Goal: Task Accomplishment & Management: Manage account settings

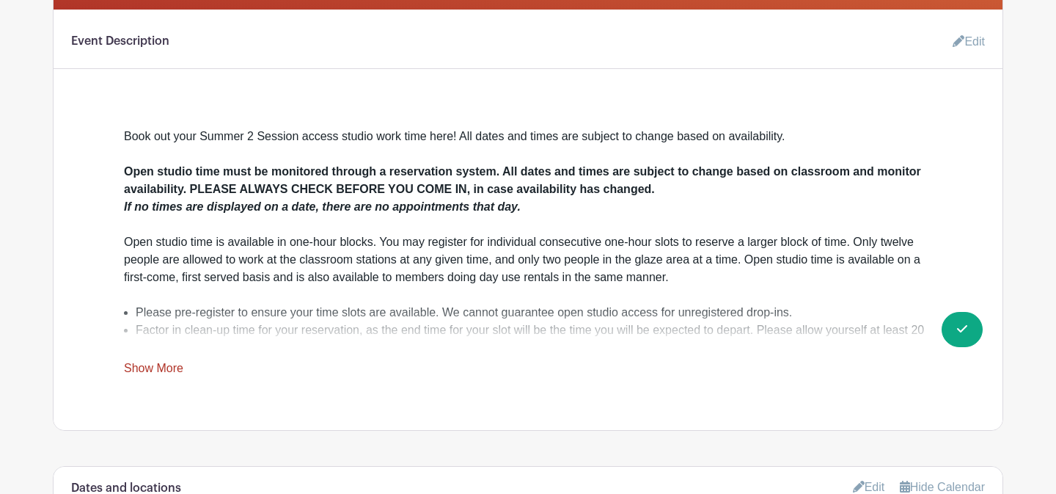
scroll to position [452, 0]
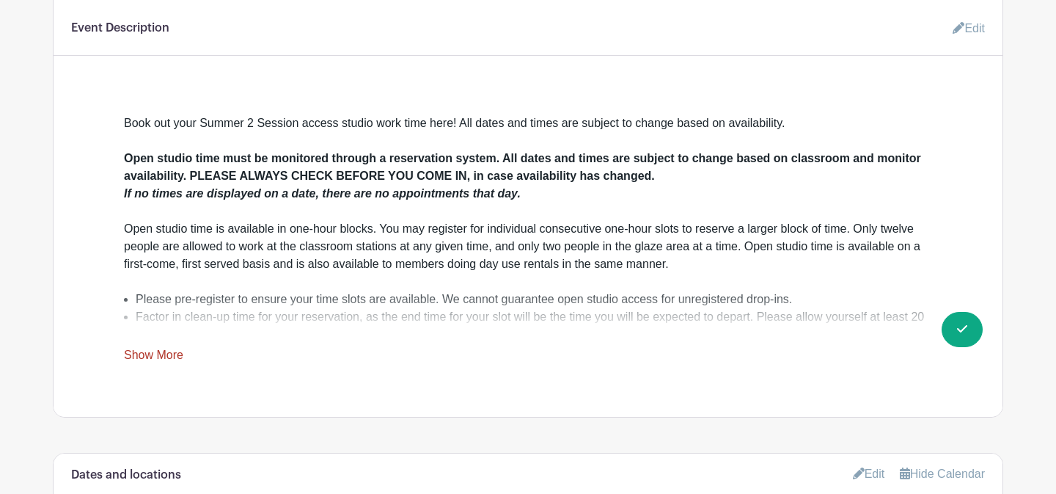
click at [181, 357] on link "Show More" at bounding box center [153, 357] width 59 height 18
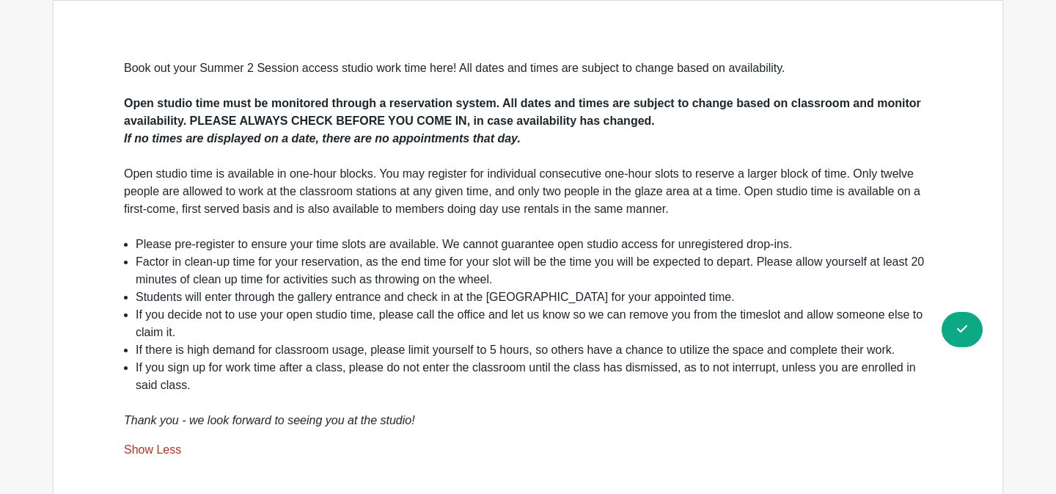
scroll to position [505, 0]
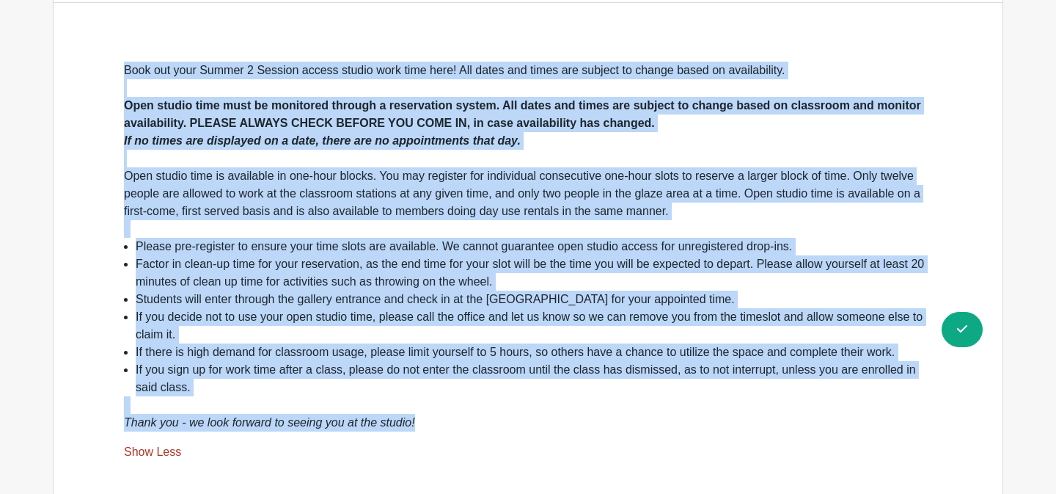
drag, startPoint x: 419, startPoint y: 419, endPoint x: 125, endPoint y: 73, distance: 454.7
click at [125, 73] on div "Book out your Summer 2 Session access studio work time here! All dates and time…" at bounding box center [528, 247] width 808 height 370
copy div "Lore ips dolo Sitame 4 Consect adipis elitse doei temp inci! Utl etdol mag aliq…"
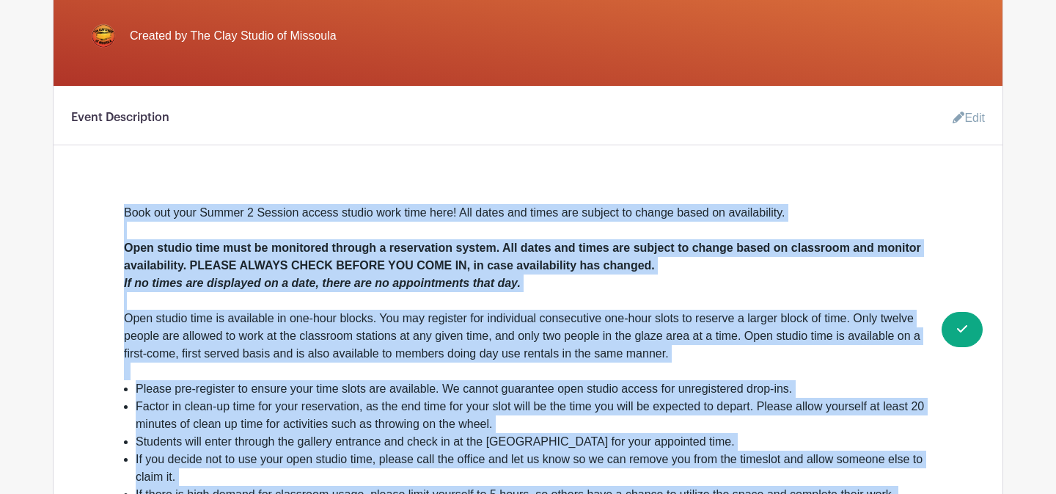
scroll to position [0, 0]
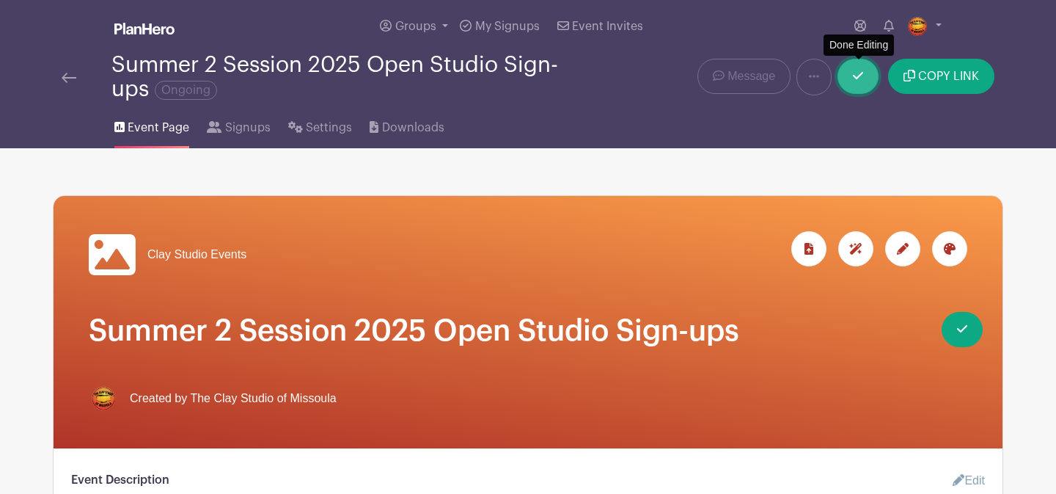
click at [868, 86] on link at bounding box center [857, 76] width 41 height 35
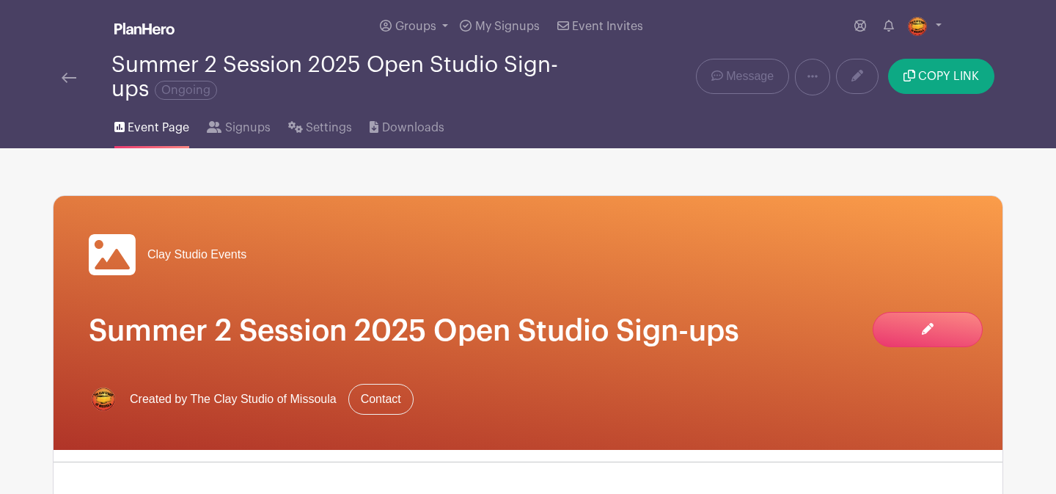
click at [67, 81] on img at bounding box center [69, 78] width 15 height 10
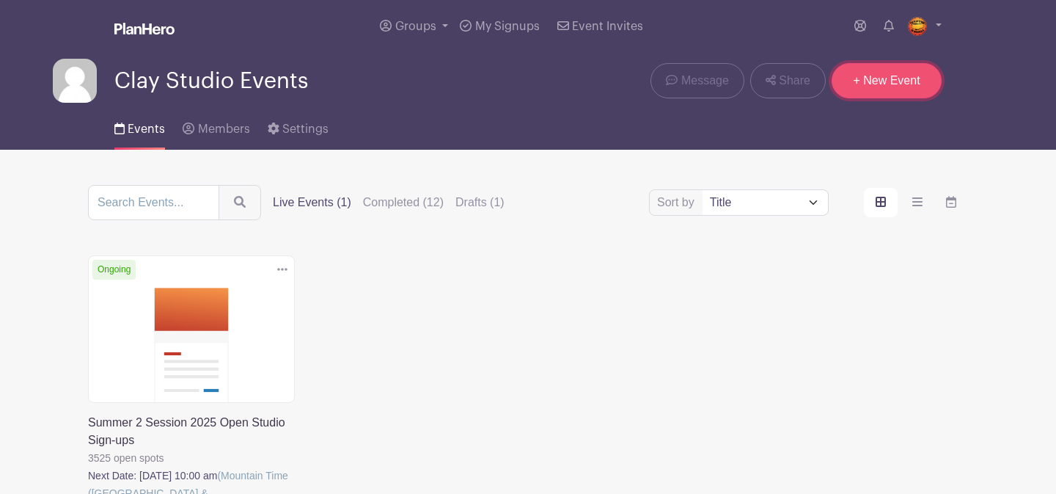
click at [876, 87] on link "+ New Event" at bounding box center [887, 80] width 110 height 35
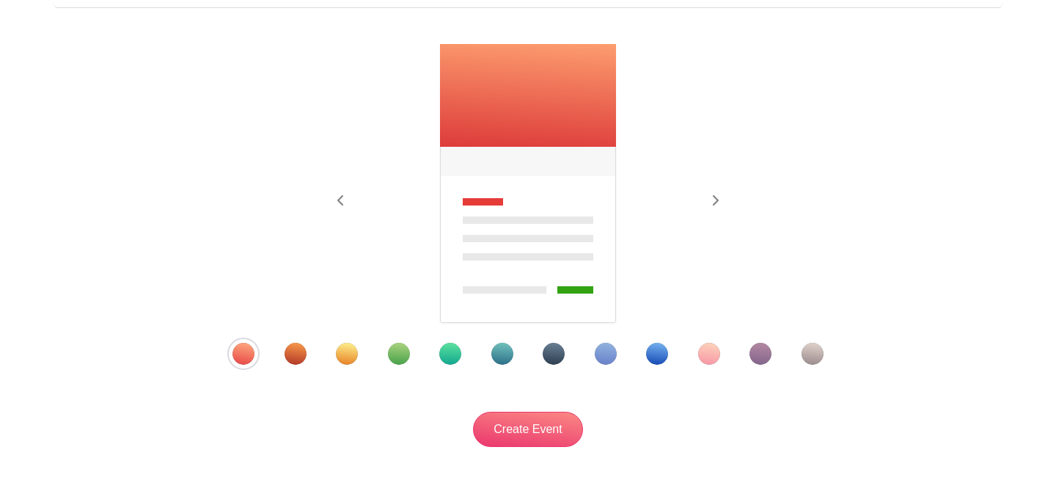
scroll to position [201, 0]
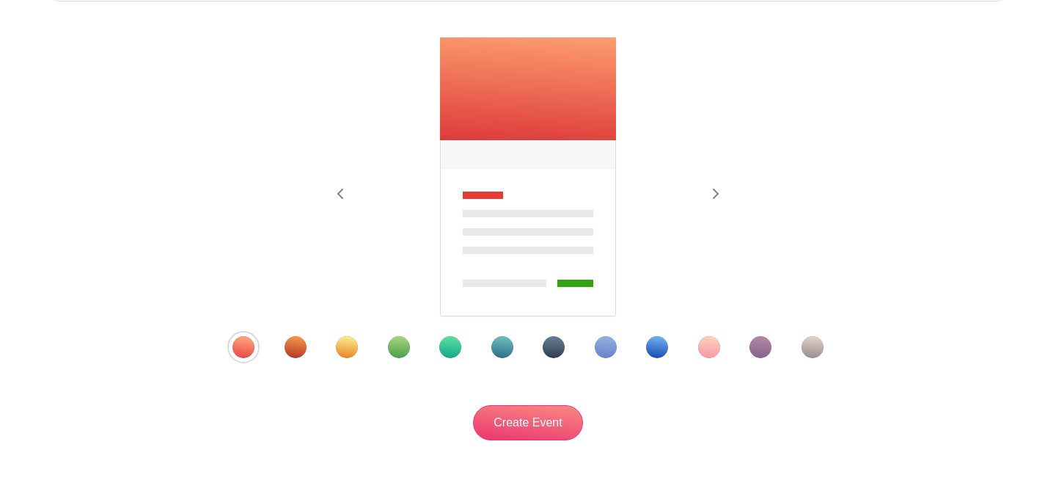
click at [298, 350] on div "Template 2" at bounding box center [296, 347] width 22 height 22
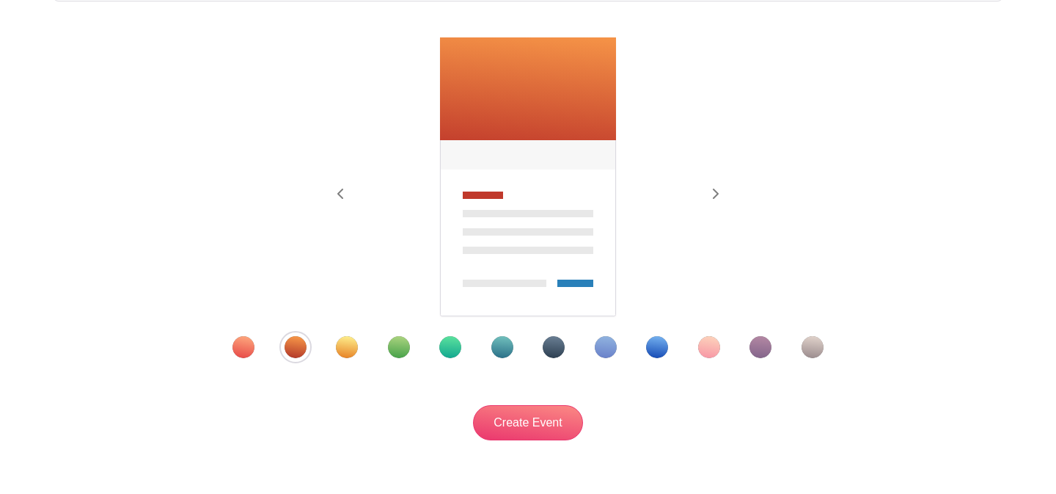
click at [342, 350] on div "Template 3" at bounding box center [347, 347] width 22 height 22
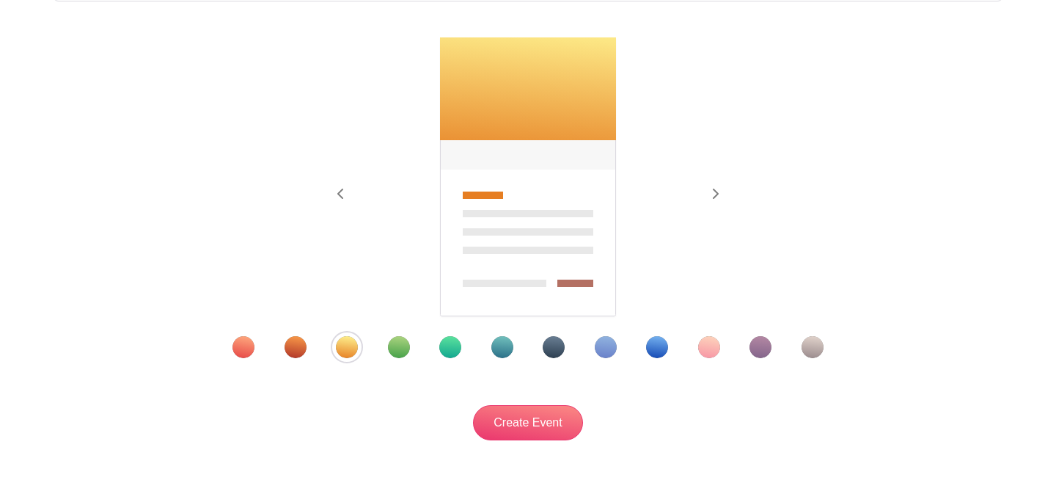
click at [719, 348] on div "Template 10" at bounding box center [709, 347] width 22 height 22
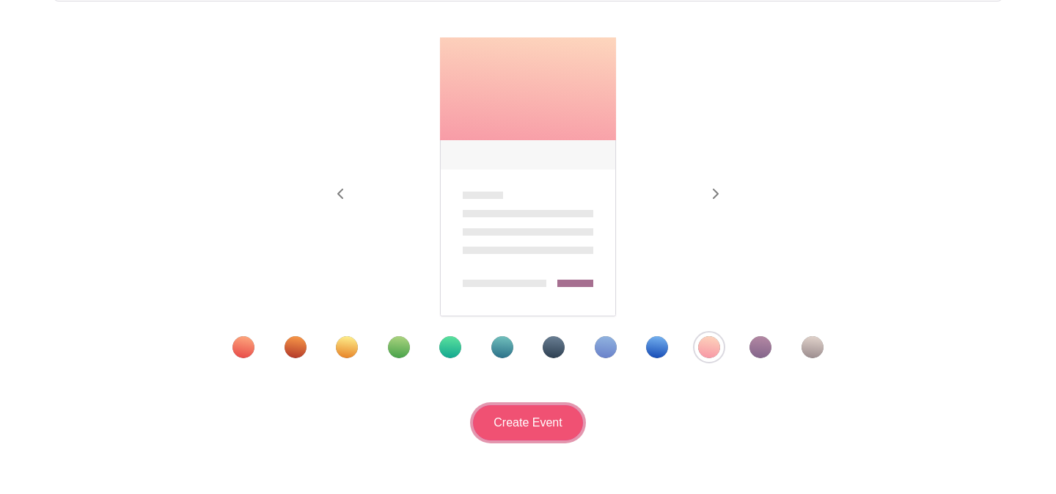
click at [529, 435] on input "Create Event" at bounding box center [528, 422] width 110 height 35
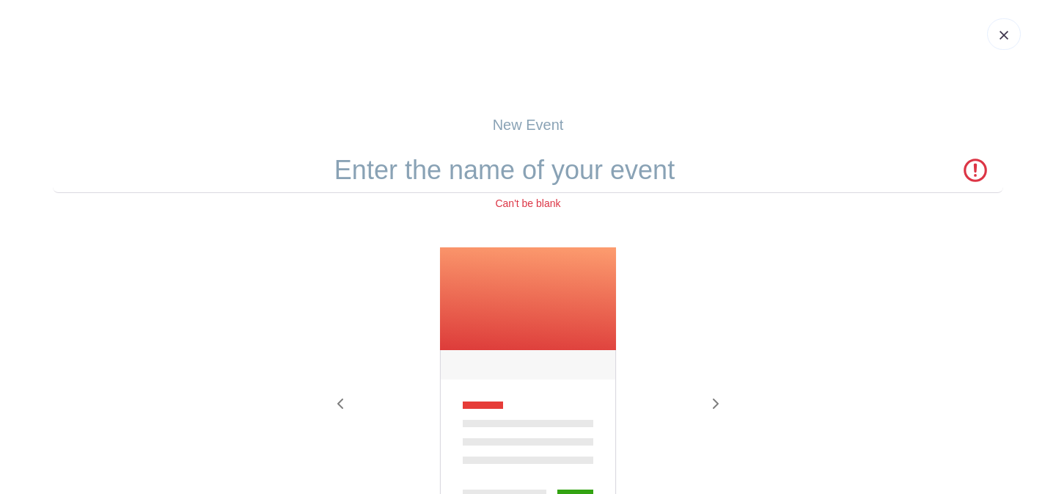
scroll to position [0, 0]
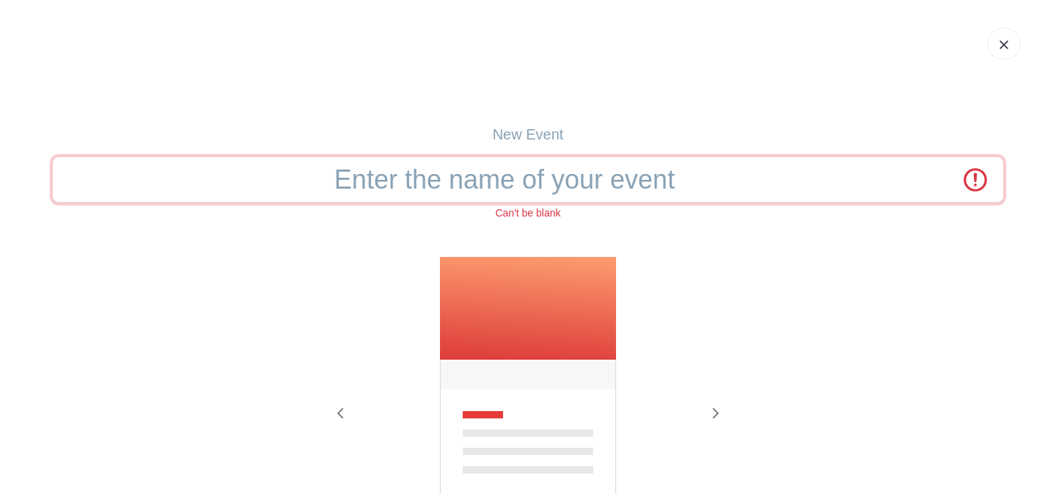
click at [462, 179] on input "text" at bounding box center [528, 179] width 950 height 45
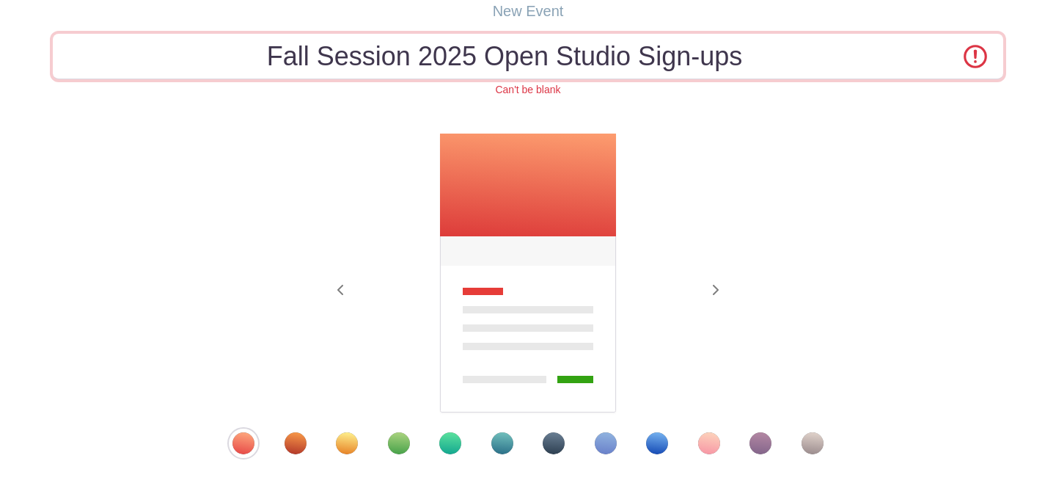
scroll to position [293, 0]
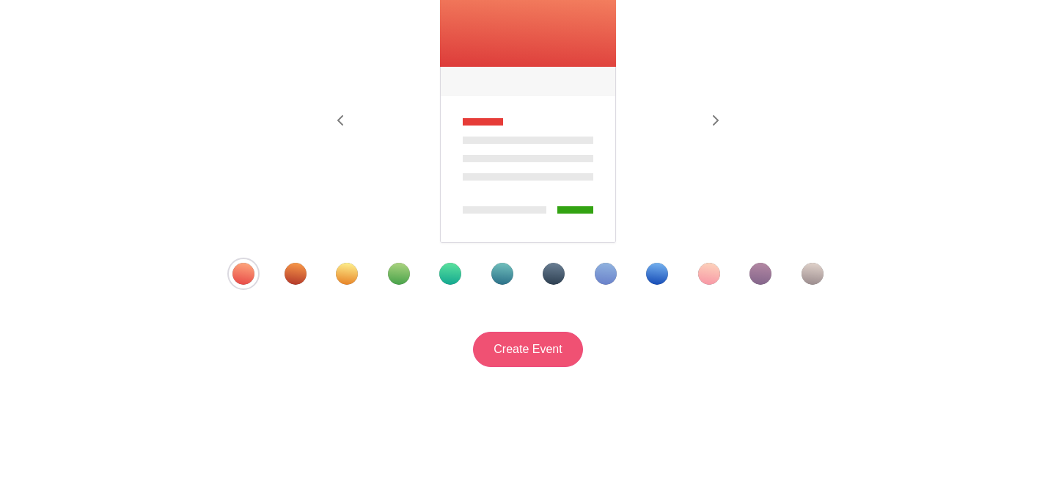
type input "Fall Session 2025 Open Studio Sign-ups"
click at [524, 359] on input "Create Event" at bounding box center [528, 348] width 110 height 35
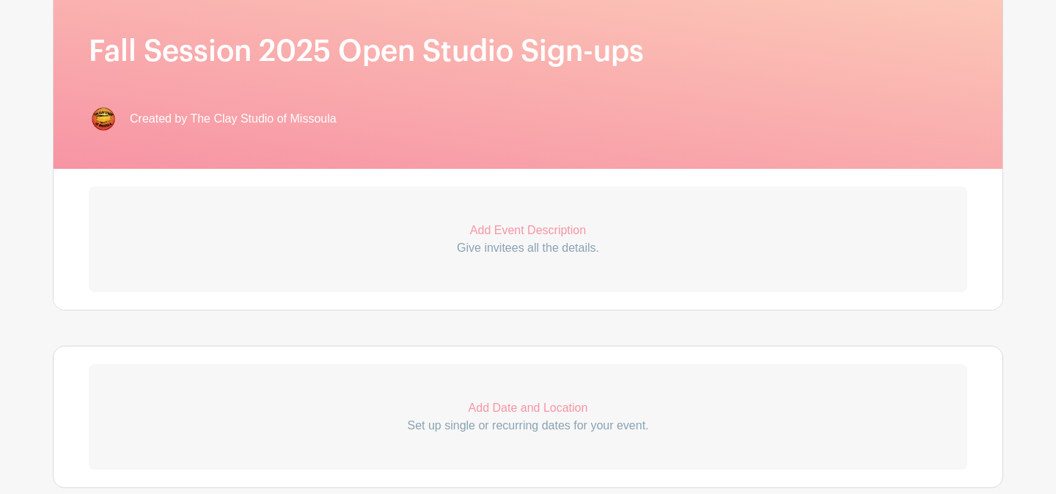
scroll to position [297, 0]
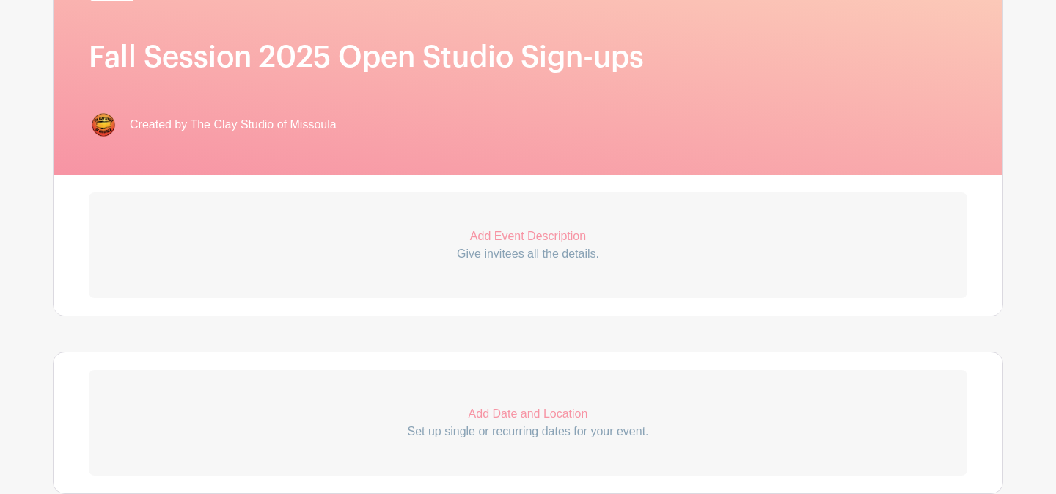
click at [538, 235] on p "Add Event Description" at bounding box center [528, 236] width 879 height 18
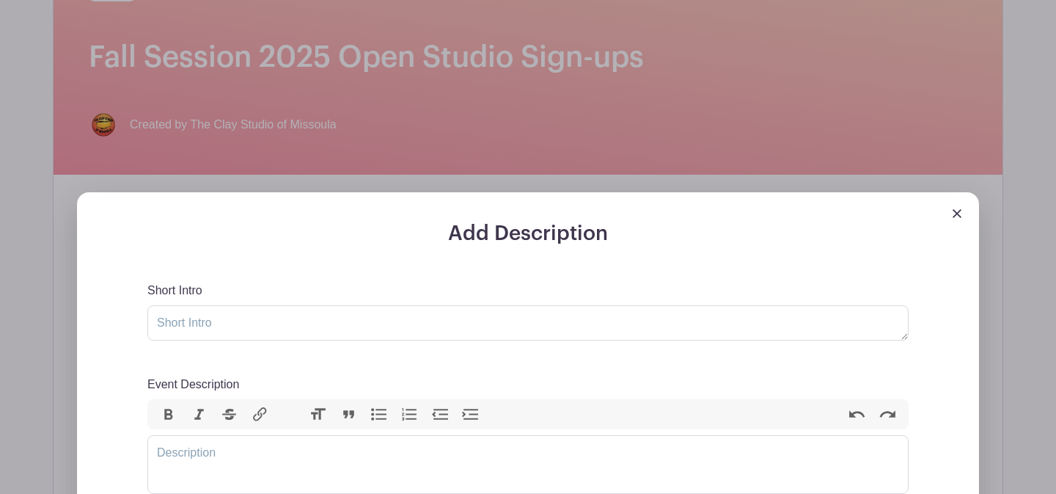
scroll to position [460, 0]
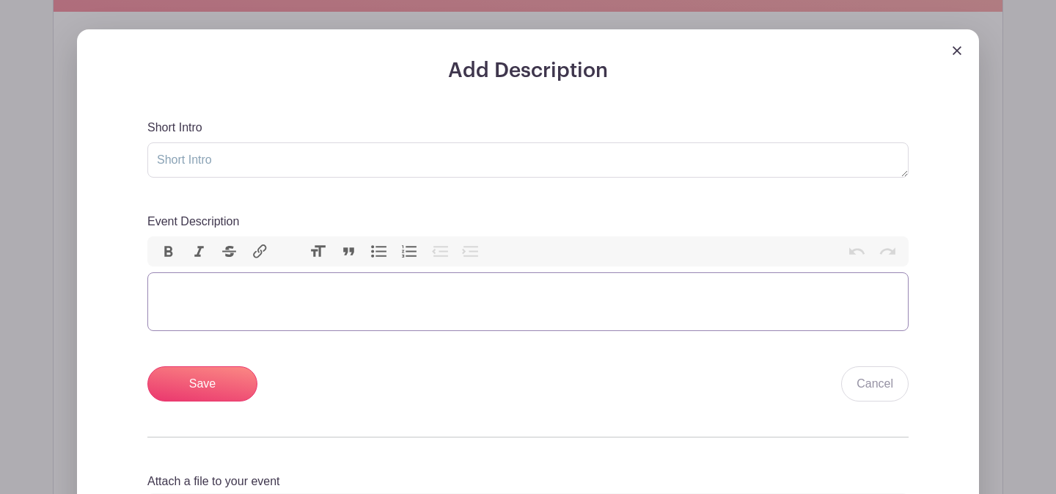
click at [256, 293] on trix-editor "Event Description" at bounding box center [527, 301] width 761 height 59
paste trix-editor "<div>Book out your Summer 2 Session access studio work time here! All dates and…"
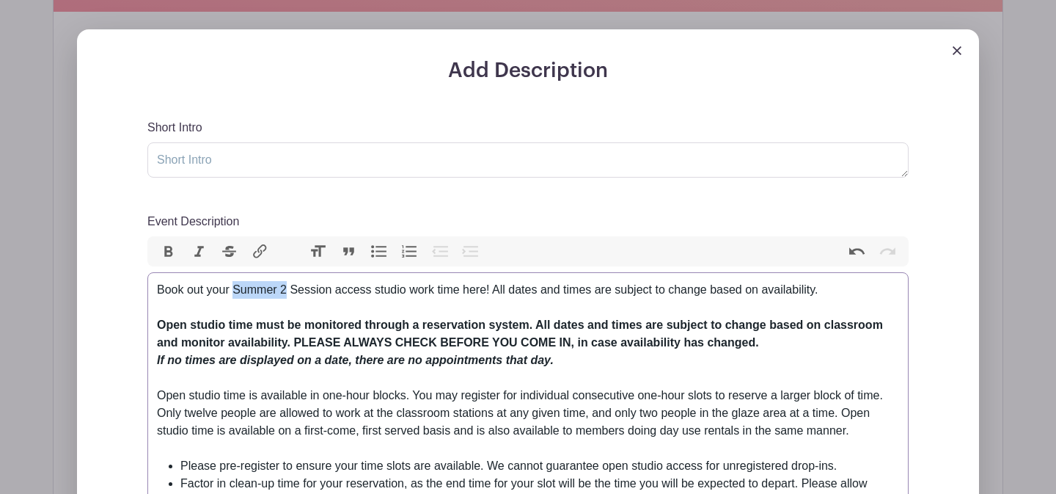
drag, startPoint x: 288, startPoint y: 293, endPoint x: 235, endPoint y: 292, distance: 53.5
click at [235, 292] on div "Book out your Summer 2 Session access studio work time here! All dates and time…" at bounding box center [528, 298] width 742 height 35
type trix-editor "<div>Book out your Fall Session access studio work time here! All dates and tim…"
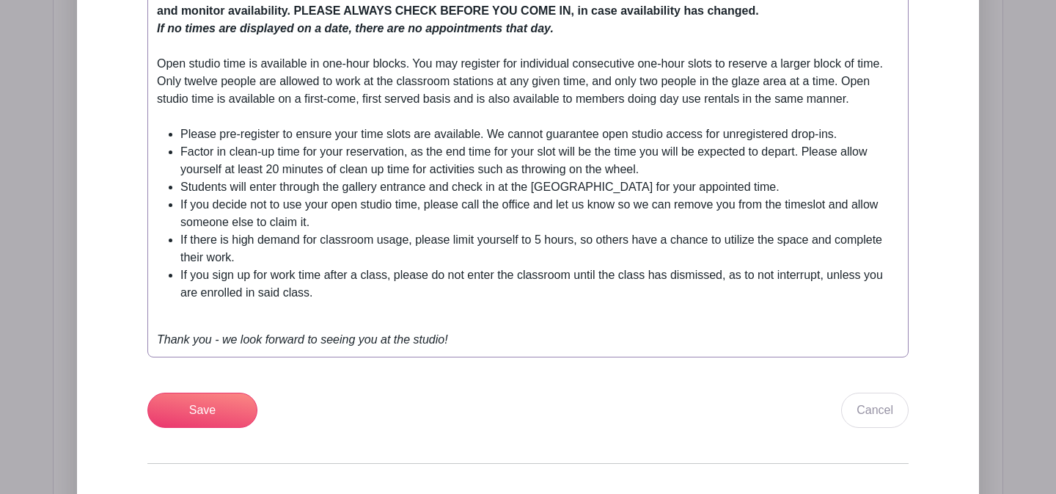
scroll to position [793, 0]
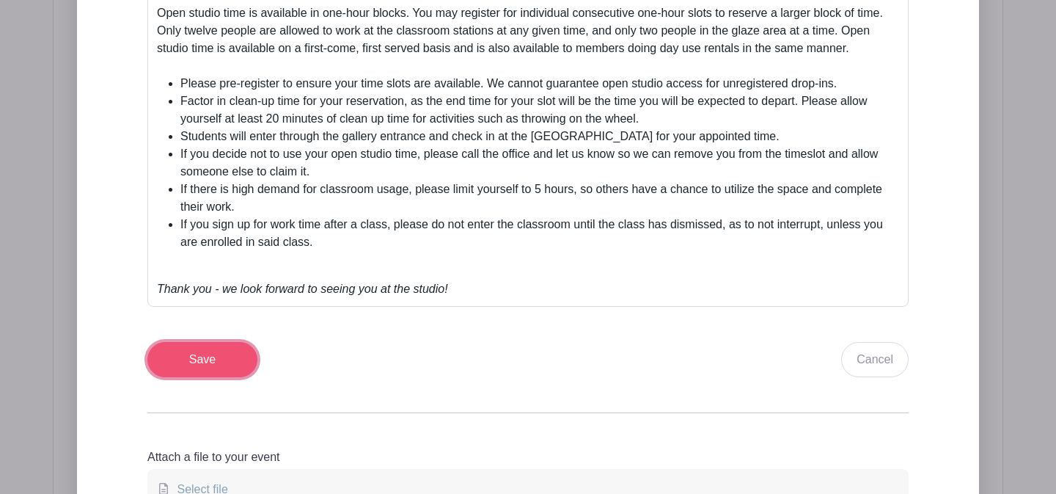
click at [217, 353] on input "Save" at bounding box center [202, 359] width 110 height 35
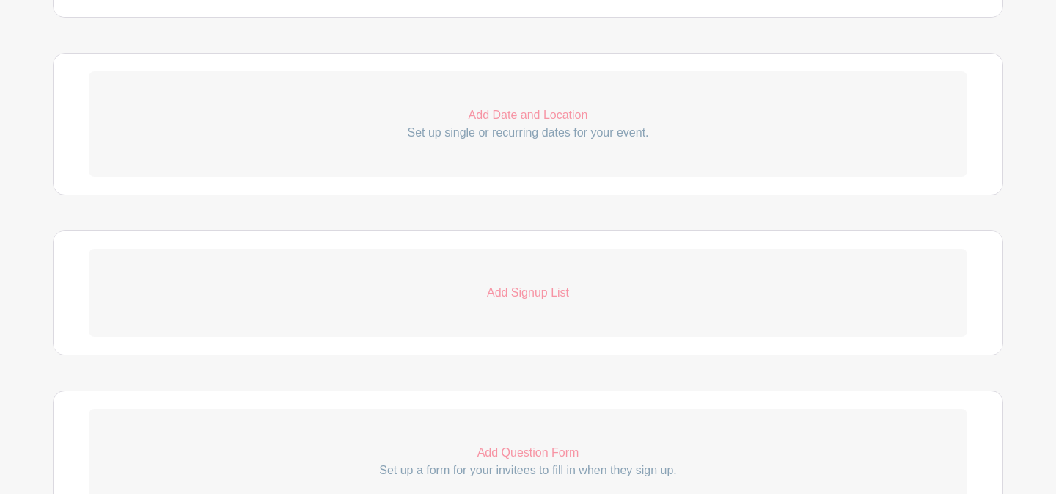
scroll to position [985, 0]
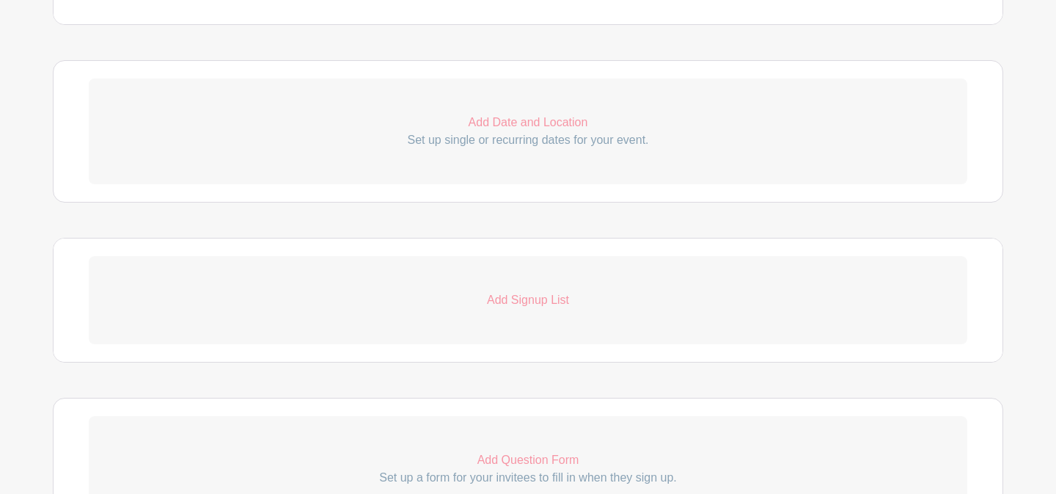
click at [491, 127] on p "Add Date and Location" at bounding box center [528, 123] width 879 height 18
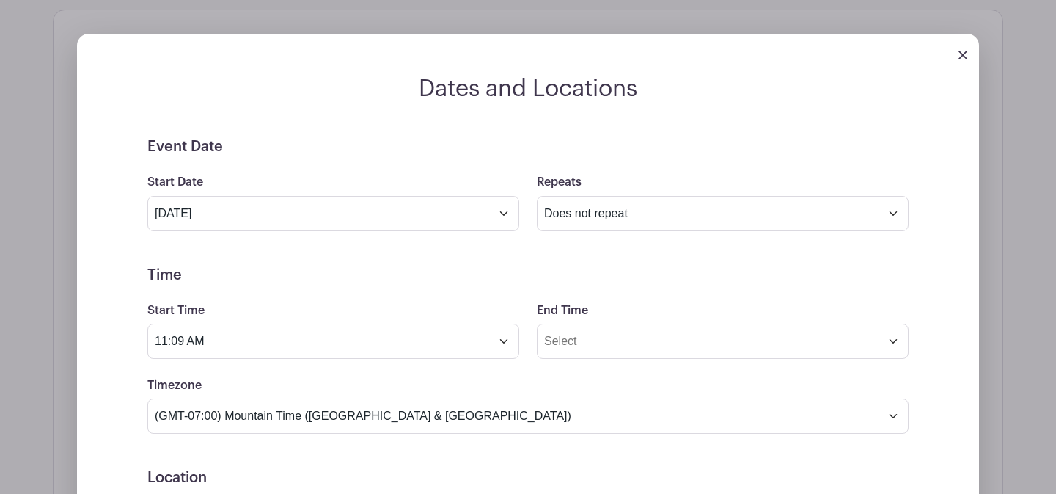
scroll to position [1046, 0]
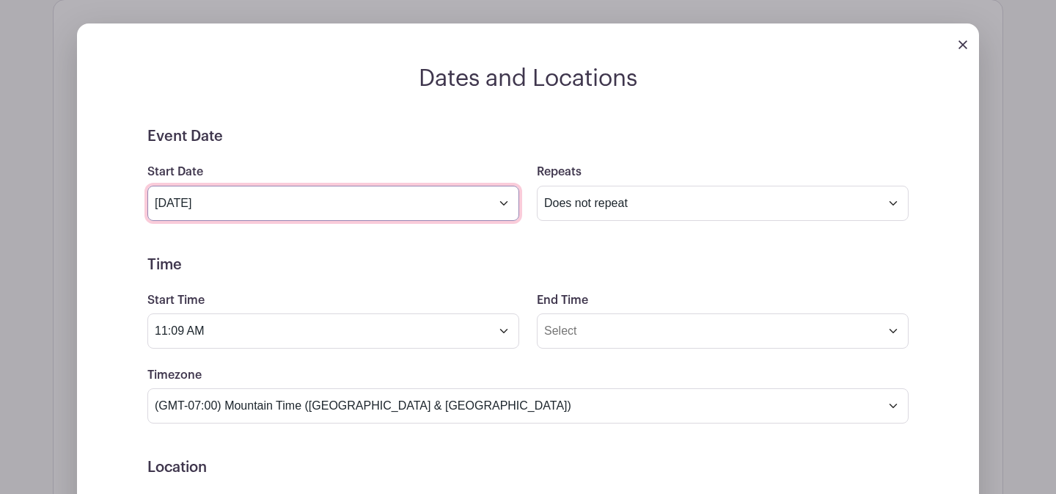
click at [320, 210] on input "[DATE]" at bounding box center [333, 203] width 372 height 35
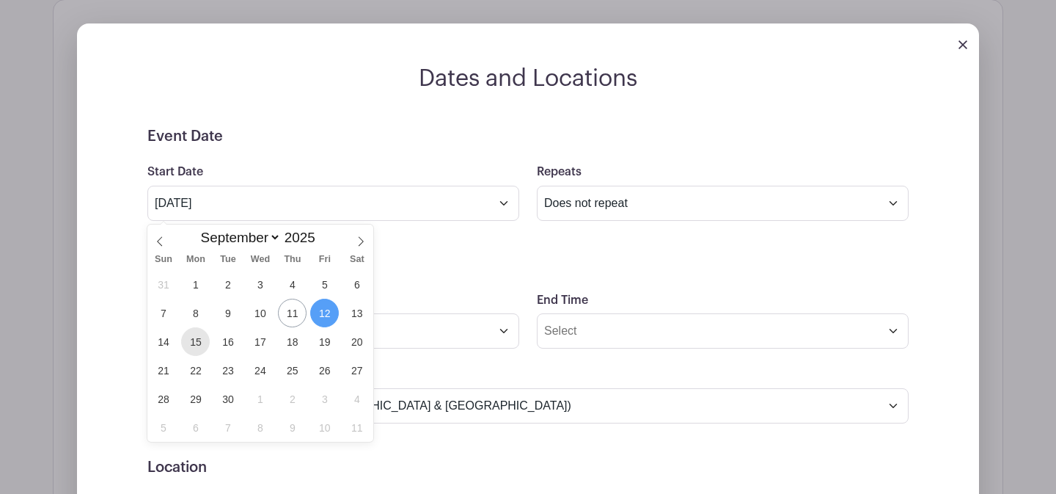
click at [201, 344] on span "15" at bounding box center [195, 341] width 29 height 29
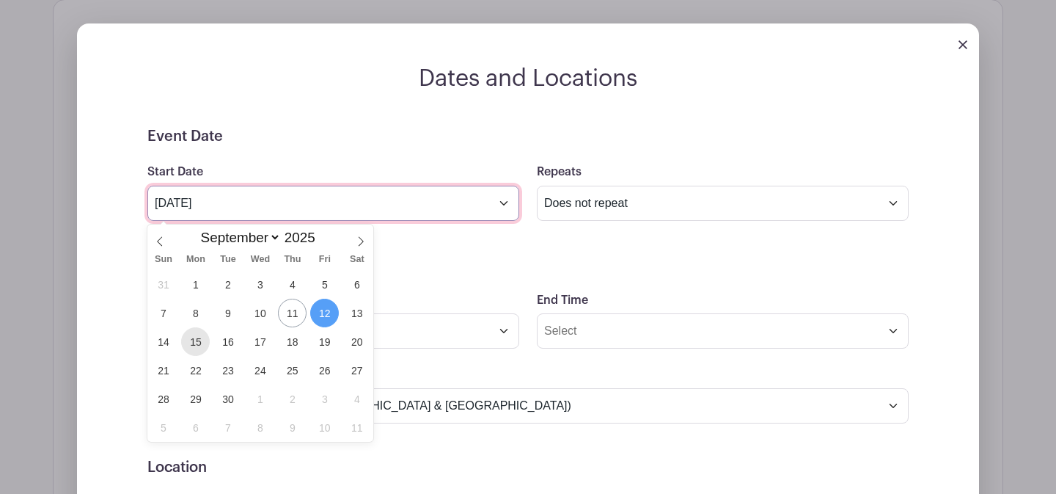
type input "[DATE]"
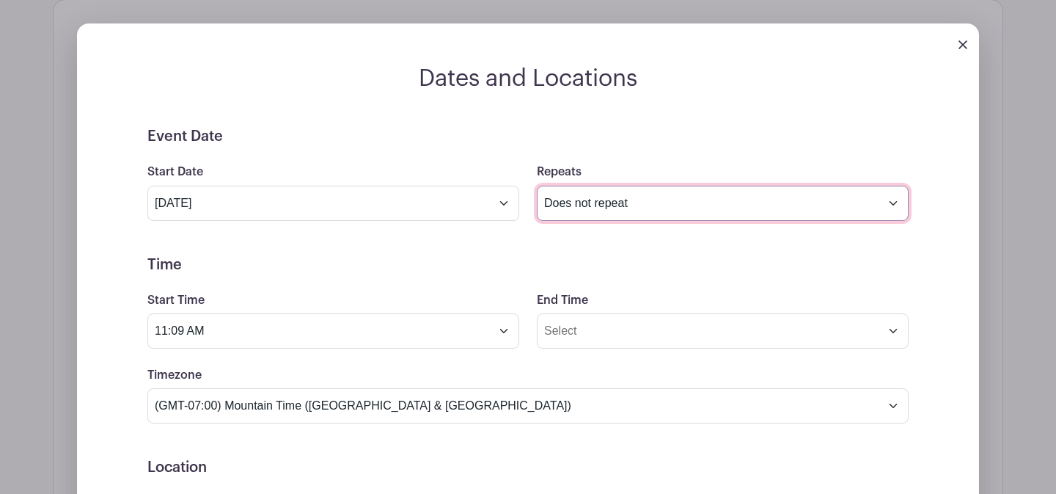
click at [606, 211] on select "Does not repeat Daily Weekly Monthly on day 15 Monthly on the third [DATE] Othe…" at bounding box center [723, 203] width 372 height 35
select select "daily"
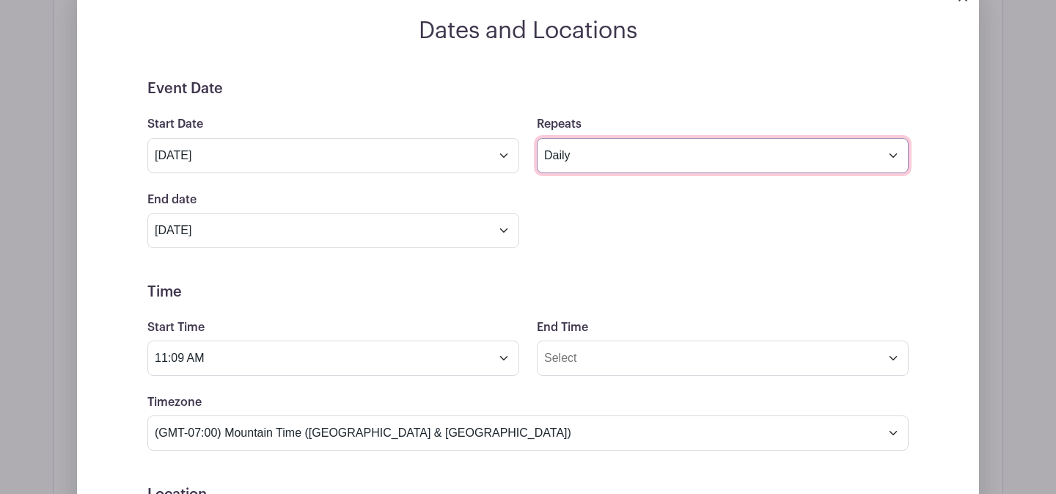
scroll to position [1100, 0]
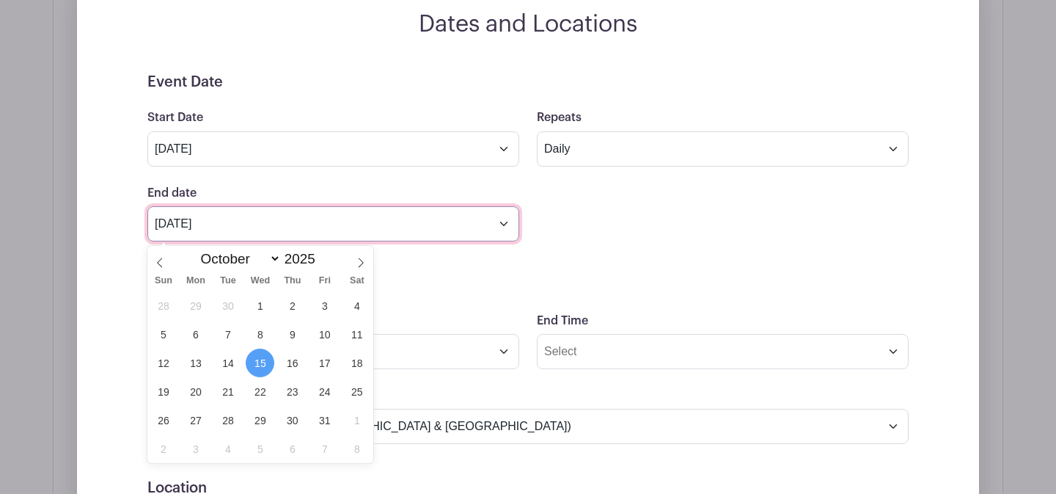
click at [289, 232] on input "[DATE]" at bounding box center [333, 223] width 372 height 35
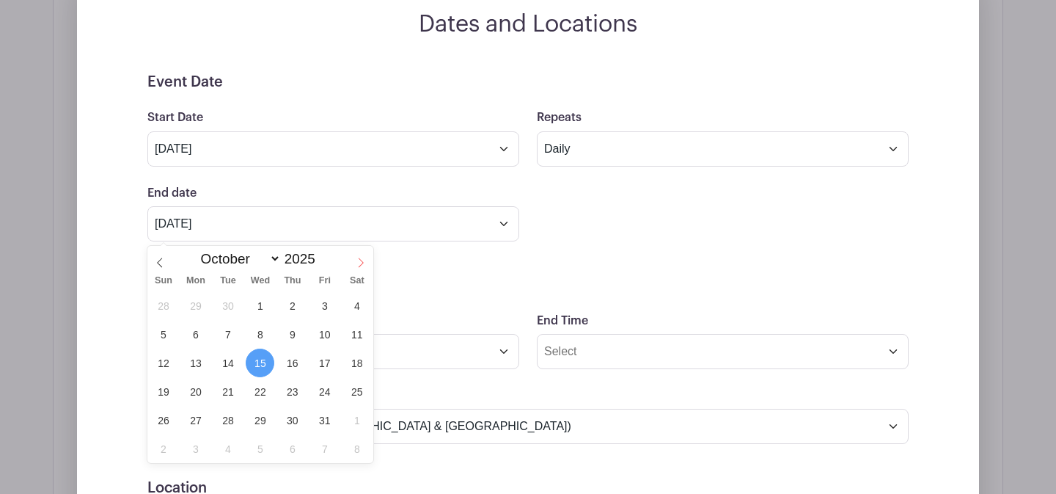
click at [353, 263] on span at bounding box center [360, 258] width 25 height 25
select select "10"
click at [254, 424] on span "26" at bounding box center [260, 420] width 29 height 29
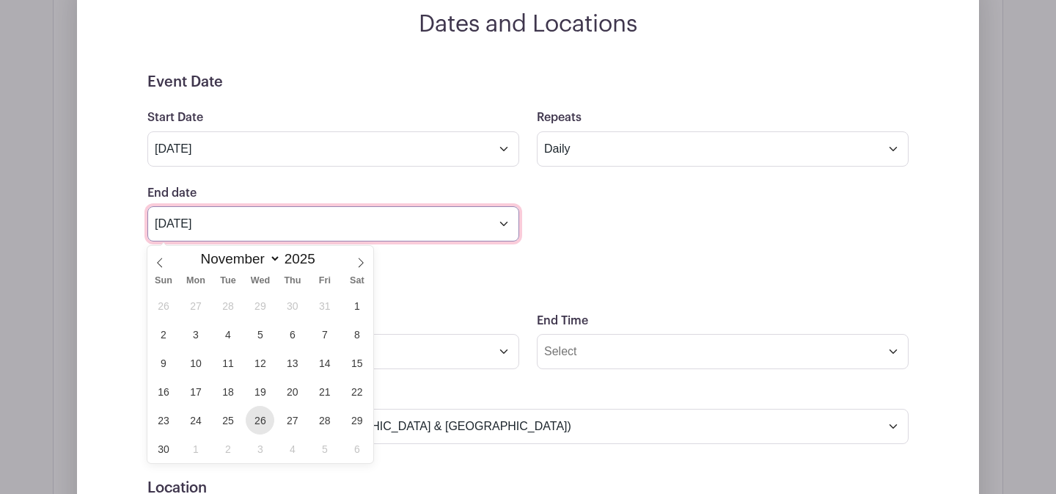
type input "[DATE]"
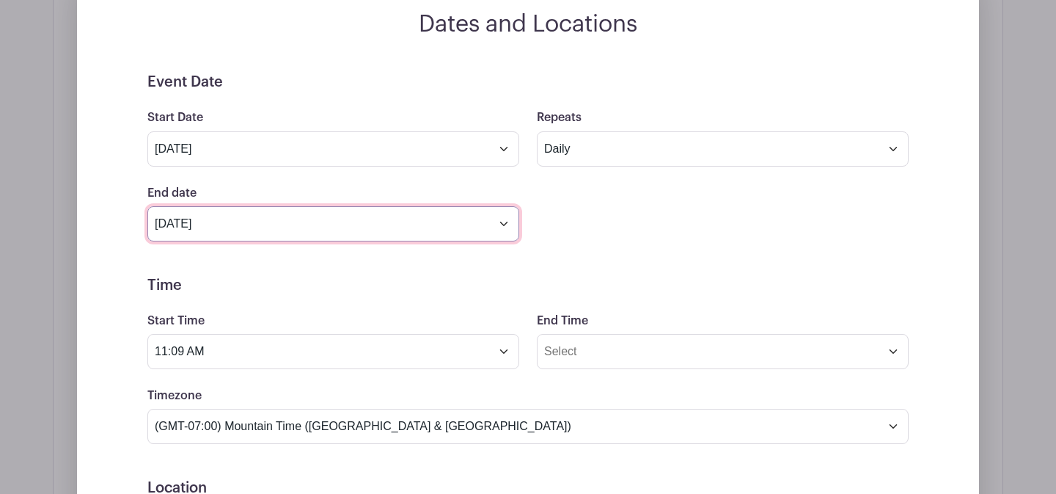
scroll to position [1209, 0]
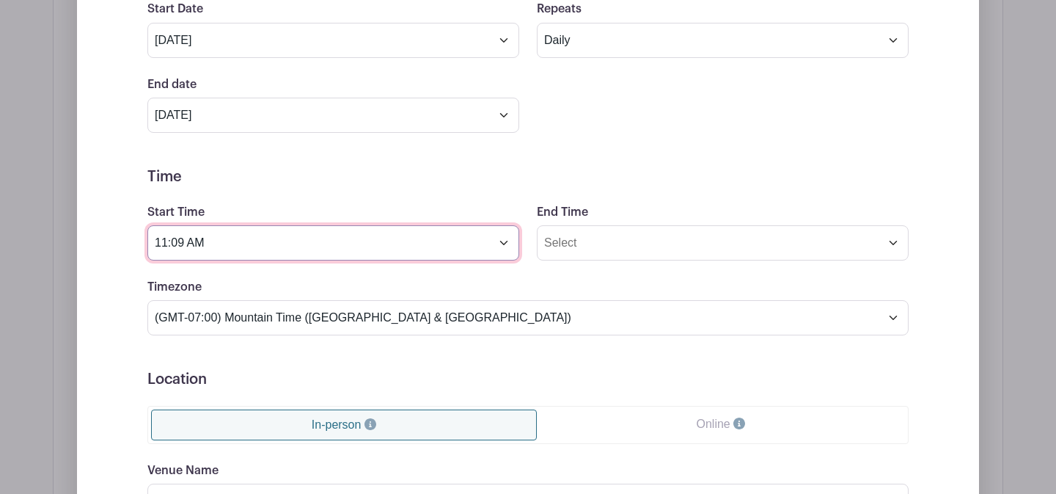
click at [466, 241] on input "11:09 AM" at bounding box center [333, 242] width 372 height 35
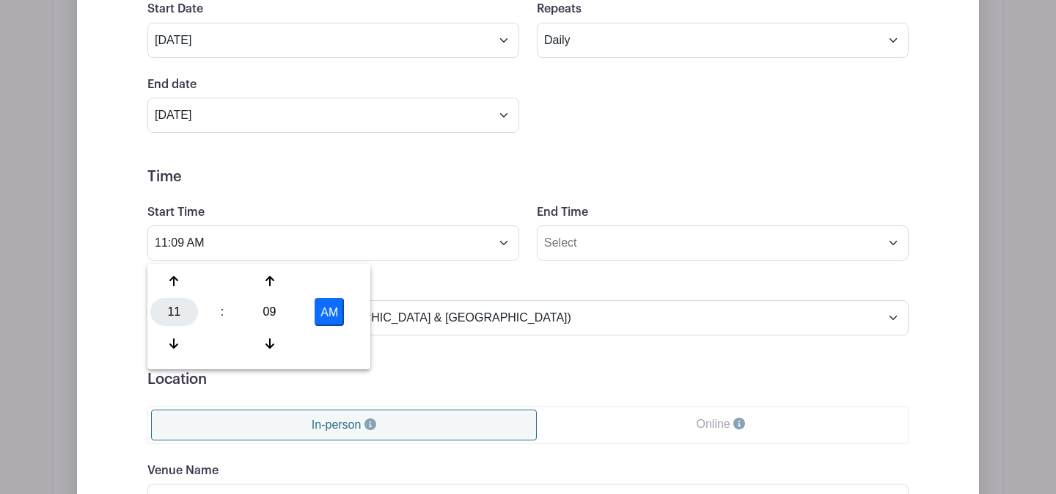
click at [174, 320] on div "11" at bounding box center [174, 312] width 48 height 28
click at [289, 348] on div "10" at bounding box center [283, 343] width 49 height 28
click at [274, 316] on div "09" at bounding box center [270, 312] width 48 height 28
click at [184, 285] on div "00" at bounding box center [174, 281] width 49 height 28
type input "10:00 AM"
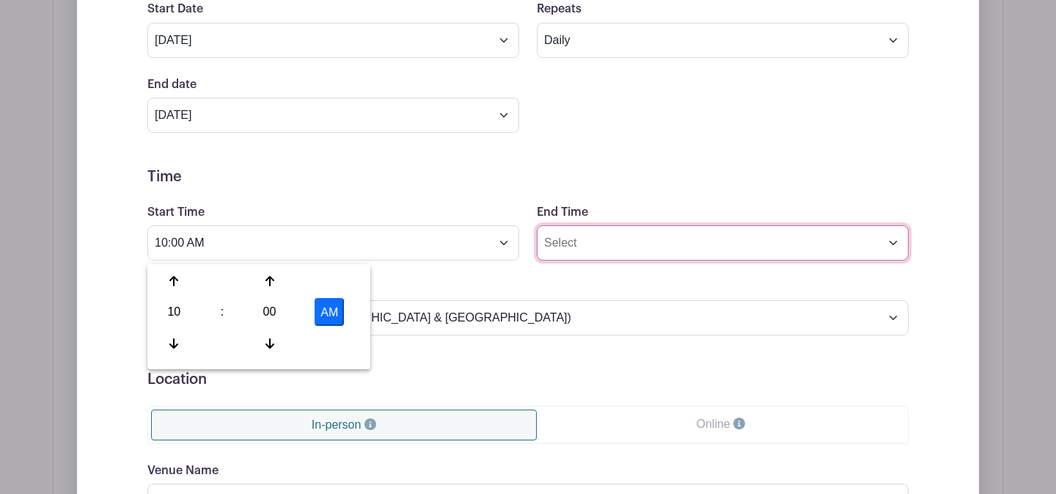
click at [571, 254] on input "End Time" at bounding box center [723, 242] width 372 height 35
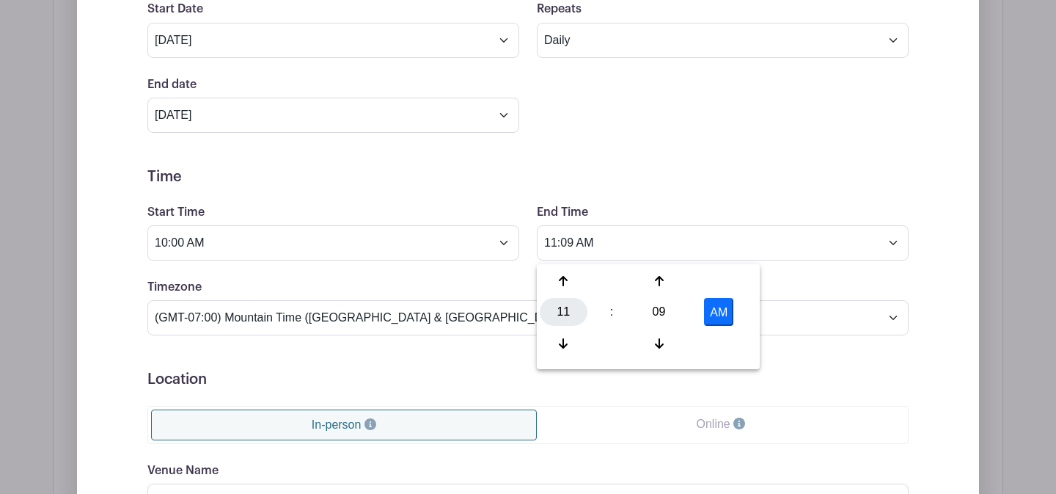
click at [569, 305] on div "11" at bounding box center [564, 312] width 48 height 28
click at [611, 309] on div "05" at bounding box center [618, 312] width 49 height 28
click at [656, 307] on div "09" at bounding box center [659, 312] width 48 height 28
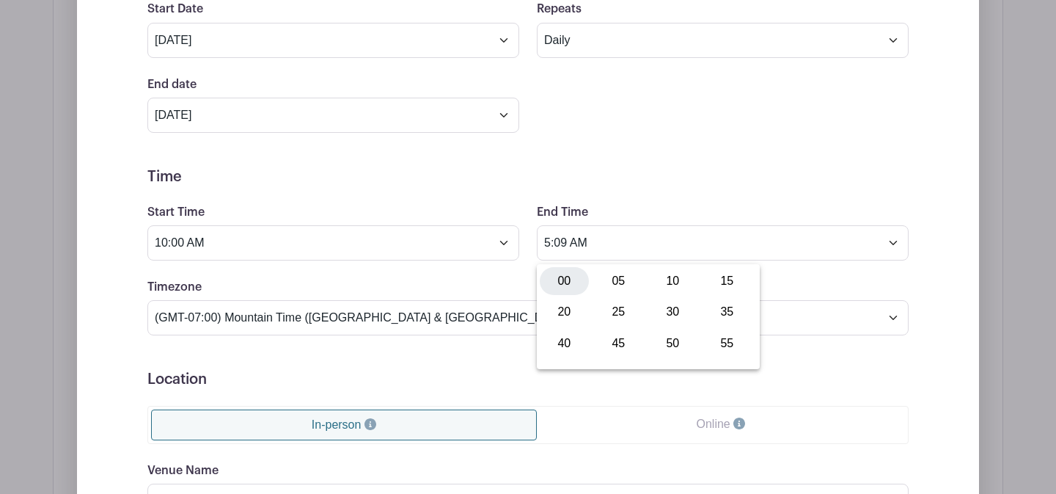
click at [570, 277] on div "00" at bounding box center [564, 281] width 49 height 28
click at [725, 305] on button "AM" at bounding box center [718, 312] width 29 height 28
type input "5:00 PM"
click at [498, 278] on form "Event Date Start Date [DATE] Repeats Does not repeat Daily Weekly Monthly on da…" at bounding box center [527, 332] width 761 height 735
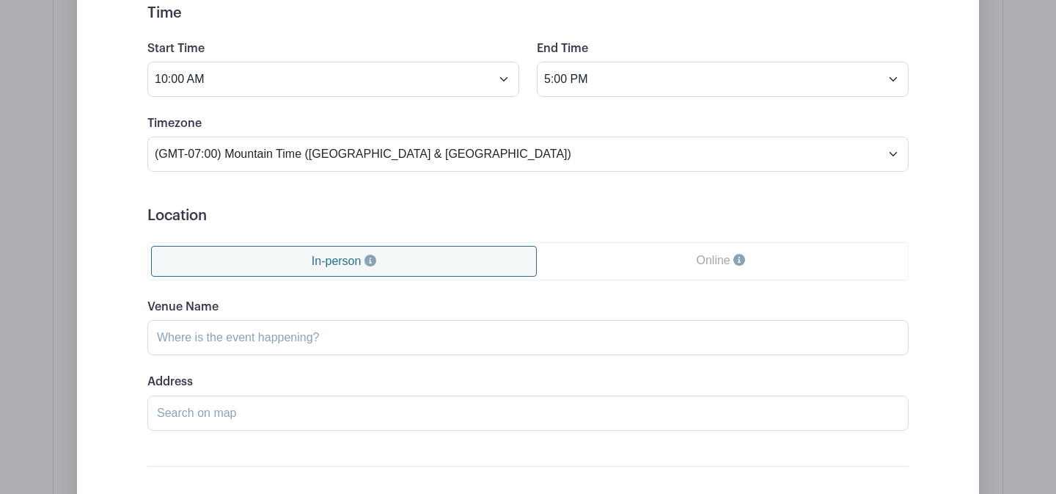
scroll to position [1378, 0]
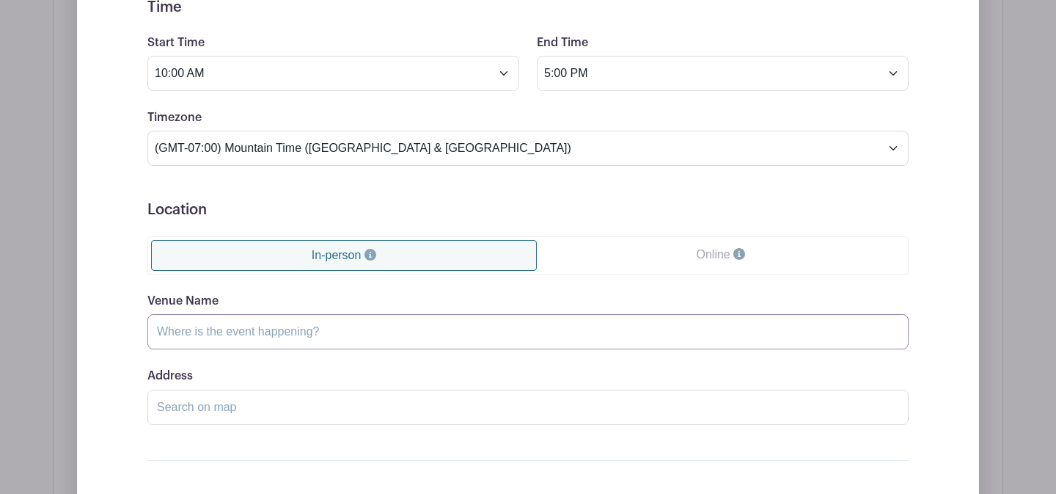
click at [326, 337] on input "Venue Name" at bounding box center [527, 331] width 761 height 35
type input "The Clay Studio of [GEOGRAPHIC_DATA], Main Classroom"
click at [287, 408] on input "Address" at bounding box center [527, 406] width 761 height 35
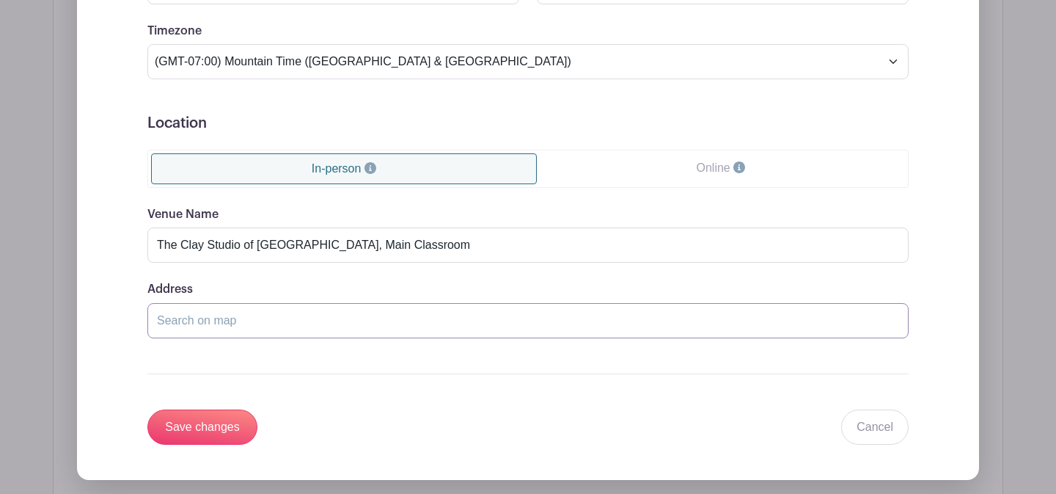
scroll to position [1464, 0]
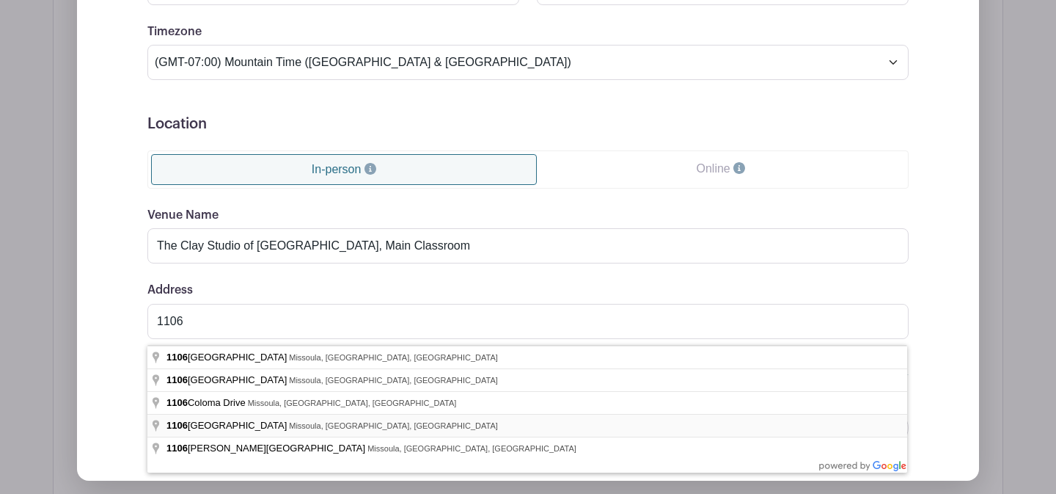
type input "[STREET_ADDRESS]"
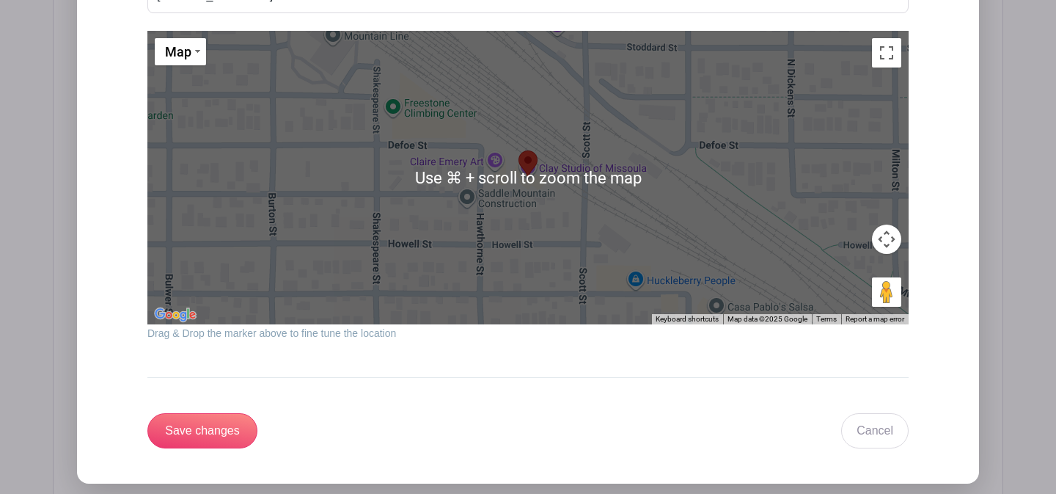
scroll to position [1944, 0]
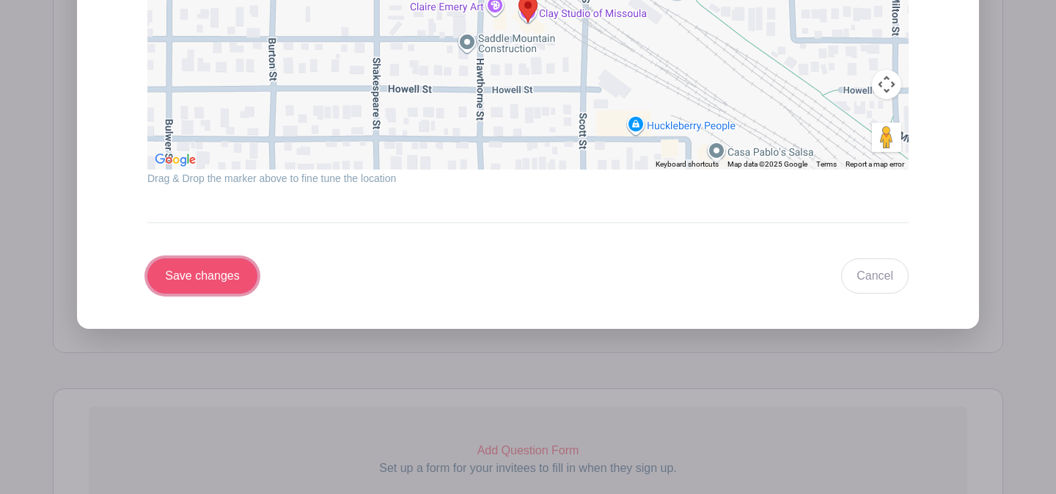
click at [207, 287] on input "Save changes" at bounding box center [202, 275] width 110 height 35
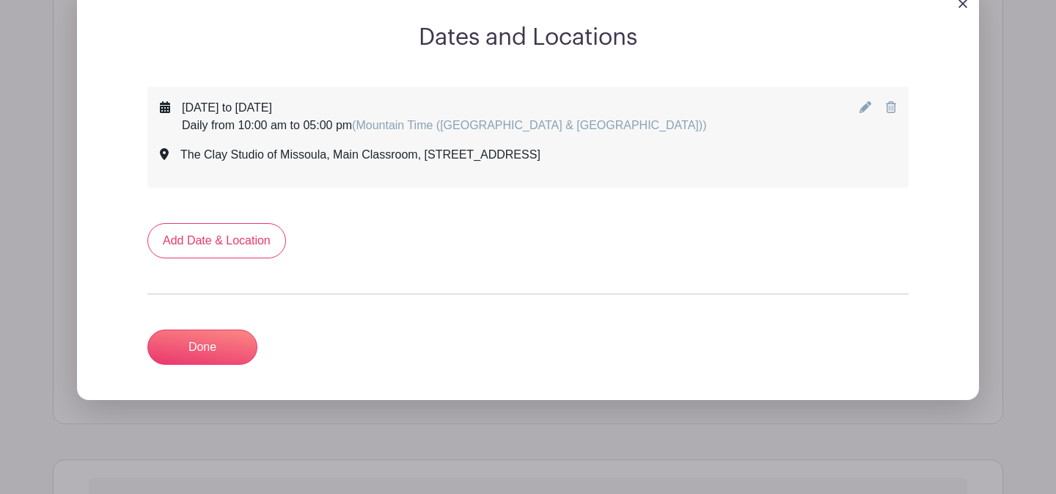
scroll to position [916, 0]
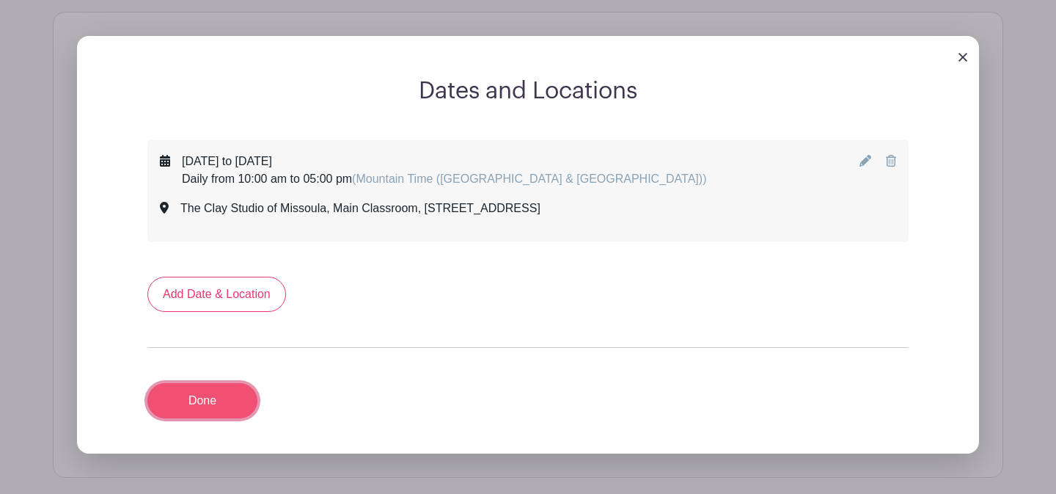
click at [232, 394] on link "Done" at bounding box center [202, 400] width 110 height 35
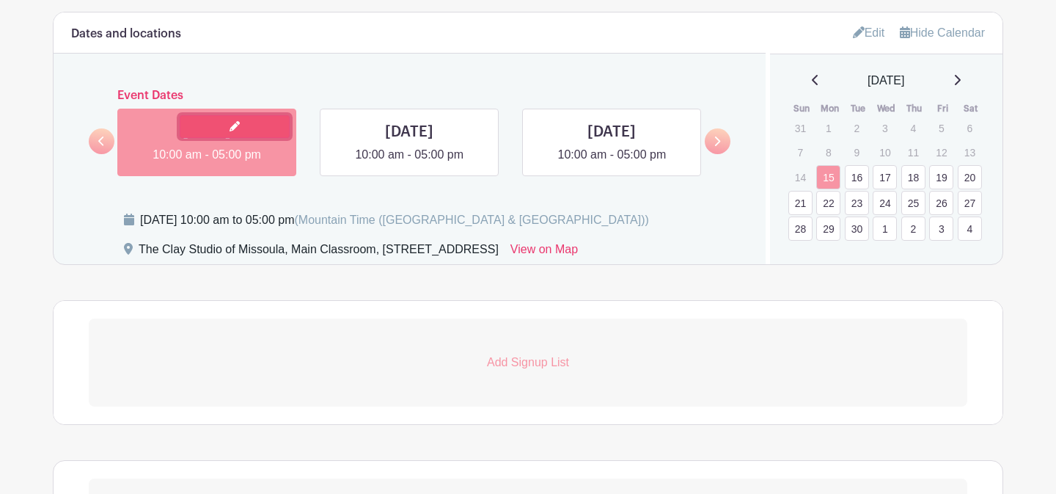
click at [236, 120] on link at bounding box center [235, 126] width 110 height 23
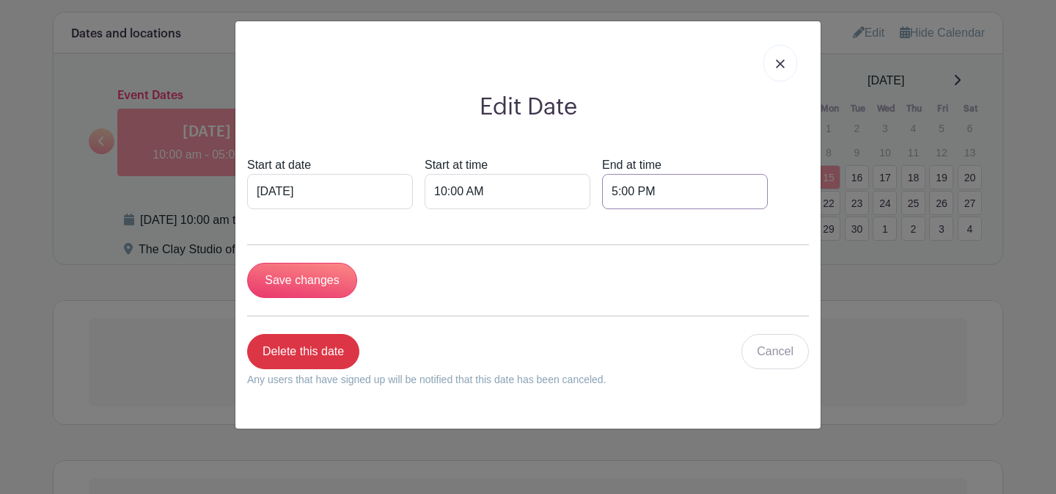
click at [602, 189] on input "5:00 PM" at bounding box center [685, 191] width 166 height 35
click at [593, 257] on div "05" at bounding box center [589, 257] width 48 height 28
click at [642, 232] on div "01" at bounding box center [644, 226] width 49 height 28
type input "1:00 PM"
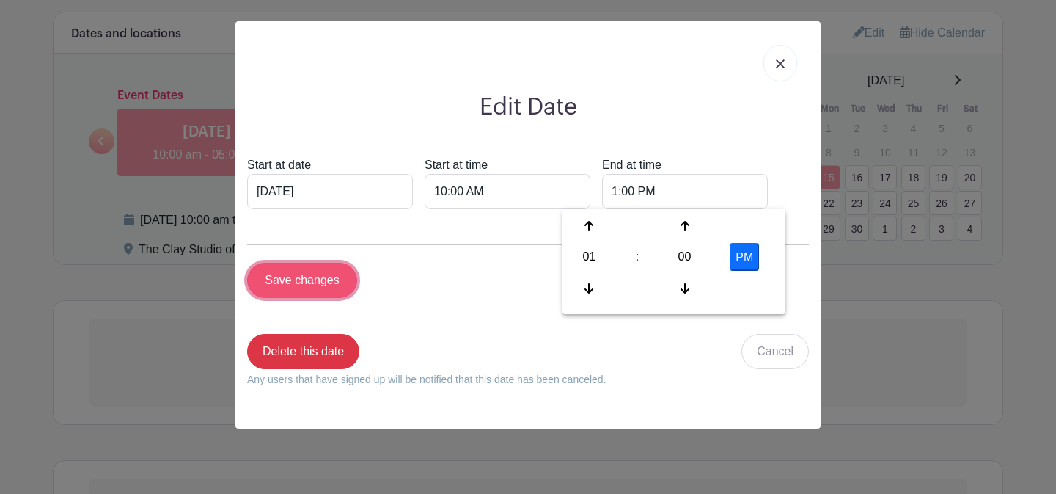
click at [323, 283] on input "Save changes" at bounding box center [302, 280] width 110 height 35
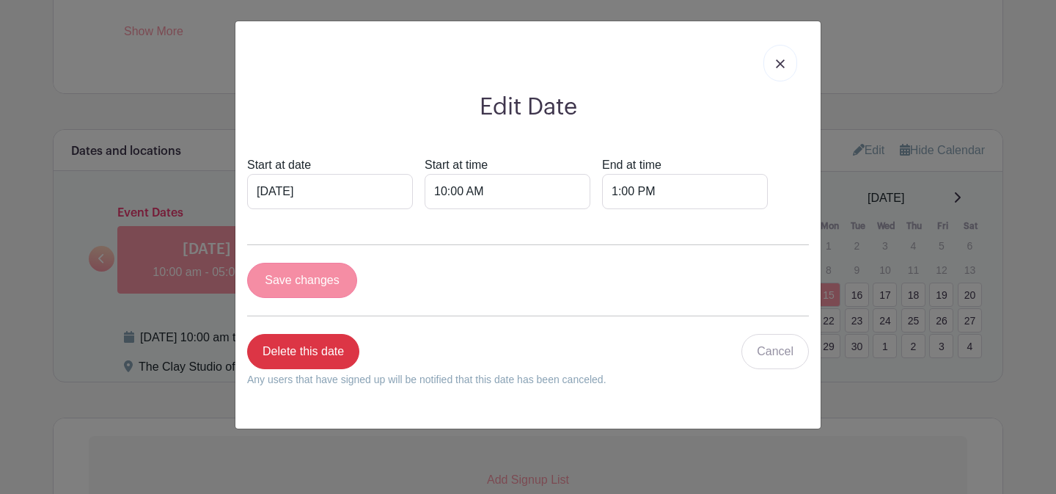
scroll to position [1033, 0]
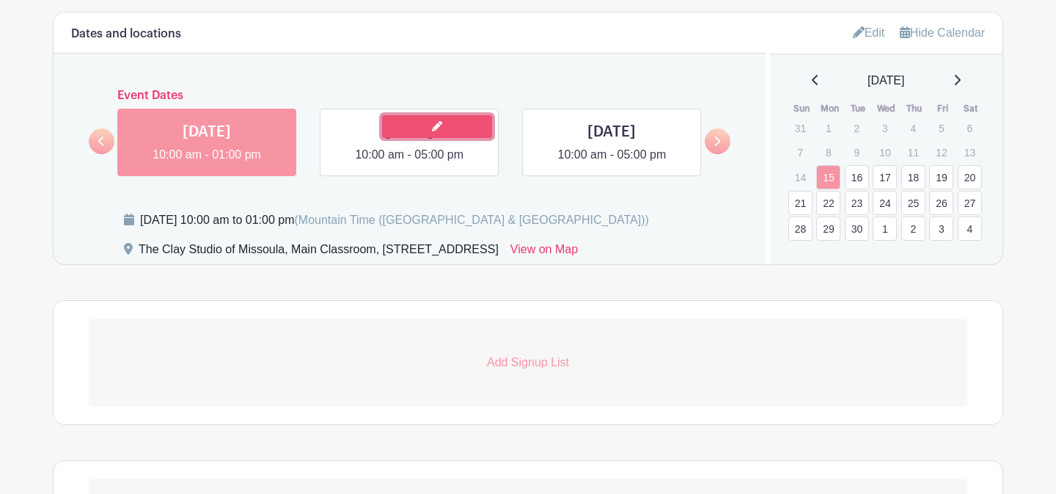
click at [419, 133] on link at bounding box center [437, 126] width 110 height 23
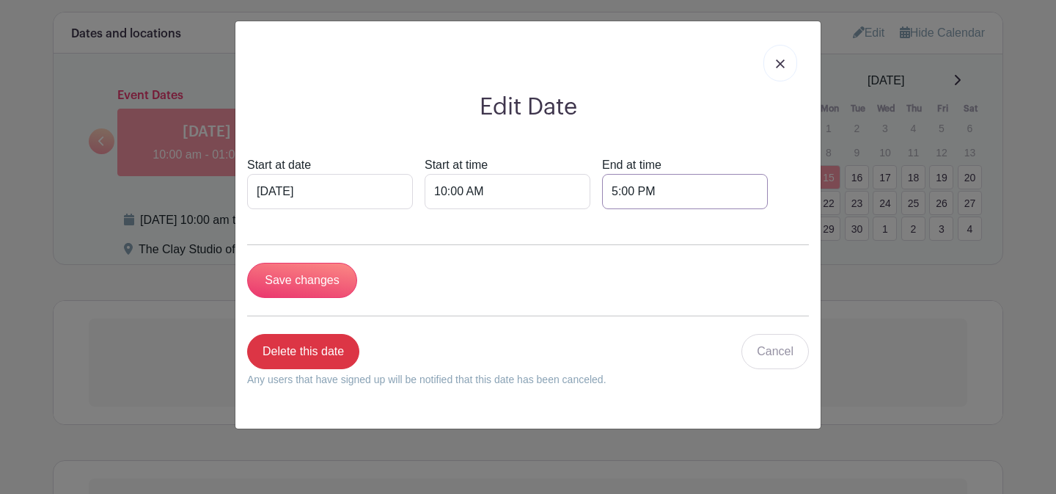
click at [602, 194] on input "5:00 PM" at bounding box center [685, 191] width 166 height 35
click at [594, 260] on div "05" at bounding box center [589, 257] width 48 height 28
click at [642, 232] on div "01" at bounding box center [644, 226] width 49 height 28
type input "1:00 PM"
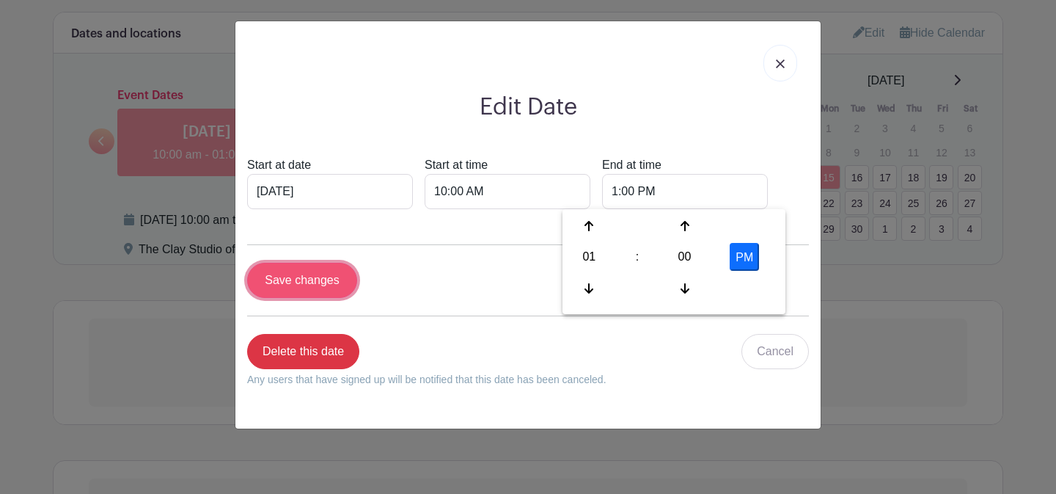
click at [315, 285] on input "Save changes" at bounding box center [302, 280] width 110 height 35
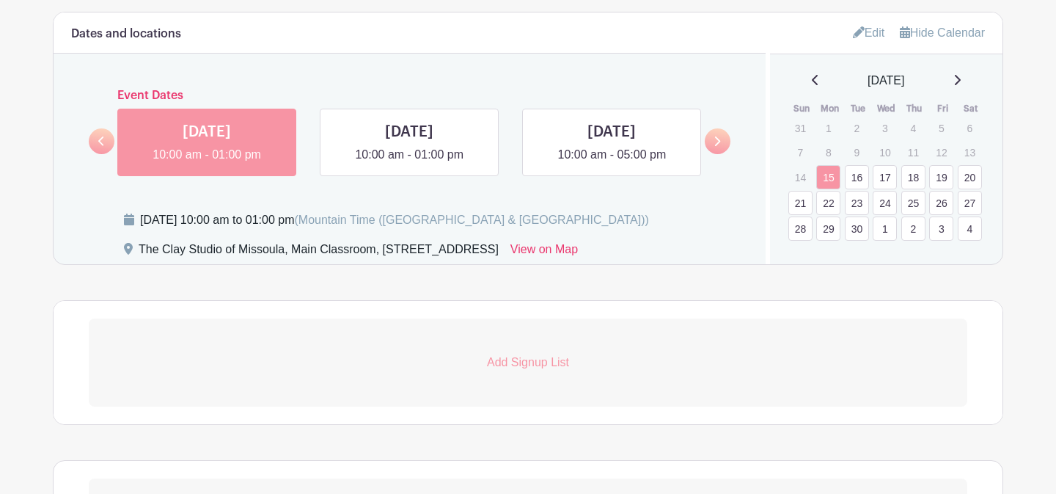
click at [716, 142] on icon at bounding box center [717, 141] width 7 height 11
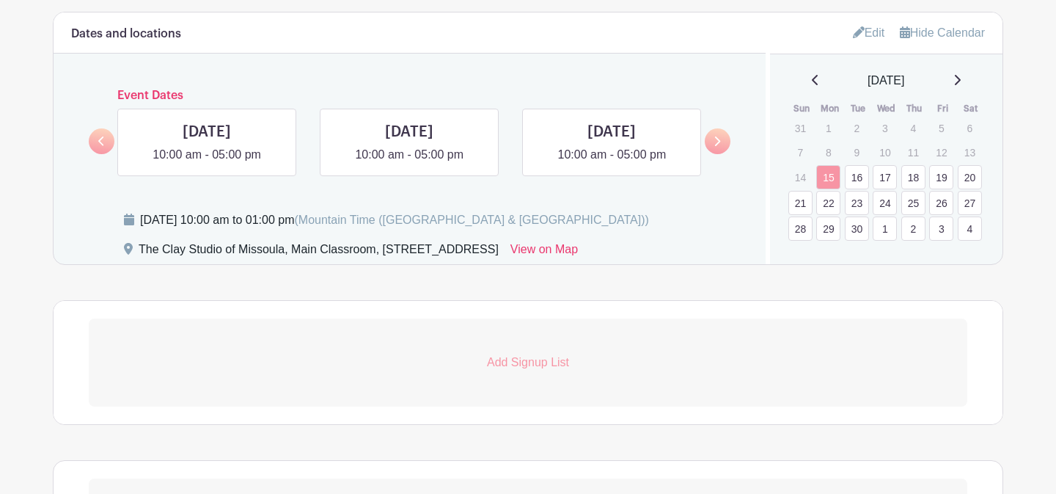
click at [108, 145] on link at bounding box center [102, 141] width 26 height 26
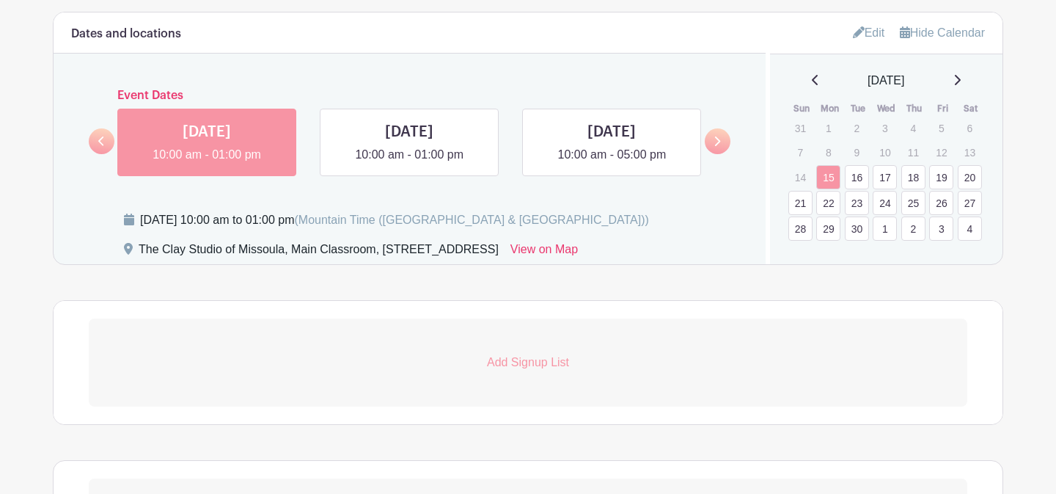
click at [714, 146] on icon at bounding box center [717, 141] width 7 height 11
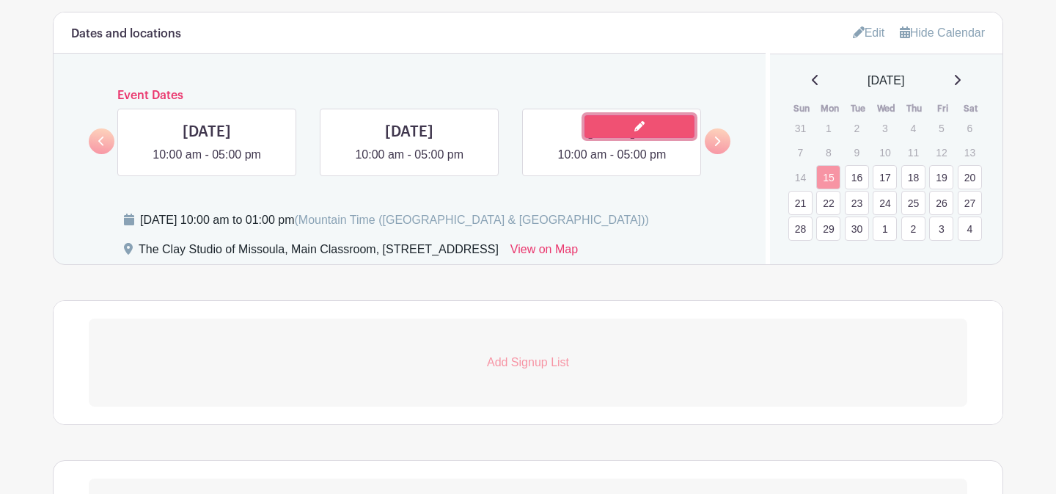
click at [637, 133] on link at bounding box center [639, 126] width 110 height 23
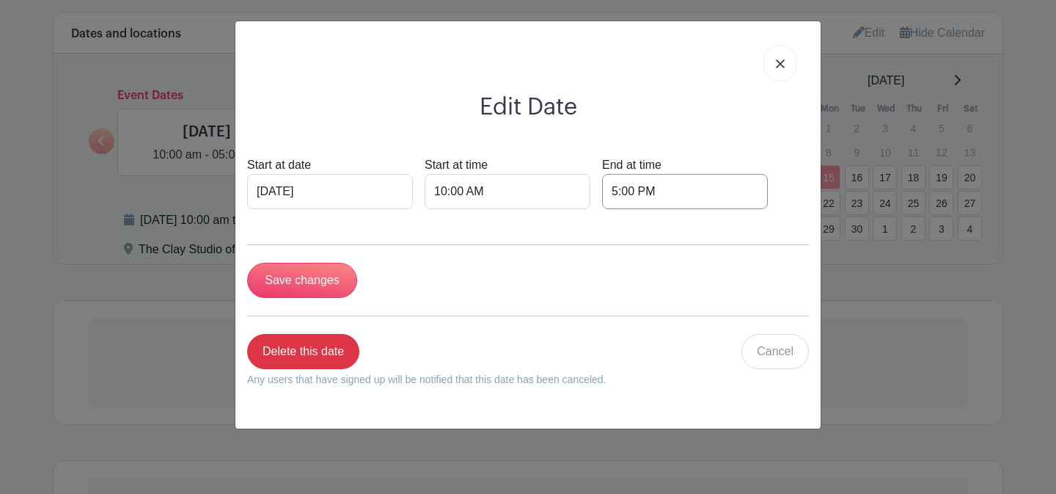
click at [602, 191] on input "5:00 PM" at bounding box center [685, 191] width 166 height 35
click at [590, 260] on div "05" at bounding box center [589, 257] width 48 height 28
click at [686, 261] on div "06" at bounding box center [698, 257] width 49 height 28
type input "6:00 PM"
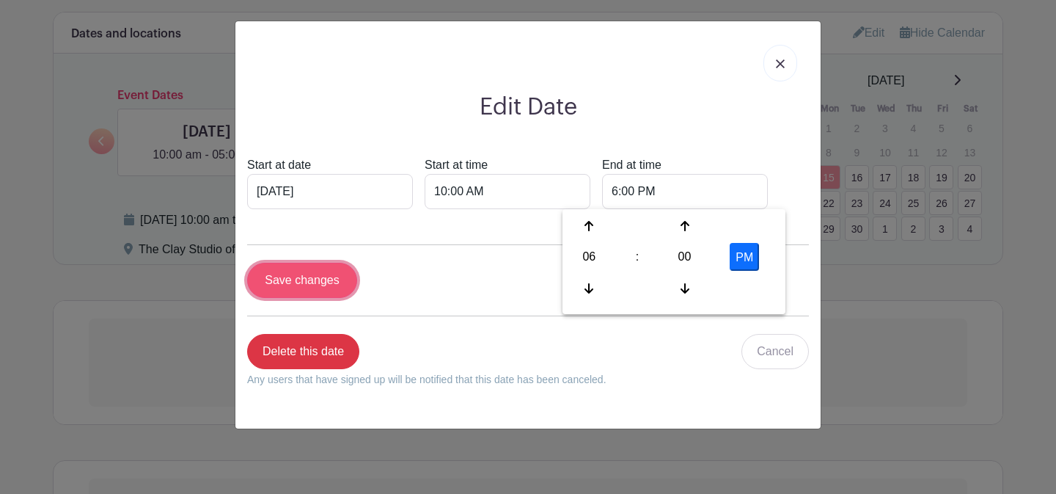
click at [315, 274] on input "Save changes" at bounding box center [302, 280] width 110 height 35
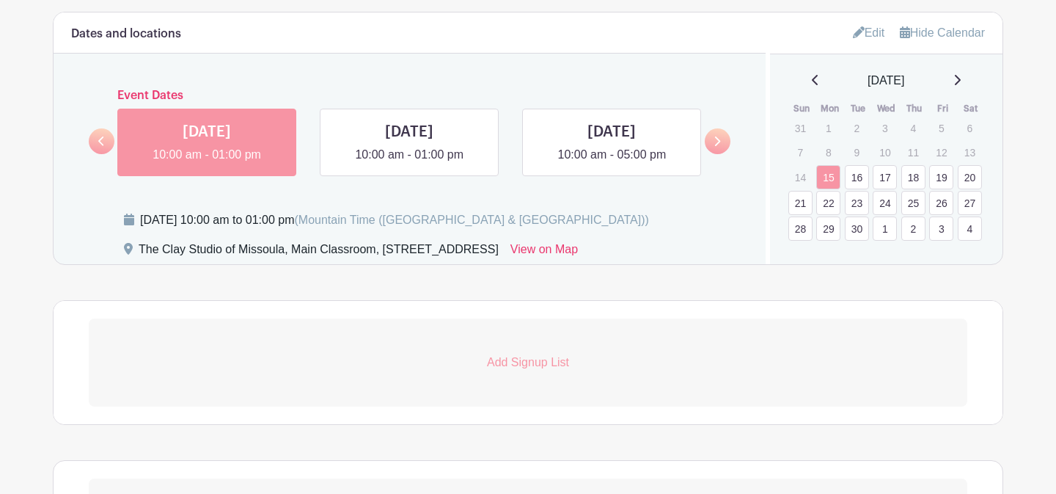
click at [806, 200] on link "21" at bounding box center [800, 203] width 24 height 24
click at [221, 131] on link at bounding box center [235, 126] width 110 height 23
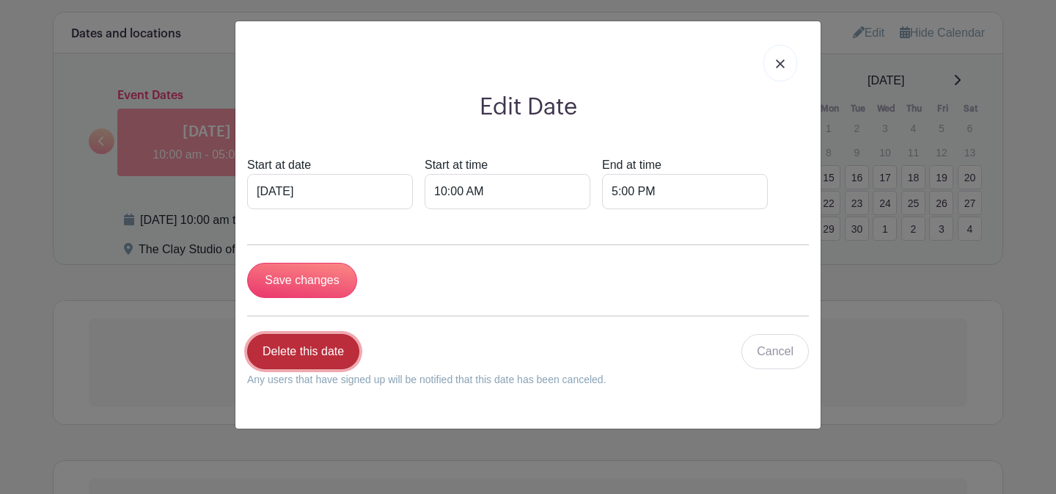
click at [294, 348] on link "Delete this date" at bounding box center [303, 351] width 112 height 35
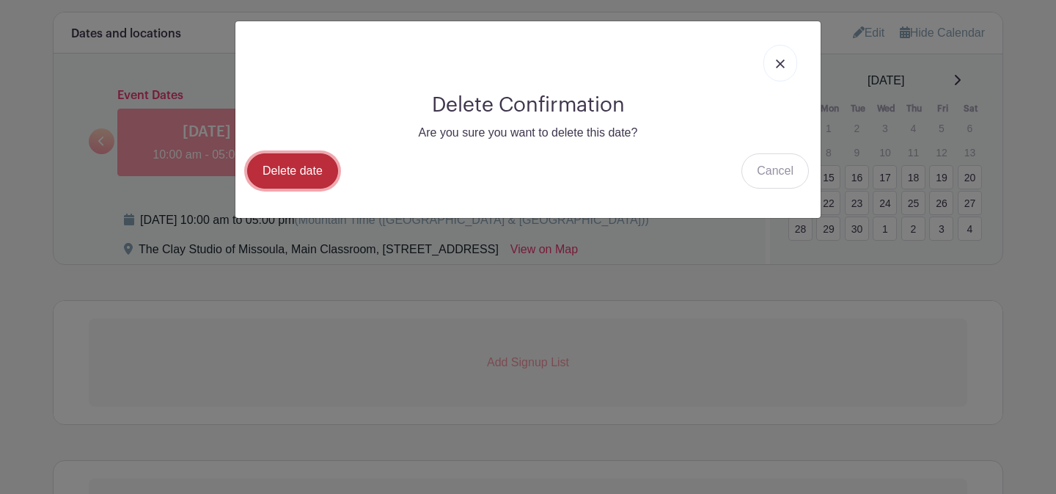
click at [297, 174] on link "Delete date" at bounding box center [292, 170] width 91 height 35
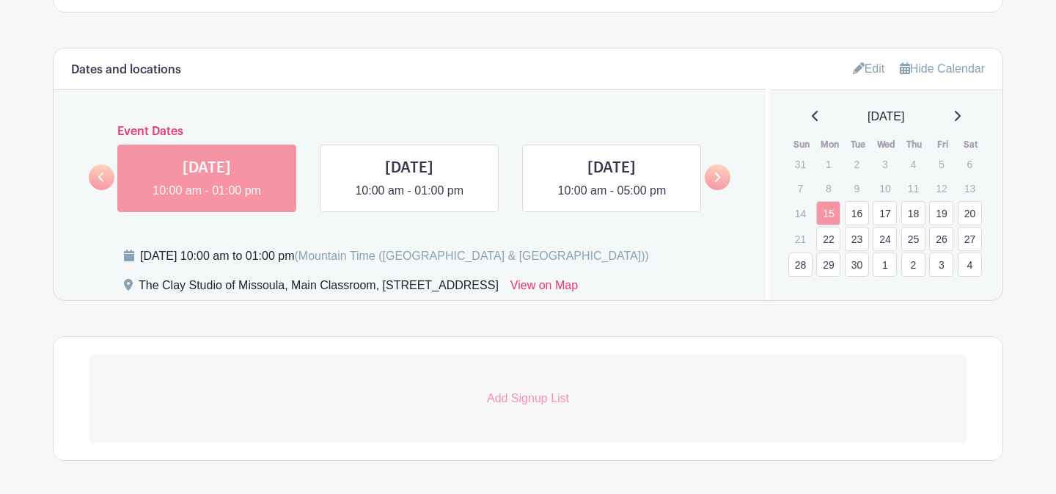
scroll to position [903, 0]
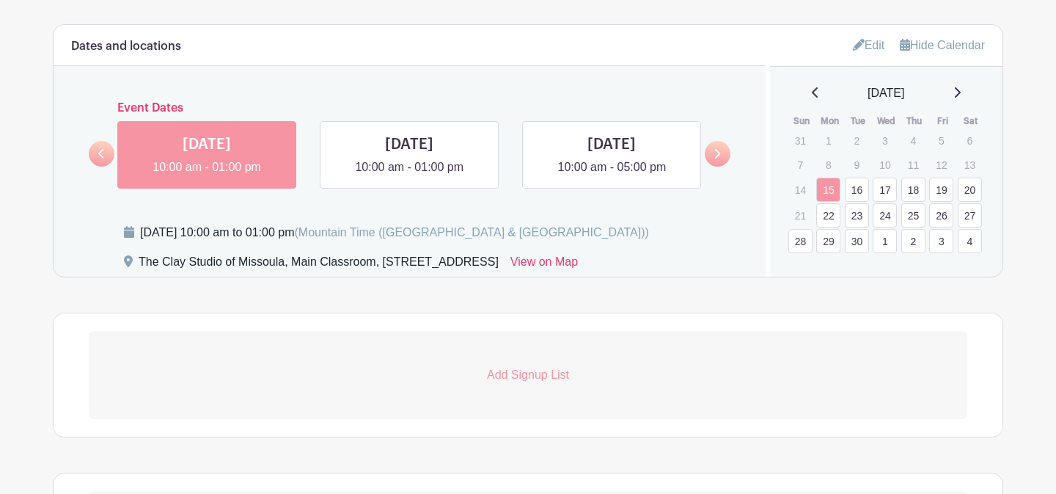
click at [832, 217] on link "22" at bounding box center [828, 215] width 24 height 24
click at [239, 147] on link at bounding box center [235, 139] width 110 height 23
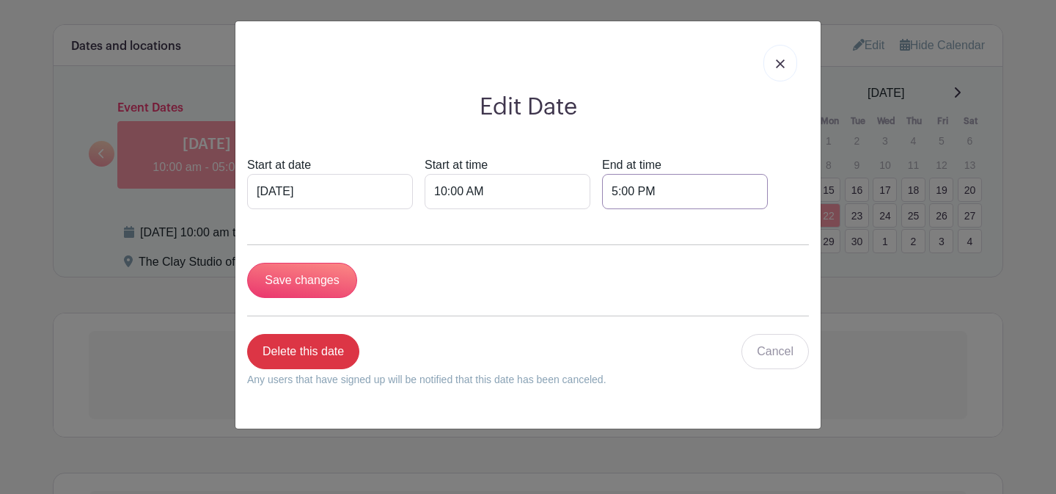
click at [602, 186] on input "5:00 PM" at bounding box center [685, 191] width 166 height 35
click at [590, 263] on div "05" at bounding box center [589, 257] width 48 height 28
click at [638, 233] on div "01" at bounding box center [644, 226] width 49 height 28
type input "1:00 PM"
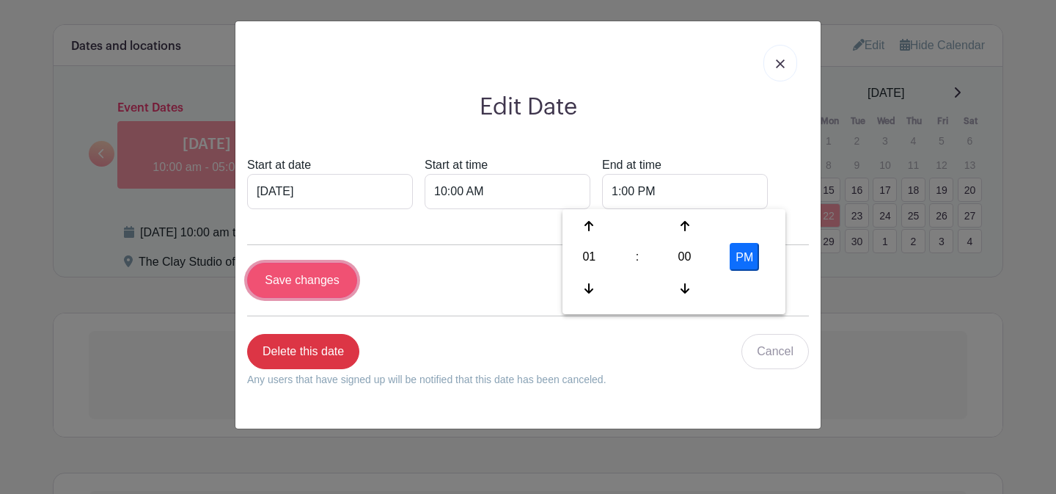
click at [326, 282] on input "Save changes" at bounding box center [302, 280] width 110 height 35
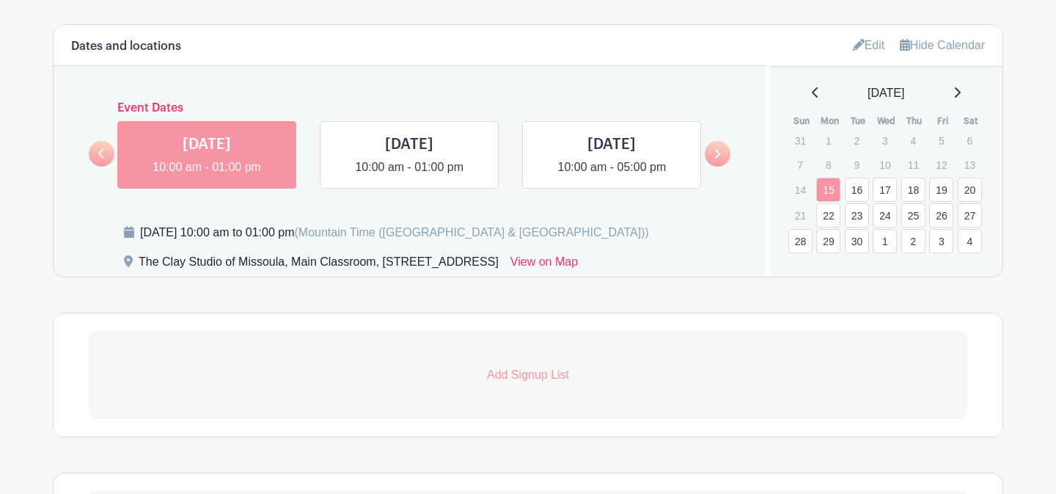
click at [857, 217] on link "23" at bounding box center [857, 215] width 24 height 24
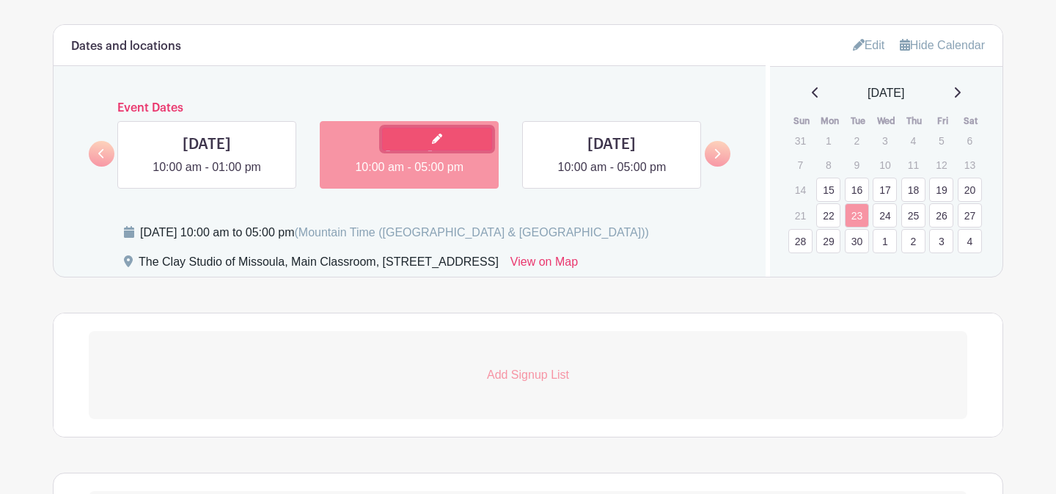
click at [432, 145] on link at bounding box center [437, 139] width 110 height 23
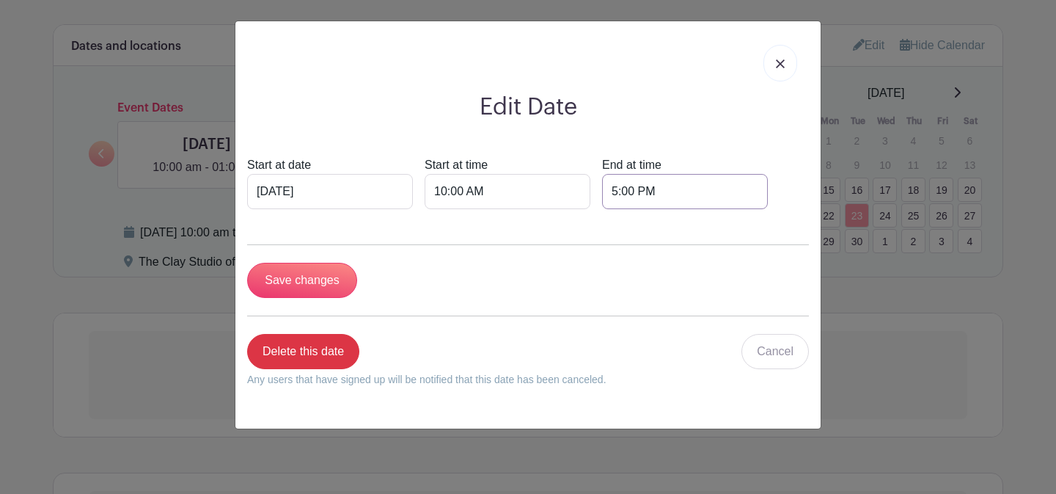
click at [602, 191] on input "5:00 PM" at bounding box center [685, 191] width 166 height 35
click at [599, 259] on div "05" at bounding box center [589, 257] width 48 height 28
click at [647, 228] on div "01" at bounding box center [644, 226] width 49 height 28
type input "1:00 PM"
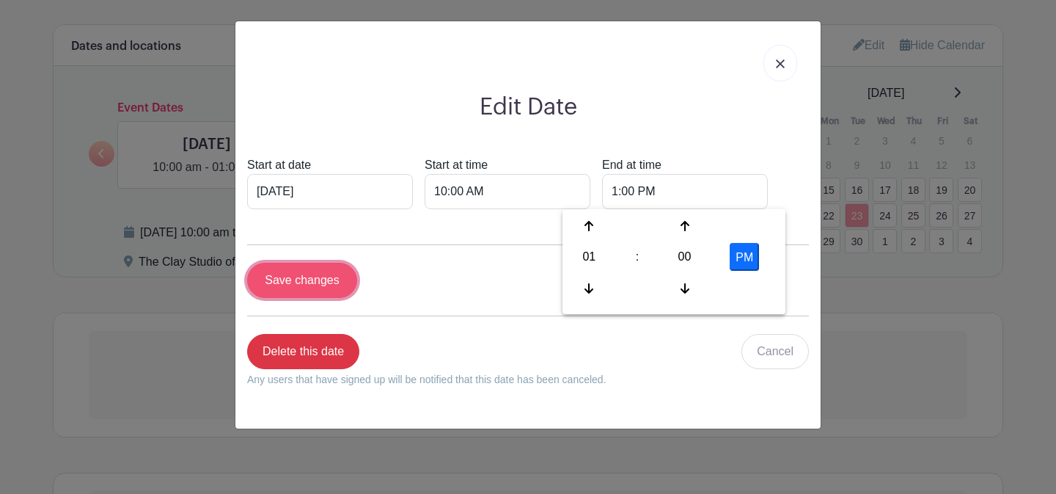
click at [312, 286] on input "Save changes" at bounding box center [302, 280] width 110 height 35
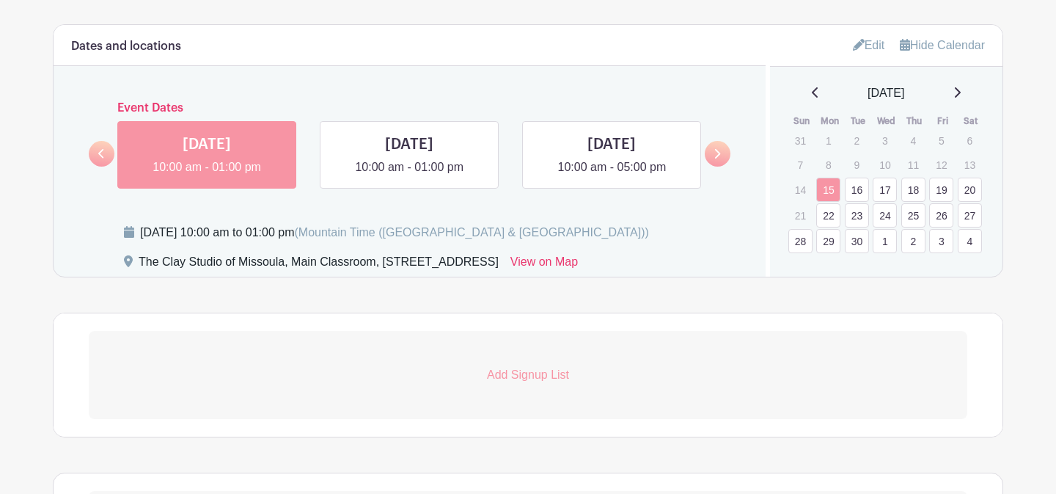
click at [889, 212] on link "24" at bounding box center [885, 215] width 24 height 24
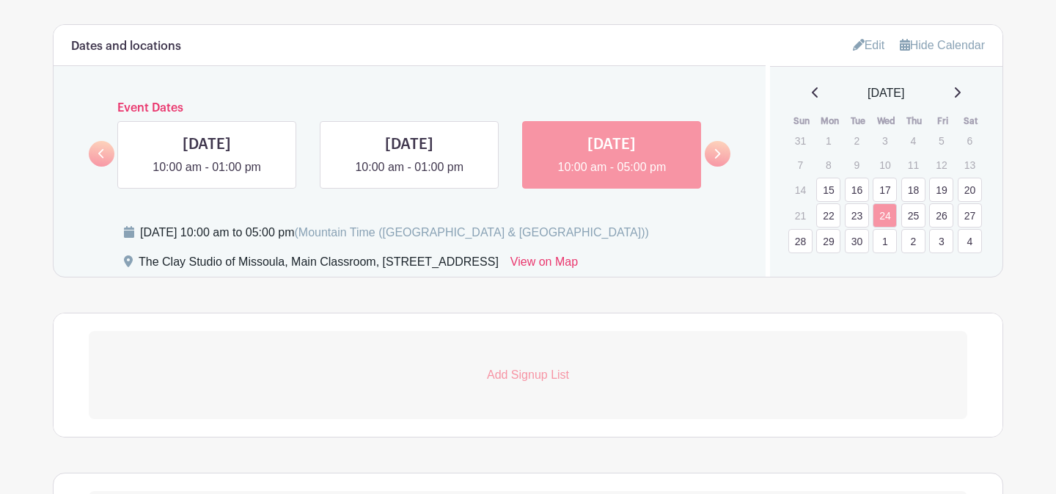
click at [719, 155] on icon at bounding box center [718, 154] width 6 height 10
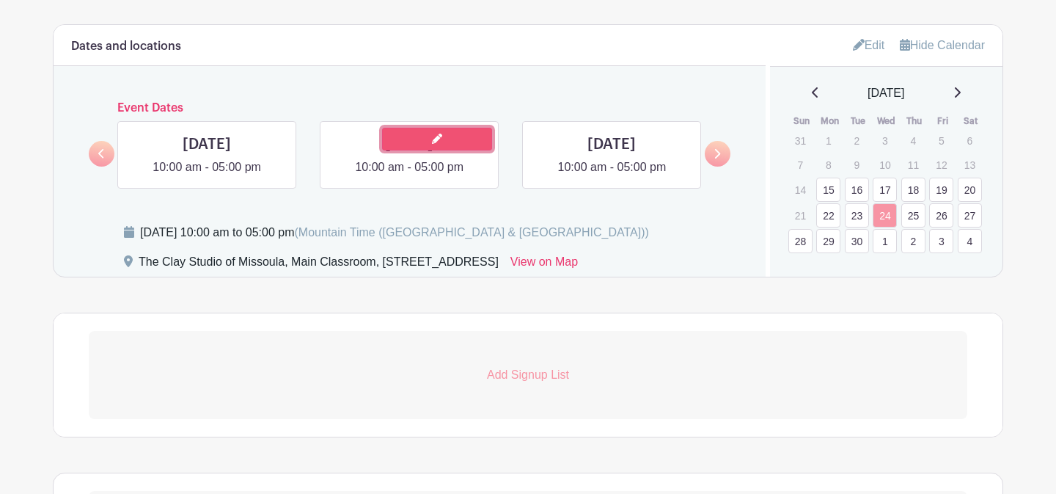
click at [469, 144] on link at bounding box center [437, 139] width 110 height 23
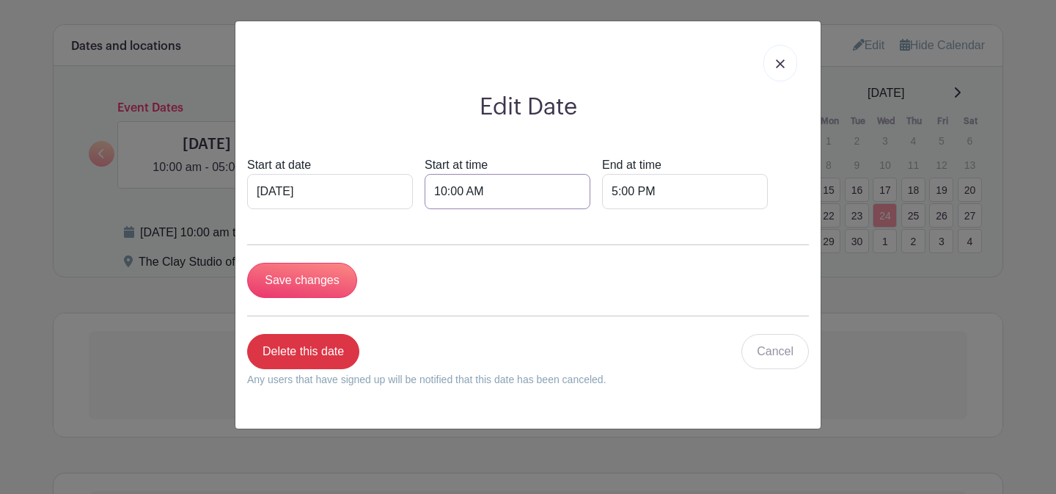
click at [425, 191] on input "10:00 AM" at bounding box center [508, 191] width 166 height 35
click at [430, 265] on div "10" at bounding box center [432, 257] width 48 height 28
click at [444, 296] on div "08" at bounding box center [432, 288] width 49 height 28
type input "8:00 AM"
click at [602, 194] on input "5:00 PM" at bounding box center [685, 191] width 166 height 35
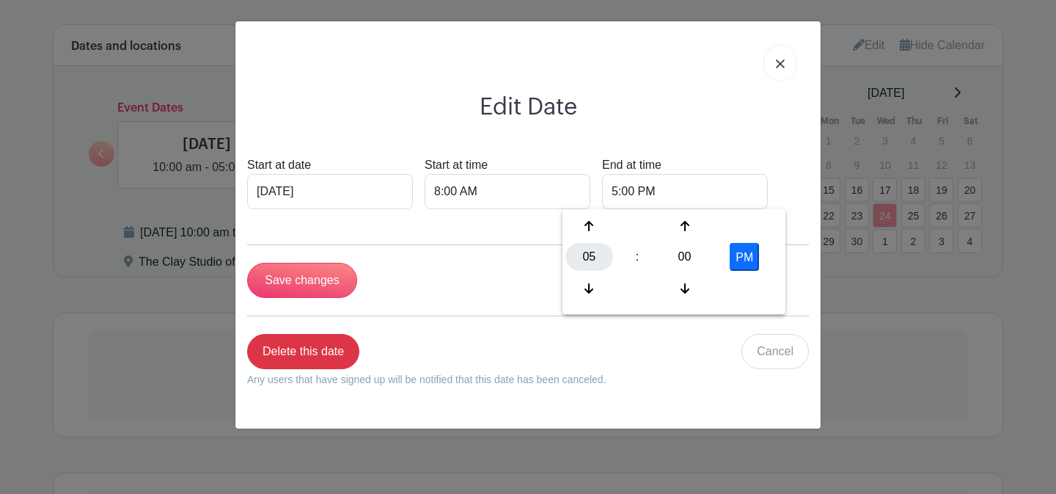
click at [595, 260] on div "05" at bounding box center [589, 257] width 48 height 28
click at [638, 296] on div "09" at bounding box center [644, 288] width 49 height 28
type input "9:00 PM"
click at [329, 285] on input "Save changes" at bounding box center [302, 280] width 110 height 35
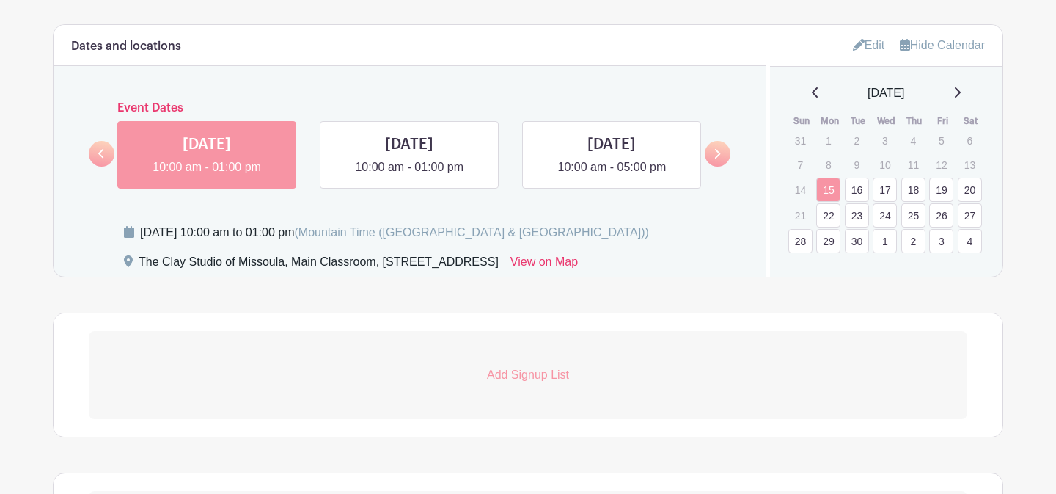
click at [970, 215] on link "27" at bounding box center [970, 215] width 24 height 24
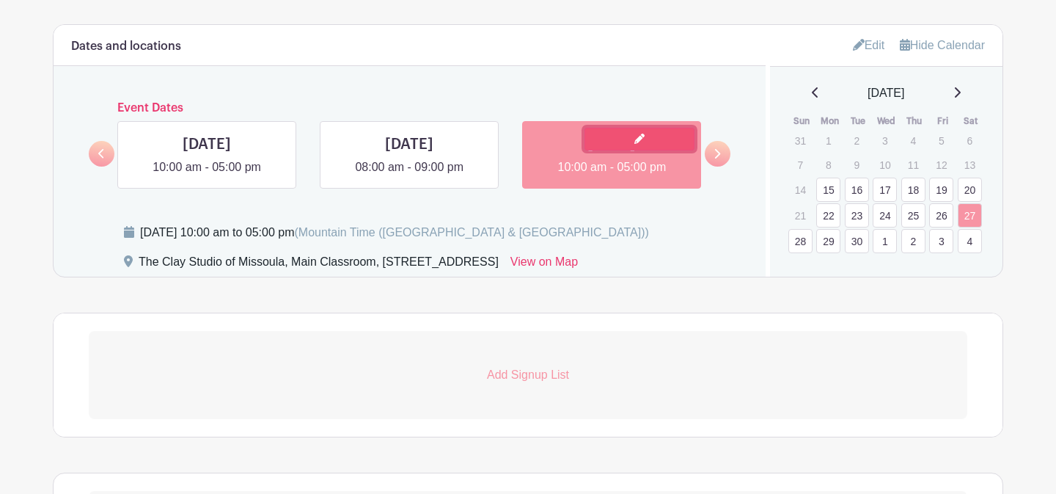
click at [626, 145] on link at bounding box center [639, 139] width 110 height 23
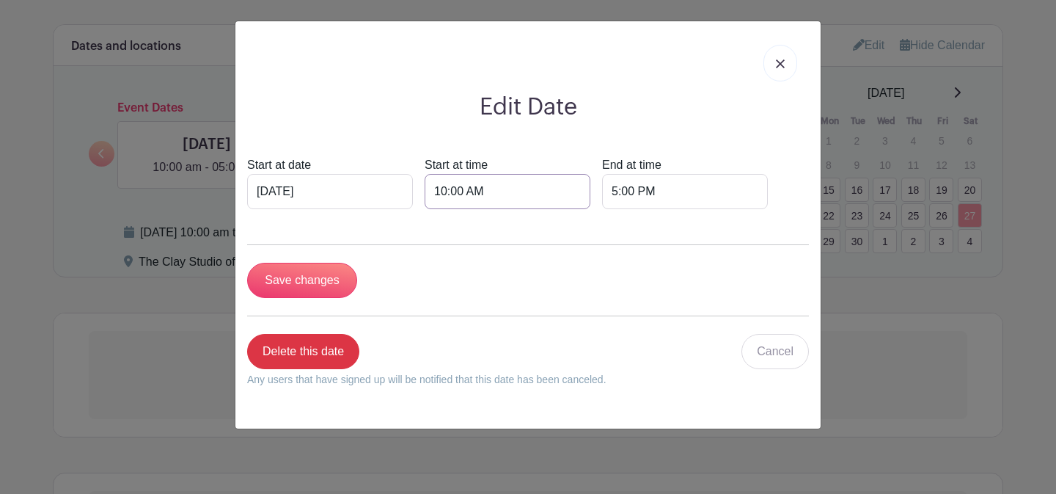
click at [435, 193] on input "10:00 AM" at bounding box center [508, 191] width 166 height 35
click at [446, 268] on div "10" at bounding box center [432, 257] width 48 height 28
click at [429, 289] on div "08" at bounding box center [432, 288] width 49 height 28
type input "8:00 AM"
click at [602, 195] on input "5:00 PM" at bounding box center [685, 191] width 166 height 35
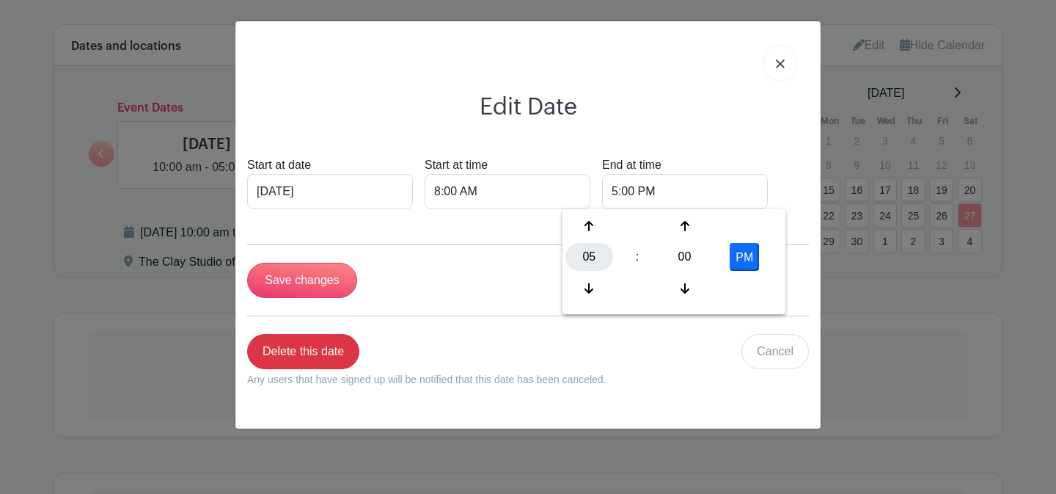
click at [593, 267] on div "05" at bounding box center [589, 257] width 48 height 28
click at [632, 289] on div "09" at bounding box center [644, 288] width 49 height 28
type input "9:00 PM"
click at [294, 280] on input "Save changes" at bounding box center [302, 280] width 110 height 35
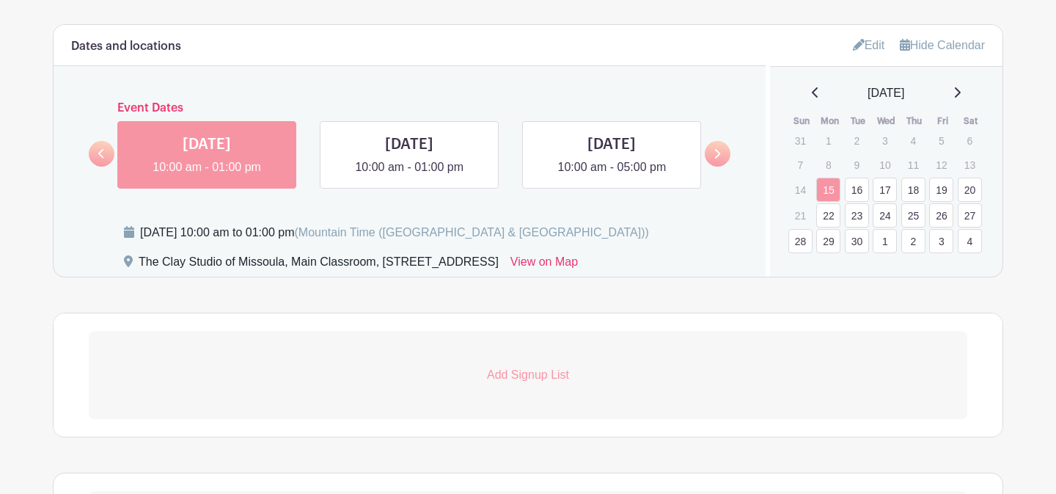
click at [803, 246] on link "28" at bounding box center [800, 241] width 24 height 24
click at [217, 145] on link at bounding box center [235, 139] width 110 height 23
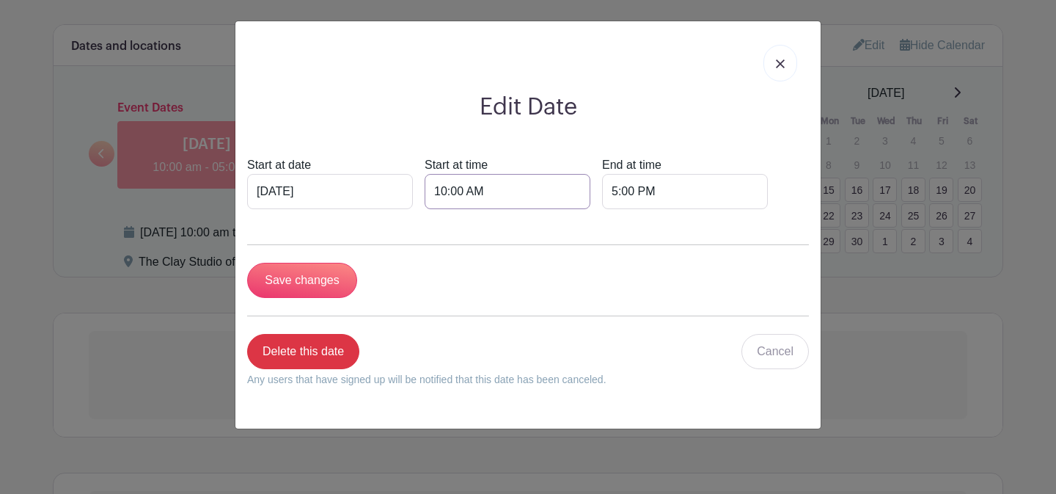
click at [425, 192] on input "10:00 AM" at bounding box center [508, 191] width 166 height 35
click at [447, 255] on div "10" at bounding box center [432, 257] width 48 height 28
click at [439, 285] on div "08" at bounding box center [432, 288] width 49 height 28
type input "8:00 AM"
click at [602, 182] on input "5:00 PM" at bounding box center [685, 191] width 166 height 35
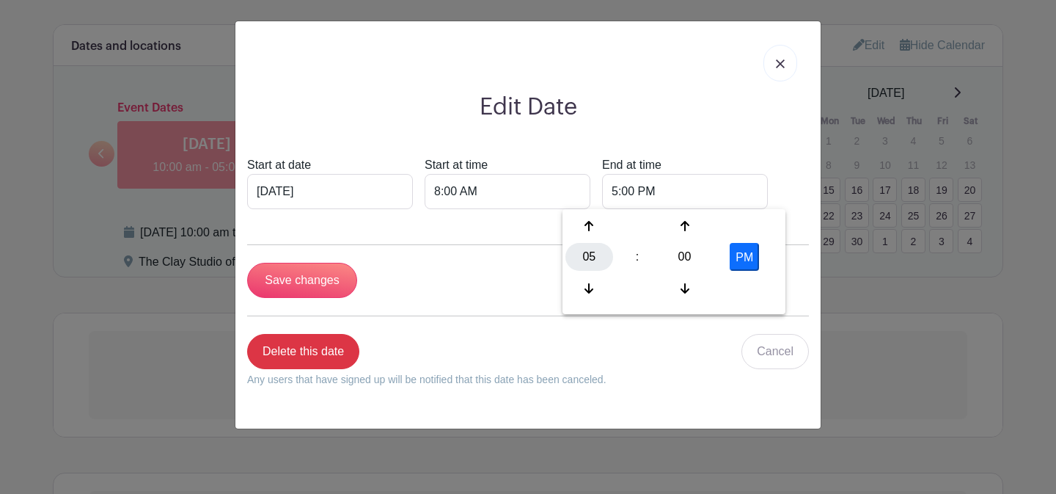
click at [589, 253] on div "05" at bounding box center [589, 257] width 48 height 28
click at [689, 290] on div "10" at bounding box center [698, 288] width 49 height 28
click at [688, 259] on div "00" at bounding box center [685, 257] width 48 height 28
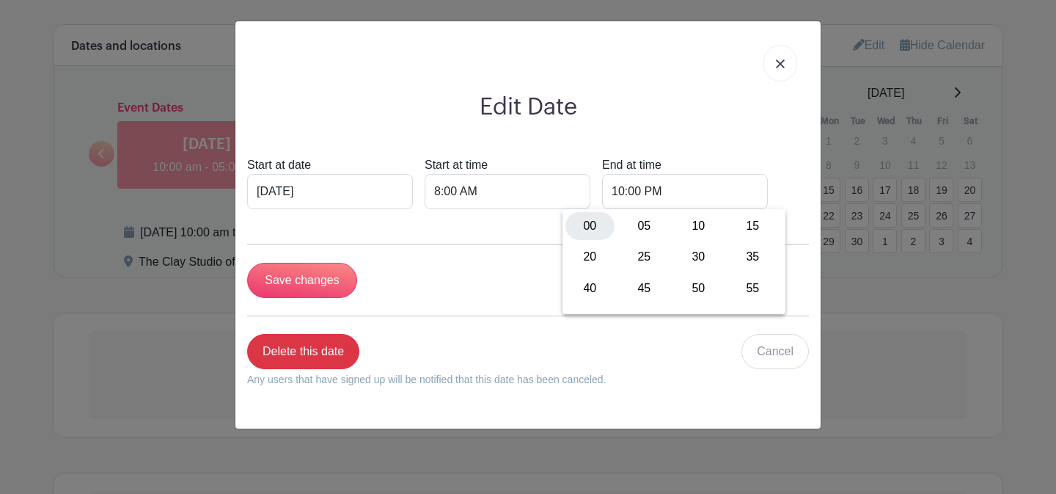
click at [595, 231] on div "00" at bounding box center [589, 226] width 49 height 28
click at [741, 268] on button "PM" at bounding box center [744, 257] width 29 height 28
type input "10:00 AM"
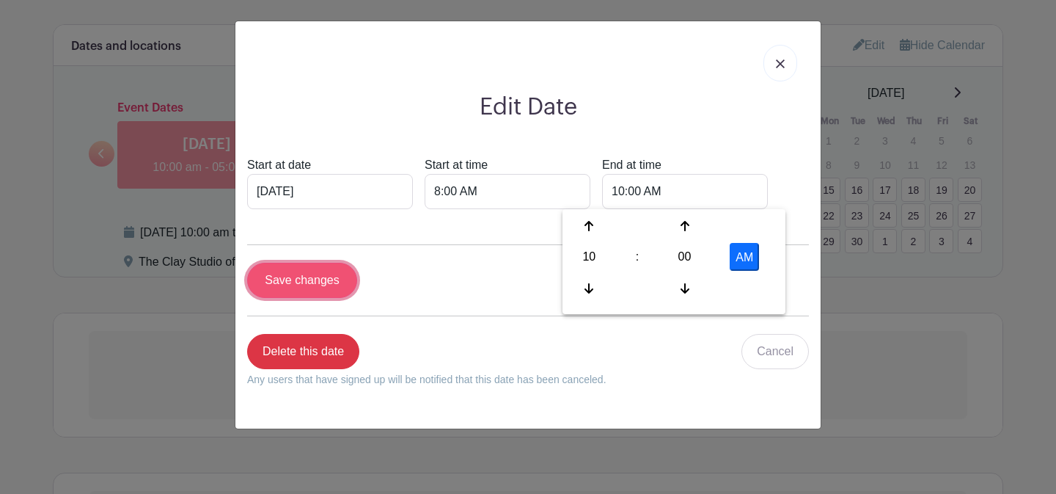
click at [307, 289] on input "Save changes" at bounding box center [302, 280] width 110 height 35
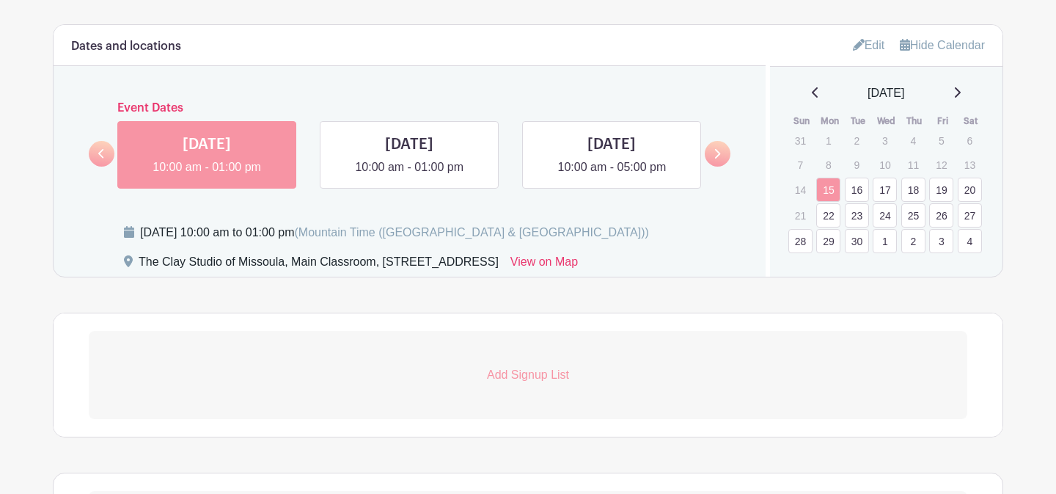
click at [833, 242] on link "29" at bounding box center [828, 241] width 24 height 24
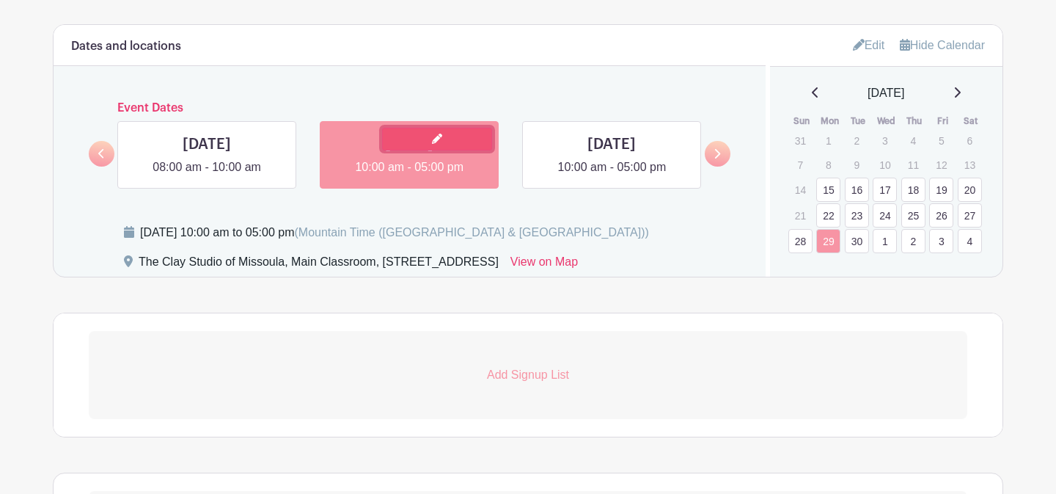
click at [442, 142] on link at bounding box center [437, 139] width 110 height 23
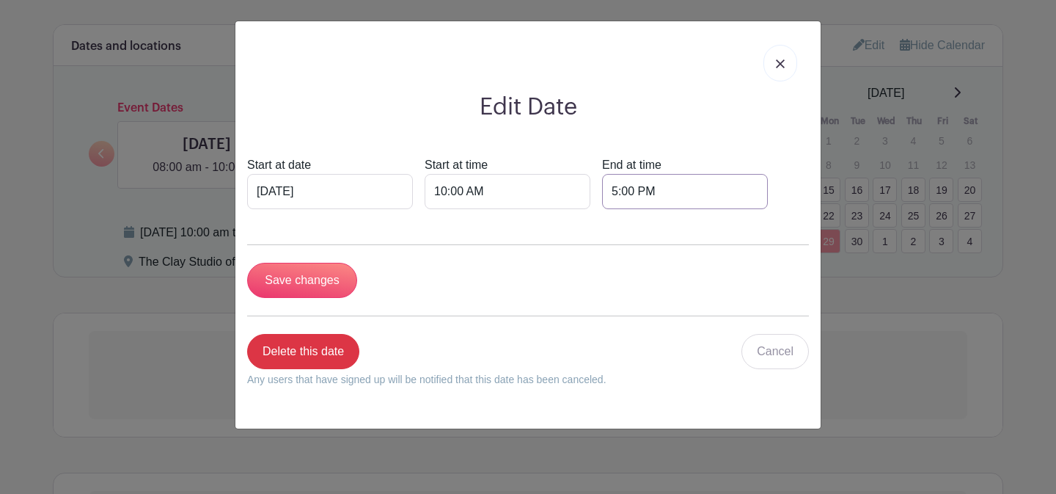
click at [602, 188] on input "5:00 PM" at bounding box center [685, 191] width 166 height 35
click at [593, 253] on div "05" at bounding box center [589, 257] width 48 height 28
click at [637, 233] on div "01" at bounding box center [644, 226] width 49 height 28
type input "1:00 PM"
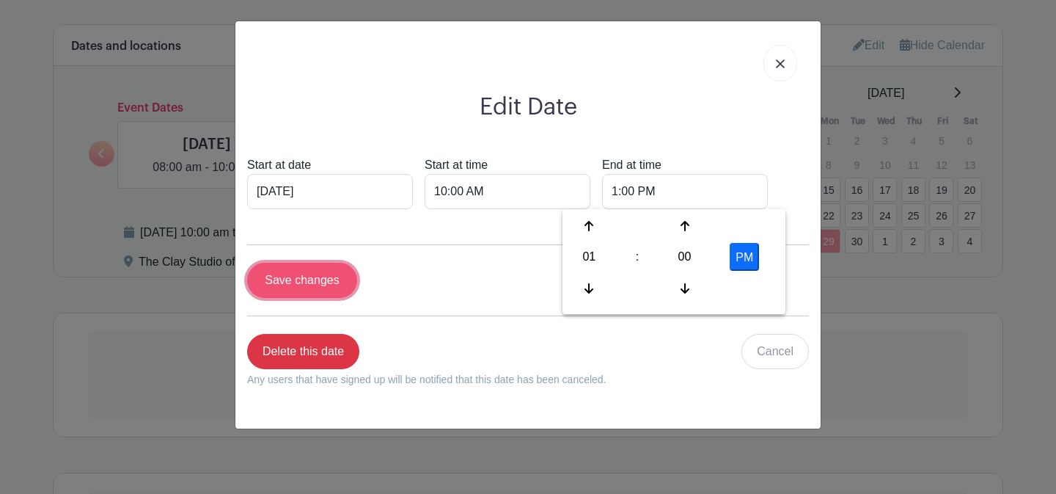
click at [327, 280] on input "Save changes" at bounding box center [302, 280] width 110 height 35
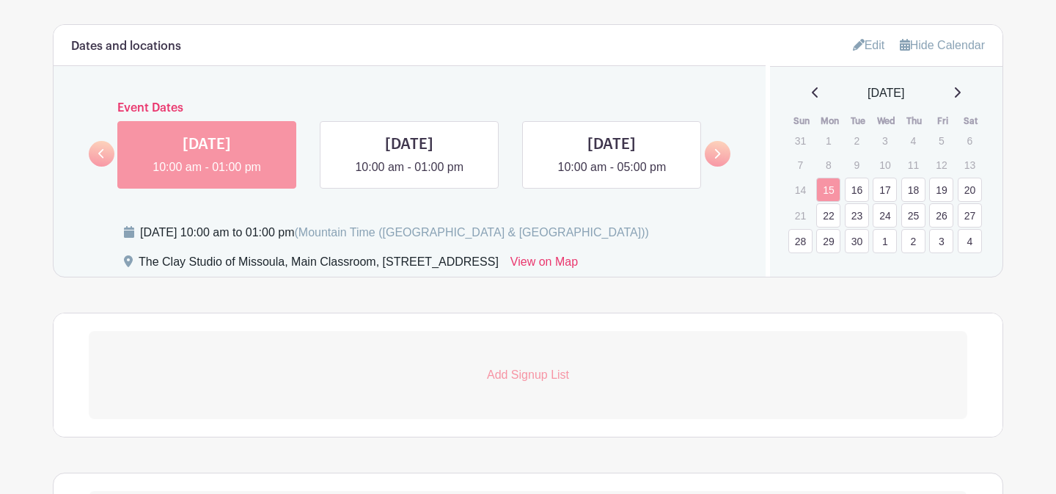
click at [862, 246] on link "30" at bounding box center [857, 241] width 24 height 24
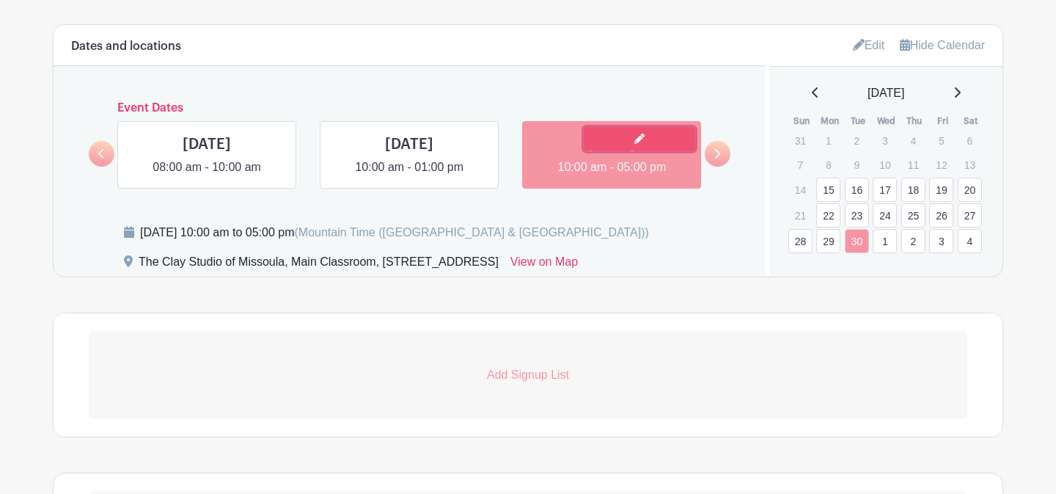
click at [628, 147] on link at bounding box center [639, 139] width 110 height 23
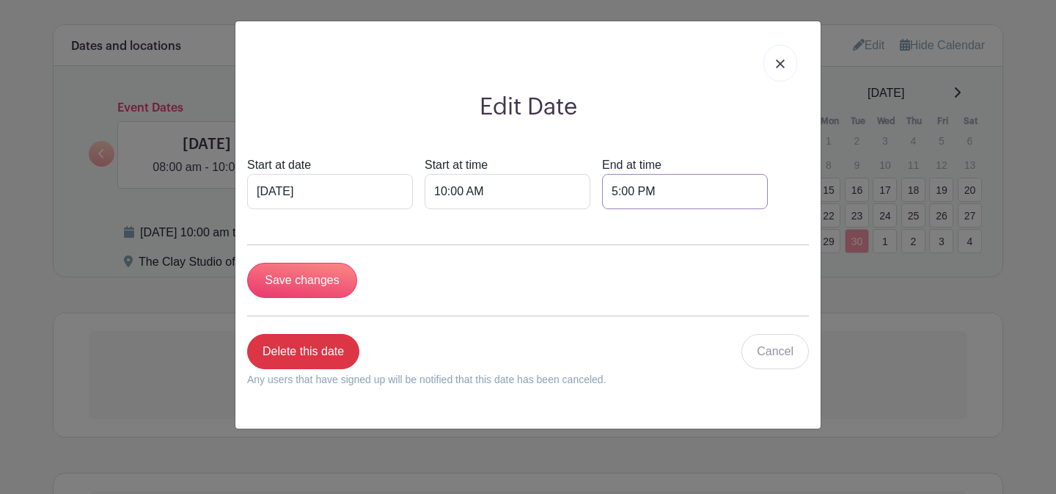
click at [602, 197] on input "5:00 PM" at bounding box center [685, 191] width 166 height 35
click at [592, 272] on div "05 : 00 PM" at bounding box center [673, 258] width 217 height 93
click at [592, 260] on div "05" at bounding box center [589, 257] width 48 height 28
click at [637, 234] on div "01" at bounding box center [644, 226] width 49 height 28
type input "1:00 PM"
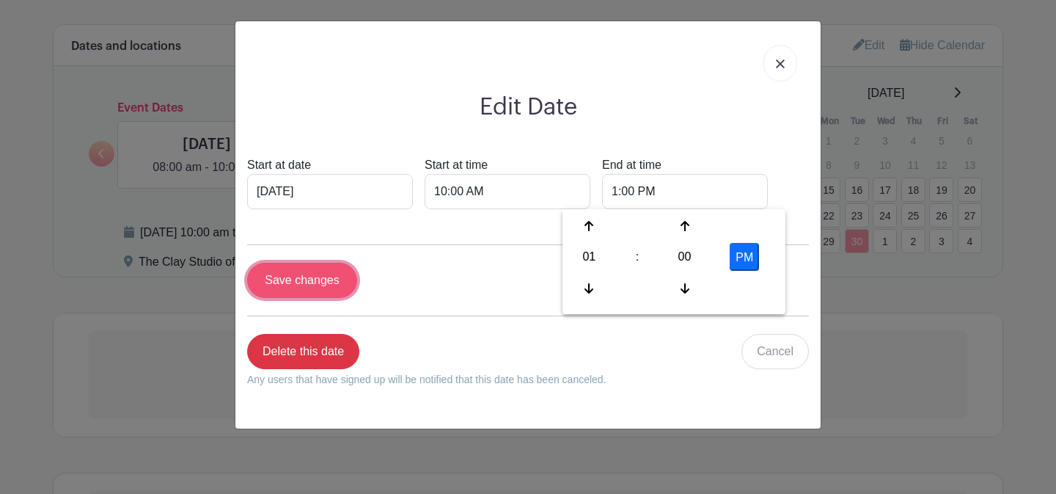
click at [342, 288] on input "Save changes" at bounding box center [302, 280] width 110 height 35
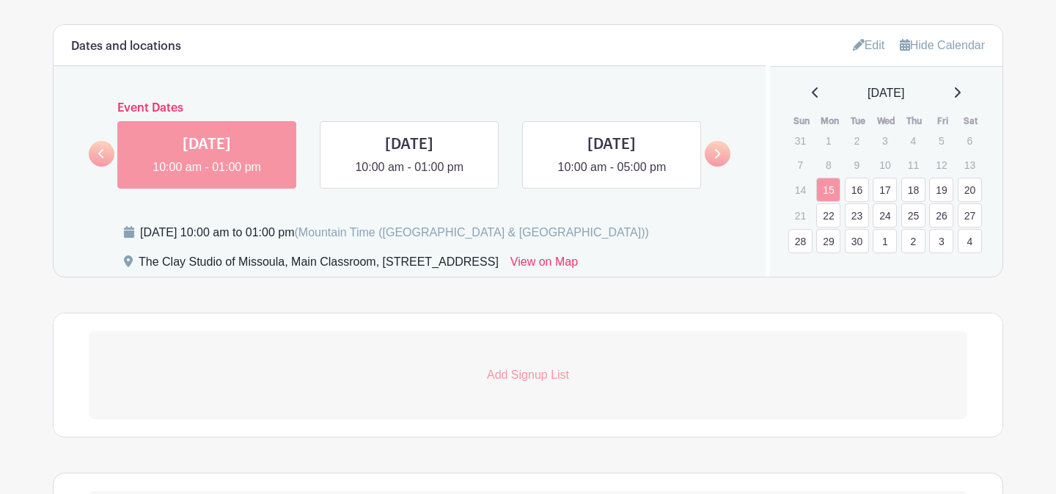
click at [890, 243] on link "1" at bounding box center [885, 241] width 24 height 24
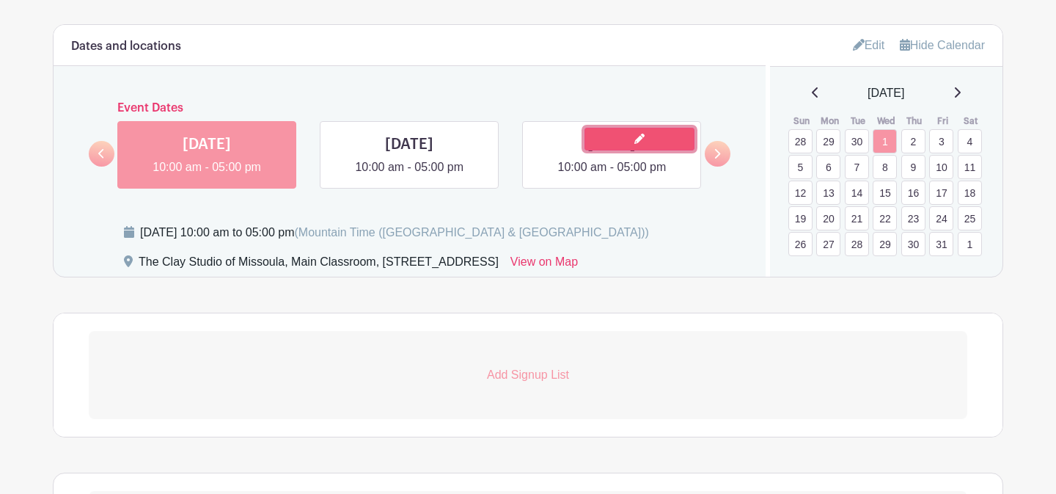
click at [628, 138] on link at bounding box center [639, 139] width 110 height 23
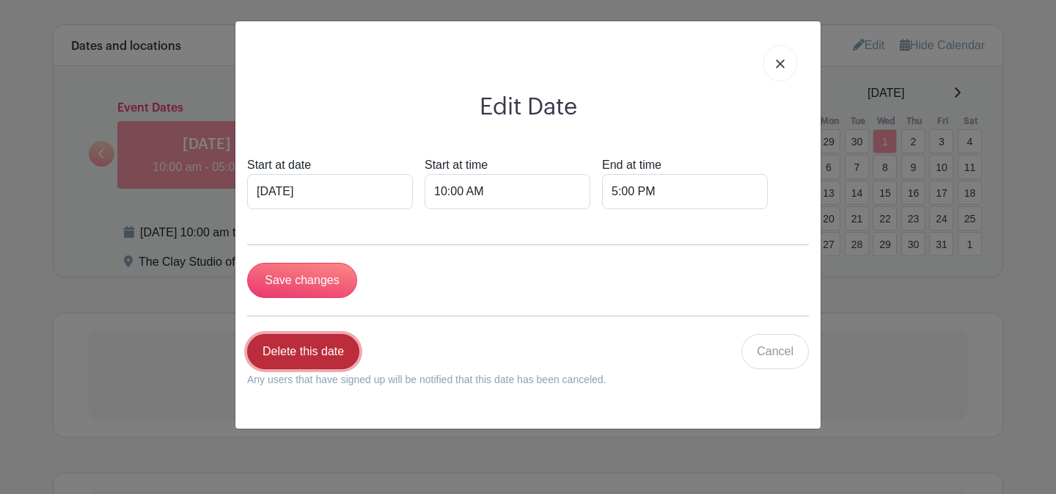
click at [300, 357] on link "Delete this date" at bounding box center [303, 351] width 112 height 35
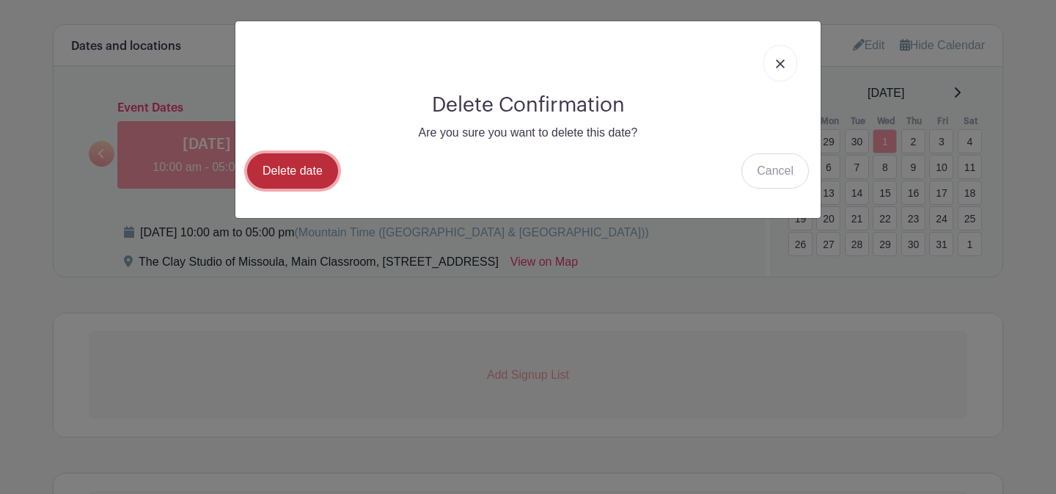
click at [316, 167] on link "Delete date" at bounding box center [292, 170] width 91 height 35
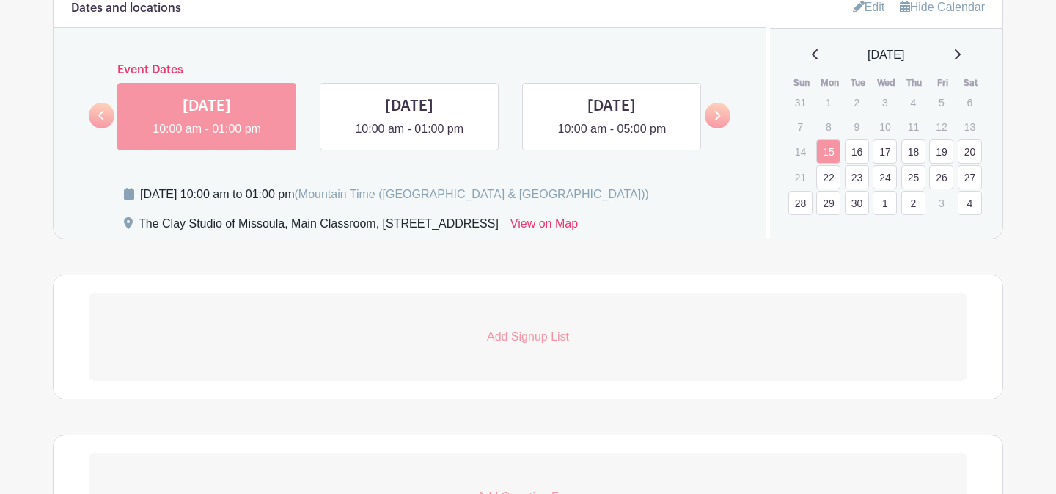
scroll to position [950, 0]
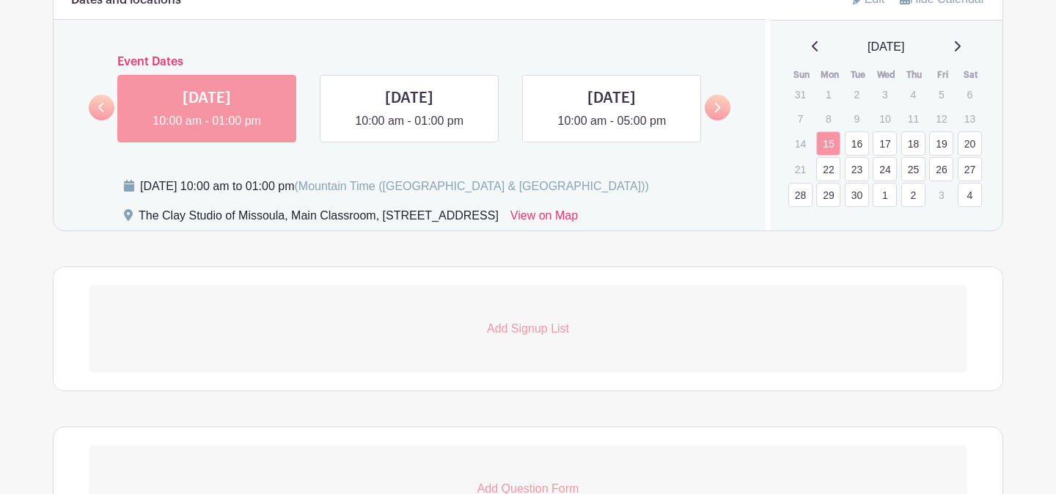
click at [961, 55] on link at bounding box center [956, 47] width 7 height 18
click at [970, 98] on link "4" at bounding box center [970, 95] width 24 height 24
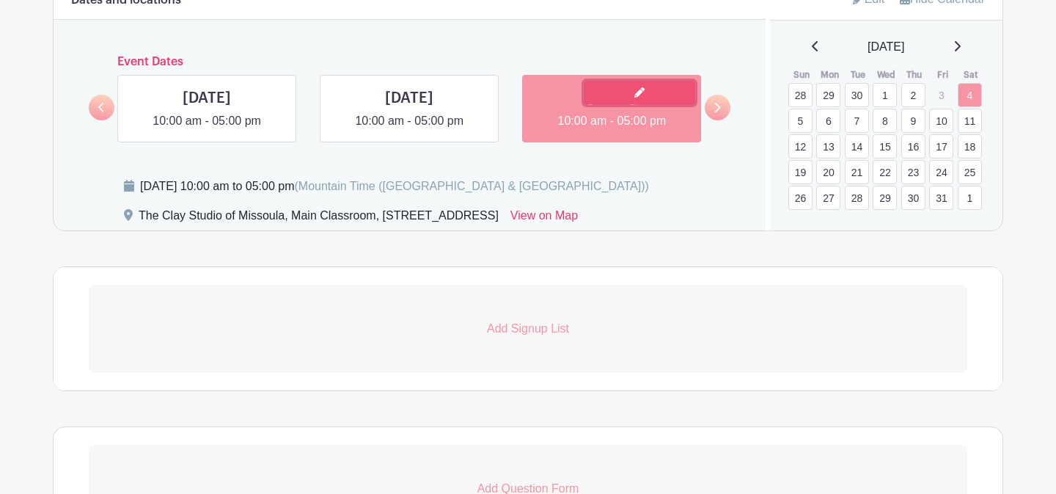
click at [634, 95] on icon at bounding box center [639, 92] width 10 height 10
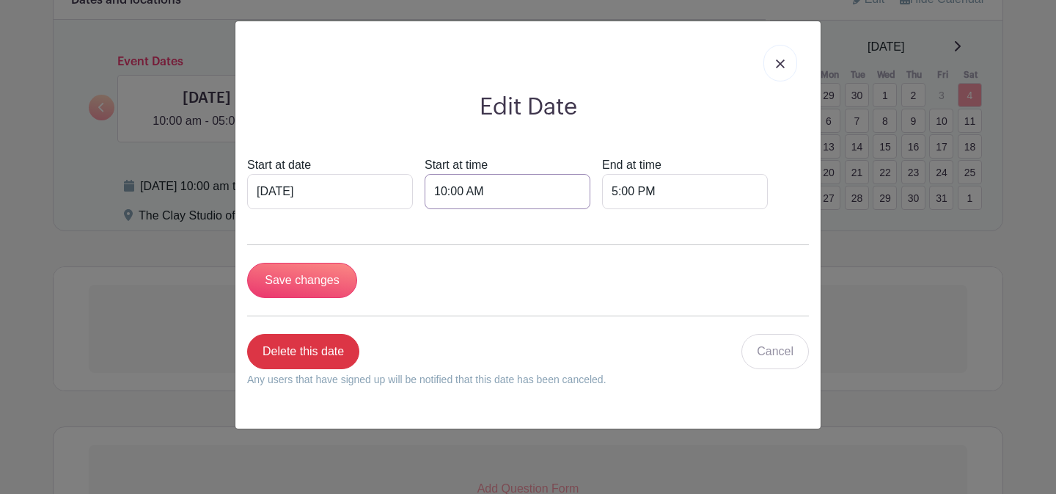
click at [427, 196] on input "10:00 AM" at bounding box center [508, 191] width 166 height 35
click at [438, 265] on div "10" at bounding box center [432, 257] width 48 height 28
click at [438, 287] on div "08" at bounding box center [432, 288] width 49 height 28
type input "8:00 AM"
click at [602, 191] on input "5:00 PM" at bounding box center [685, 191] width 166 height 35
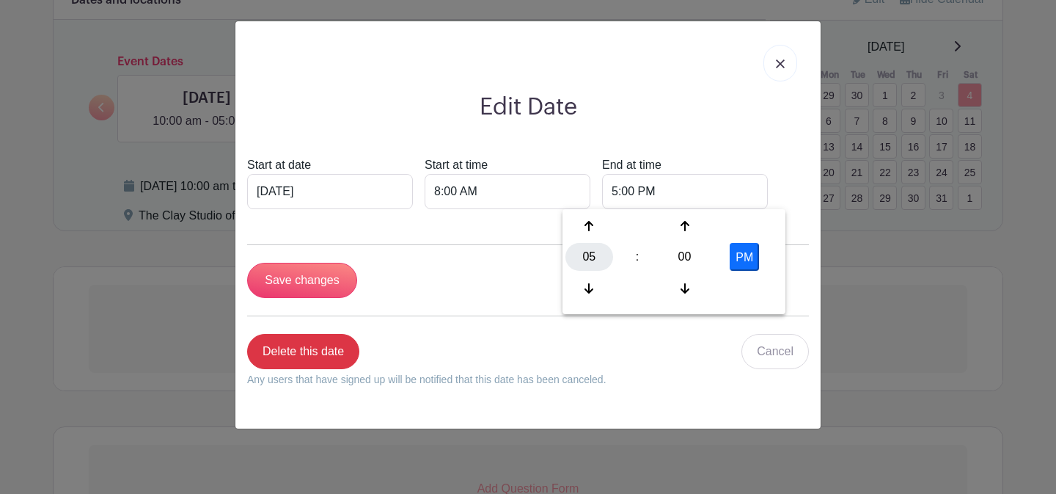
click at [591, 247] on div "05" at bounding box center [589, 257] width 48 height 28
click at [686, 258] on div "06" at bounding box center [698, 257] width 49 height 28
type input "6:00 PM"
click at [299, 283] on input "Save changes" at bounding box center [302, 280] width 110 height 35
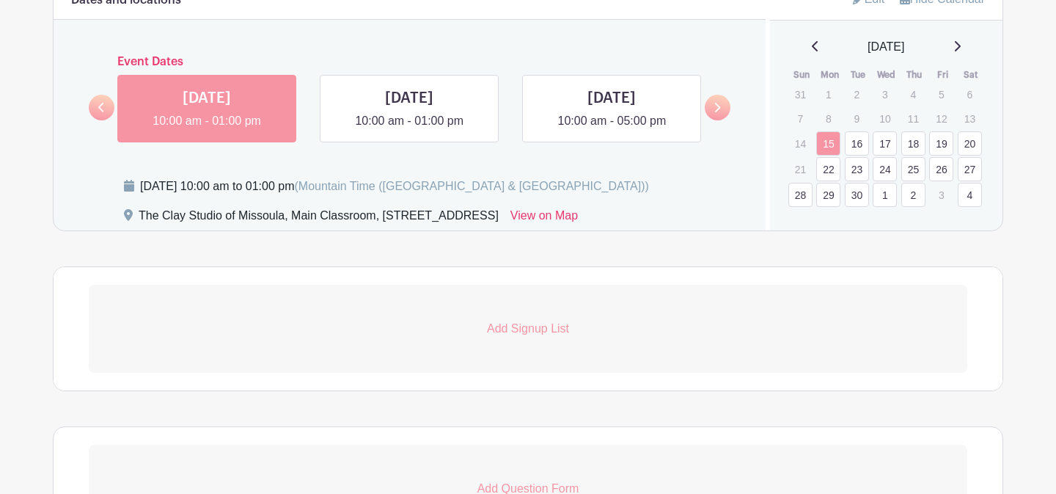
click at [966, 199] on link "4" at bounding box center [970, 195] width 24 height 24
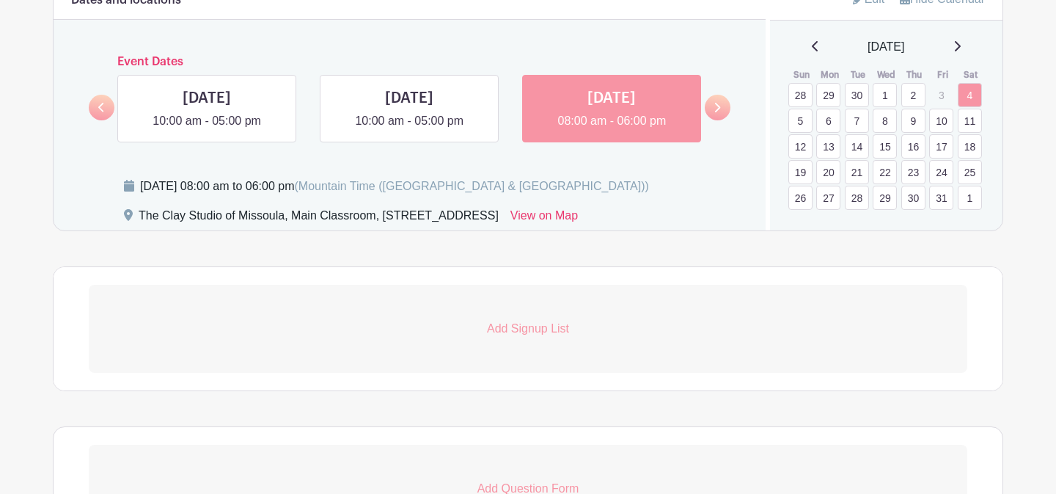
click at [801, 125] on link "5" at bounding box center [800, 121] width 24 height 24
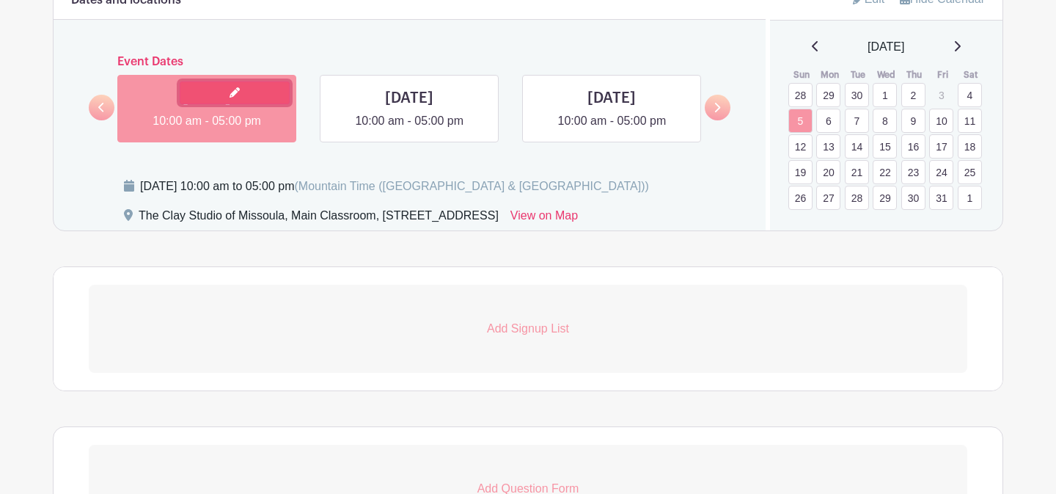
click at [216, 94] on link at bounding box center [235, 92] width 110 height 23
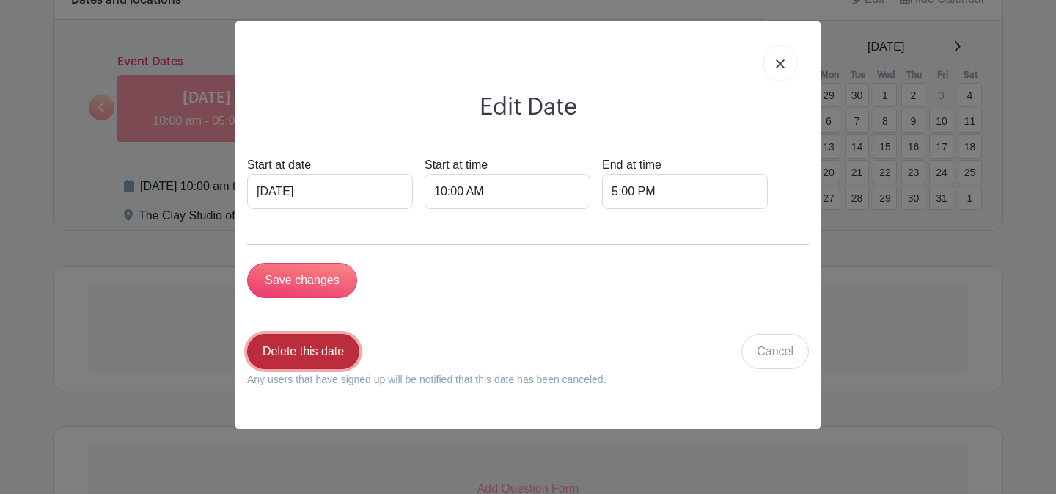
click at [326, 348] on link "Delete this date" at bounding box center [303, 351] width 112 height 35
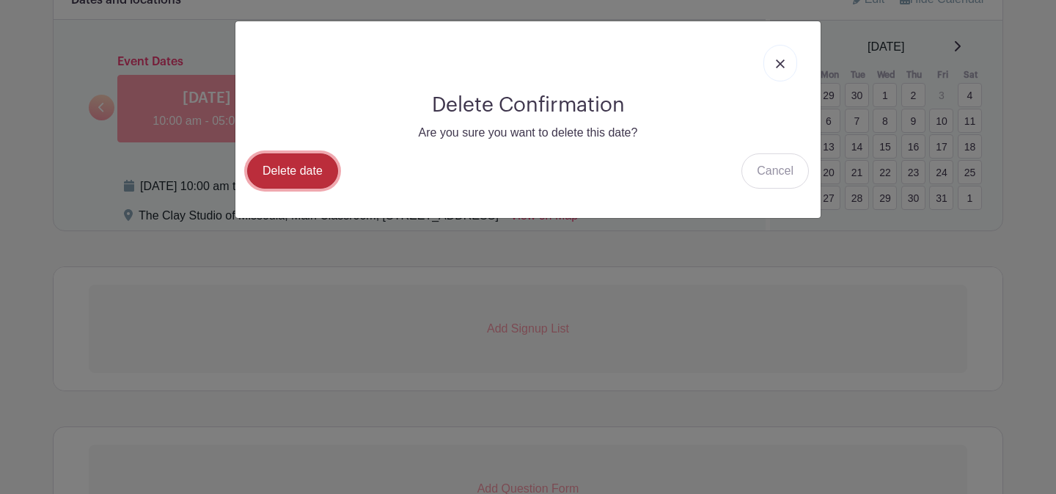
click at [302, 171] on link "Delete date" at bounding box center [292, 170] width 91 height 35
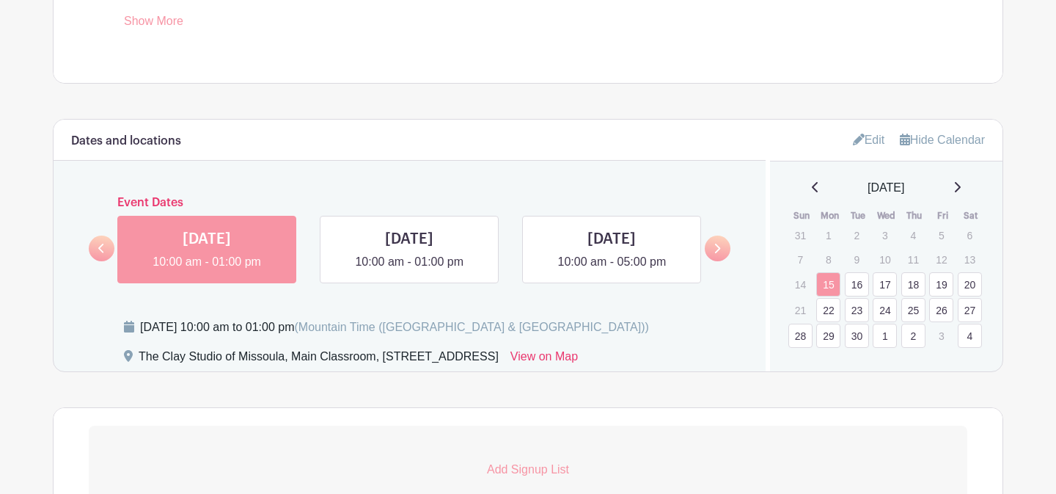
scroll to position [819, 0]
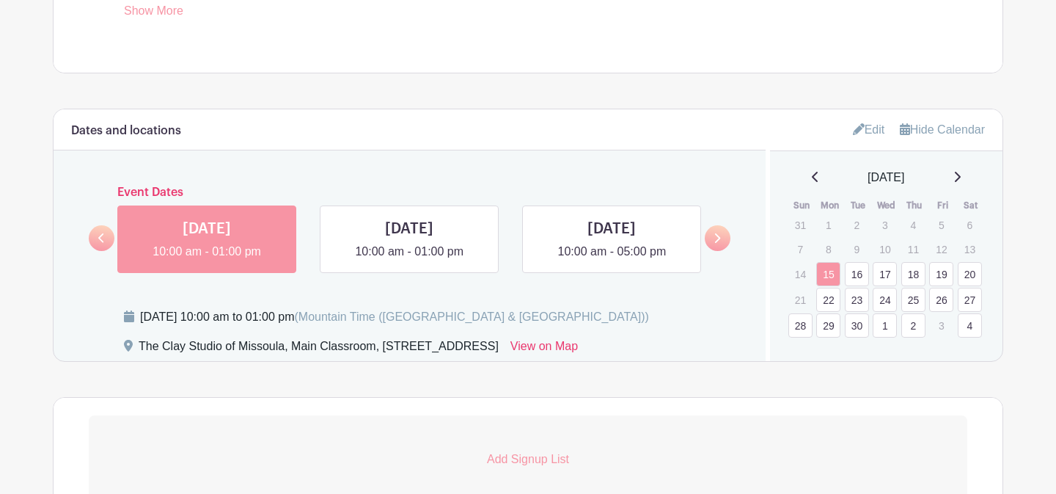
click at [961, 180] on icon at bounding box center [958, 177] width 6 height 10
click at [828, 254] on link "6" at bounding box center [828, 251] width 24 height 24
click at [194, 228] on link at bounding box center [235, 223] width 110 height 23
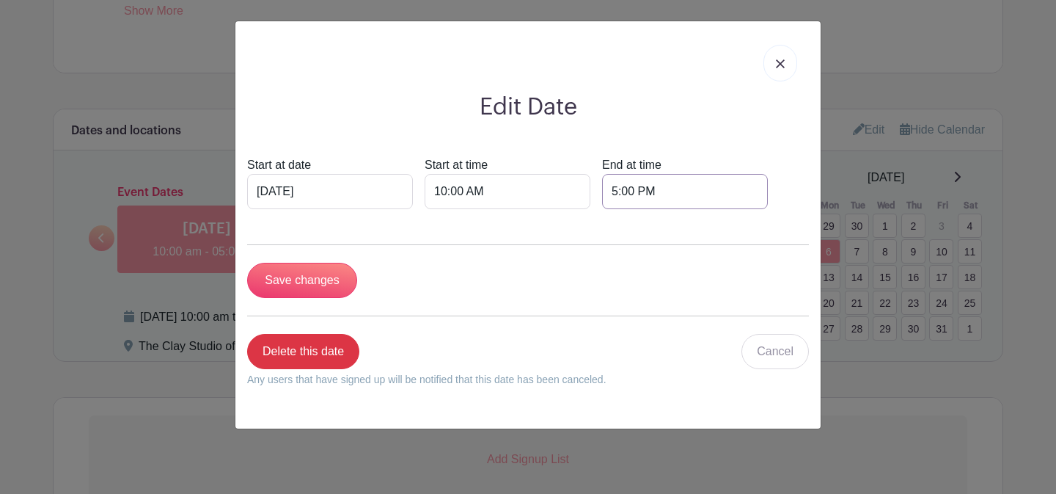
click at [602, 196] on input "5:00 PM" at bounding box center [685, 191] width 166 height 35
click at [585, 264] on div "05" at bounding box center [589, 257] width 48 height 28
click at [644, 227] on div "01" at bounding box center [644, 226] width 49 height 28
type input "1:00 PM"
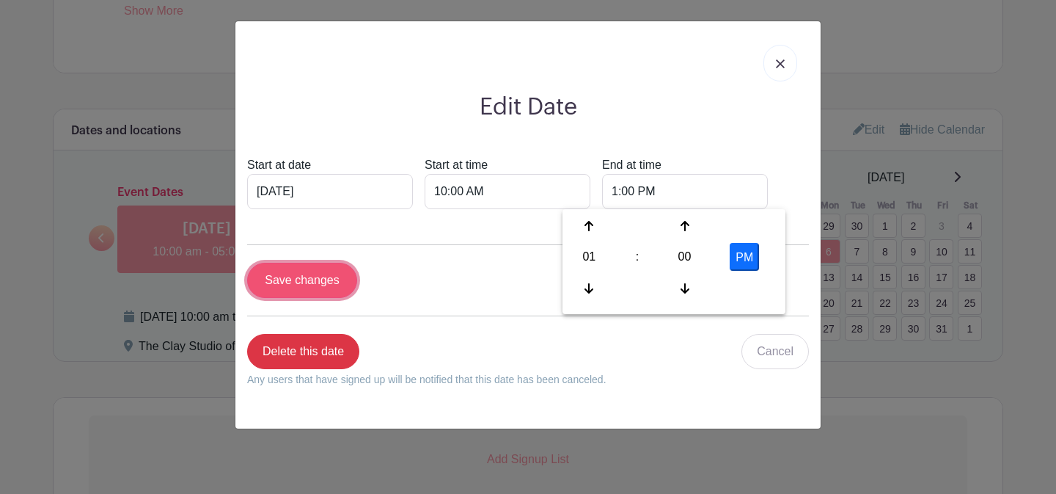
click at [299, 293] on input "Save changes" at bounding box center [302, 280] width 110 height 35
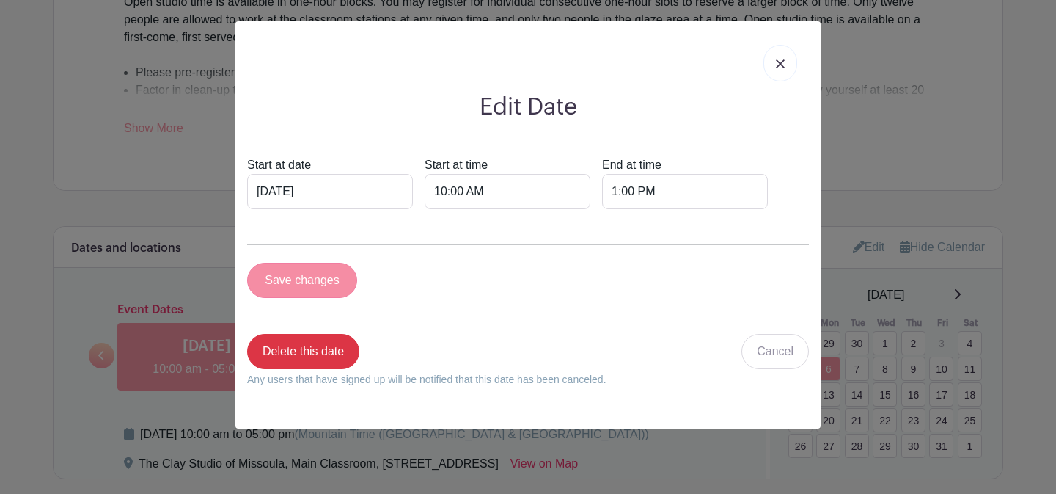
scroll to position [936, 0]
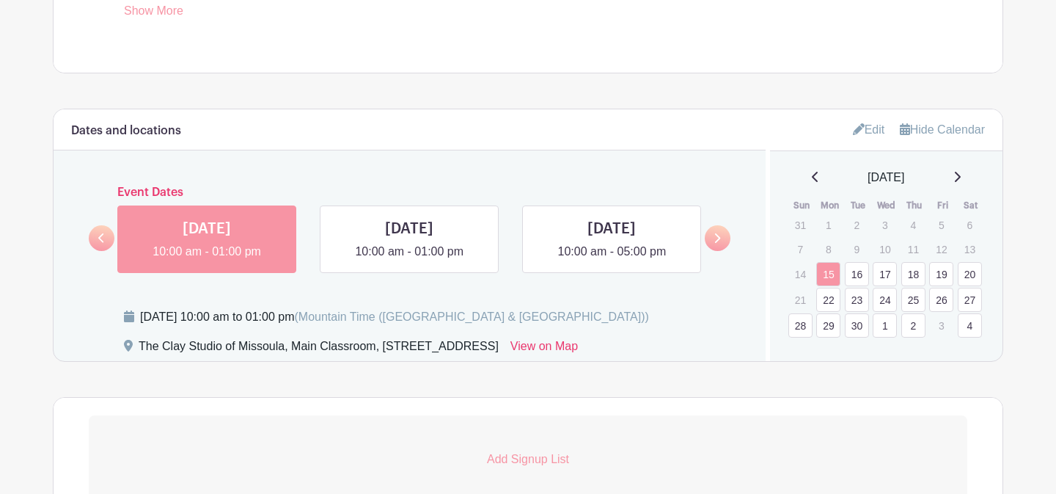
click at [964, 188] on div "[DATE] Sun Mon Tue Wed Thu Fri Sat 31 1 2 3 4 5 6 7 8 9 10 11 12 13 14 15 16 17…" at bounding box center [887, 253] width 198 height 169
click at [961, 182] on icon at bounding box center [958, 177] width 6 height 10
click at [855, 252] on link "7" at bounding box center [857, 251] width 24 height 24
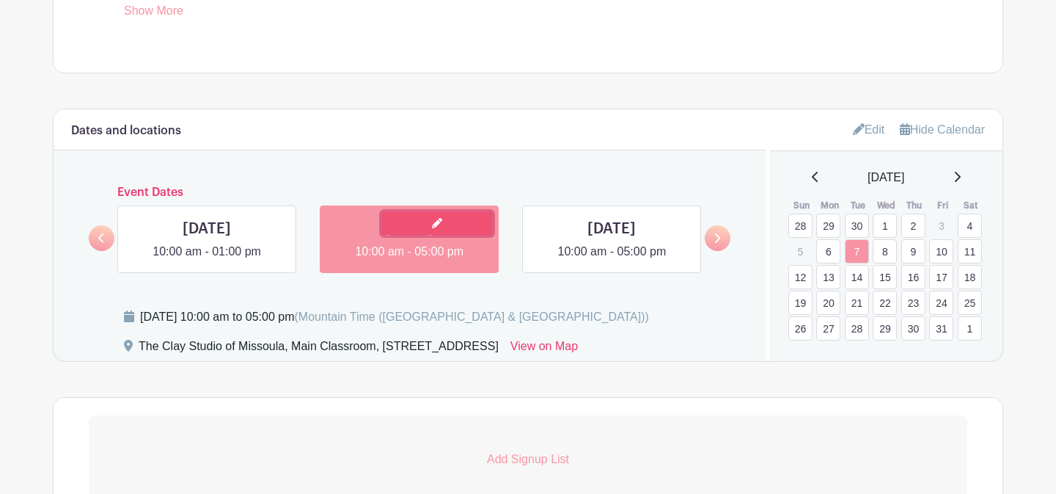
click at [430, 230] on link at bounding box center [437, 223] width 110 height 23
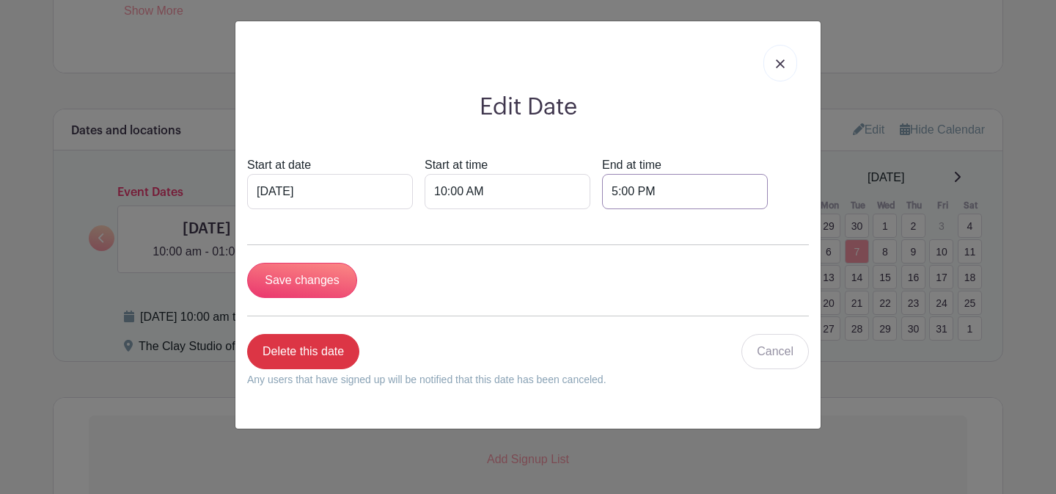
click at [602, 193] on input "5:00 PM" at bounding box center [685, 191] width 166 height 35
click at [586, 251] on div "05" at bounding box center [589, 257] width 48 height 28
click at [647, 222] on div "01" at bounding box center [644, 226] width 49 height 28
type input "1:00 PM"
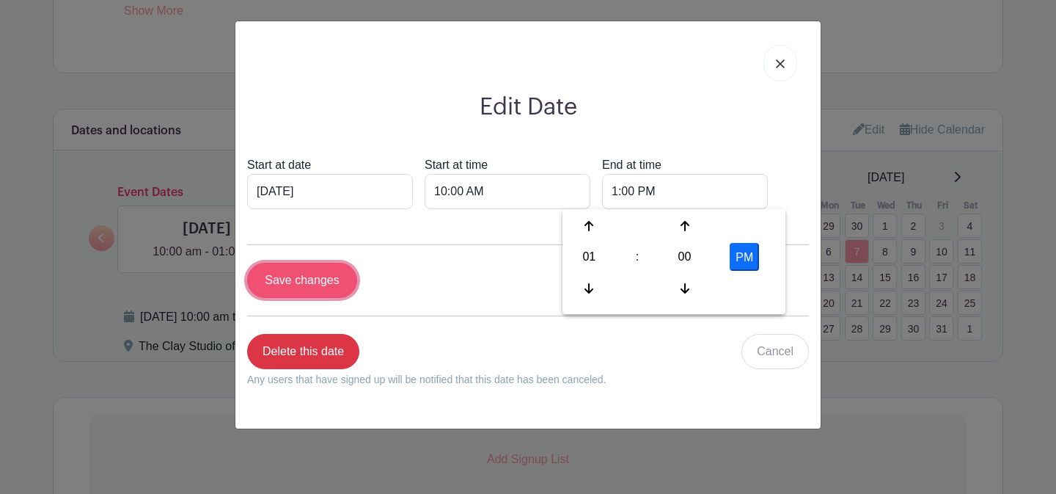
click at [295, 284] on input "Save changes" at bounding box center [302, 280] width 110 height 35
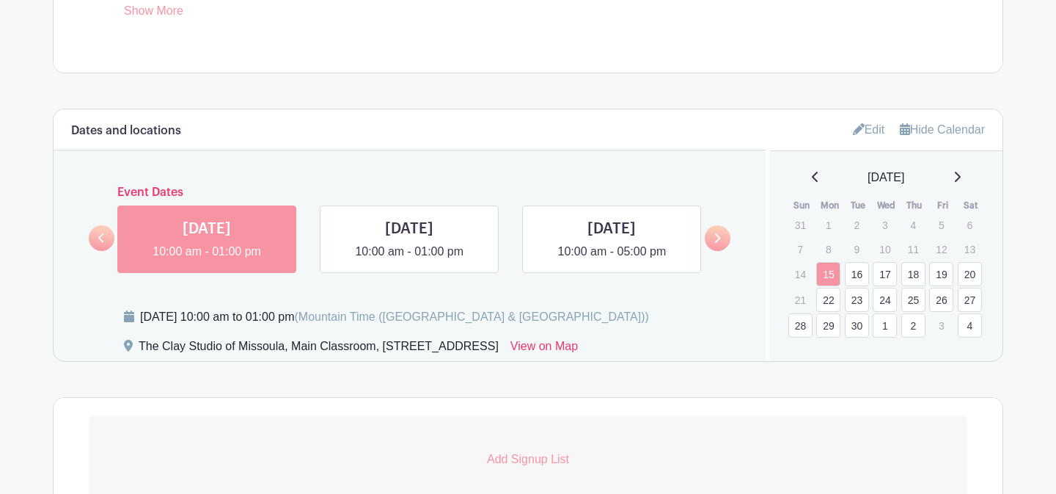
click at [961, 180] on icon at bounding box center [958, 177] width 6 height 10
click at [879, 252] on link "8" at bounding box center [885, 251] width 24 height 24
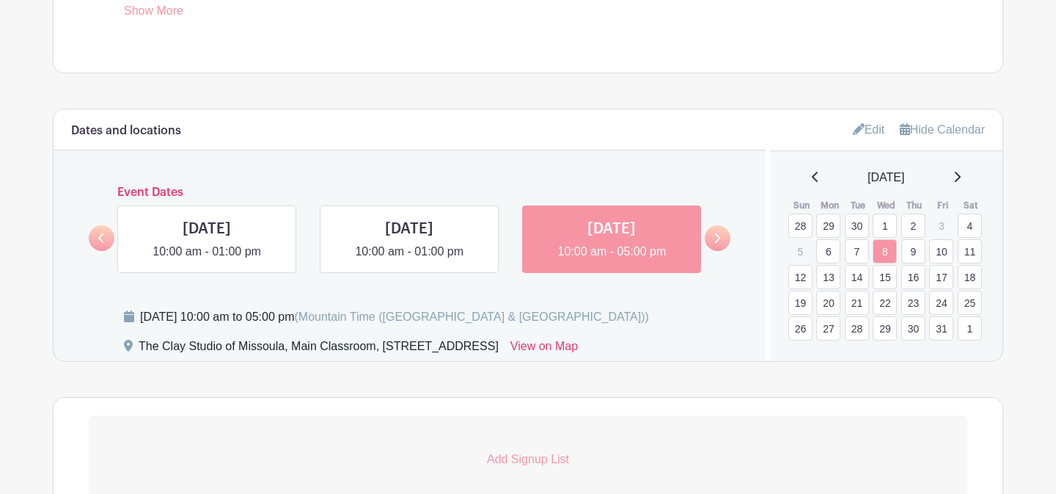
click at [914, 256] on link "9" at bounding box center [913, 251] width 24 height 24
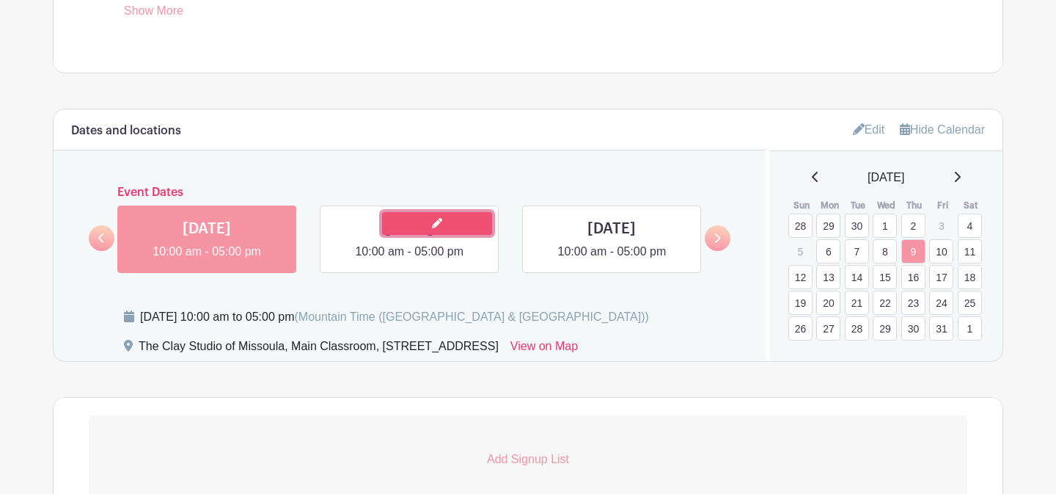
click at [437, 227] on icon at bounding box center [437, 223] width 10 height 10
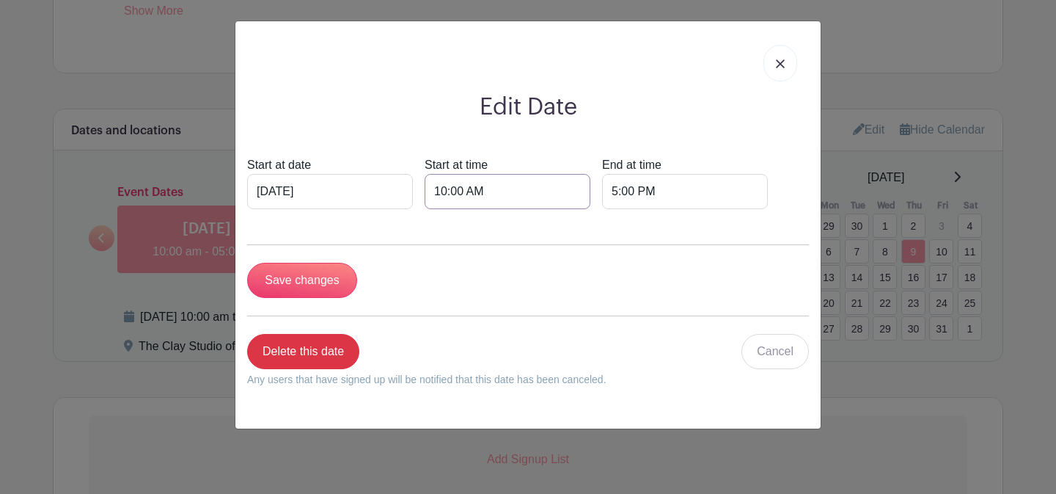
click at [426, 187] on input "10:00 AM" at bounding box center [508, 191] width 166 height 35
click at [432, 263] on div "10" at bounding box center [432, 257] width 48 height 28
click at [439, 288] on div "08" at bounding box center [432, 288] width 49 height 28
type input "8:00 AM"
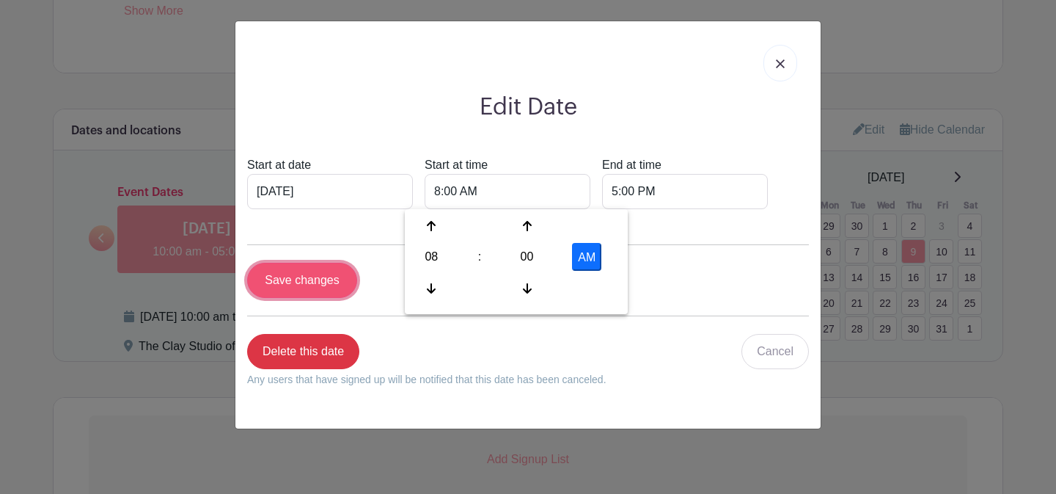
click at [331, 285] on input "Save changes" at bounding box center [302, 280] width 110 height 35
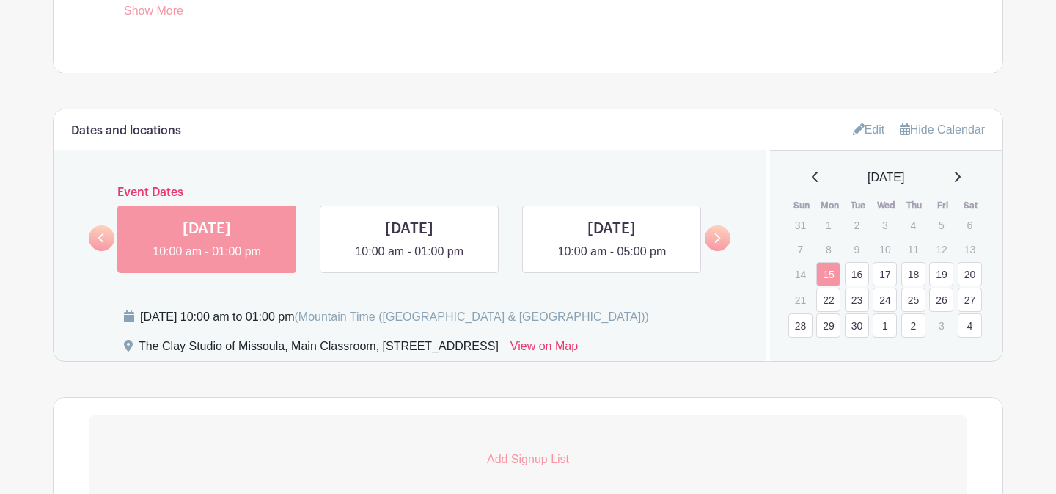
click at [960, 182] on div "[DATE]" at bounding box center [887, 178] width 198 height 18
click at [961, 179] on icon at bounding box center [956, 177] width 7 height 12
click at [967, 249] on link "11" at bounding box center [970, 251] width 24 height 24
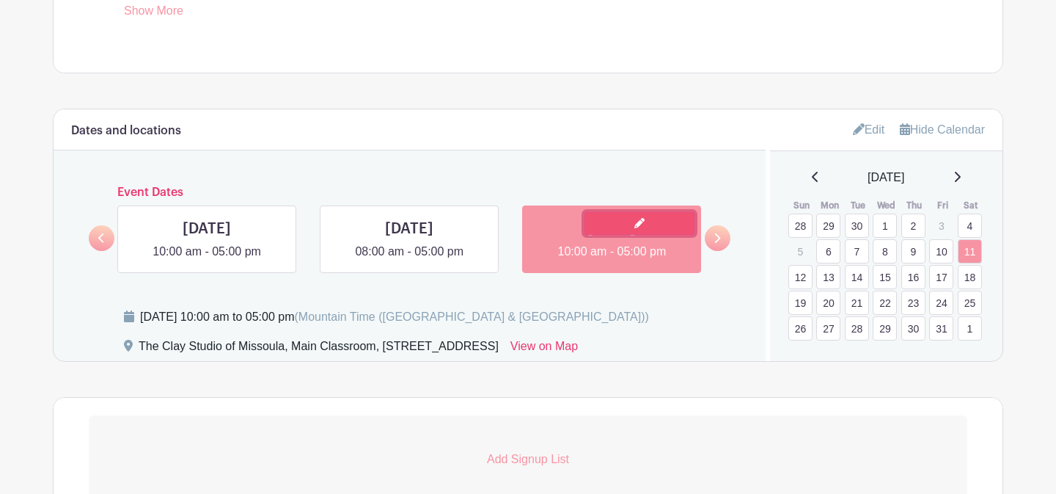
click at [623, 230] on link at bounding box center [639, 223] width 110 height 23
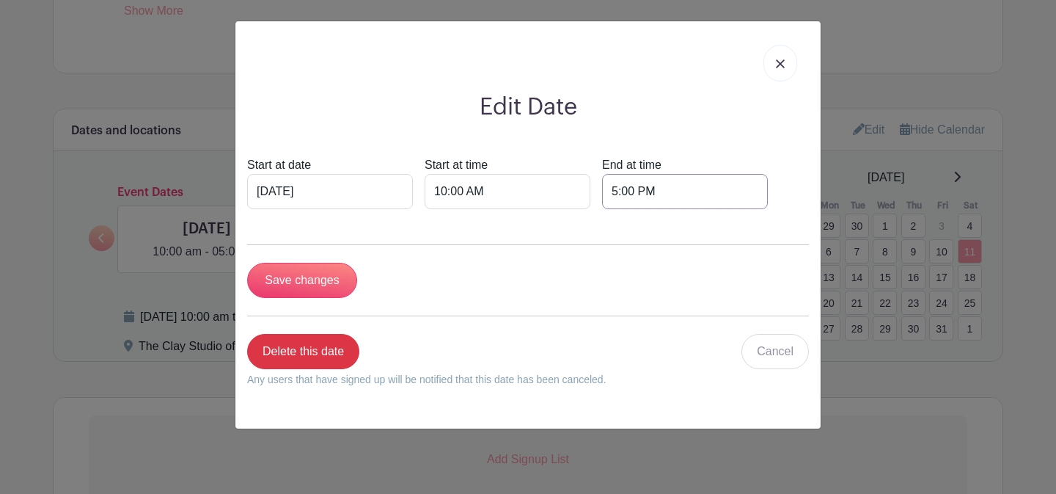
click at [602, 194] on input "5:00 PM" at bounding box center [685, 191] width 166 height 35
click at [590, 252] on div "05" at bounding box center [589, 257] width 48 height 28
click at [710, 257] on div "06" at bounding box center [698, 257] width 49 height 28
type input "6:00 PM"
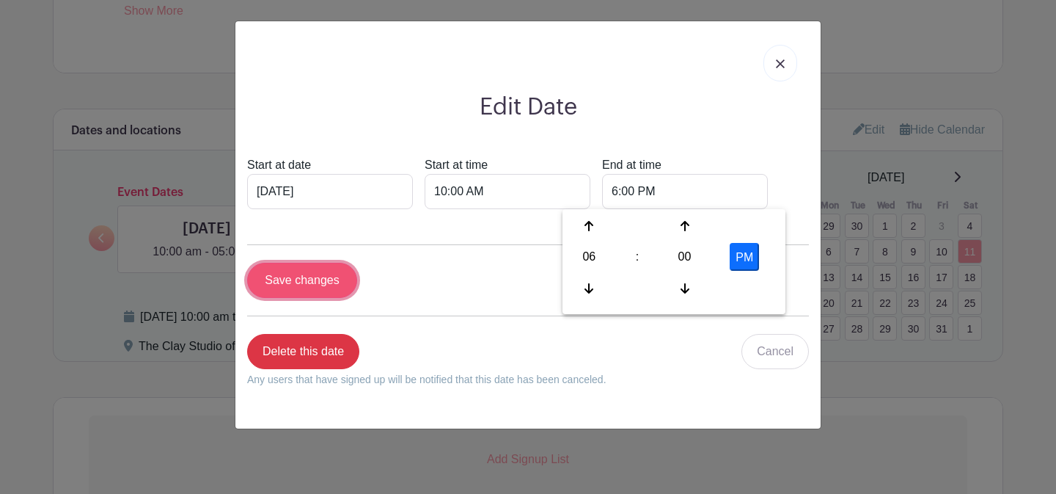
click at [328, 287] on input "Save changes" at bounding box center [302, 280] width 110 height 35
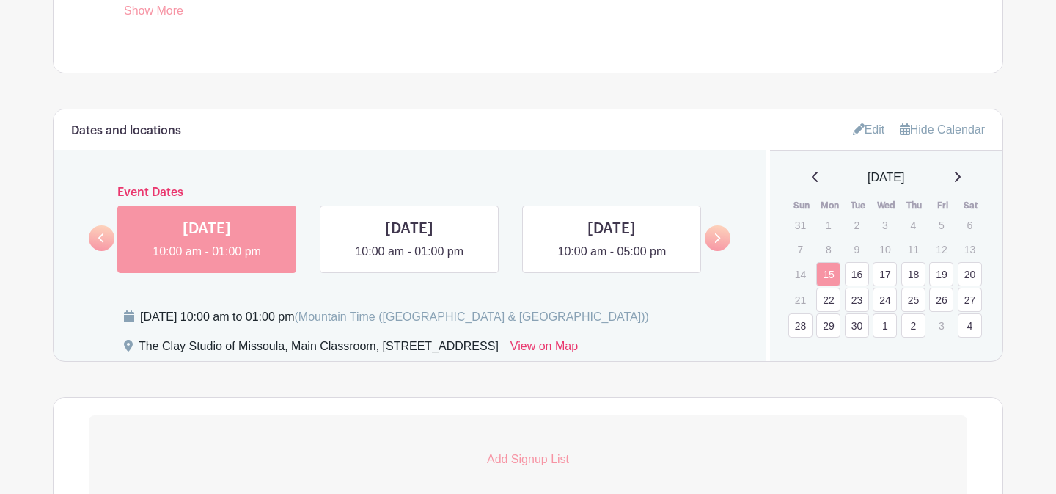
click at [961, 180] on icon at bounding box center [956, 177] width 7 height 12
click at [969, 257] on link "11" at bounding box center [970, 251] width 24 height 24
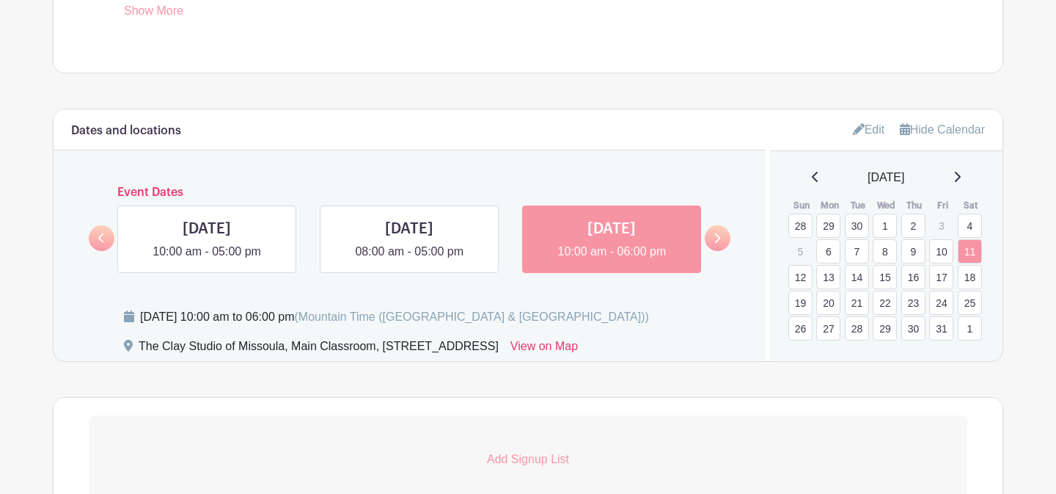
click at [806, 278] on link "12" at bounding box center [800, 277] width 24 height 24
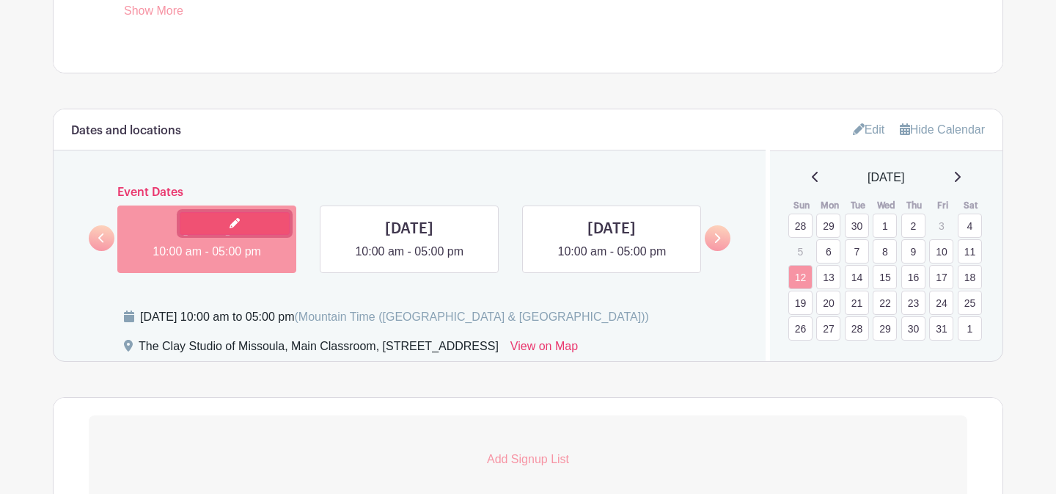
click at [225, 229] on link at bounding box center [235, 223] width 110 height 23
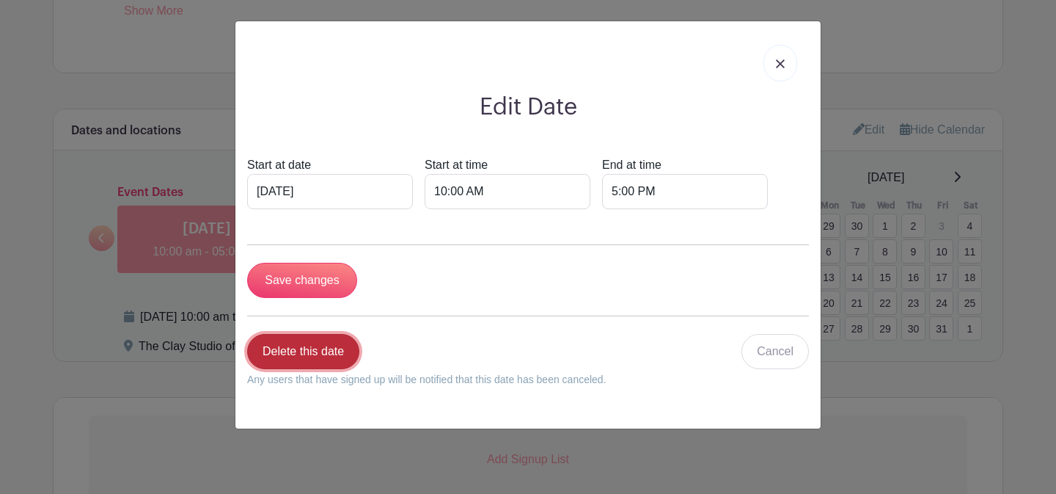
click at [287, 338] on link "Delete this date" at bounding box center [303, 351] width 112 height 35
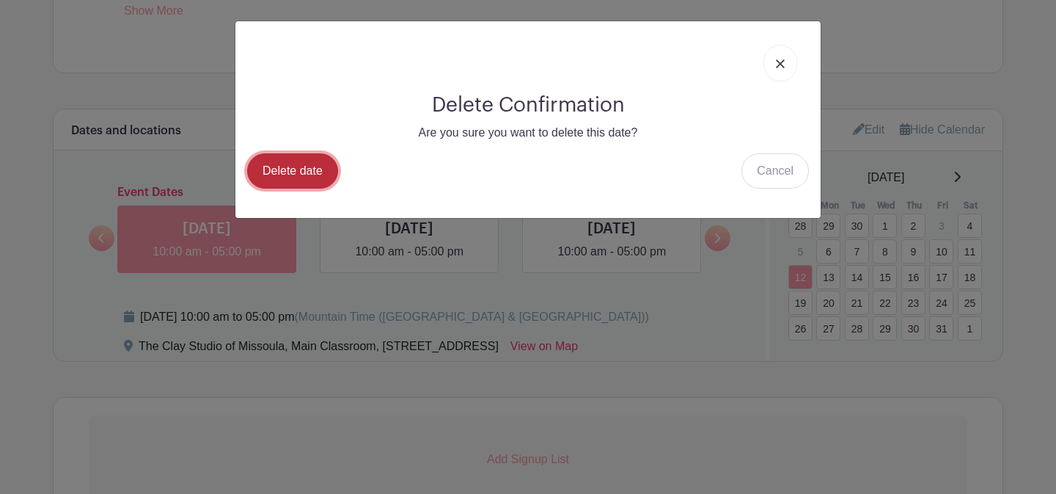
click at [295, 167] on link "Delete date" at bounding box center [292, 170] width 91 height 35
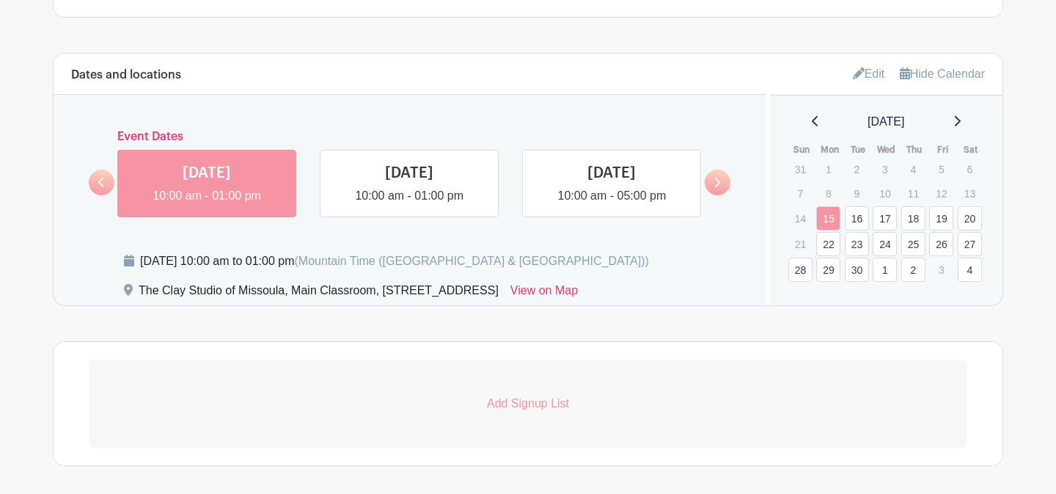
scroll to position [865, 0]
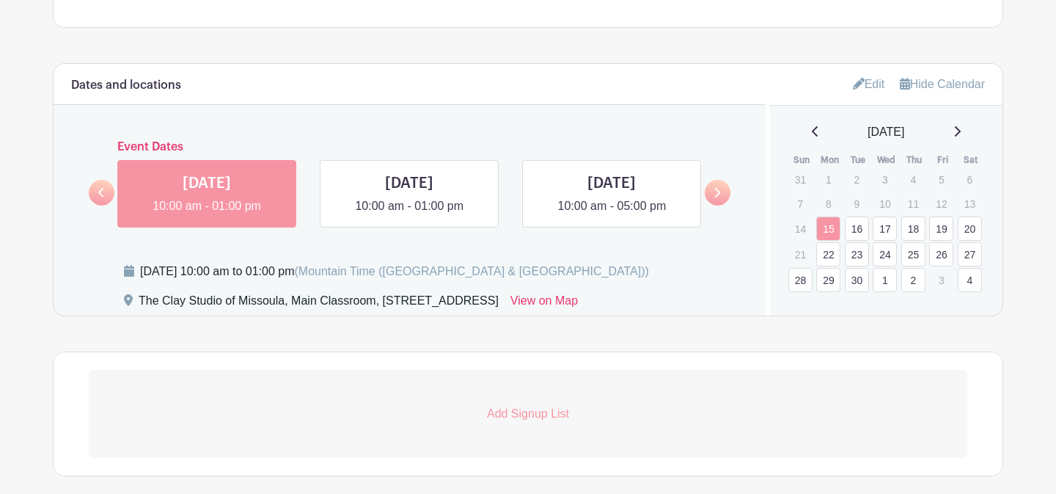
click at [961, 136] on icon at bounding box center [958, 131] width 6 height 10
click at [832, 238] on link "13" at bounding box center [828, 231] width 24 height 24
click at [253, 182] on link at bounding box center [235, 177] width 110 height 23
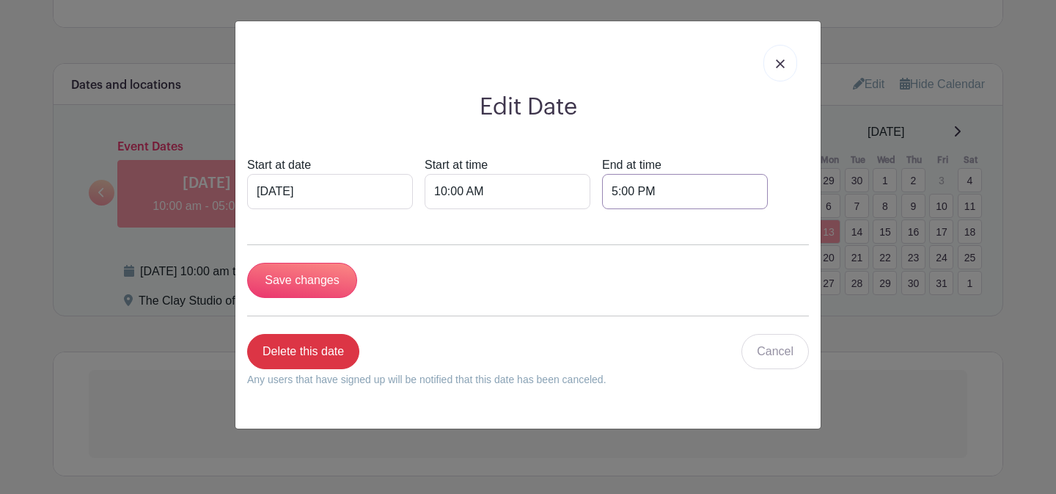
click at [602, 191] on input "5:00 PM" at bounding box center [685, 191] width 166 height 35
click at [593, 253] on div "05" at bounding box center [589, 257] width 48 height 28
click at [632, 225] on div "01" at bounding box center [644, 226] width 49 height 28
type input "1:00 PM"
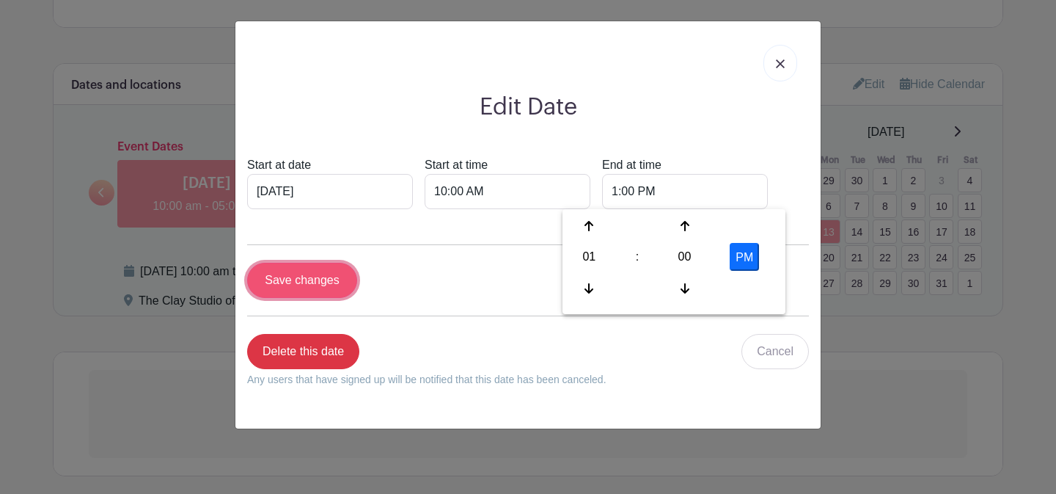
click at [322, 289] on input "Save changes" at bounding box center [302, 280] width 110 height 35
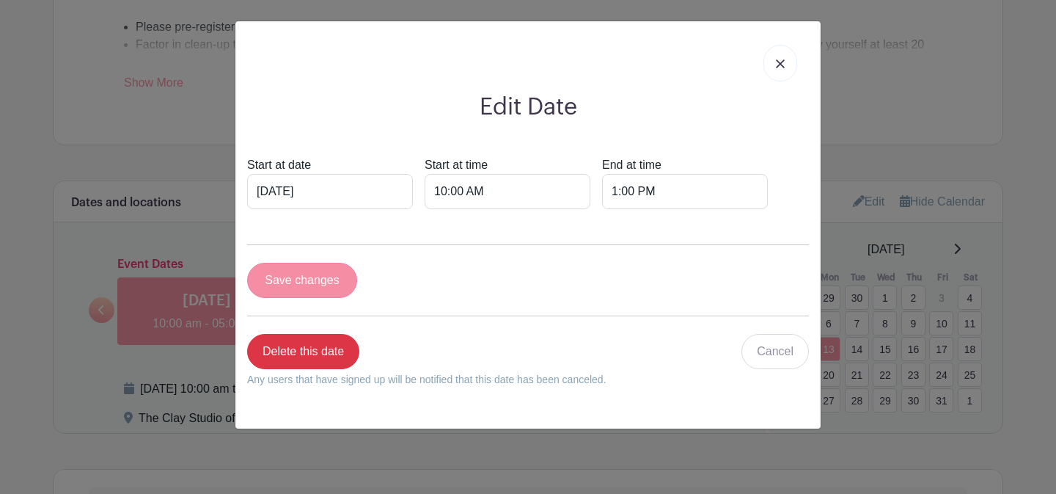
scroll to position [982, 0]
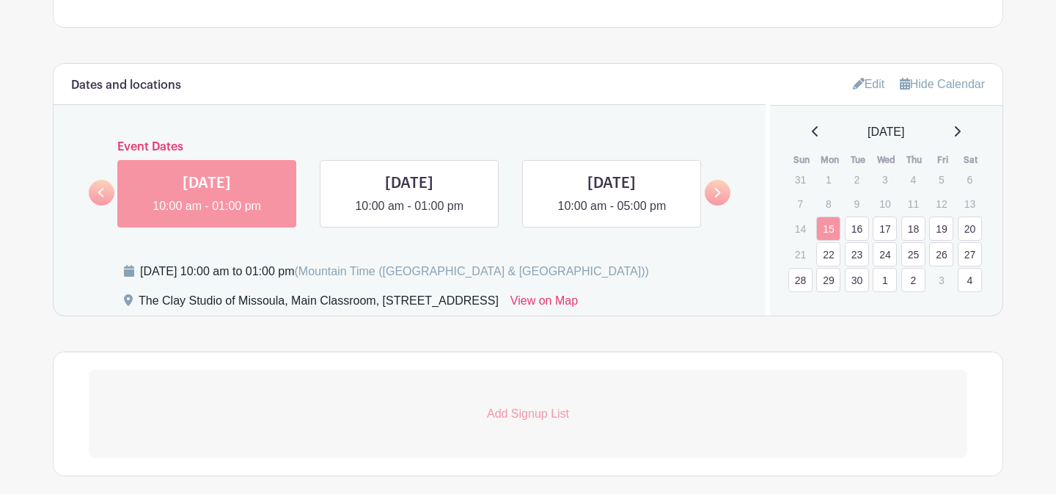
click at [961, 131] on icon at bounding box center [956, 131] width 7 height 12
click at [854, 232] on link "14" at bounding box center [857, 231] width 24 height 24
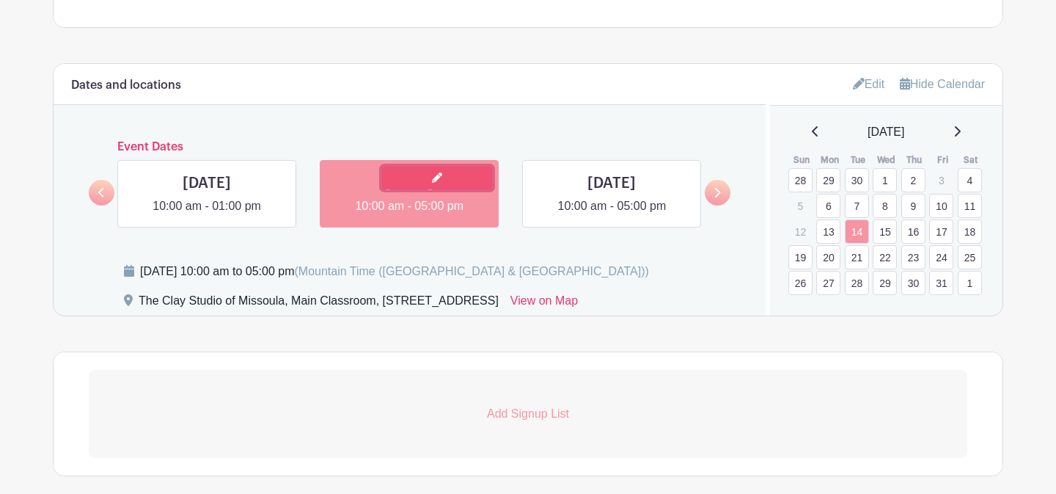
click at [429, 186] on link at bounding box center [437, 177] width 110 height 23
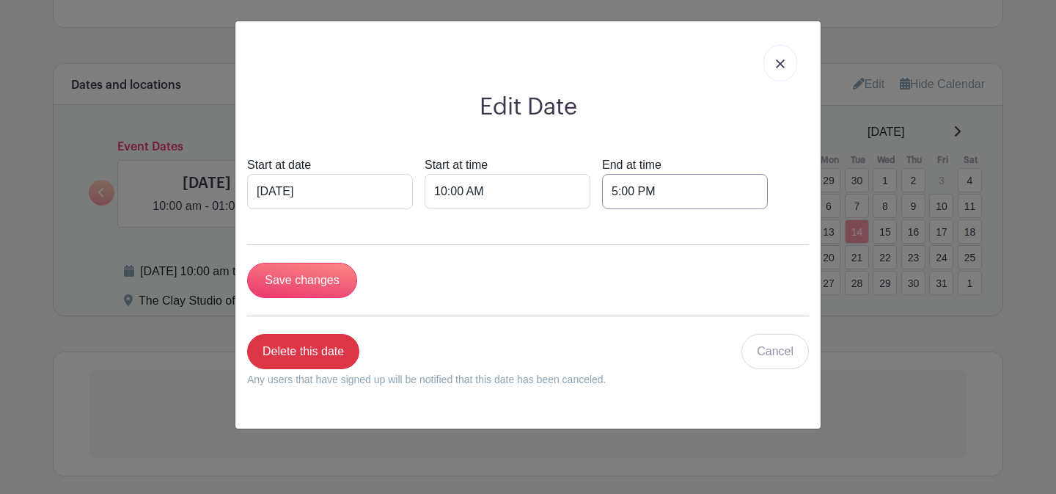
click at [602, 196] on input "5:00 PM" at bounding box center [685, 191] width 166 height 35
click at [587, 254] on div "05" at bounding box center [589, 257] width 48 height 28
click at [648, 228] on div "01" at bounding box center [644, 226] width 49 height 28
type input "1:00 PM"
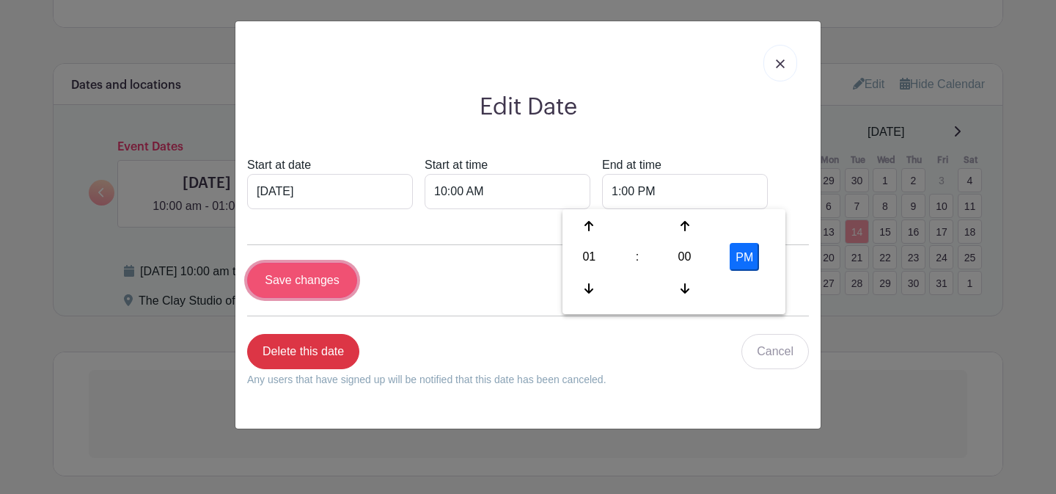
click at [274, 284] on input "Save changes" at bounding box center [302, 280] width 110 height 35
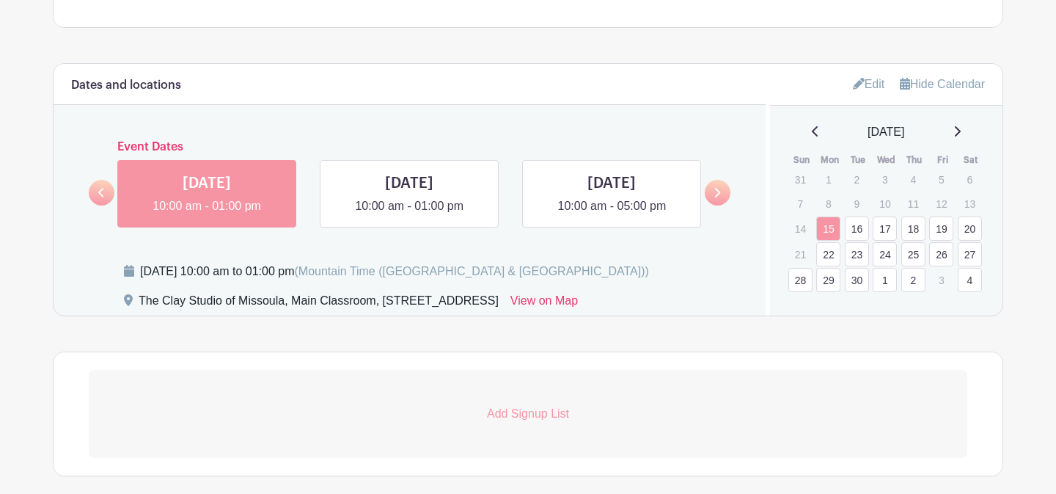
click at [961, 135] on icon at bounding box center [956, 131] width 7 height 12
click at [885, 235] on link "15" at bounding box center [885, 231] width 24 height 24
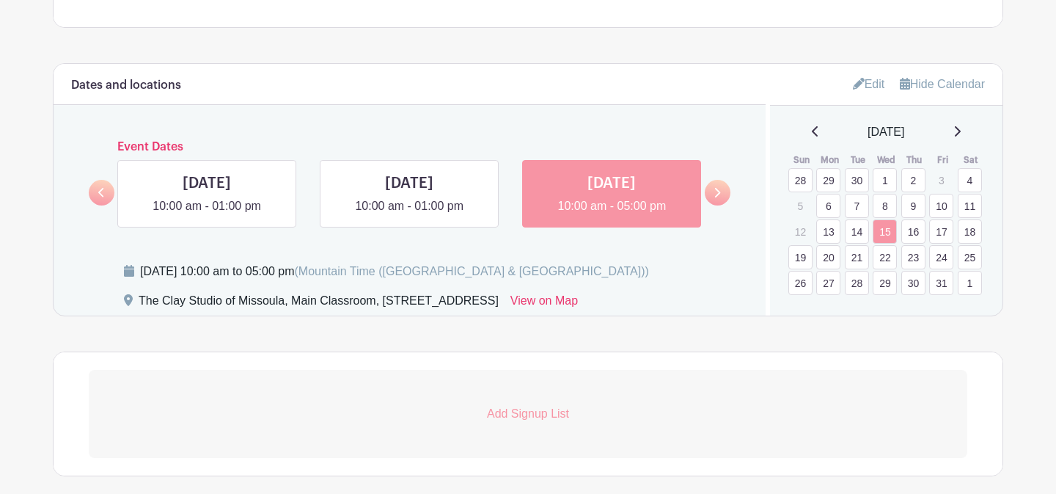
click at [911, 233] on link "16" at bounding box center [913, 231] width 24 height 24
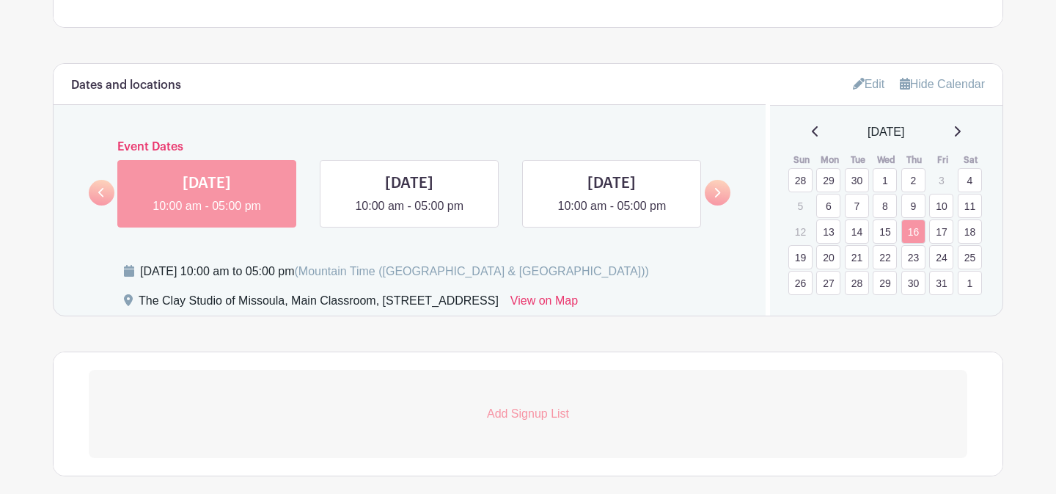
click at [939, 235] on link "17" at bounding box center [941, 231] width 24 height 24
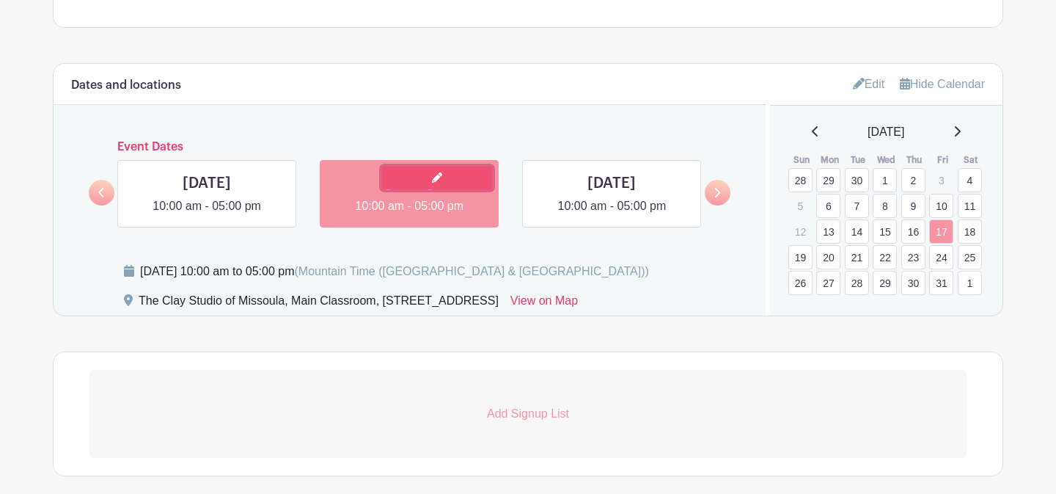
click at [430, 187] on link at bounding box center [437, 177] width 110 height 23
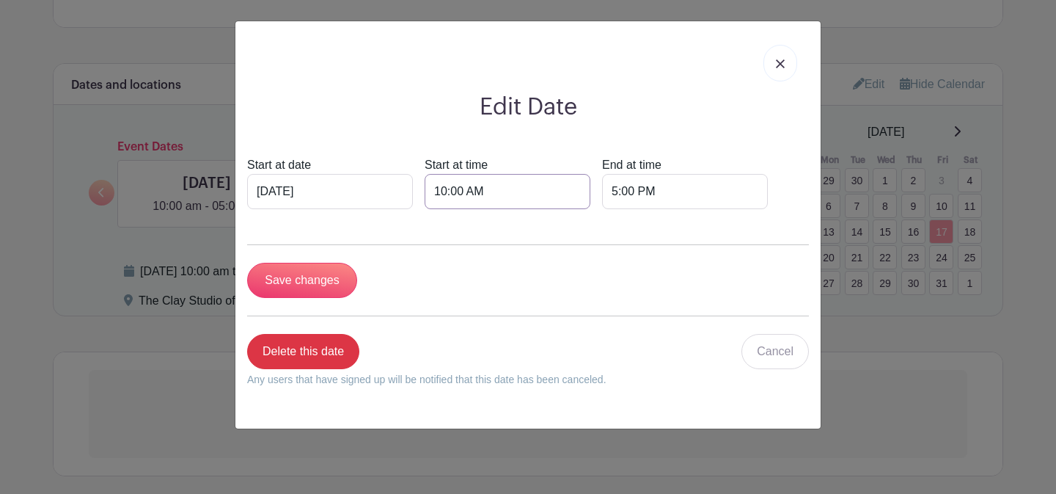
click at [440, 189] on input "10:00 AM" at bounding box center [508, 191] width 166 height 35
click at [443, 253] on div "10" at bounding box center [432, 257] width 48 height 28
click at [447, 286] on div "08" at bounding box center [432, 288] width 49 height 28
type input "8:00 AM"
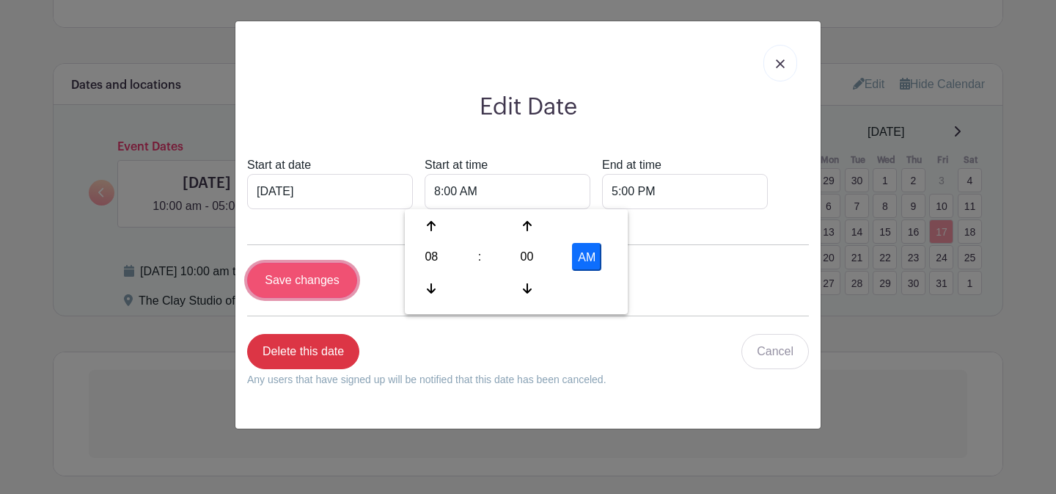
click at [331, 290] on input "Save changes" at bounding box center [302, 280] width 110 height 35
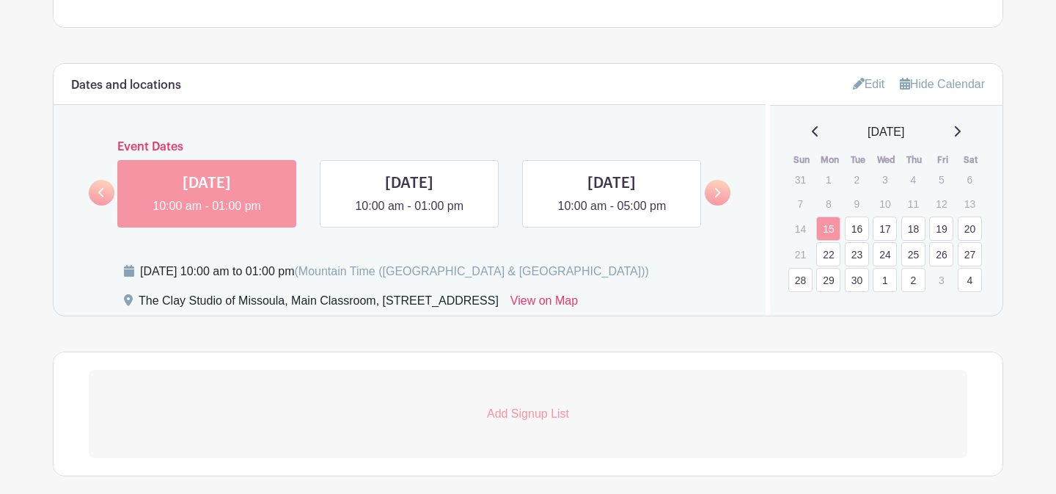
click at [969, 136] on div "[DATE]" at bounding box center [887, 132] width 198 height 18
click at [961, 135] on icon at bounding box center [956, 131] width 7 height 12
click at [968, 232] on link "18" at bounding box center [970, 231] width 24 height 24
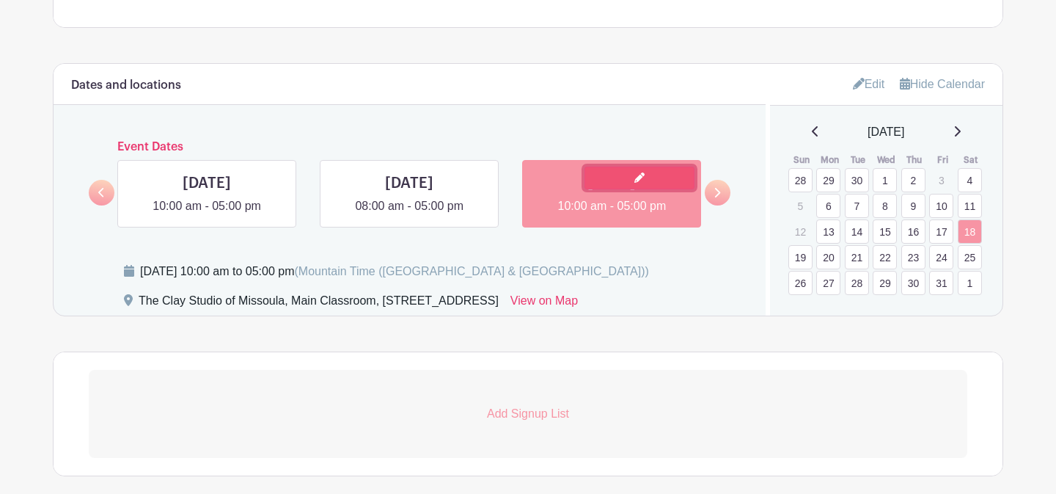
click at [613, 184] on link at bounding box center [639, 177] width 110 height 23
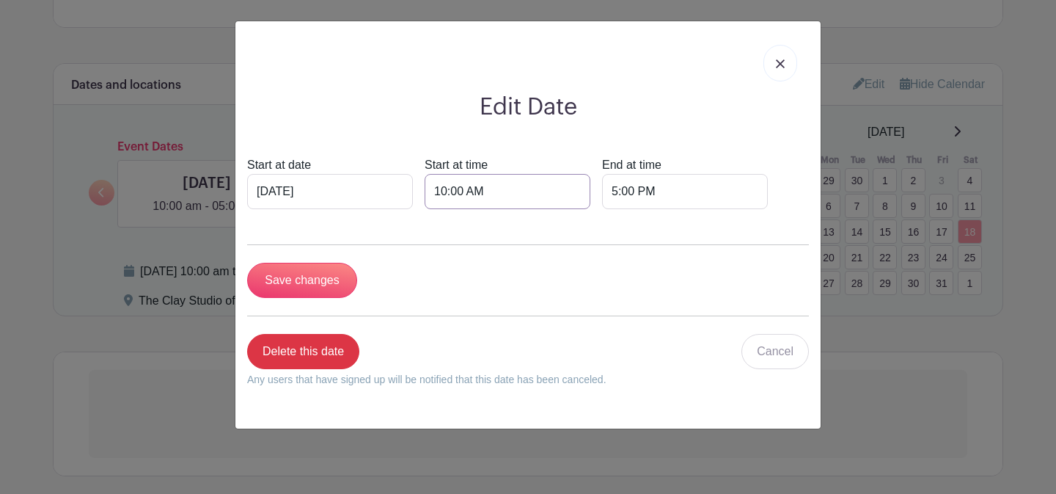
click at [433, 192] on input "10:00 AM" at bounding box center [508, 191] width 166 height 35
click at [445, 252] on div "10" at bounding box center [432, 257] width 48 height 28
click at [439, 290] on div "08" at bounding box center [432, 288] width 49 height 28
type input "8:00 AM"
click at [602, 191] on input "5:00 PM" at bounding box center [685, 191] width 166 height 35
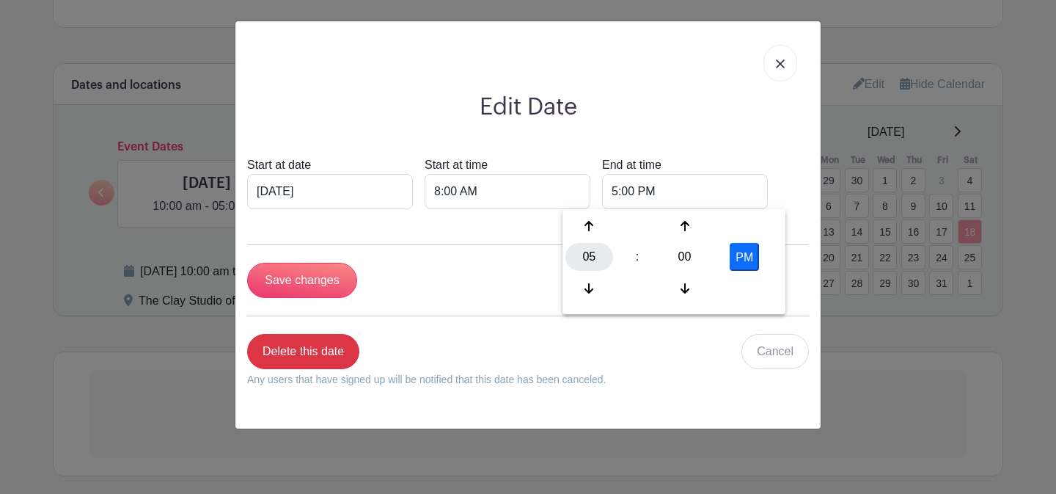
click at [581, 250] on div "05" at bounding box center [589, 257] width 48 height 28
click at [690, 256] on div "06" at bounding box center [698, 257] width 49 height 28
type input "6:00 PM"
click at [340, 285] on input "Save changes" at bounding box center [302, 280] width 110 height 35
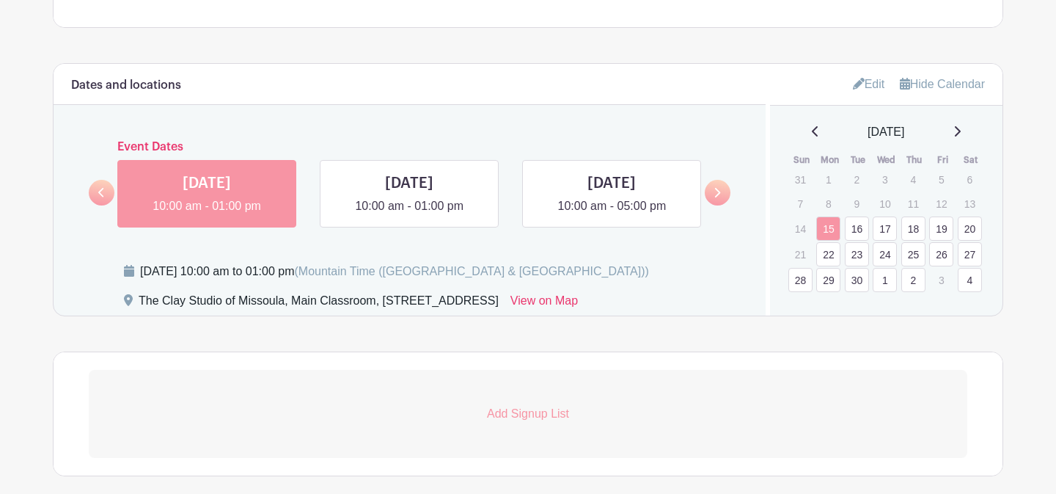
click at [961, 134] on icon at bounding box center [956, 131] width 7 height 12
click at [971, 238] on link "18" at bounding box center [970, 231] width 24 height 24
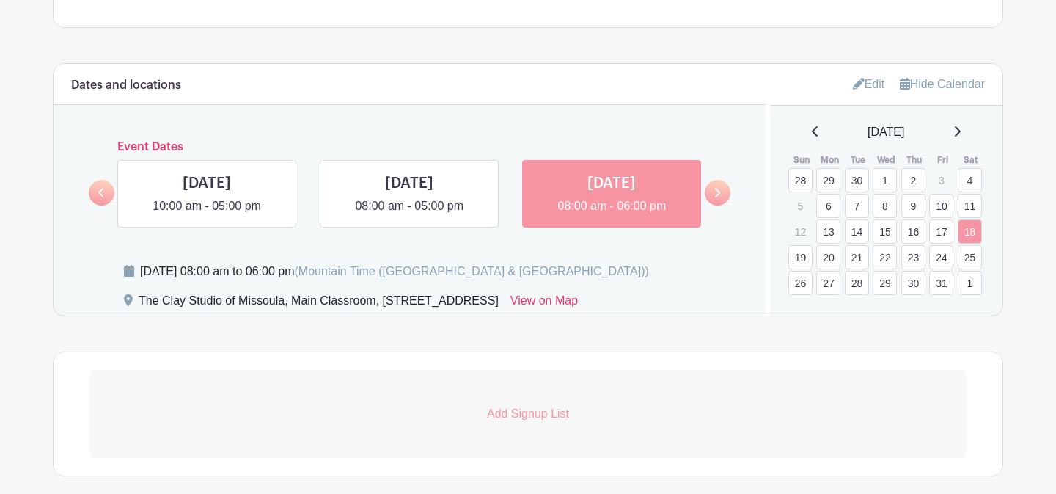
click at [797, 260] on link "19" at bounding box center [800, 257] width 24 height 24
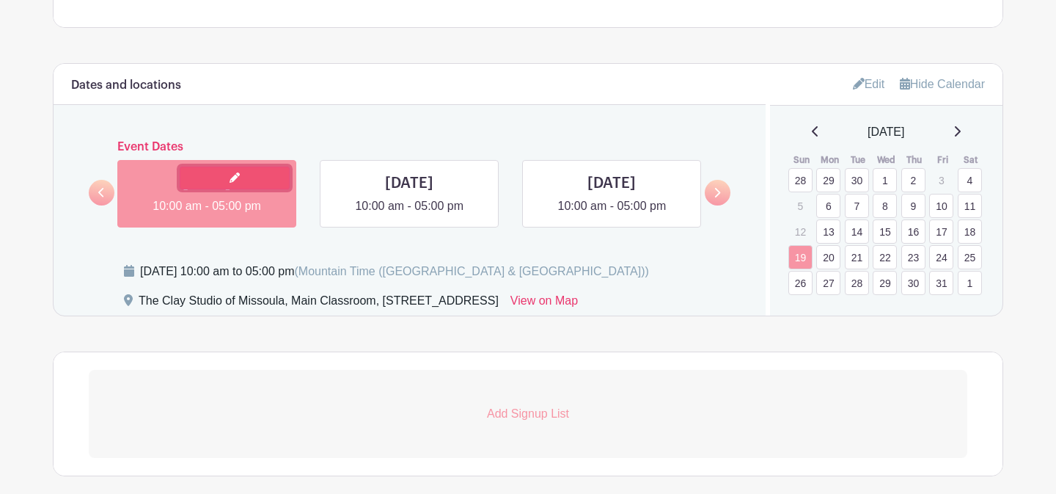
click at [209, 177] on link at bounding box center [235, 177] width 110 height 23
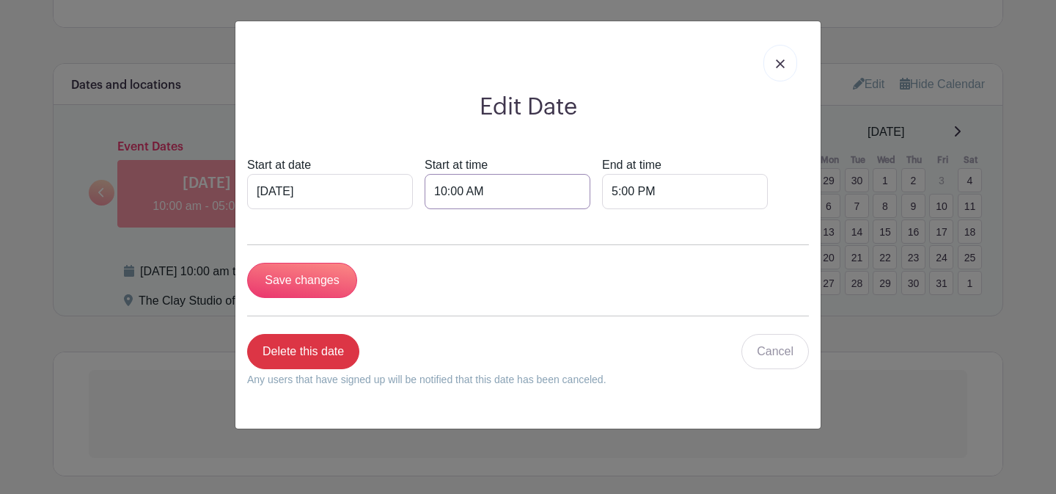
click at [425, 184] on input "10:00 AM" at bounding box center [508, 191] width 166 height 35
click at [432, 267] on div "10" at bounding box center [432, 257] width 48 height 28
click at [441, 290] on div "08" at bounding box center [432, 288] width 49 height 28
type input "8:00 AM"
click at [602, 191] on input "5:00 PM" at bounding box center [685, 191] width 166 height 35
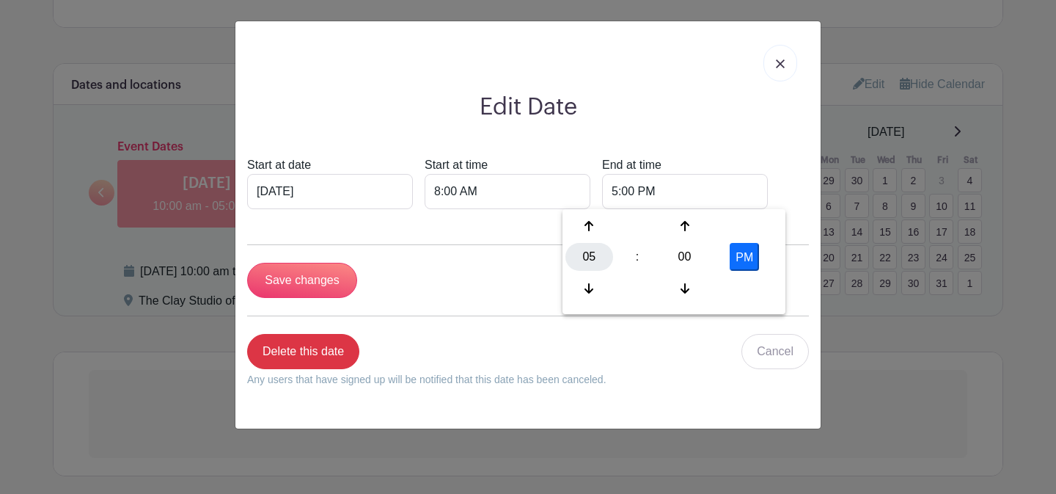
click at [585, 252] on div "05" at bounding box center [589, 257] width 48 height 28
click at [696, 292] on div "10" at bounding box center [698, 288] width 49 height 28
click at [743, 261] on button "PM" at bounding box center [744, 257] width 29 height 28
type input "10:00 AM"
click at [342, 282] on input "Save changes" at bounding box center [302, 280] width 110 height 35
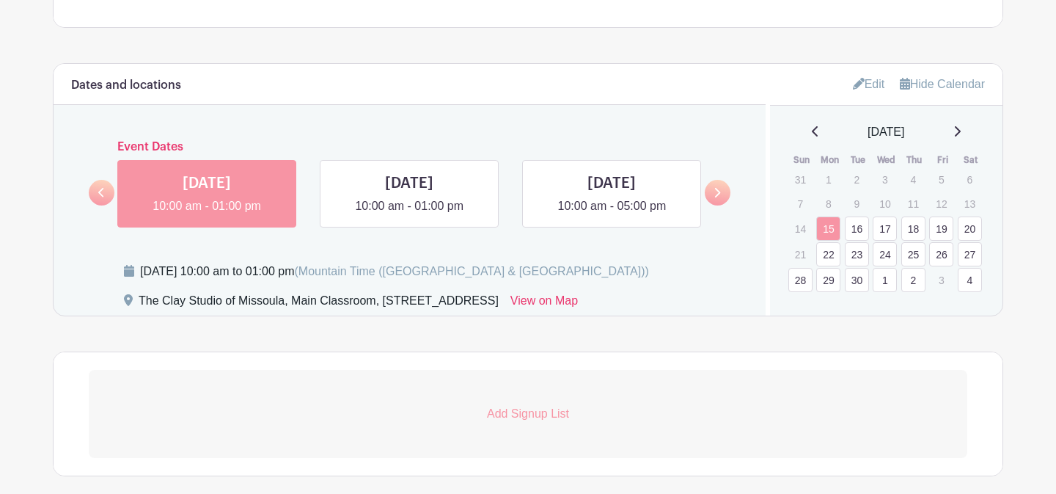
click at [961, 128] on icon at bounding box center [956, 131] width 7 height 12
click at [825, 257] on link "20" at bounding box center [828, 257] width 24 height 24
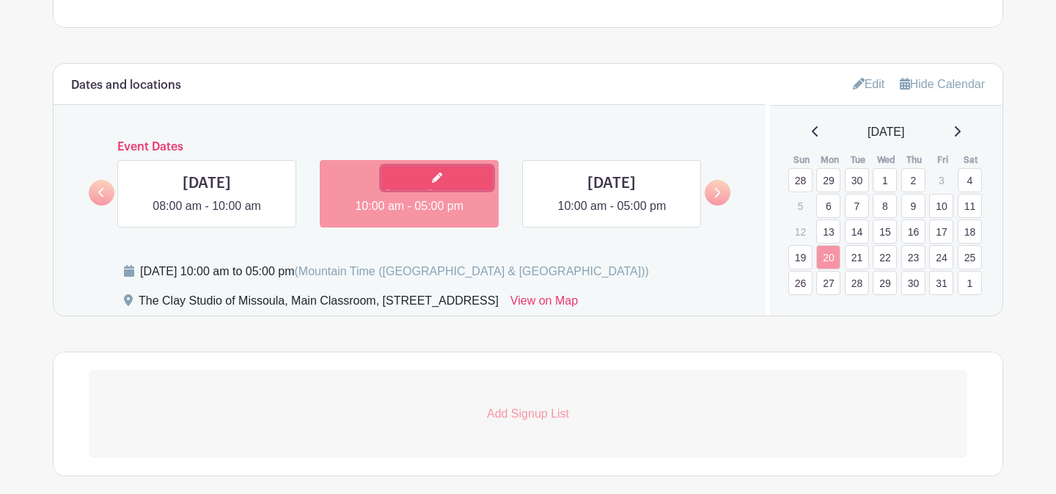
click at [429, 181] on link at bounding box center [437, 177] width 110 height 23
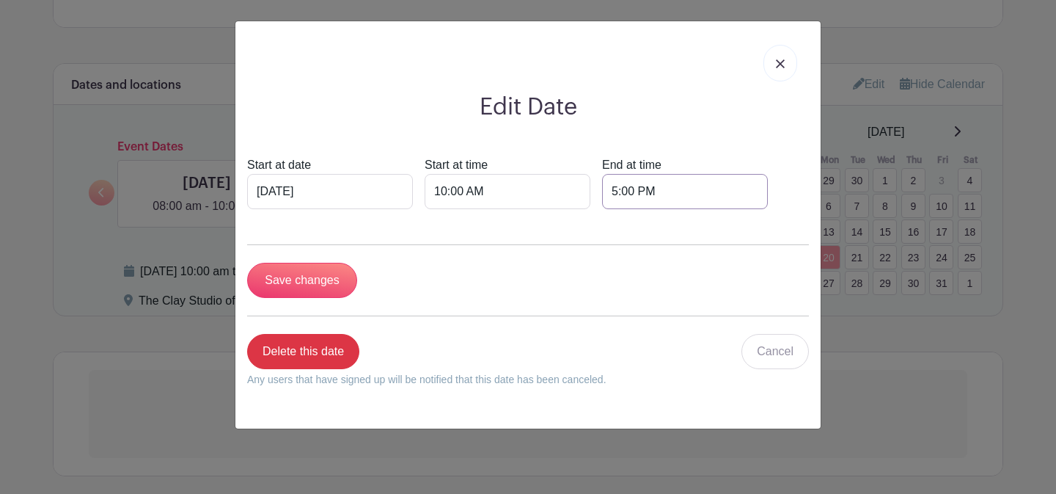
click at [602, 192] on input "5:00 PM" at bounding box center [685, 191] width 166 height 35
click at [593, 246] on div "05" at bounding box center [589, 257] width 48 height 28
click at [635, 230] on div "01" at bounding box center [644, 226] width 49 height 28
type input "1:00 PM"
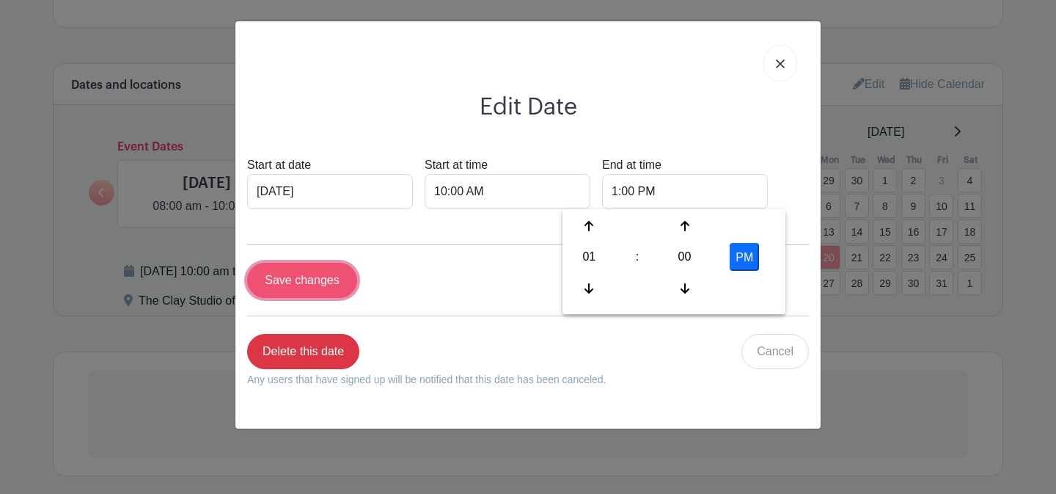
click at [325, 283] on input "Save changes" at bounding box center [302, 280] width 110 height 35
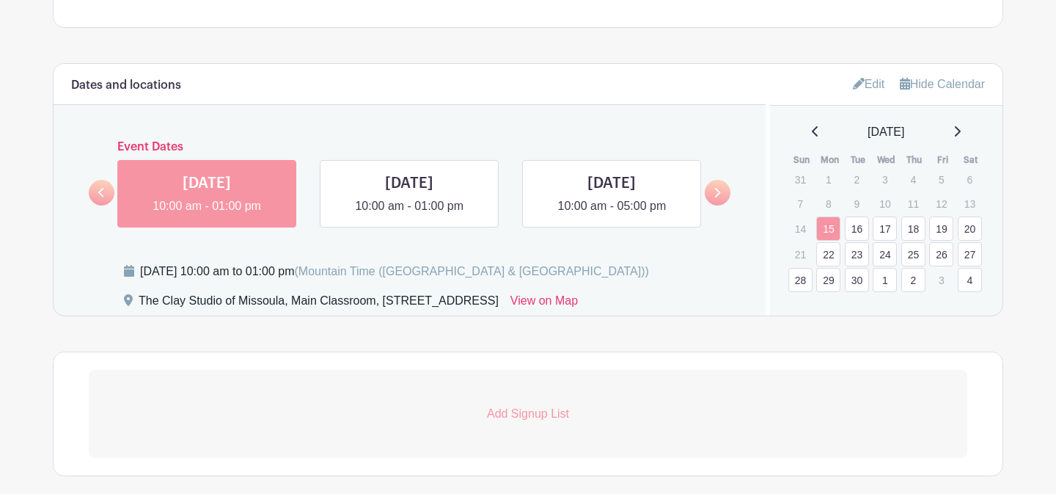
click at [961, 133] on icon at bounding box center [956, 131] width 7 height 12
click at [854, 258] on link "21" at bounding box center [857, 257] width 24 height 24
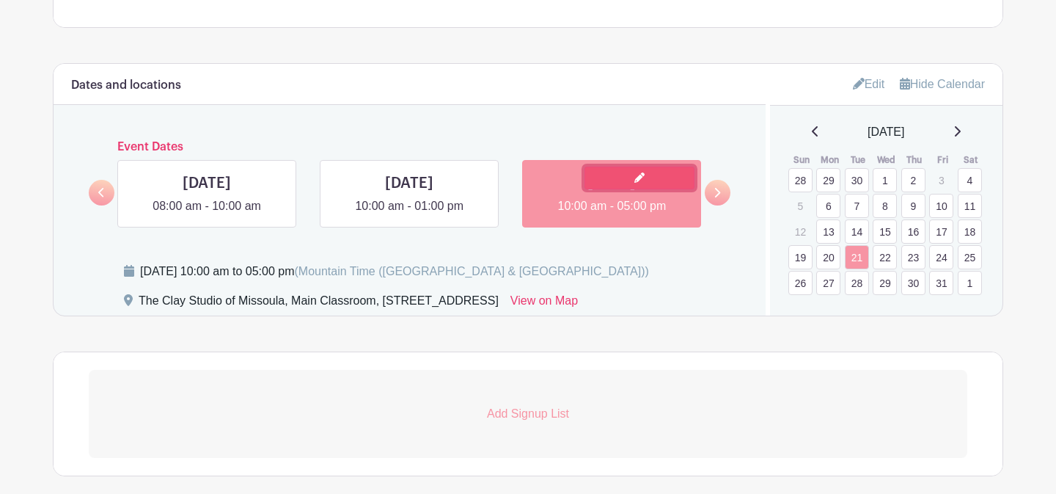
click at [620, 182] on link at bounding box center [639, 177] width 110 height 23
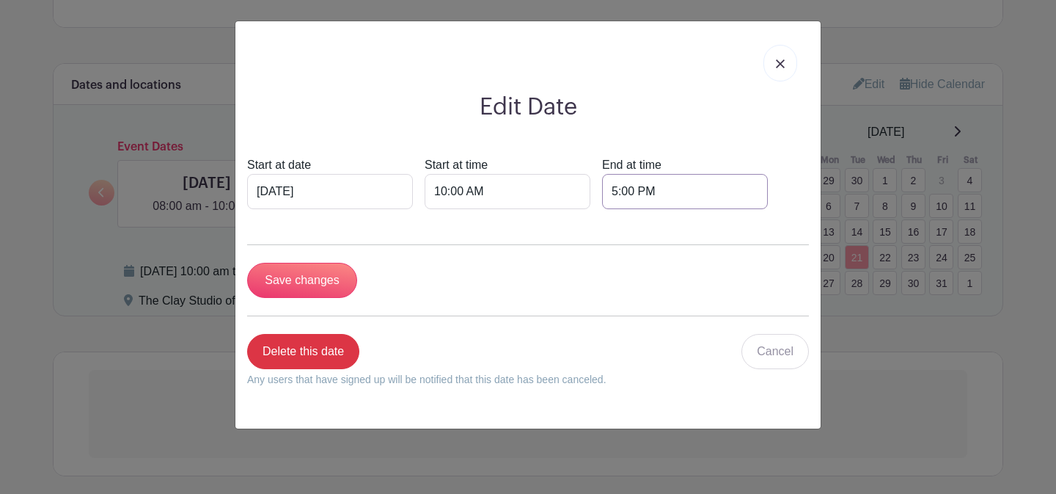
click at [602, 194] on input "5:00 PM" at bounding box center [685, 191] width 166 height 35
click at [587, 254] on div "05" at bounding box center [589, 257] width 48 height 28
click at [642, 221] on div "01" at bounding box center [644, 226] width 49 height 28
type input "1:00 PM"
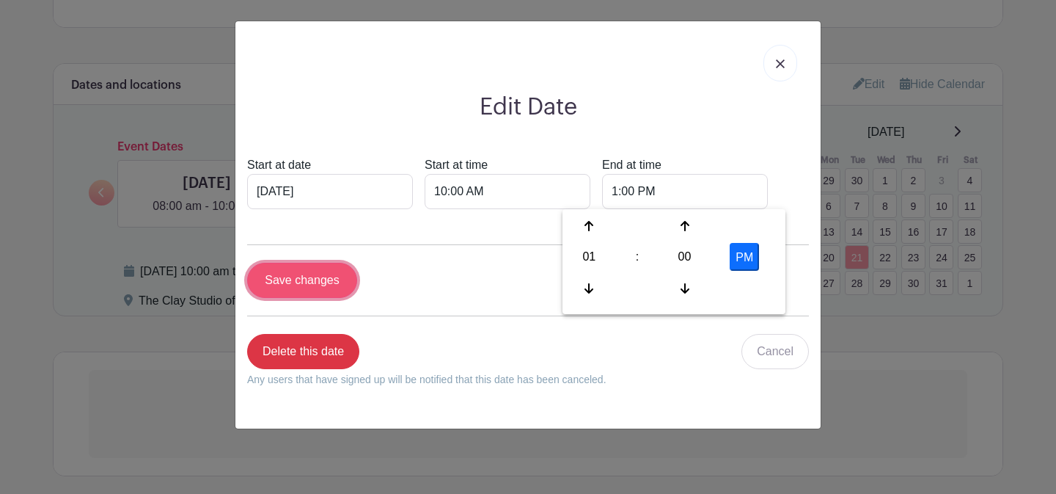
click at [324, 282] on input "Save changes" at bounding box center [302, 280] width 110 height 35
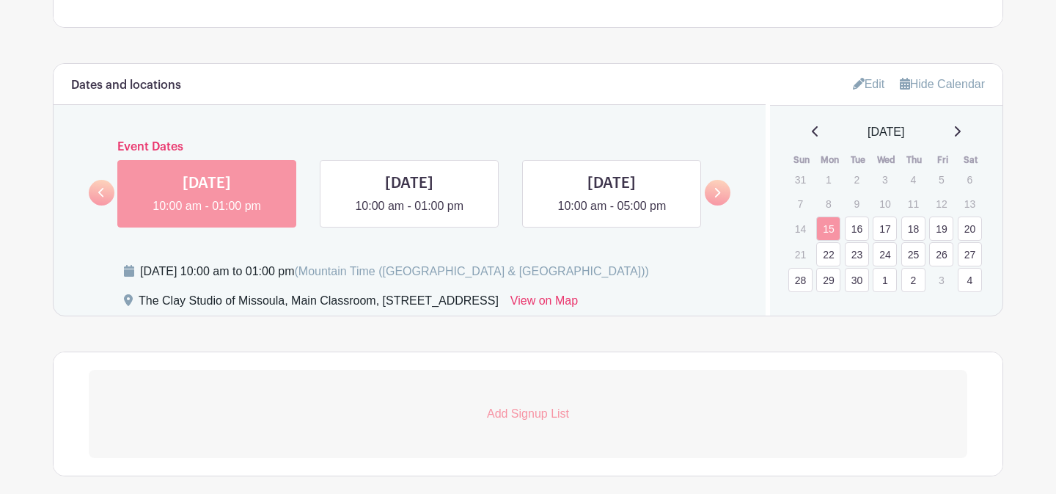
click at [961, 133] on icon at bounding box center [956, 131] width 7 height 12
click at [887, 263] on link "22" at bounding box center [885, 257] width 24 height 24
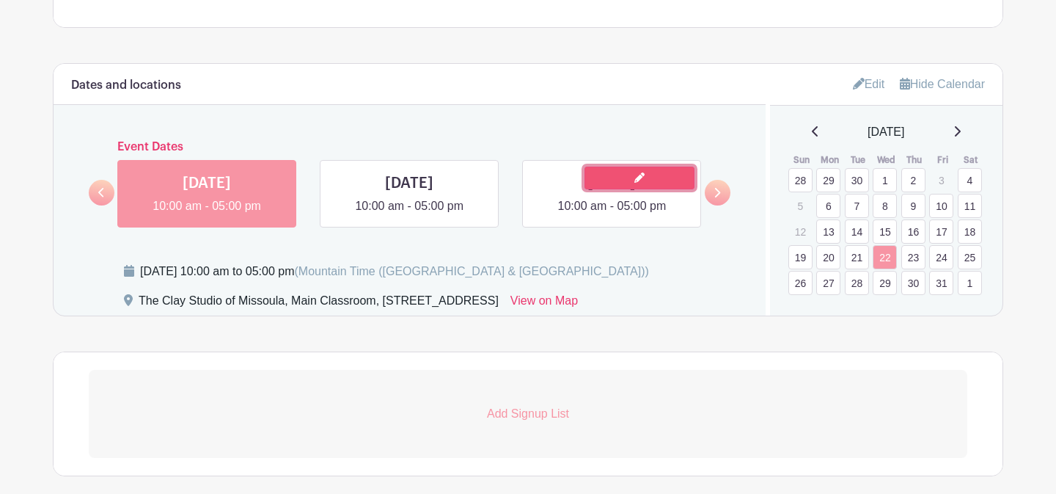
click at [604, 183] on link at bounding box center [639, 177] width 110 height 23
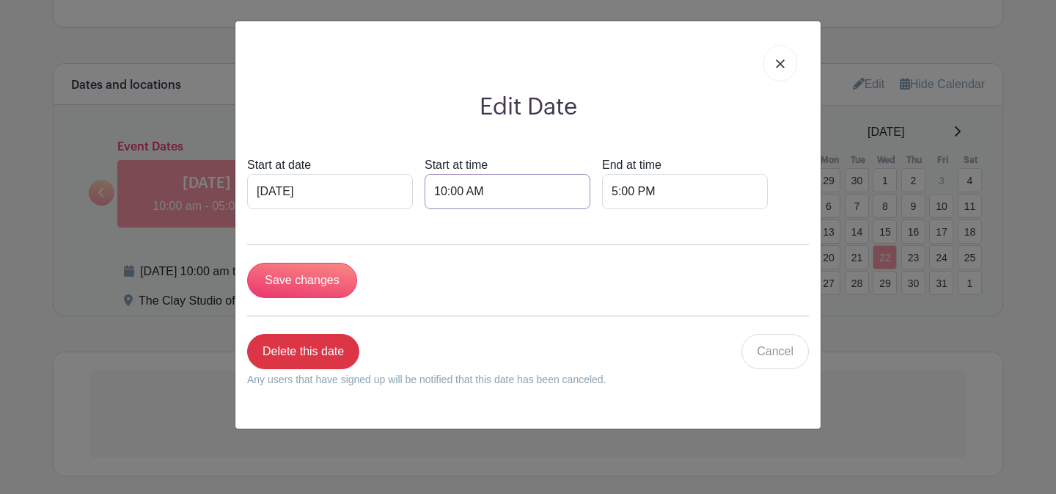
click at [437, 192] on input "10:00 AM" at bounding box center [508, 191] width 166 height 35
click at [430, 268] on div "10" at bounding box center [432, 257] width 48 height 28
click at [435, 290] on div "08" at bounding box center [432, 288] width 49 height 28
type input "8:00 AM"
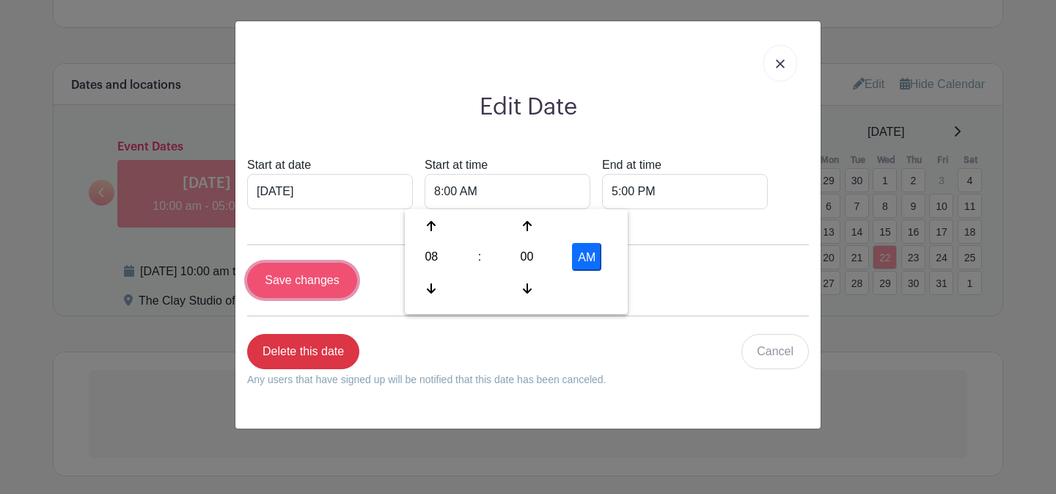
click at [316, 286] on input "Save changes" at bounding box center [302, 280] width 110 height 35
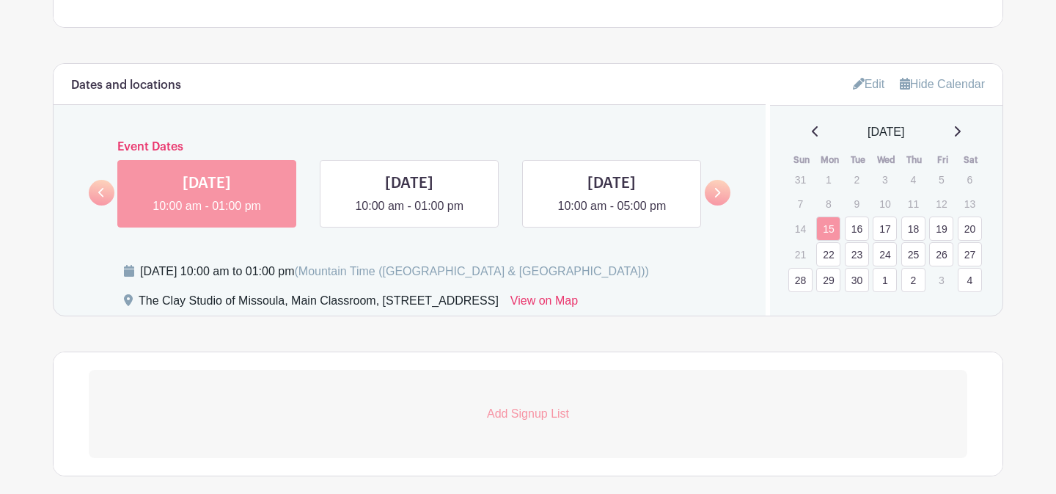
click at [961, 131] on icon at bounding box center [956, 131] width 7 height 12
click at [973, 260] on link "25" at bounding box center [970, 257] width 24 height 24
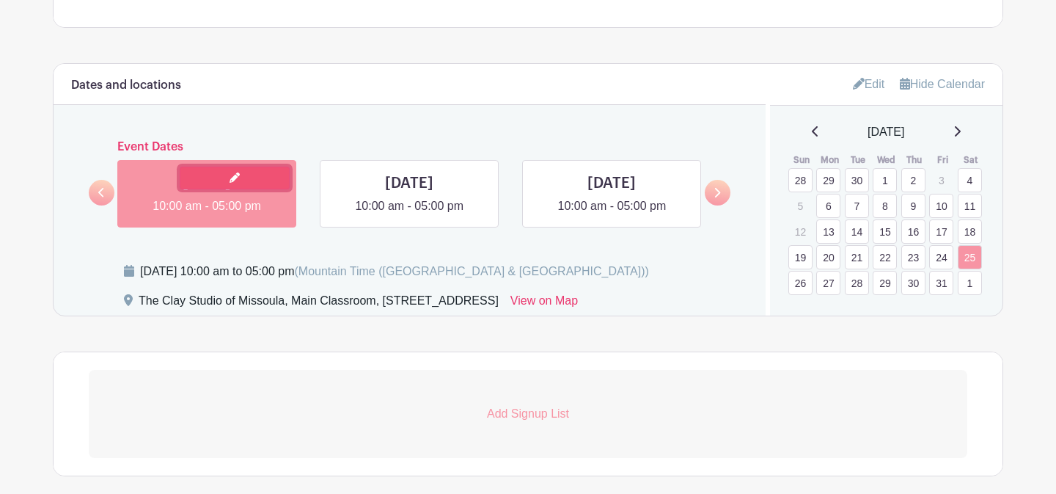
click at [211, 188] on link at bounding box center [235, 177] width 110 height 23
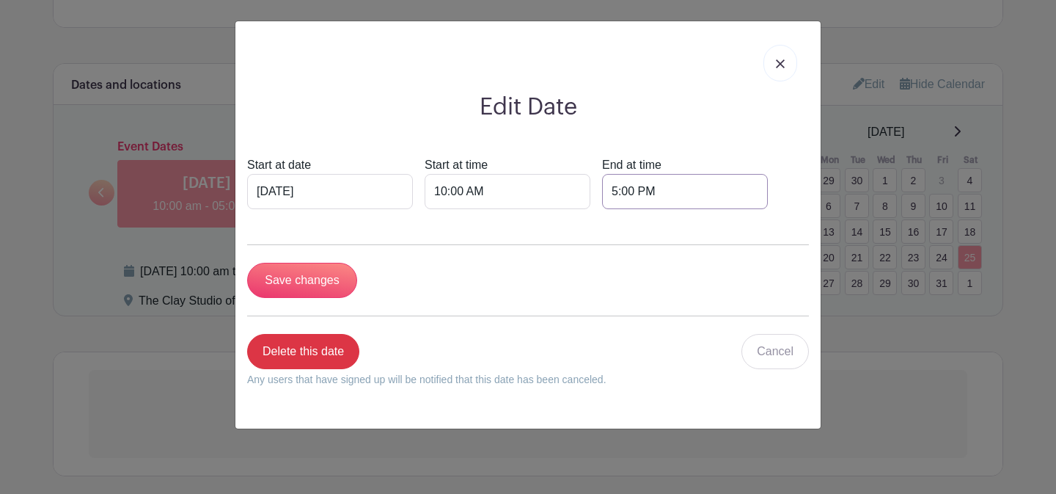
click at [602, 189] on input "5:00 PM" at bounding box center [685, 191] width 166 height 35
click at [587, 254] on div "05" at bounding box center [589, 257] width 48 height 28
click at [692, 260] on div "06" at bounding box center [698, 257] width 49 height 28
type input "6:00 PM"
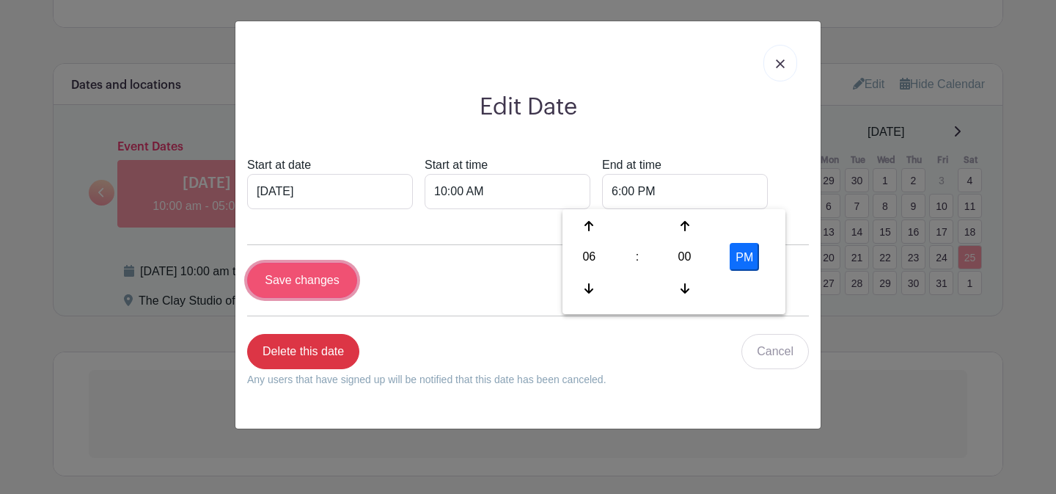
click at [324, 280] on input "Save changes" at bounding box center [302, 280] width 110 height 35
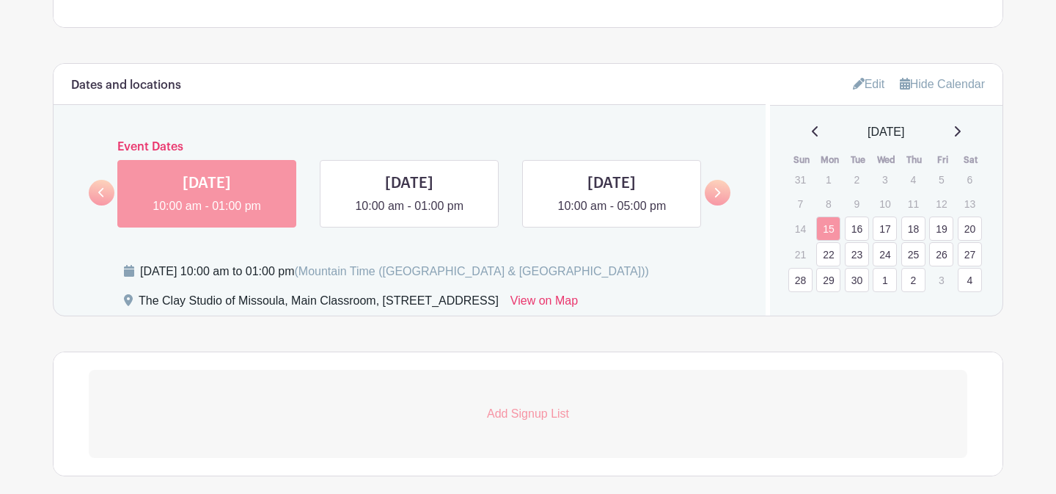
click at [961, 135] on icon at bounding box center [956, 131] width 7 height 12
click at [799, 282] on link "26" at bounding box center [800, 283] width 24 height 24
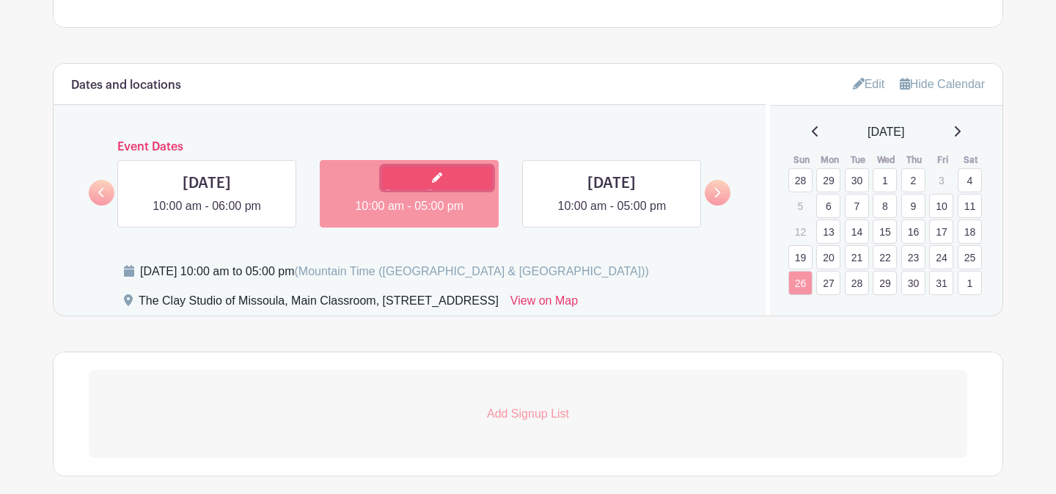
click at [431, 185] on link at bounding box center [437, 177] width 110 height 23
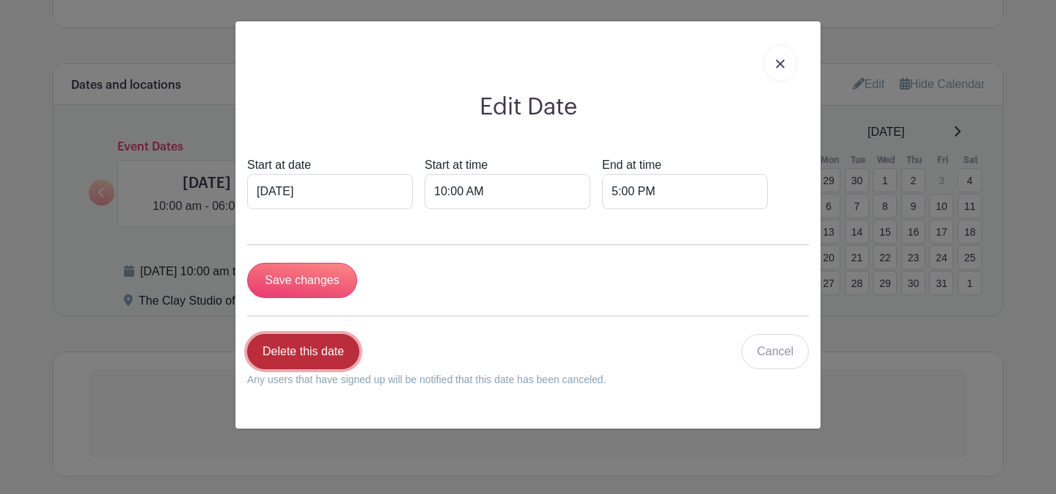
click at [336, 351] on link "Delete this date" at bounding box center [303, 351] width 112 height 35
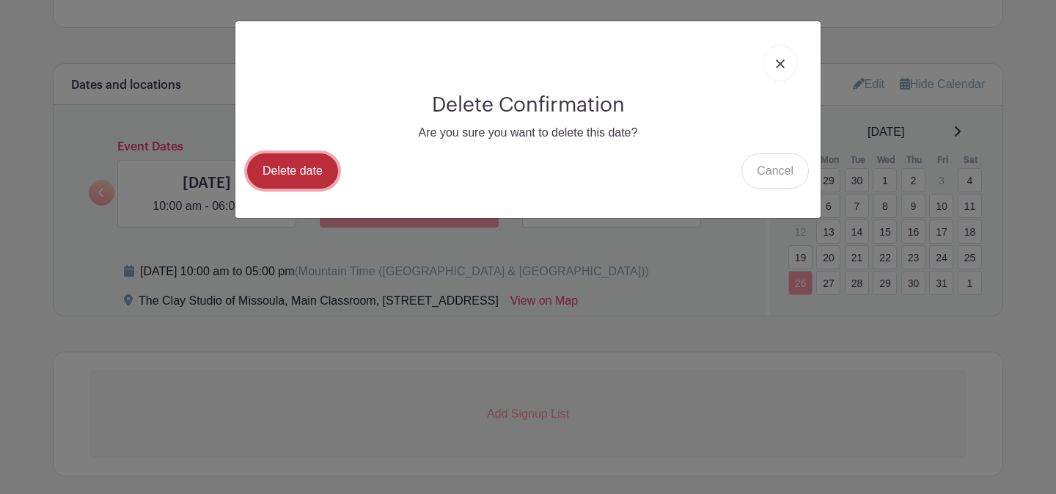
click at [301, 176] on link "Delete date" at bounding box center [292, 170] width 91 height 35
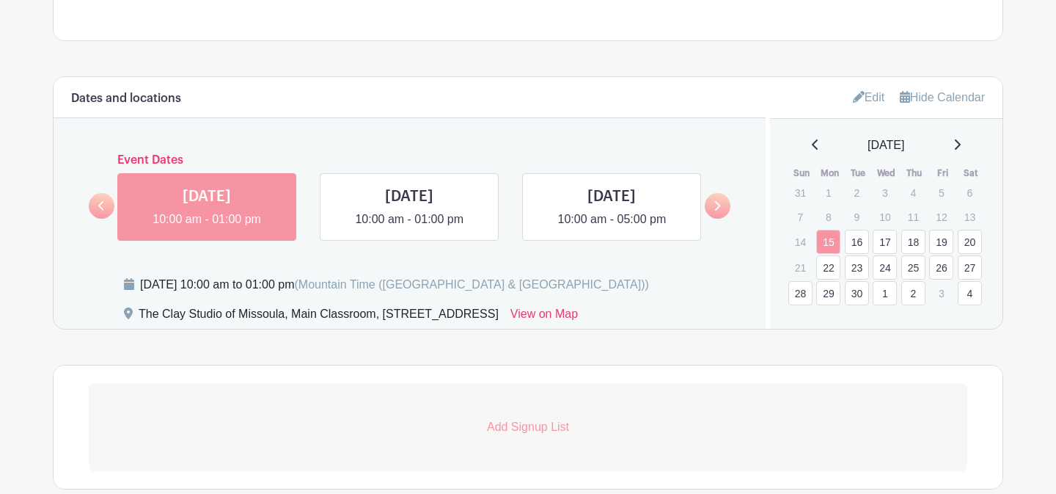
scroll to position [832, 0]
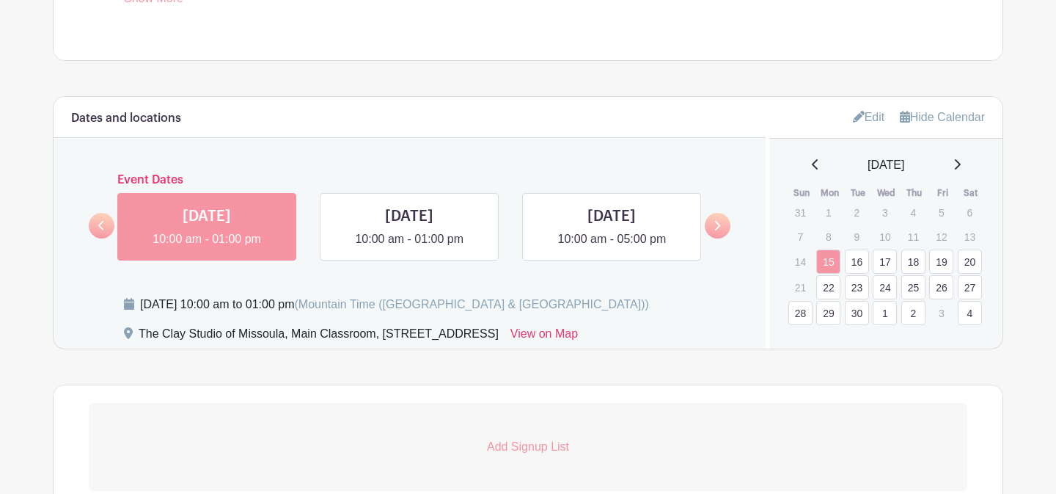
click at [961, 169] on icon at bounding box center [956, 164] width 7 height 12
click at [832, 320] on link "27" at bounding box center [828, 316] width 24 height 24
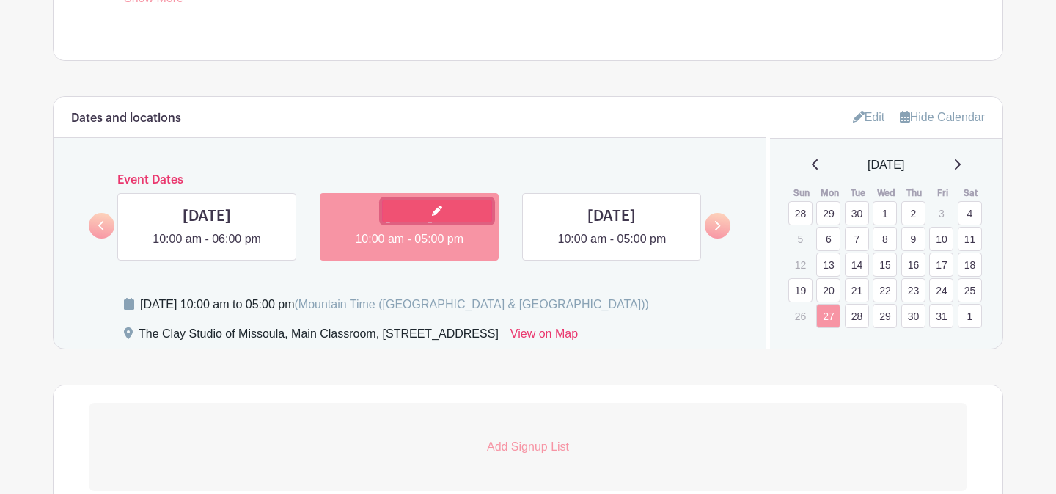
click at [424, 222] on link at bounding box center [437, 210] width 110 height 23
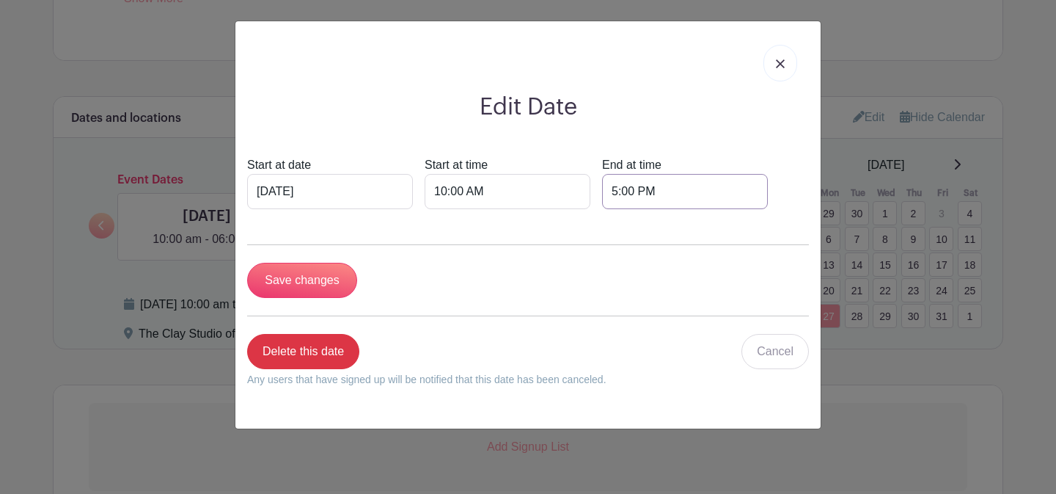
click at [602, 192] on input "5:00 PM" at bounding box center [685, 191] width 166 height 35
click at [587, 243] on div "05" at bounding box center [589, 257] width 48 height 28
click at [647, 221] on div "01" at bounding box center [644, 226] width 49 height 28
type input "1:00 PM"
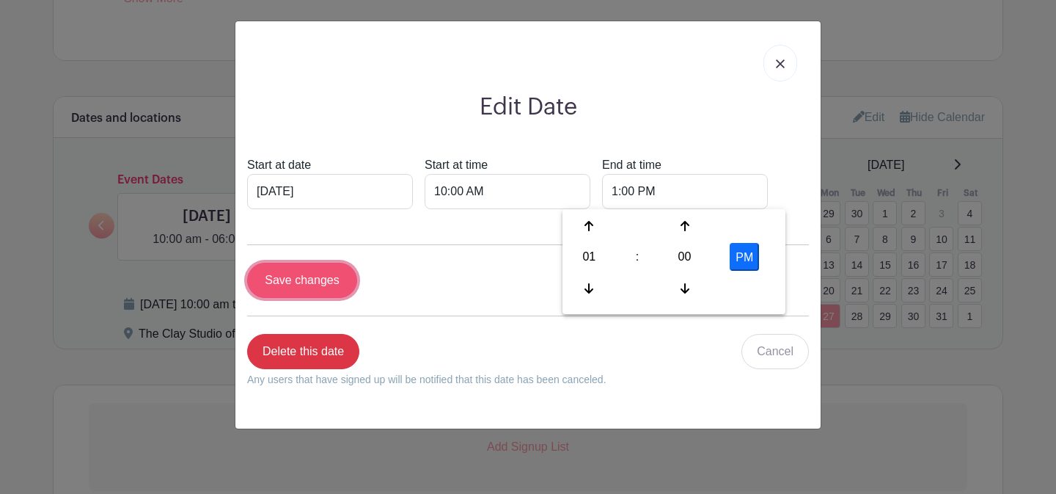
click at [296, 287] on input "Save changes" at bounding box center [302, 280] width 110 height 35
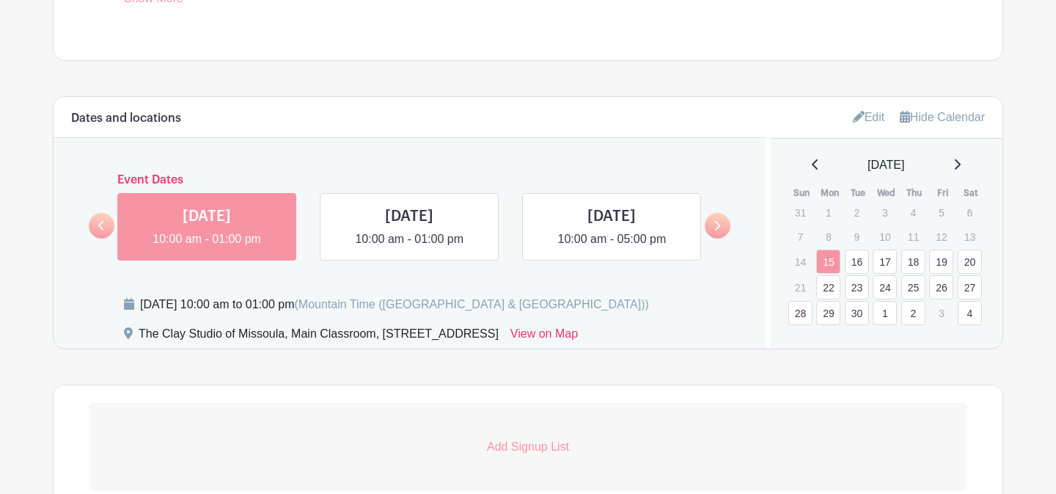
click at [961, 164] on icon at bounding box center [958, 164] width 6 height 10
click at [855, 318] on link "28" at bounding box center [857, 316] width 24 height 24
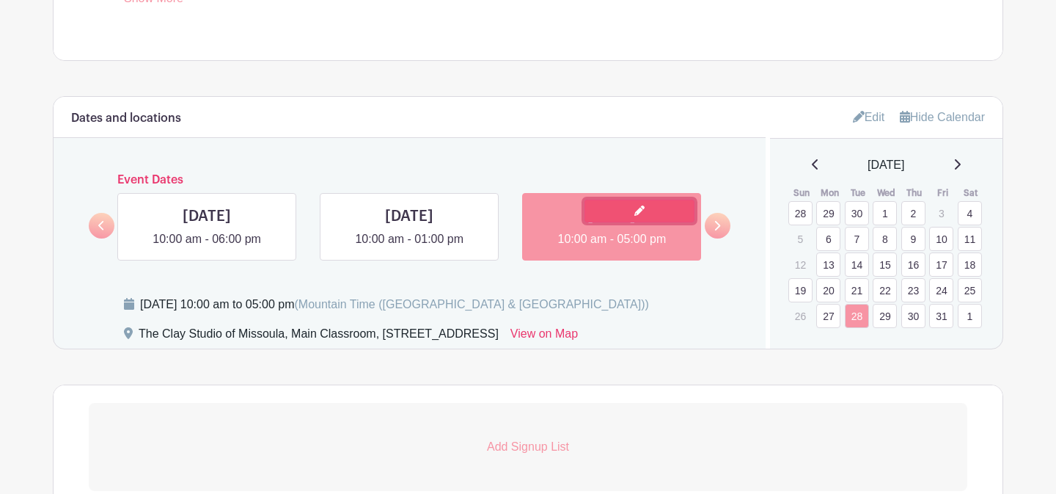
click at [623, 211] on link at bounding box center [639, 210] width 110 height 23
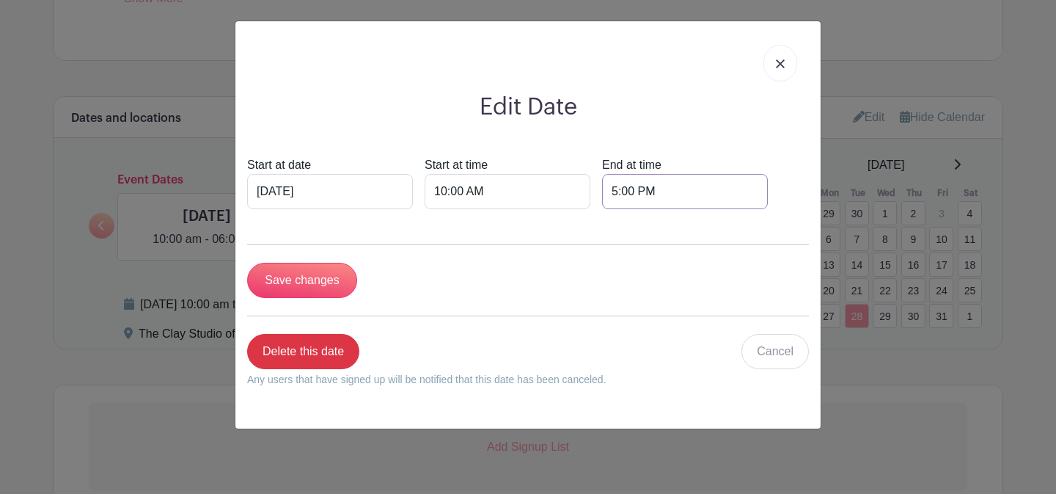
click at [602, 189] on input "5:00 PM" at bounding box center [685, 191] width 166 height 35
click at [595, 262] on div "05" at bounding box center [589, 257] width 48 height 28
click at [641, 215] on div "01" at bounding box center [644, 226] width 49 height 28
type input "1:00 PM"
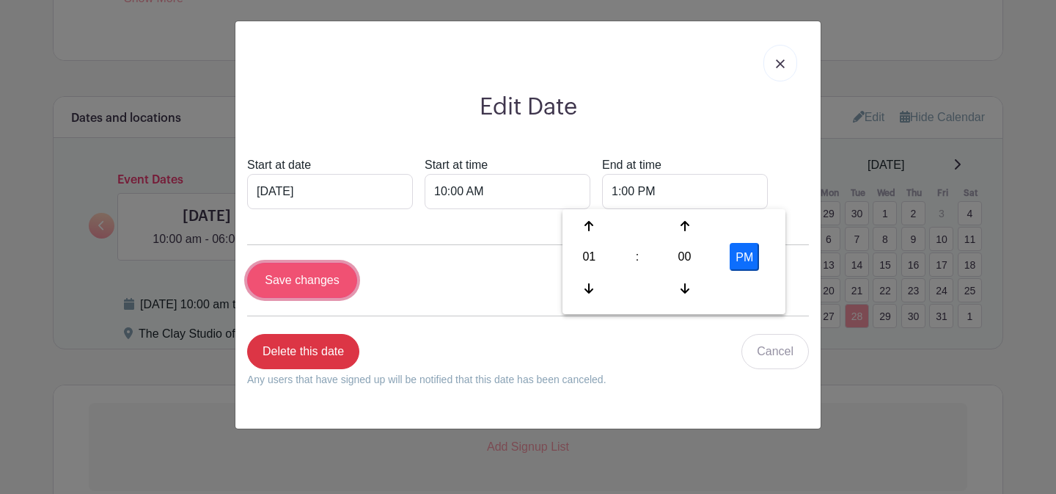
click at [335, 278] on input "Save changes" at bounding box center [302, 280] width 110 height 35
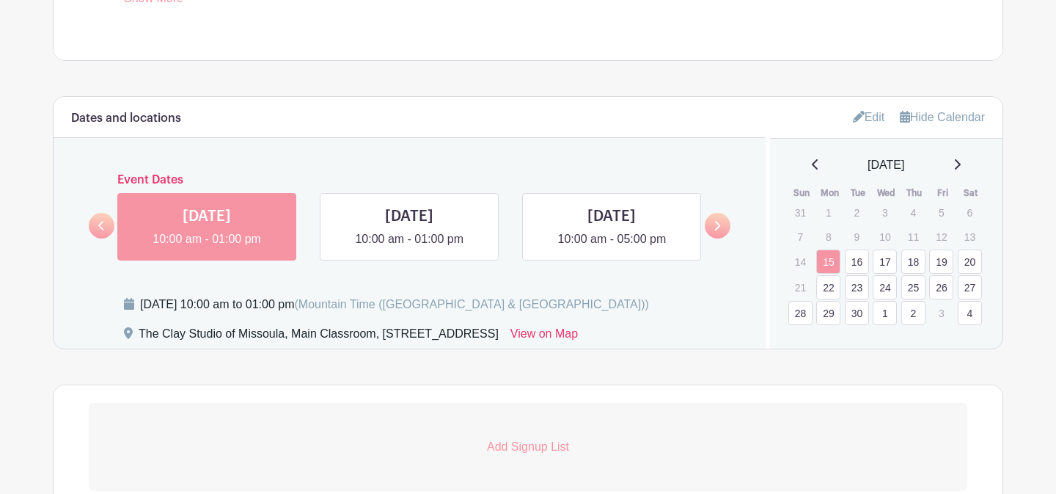
click at [961, 168] on icon at bounding box center [958, 164] width 6 height 10
click at [886, 320] on link "29" at bounding box center [885, 316] width 24 height 24
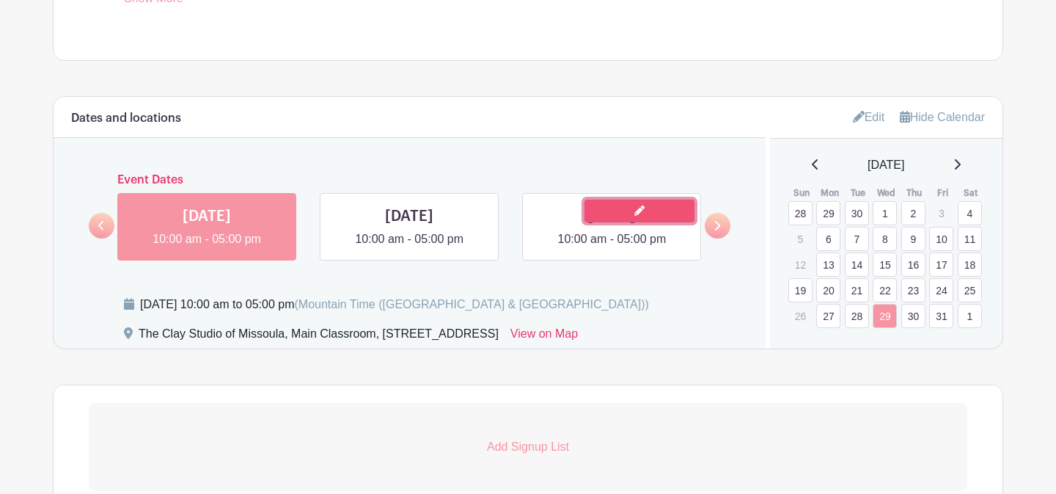
click at [600, 221] on link at bounding box center [639, 210] width 110 height 23
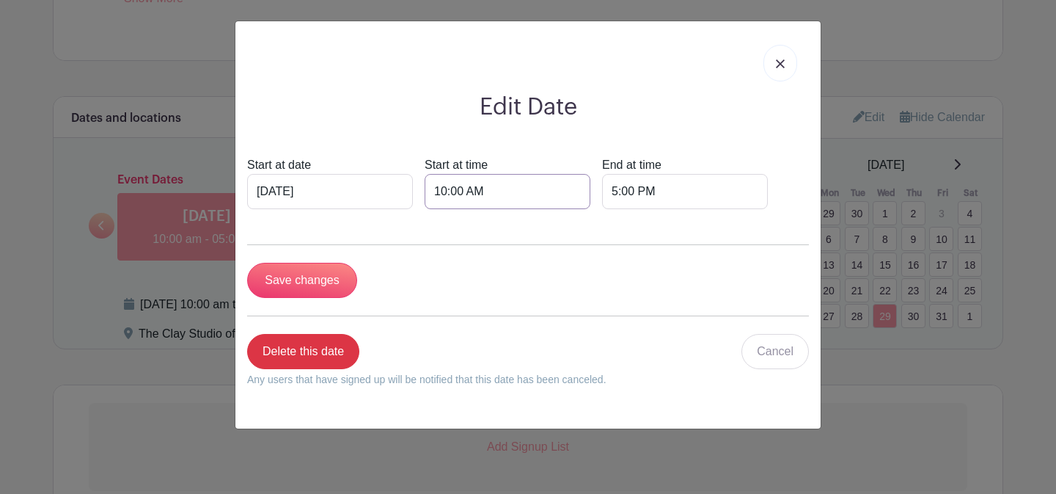
click at [425, 193] on input "10:00 AM" at bounding box center [508, 191] width 166 height 35
click at [444, 257] on div "10" at bounding box center [432, 257] width 48 height 28
click at [438, 291] on div "08" at bounding box center [432, 288] width 49 height 28
type input "8:00 AM"
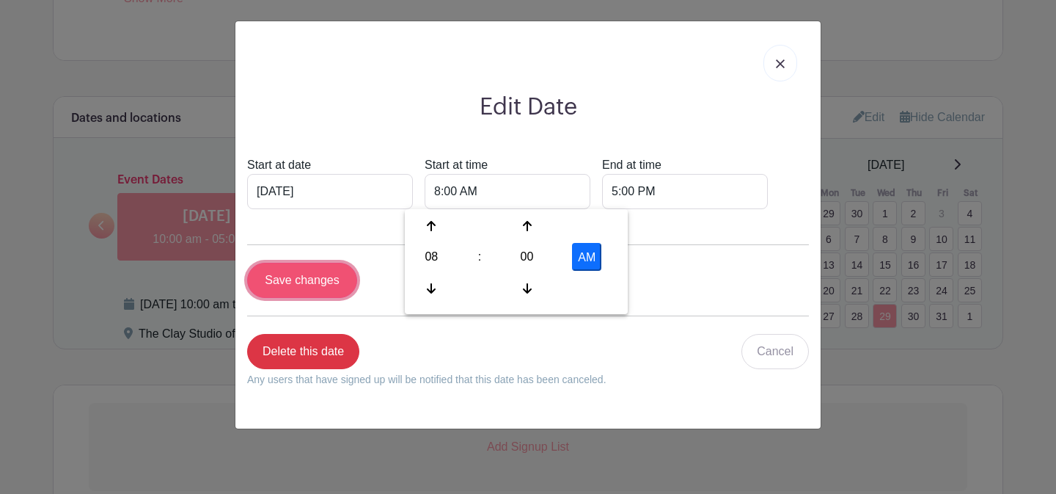
click at [320, 282] on input "Save changes" at bounding box center [302, 280] width 110 height 35
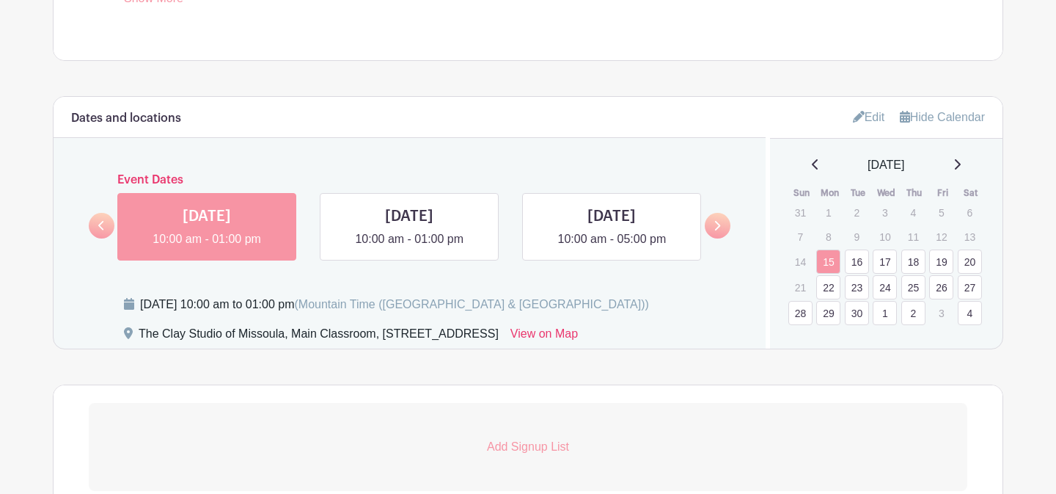
click at [961, 167] on icon at bounding box center [956, 164] width 7 height 12
click at [970, 214] on link "1" at bounding box center [970, 213] width 24 height 24
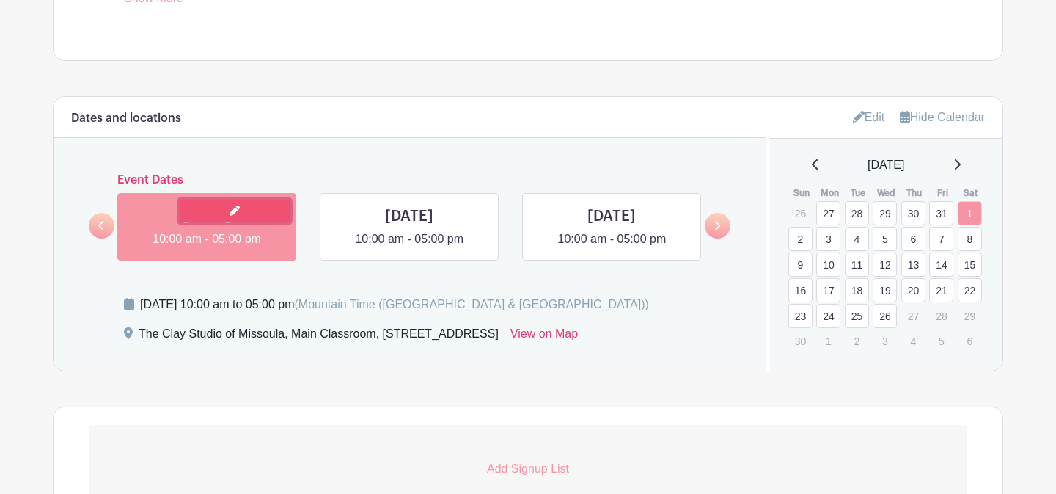
click at [201, 211] on link at bounding box center [235, 210] width 110 height 23
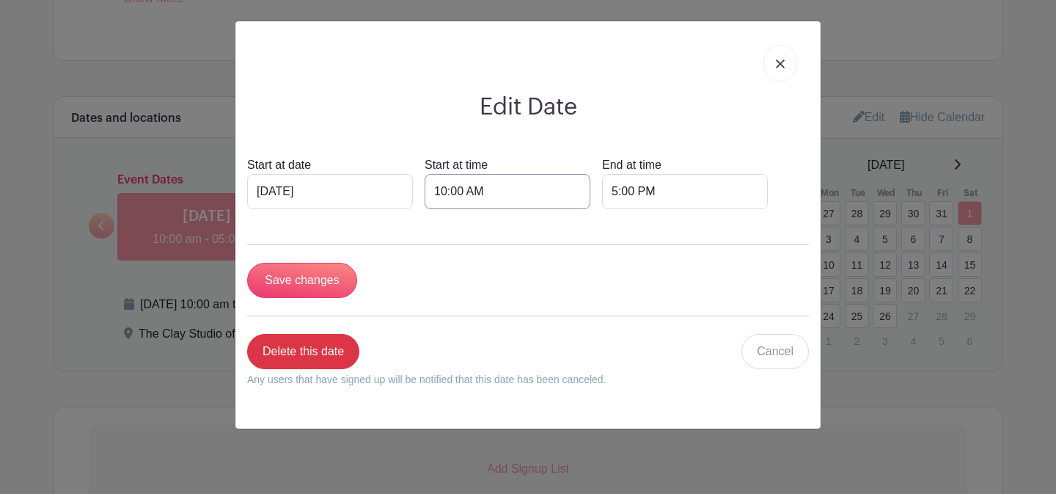
click at [425, 190] on input "10:00 AM" at bounding box center [508, 191] width 166 height 35
click at [439, 248] on div "10" at bounding box center [432, 257] width 48 height 28
click at [441, 290] on div "08" at bounding box center [432, 288] width 49 height 28
type input "8:00 AM"
click at [602, 194] on input "5:00 PM" at bounding box center [685, 191] width 166 height 35
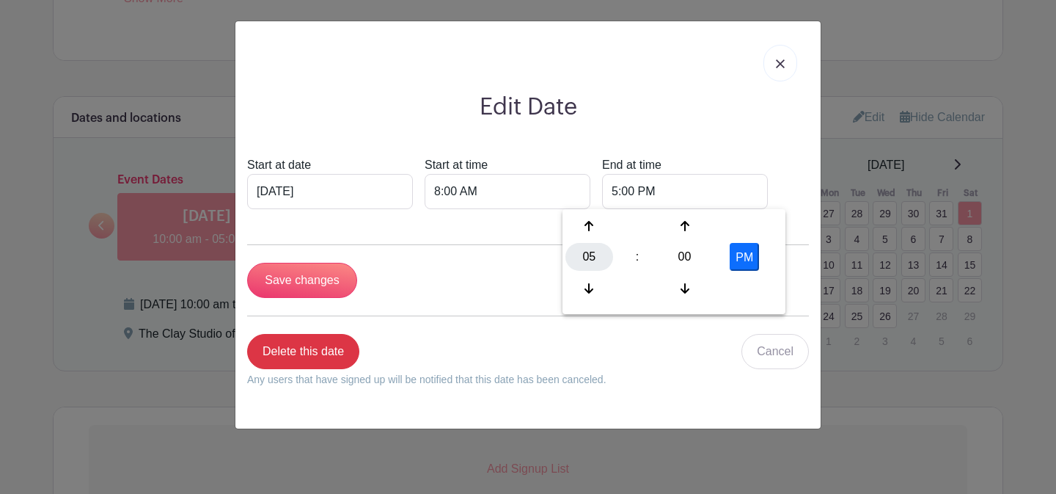
click at [591, 263] on div "05" at bounding box center [589, 257] width 48 height 28
click at [743, 258] on div "07" at bounding box center [752, 257] width 49 height 28
type input "7:00 PM"
click at [304, 287] on input "Save changes" at bounding box center [302, 280] width 110 height 35
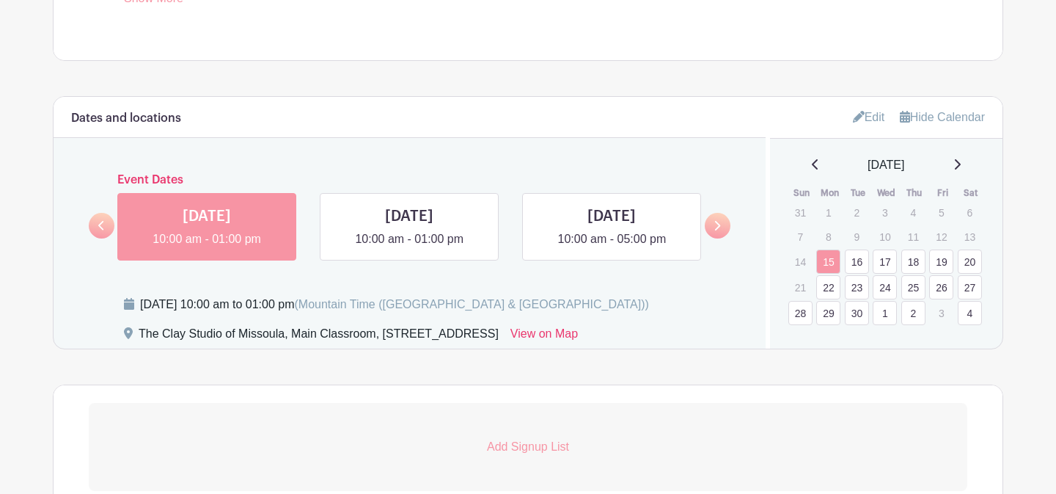
click at [961, 161] on icon at bounding box center [956, 164] width 7 height 12
click at [801, 243] on link "2" at bounding box center [800, 239] width 24 height 24
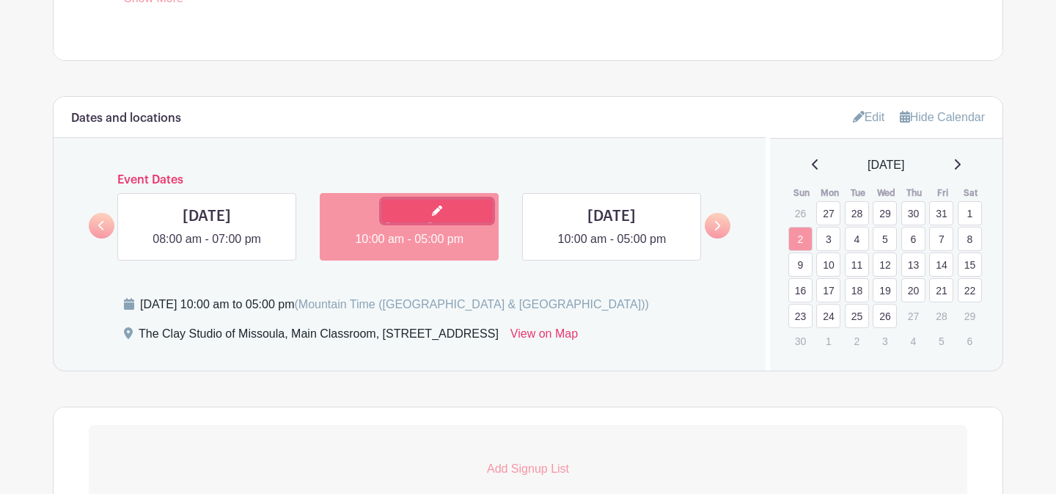
click at [423, 218] on link at bounding box center [437, 210] width 110 height 23
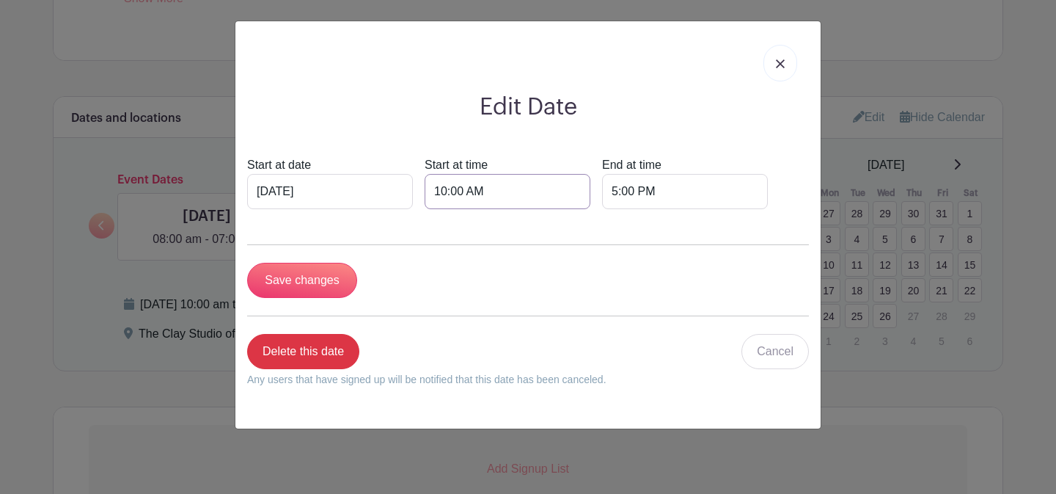
click at [425, 192] on input "10:00 AM" at bounding box center [508, 191] width 166 height 35
click at [433, 257] on div "10" at bounding box center [432, 257] width 48 height 28
click at [441, 285] on div "08" at bounding box center [432, 288] width 49 height 28
type input "8:00 AM"
click at [602, 190] on input "5:00 PM" at bounding box center [685, 191] width 166 height 35
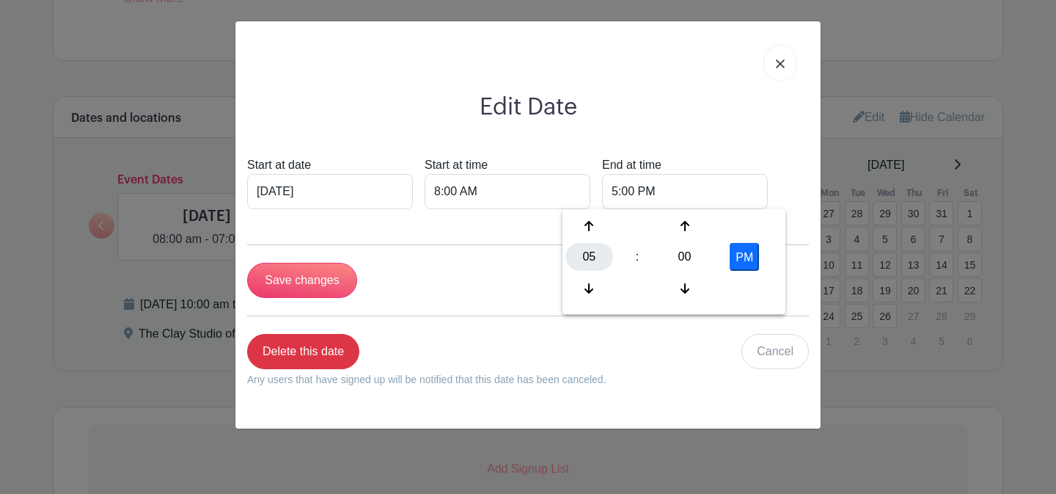
click at [588, 260] on div "05" at bounding box center [589, 257] width 48 height 28
click at [677, 286] on div "10" at bounding box center [698, 288] width 49 height 28
click at [745, 253] on button "PM" at bounding box center [744, 257] width 29 height 28
type input "10:00 AM"
click at [336, 288] on input "Save changes" at bounding box center [302, 280] width 110 height 35
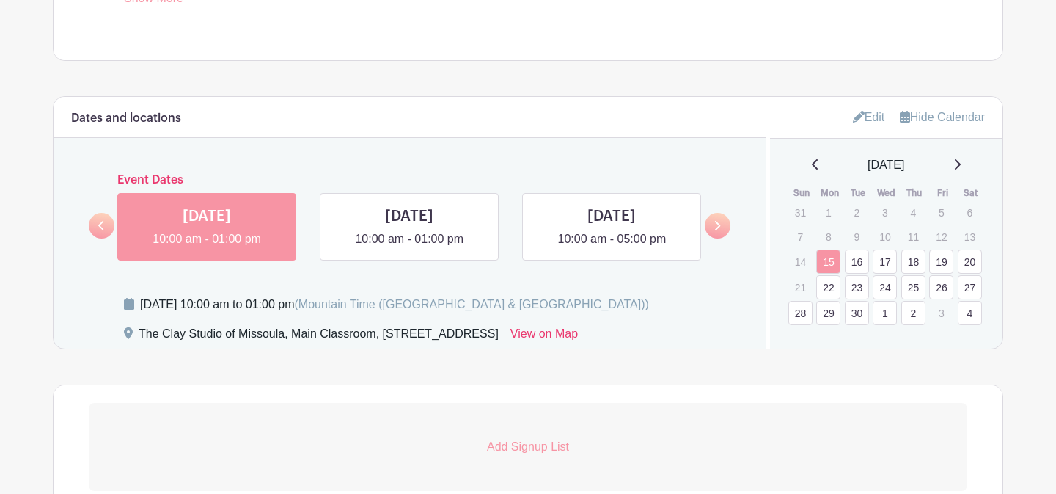
click at [961, 166] on icon at bounding box center [956, 164] width 7 height 12
click at [961, 166] on icon at bounding box center [958, 164] width 6 height 10
click at [827, 243] on link "3" at bounding box center [828, 239] width 24 height 24
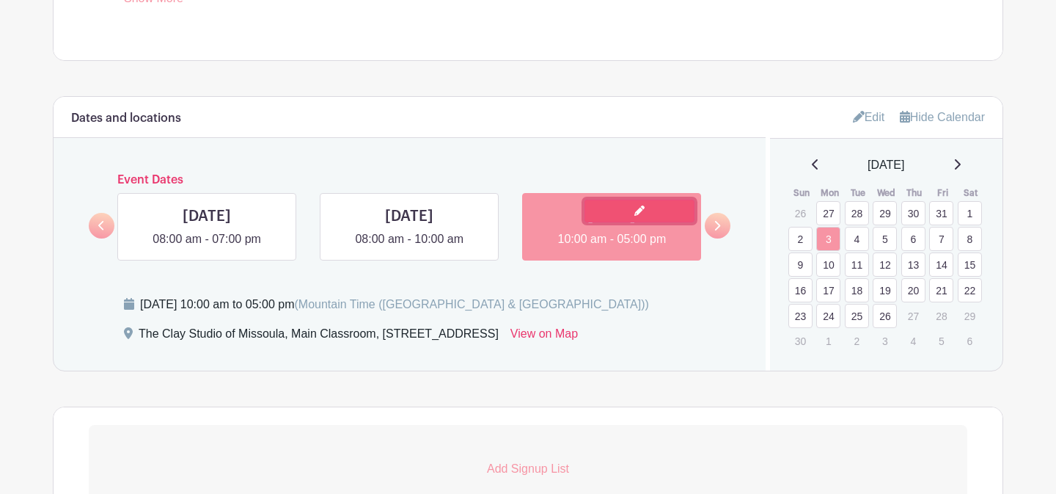
click at [615, 221] on link at bounding box center [639, 210] width 110 height 23
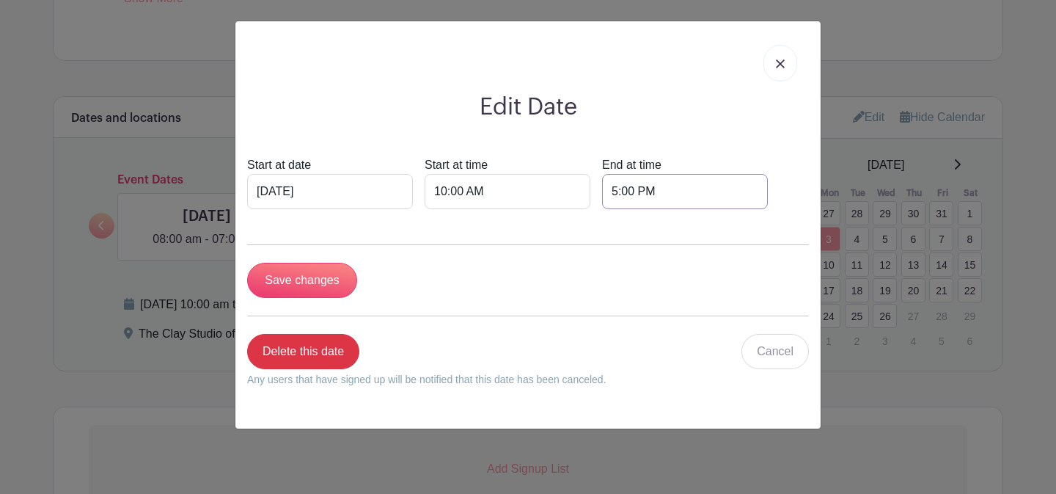
click at [602, 191] on input "5:00 PM" at bounding box center [685, 191] width 166 height 35
click at [590, 258] on div "05" at bounding box center [589, 257] width 48 height 28
click at [630, 234] on div "01" at bounding box center [644, 226] width 49 height 28
type input "1:00 PM"
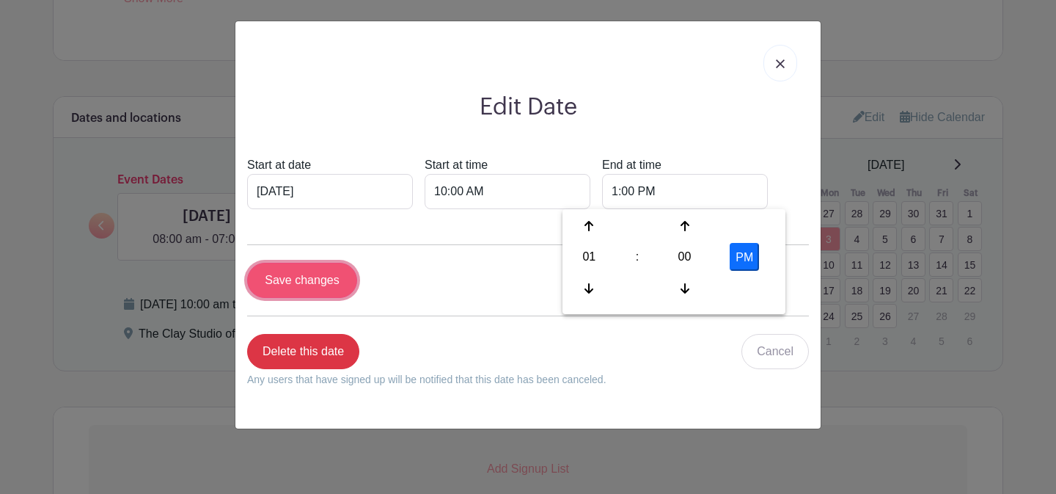
click at [333, 284] on input "Save changes" at bounding box center [302, 280] width 110 height 35
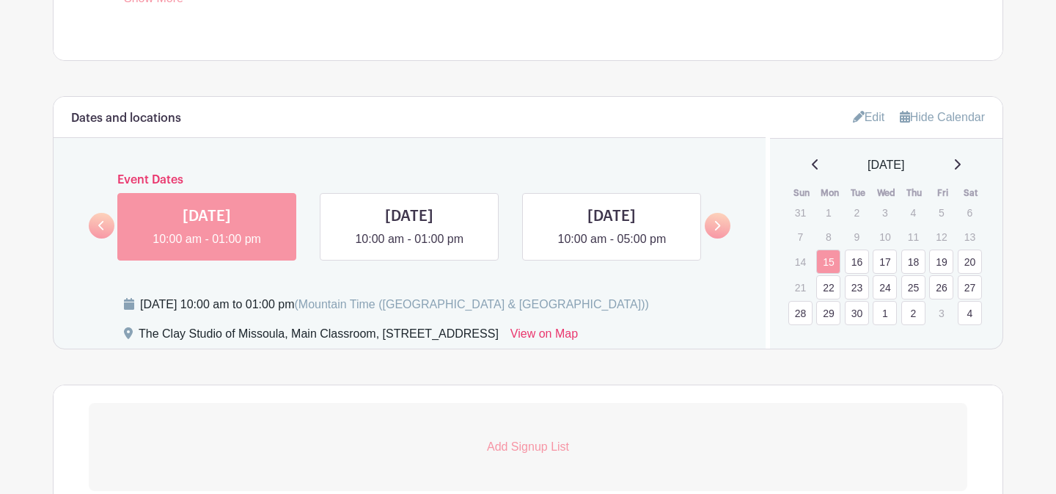
click at [971, 166] on div "[DATE]" at bounding box center [887, 165] width 198 height 18
click at [961, 166] on icon at bounding box center [958, 164] width 6 height 10
click at [967, 166] on div "[DATE]" at bounding box center [887, 165] width 198 height 18
click at [961, 167] on icon at bounding box center [958, 164] width 6 height 10
click at [861, 239] on link "4" at bounding box center [857, 239] width 24 height 24
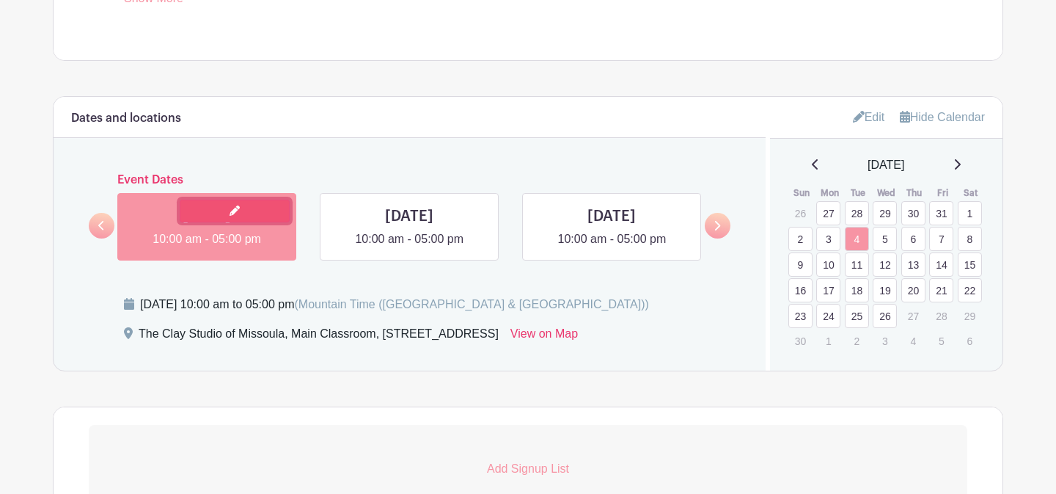
click at [219, 206] on link at bounding box center [235, 210] width 110 height 23
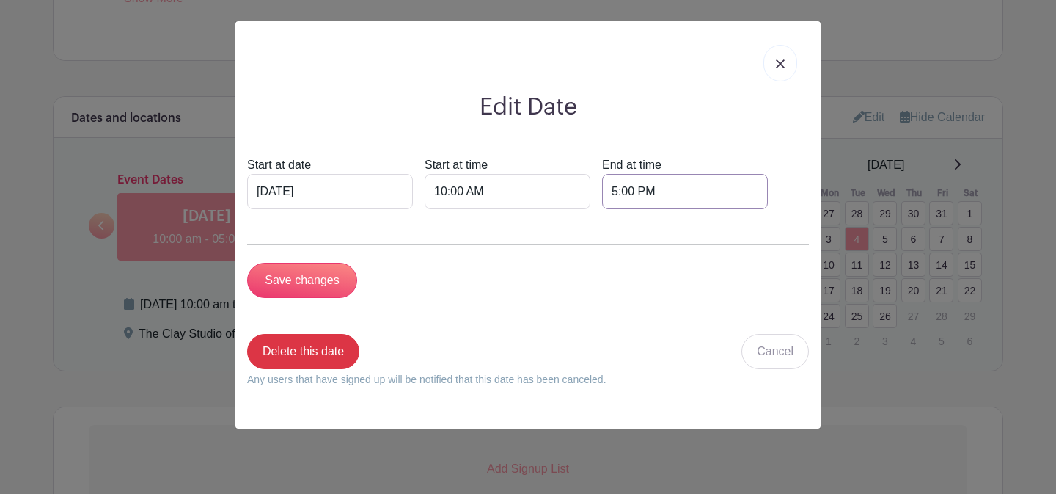
click at [602, 188] on input "5:00 PM" at bounding box center [685, 191] width 166 height 35
click at [587, 259] on div "05" at bounding box center [589, 257] width 48 height 28
click at [628, 235] on div "01" at bounding box center [644, 226] width 49 height 28
type input "1:00 PM"
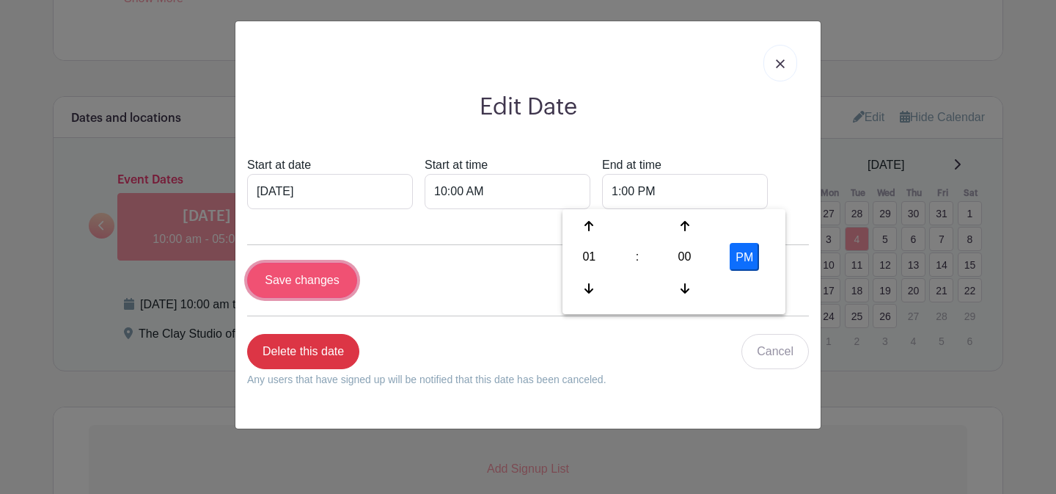
click at [285, 282] on input "Save changes" at bounding box center [302, 280] width 110 height 35
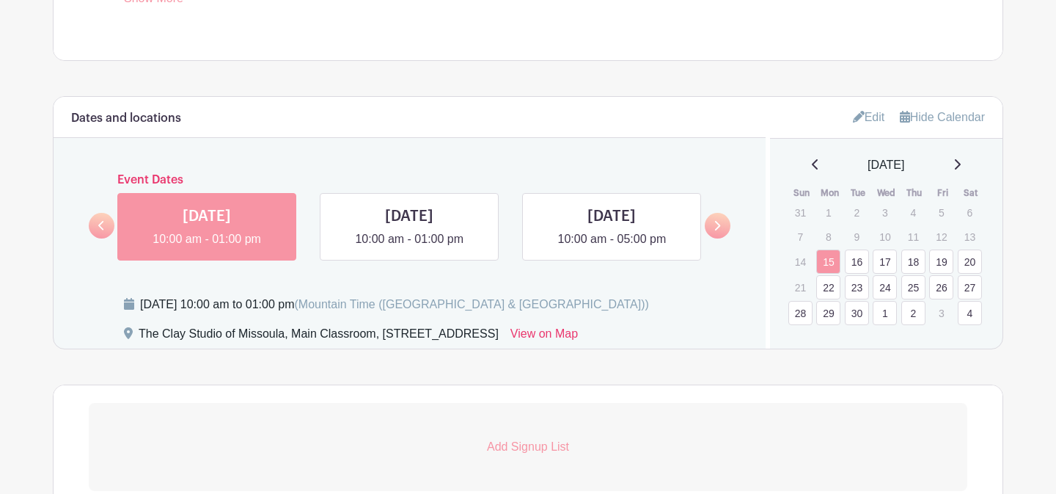
click at [961, 166] on icon at bounding box center [956, 164] width 7 height 12
click at [961, 166] on icon at bounding box center [958, 164] width 6 height 10
click at [885, 243] on link "5" at bounding box center [885, 239] width 24 height 24
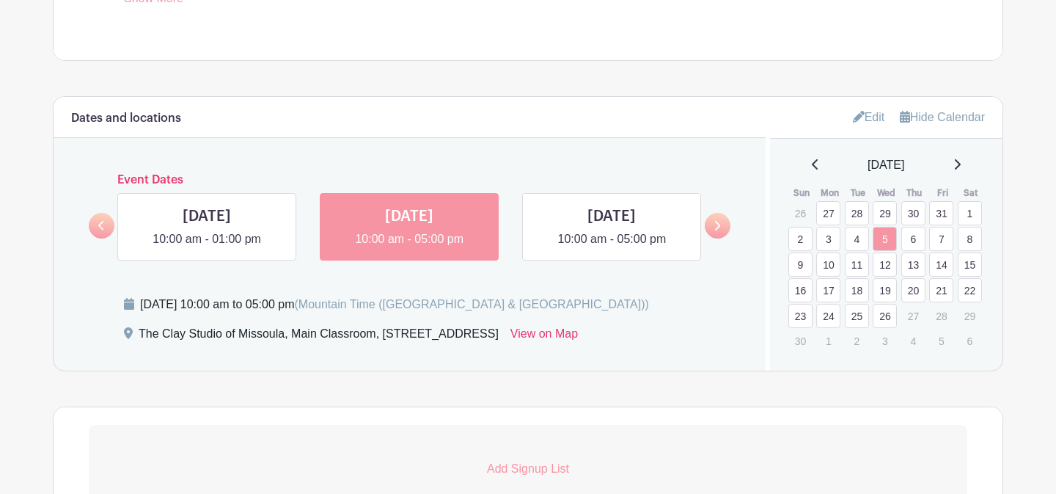
click at [945, 240] on link "7" at bounding box center [941, 239] width 24 height 24
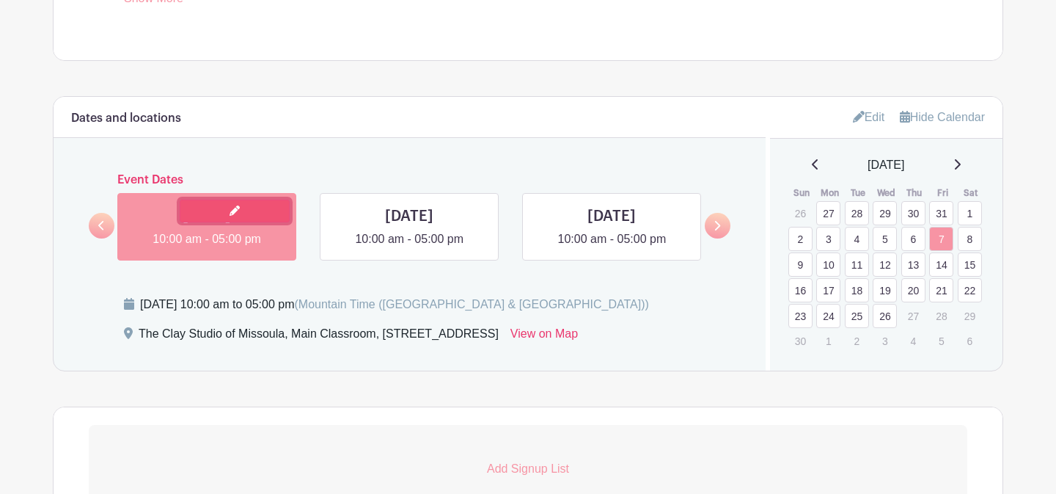
click at [224, 214] on link at bounding box center [235, 210] width 110 height 23
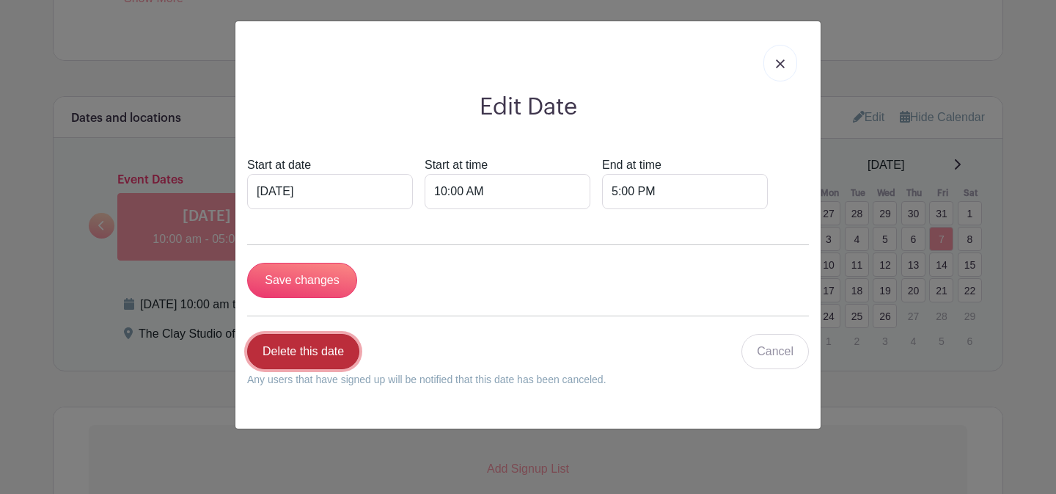
click at [311, 353] on link "Delete this date" at bounding box center [303, 351] width 112 height 35
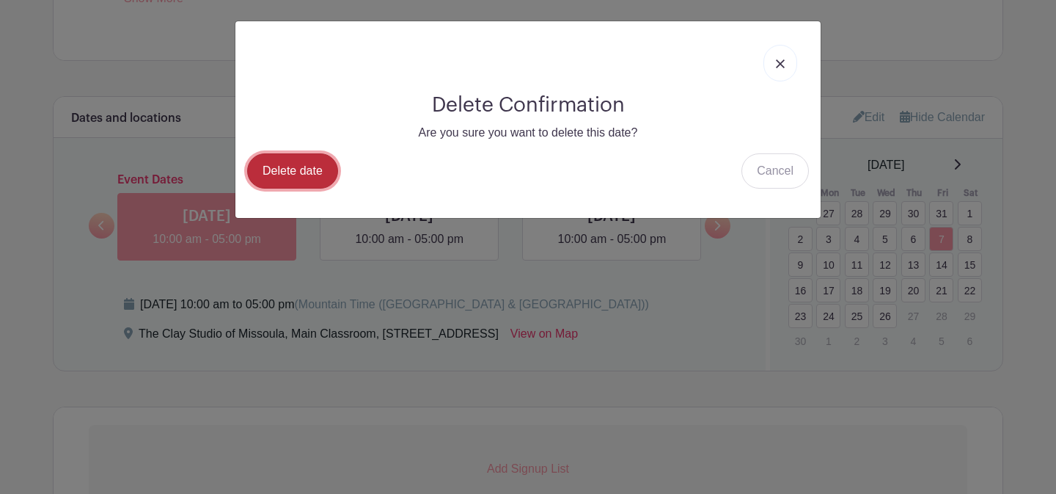
click at [304, 169] on link "Delete date" at bounding box center [292, 170] width 91 height 35
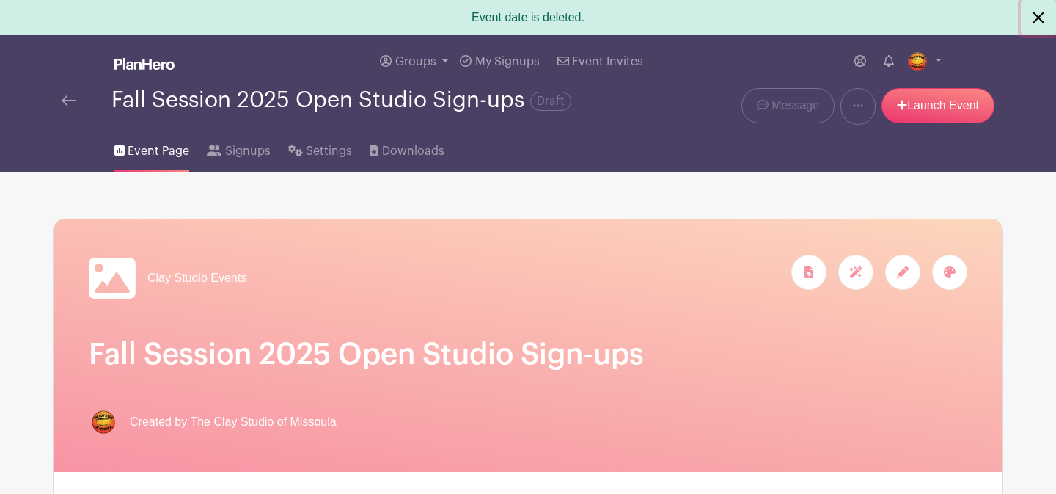
click at [1038, 15] on button "Close" at bounding box center [1038, 17] width 35 height 35
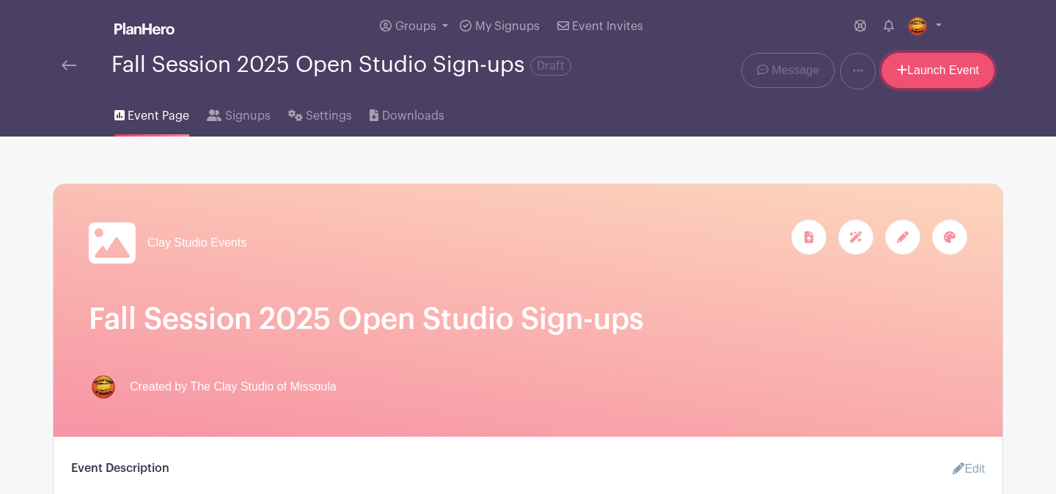
click at [926, 70] on link "Launch Event" at bounding box center [937, 70] width 113 height 35
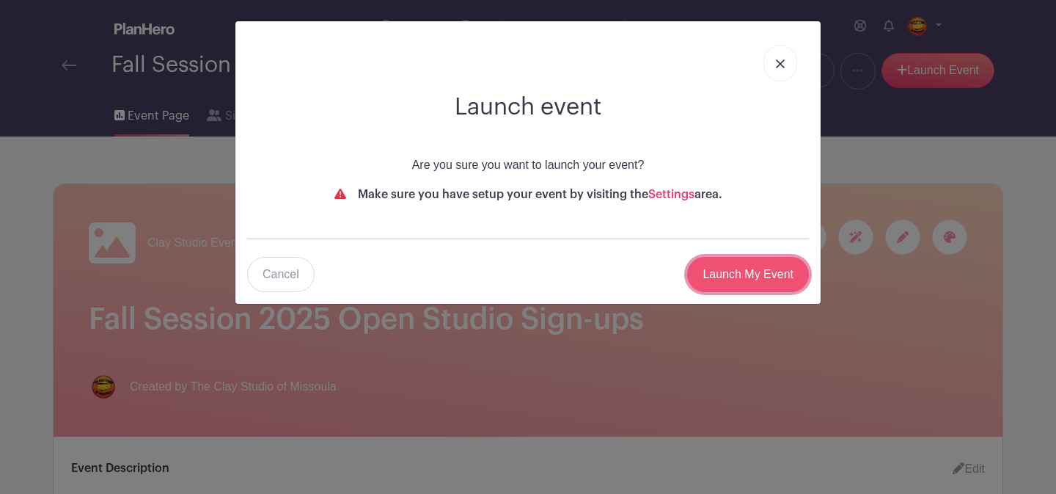
click at [730, 282] on input "Launch My Event" at bounding box center [748, 274] width 122 height 35
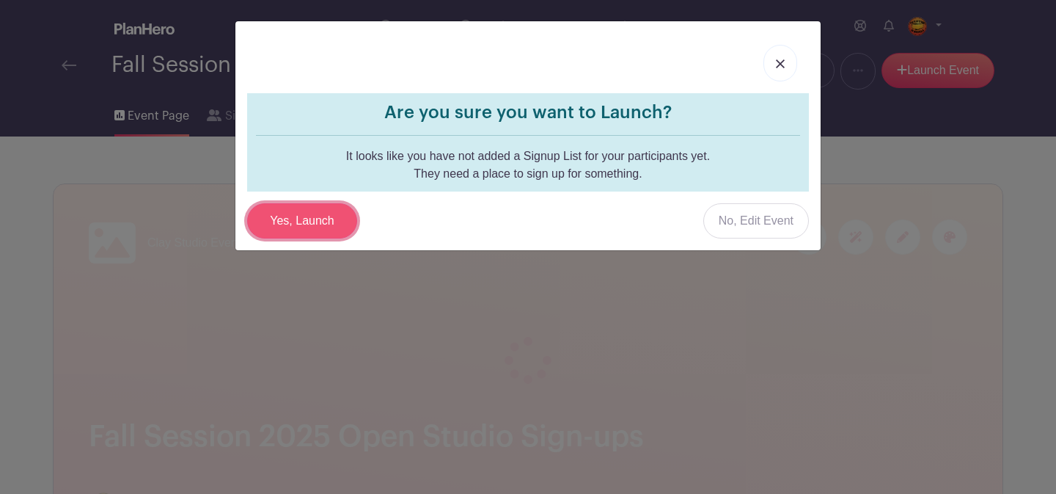
click at [297, 225] on input "Yes, Launch" at bounding box center [302, 220] width 110 height 35
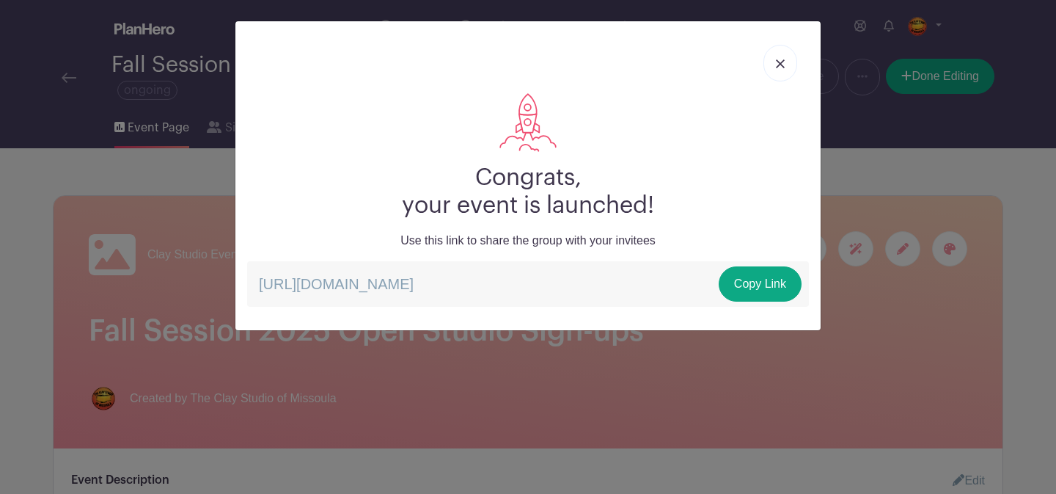
click at [788, 67] on link at bounding box center [780, 63] width 34 height 37
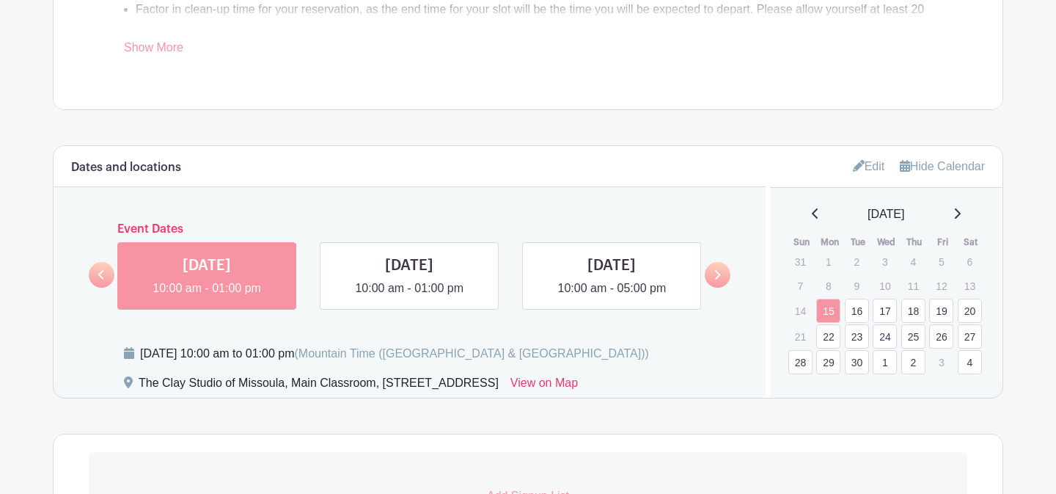
scroll to position [827, 0]
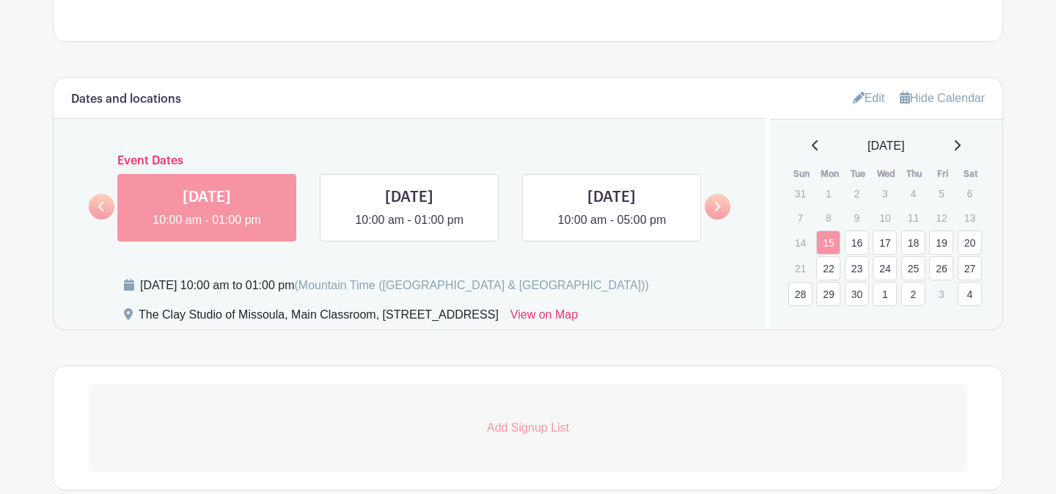
click at [961, 153] on link at bounding box center [956, 146] width 7 height 18
click at [967, 153] on div "[DATE]" at bounding box center [887, 146] width 198 height 18
click at [961, 148] on icon at bounding box center [958, 145] width 6 height 10
click at [972, 227] on link "8" at bounding box center [970, 220] width 24 height 24
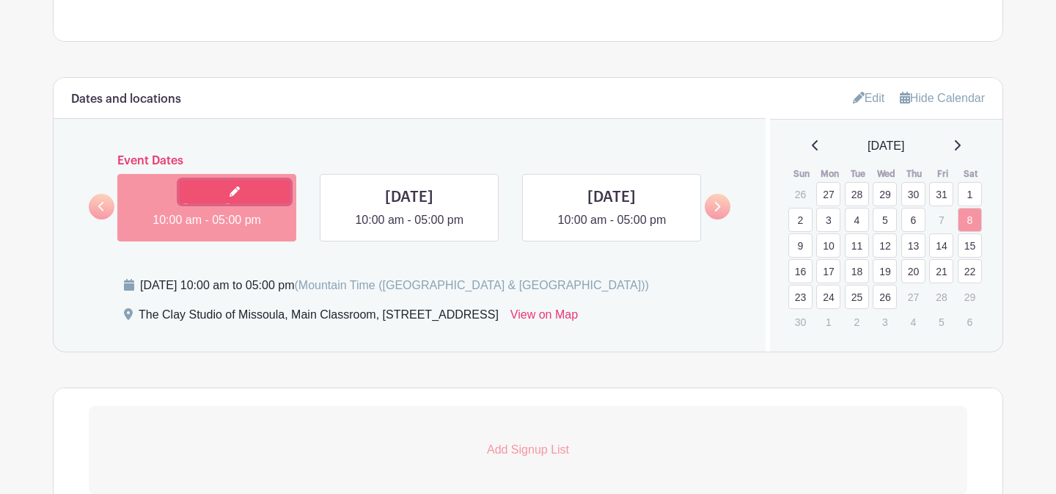
click at [230, 191] on icon at bounding box center [235, 191] width 10 height 10
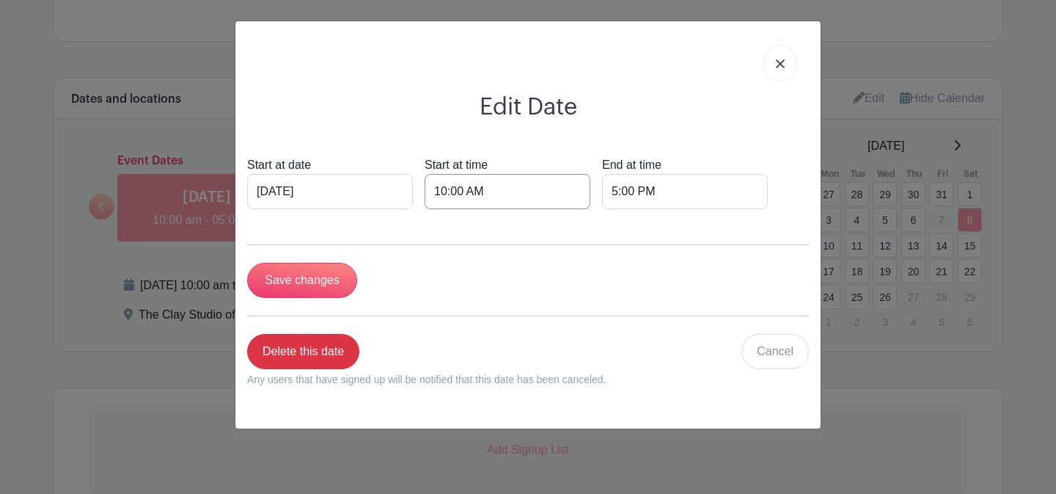
click at [438, 191] on input "10:00 AM" at bounding box center [508, 191] width 166 height 35
click at [447, 257] on div "10" at bounding box center [432, 257] width 48 height 28
click at [436, 284] on div "08" at bounding box center [432, 288] width 49 height 28
type input "8:00 AM"
click at [602, 192] on input "5:00 PM" at bounding box center [685, 191] width 166 height 35
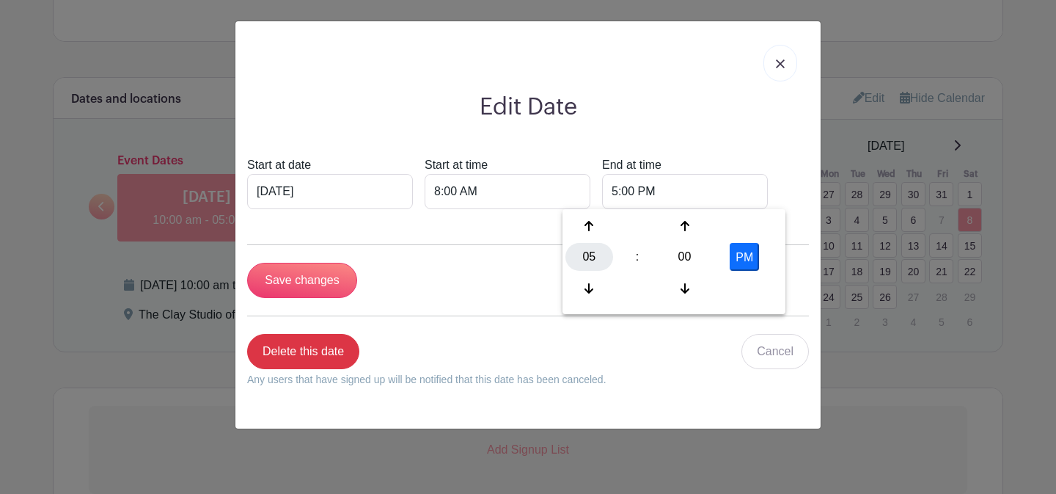
click at [601, 259] on div "05" at bounding box center [589, 257] width 48 height 28
click at [699, 257] on div "06" at bounding box center [698, 257] width 49 height 28
type input "6:00 PM"
click at [296, 279] on input "Save changes" at bounding box center [302, 280] width 110 height 35
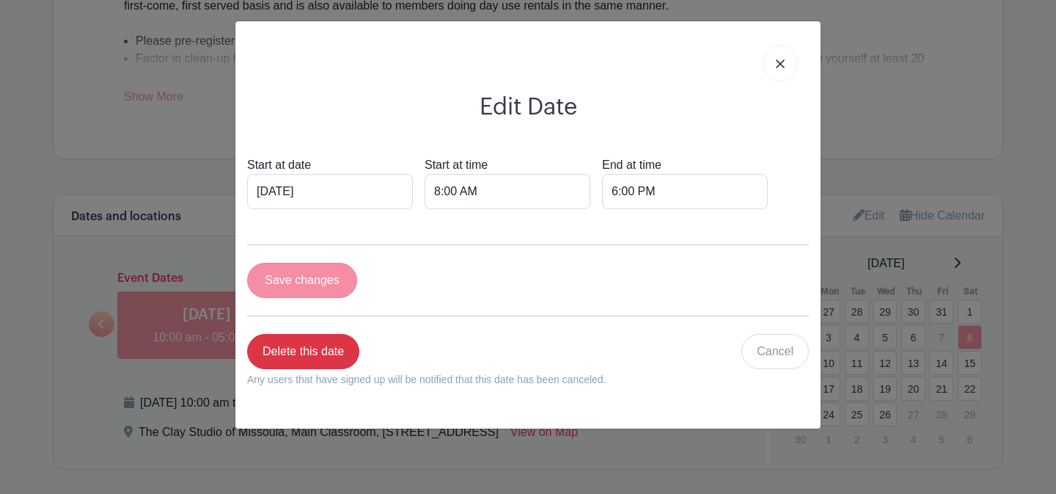
scroll to position [945, 0]
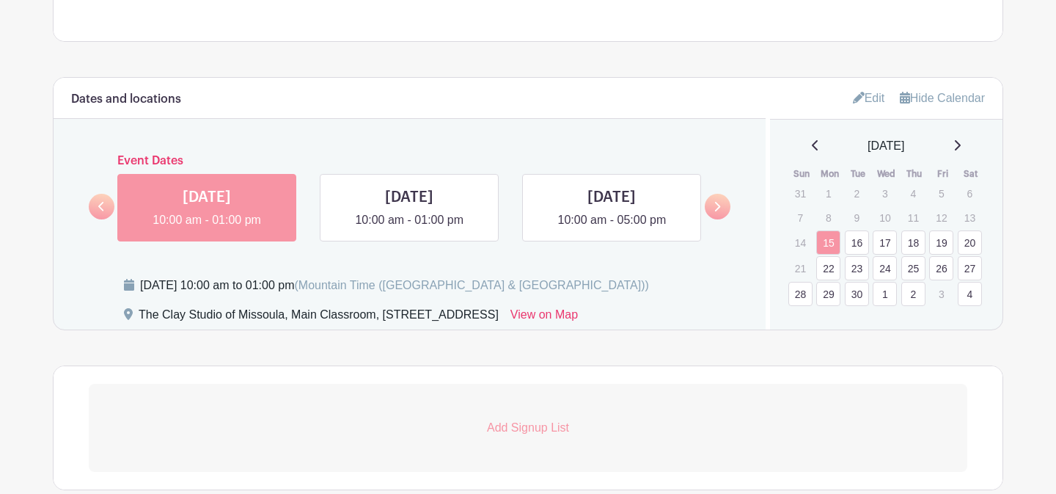
click at [961, 150] on icon at bounding box center [958, 145] width 6 height 10
click at [961, 151] on icon at bounding box center [956, 145] width 7 height 12
click at [796, 249] on link "9" at bounding box center [800, 245] width 24 height 24
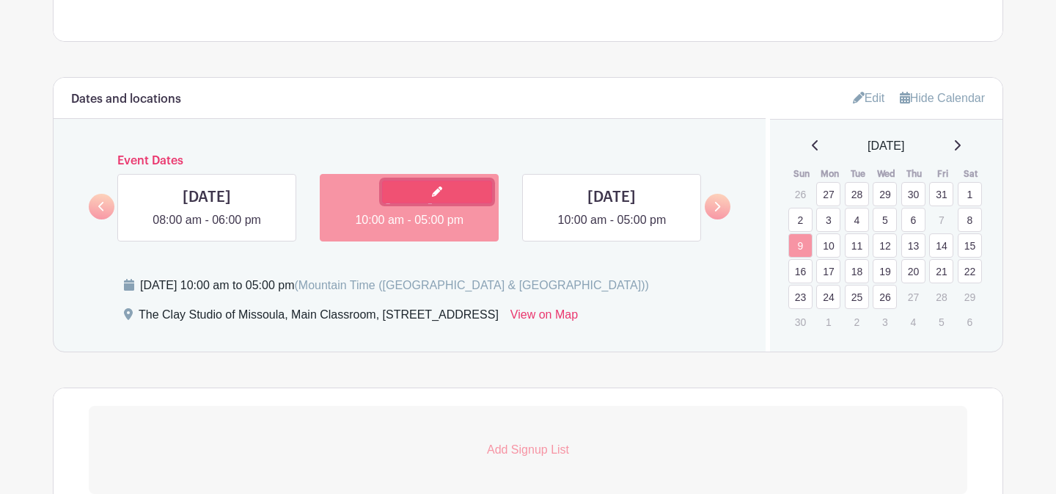
click at [442, 198] on link at bounding box center [437, 191] width 110 height 23
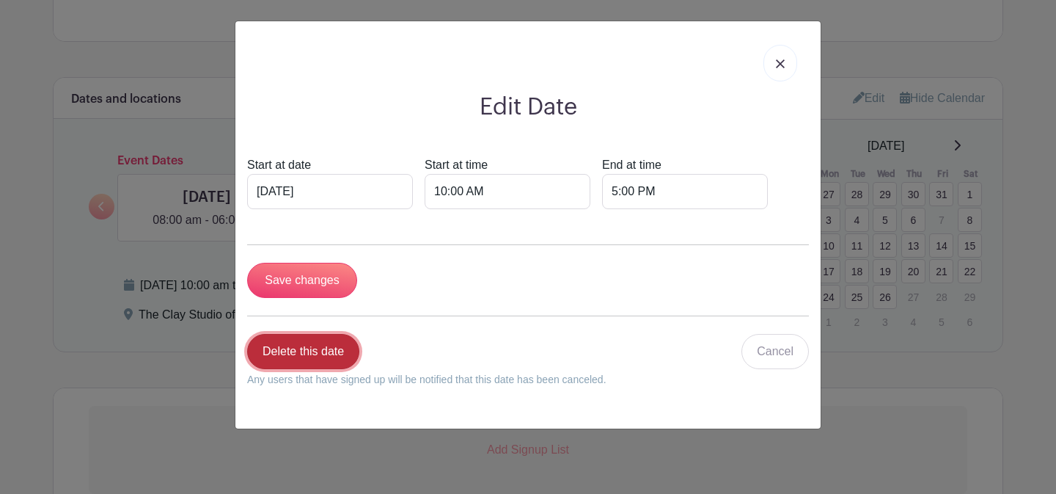
click at [292, 348] on link "Delete this date" at bounding box center [303, 351] width 112 height 35
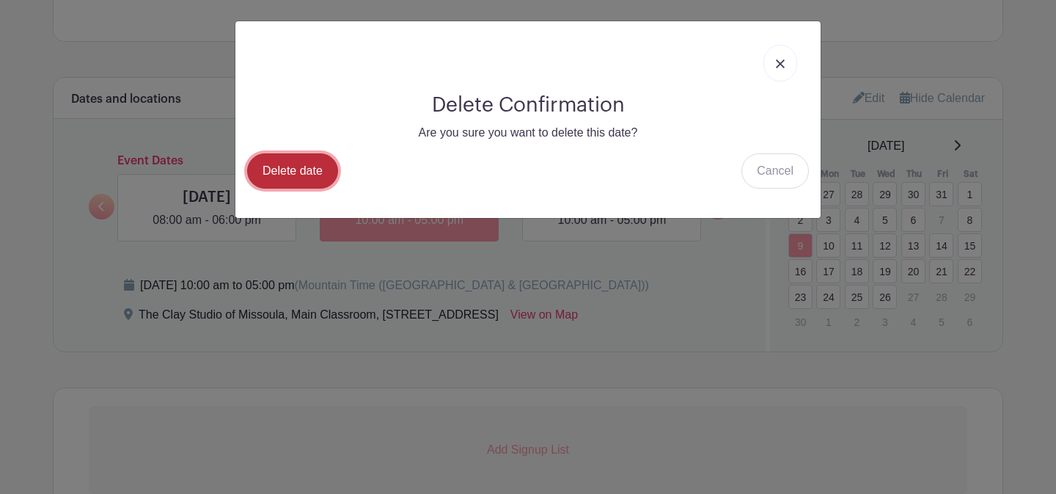
click at [281, 175] on link "Delete date" at bounding box center [292, 170] width 91 height 35
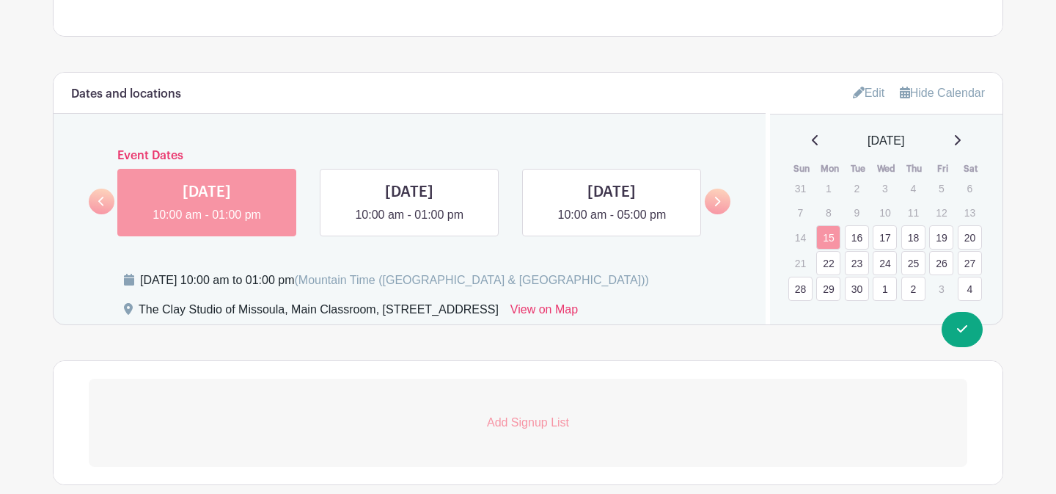
scroll to position [925, 0]
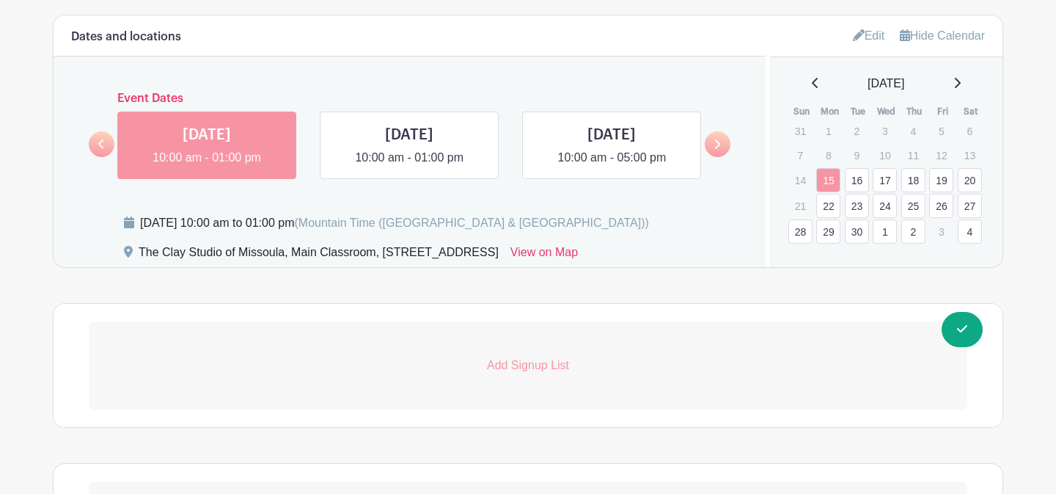
click at [961, 84] on icon at bounding box center [956, 83] width 7 height 12
click at [968, 84] on div "[DATE]" at bounding box center [887, 84] width 198 height 18
click at [958, 87] on icon at bounding box center [956, 83] width 7 height 12
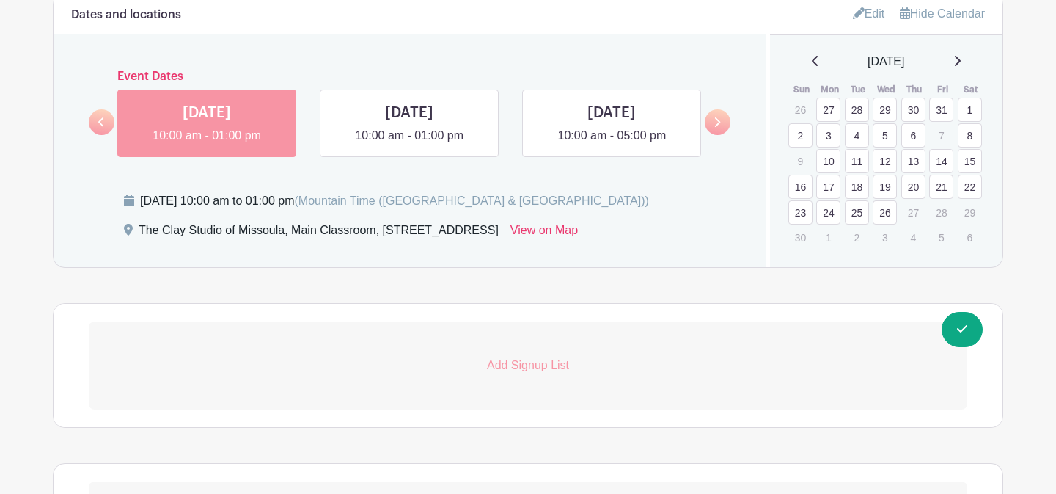
click at [835, 164] on link "10" at bounding box center [828, 161] width 24 height 24
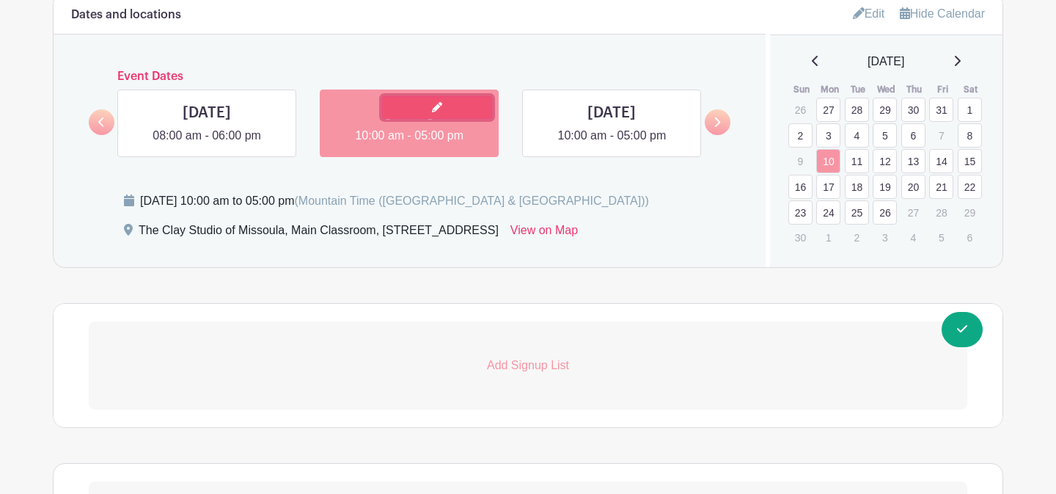
click at [410, 111] on link at bounding box center [437, 107] width 110 height 23
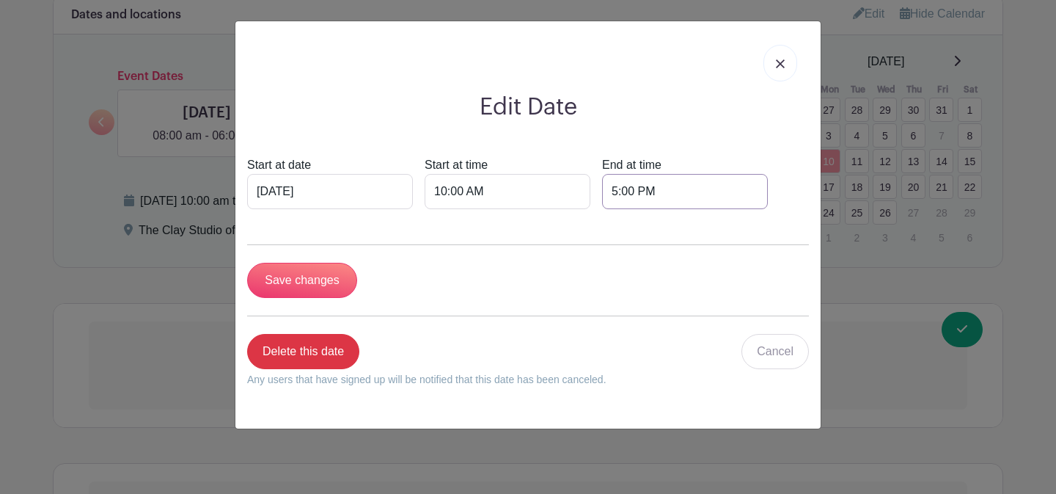
click at [602, 194] on input "5:00 PM" at bounding box center [685, 191] width 166 height 35
click at [589, 254] on div "05" at bounding box center [589, 257] width 48 height 28
click at [649, 231] on div "01" at bounding box center [644, 226] width 49 height 28
type input "1:00 PM"
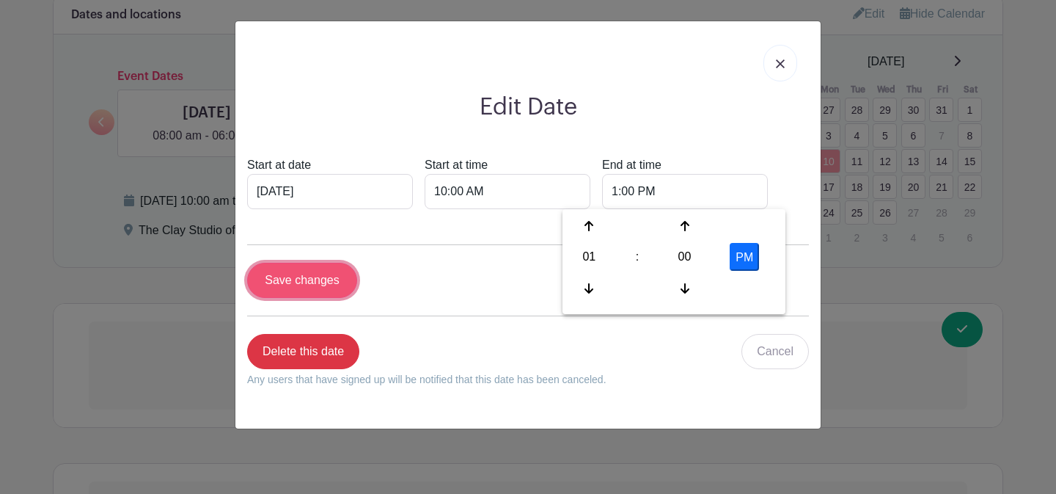
click at [313, 281] on input "Save changes" at bounding box center [302, 280] width 110 height 35
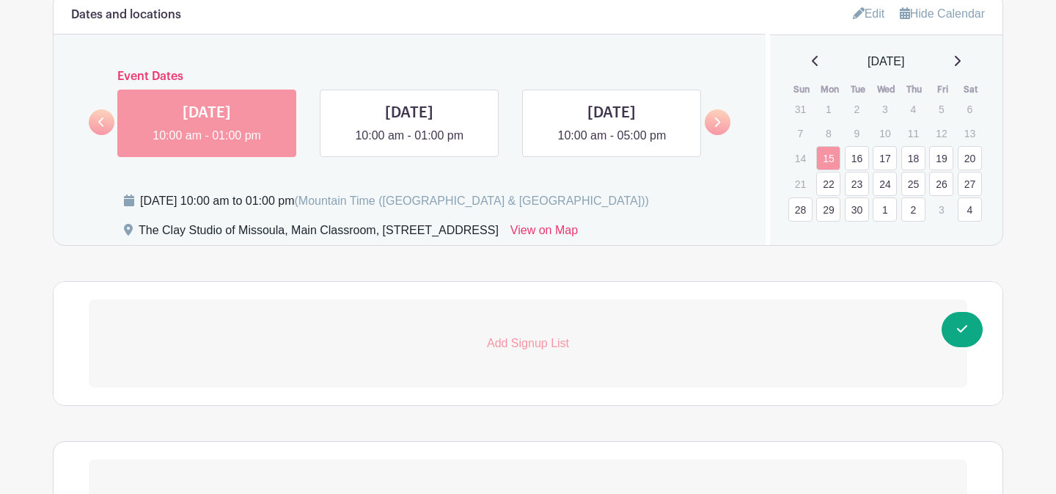
scroll to position [1042, 0]
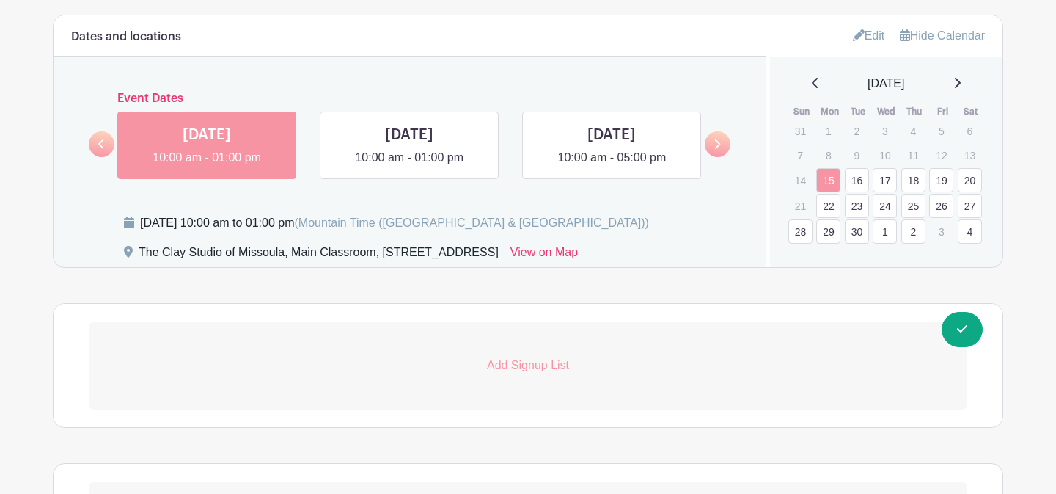
click at [961, 85] on icon at bounding box center [956, 83] width 7 height 12
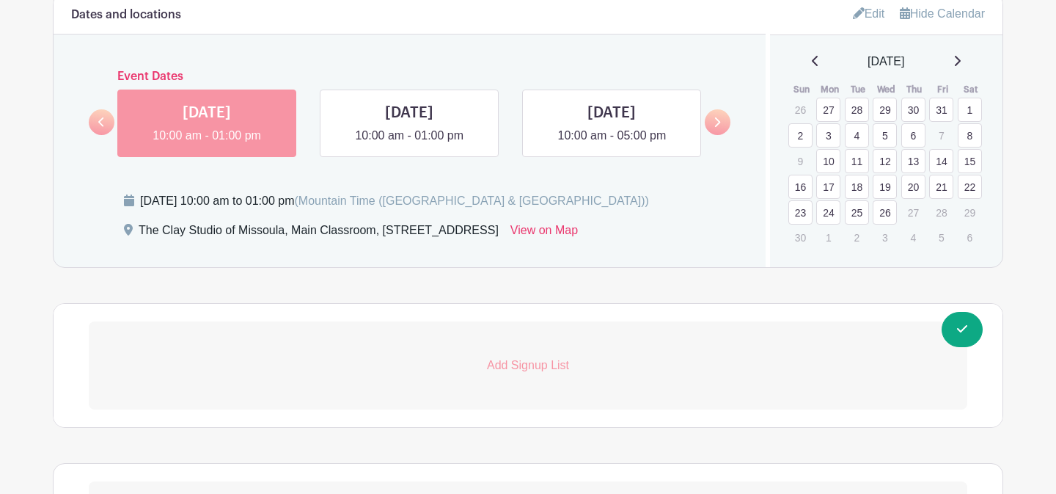
click at [854, 163] on link "11" at bounding box center [857, 161] width 24 height 24
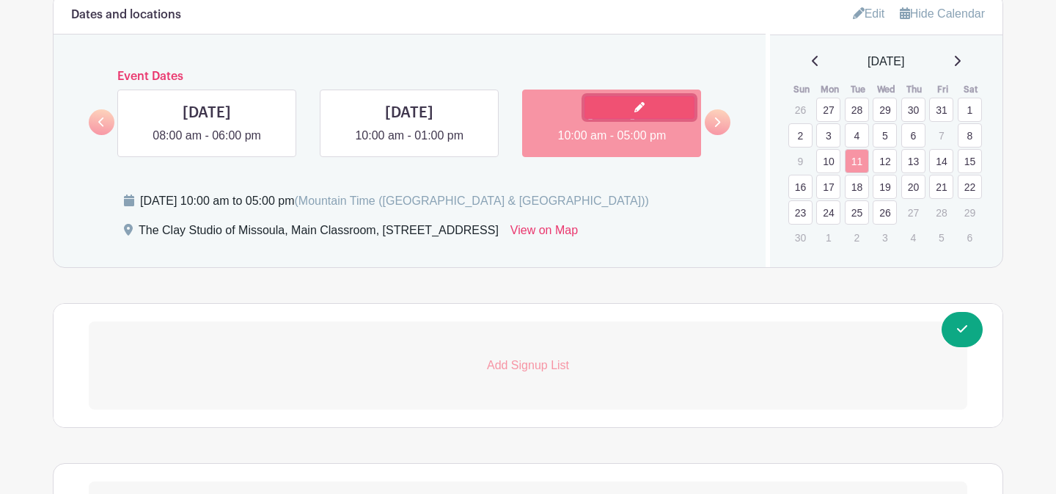
click at [614, 109] on link at bounding box center [639, 107] width 110 height 23
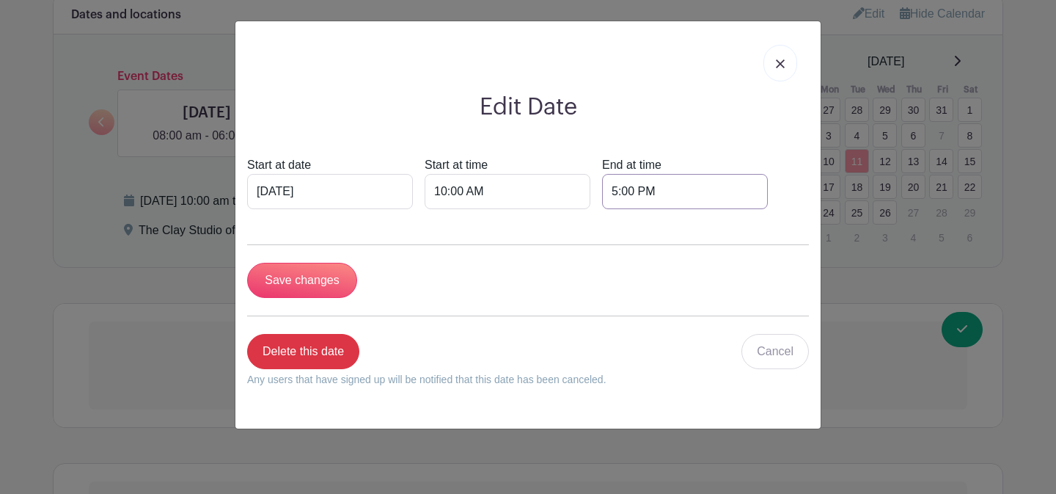
click at [602, 189] on input "5:00 PM" at bounding box center [685, 191] width 166 height 35
click at [591, 254] on div "05" at bounding box center [589, 257] width 48 height 28
click at [649, 233] on div "01" at bounding box center [644, 226] width 49 height 28
type input "1:00 PM"
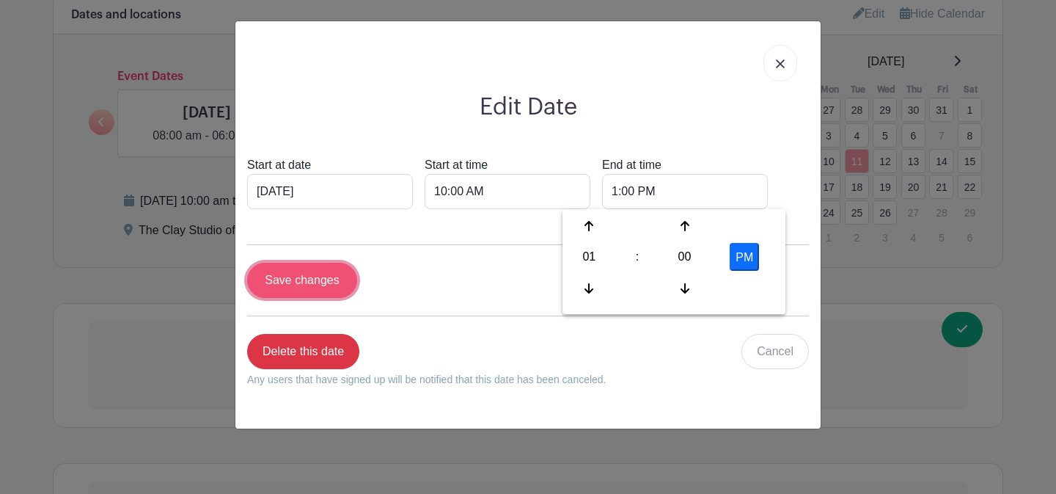
click at [325, 278] on input "Save changes" at bounding box center [302, 280] width 110 height 35
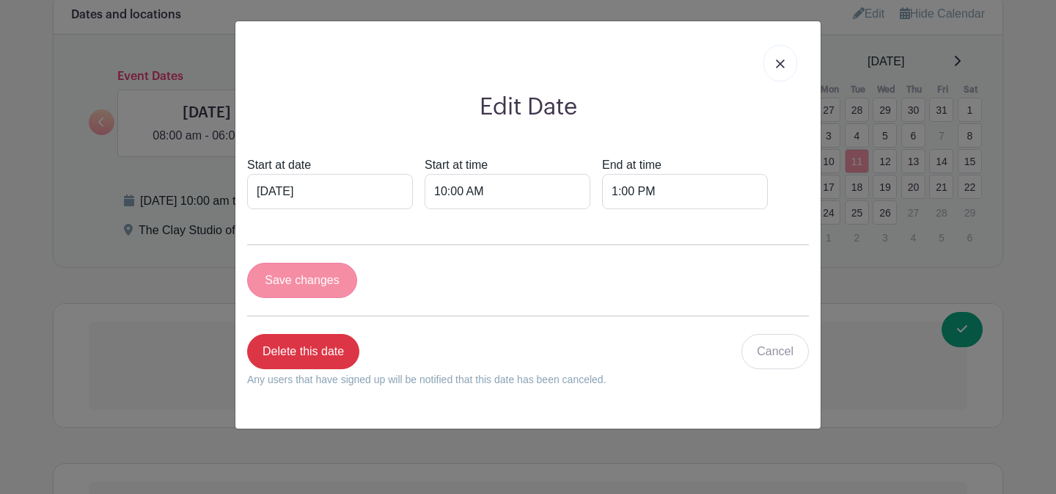
scroll to position [1042, 0]
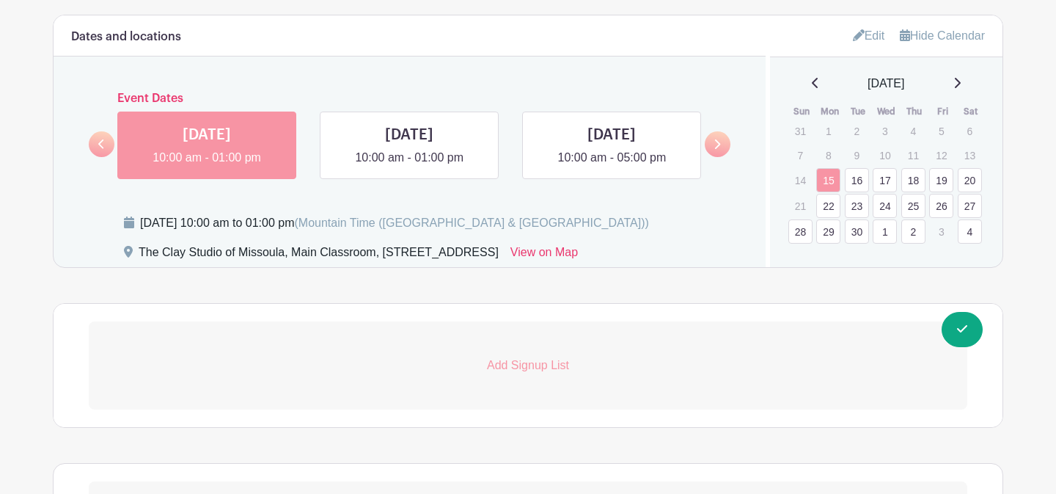
click at [961, 84] on icon at bounding box center [956, 83] width 7 height 12
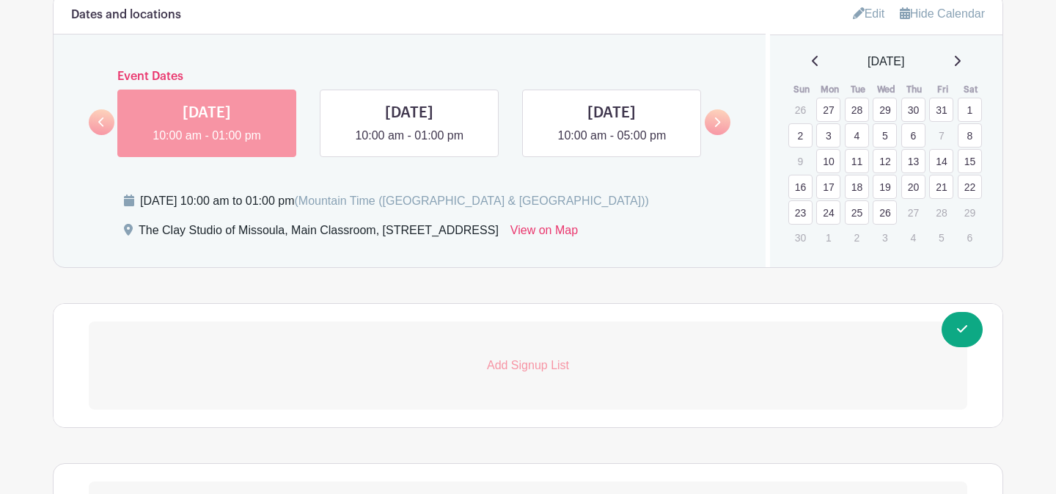
click at [880, 164] on link "12" at bounding box center [885, 161] width 24 height 24
click at [615, 114] on link at bounding box center [639, 107] width 110 height 23
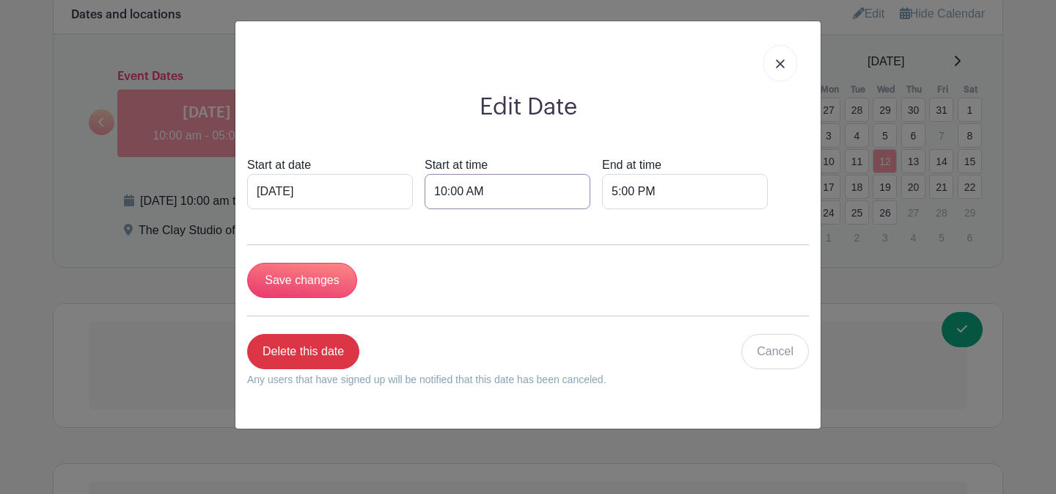
click at [427, 193] on input "10:00 AM" at bounding box center [508, 191] width 166 height 35
click at [436, 260] on div "10" at bounding box center [432, 257] width 48 height 28
click at [428, 285] on div "08" at bounding box center [432, 288] width 49 height 28
type input "8:00 AM"
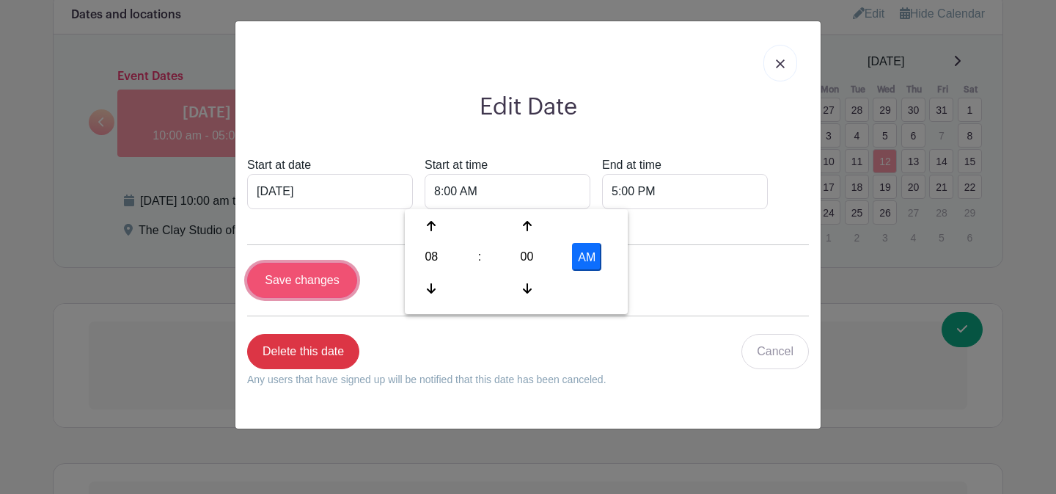
click at [307, 284] on input "Save changes" at bounding box center [302, 280] width 110 height 35
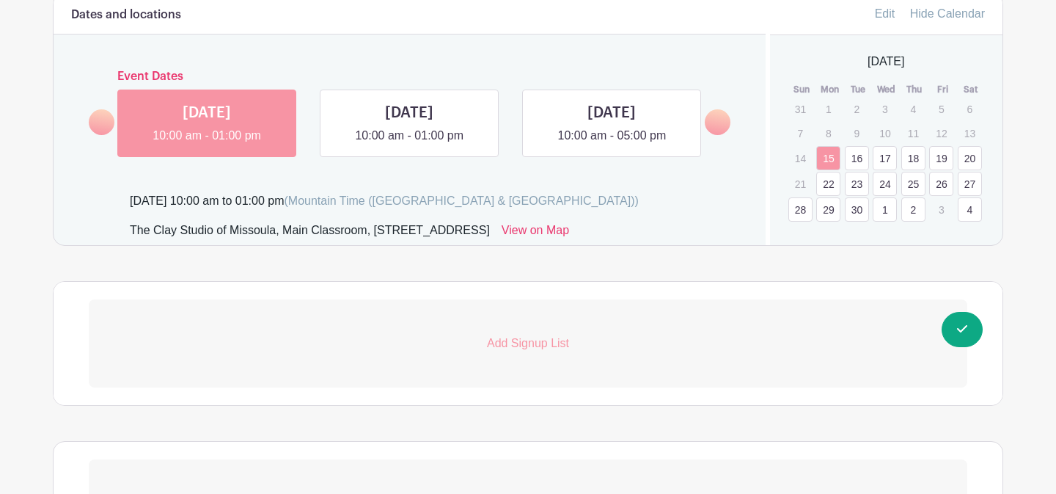
scroll to position [1042, 0]
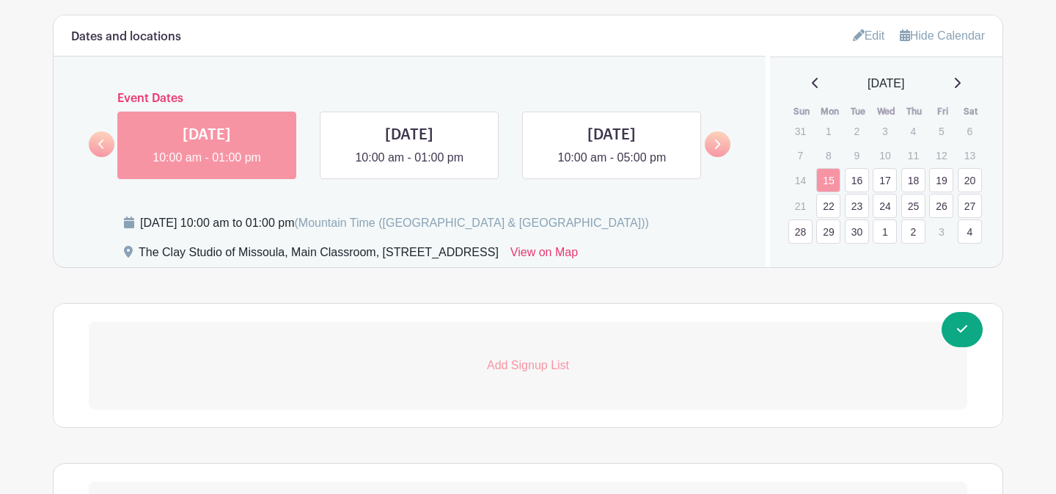
click at [961, 87] on icon at bounding box center [956, 83] width 7 height 12
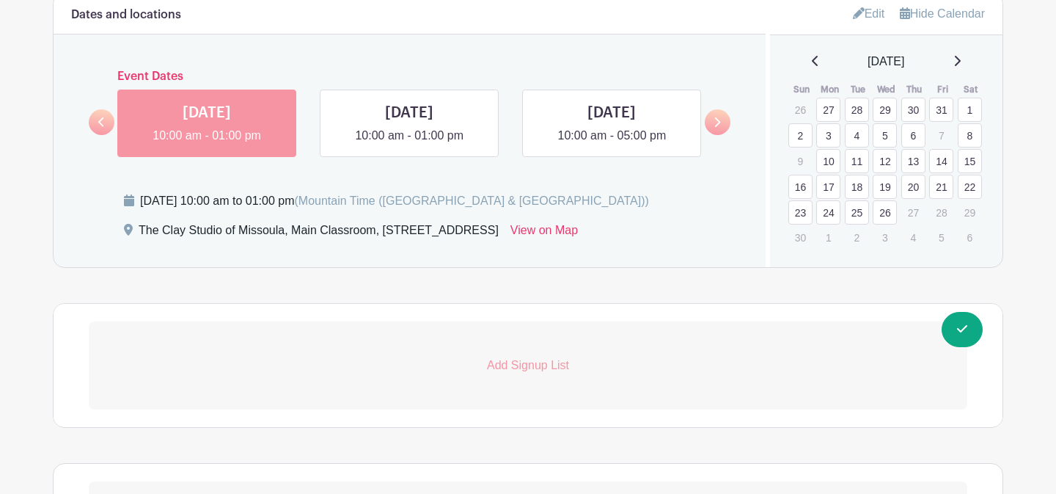
click at [972, 162] on link "15" at bounding box center [970, 161] width 24 height 24
click at [210, 109] on link at bounding box center [235, 107] width 110 height 23
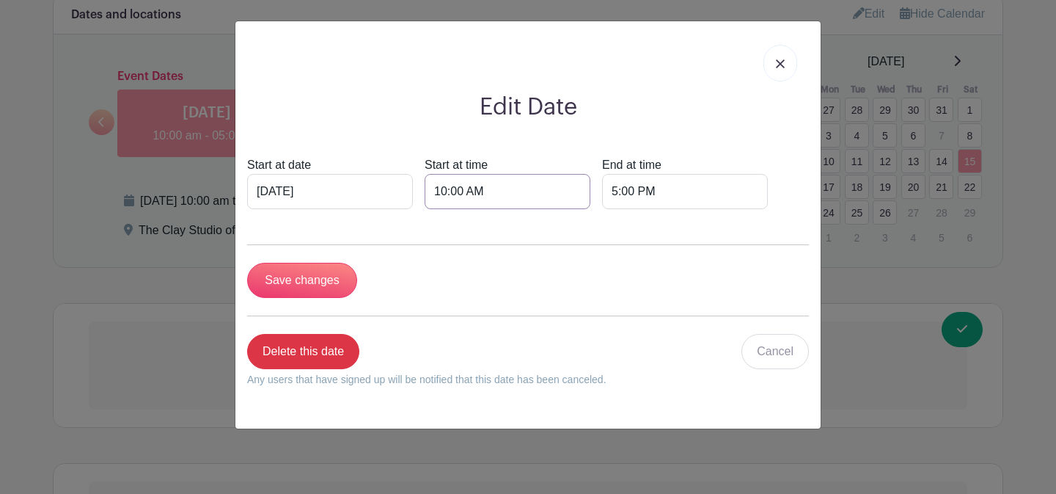
click at [425, 191] on input "10:00 AM" at bounding box center [508, 191] width 166 height 35
click at [437, 249] on div "10" at bounding box center [432, 257] width 48 height 28
click at [429, 286] on div "08" at bounding box center [432, 288] width 49 height 28
type input "8:00 AM"
click at [602, 194] on input "5:00 PM" at bounding box center [685, 191] width 166 height 35
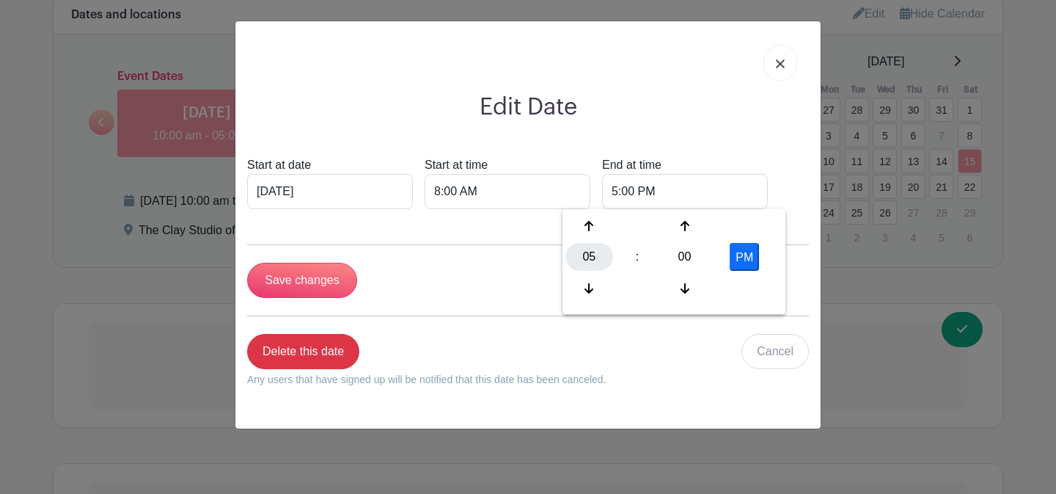
click at [587, 263] on div "05" at bounding box center [589, 257] width 48 height 28
click at [694, 260] on div "06" at bounding box center [698, 257] width 49 height 28
type input "6:00 PM"
click at [318, 284] on input "Save changes" at bounding box center [302, 280] width 110 height 35
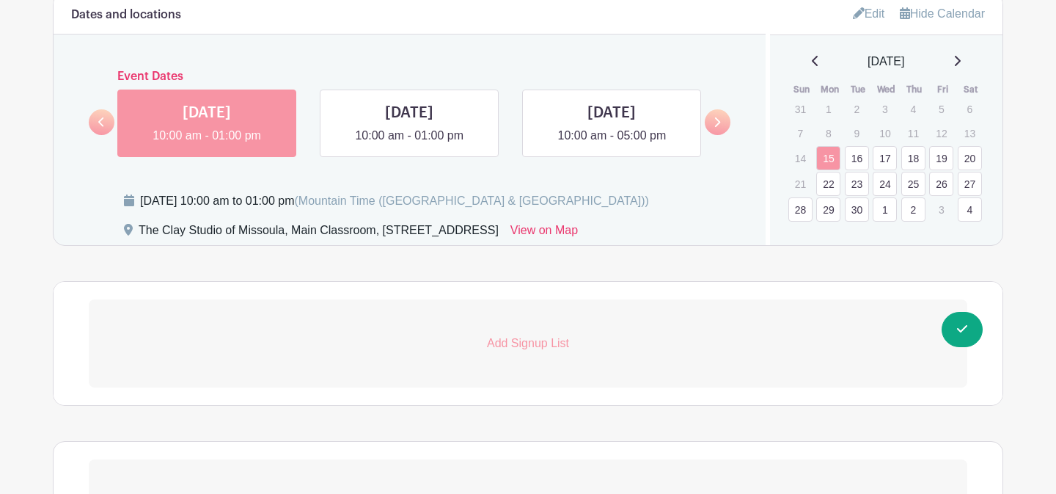
scroll to position [1042, 0]
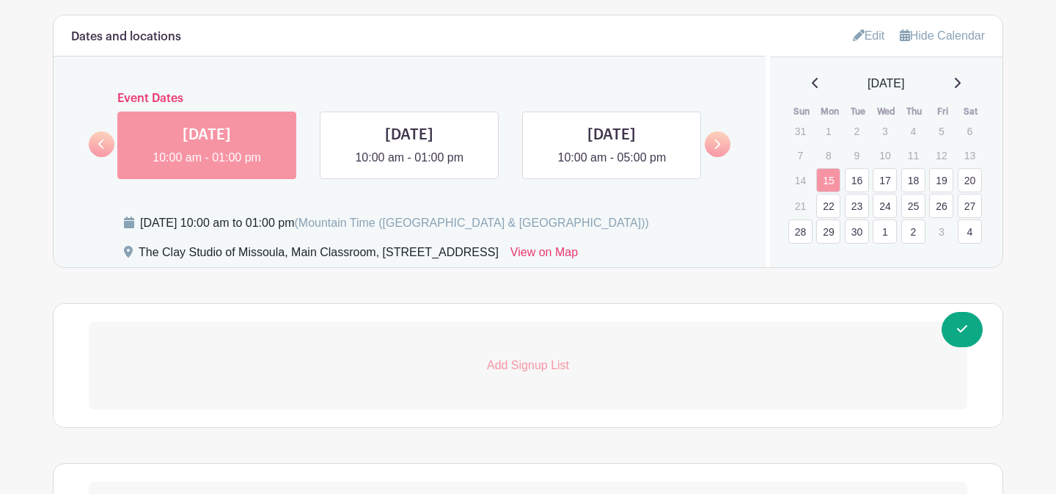
click at [961, 84] on icon at bounding box center [956, 83] width 7 height 12
click at [961, 84] on icon at bounding box center [958, 83] width 6 height 10
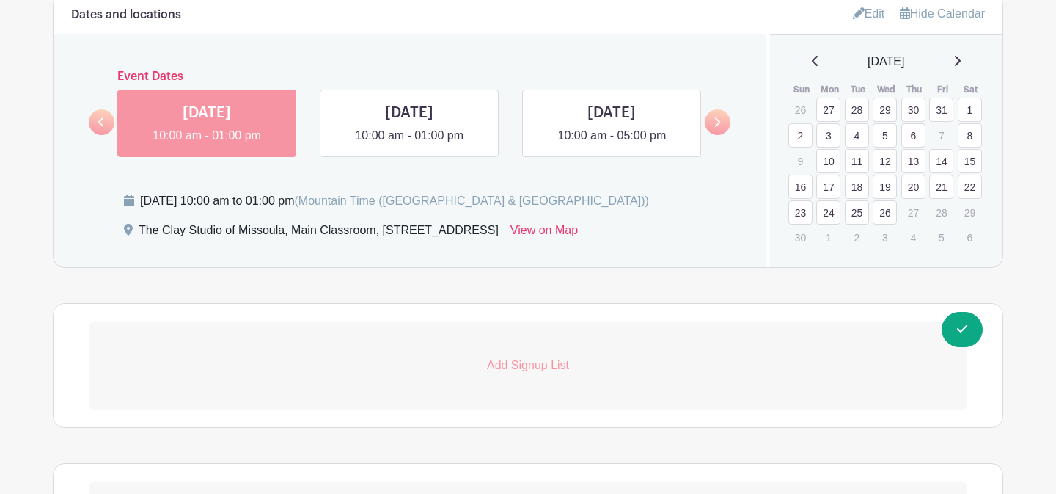
click at [802, 186] on link "16" at bounding box center [800, 187] width 24 height 24
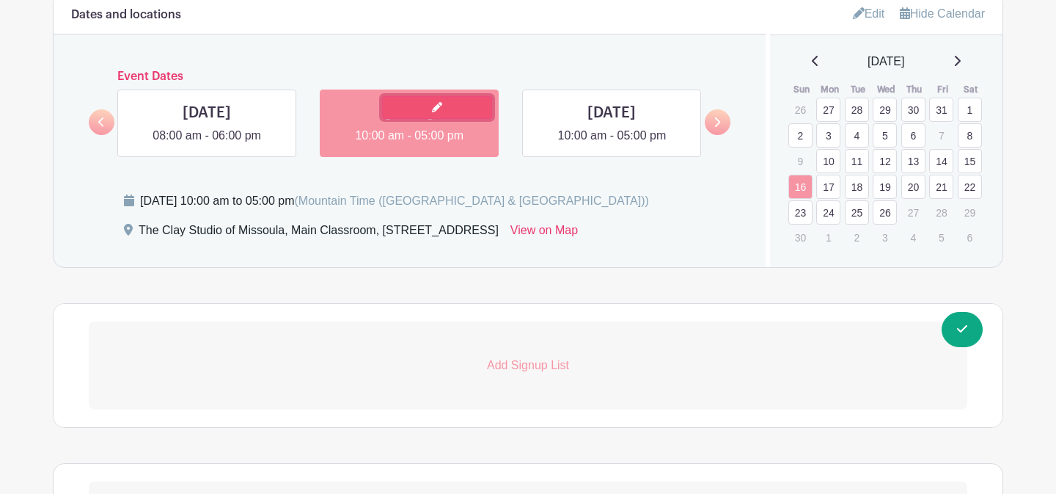
click at [430, 109] on link at bounding box center [437, 107] width 110 height 23
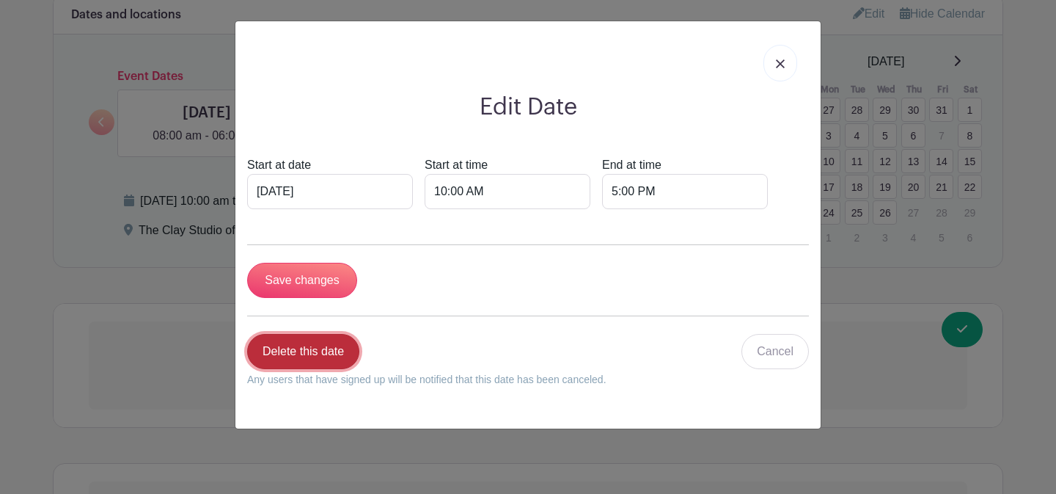
click at [333, 352] on link "Delete this date" at bounding box center [303, 351] width 112 height 35
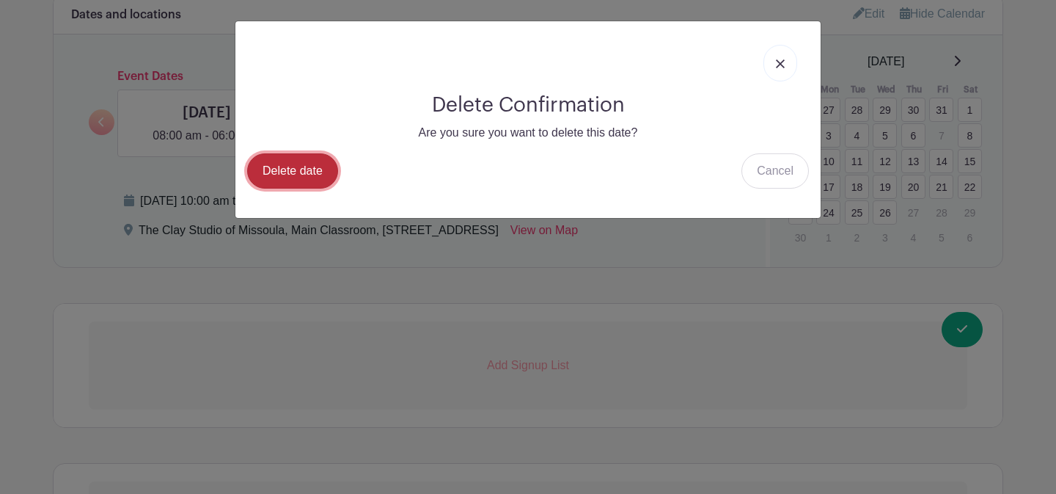
click at [300, 168] on link "Delete date" at bounding box center [292, 170] width 91 height 35
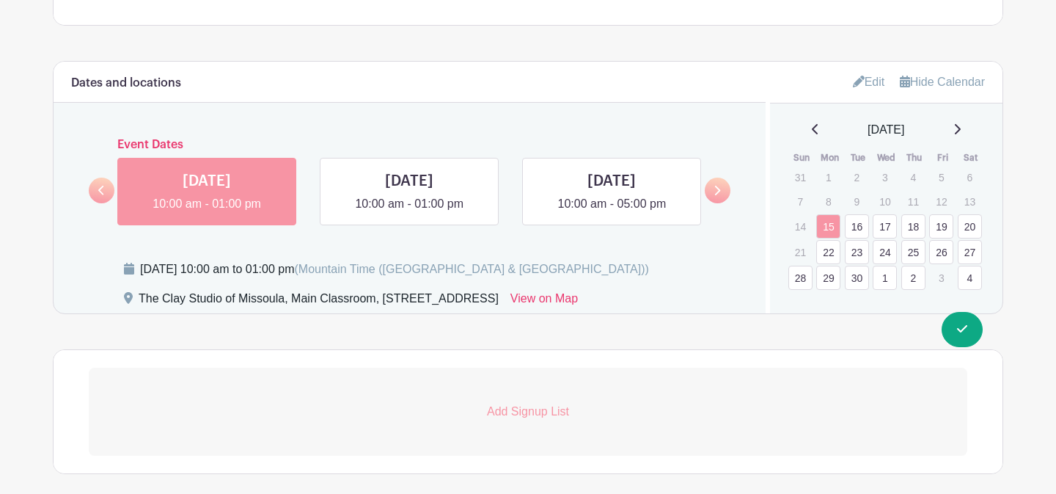
scroll to position [881, 0]
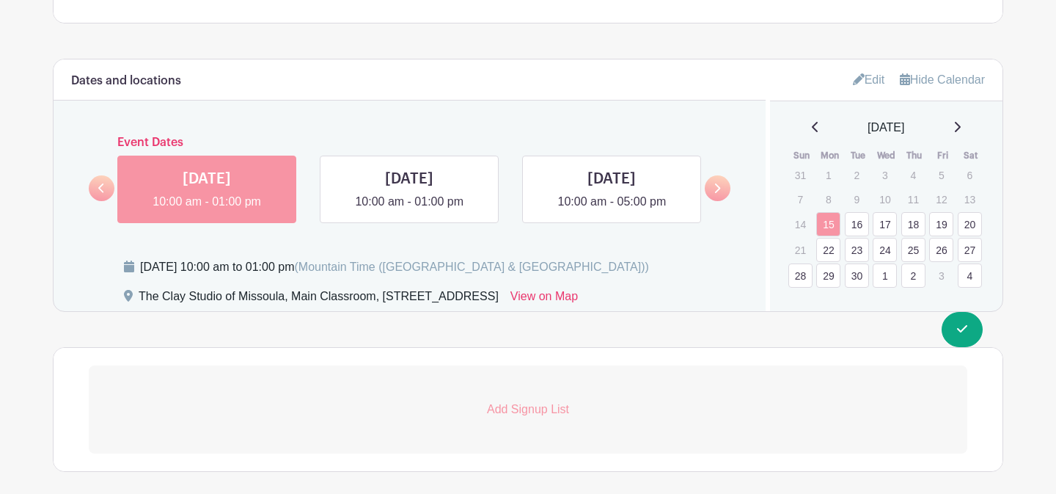
click at [961, 131] on icon at bounding box center [956, 127] width 7 height 12
click at [961, 131] on icon at bounding box center [958, 127] width 6 height 10
click at [832, 252] on link "17" at bounding box center [828, 253] width 24 height 24
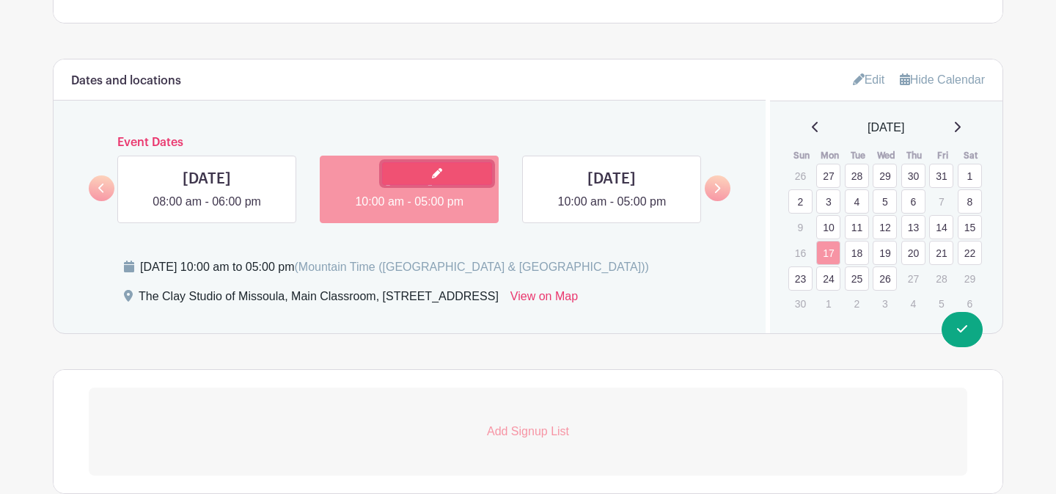
click at [447, 180] on link at bounding box center [437, 173] width 110 height 23
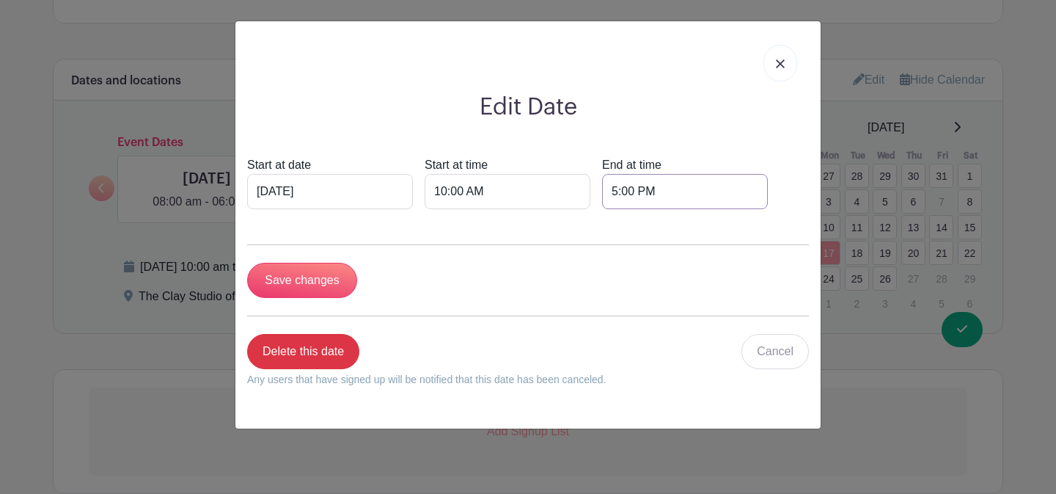
click at [602, 193] on input "5:00 PM" at bounding box center [685, 191] width 166 height 35
click at [587, 254] on div "05" at bounding box center [589, 257] width 48 height 28
click at [633, 230] on div "01" at bounding box center [644, 226] width 49 height 28
type input "1:00 PM"
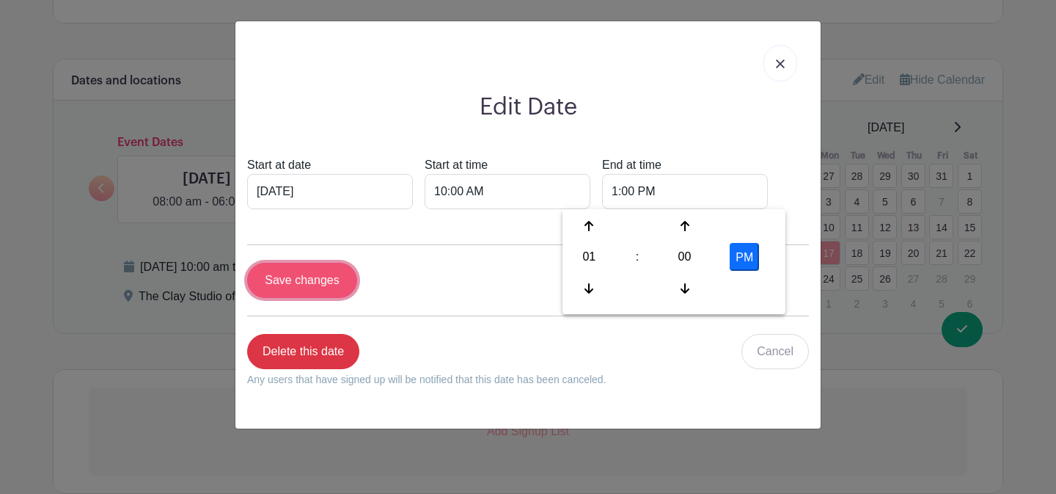
click at [323, 288] on input "Save changes" at bounding box center [302, 280] width 110 height 35
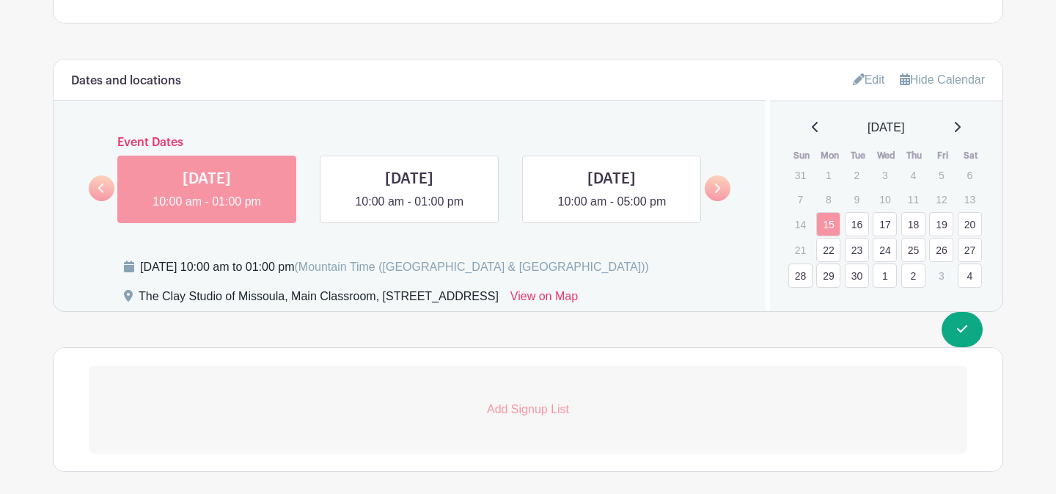
click at [961, 133] on icon at bounding box center [956, 127] width 7 height 12
click at [961, 131] on icon at bounding box center [958, 127] width 6 height 10
click at [858, 257] on link "18" at bounding box center [857, 253] width 24 height 24
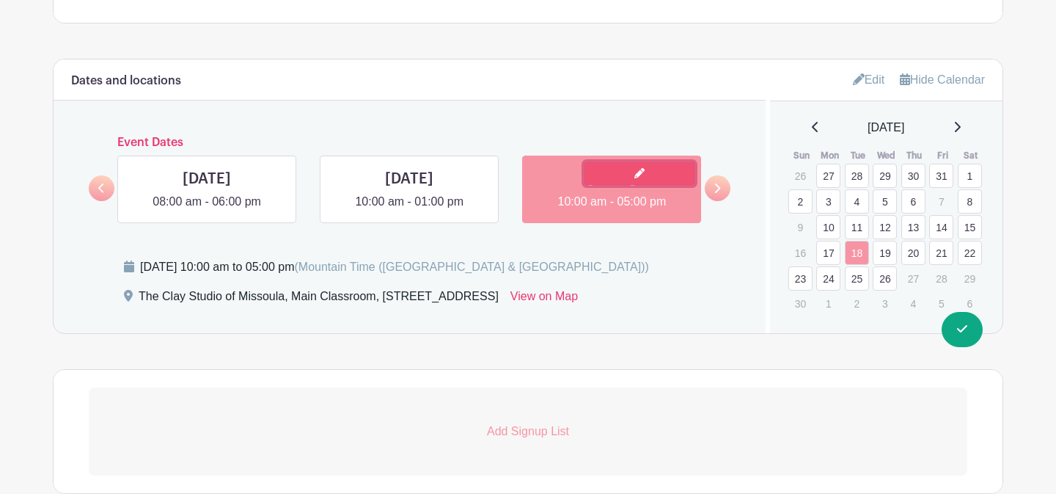
click at [634, 175] on icon at bounding box center [639, 173] width 10 height 10
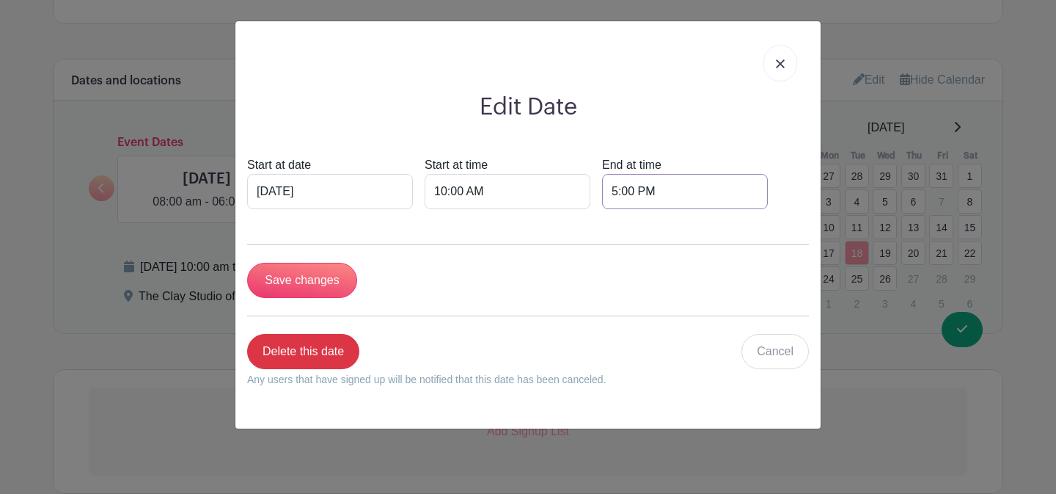
click at [602, 190] on input "5:00 PM" at bounding box center [685, 191] width 166 height 35
click at [586, 243] on div "05" at bounding box center [589, 257] width 48 height 28
click at [664, 224] on div "01" at bounding box center [644, 226] width 49 height 28
type input "1:00 PM"
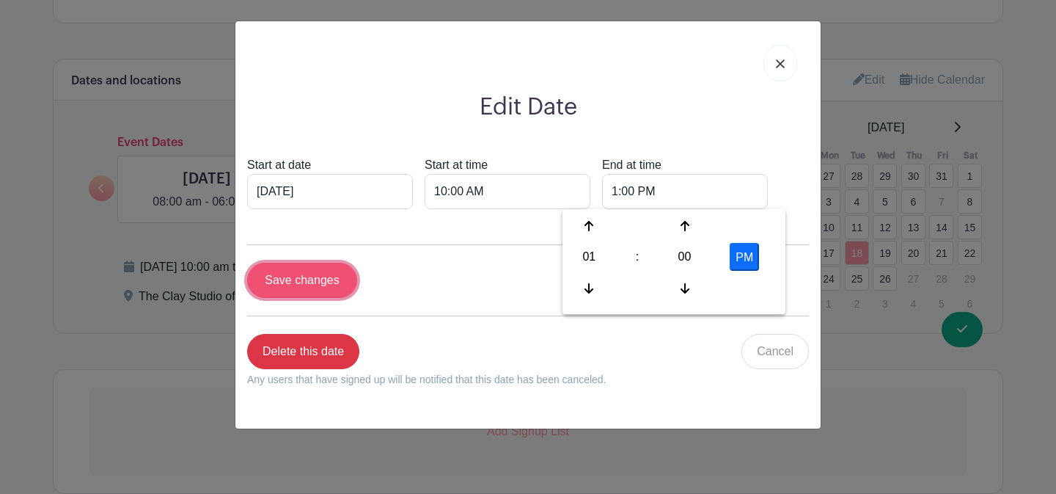
click at [325, 290] on input "Save changes" at bounding box center [302, 280] width 110 height 35
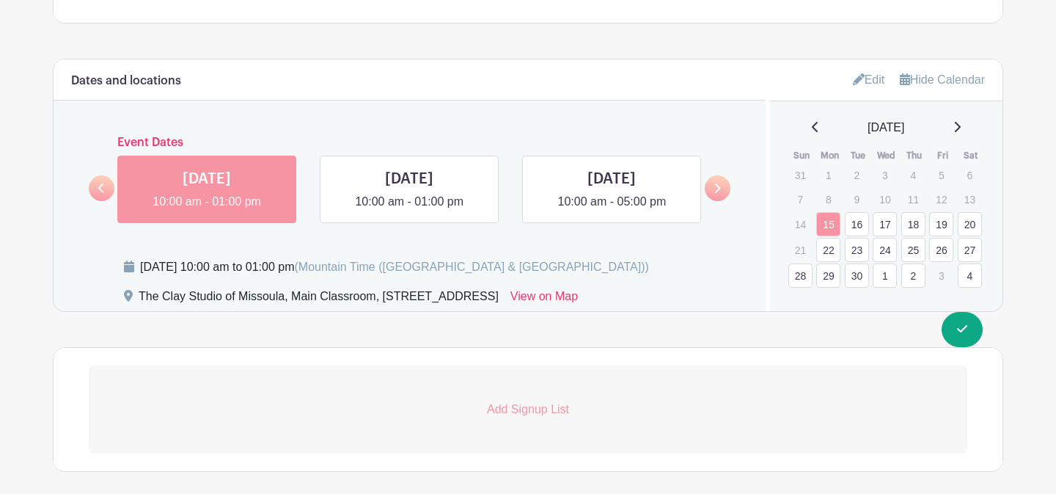
click at [961, 128] on icon at bounding box center [956, 127] width 7 height 12
click at [961, 128] on icon at bounding box center [958, 127] width 6 height 10
click at [885, 251] on link "19" at bounding box center [885, 253] width 24 height 24
click at [938, 252] on link "21" at bounding box center [941, 253] width 24 height 24
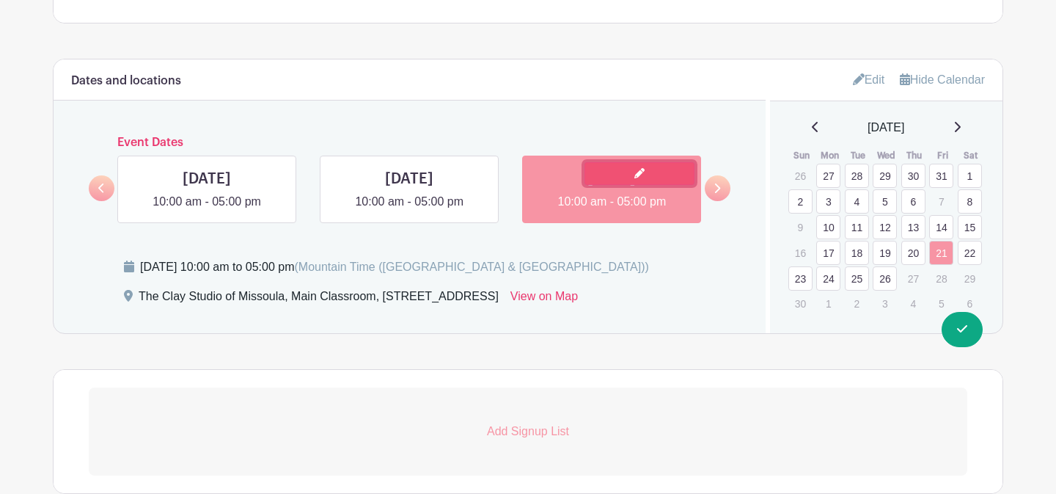
click at [612, 180] on link at bounding box center [639, 173] width 110 height 23
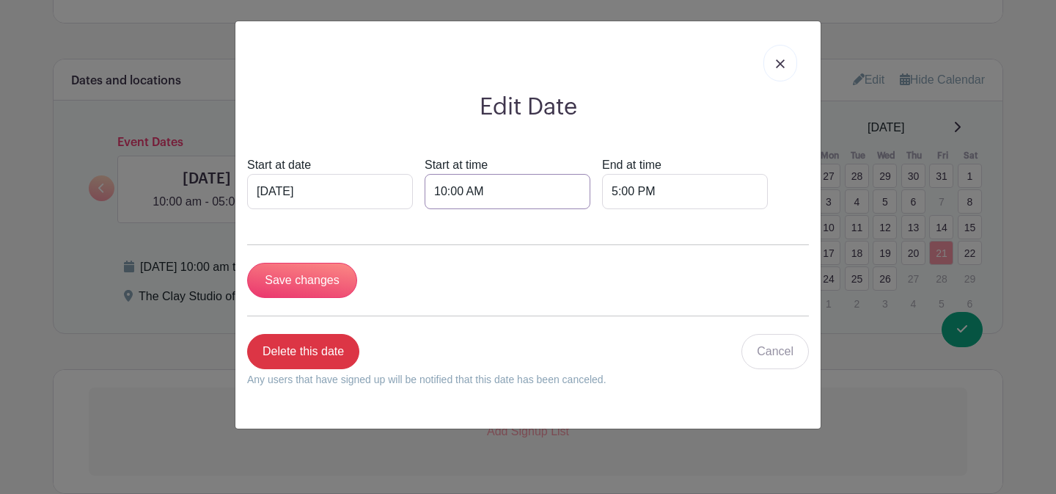
click at [425, 193] on input "10:00 AM" at bounding box center [508, 191] width 166 height 35
click at [441, 263] on div "10" at bounding box center [432, 257] width 48 height 28
click at [431, 288] on div "08" at bounding box center [432, 288] width 49 height 28
type input "8:00 AM"
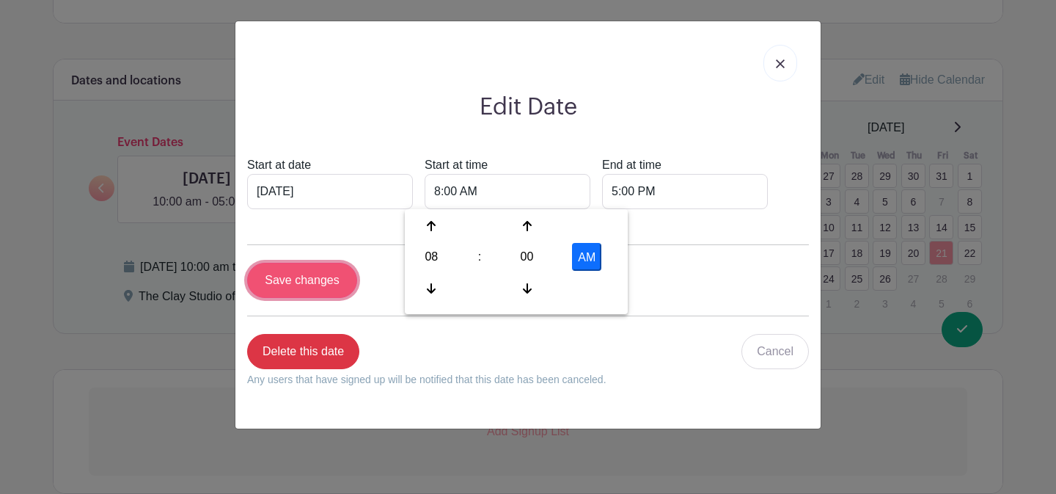
click at [310, 274] on input "Save changes" at bounding box center [302, 280] width 110 height 35
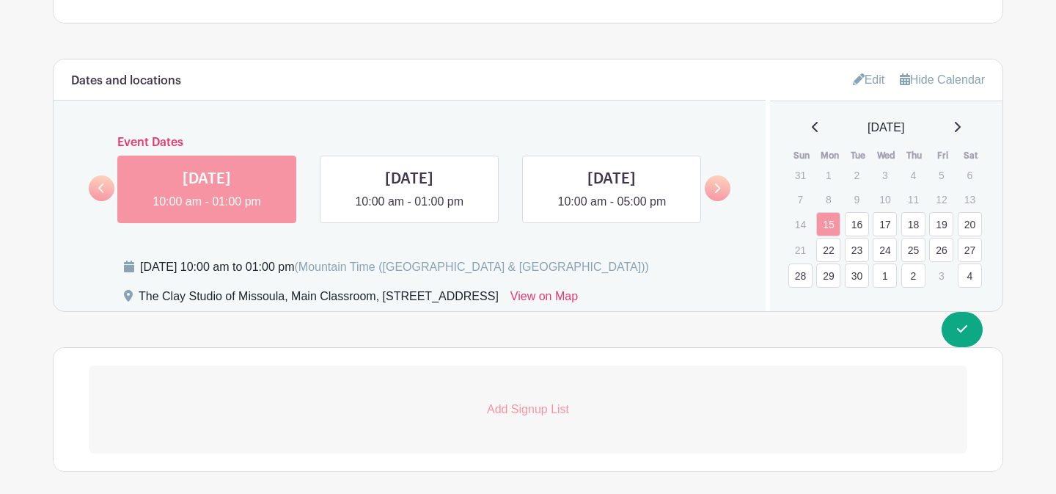
click at [961, 133] on icon at bounding box center [956, 127] width 7 height 12
click at [967, 133] on div "[DATE]" at bounding box center [887, 128] width 198 height 18
click at [961, 128] on icon at bounding box center [958, 127] width 6 height 10
click at [969, 257] on link "22" at bounding box center [970, 253] width 24 height 24
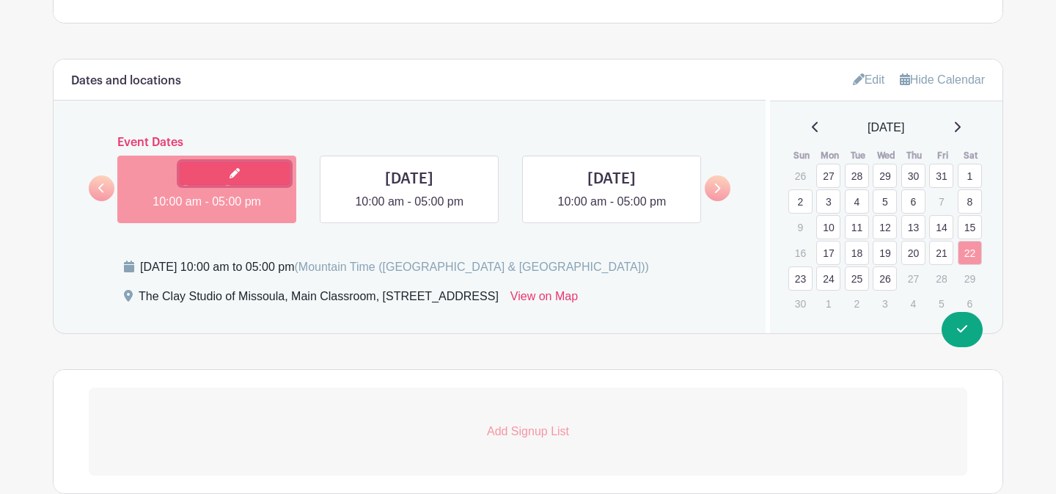
click at [198, 179] on link at bounding box center [235, 173] width 110 height 23
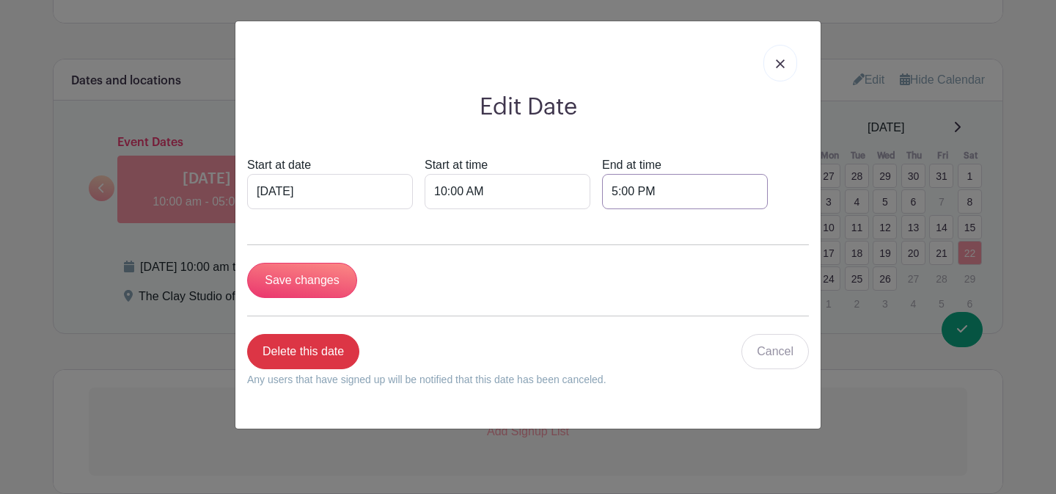
click at [602, 194] on input "5:00 PM" at bounding box center [685, 191] width 166 height 35
click at [584, 259] on div "05" at bounding box center [589, 257] width 48 height 28
click at [702, 261] on div "06" at bounding box center [698, 257] width 49 height 28
type input "6:00 PM"
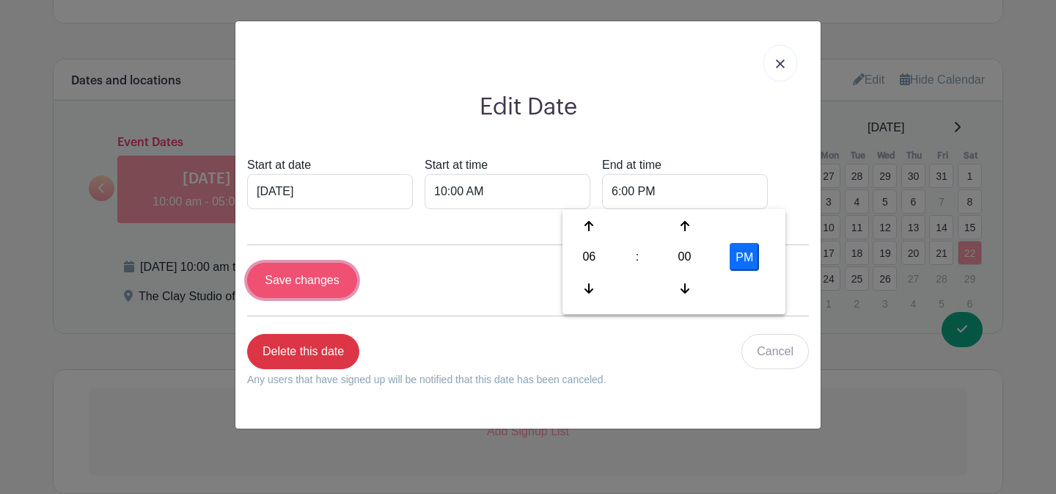
click at [304, 280] on input "Save changes" at bounding box center [302, 280] width 110 height 35
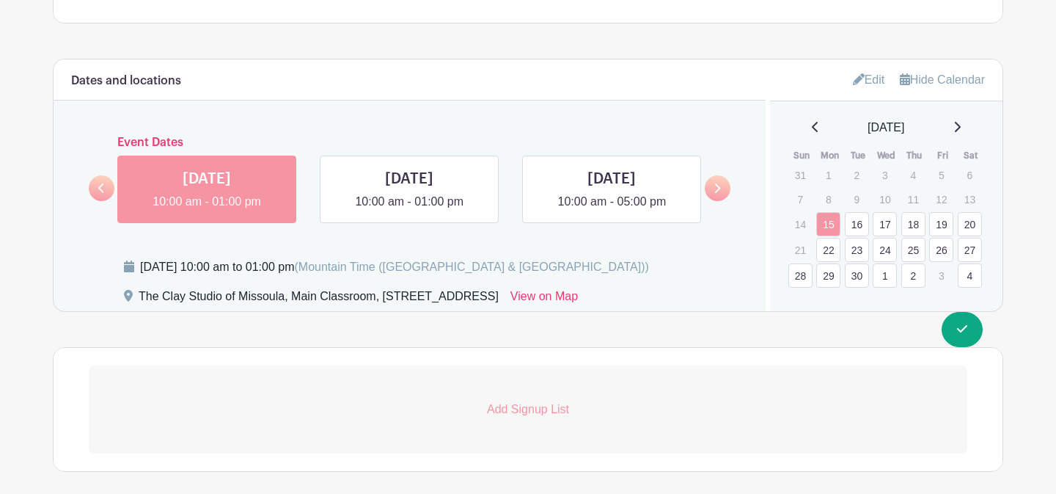
click at [961, 129] on icon at bounding box center [958, 127] width 6 height 10
click at [967, 129] on div "[DATE]" at bounding box center [887, 128] width 198 height 18
click at [957, 130] on div "[DATE]" at bounding box center [887, 128] width 198 height 18
click at [961, 131] on icon at bounding box center [956, 127] width 7 height 12
click at [804, 279] on link "23" at bounding box center [800, 278] width 24 height 24
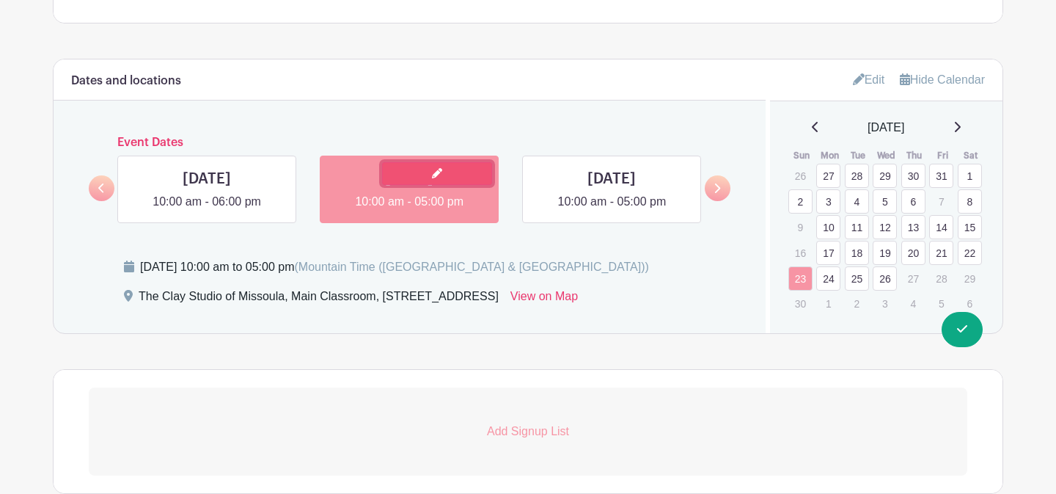
click at [412, 183] on link at bounding box center [437, 173] width 110 height 23
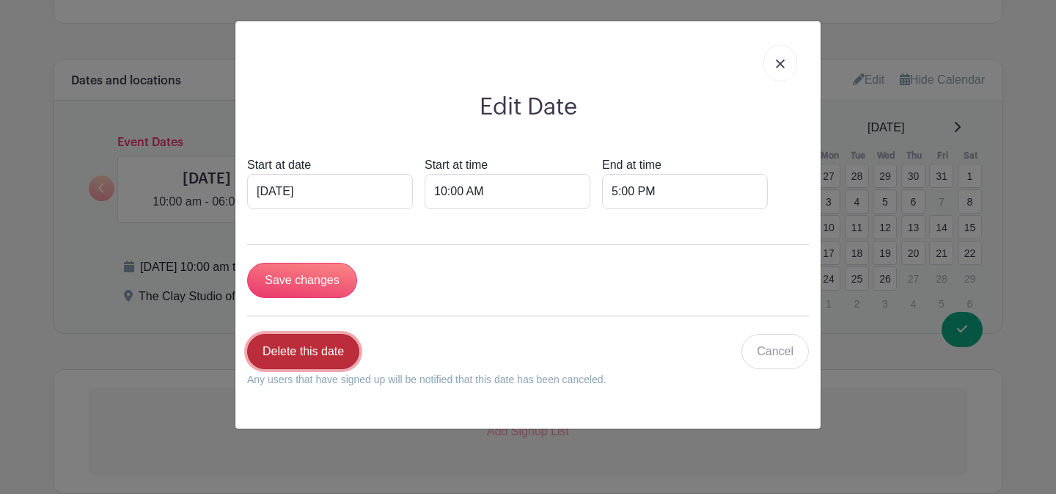
click at [337, 348] on link "Delete this date" at bounding box center [303, 351] width 112 height 35
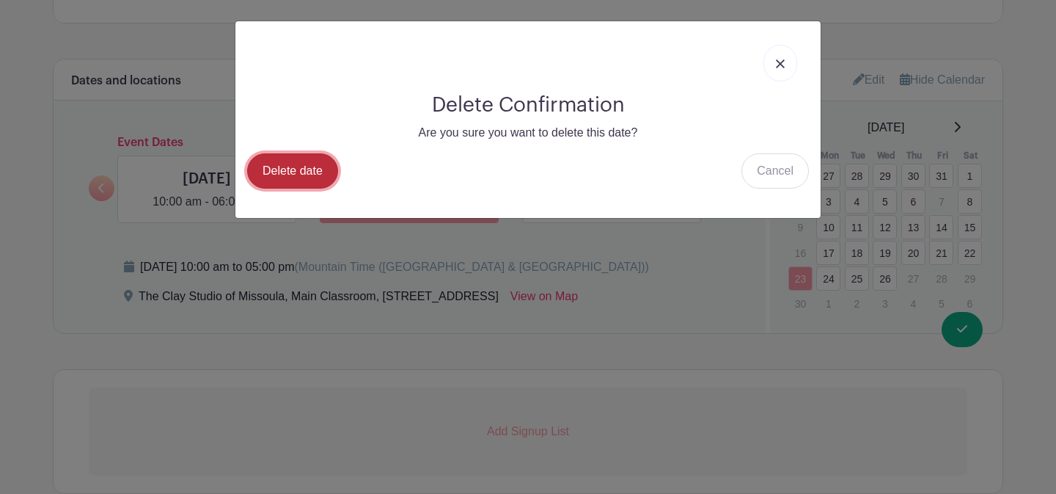
click at [313, 181] on link "Delete date" at bounding box center [292, 170] width 91 height 35
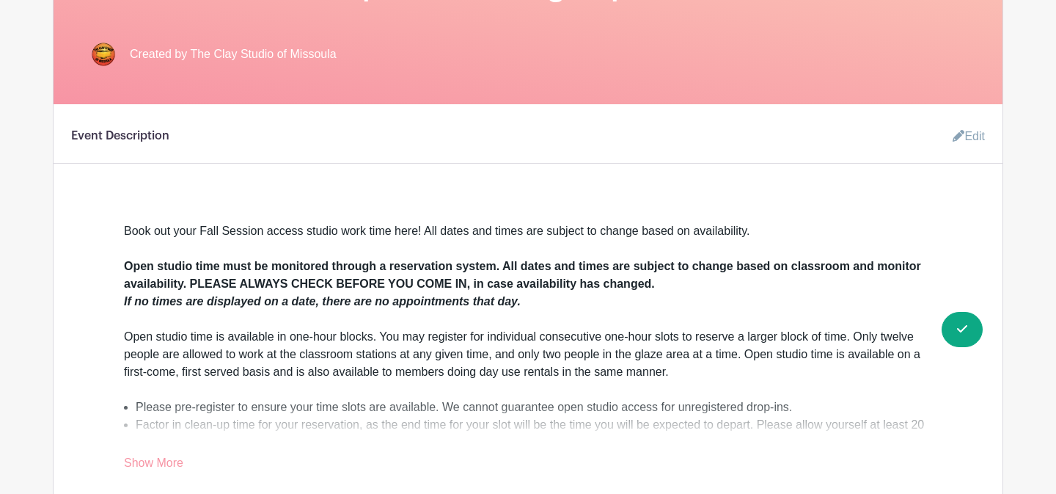
scroll to position [859, 0]
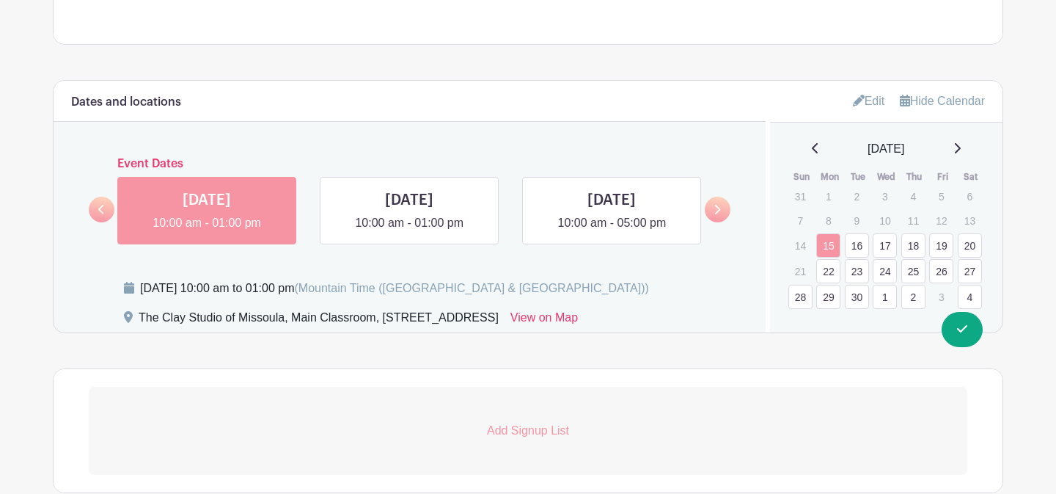
click at [961, 152] on icon at bounding box center [958, 148] width 6 height 10
click at [961, 150] on icon at bounding box center [956, 148] width 7 height 12
click at [828, 304] on link "24" at bounding box center [828, 299] width 24 height 24
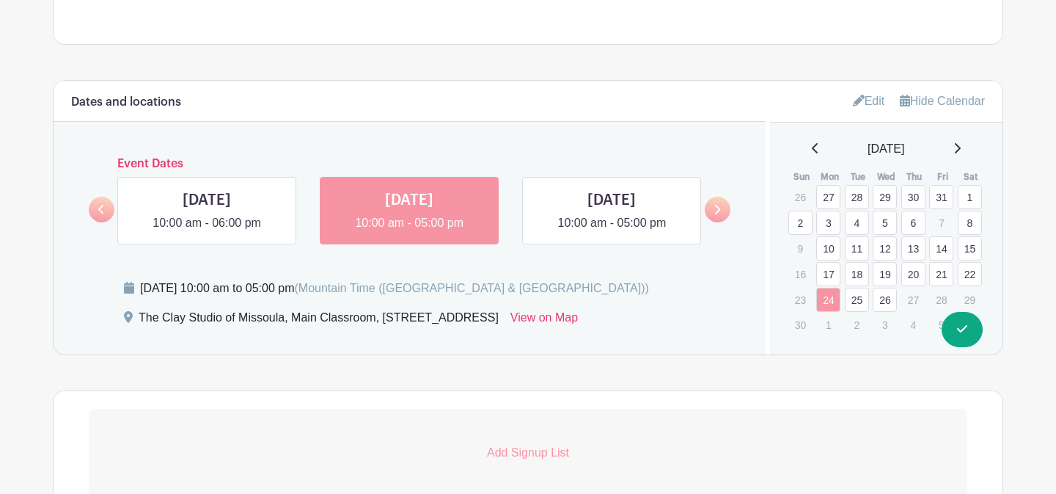
click at [859, 301] on link "25" at bounding box center [857, 299] width 24 height 24
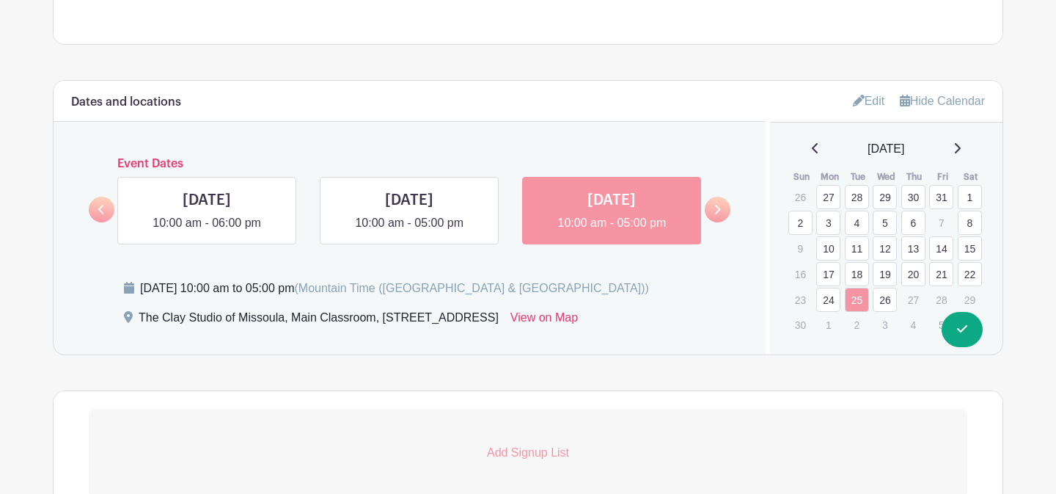
click at [882, 301] on link "26" at bounding box center [885, 299] width 24 height 24
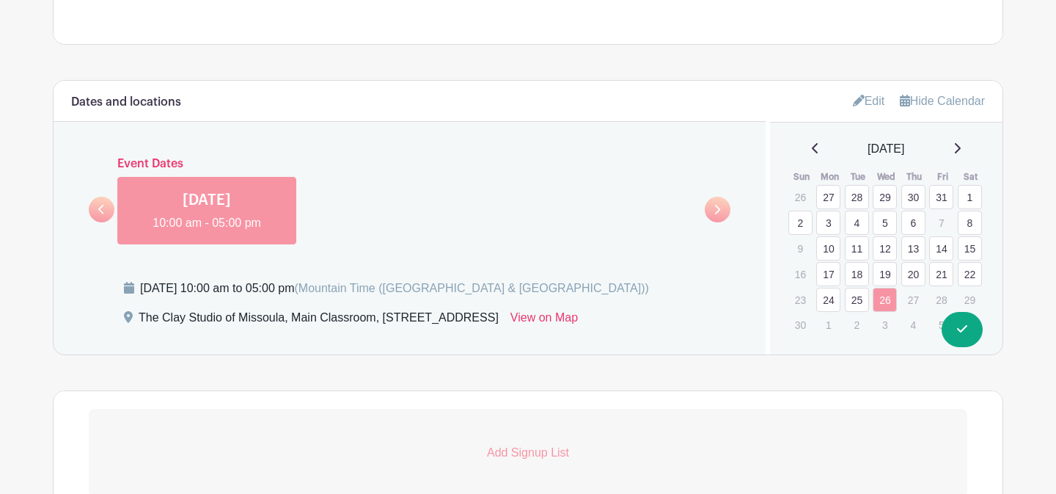
click at [812, 151] on icon at bounding box center [815, 148] width 7 height 12
click at [812, 151] on icon at bounding box center [815, 148] width 6 height 10
click at [829, 245] on link "15" at bounding box center [828, 245] width 24 height 24
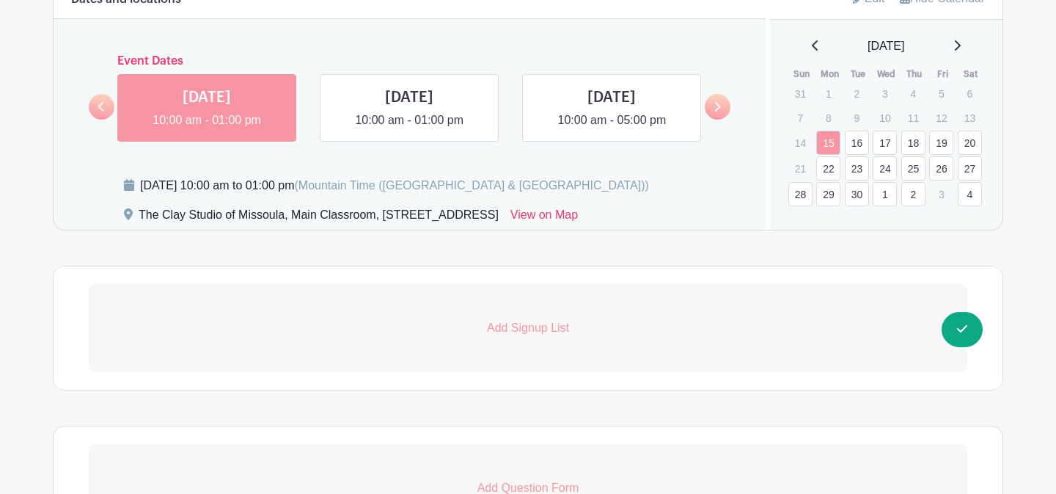
scroll to position [964, 0]
click at [532, 327] on p "Add Signup List" at bounding box center [528, 327] width 879 height 18
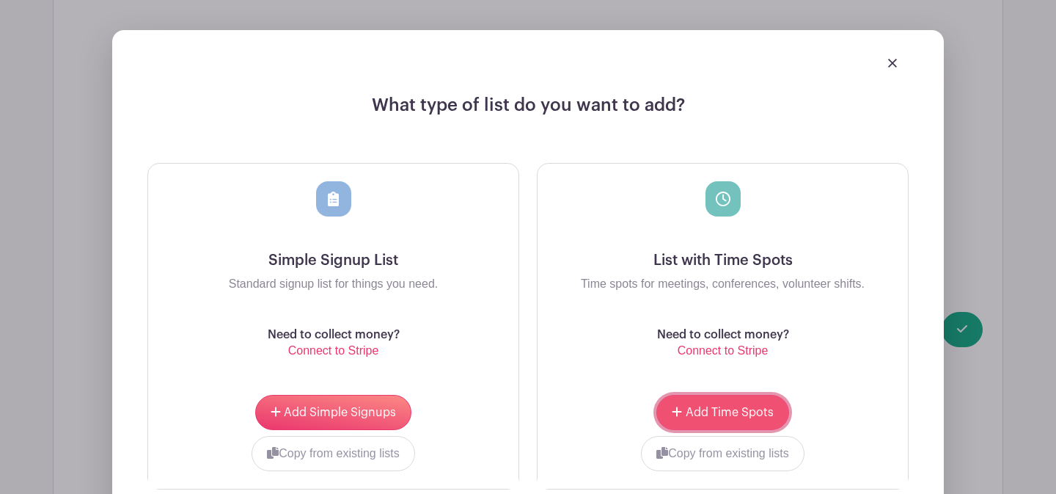
click at [705, 408] on span "Add Time Spots" at bounding box center [730, 412] width 88 height 12
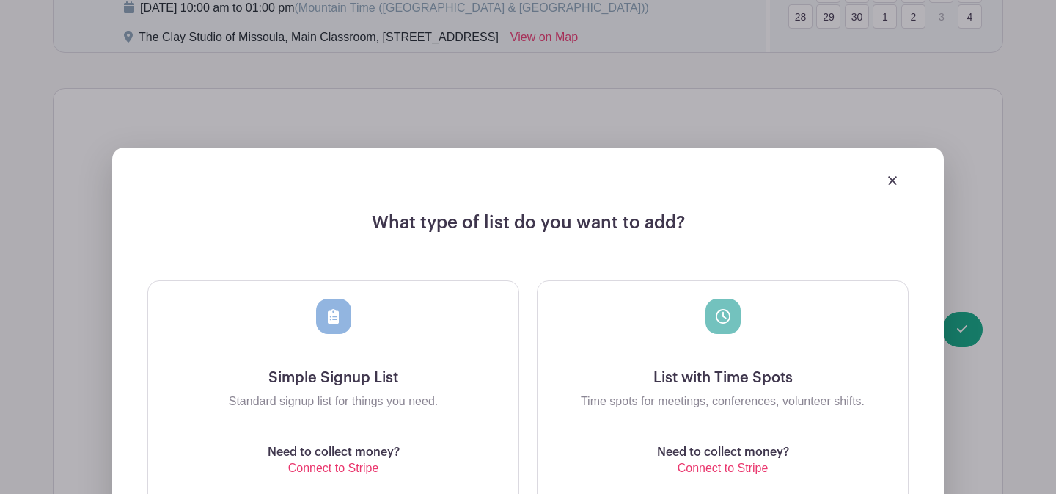
scroll to position [1374, 0]
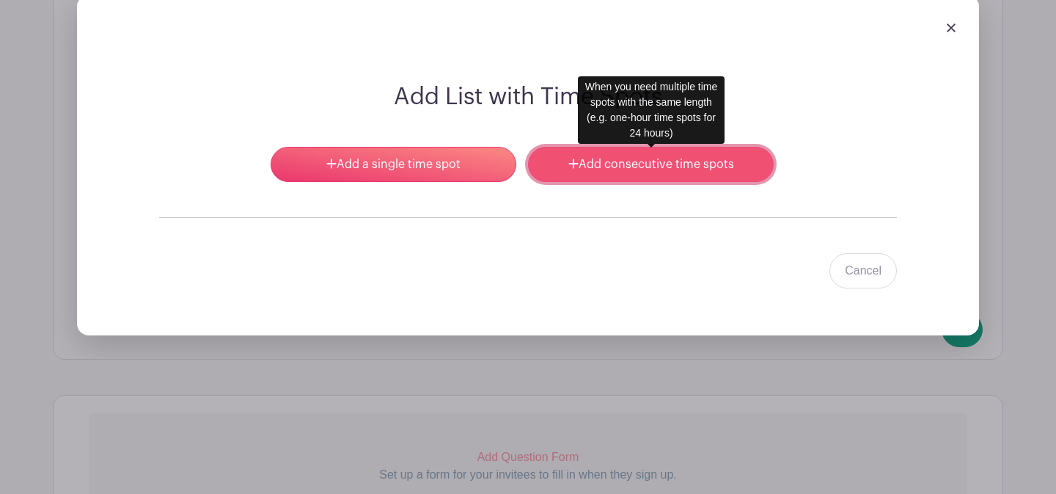
click at [584, 167] on link "Add consecutive time spots" at bounding box center [651, 164] width 246 height 35
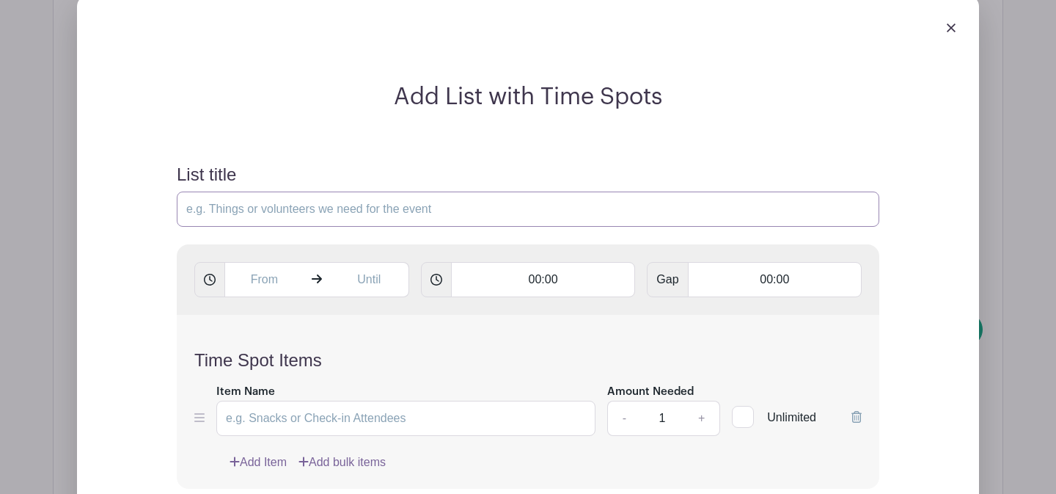
click at [359, 192] on input "List title" at bounding box center [528, 208] width 703 height 35
type input "Classroom Open Studio Work Time"
click at [272, 272] on input "text" at bounding box center [263, 279] width 79 height 35
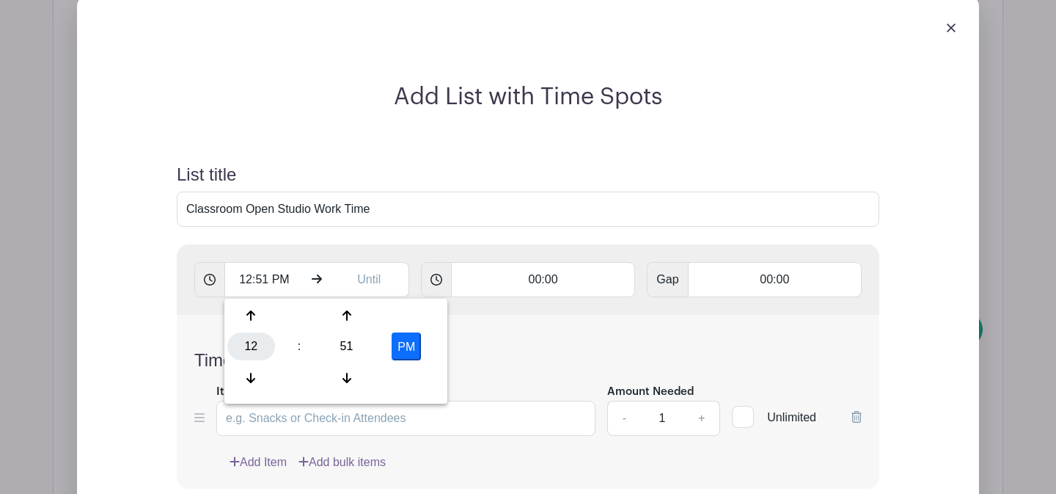
click at [257, 342] on div "12" at bounding box center [251, 346] width 48 height 28
click at [372, 378] on div "10" at bounding box center [360, 378] width 49 height 28
click at [347, 349] on div "51" at bounding box center [347, 346] width 48 height 28
click at [257, 312] on div "00" at bounding box center [251, 315] width 49 height 28
click at [408, 349] on button "PM" at bounding box center [406, 346] width 29 height 28
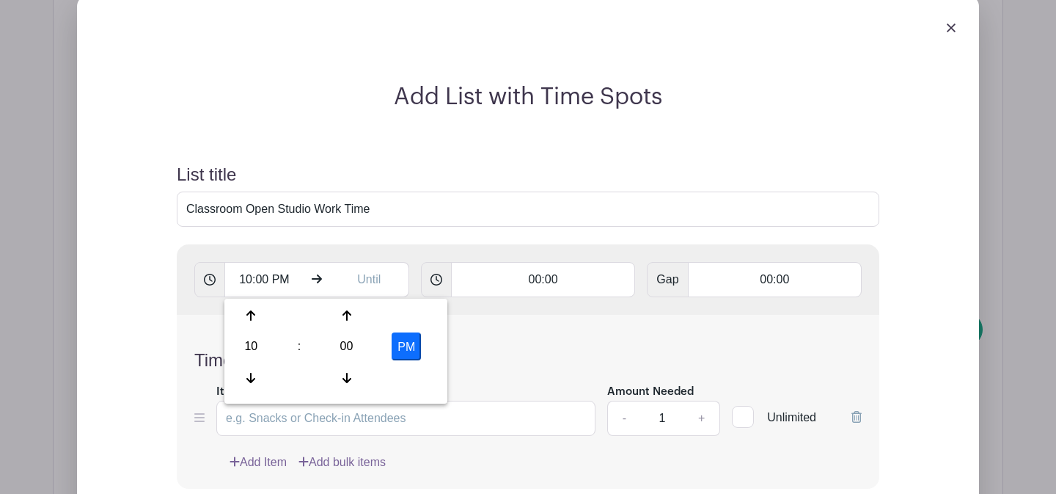
type input "10:00 AM"
click at [371, 281] on input "text" at bounding box center [369, 279] width 79 height 35
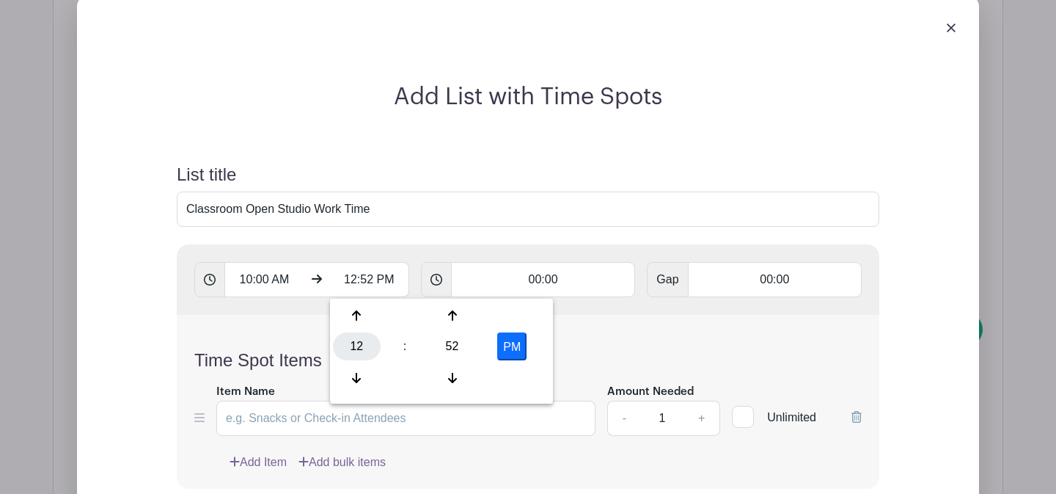
click at [364, 354] on div "12" at bounding box center [357, 346] width 48 height 28
click at [397, 323] on div "01" at bounding box center [411, 315] width 49 height 28
click at [443, 345] on div "52" at bounding box center [452, 346] width 48 height 28
click at [359, 316] on div "00" at bounding box center [357, 315] width 49 height 28
type input "1:00 PM"
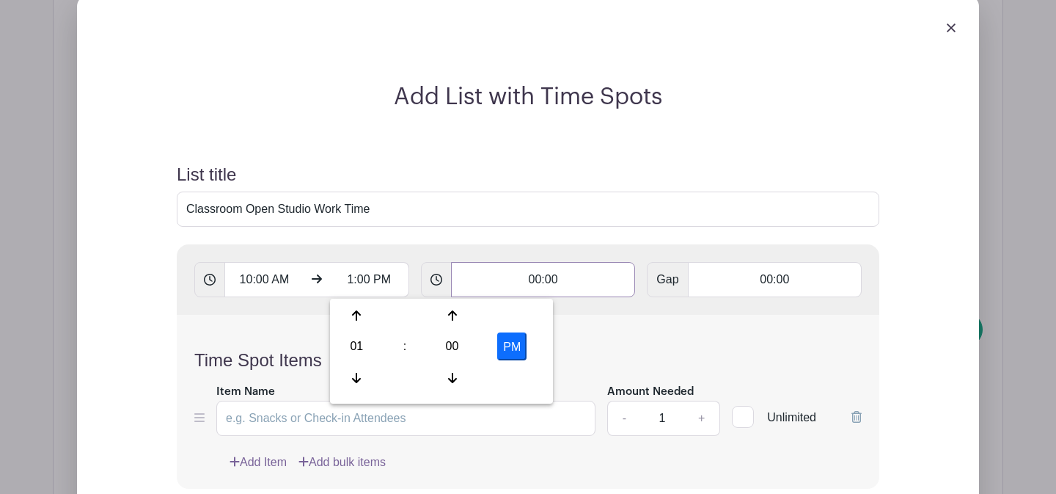
click at [530, 285] on input "00:00" at bounding box center [543, 279] width 185 height 35
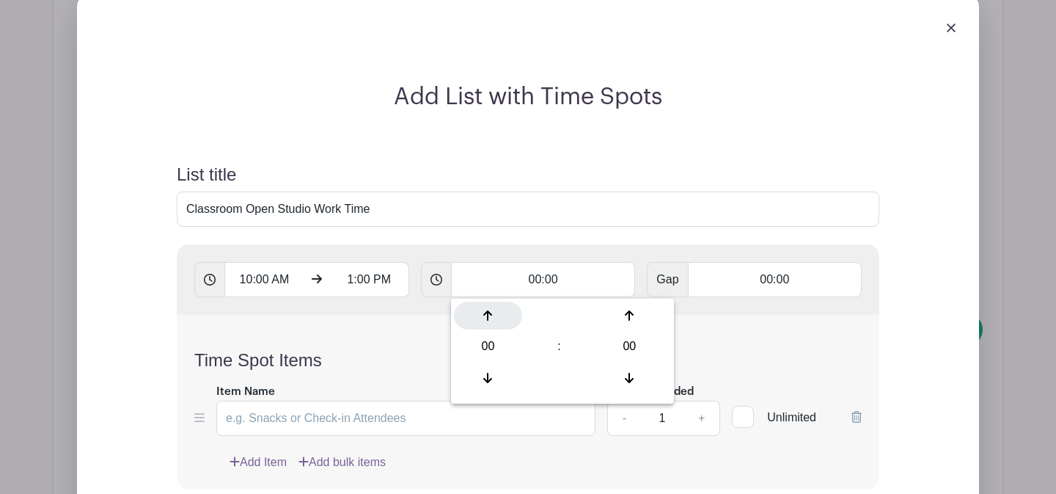
click at [495, 306] on div at bounding box center [488, 315] width 68 height 28
type input "01:00"
type input "Add 3 timespots"
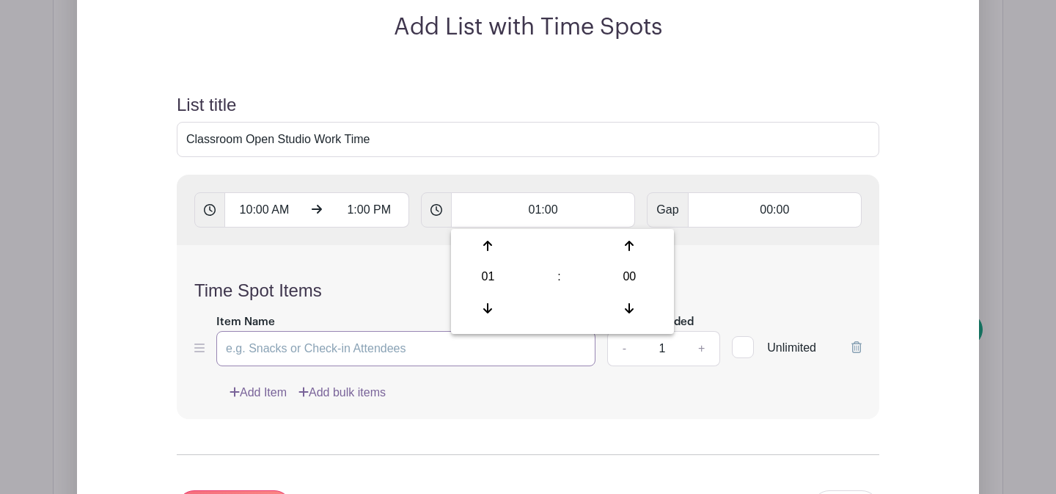
scroll to position [1450, 0]
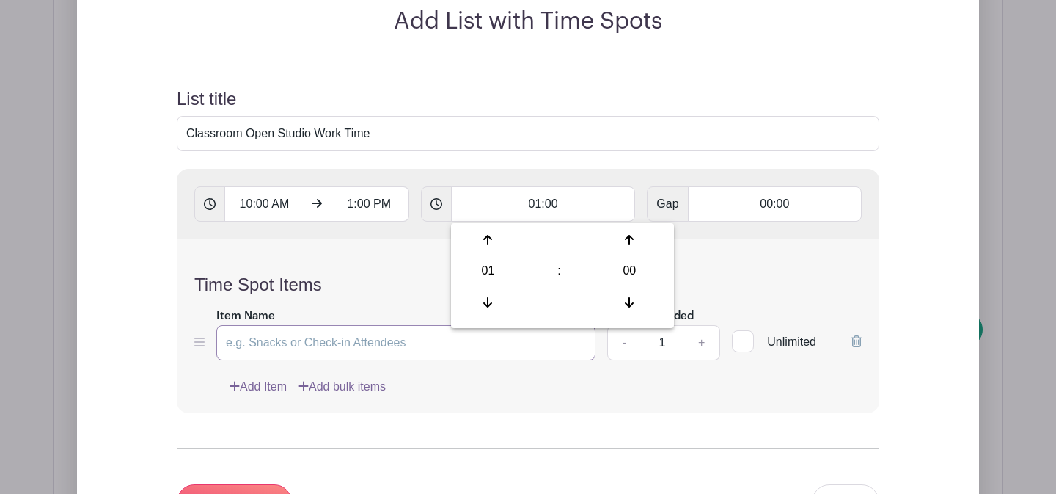
click at [382, 344] on input "Item Name" at bounding box center [405, 342] width 379 height 35
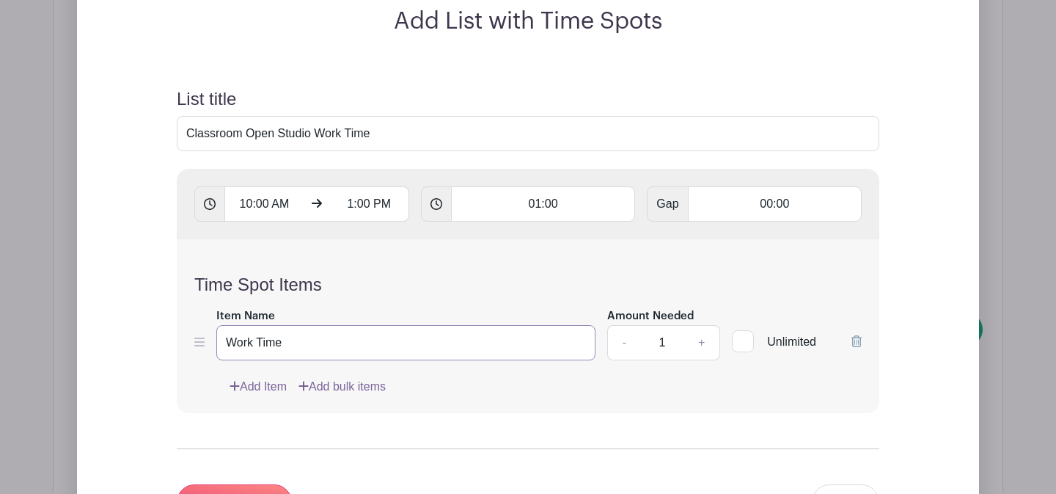
type input "Work Time"
click at [671, 338] on input "1" at bounding box center [662, 342] width 44 height 35
type input "12"
click at [652, 393] on div "Add Item Add bulk items" at bounding box center [546, 387] width 632 height 18
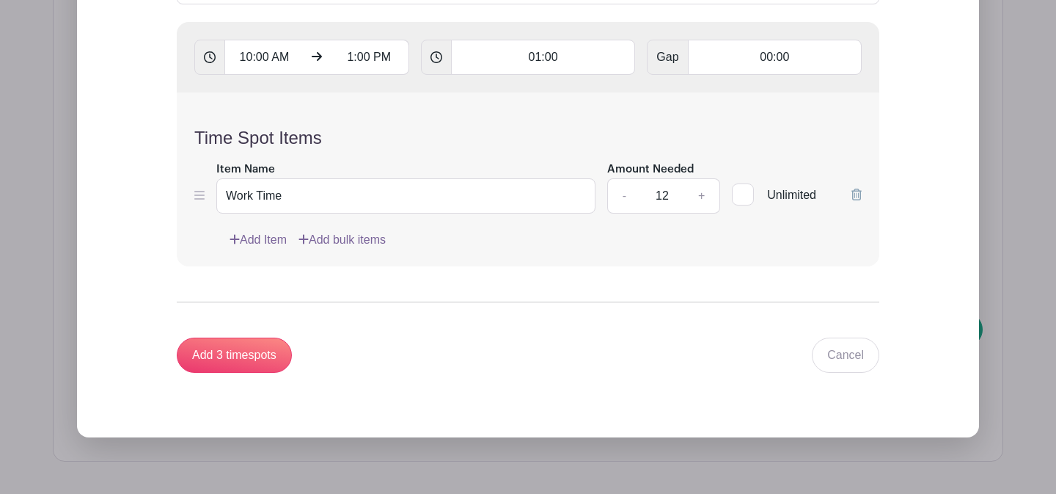
scroll to position [1603, 0]
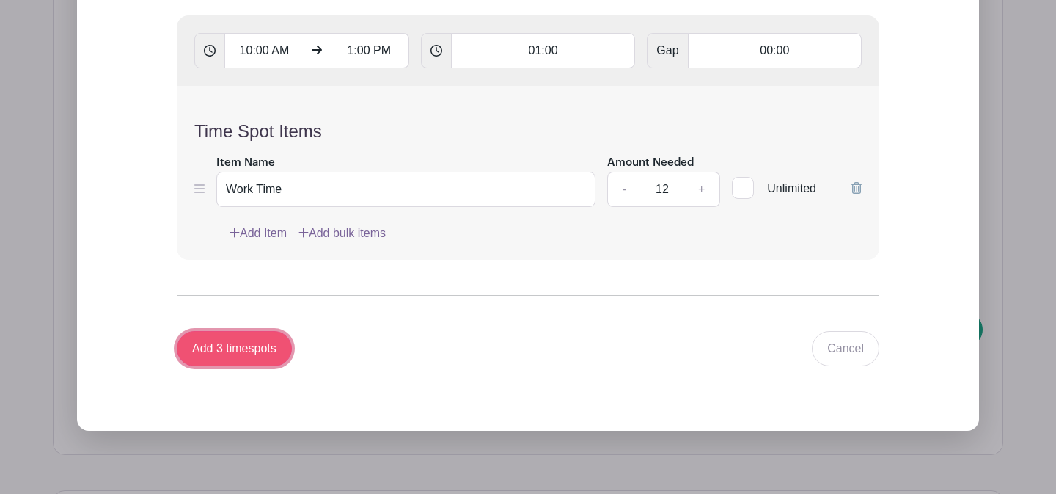
click at [238, 356] on input "Add 3 timespots" at bounding box center [234, 348] width 115 height 35
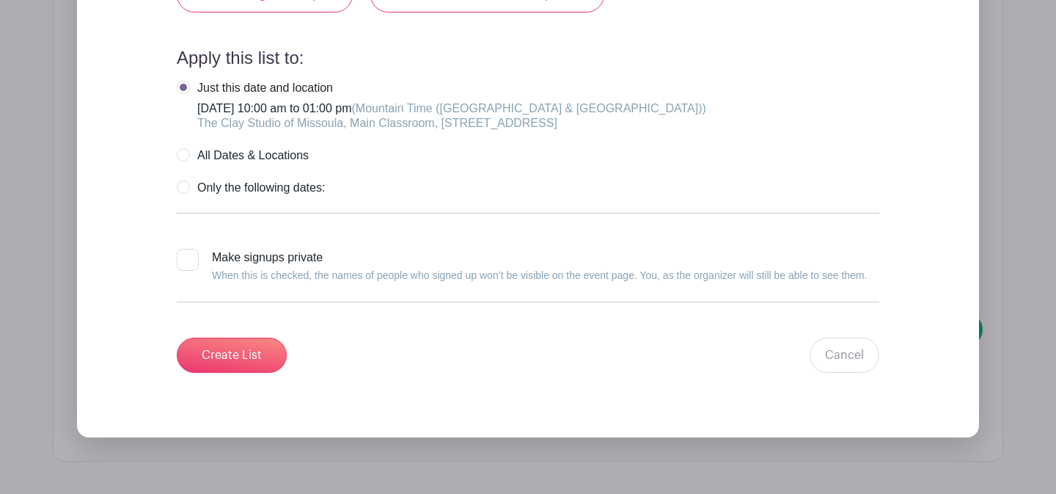
scroll to position [2486, 0]
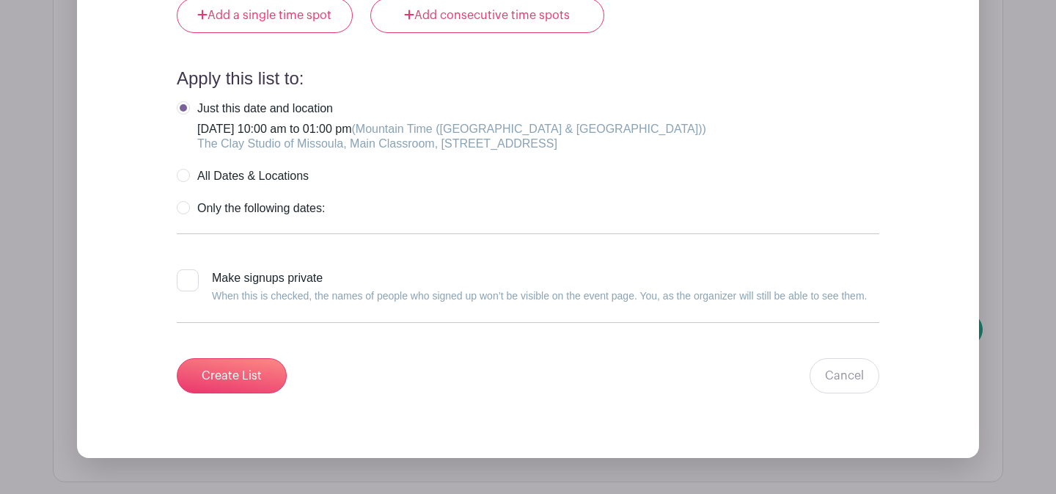
click at [183, 210] on label "Only the following dates:" at bounding box center [251, 208] width 148 height 15
radio input "true"
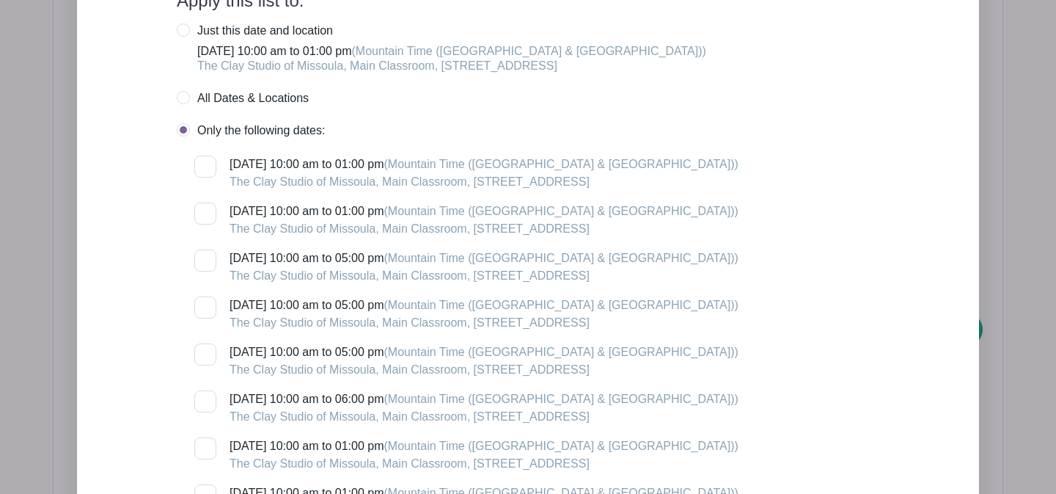
scroll to position [2565, 0]
click at [207, 168] on div at bounding box center [205, 166] width 22 height 22
click at [204, 164] on input "[DATE] 10:00 am to 01:00 pm (Mountain Time ([GEOGRAPHIC_DATA] & [GEOGRAPHIC_DAT…" at bounding box center [199, 160] width 10 height 10
checkbox input "true"
click at [202, 211] on input "[DATE] 10:00 am to 01:00 pm (Mountain Time ([GEOGRAPHIC_DATA] & [GEOGRAPHIC_DAT…" at bounding box center [199, 207] width 10 height 10
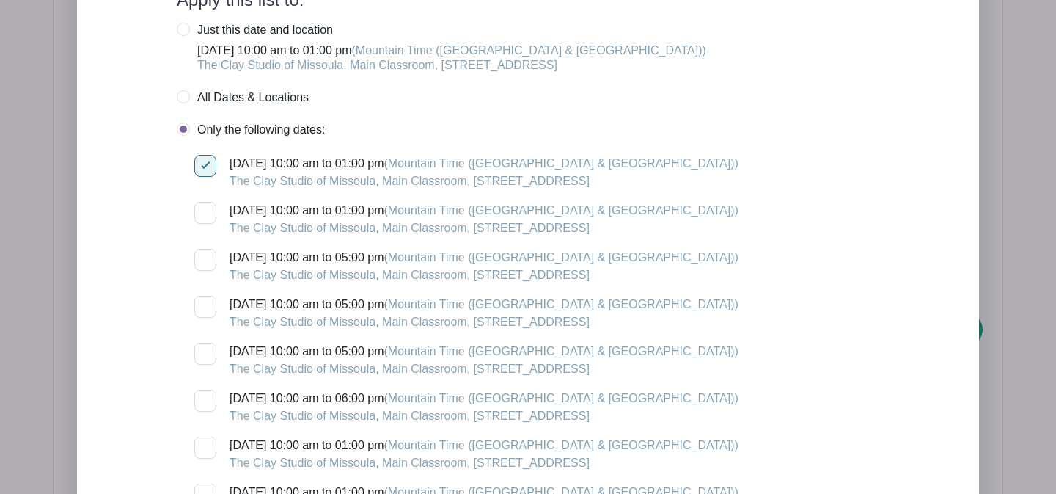
checkbox input "true"
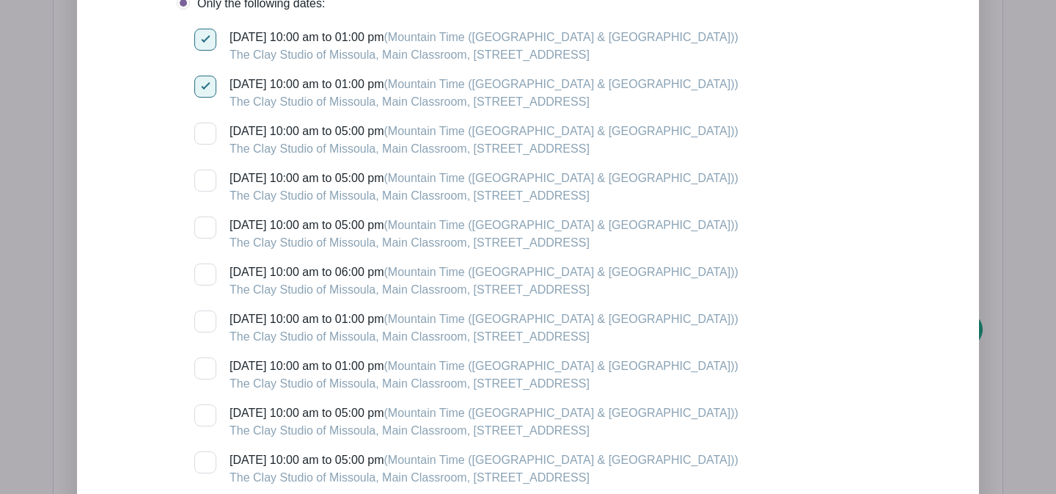
scroll to position [2695, 0]
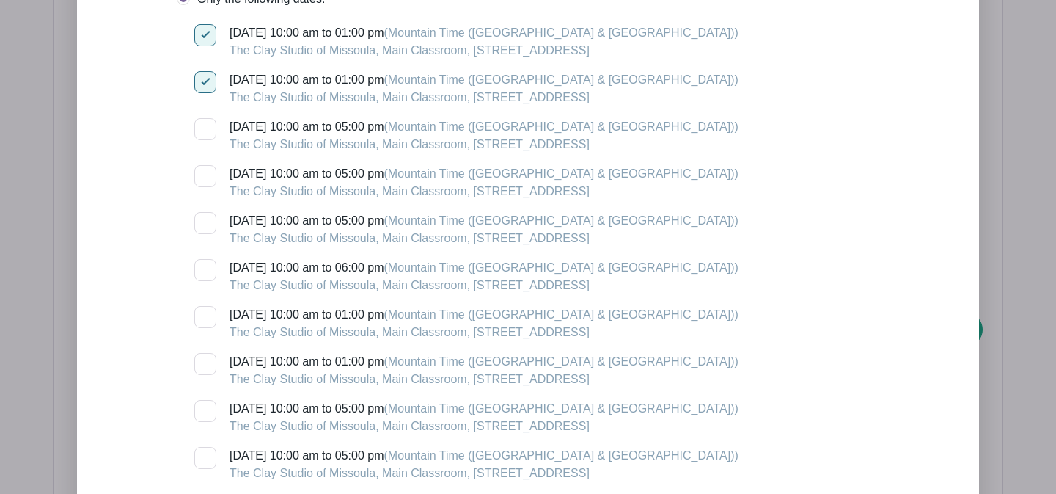
click at [211, 320] on div at bounding box center [205, 317] width 22 height 22
click at [204, 315] on input "[DATE] 10:00 am to 01:00 pm (Mountain Time ([GEOGRAPHIC_DATA] & [GEOGRAPHIC_DAT…" at bounding box center [199, 311] width 10 height 10
checkbox input "true"
click at [207, 369] on div at bounding box center [205, 364] width 22 height 22
click at [204, 362] on input "[DATE] 10:00 am to 01:00 pm (Mountain Time ([GEOGRAPHIC_DATA] & [GEOGRAPHIC_DAT…" at bounding box center [199, 358] width 10 height 10
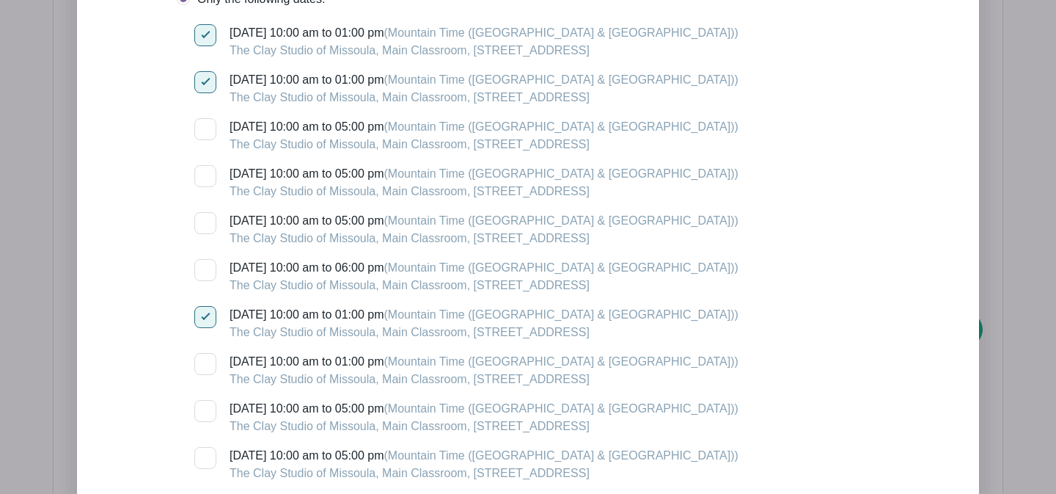
checkbox input "true"
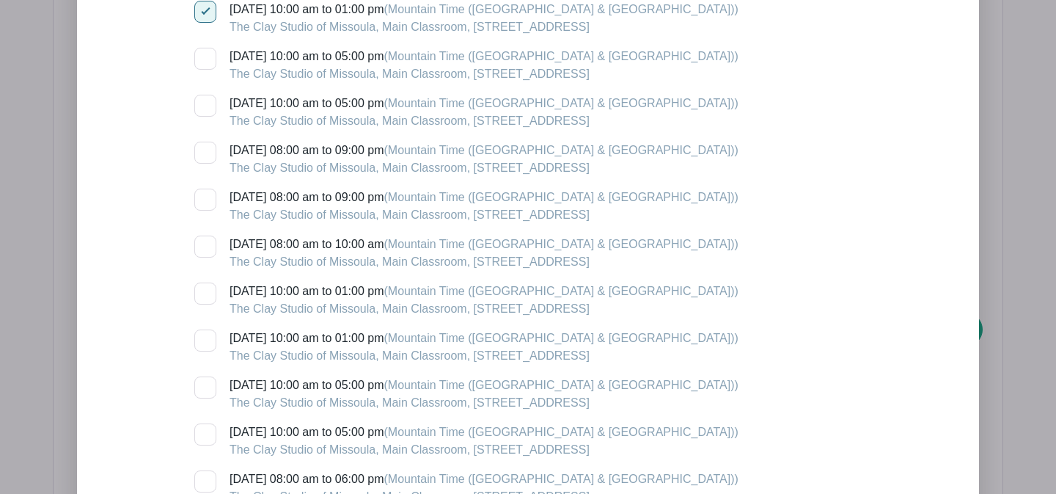
click at [202, 296] on div at bounding box center [205, 293] width 22 height 22
click at [202, 292] on input "[DATE] 10:00 am to 01:00 pm (Mountain Time ([GEOGRAPHIC_DATA] & [GEOGRAPHIC_DAT…" at bounding box center [199, 287] width 10 height 10
checkbox input "true"
click at [207, 348] on div at bounding box center [205, 340] width 22 height 22
click at [204, 339] on input "[DATE] 10:00 am to 01:00 pm (Mountain Time ([GEOGRAPHIC_DATA] & [GEOGRAPHIC_DAT…" at bounding box center [199, 334] width 10 height 10
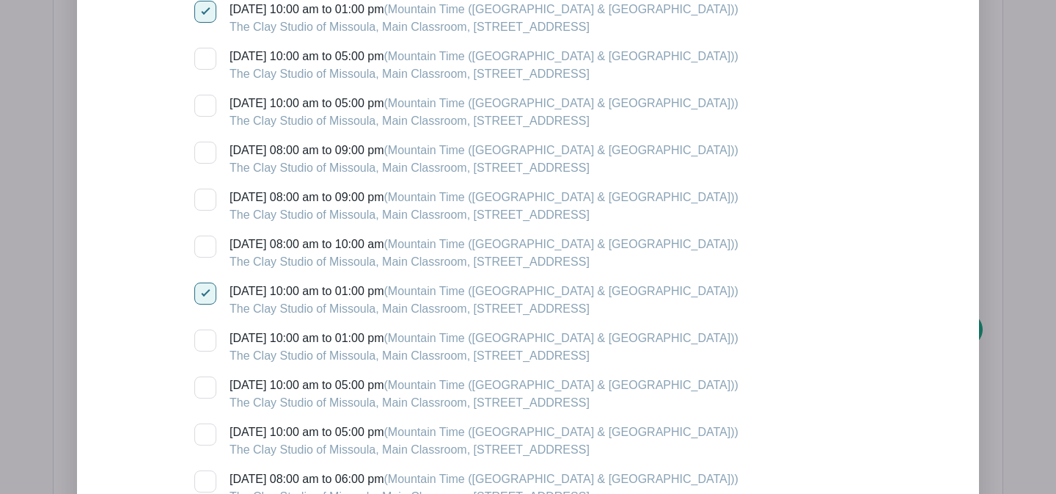
checkbox input "true"
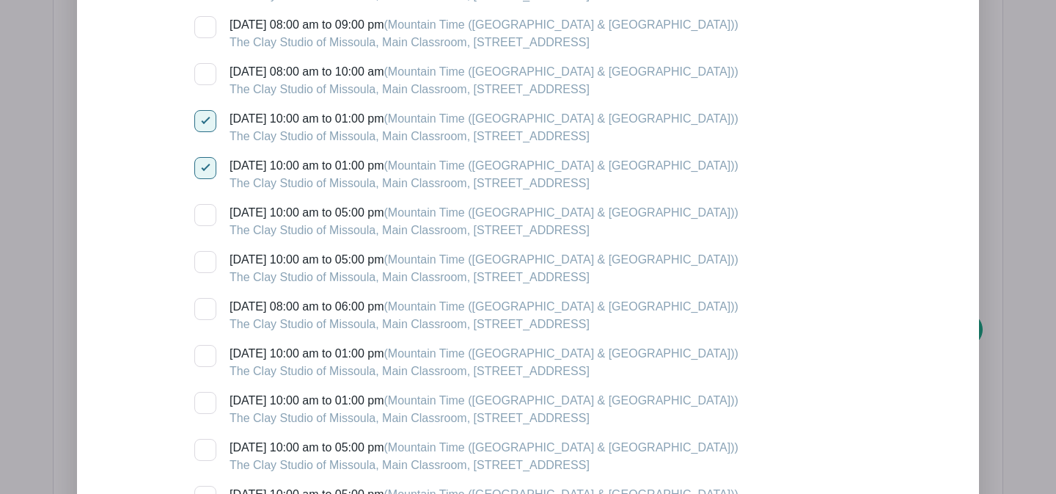
scroll to position [3323, 0]
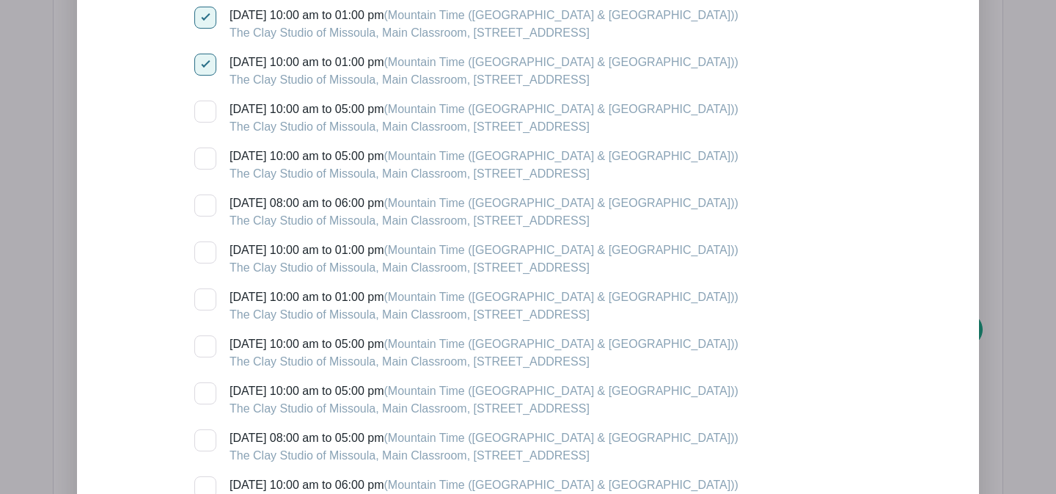
click at [213, 258] on div at bounding box center [205, 252] width 22 height 22
click at [204, 251] on input "[DATE] 10:00 am to 01:00 pm (Mountain Time ([GEOGRAPHIC_DATA] & [GEOGRAPHIC_DAT…" at bounding box center [199, 246] width 10 height 10
checkbox input "true"
click at [211, 304] on div at bounding box center [205, 299] width 22 height 22
click at [204, 298] on input "[DATE] 10:00 am to 01:00 pm (Mountain Time ([GEOGRAPHIC_DATA] & [GEOGRAPHIC_DAT…" at bounding box center [199, 293] width 10 height 10
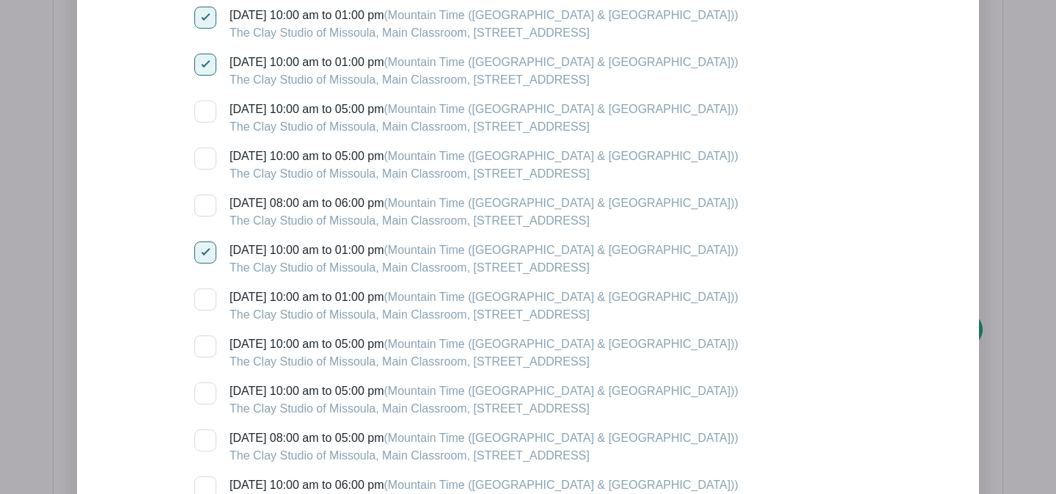
checkbox input "true"
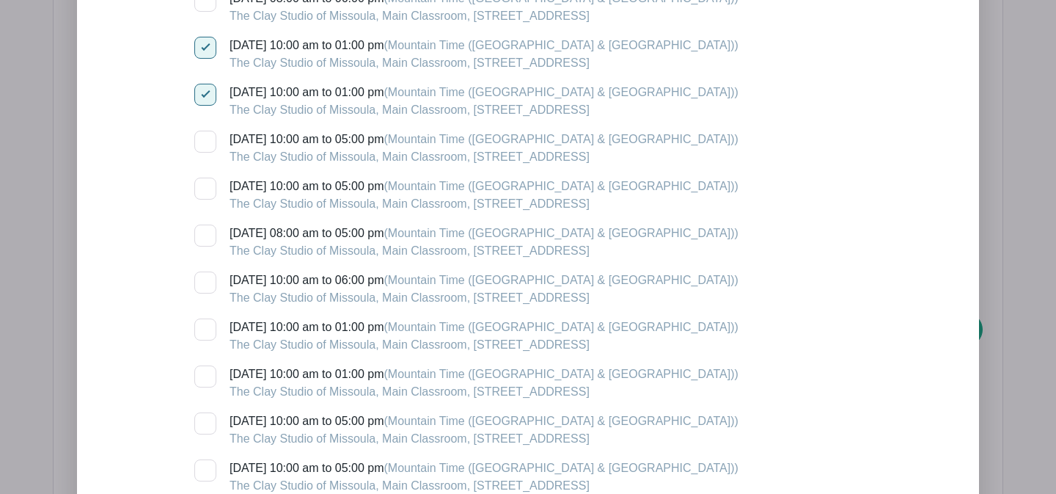
scroll to position [3541, 0]
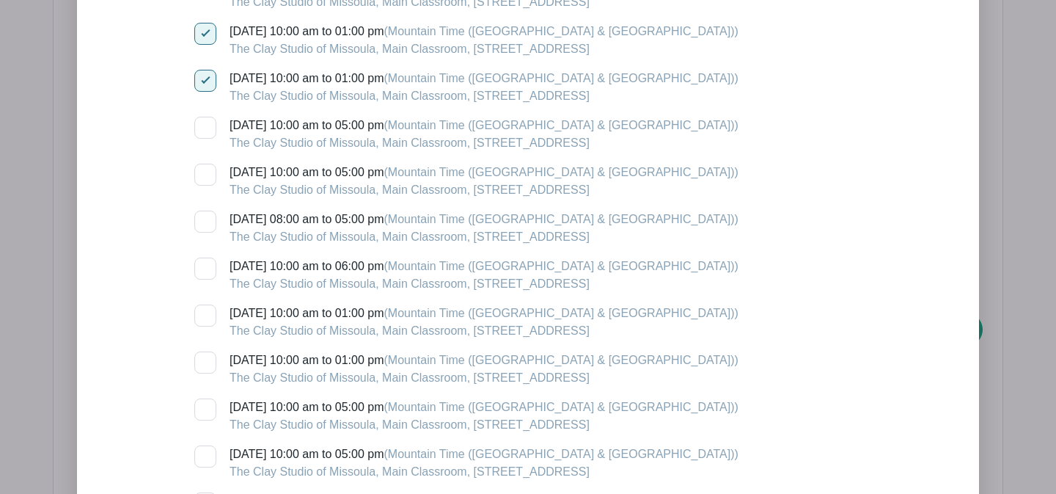
click at [208, 321] on div at bounding box center [205, 315] width 22 height 22
click at [204, 314] on input "[DATE] 10:00 am to 01:00 pm (Mountain Time ([GEOGRAPHIC_DATA] & [GEOGRAPHIC_DAT…" at bounding box center [199, 309] width 10 height 10
checkbox input "true"
click at [210, 363] on div at bounding box center [205, 362] width 22 height 22
click at [204, 361] on input "[DATE] 10:00 am to 01:00 pm (Mountain Time ([GEOGRAPHIC_DATA] & [GEOGRAPHIC_DAT…" at bounding box center [199, 356] width 10 height 10
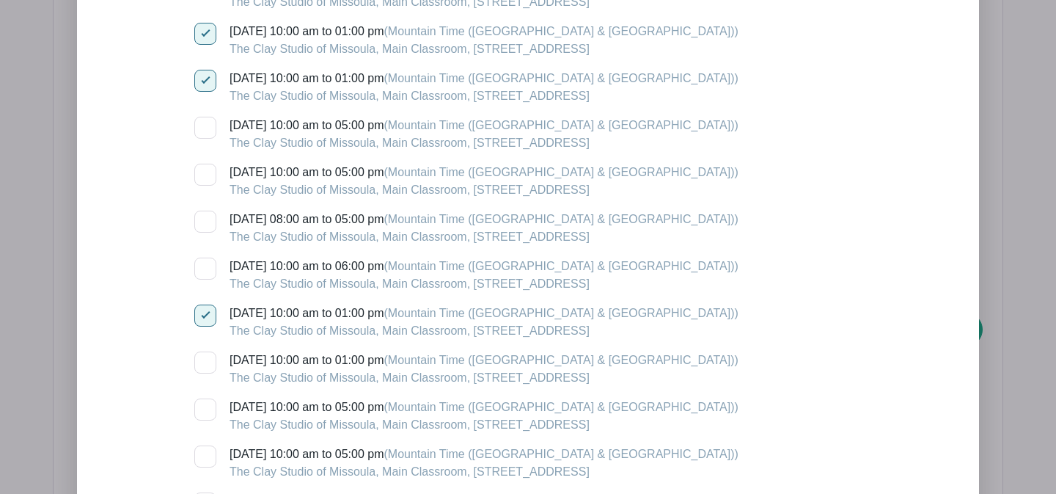
checkbox input "true"
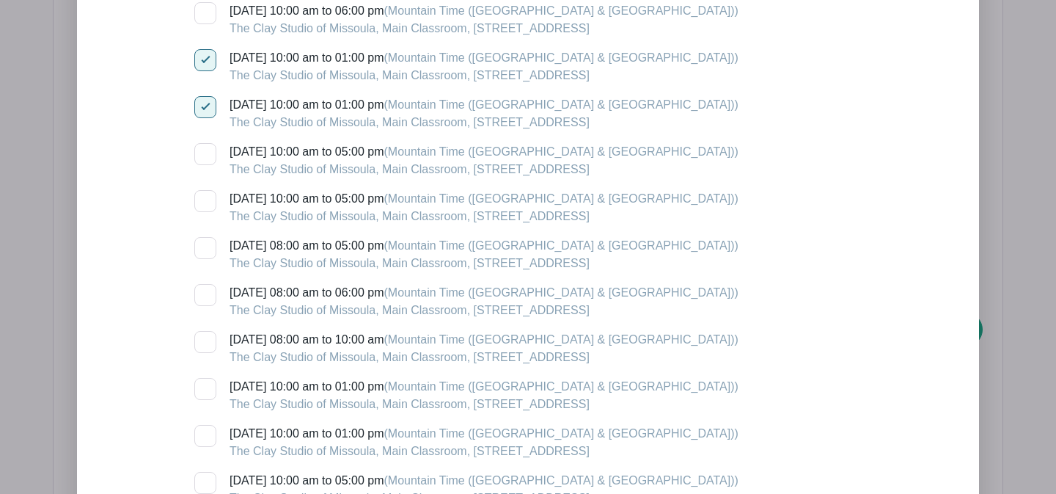
click at [202, 387] on input "[DATE] 10:00 am to 01:00 pm (Mountain Time ([GEOGRAPHIC_DATA] & [GEOGRAPHIC_DAT…" at bounding box center [199, 383] width 10 height 10
checkbox input "true"
click at [206, 439] on div at bounding box center [205, 436] width 22 height 22
click at [204, 434] on input "[DATE] 10:00 am to 01:00 pm (Mountain Time ([GEOGRAPHIC_DATA] & [GEOGRAPHIC_DAT…" at bounding box center [199, 430] width 10 height 10
checkbox input "true"
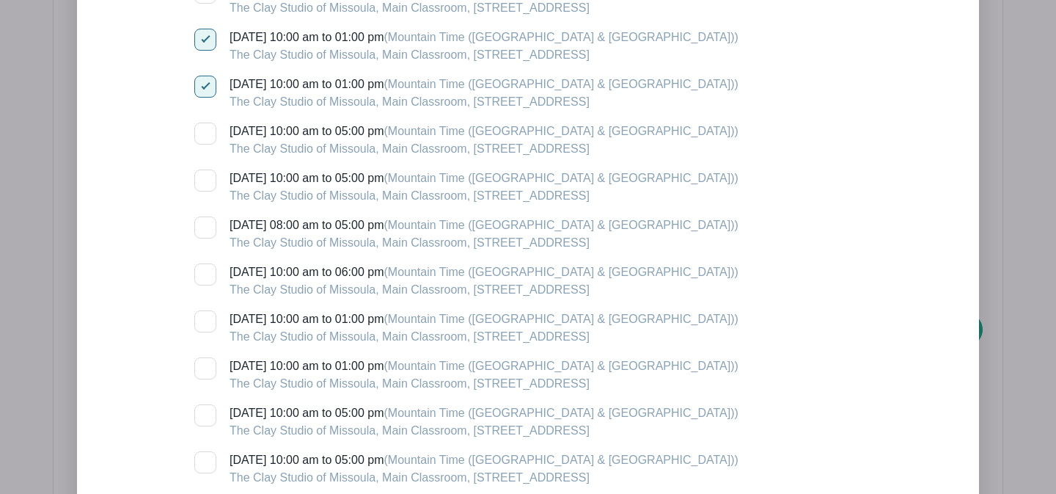
scroll to position [4176, 0]
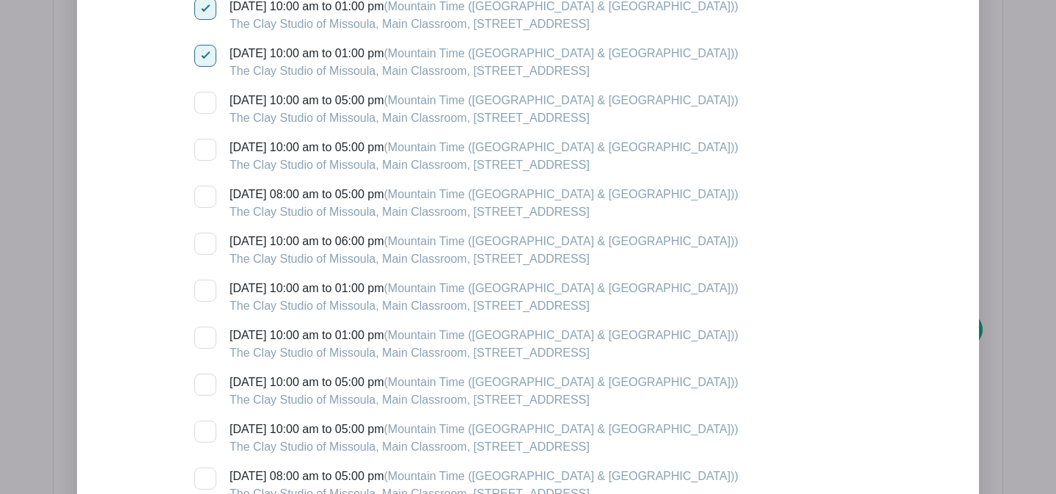
click at [202, 289] on input "[DATE] 10:00 am to 01:00 pm (Mountain Time ([GEOGRAPHIC_DATA] & [GEOGRAPHIC_DAT…" at bounding box center [199, 284] width 10 height 10
checkbox input "true"
click at [208, 345] on div at bounding box center [205, 337] width 22 height 22
click at [204, 336] on input "[DATE] 10:00 am to 01:00 pm (Mountain Time ([GEOGRAPHIC_DATA] & [GEOGRAPHIC_DAT…" at bounding box center [199, 331] width 10 height 10
checkbox input "true"
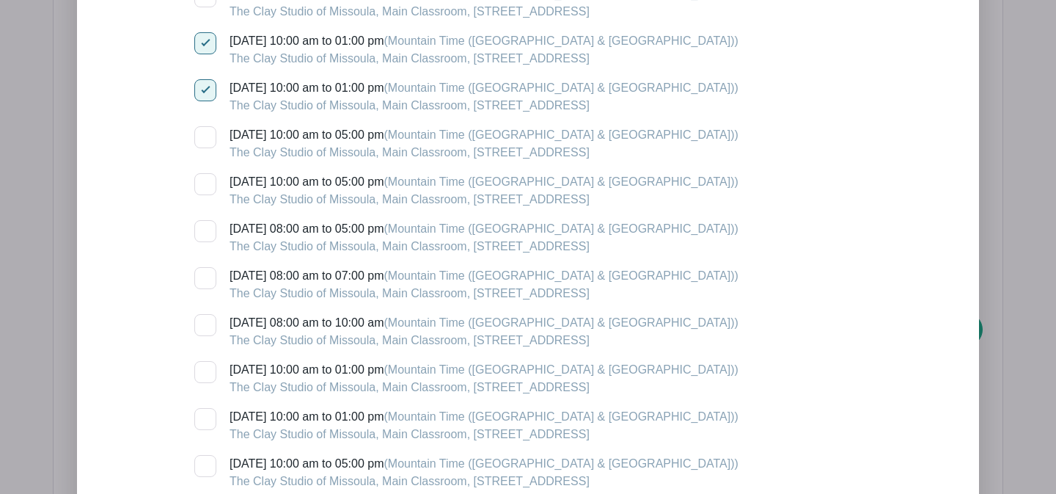
scroll to position [4424, 0]
click at [206, 365] on div at bounding box center [205, 371] width 22 height 22
click at [204, 365] on input "[DATE] 10:00 am to 01:00 pm (Mountain Time ([GEOGRAPHIC_DATA] & [GEOGRAPHIC_DAT…" at bounding box center [199, 365] width 10 height 10
checkbox input "true"
click at [207, 416] on div at bounding box center [205, 418] width 22 height 22
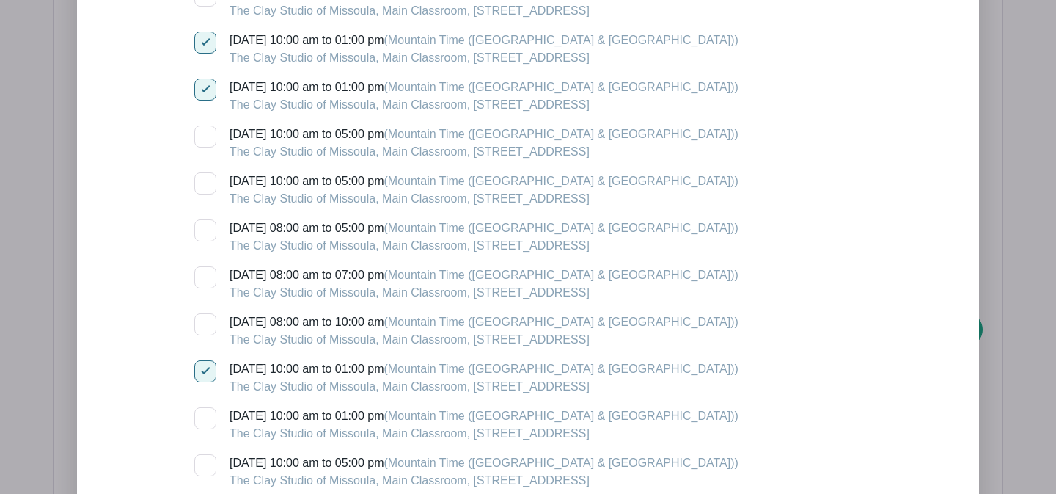
click at [204, 416] on input "[DATE] 10:00 am to 01:00 pm (Mountain Time ([GEOGRAPHIC_DATA] & [GEOGRAPHIC_DAT…" at bounding box center [199, 412] width 10 height 10
checkbox input "true"
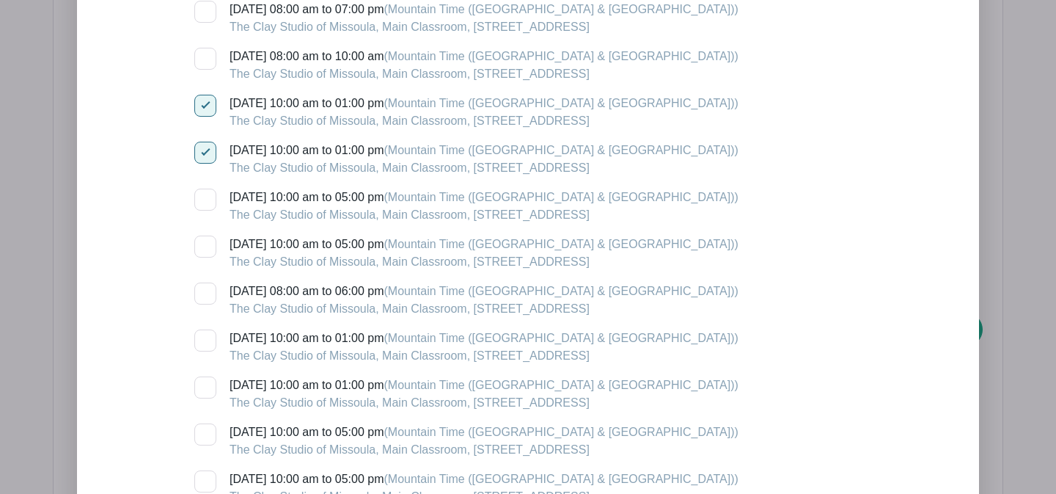
scroll to position [4734, 0]
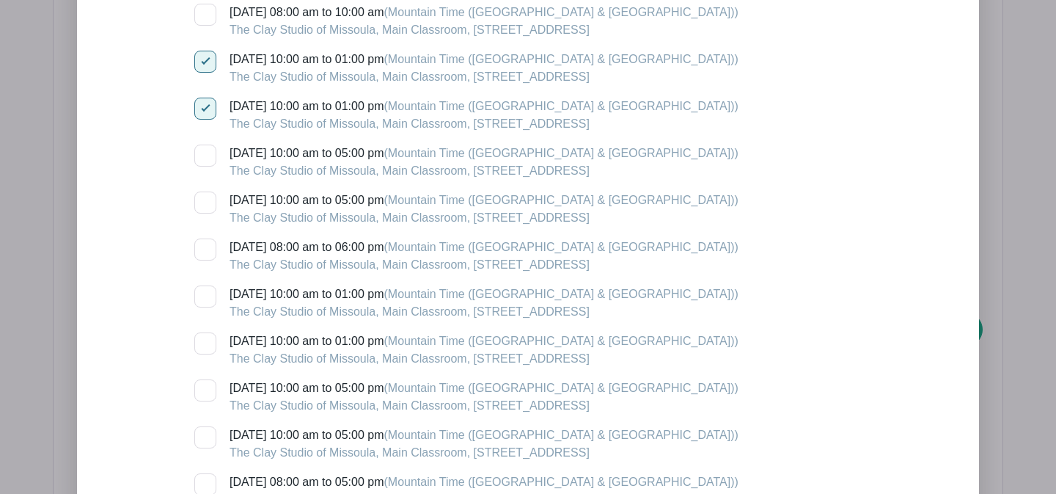
click at [202, 305] on div at bounding box center [205, 296] width 22 height 22
click at [202, 295] on input "[DATE] 10:00 am to 01:00 pm (Mountain Time ([GEOGRAPHIC_DATA] & [GEOGRAPHIC_DAT…" at bounding box center [199, 290] width 10 height 10
checkbox input "true"
click at [208, 350] on div at bounding box center [205, 343] width 22 height 22
click at [204, 342] on input "[DATE] 10:00 am to 01:00 pm (Mountain Time ([GEOGRAPHIC_DATA] & [GEOGRAPHIC_DAT…" at bounding box center [199, 337] width 10 height 10
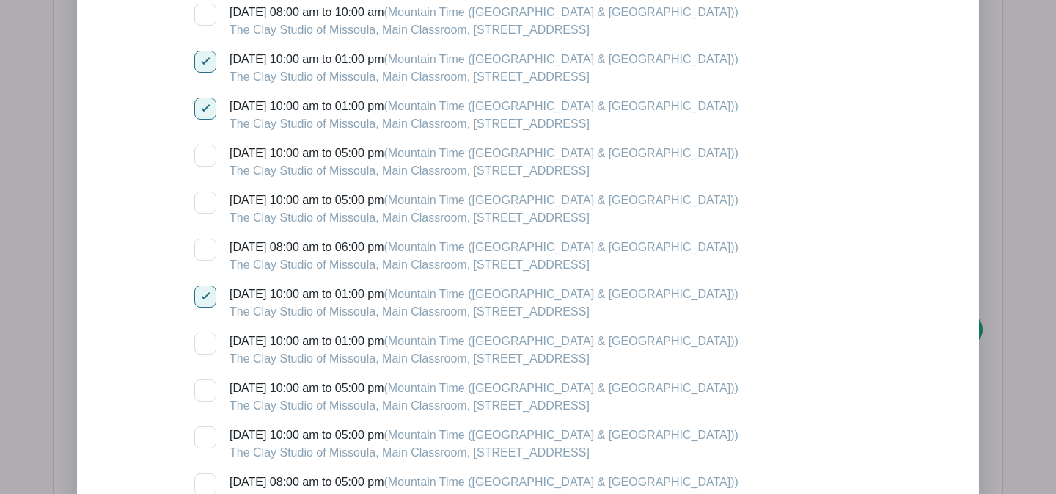
checkbox input "true"
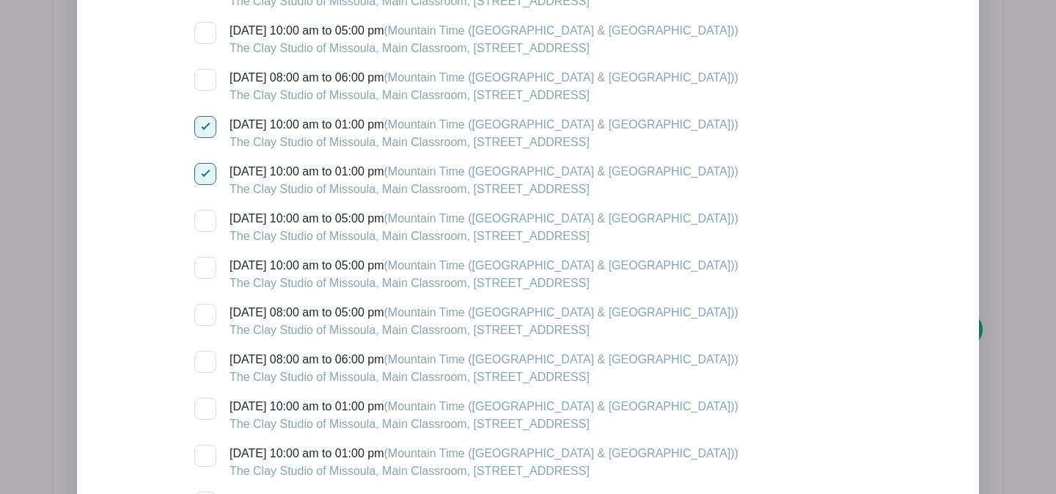
scroll to position [5012, 0]
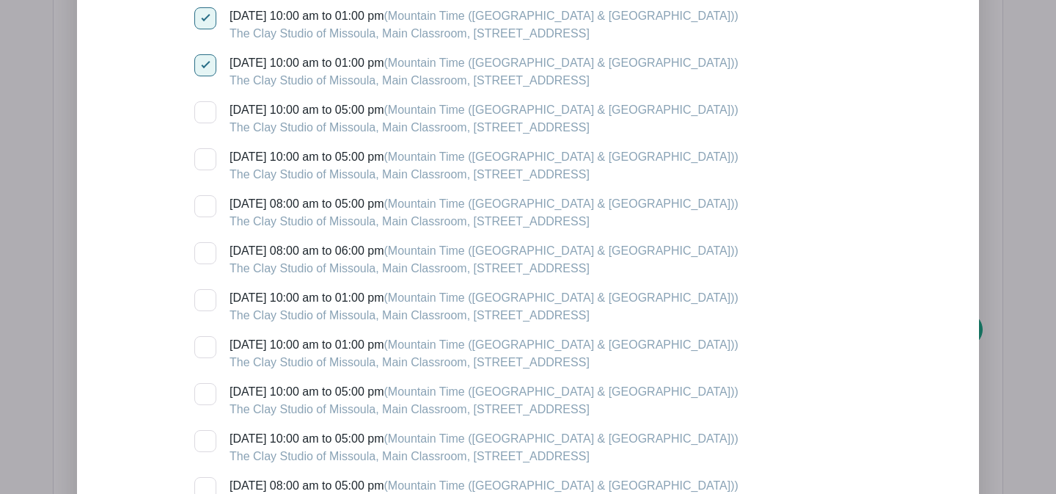
click at [210, 305] on div at bounding box center [205, 300] width 22 height 22
click at [204, 298] on input "[DATE] 10:00 am to 01:00 pm (Mountain Time ([GEOGRAPHIC_DATA] & [GEOGRAPHIC_DAT…" at bounding box center [199, 294] width 10 height 10
checkbox input "true"
click at [209, 349] on div at bounding box center [205, 347] width 22 height 22
click at [204, 345] on input "[DATE] 10:00 am to 01:00 pm (Mountain Time ([GEOGRAPHIC_DATA] & [GEOGRAPHIC_DAT…" at bounding box center [199, 341] width 10 height 10
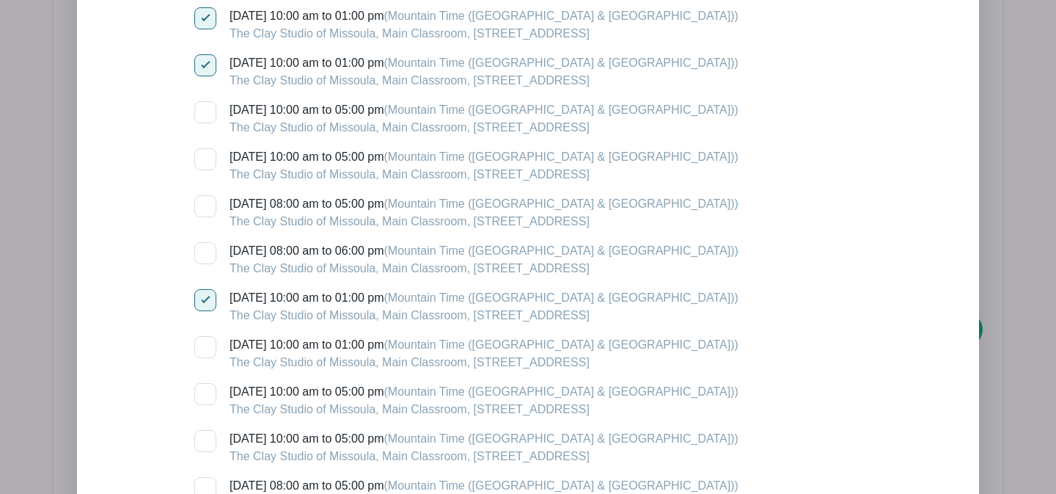
checkbox input "true"
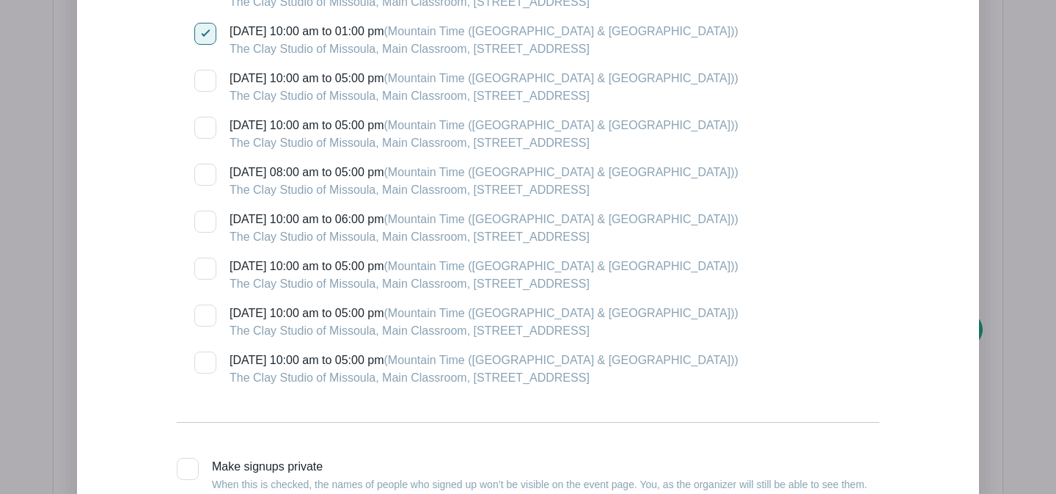
scroll to position [5568, 0]
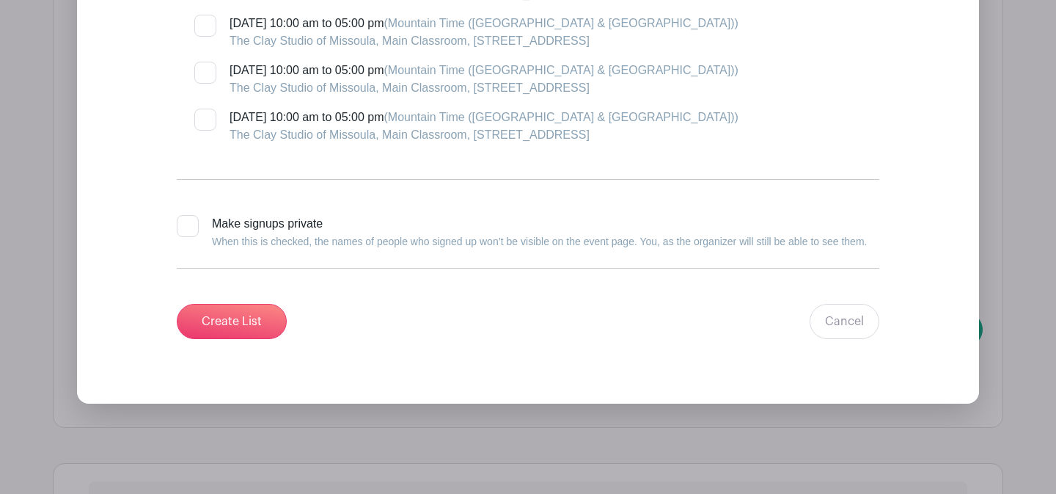
click at [186, 232] on div at bounding box center [188, 226] width 22 height 22
click at [186, 224] on input "Make signups private When this is checked, the names of people who signed up wo…" at bounding box center [182, 220] width 10 height 10
checkbox input "true"
click at [219, 334] on input "Create List" at bounding box center [232, 321] width 110 height 35
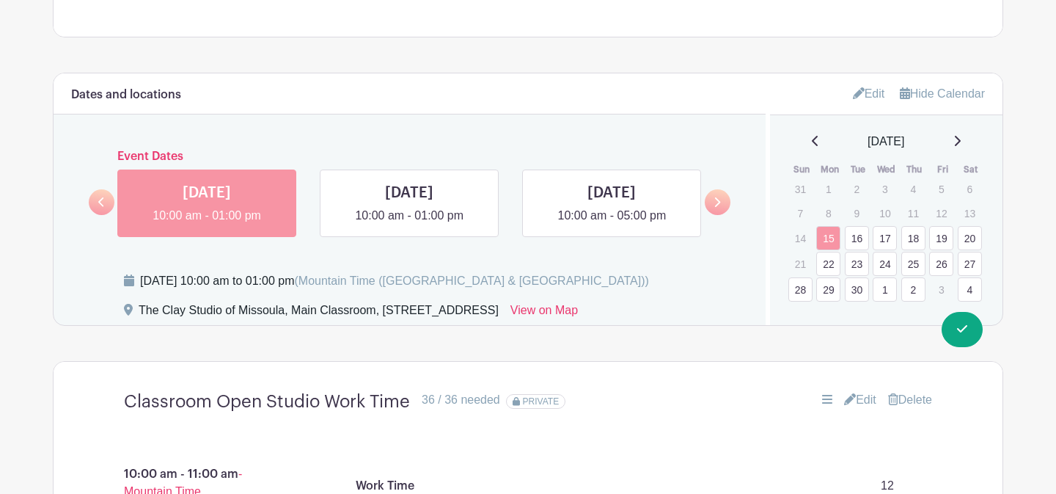
scroll to position [876, 0]
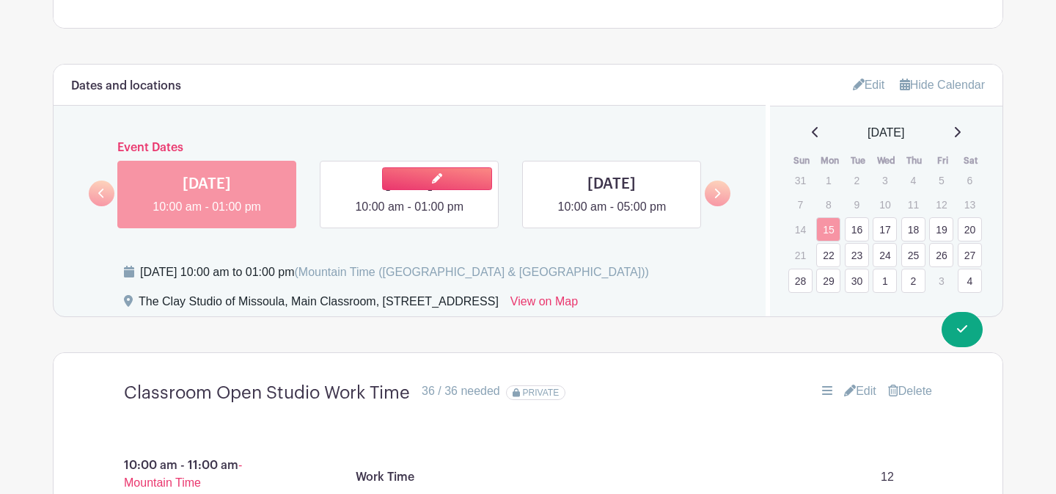
click at [409, 216] on link at bounding box center [409, 216] width 0 height 0
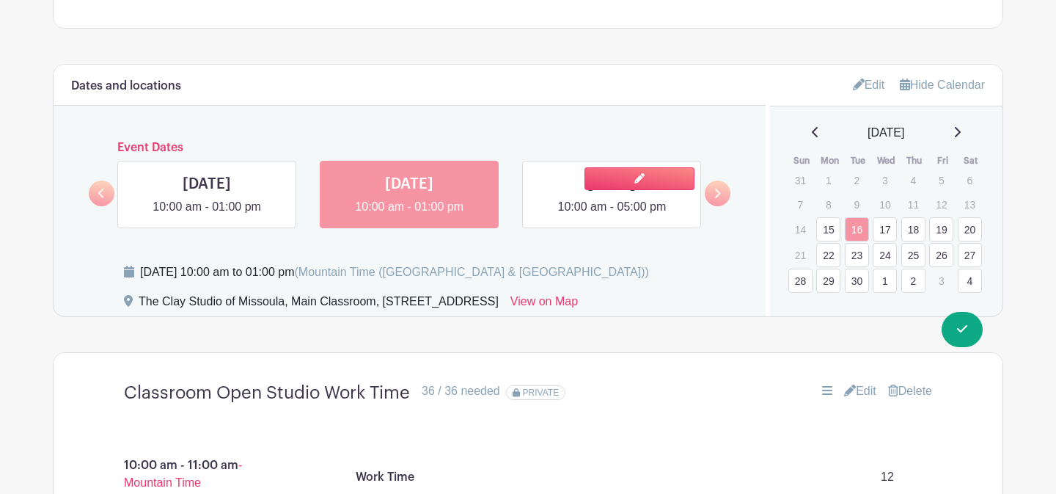
click at [612, 216] on link at bounding box center [612, 216] width 0 height 0
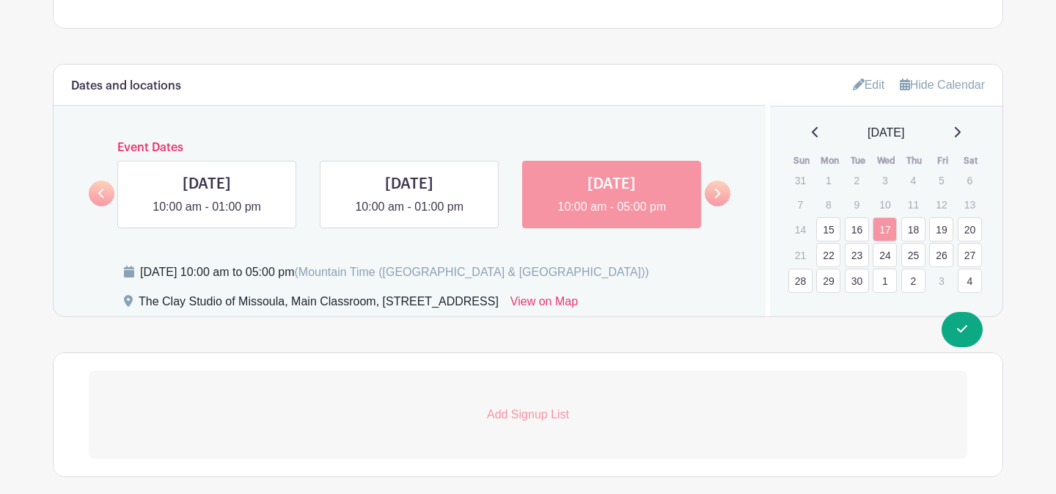
scroll to position [945, 0]
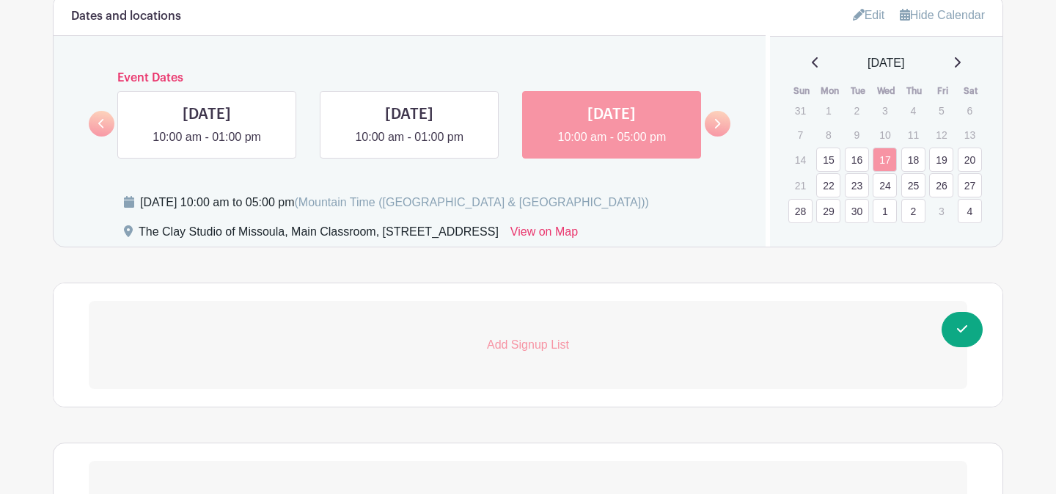
click at [546, 348] on p "Add Signup List" at bounding box center [528, 345] width 879 height 18
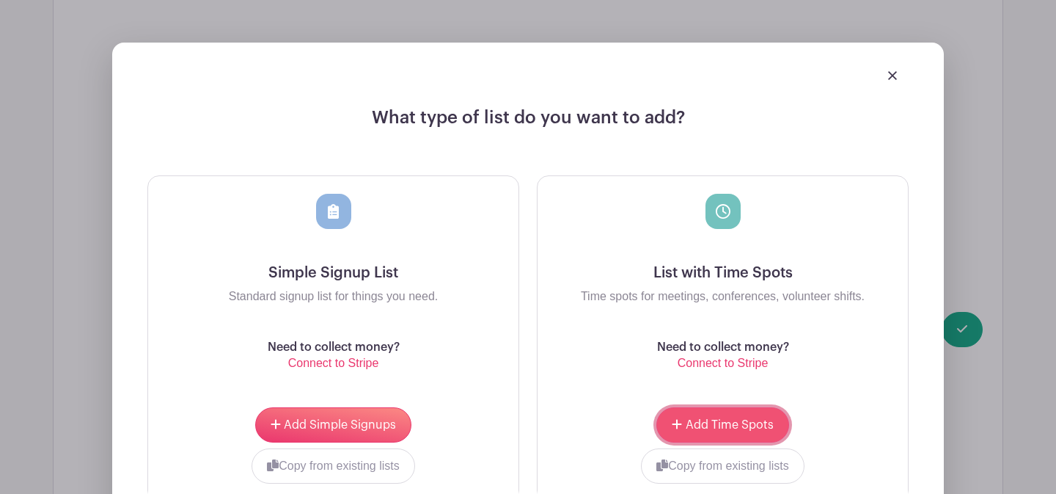
click at [678, 420] on icon "submit" at bounding box center [677, 424] width 10 height 12
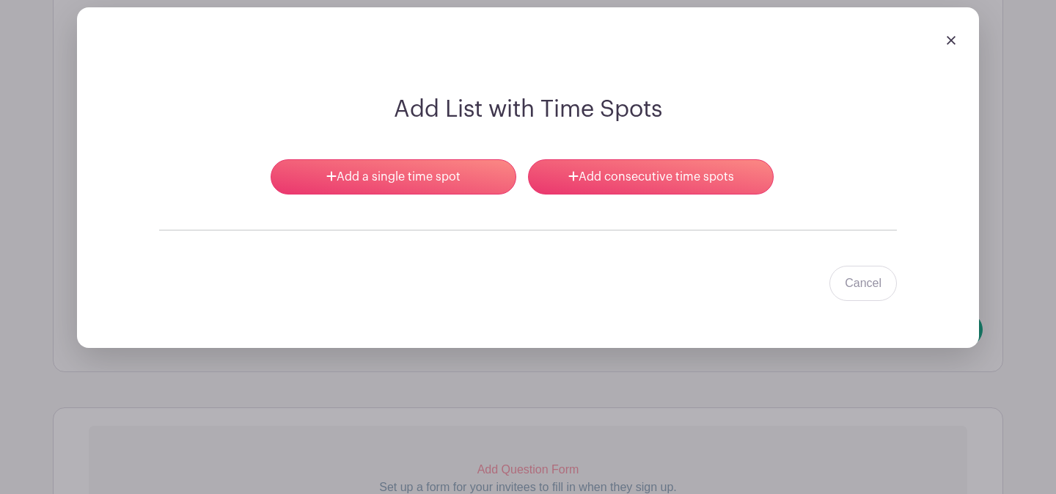
click at [623, 197] on turbo-frame "Add a single time spot Add consecutive time spots Cancel" at bounding box center [528, 230] width 738 height 142
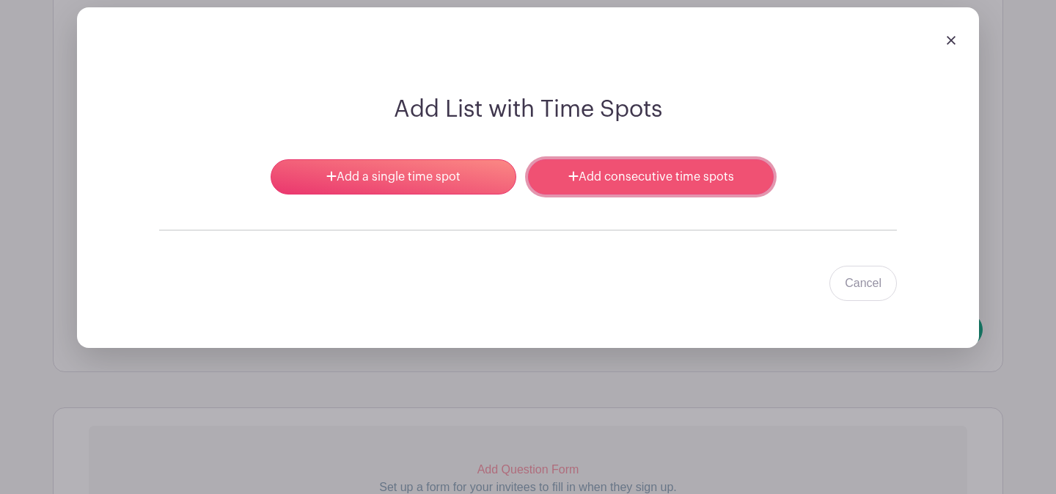
click at [623, 187] on link "Add consecutive time spots" at bounding box center [651, 176] width 246 height 35
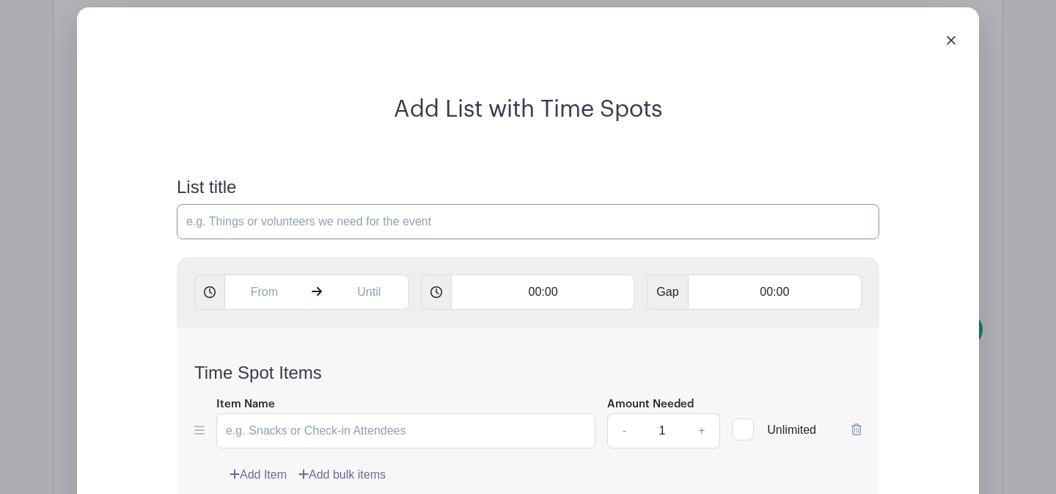
click at [364, 218] on input "List title" at bounding box center [528, 221] width 703 height 35
type input "Classroom Open Studio Work Time"
click at [279, 295] on input "text" at bounding box center [263, 291] width 79 height 35
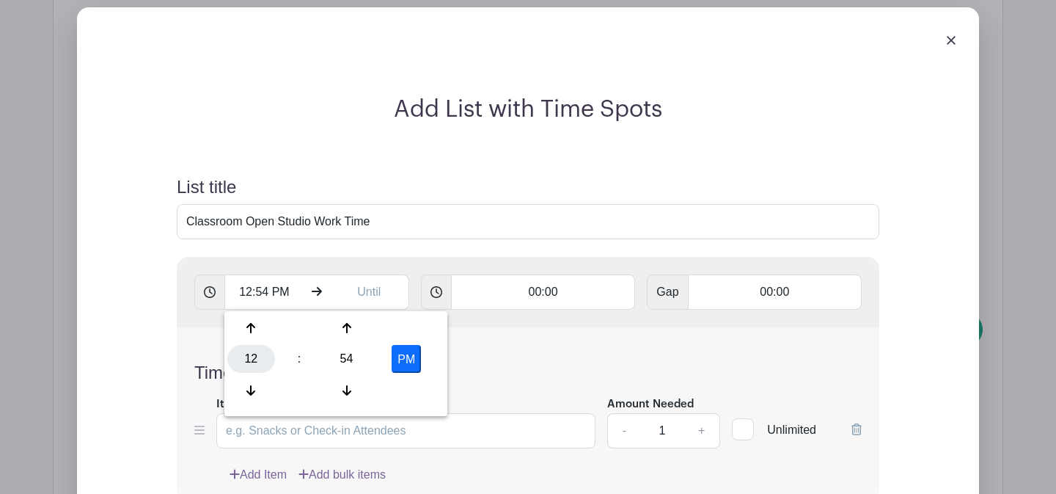
click at [258, 366] on div "12" at bounding box center [251, 359] width 48 height 28
click at [362, 390] on div "10" at bounding box center [360, 390] width 49 height 28
click at [355, 354] on div "54" at bounding box center [347, 359] width 48 height 28
click at [246, 332] on div "00" at bounding box center [251, 328] width 49 height 28
click at [397, 353] on button "PM" at bounding box center [406, 359] width 29 height 28
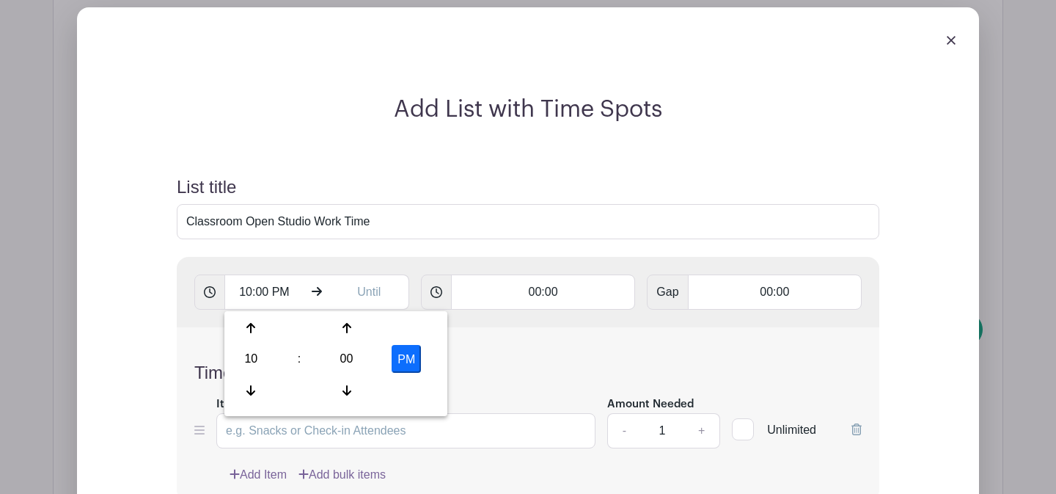
type input "10:00 AM"
click at [365, 299] on input "text" at bounding box center [369, 291] width 79 height 35
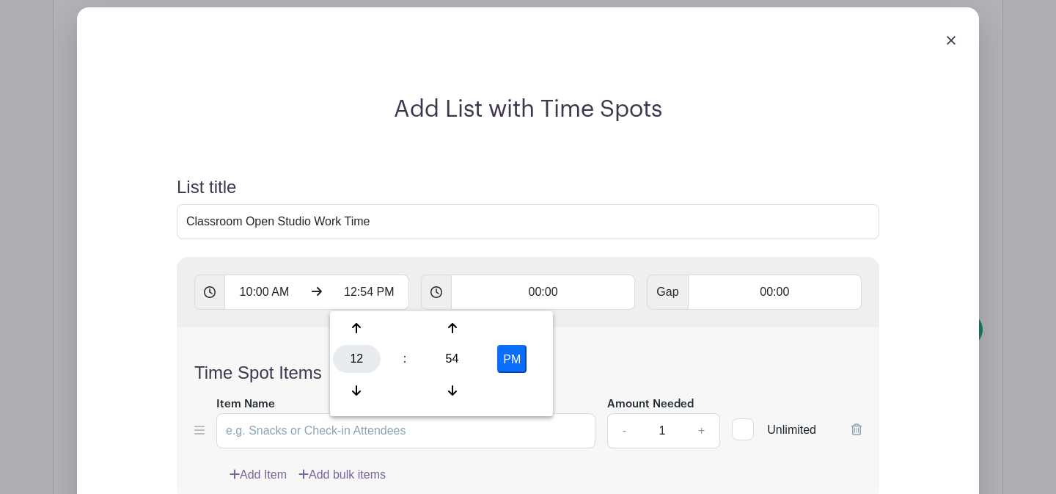
click at [370, 359] on div "12" at bounding box center [357, 359] width 48 height 28
click at [407, 359] on div "05" at bounding box center [411, 359] width 49 height 28
click at [442, 364] on div "54" at bounding box center [452, 359] width 48 height 28
click at [367, 330] on div "00" at bounding box center [357, 328] width 49 height 28
type input "5:00 PM"
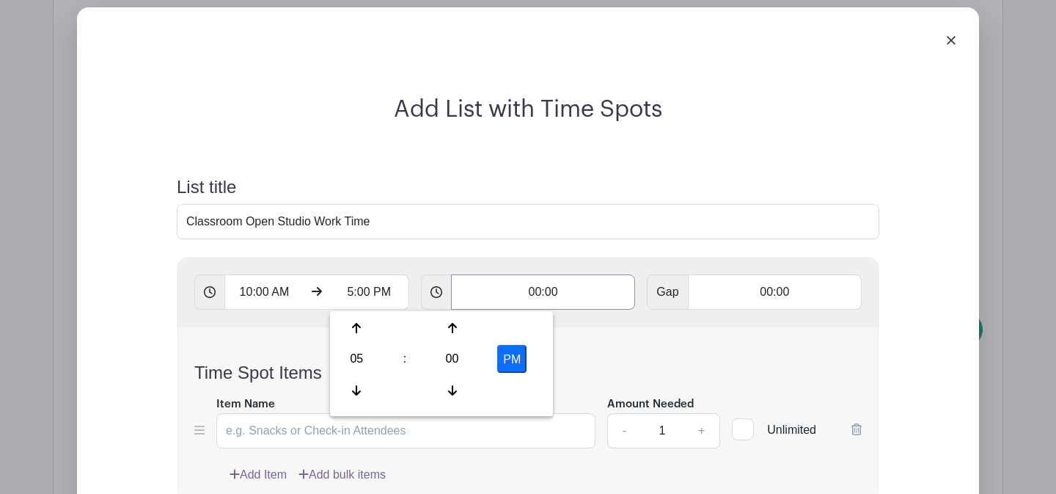
click at [540, 295] on input "00:00" at bounding box center [543, 291] width 185 height 35
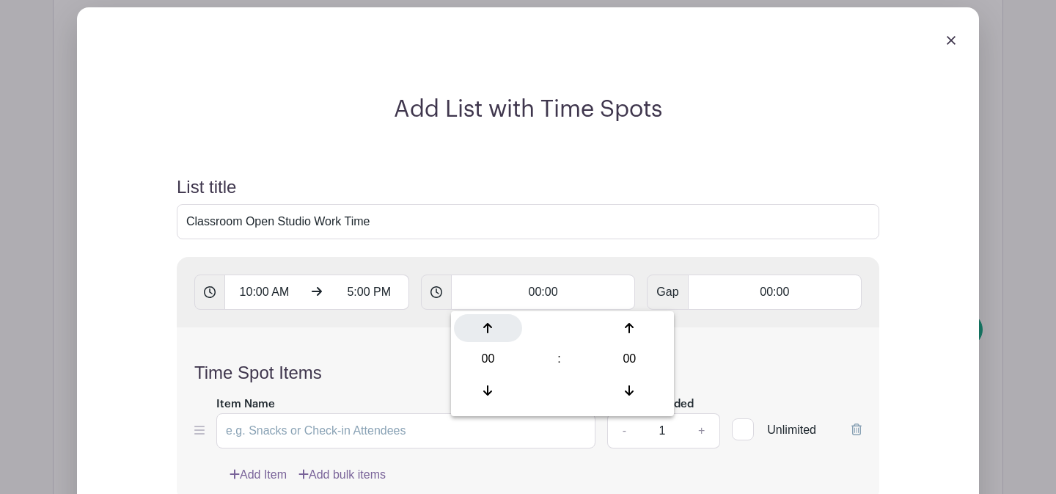
click at [495, 323] on div at bounding box center [488, 328] width 68 height 28
type input "01:00"
type input "Add 7 timespots"
click at [413, 343] on div "Time Spot Items Item Name Amount Needed - 1 + Unlimited Add Item Add bulk items" at bounding box center [528, 414] width 703 height 174
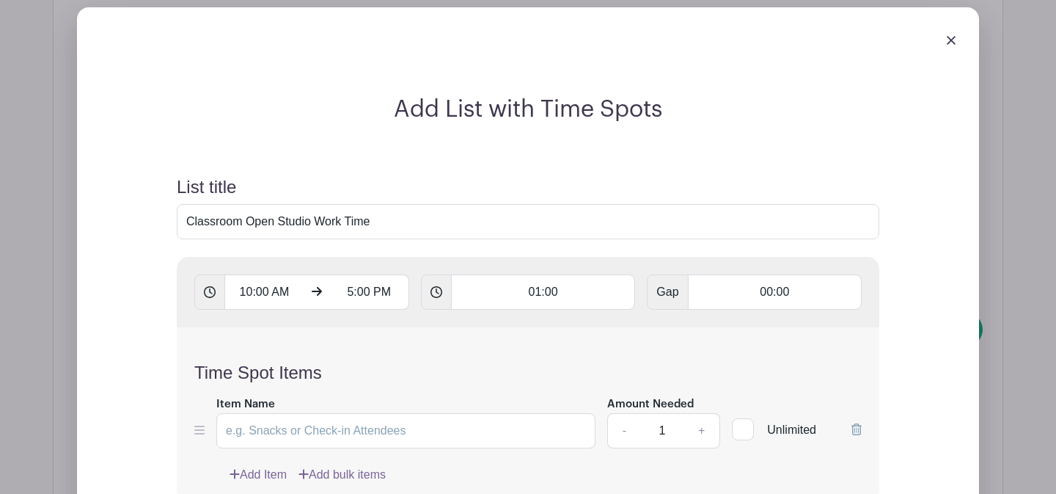
scroll to position [1475, 0]
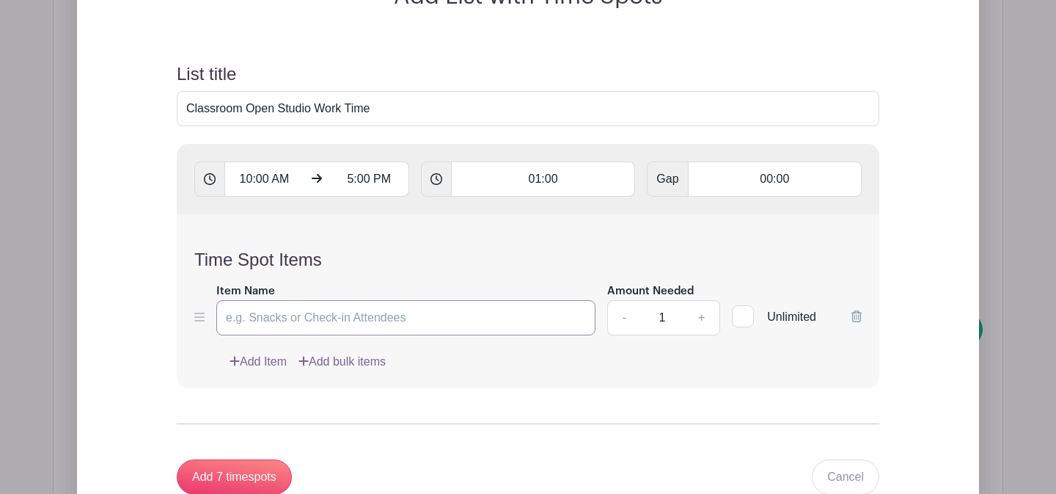
click at [373, 326] on input "Item Name" at bounding box center [405, 317] width 379 height 35
type input "Work Time"
click at [668, 321] on input "1" at bounding box center [662, 317] width 44 height 35
type input "12"
click at [661, 367] on div "Add Item Add bulk items" at bounding box center [546, 362] width 632 height 18
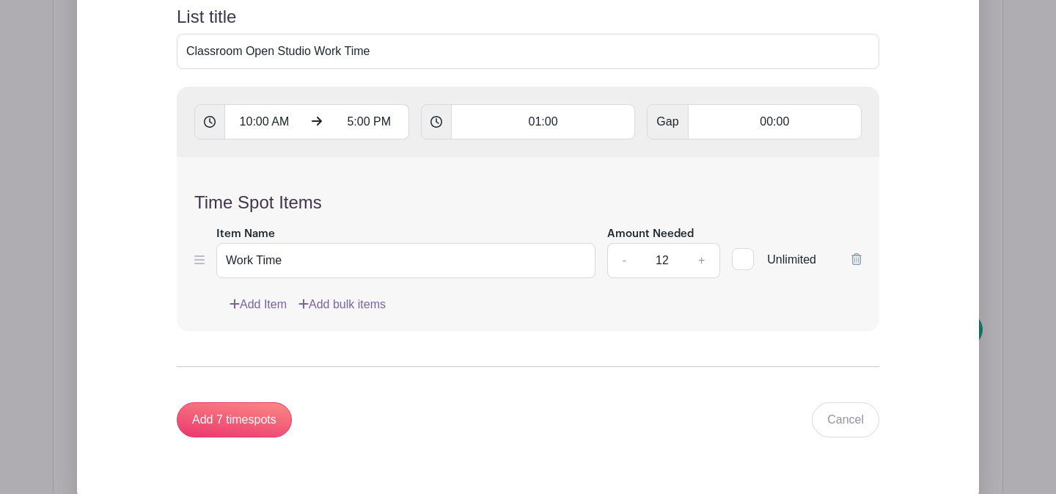
scroll to position [1585, 0]
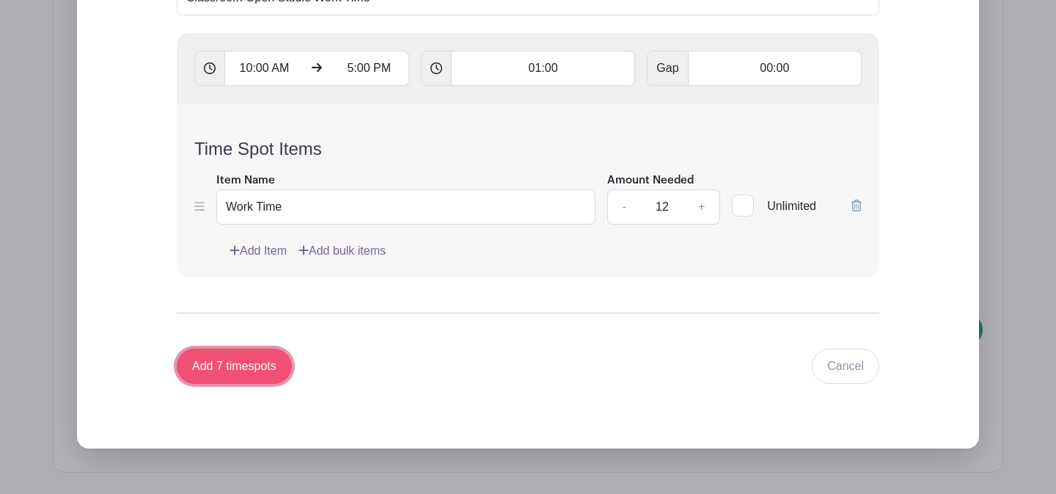
click at [241, 371] on input "Add 7 timespots" at bounding box center [234, 365] width 115 height 35
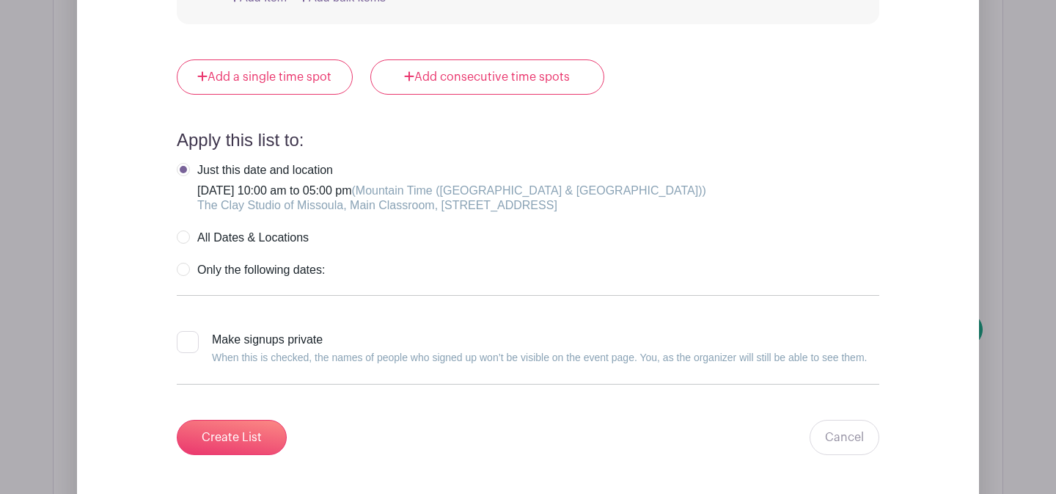
scroll to position [3637, 0]
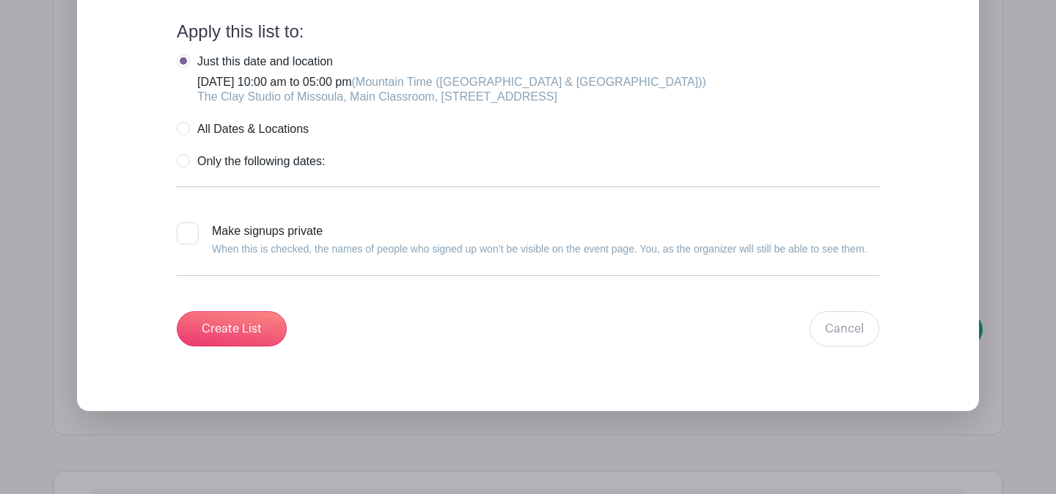
click at [182, 169] on label "Only the following dates:" at bounding box center [251, 161] width 148 height 15
radio input "true"
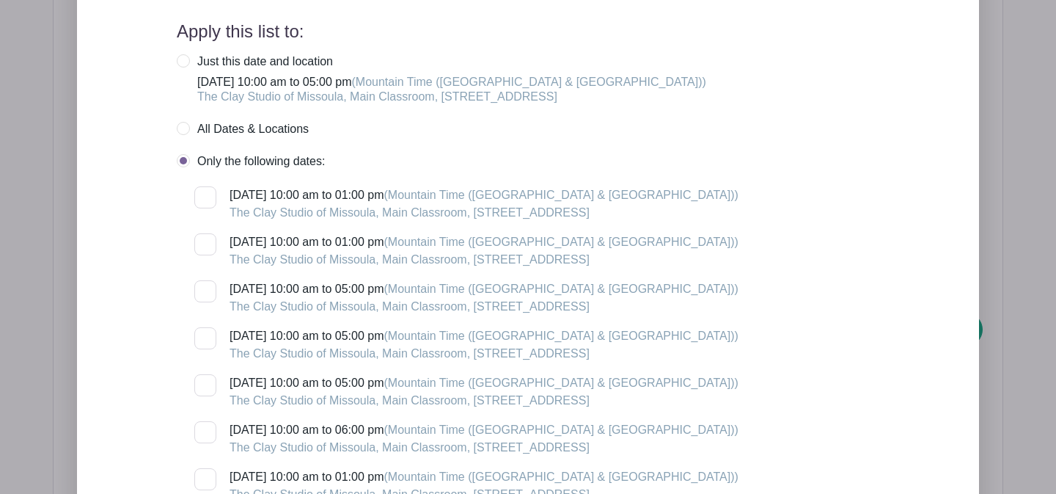
scroll to position [3655, 0]
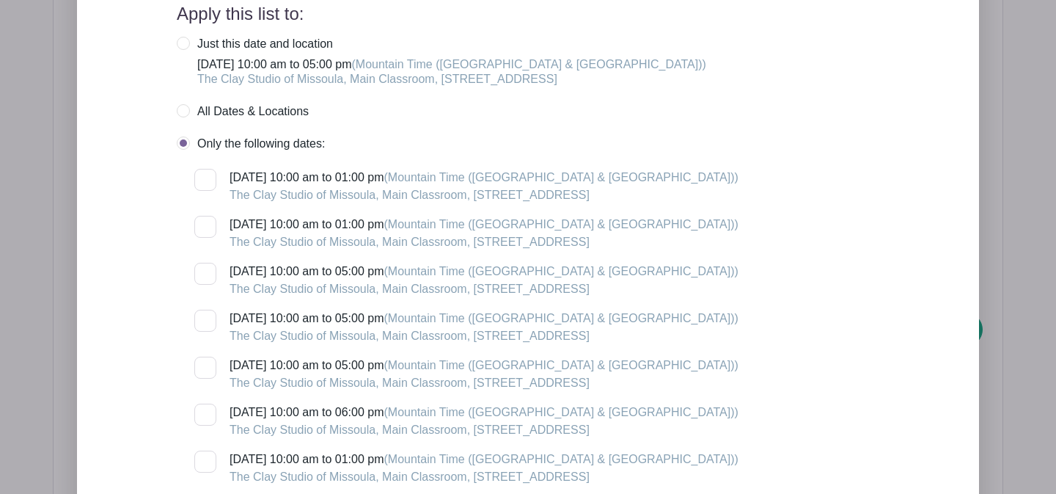
click at [210, 282] on div at bounding box center [205, 274] width 22 height 22
click at [204, 272] on input "[DATE] 10:00 am to 05:00 pm (Mountain Time ([GEOGRAPHIC_DATA] & [GEOGRAPHIC_DAT…" at bounding box center [199, 268] width 10 height 10
checkbox input "true"
click at [207, 327] on div at bounding box center [205, 320] width 22 height 22
click at [204, 319] on input "[DATE] 10:00 am to 05:00 pm (Mountain Time ([GEOGRAPHIC_DATA] & [GEOGRAPHIC_DAT…" at bounding box center [199, 314] width 10 height 10
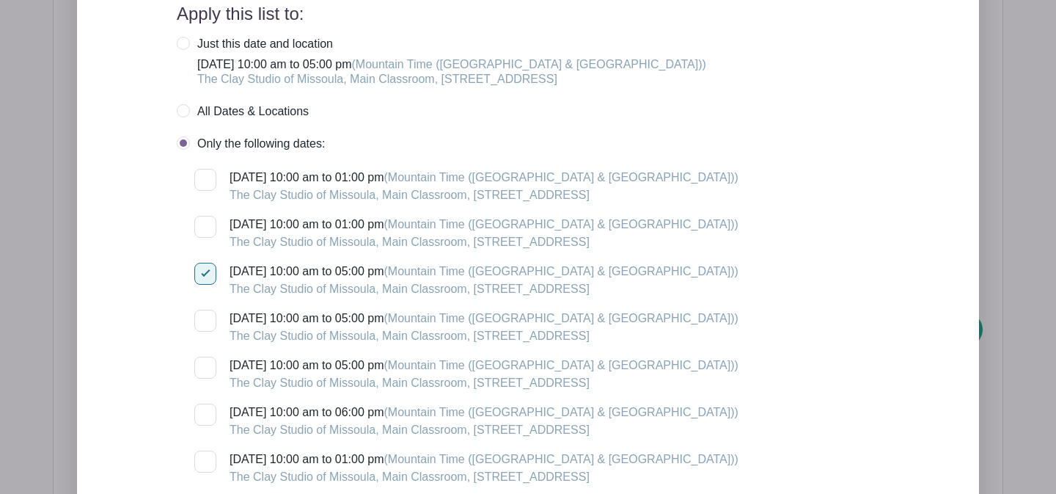
checkbox input "true"
click at [208, 374] on div at bounding box center [205, 367] width 22 height 22
click at [204, 366] on input "[DATE] 10:00 am to 05:00 pm (Mountain Time ([GEOGRAPHIC_DATA] & [GEOGRAPHIC_DAT…" at bounding box center [199, 361] width 10 height 10
checkbox input "true"
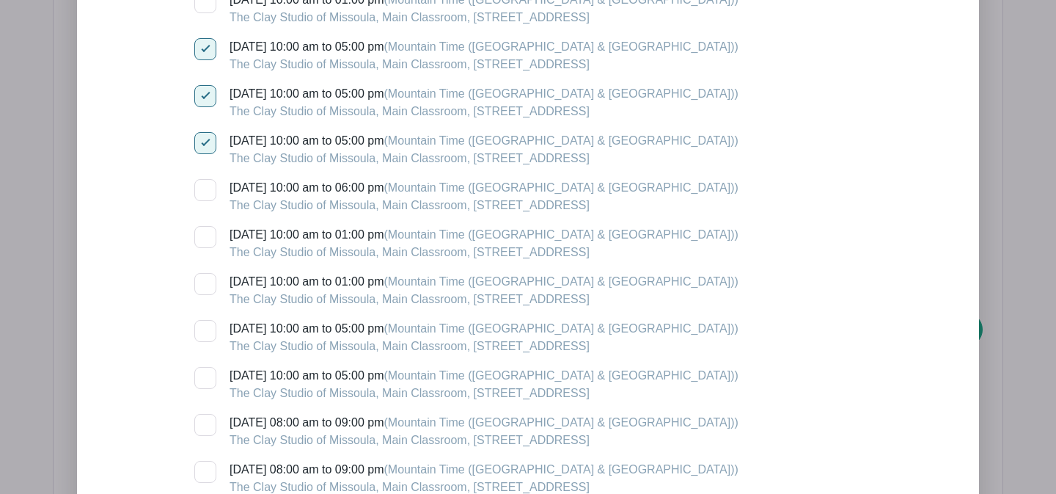
scroll to position [3889, 0]
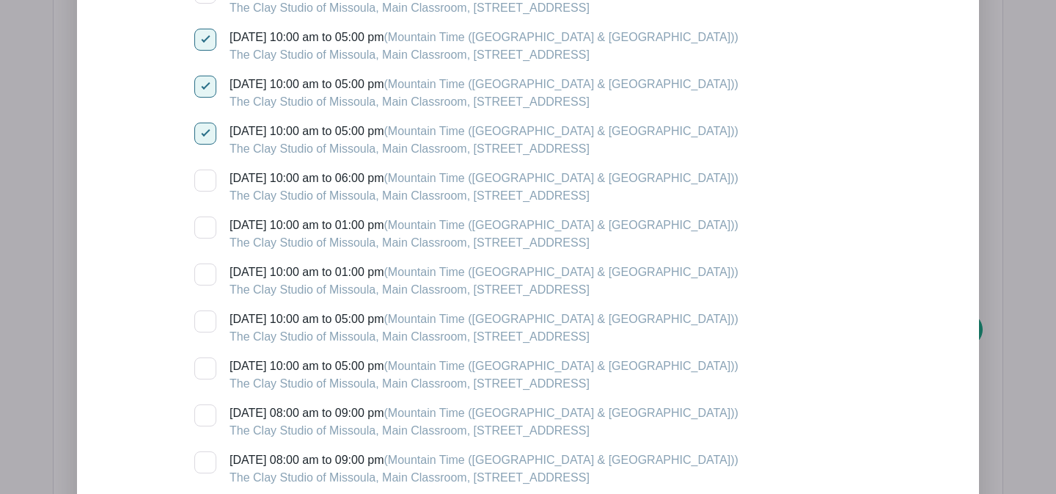
click at [205, 325] on div at bounding box center [205, 321] width 22 height 22
click at [204, 320] on input "[DATE] 10:00 am to 05:00 pm (Mountain Time ([GEOGRAPHIC_DATA] & [GEOGRAPHIC_DAT…" at bounding box center [199, 315] width 10 height 10
checkbox input "true"
click at [205, 370] on div at bounding box center [205, 368] width 22 height 22
click at [204, 367] on input "[DATE] 10:00 am to 05:00 pm (Mountain Time ([GEOGRAPHIC_DATA] & [GEOGRAPHIC_DAT…" at bounding box center [199, 362] width 10 height 10
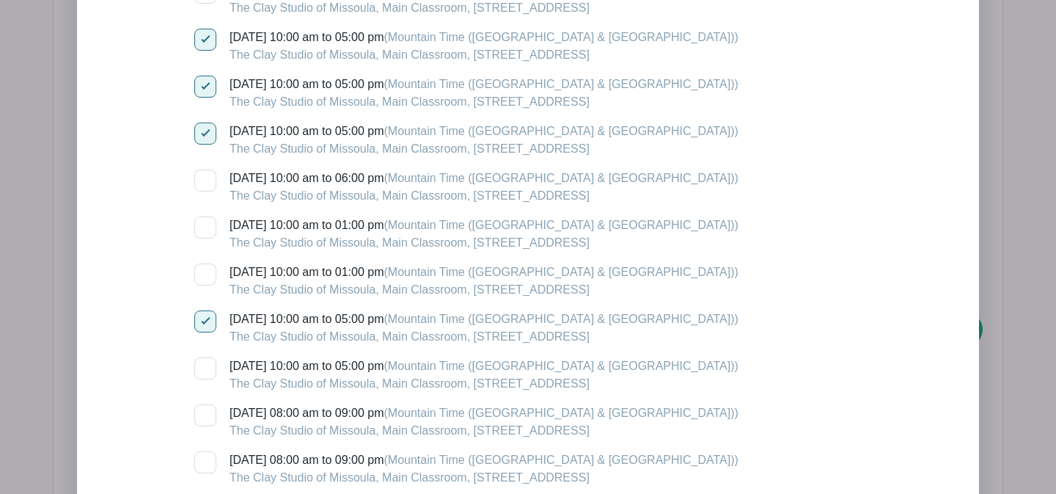
checkbox input "true"
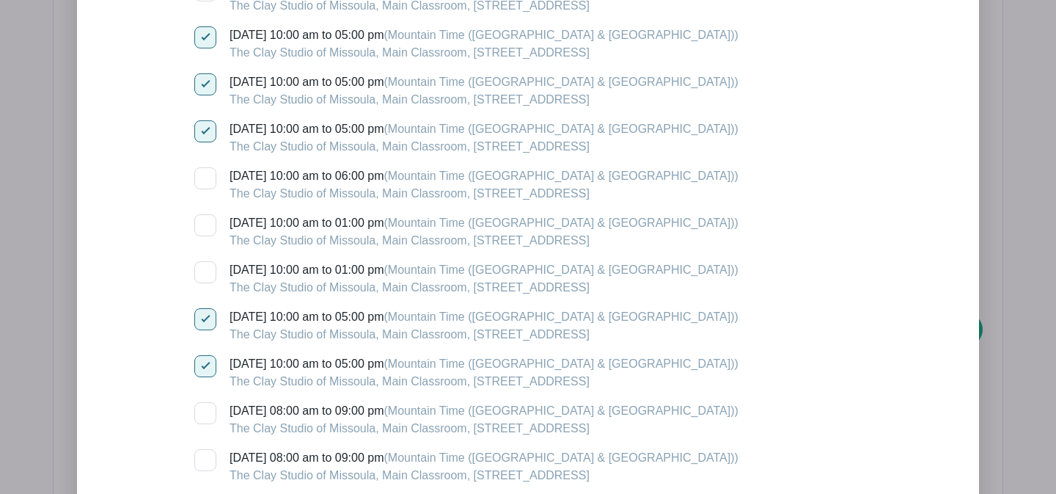
scroll to position [4201, 0]
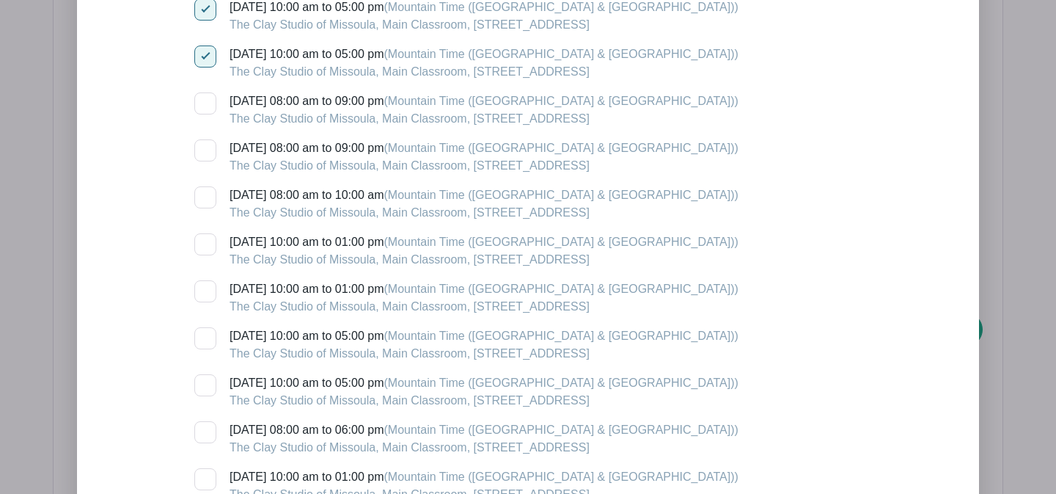
click at [209, 342] on div at bounding box center [205, 338] width 22 height 22
click at [204, 337] on input "[DATE] 10:00 am to 05:00 pm (Mountain Time ([GEOGRAPHIC_DATA] & [GEOGRAPHIC_DAT…" at bounding box center [199, 332] width 10 height 10
checkbox input "true"
click at [207, 391] on div at bounding box center [205, 385] width 22 height 22
click at [204, 384] on input "[DATE] 10:00 am to 05:00 pm (Mountain Time ([GEOGRAPHIC_DATA] & [GEOGRAPHIC_DAT…" at bounding box center [199, 379] width 10 height 10
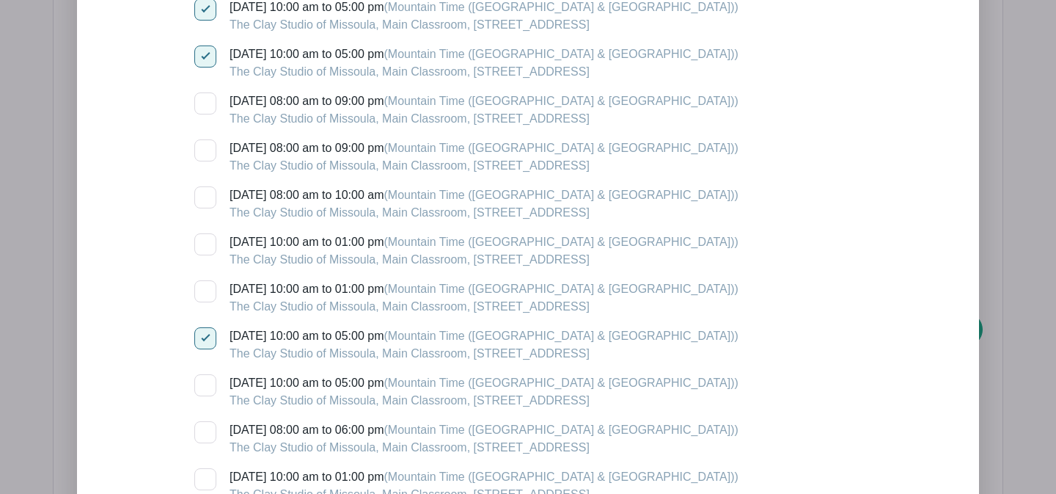
checkbox input "true"
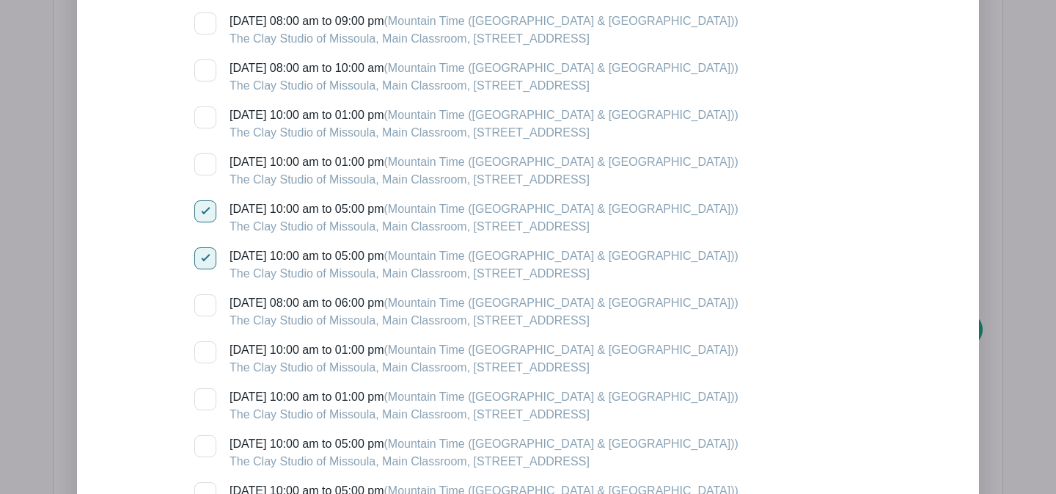
scroll to position [4498, 0]
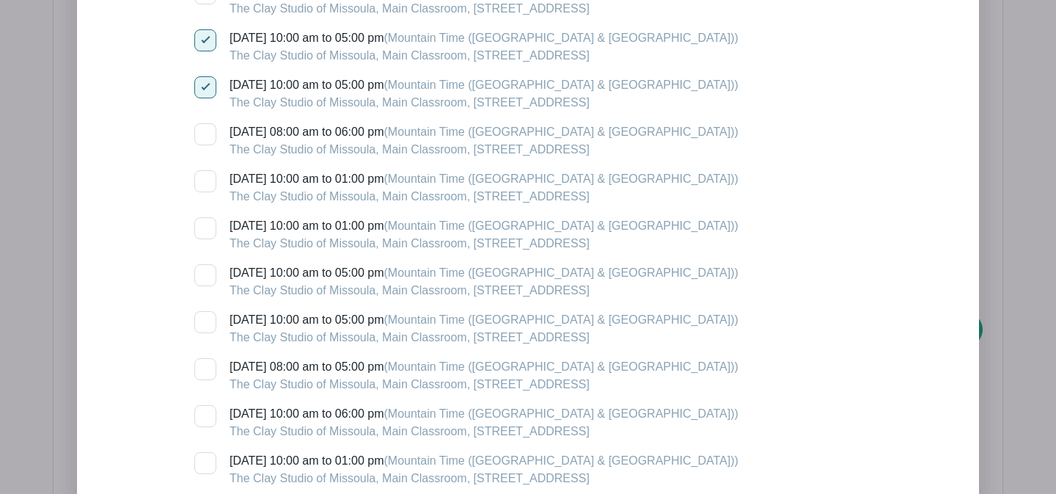
click at [205, 271] on div at bounding box center [205, 275] width 22 height 22
click at [204, 271] on input "[DATE] 10:00 am to 05:00 pm (Mountain Time ([GEOGRAPHIC_DATA] & [GEOGRAPHIC_DAT…" at bounding box center [199, 269] width 10 height 10
checkbox input "true"
click at [207, 329] on div at bounding box center [205, 322] width 22 height 22
click at [204, 320] on input "[DATE] 10:00 am to 05:00 pm (Mountain Time ([GEOGRAPHIC_DATA] & [GEOGRAPHIC_DAT…" at bounding box center [199, 316] width 10 height 10
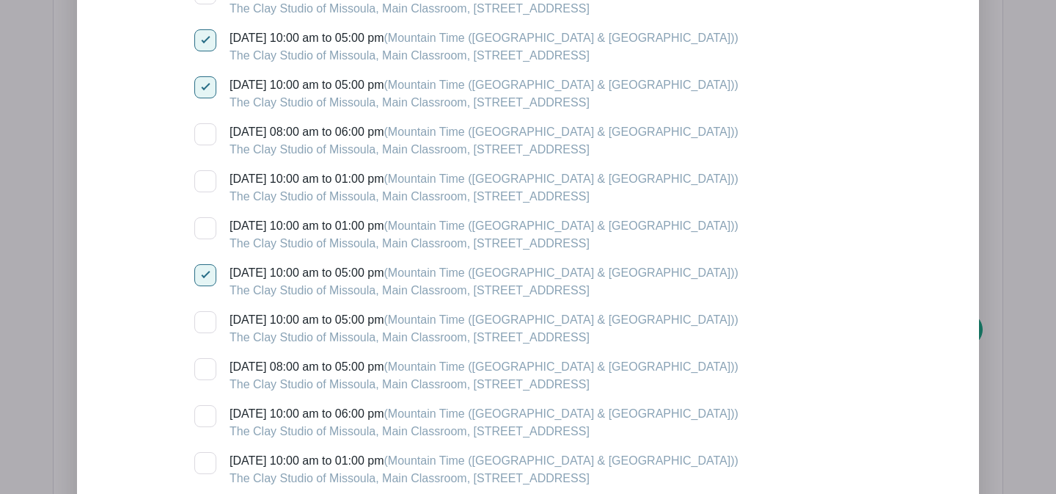
checkbox input "true"
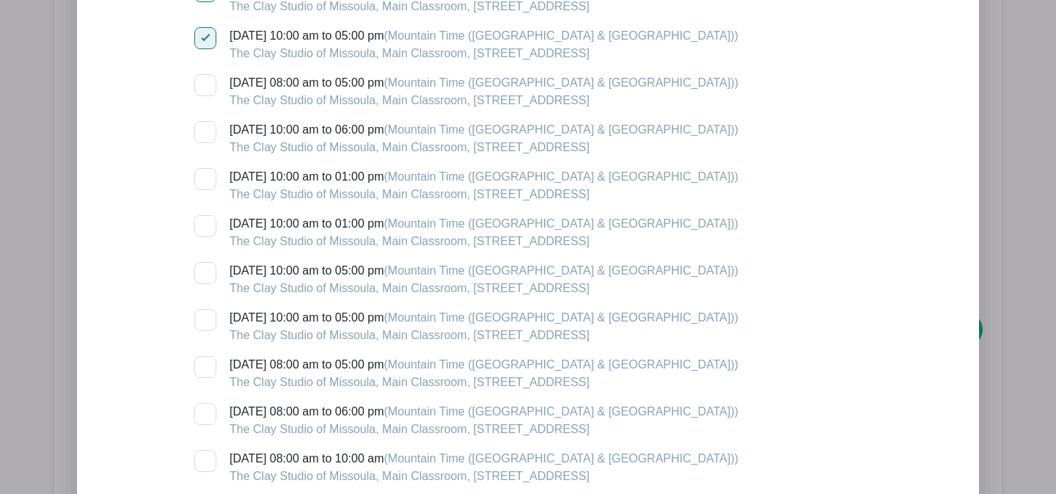
scroll to position [4787, 0]
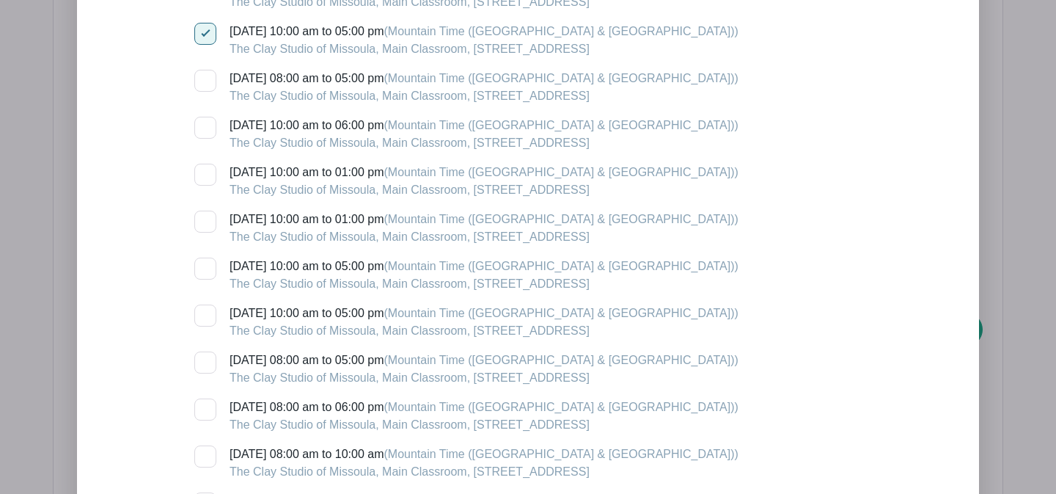
click at [205, 279] on div at bounding box center [205, 268] width 22 height 22
click at [204, 267] on input "[DATE] 10:00 am to 05:00 pm (Mountain Time ([GEOGRAPHIC_DATA] & [GEOGRAPHIC_DAT…" at bounding box center [199, 262] width 10 height 10
checkbox input "true"
click at [205, 320] on div at bounding box center [205, 315] width 22 height 22
click at [204, 314] on input "[DATE] 10:00 am to 05:00 pm (Mountain Time ([GEOGRAPHIC_DATA] & [GEOGRAPHIC_DAT…" at bounding box center [199, 309] width 10 height 10
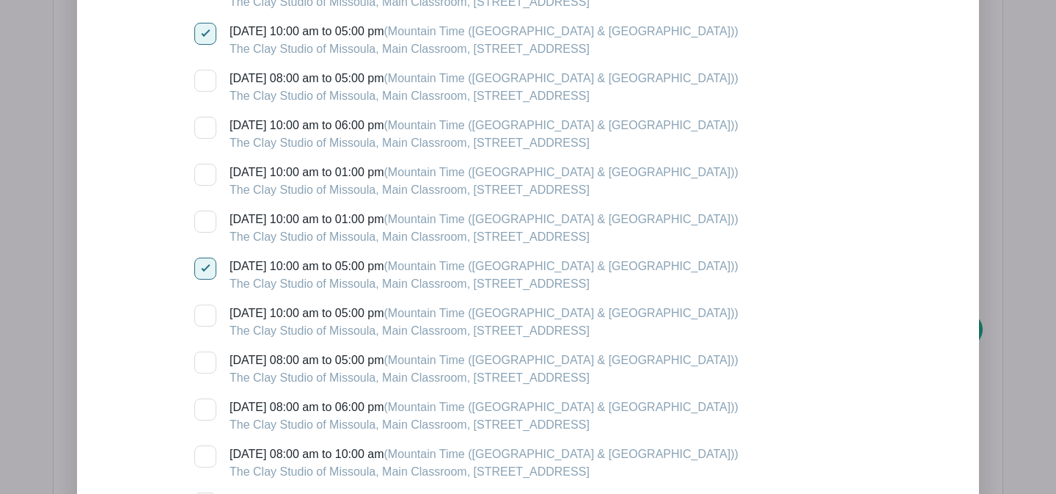
checkbox input "true"
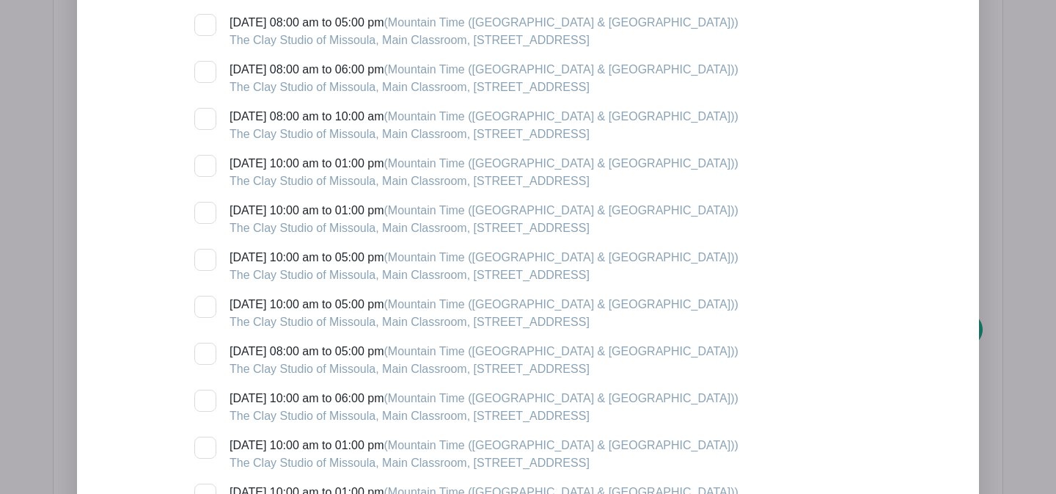
scroll to position [5128, 0]
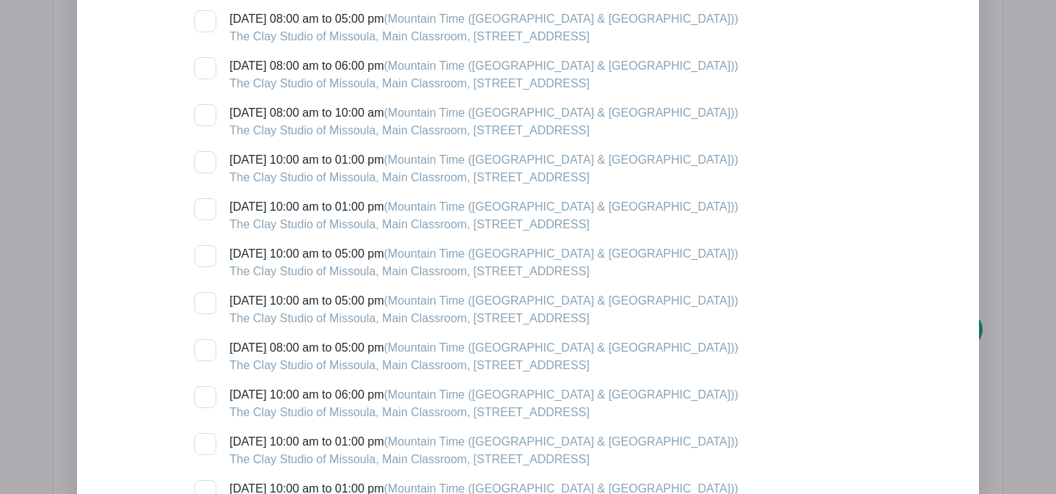
click at [205, 265] on div at bounding box center [205, 256] width 22 height 22
click at [204, 254] on input "[DATE] 10:00 am to 05:00 pm (Mountain Time ([GEOGRAPHIC_DATA] & [GEOGRAPHIC_DAT…" at bounding box center [199, 250] width 10 height 10
checkbox input "true"
click at [205, 310] on div at bounding box center [205, 303] width 22 height 22
click at [204, 301] on input "[DATE] 10:00 am to 05:00 pm (Mountain Time ([GEOGRAPHIC_DATA] & [GEOGRAPHIC_DAT…" at bounding box center [199, 297] width 10 height 10
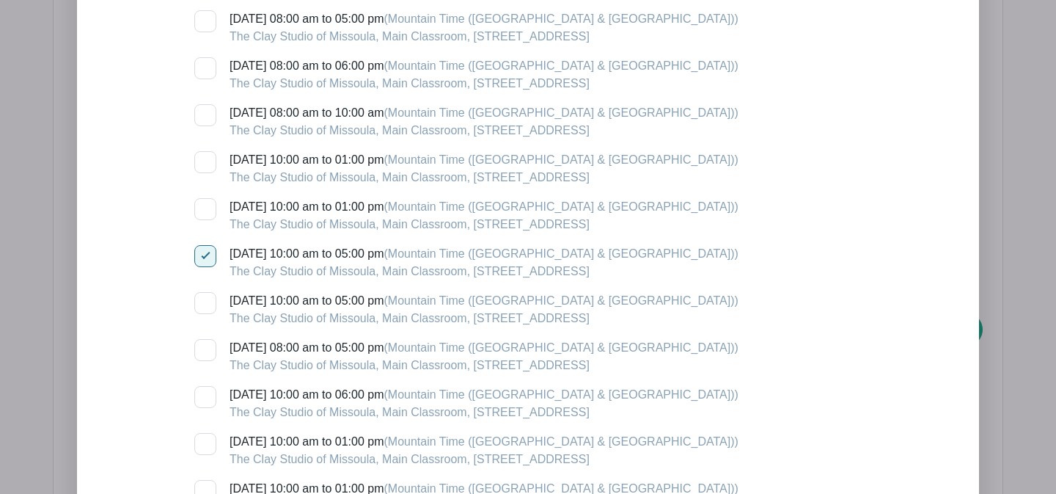
checkbox input "true"
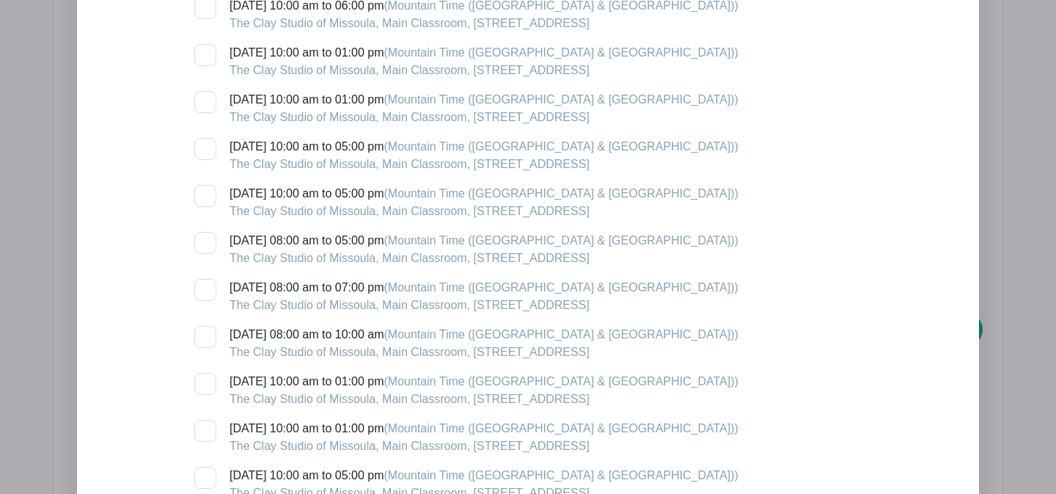
click at [211, 158] on div at bounding box center [205, 149] width 22 height 22
click at [204, 147] on input "[DATE] 10:00 am to 05:00 pm (Mountain Time ([GEOGRAPHIC_DATA] & [GEOGRAPHIC_DAT…" at bounding box center [199, 143] width 10 height 10
checkbox input "true"
click at [208, 202] on div at bounding box center [205, 196] width 22 height 22
click at [204, 194] on input "[DATE] 10:00 am to 05:00 pm (Mountain Time ([GEOGRAPHIC_DATA] & [GEOGRAPHIC_DAT…" at bounding box center [199, 190] width 10 height 10
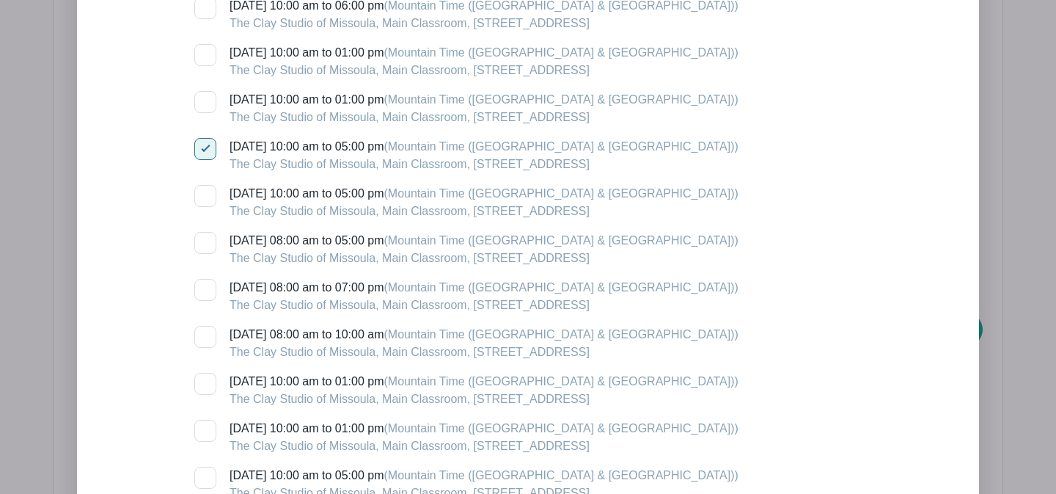
checkbox input "true"
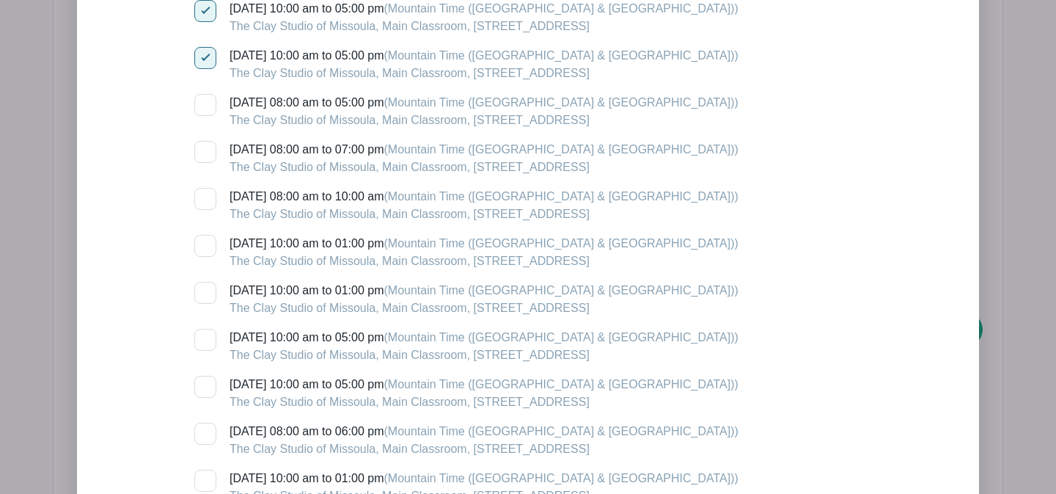
scroll to position [5653, 0]
click at [204, 346] on div at bounding box center [205, 340] width 22 height 22
click at [204, 339] on input "[DATE] 10:00 am to 05:00 pm (Mountain Time ([GEOGRAPHIC_DATA] & [GEOGRAPHIC_DAT…" at bounding box center [199, 334] width 10 height 10
checkbox input "true"
click at [208, 389] on div at bounding box center [205, 387] width 22 height 22
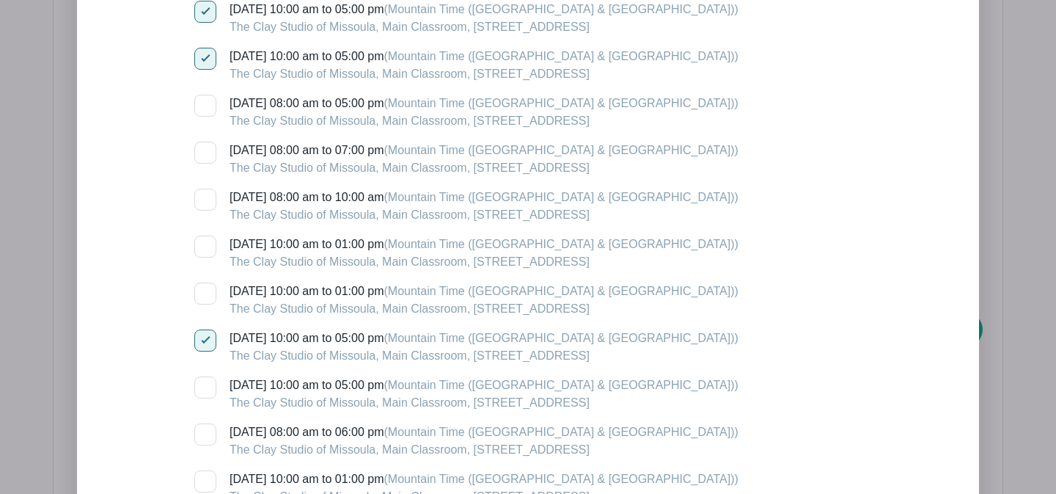
click at [204, 386] on input "[DATE] 10:00 am to 05:00 pm (Mountain Time ([GEOGRAPHIC_DATA] & [GEOGRAPHIC_DAT…" at bounding box center [199, 381] width 10 height 10
checkbox input "true"
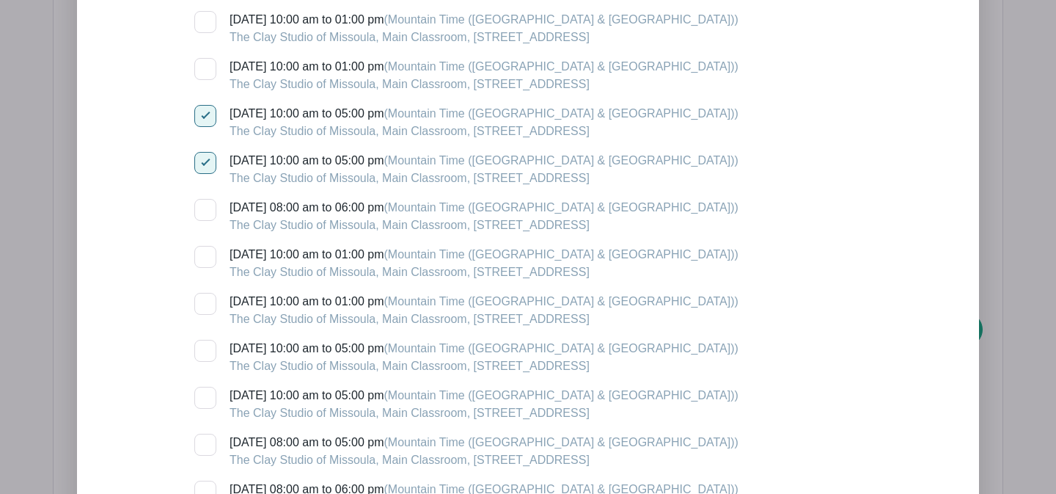
scroll to position [5954, 0]
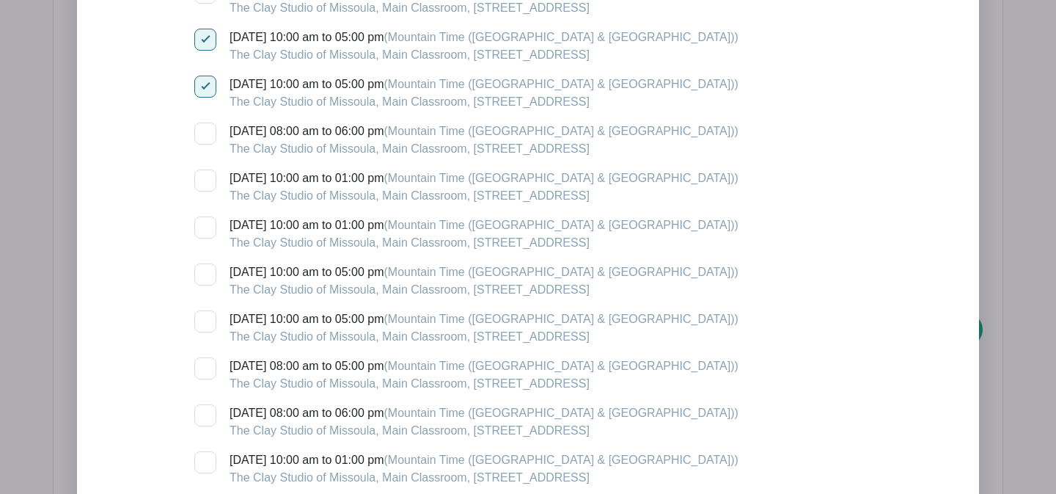
click at [202, 273] on input "[DATE] 10:00 am to 05:00 pm (Mountain Time ([GEOGRAPHIC_DATA] & [GEOGRAPHIC_DAT…" at bounding box center [199, 268] width 10 height 10
checkbox input "true"
click at [205, 331] on div at bounding box center [205, 321] width 22 height 22
click at [204, 320] on input "[DATE] 10:00 am to 05:00 pm (Mountain Time ([GEOGRAPHIC_DATA] & [GEOGRAPHIC_DAT…" at bounding box center [199, 315] width 10 height 10
checkbox input "true"
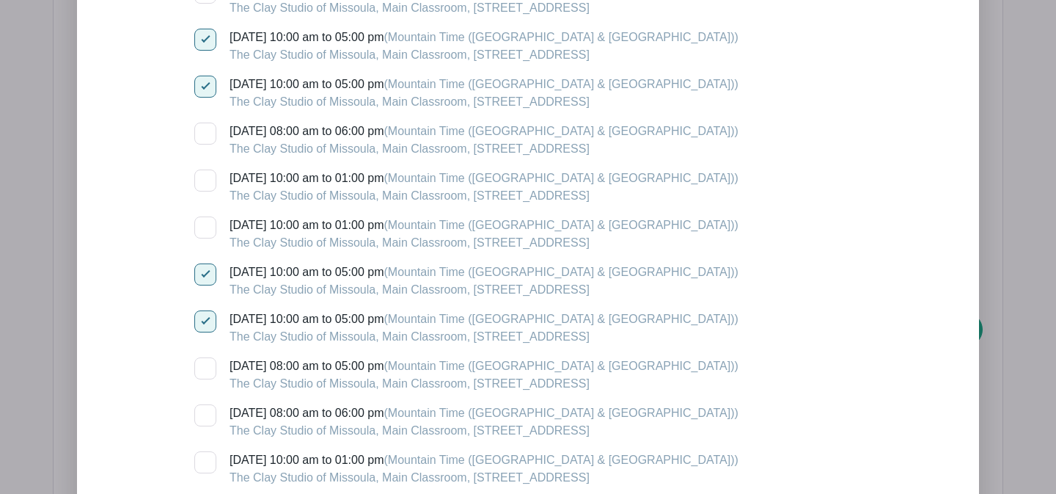
scroll to position [6152, 0]
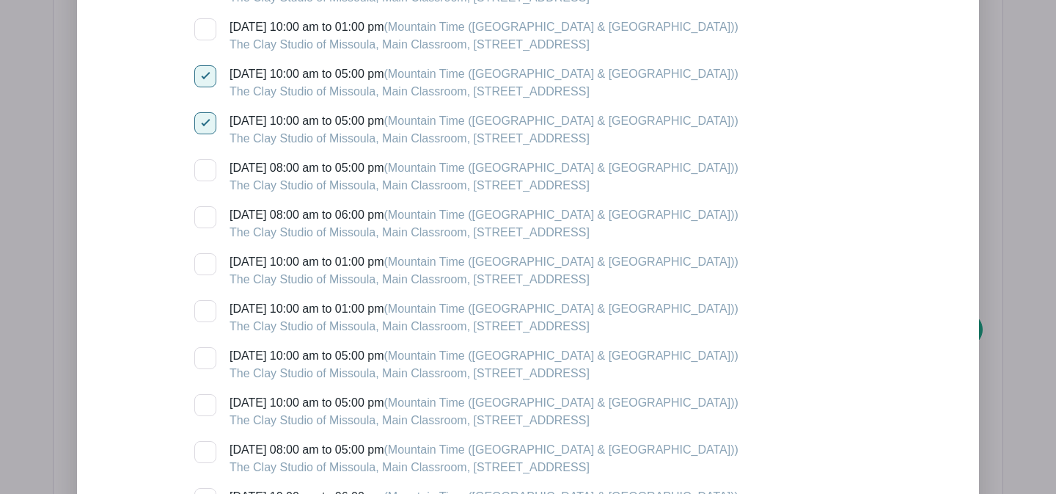
click at [204, 364] on div at bounding box center [205, 358] width 22 height 22
click at [204, 356] on input "[DATE] 10:00 am to 05:00 pm (Mountain Time ([GEOGRAPHIC_DATA] & [GEOGRAPHIC_DAT…" at bounding box center [199, 352] width 10 height 10
checkbox input "true"
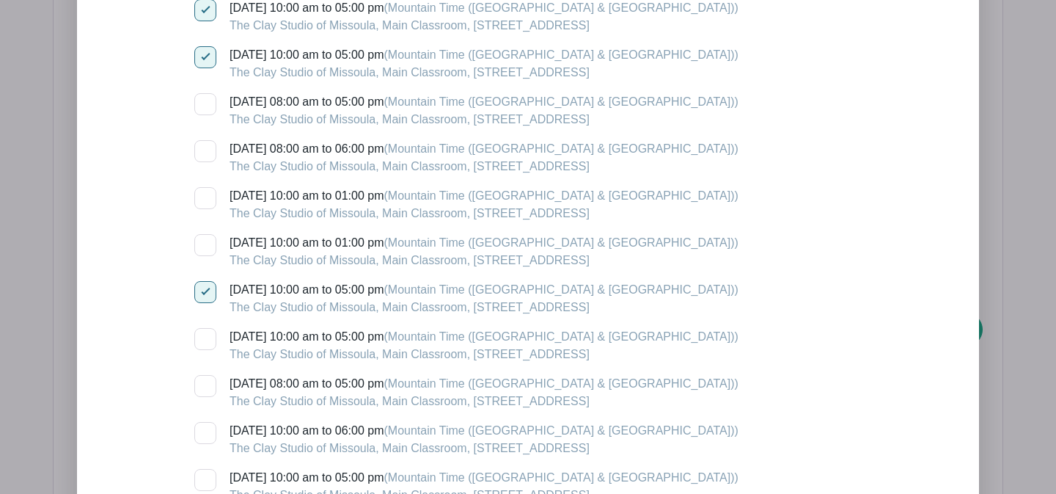
click at [207, 345] on div at bounding box center [205, 339] width 22 height 22
click at [204, 337] on input "[DATE] 10:00 am to 05:00 pm (Mountain Time ([GEOGRAPHIC_DATA] & [GEOGRAPHIC_DAT…" at bounding box center [199, 333] width 10 height 10
checkbox input "true"
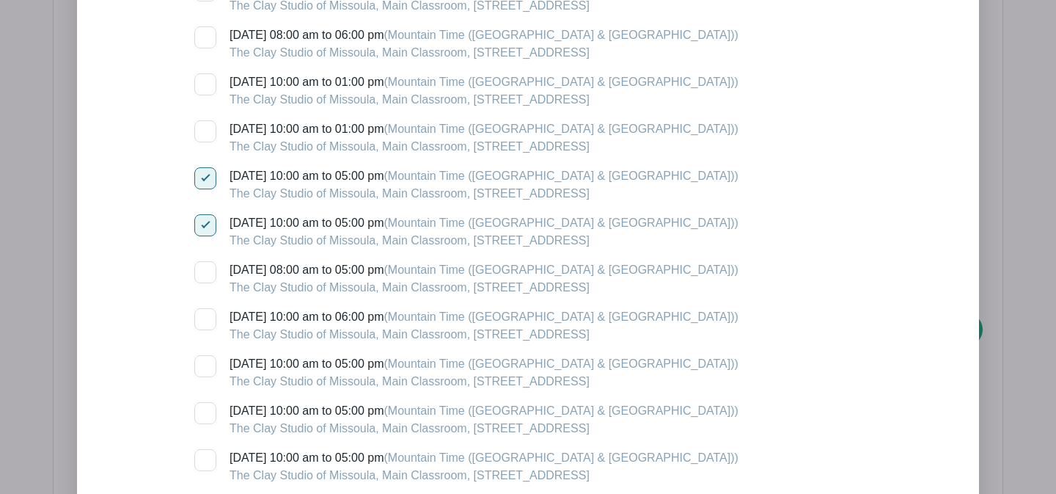
scroll to position [6395, 0]
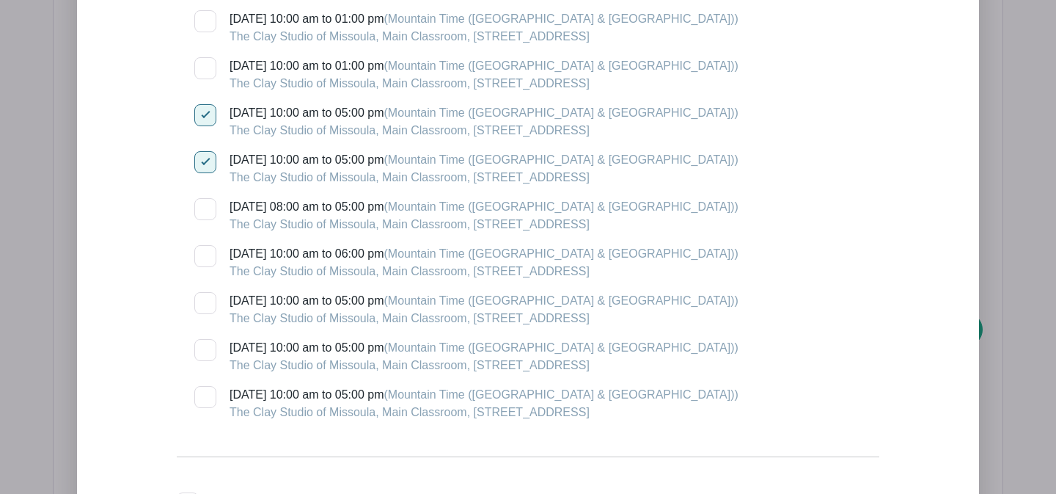
click at [202, 301] on input "[DATE] 10:00 am to 05:00 pm (Mountain Time ([GEOGRAPHIC_DATA] & [GEOGRAPHIC_DAT…" at bounding box center [199, 297] width 10 height 10
checkbox input "true"
click at [208, 352] on div at bounding box center [205, 350] width 22 height 22
click at [204, 348] on input "[DATE] 10:00 am to 05:00 pm (Mountain Time ([GEOGRAPHIC_DATA] & [GEOGRAPHIC_DAT…" at bounding box center [199, 344] width 10 height 10
checkbox input "true"
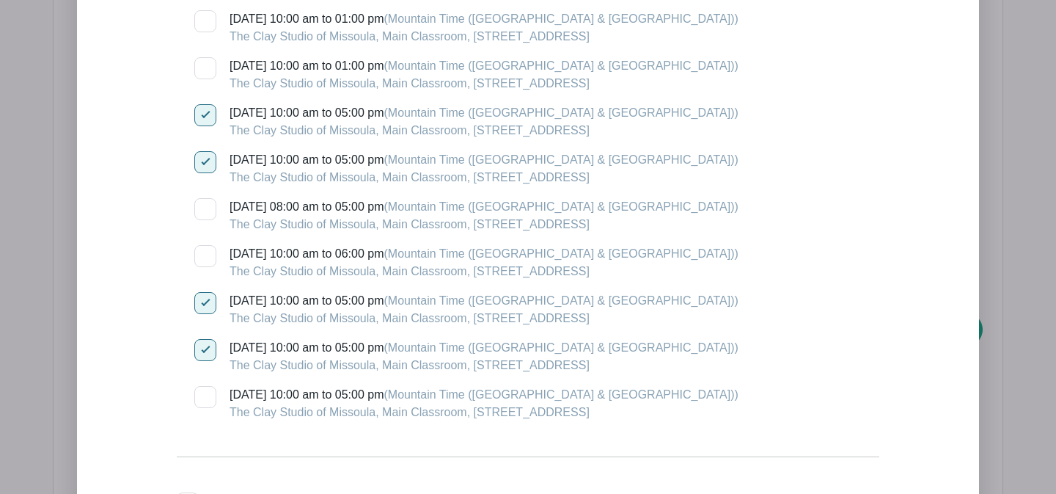
click at [209, 408] on div at bounding box center [205, 397] width 22 height 22
click at [204, 395] on input "[DATE] 10:00 am to 05:00 pm (Mountain Time ([GEOGRAPHIC_DATA] & [GEOGRAPHIC_DAT…" at bounding box center [199, 391] width 10 height 10
checkbox input "true"
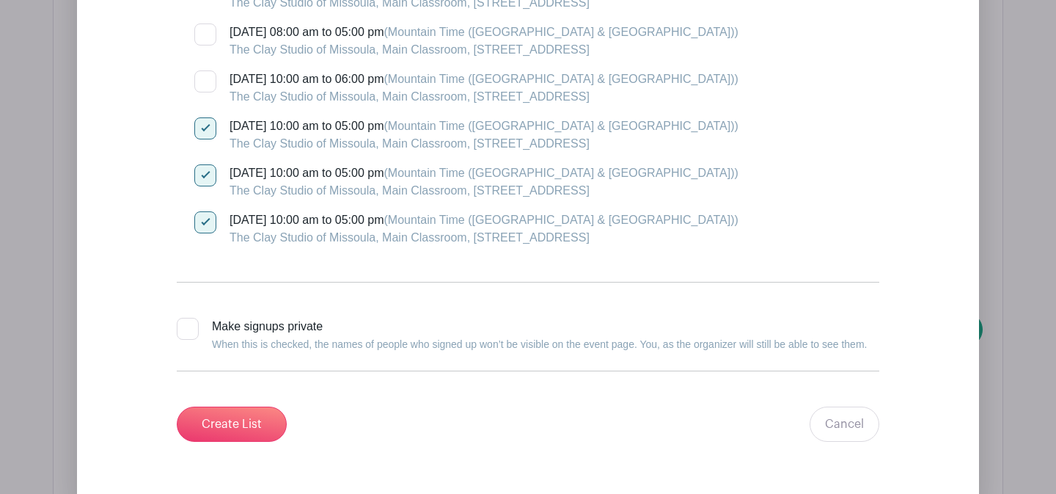
scroll to position [6606, 0]
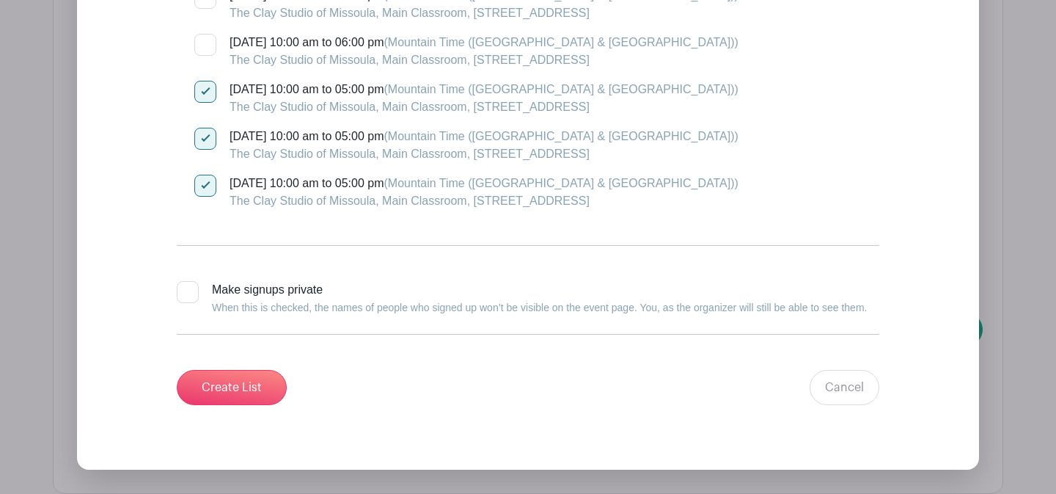
click at [186, 292] on div at bounding box center [188, 292] width 22 height 22
click at [186, 290] on input "Make signups private When this is checked, the names of people who signed up wo…" at bounding box center [182, 286] width 10 height 10
checkbox input "true"
click at [217, 395] on input "Create List" at bounding box center [232, 387] width 110 height 35
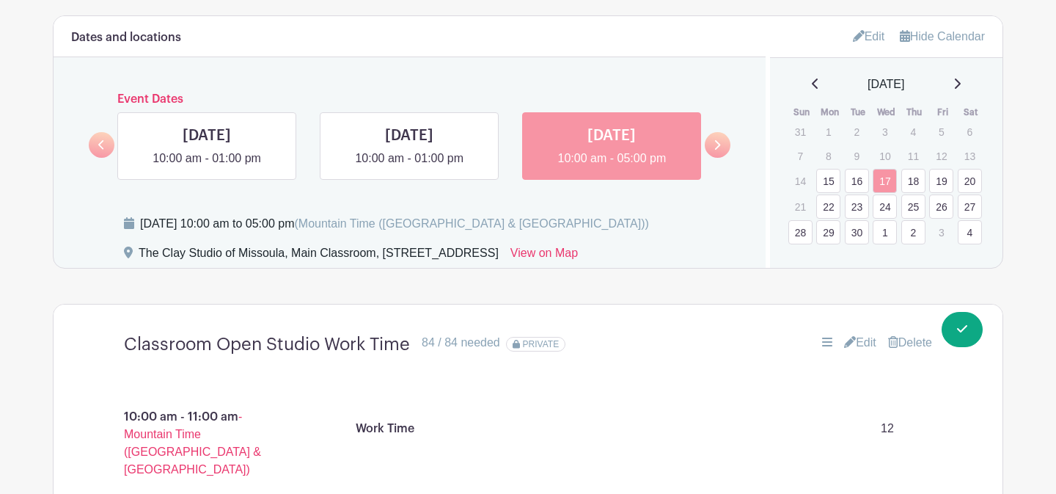
scroll to position [954, 0]
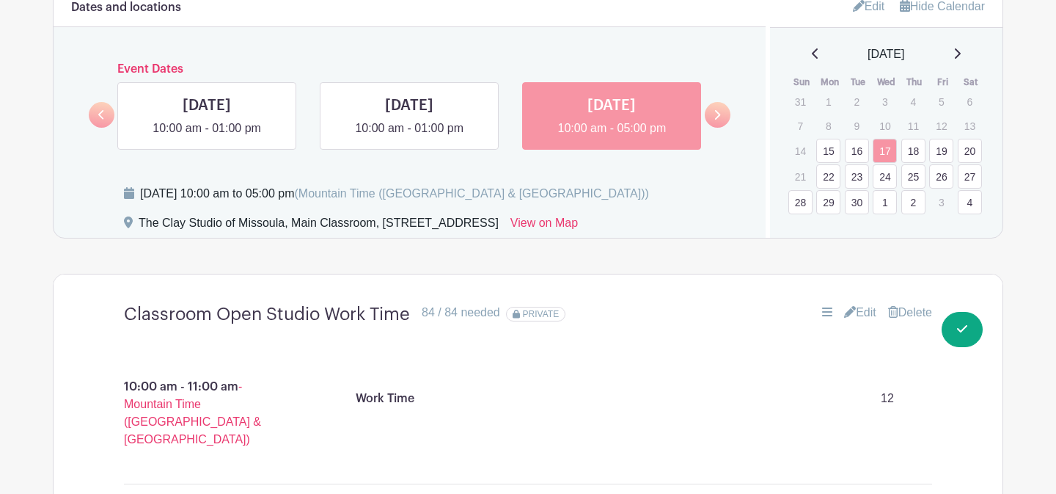
click at [909, 155] on link "18" at bounding box center [913, 151] width 24 height 24
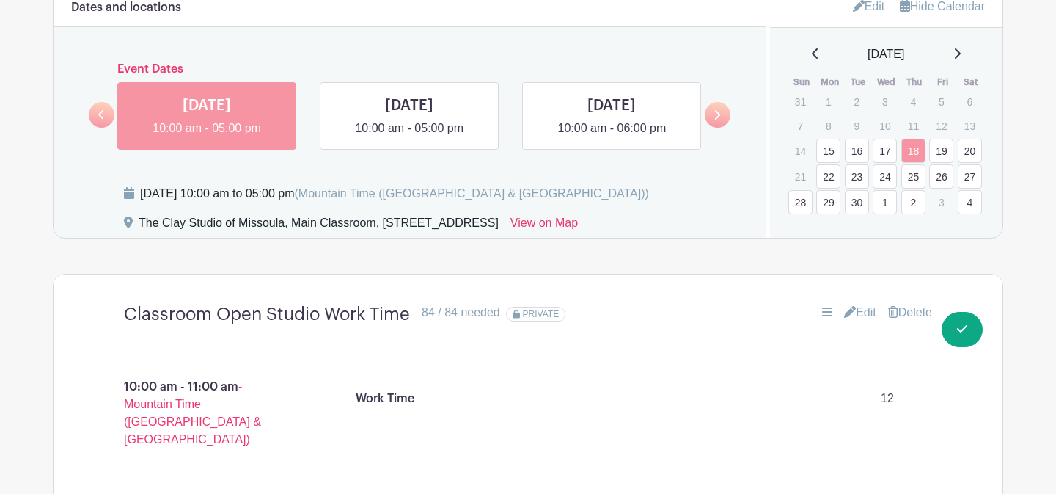
click at [938, 155] on link "19" at bounding box center [941, 151] width 24 height 24
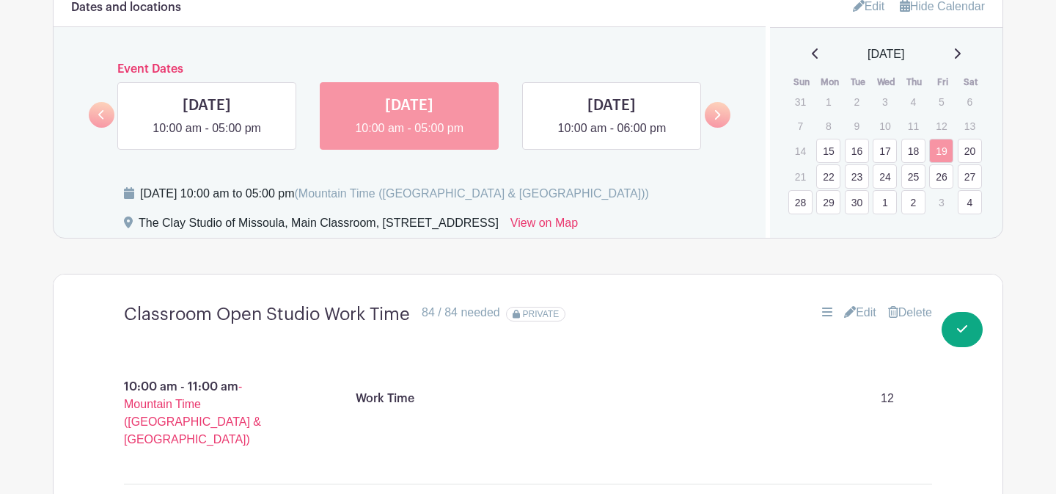
click at [967, 155] on link "20" at bounding box center [970, 151] width 24 height 24
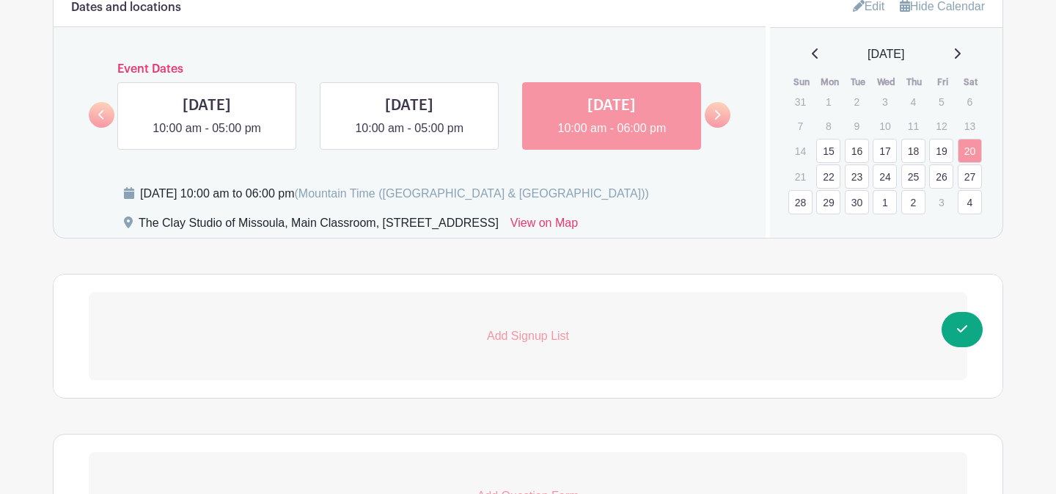
click at [513, 338] on p "Add Signup List" at bounding box center [528, 336] width 879 height 18
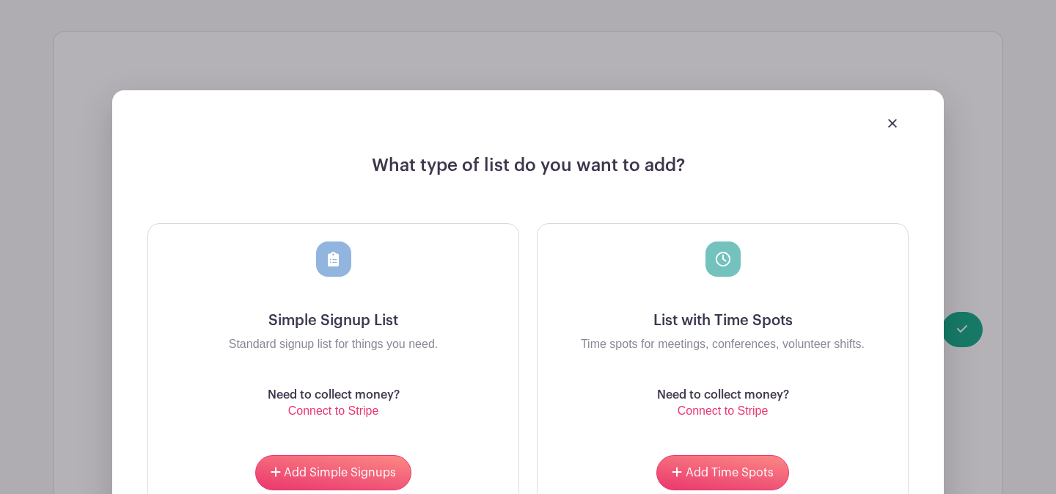
scroll to position [1215, 0]
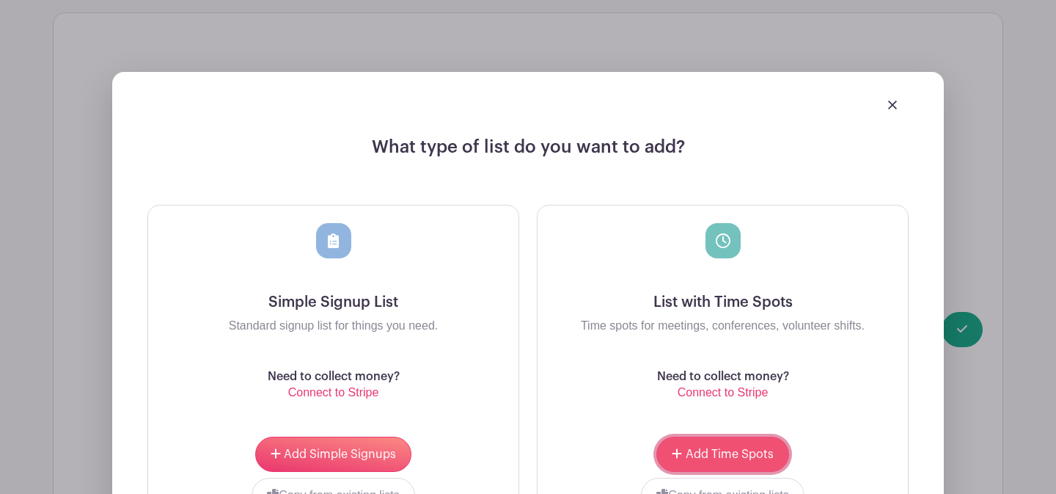
click at [697, 462] on button "Add Time Spots" at bounding box center [722, 453] width 132 height 35
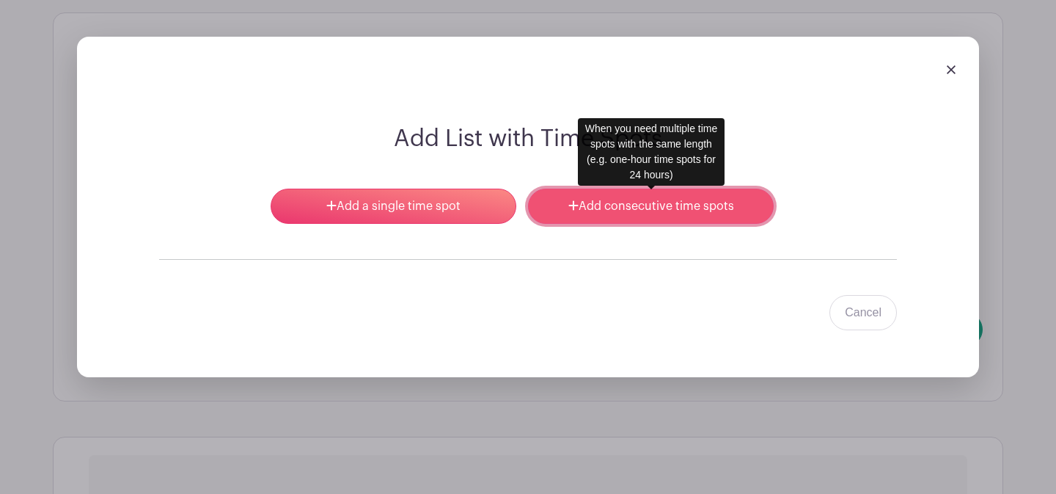
click at [564, 208] on link "Add consecutive time spots" at bounding box center [651, 205] width 246 height 35
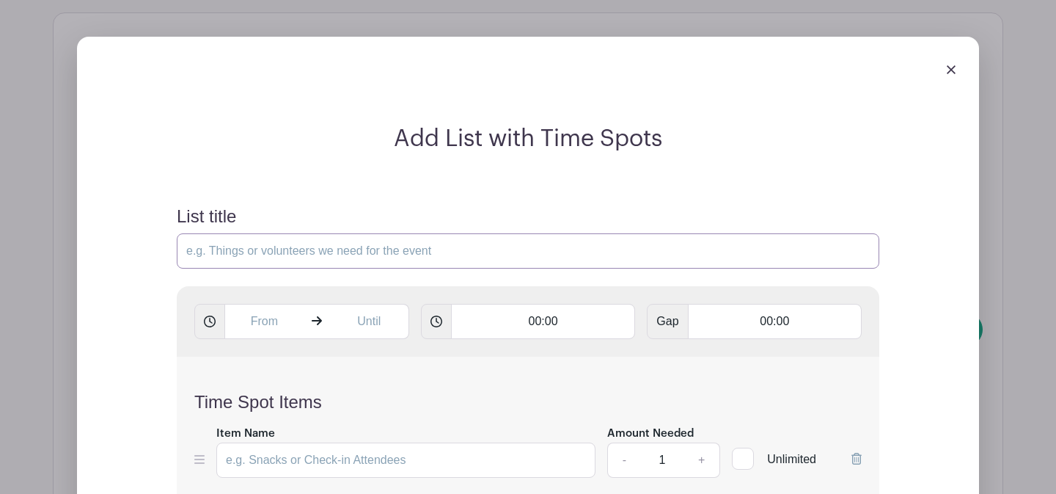
click at [377, 251] on input "List title" at bounding box center [528, 250] width 703 height 35
type input "Classroom Open Studio Work Time"
click at [268, 315] on input "text" at bounding box center [263, 321] width 79 height 35
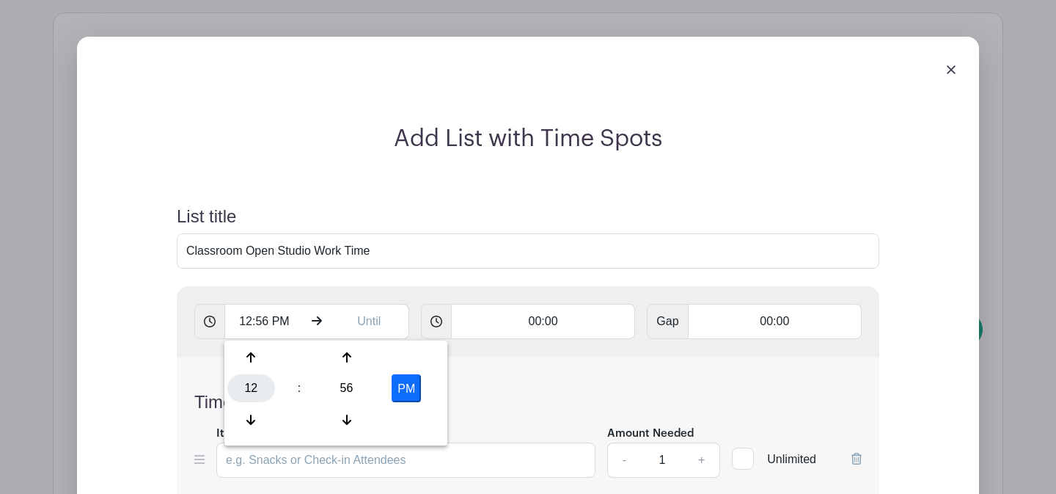
click at [263, 383] on div "12" at bounding box center [251, 388] width 48 height 28
click at [348, 419] on div "10" at bounding box center [360, 420] width 49 height 28
click at [355, 395] on div "56" at bounding box center [347, 388] width 48 height 28
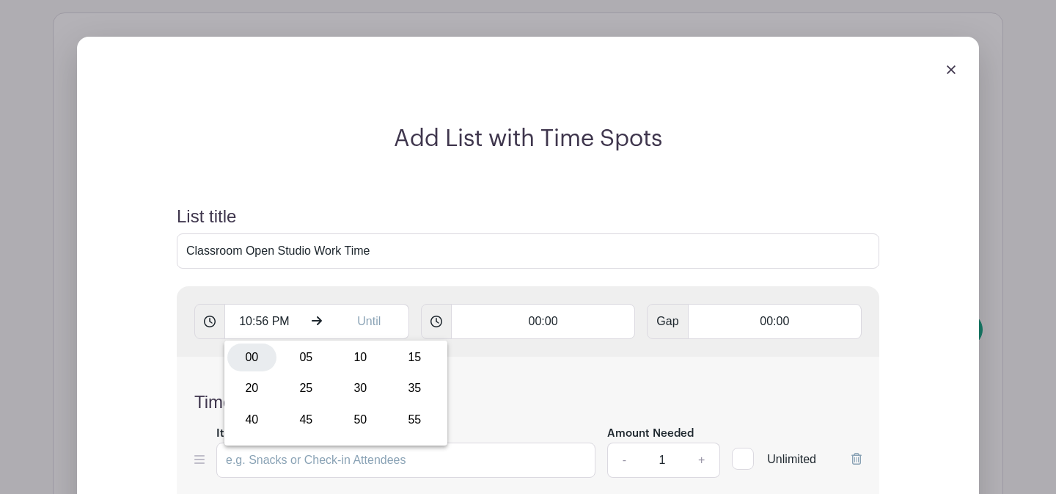
click at [254, 355] on div "00" at bounding box center [251, 357] width 49 height 28
click at [401, 389] on button "PM" at bounding box center [406, 388] width 29 height 28
type input "10:00 AM"
click at [371, 332] on input "text" at bounding box center [369, 321] width 79 height 35
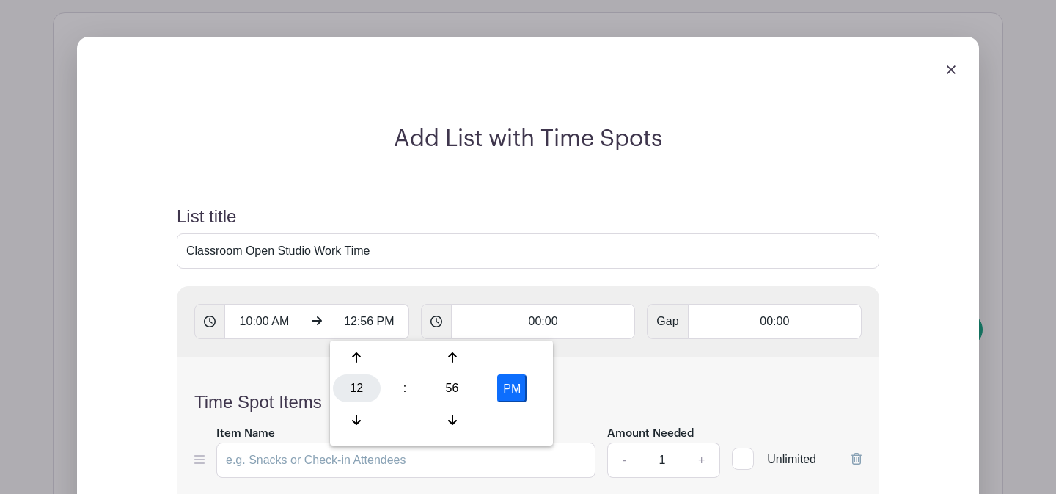
click at [370, 392] on div "12" at bounding box center [357, 388] width 48 height 28
click at [449, 396] on div "06" at bounding box center [465, 388] width 49 height 28
click at [450, 384] on div "56" at bounding box center [452, 388] width 48 height 28
click at [367, 353] on div "00" at bounding box center [357, 357] width 49 height 28
type input "6:00 PM"
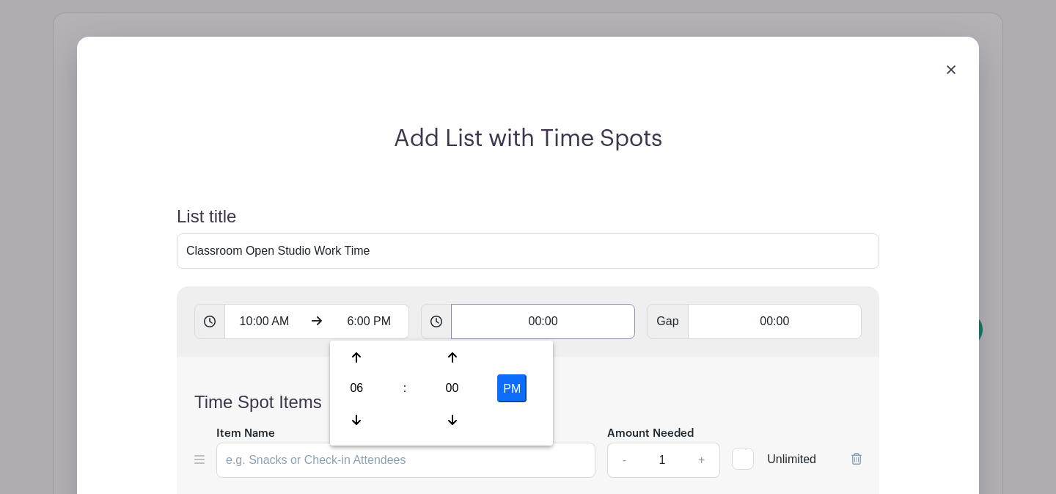
click at [510, 330] on input "00:00" at bounding box center [543, 321] width 185 height 35
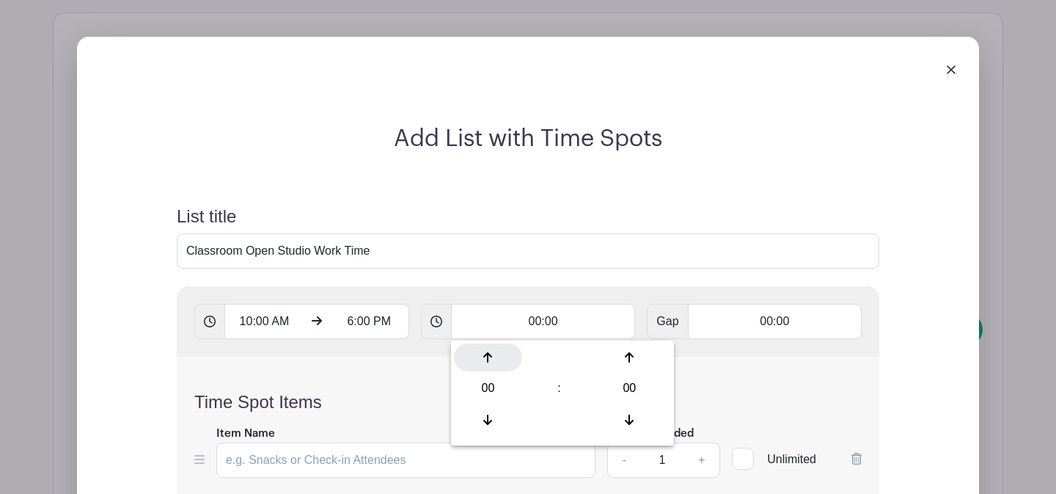
click at [498, 362] on div at bounding box center [488, 357] width 68 height 28
type input "01:00"
type input "Add 8 timespots"
click at [432, 375] on div "Time Spot Items Item Name Amount Needed - 1 + Unlimited Add Item Add bulk items" at bounding box center [528, 443] width 703 height 174
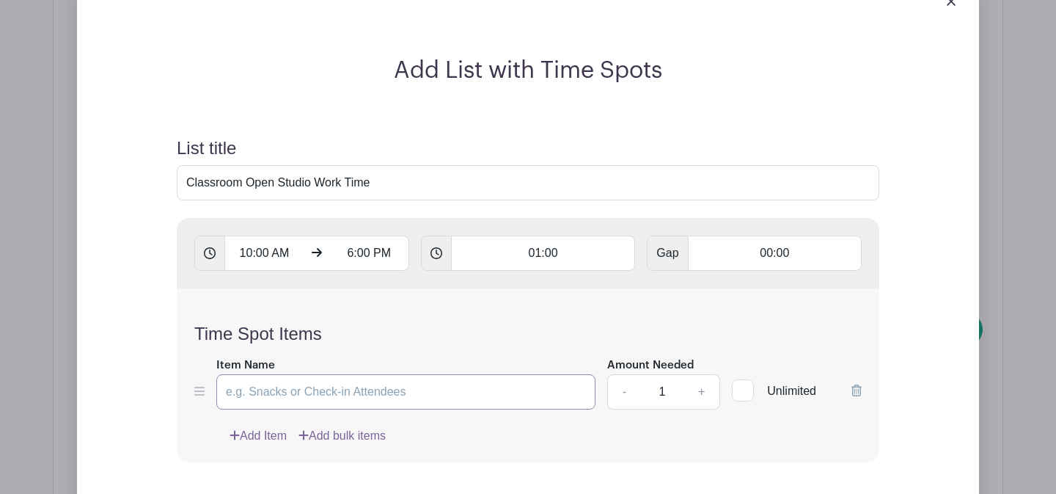
click at [416, 386] on input "Item Name" at bounding box center [405, 391] width 379 height 35
type input "Work Time"
click at [667, 391] on input "1" at bounding box center [662, 391] width 44 height 35
type input "12"
click at [659, 444] on div "Add Item Add bulk items" at bounding box center [546, 436] width 632 height 18
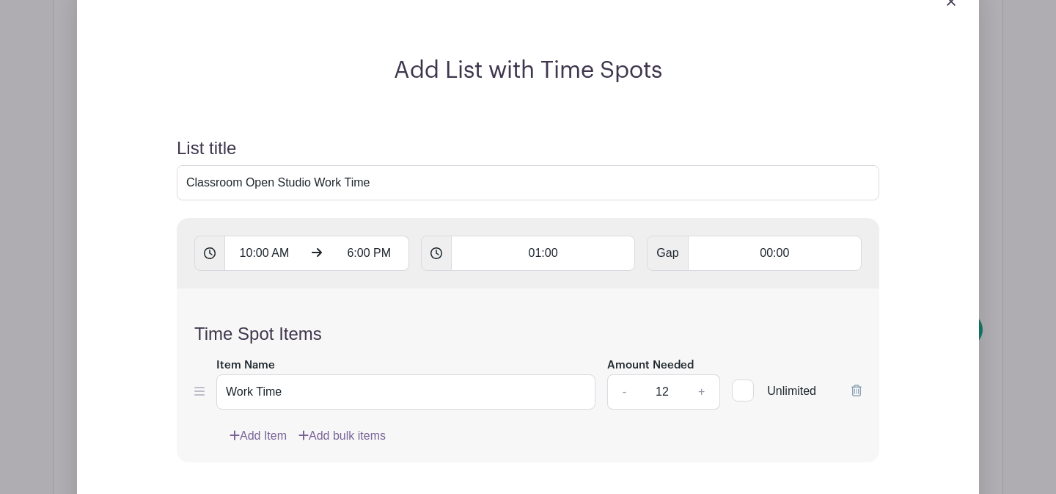
scroll to position [1555, 0]
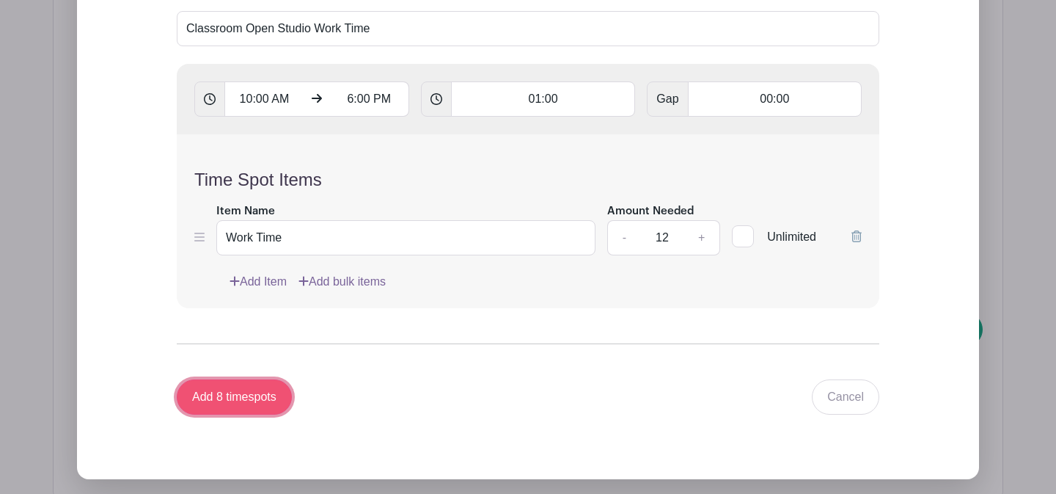
click at [257, 404] on input "Add 8 timespots" at bounding box center [234, 396] width 115 height 35
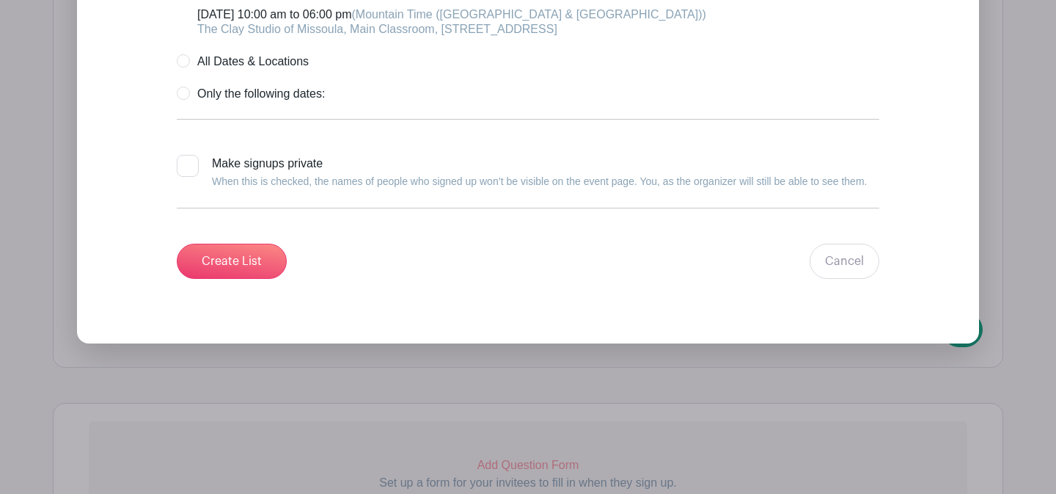
scroll to position [3867, 0]
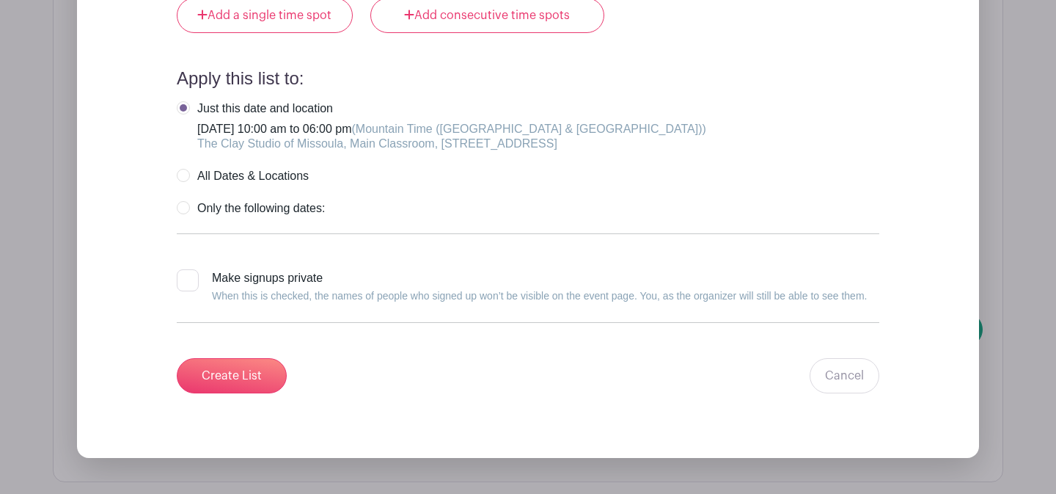
click at [185, 216] on label "Only the following dates:" at bounding box center [251, 208] width 148 height 15
radio input "true"
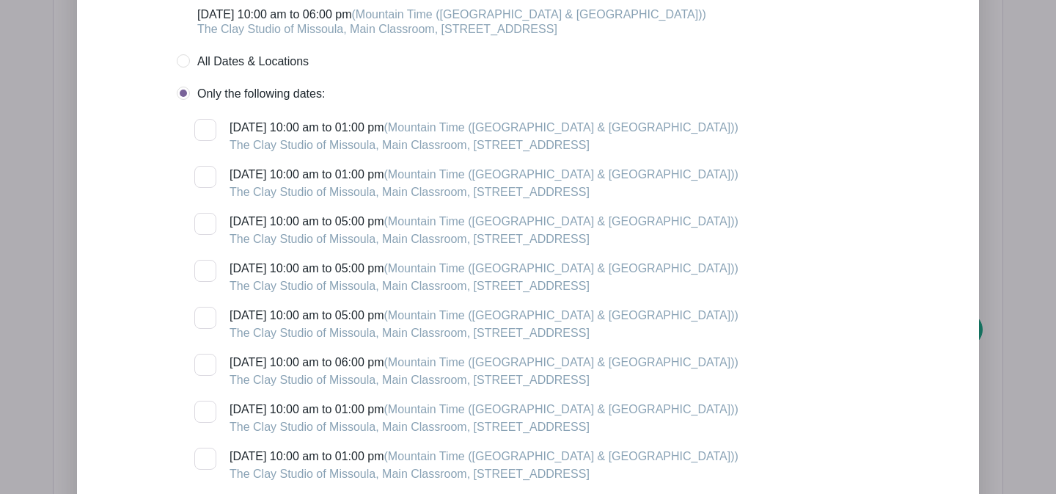
scroll to position [4092, 0]
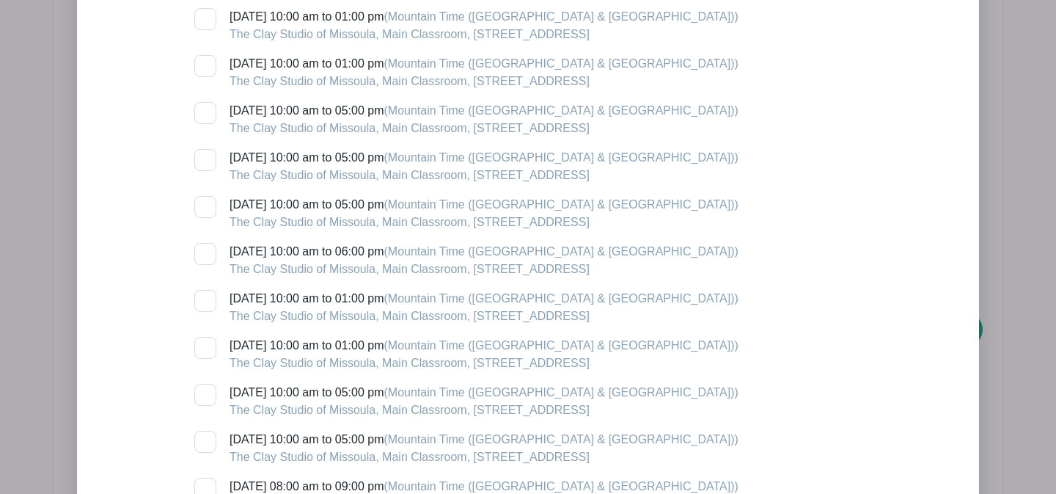
click at [210, 263] on div at bounding box center [205, 254] width 22 height 22
click at [204, 252] on input "[DATE] 10:00 am to 06:00 pm (Mountain Time ([GEOGRAPHIC_DATA] & [GEOGRAPHIC_DAT…" at bounding box center [199, 248] width 10 height 10
checkbox input "true"
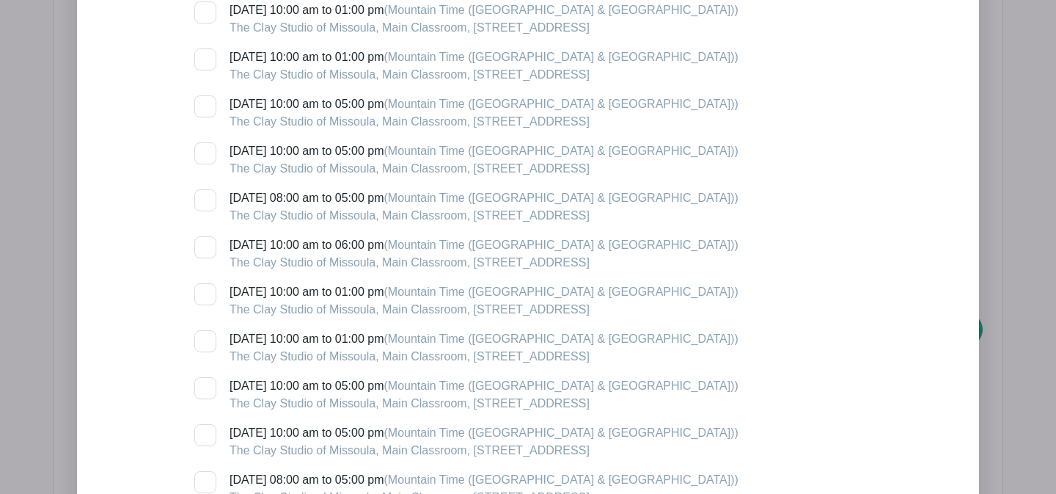
scroll to position [4957, 0]
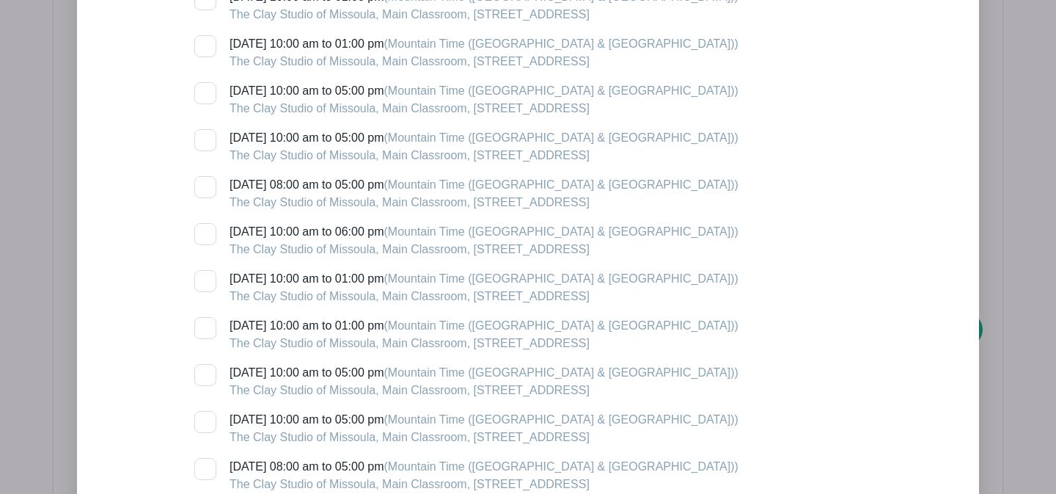
click at [206, 239] on div at bounding box center [205, 234] width 22 height 22
click at [204, 232] on input "[DATE] 10:00 am to 06:00 pm (Mountain Time ([GEOGRAPHIC_DATA] & [GEOGRAPHIC_DAT…" at bounding box center [199, 228] width 10 height 10
checkbox input "true"
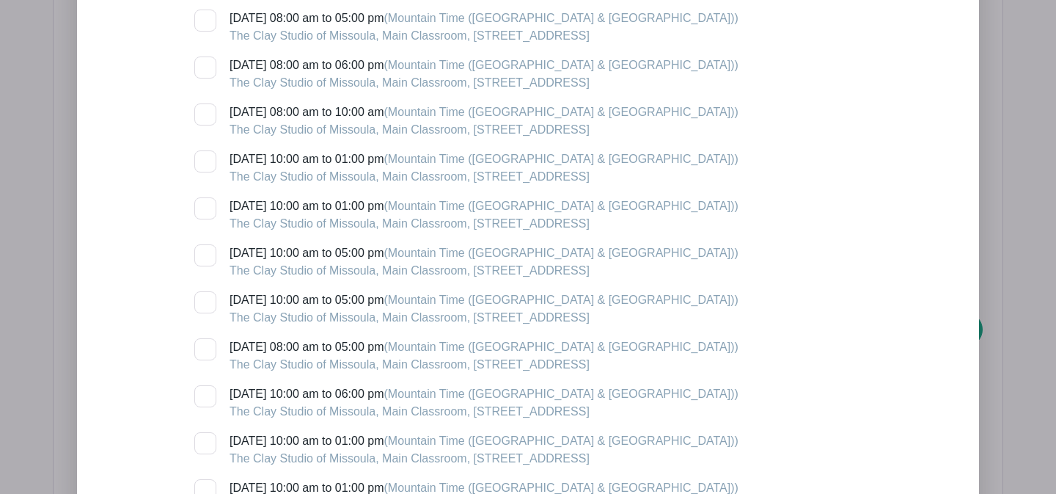
scroll to position [5446, 0]
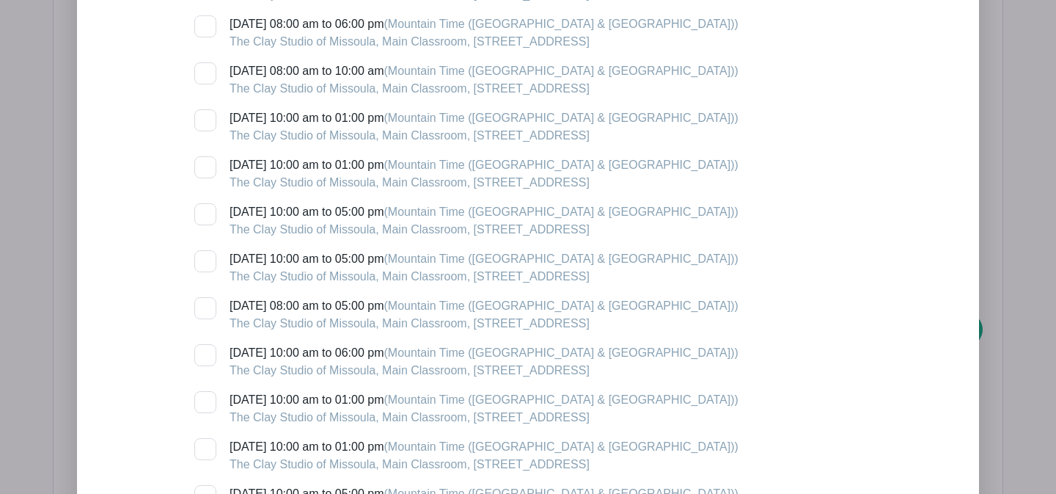
click at [209, 362] on div at bounding box center [205, 355] width 22 height 22
click at [204, 353] on input "[DATE] 10:00 am to 06:00 pm (Mountain Time ([GEOGRAPHIC_DATA] & [GEOGRAPHIC_DAT…" at bounding box center [199, 349] width 10 height 10
checkbox input "true"
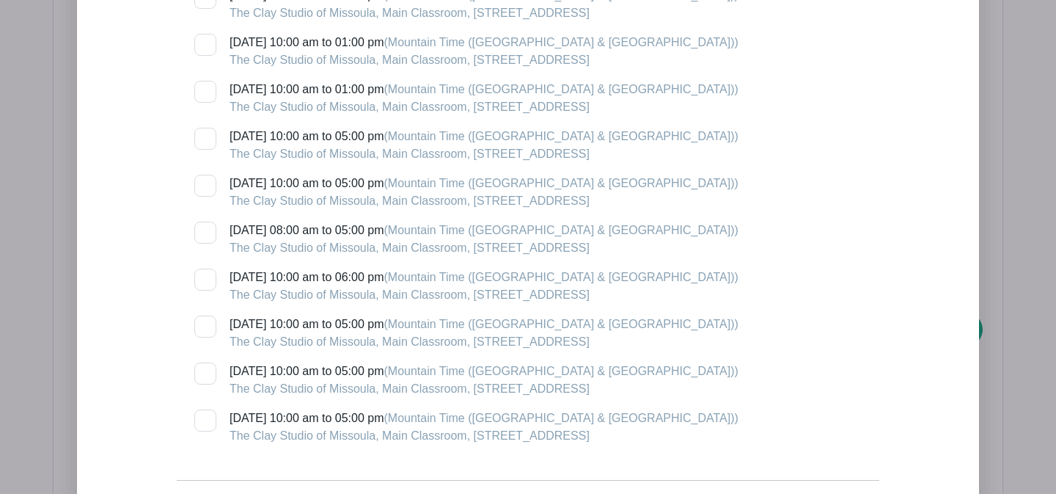
scroll to position [6650, 0]
click at [202, 286] on div at bounding box center [205, 277] width 22 height 22
click at [202, 276] on input "[DATE] 10:00 am to 06:00 pm (Mountain Time ([GEOGRAPHIC_DATA] & [GEOGRAPHIC_DAT…" at bounding box center [199, 271] width 10 height 10
checkbox input "true"
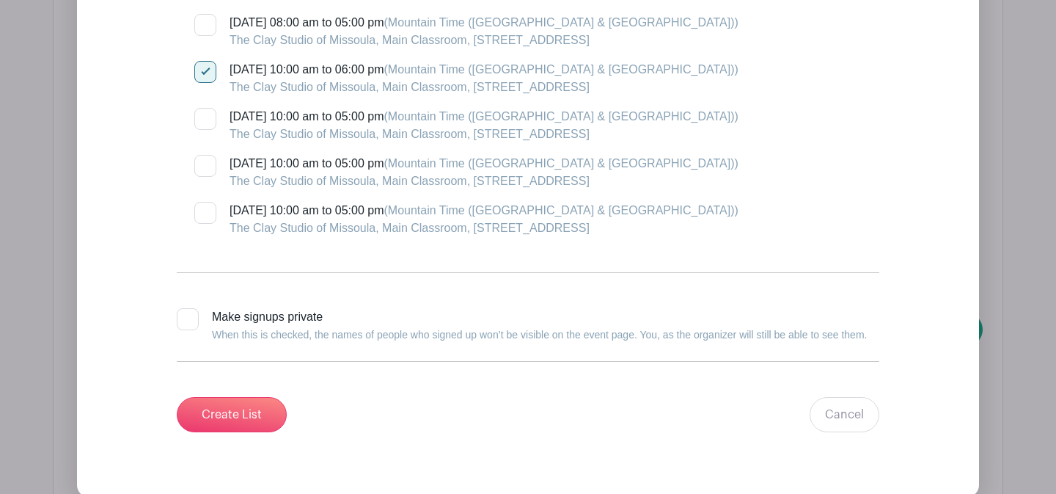
scroll to position [6863, 0]
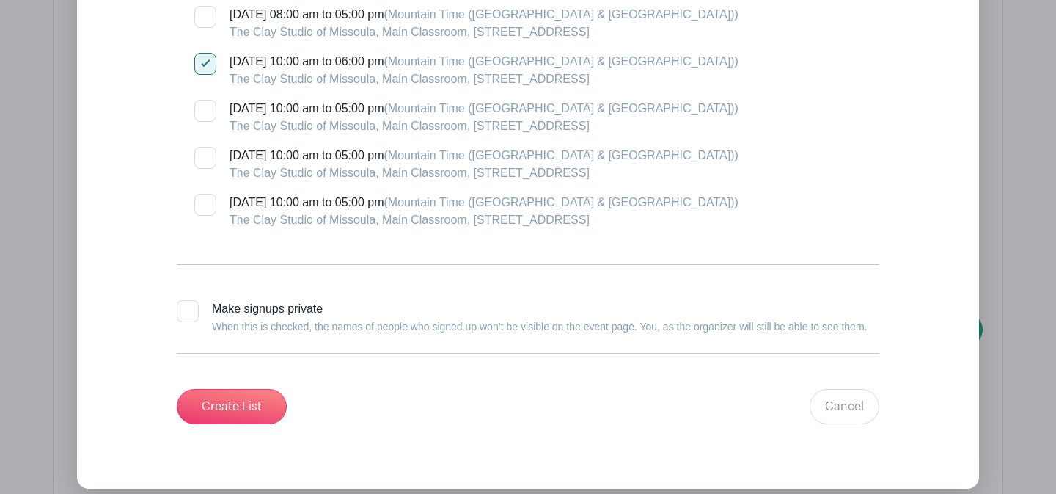
click at [194, 322] on div at bounding box center [188, 311] width 22 height 22
click at [186, 309] on input "Make signups private When this is checked, the names of people who signed up wo…" at bounding box center [182, 305] width 10 height 10
checkbox input "true"
click at [240, 406] on input "Create List" at bounding box center [232, 406] width 110 height 35
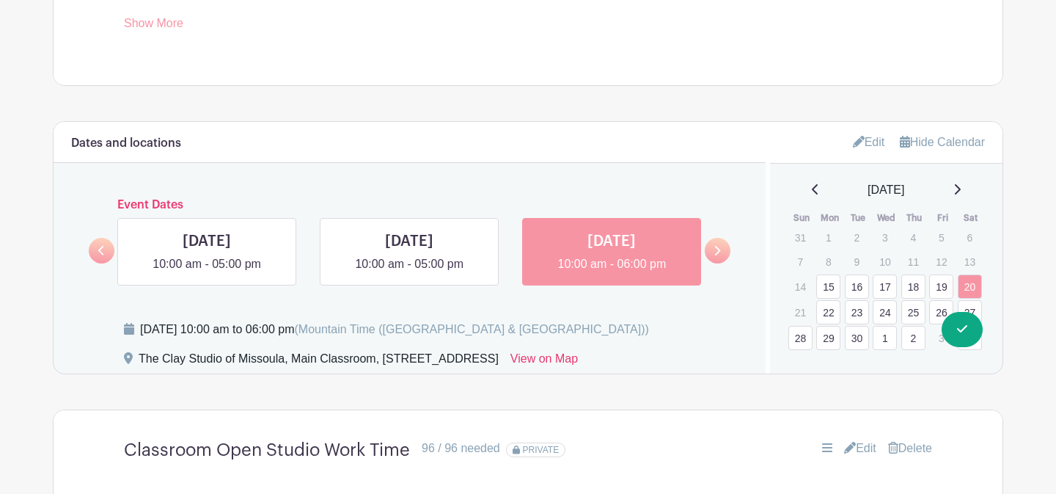
scroll to position [912, 0]
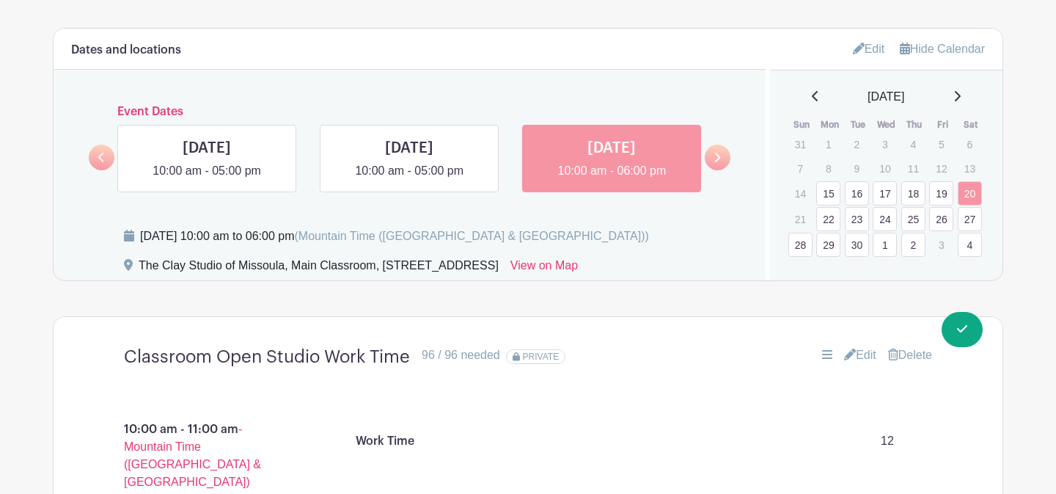
click at [939, 219] on link "26" at bounding box center [941, 219] width 24 height 24
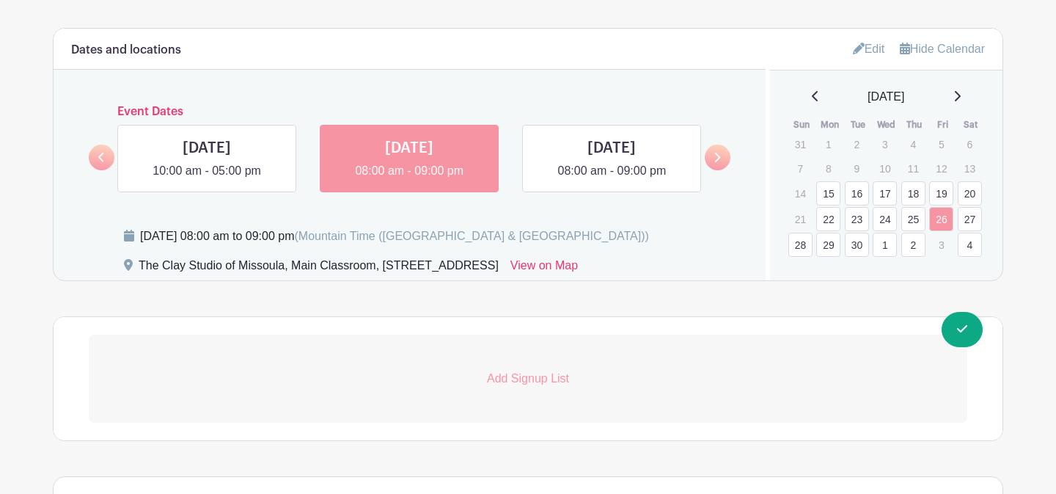
click at [514, 374] on p "Add Signup List" at bounding box center [528, 379] width 879 height 18
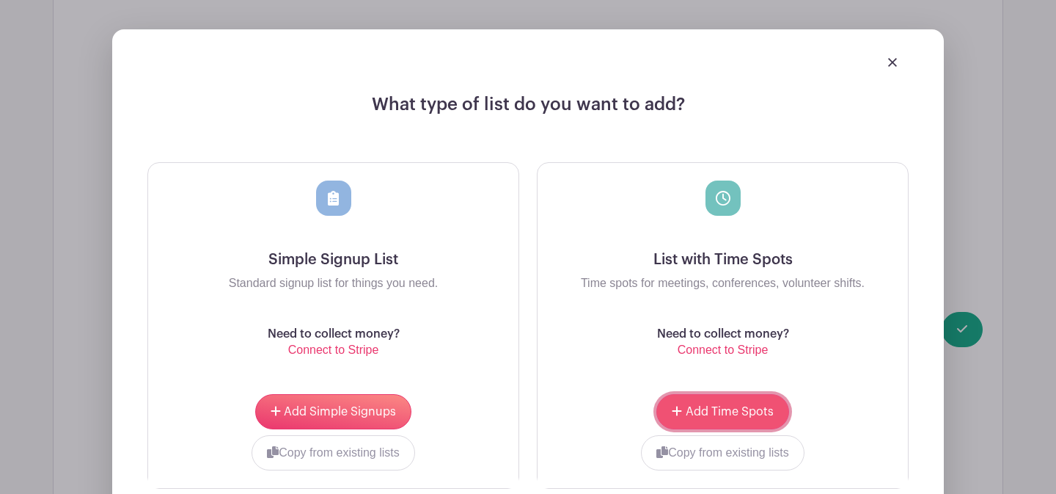
click at [678, 414] on icon "submit" at bounding box center [677, 411] width 10 height 12
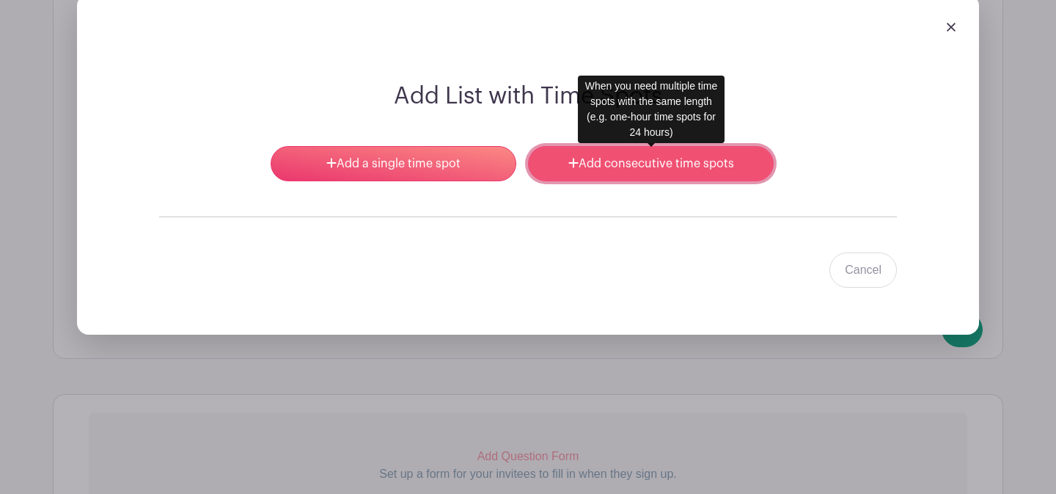
click at [683, 172] on link "Add consecutive time spots" at bounding box center [651, 163] width 246 height 35
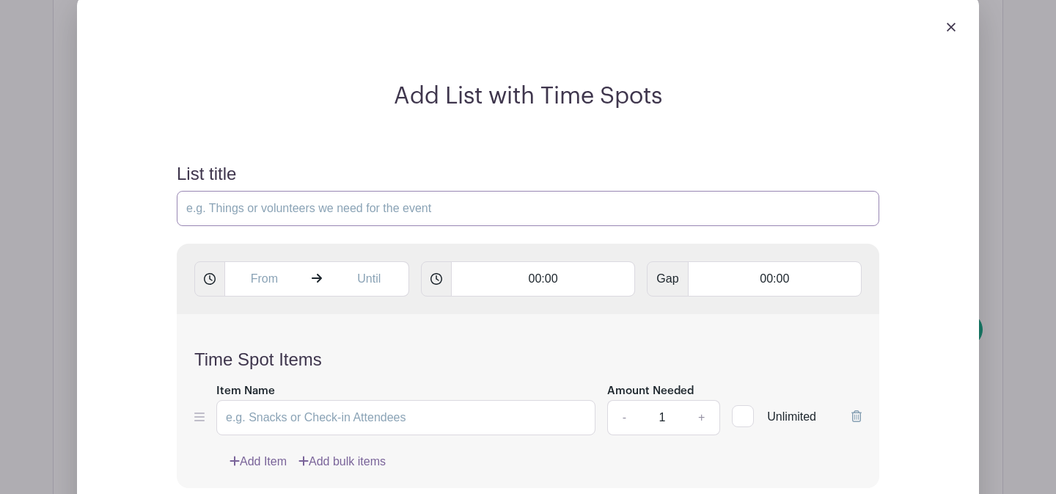
click at [499, 216] on input "List title" at bounding box center [528, 208] width 703 height 35
type input "Classroom Open Studio Work Time"
click at [276, 278] on input "text" at bounding box center [263, 278] width 79 height 35
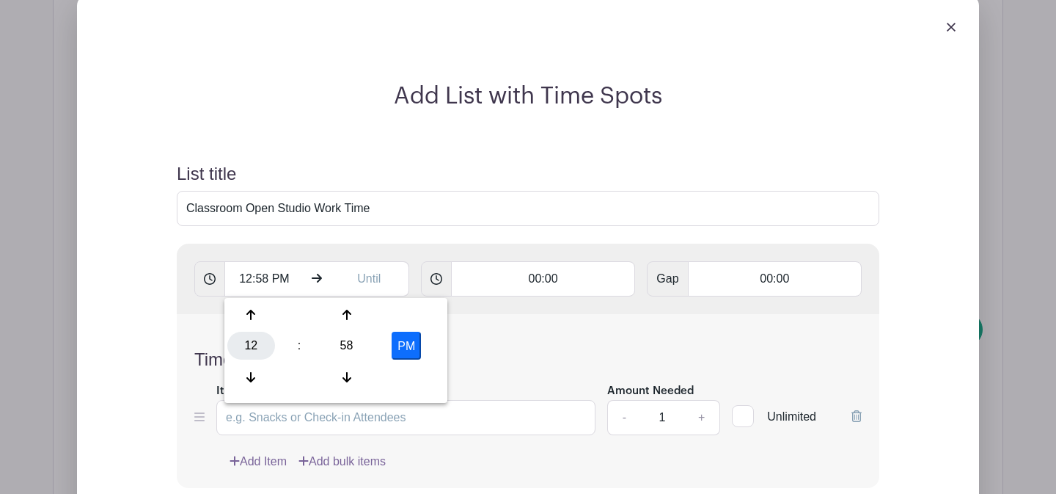
click at [250, 342] on div "12" at bounding box center [251, 345] width 48 height 28
click at [264, 378] on div "08" at bounding box center [251, 377] width 49 height 28
click at [339, 348] on div "58" at bounding box center [347, 345] width 48 height 28
click at [254, 315] on div "00" at bounding box center [251, 315] width 49 height 28
click at [409, 351] on button "PM" at bounding box center [406, 345] width 29 height 28
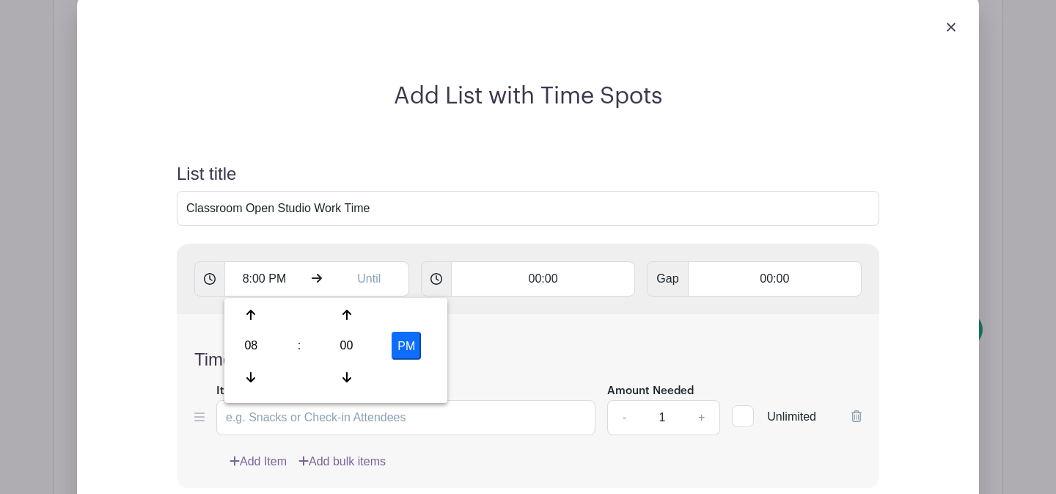
type input "8:00 AM"
click at [362, 279] on input "text" at bounding box center [369, 278] width 79 height 35
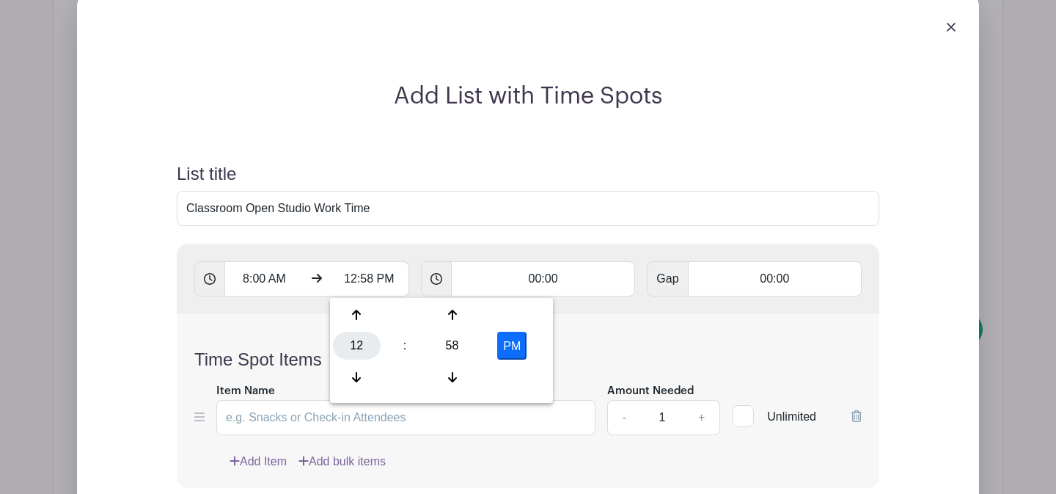
click at [368, 350] on div "12" at bounding box center [357, 345] width 48 height 28
click at [421, 384] on div "09" at bounding box center [411, 377] width 49 height 28
click at [446, 349] on div "58" at bounding box center [452, 345] width 48 height 28
click at [351, 315] on div "00" at bounding box center [357, 315] width 49 height 28
type input "9:00 PM"
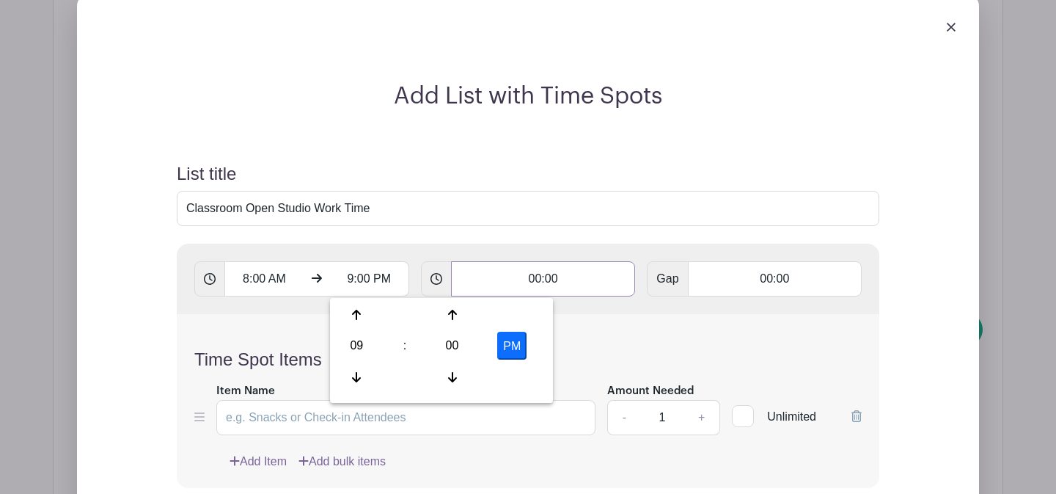
click at [505, 281] on input "00:00" at bounding box center [543, 278] width 185 height 35
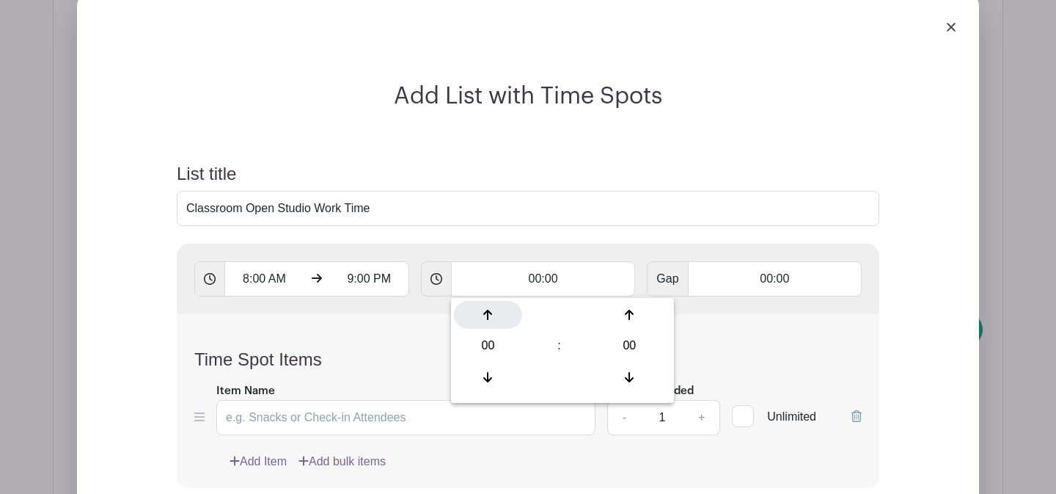
click at [496, 320] on div at bounding box center [488, 315] width 68 height 28
type input "01:00"
type input "Add 13 timespots"
click at [415, 340] on div "Time Spot Items Item Name Amount Needed - 1 + Unlimited Add Item Add bulk items" at bounding box center [528, 401] width 703 height 174
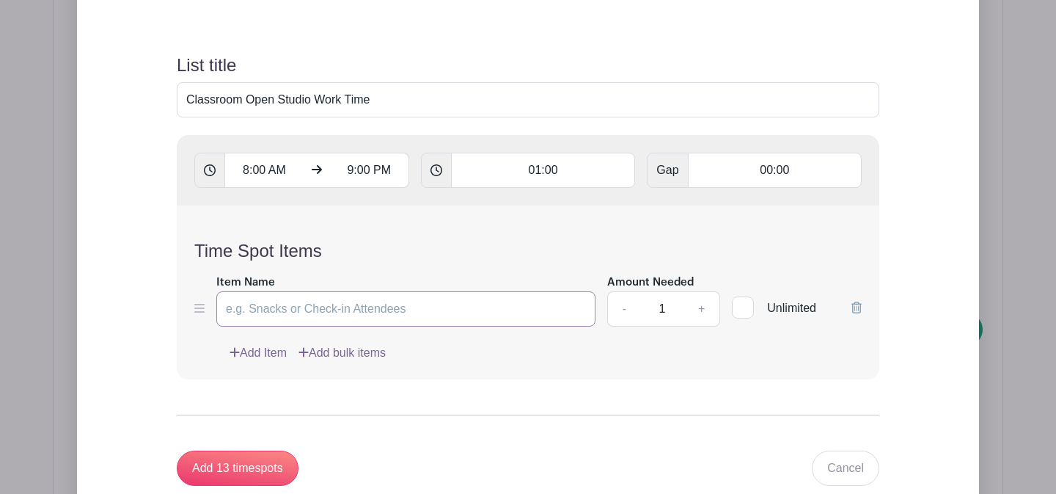
click at [309, 315] on input "Item Name" at bounding box center [405, 308] width 379 height 35
type input "Work Time"
click at [668, 307] on input "1" at bounding box center [662, 308] width 44 height 35
type input "12"
click at [654, 362] on div "Add Item Add bulk items" at bounding box center [546, 353] width 632 height 18
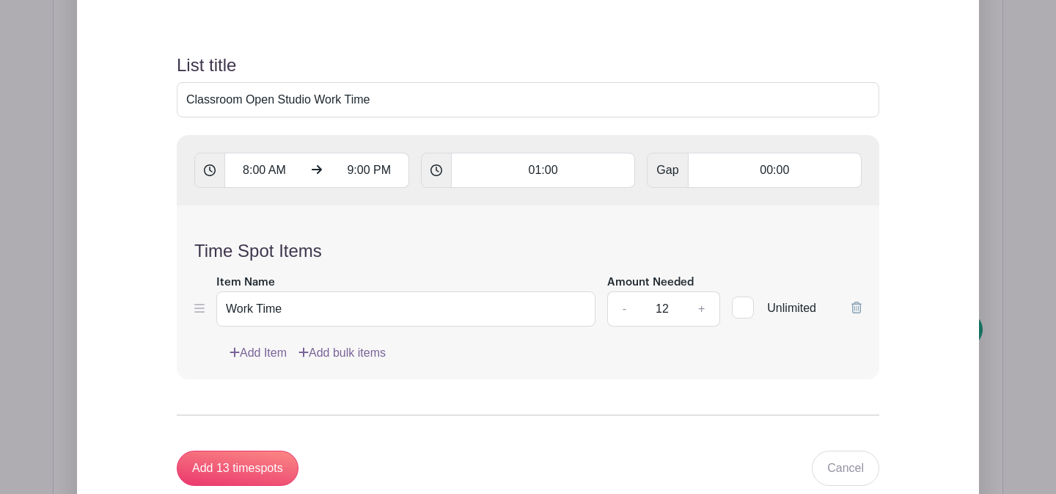
scroll to position [1612, 0]
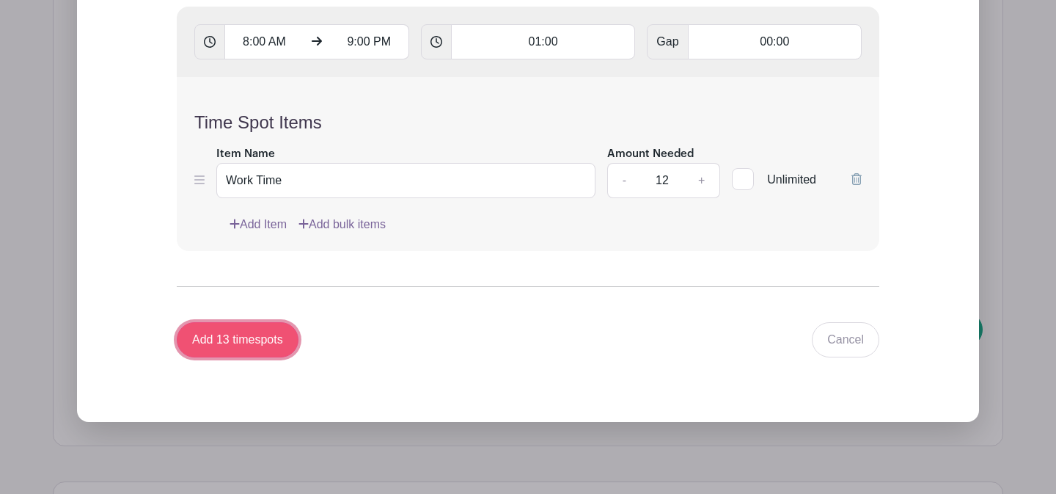
click at [261, 343] on input "Add 13 timespots" at bounding box center [238, 339] width 122 height 35
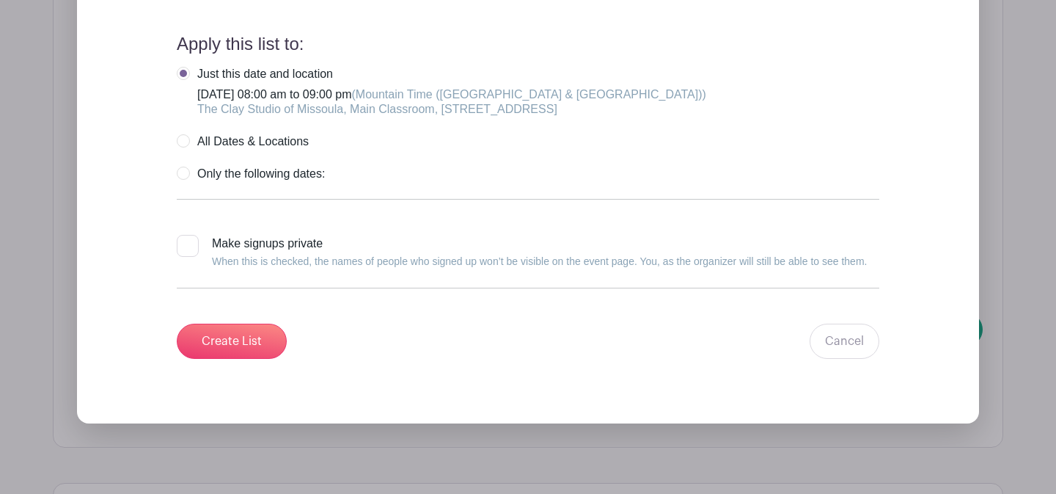
scroll to position [5232, 0]
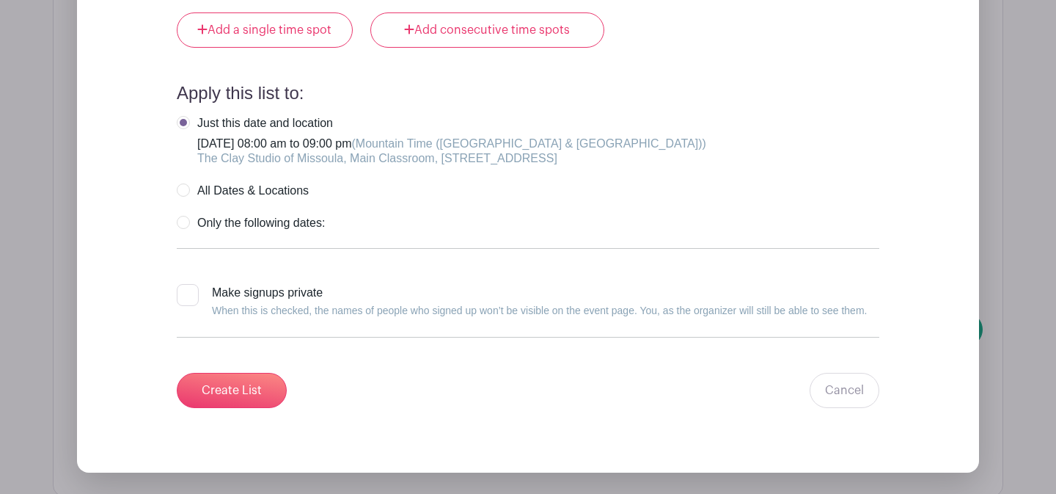
click at [186, 230] on label "Only the following dates:" at bounding box center [251, 223] width 148 height 15
radio input "true"
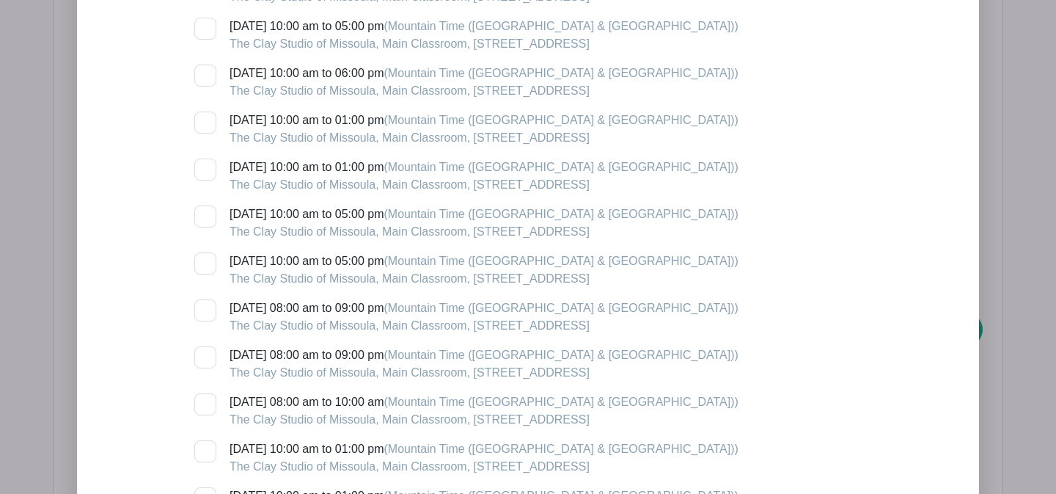
scroll to position [5691, 0]
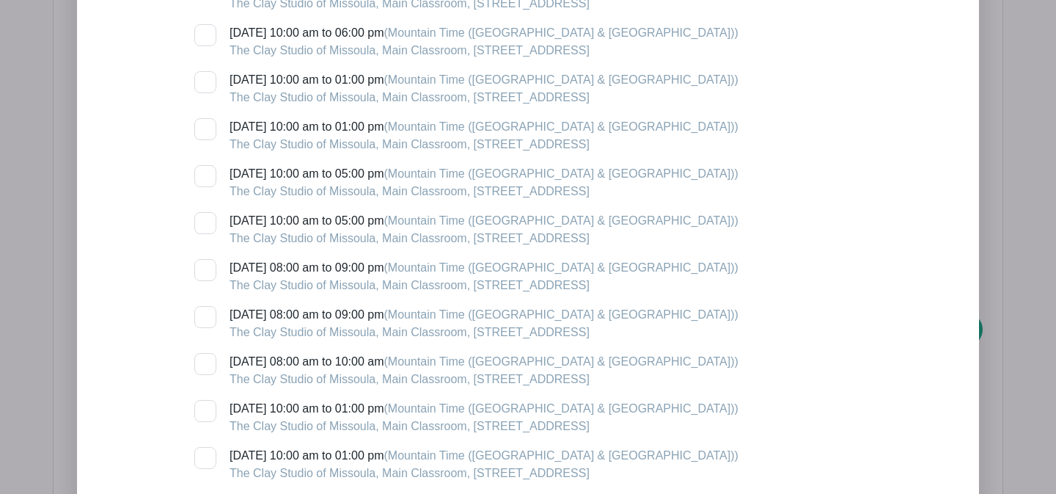
click at [210, 281] on div at bounding box center [205, 270] width 22 height 22
click at [204, 268] on input "[DATE] 08:00 am to 09:00 pm (Mountain Time ([GEOGRAPHIC_DATA] & [GEOGRAPHIC_DAT…" at bounding box center [199, 264] width 10 height 10
checkbox input "true"
click at [206, 326] on div at bounding box center [205, 317] width 22 height 22
click at [204, 315] on input "[DATE] 08:00 am to 09:00 pm (Mountain Time ([GEOGRAPHIC_DATA] & [GEOGRAPHIC_DAT…" at bounding box center [199, 311] width 10 height 10
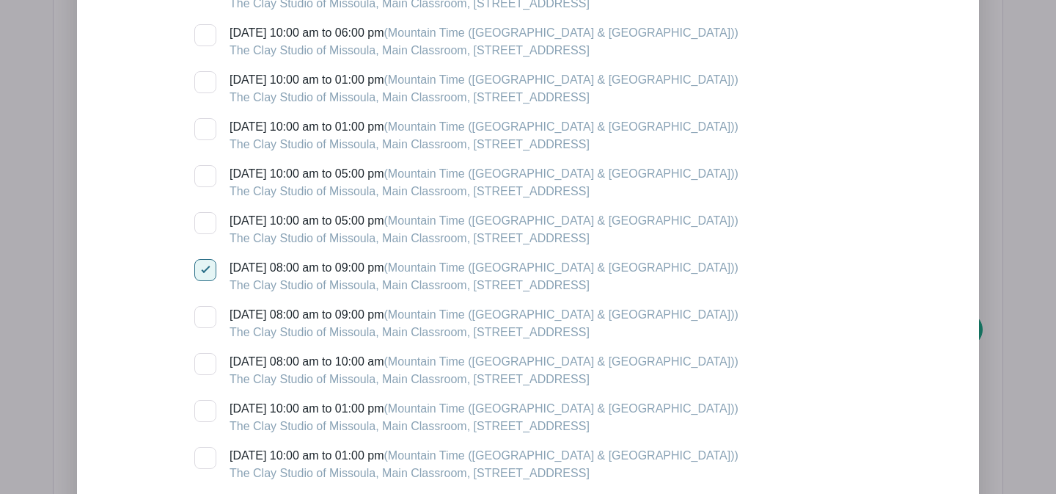
checkbox input "true"
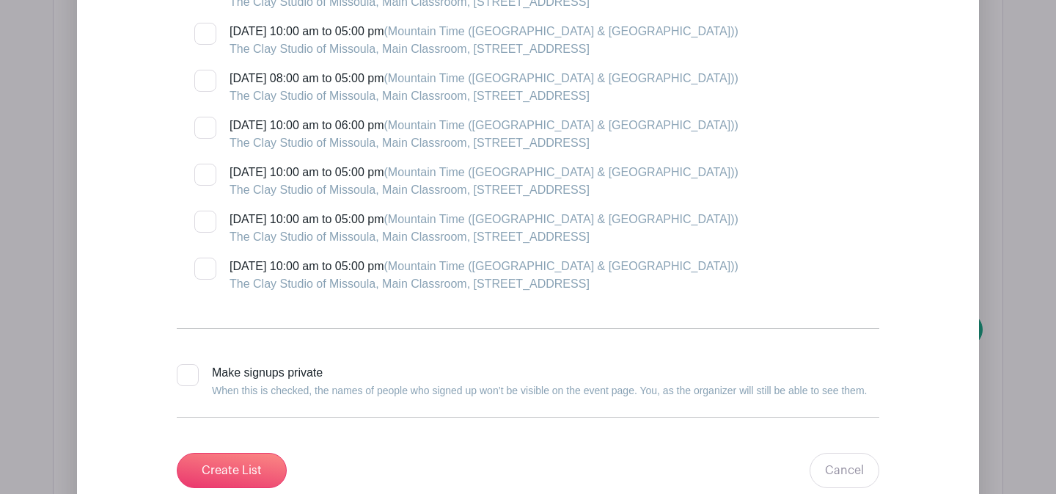
scroll to position [8212, 0]
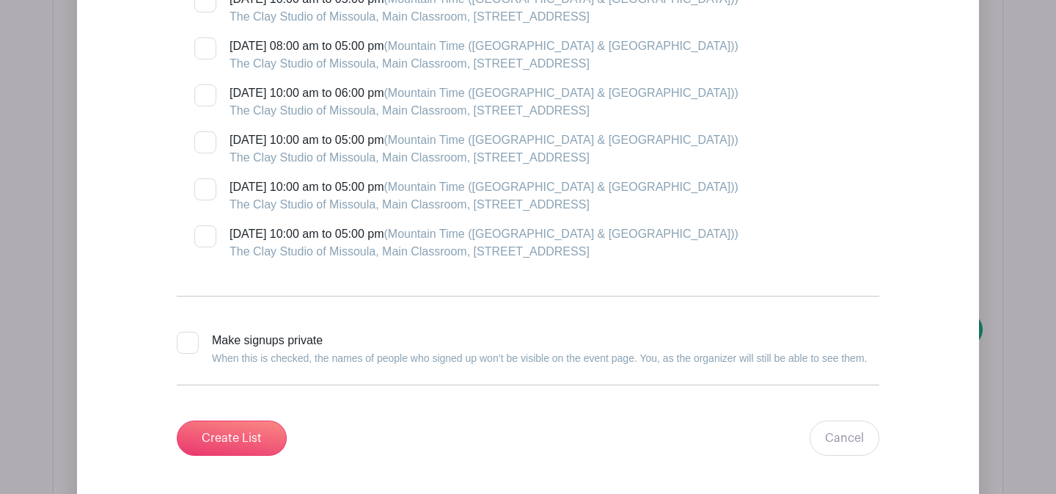
click at [189, 353] on div at bounding box center [188, 342] width 22 height 22
click at [186, 341] on input "Make signups private When this is checked, the names of people who signed up wo…" at bounding box center [182, 336] width 10 height 10
checkbox input "true"
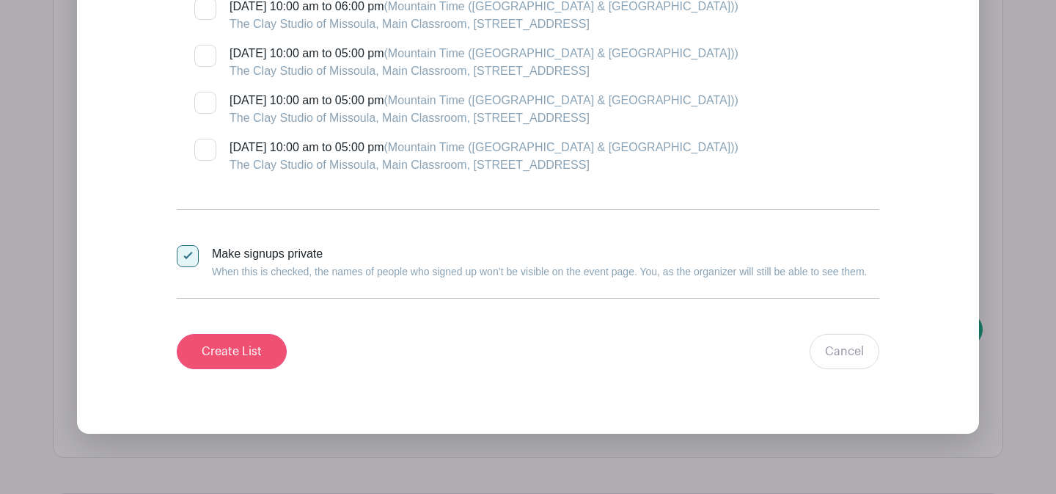
scroll to position [8319, 0]
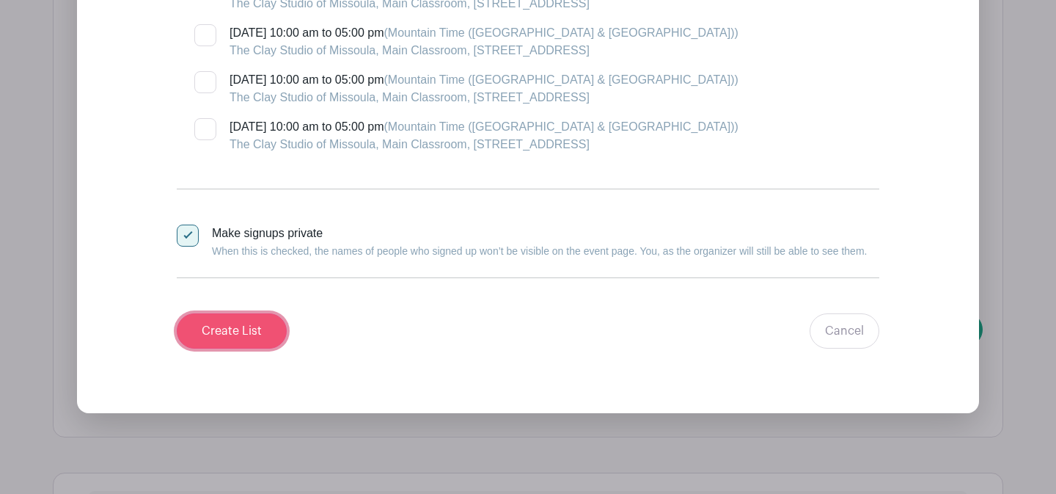
click at [209, 341] on input "Create List" at bounding box center [232, 330] width 110 height 35
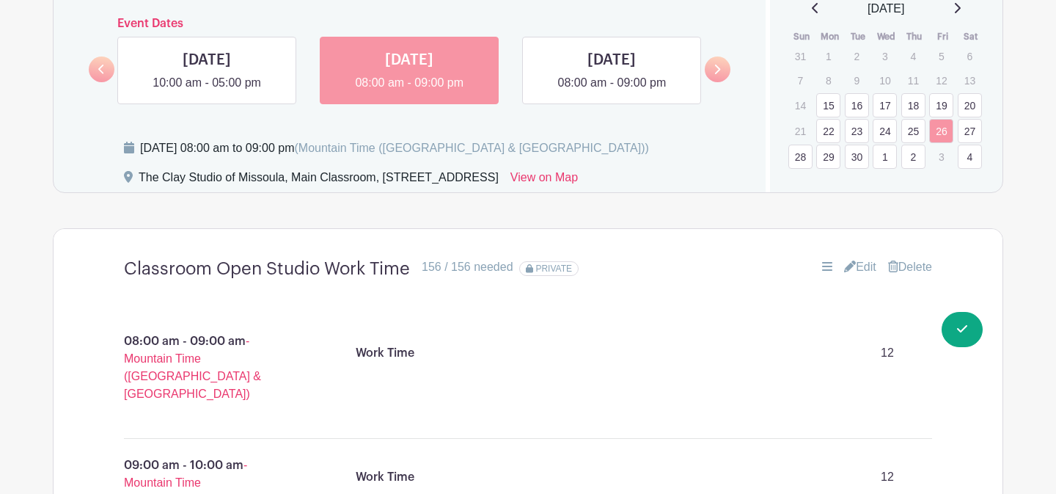
scroll to position [1012, 0]
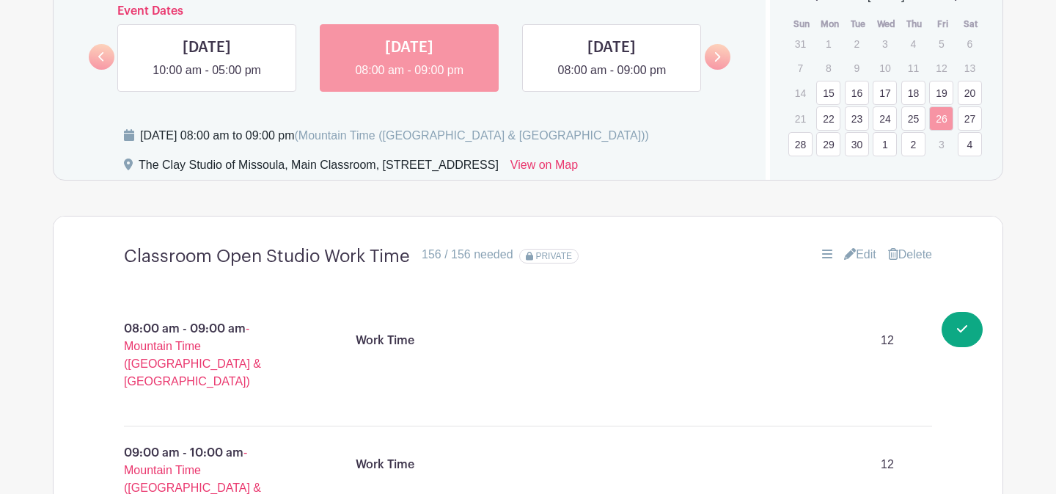
click at [804, 139] on link "28" at bounding box center [800, 144] width 24 height 24
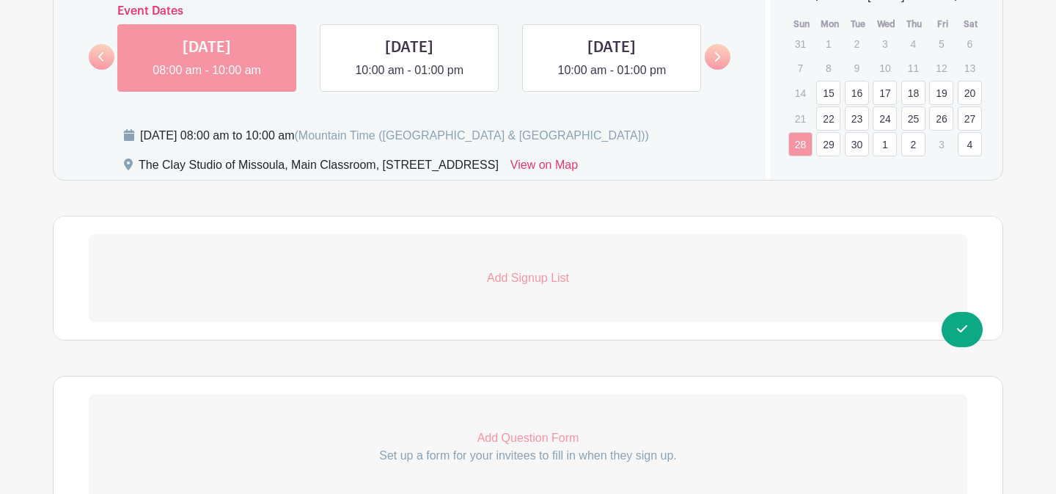
click at [502, 278] on p "Add Signup List" at bounding box center [528, 278] width 879 height 18
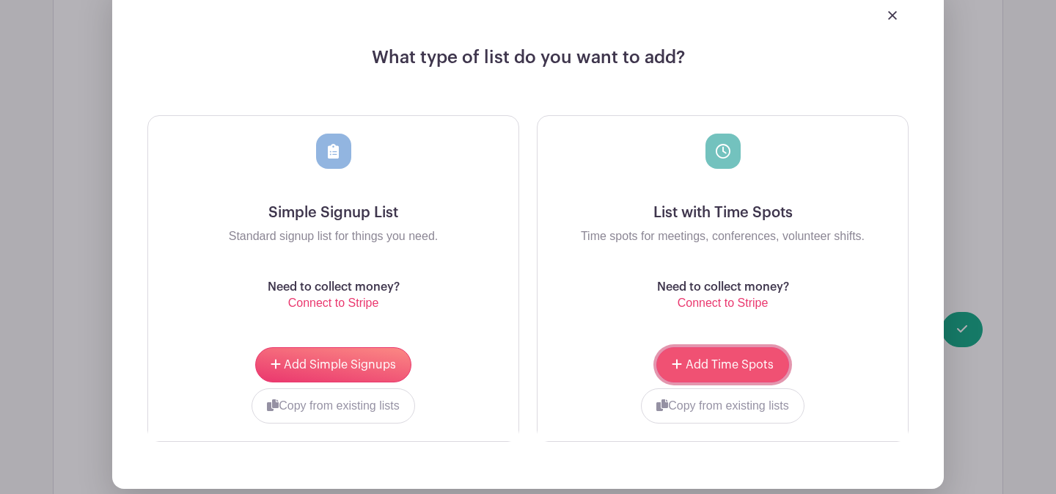
click at [705, 375] on button "Add Time Spots" at bounding box center [722, 364] width 132 height 35
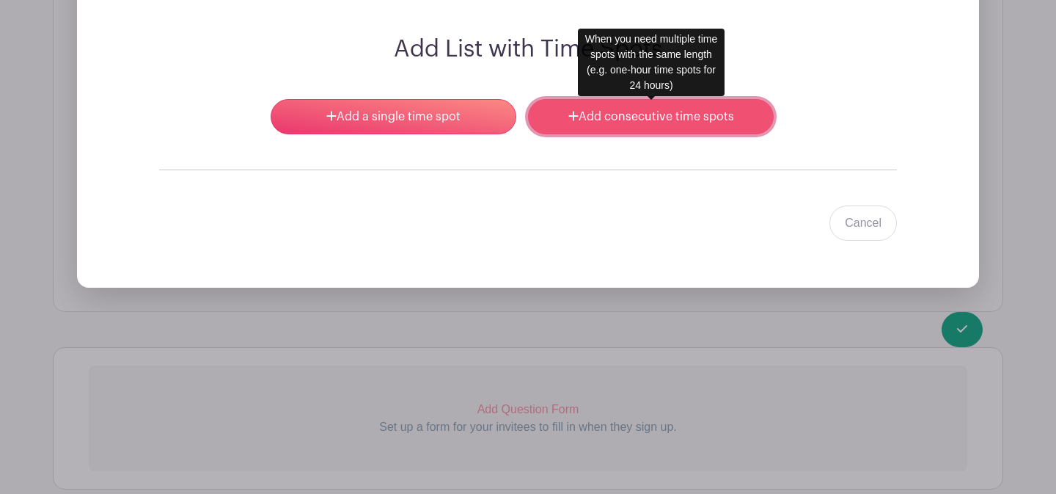
click at [568, 117] on icon at bounding box center [573, 116] width 10 height 10
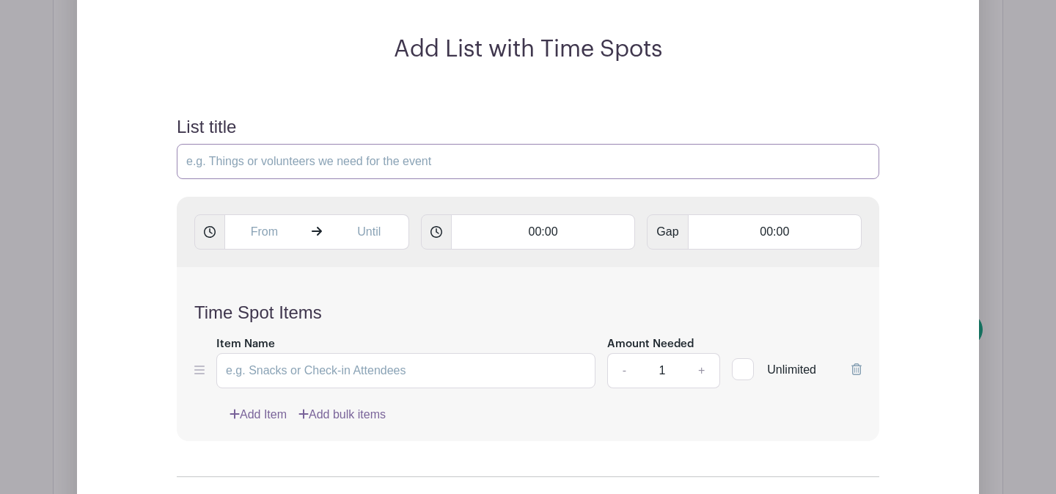
click at [280, 166] on input "List title" at bounding box center [528, 161] width 703 height 35
type input "Classroom Open Studio Work Time"
click at [276, 234] on input "text" at bounding box center [263, 231] width 79 height 35
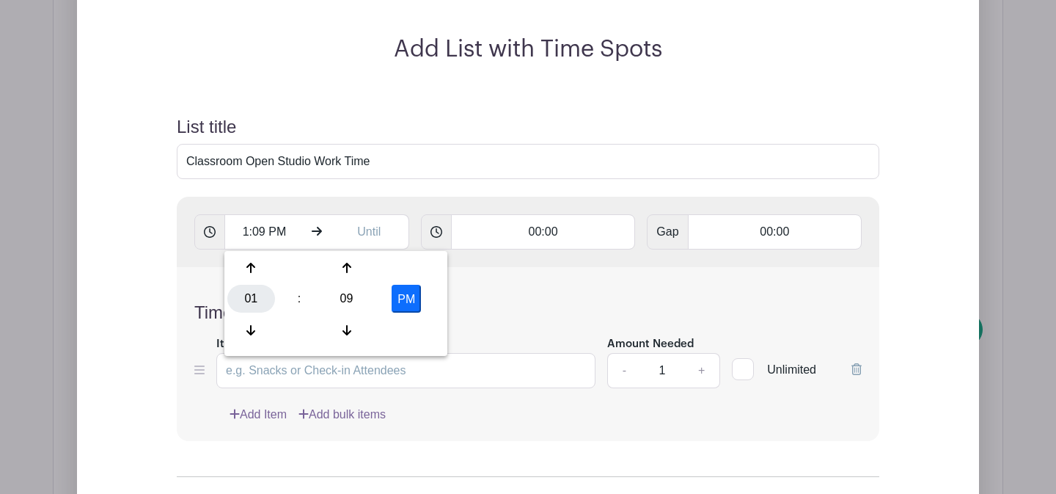
click at [260, 298] on div "01" at bounding box center [251, 299] width 48 height 28
click at [345, 335] on div "10" at bounding box center [360, 330] width 49 height 28
click at [347, 307] on div "09" at bounding box center [347, 299] width 48 height 28
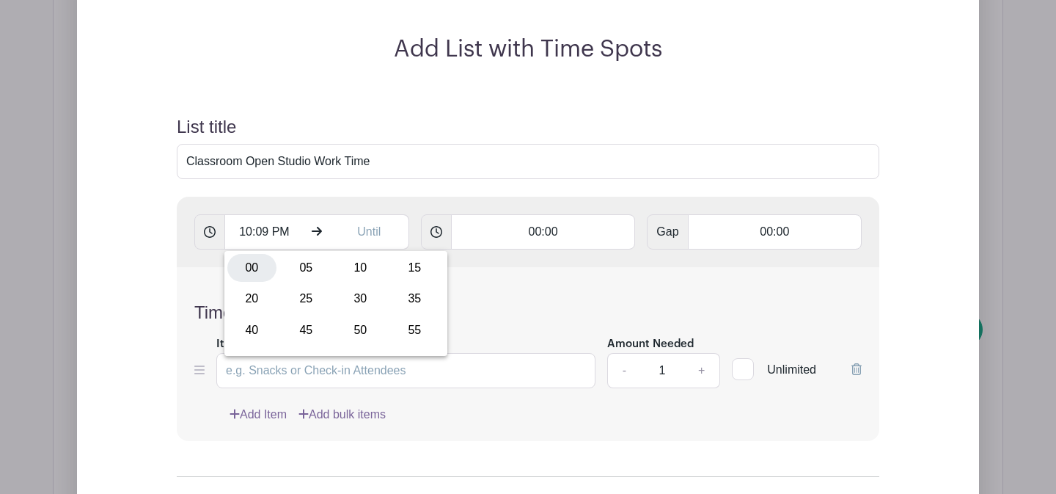
click at [261, 265] on div "00" at bounding box center [251, 268] width 49 height 28
click at [418, 305] on button "PM" at bounding box center [406, 299] width 29 height 28
type input "10:00 AM"
click at [369, 238] on input "text" at bounding box center [369, 231] width 79 height 35
type input "1:09 PM"
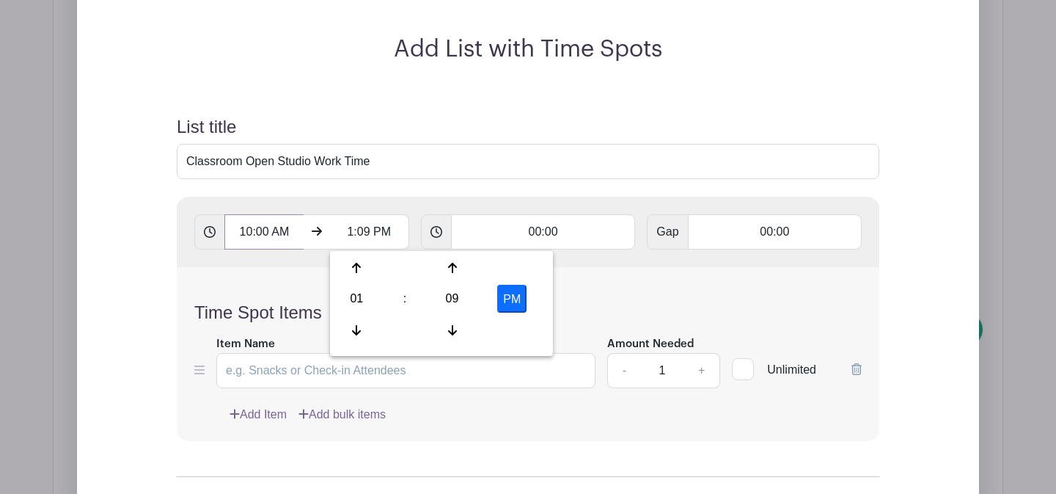
click at [245, 228] on input "10:00 AM" at bounding box center [263, 231] width 79 height 35
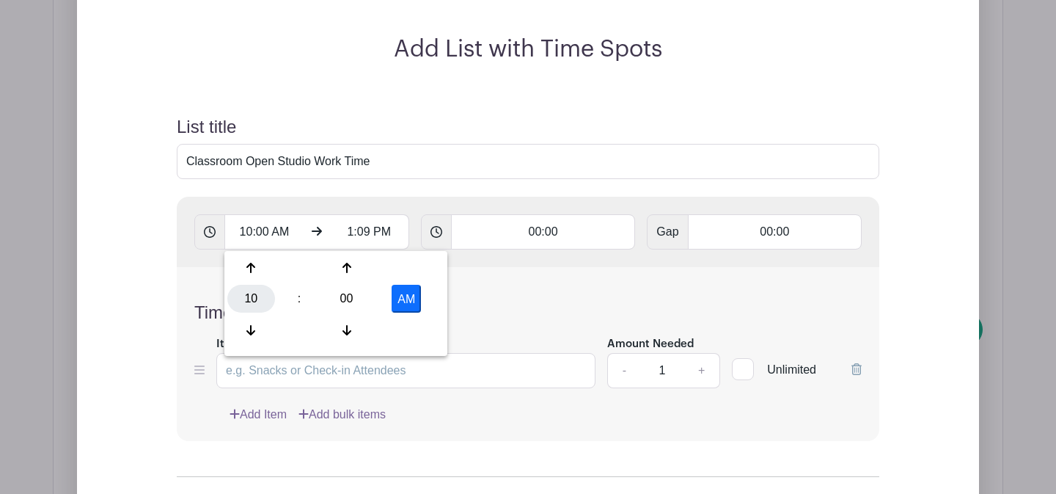
click at [261, 300] on div "10" at bounding box center [251, 299] width 48 height 28
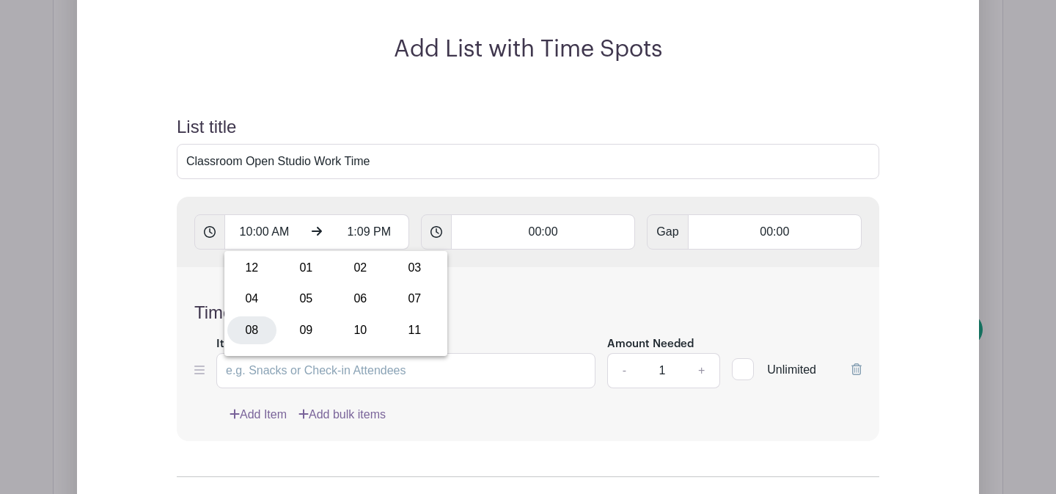
click at [263, 318] on div "08" at bounding box center [251, 330] width 49 height 28
type input "8:00 AM"
click at [351, 235] on input "1:09 PM" at bounding box center [369, 231] width 79 height 35
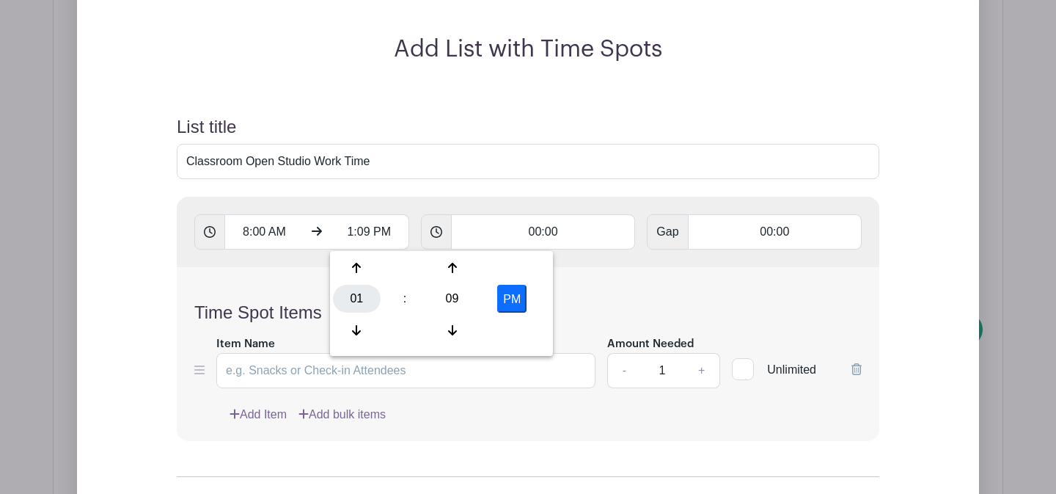
click at [356, 292] on div "01" at bounding box center [357, 299] width 48 height 28
click at [453, 331] on div "10" at bounding box center [465, 330] width 49 height 28
click at [453, 304] on div "09" at bounding box center [452, 299] width 48 height 28
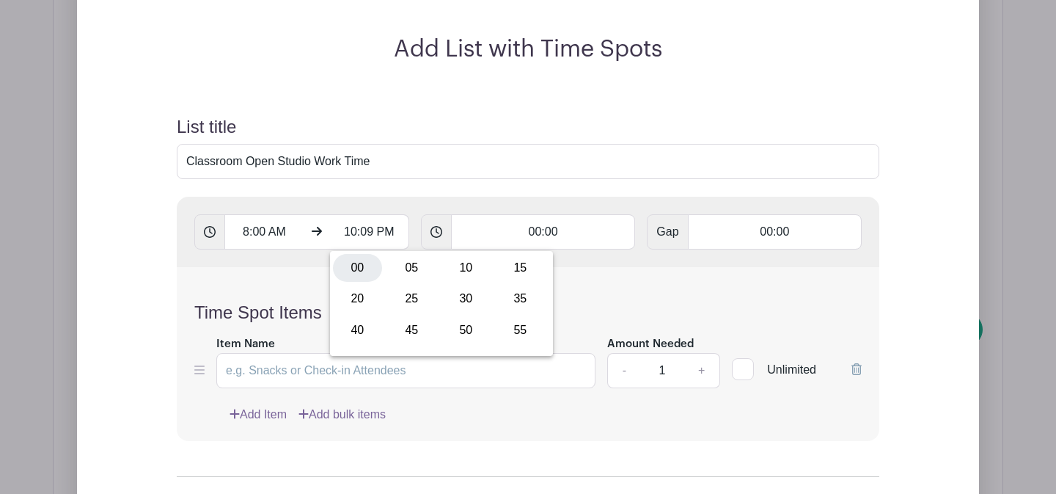
click at [362, 274] on div "00" at bounding box center [357, 268] width 49 height 28
click at [505, 299] on button "PM" at bounding box center [511, 299] width 29 height 28
type input "10:00 AM"
click at [516, 228] on input "00:00" at bounding box center [543, 231] width 185 height 35
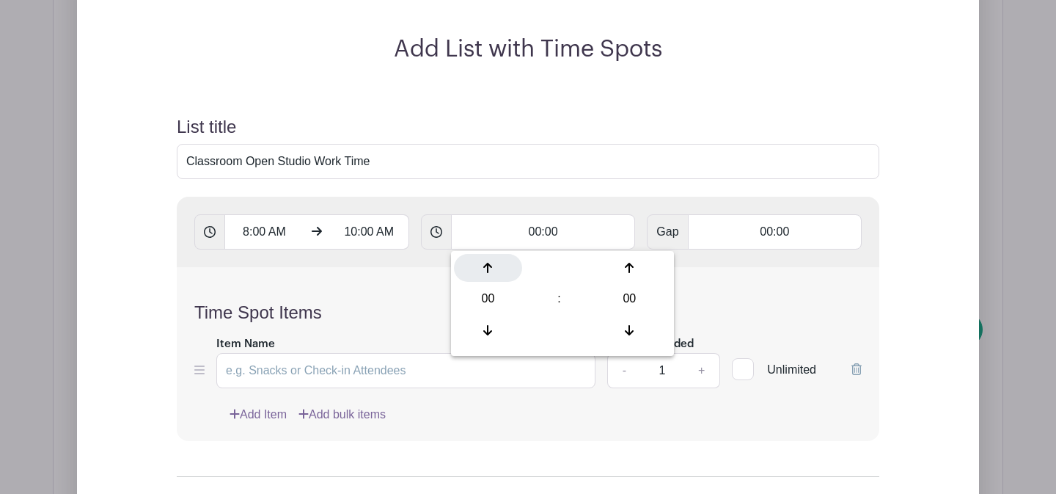
click at [488, 275] on div at bounding box center [488, 268] width 68 height 28
type input "01:00"
type input "Add 2 timespots"
click at [422, 282] on div "Time Spot Items Item Name Amount Needed - 1 + Unlimited Add Item Add bulk items" at bounding box center [528, 354] width 703 height 174
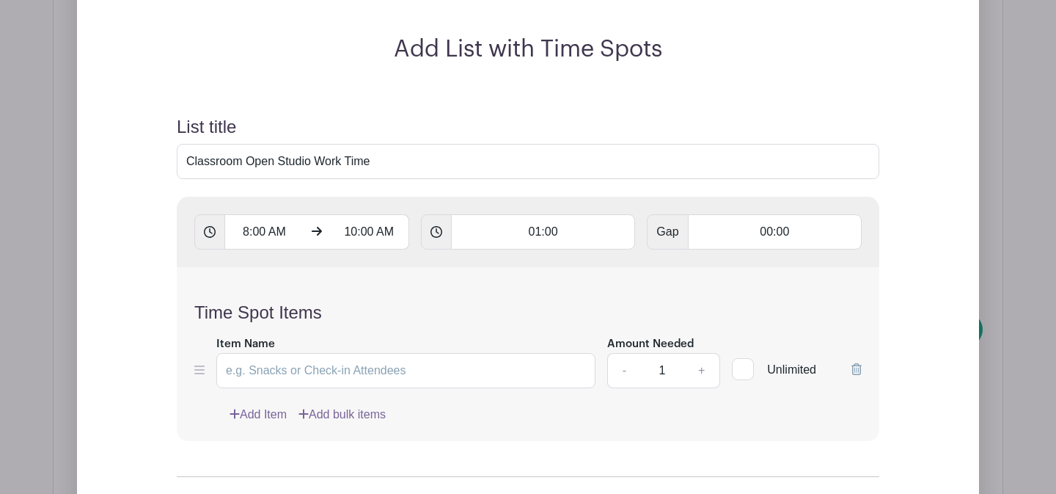
scroll to position [1486, 0]
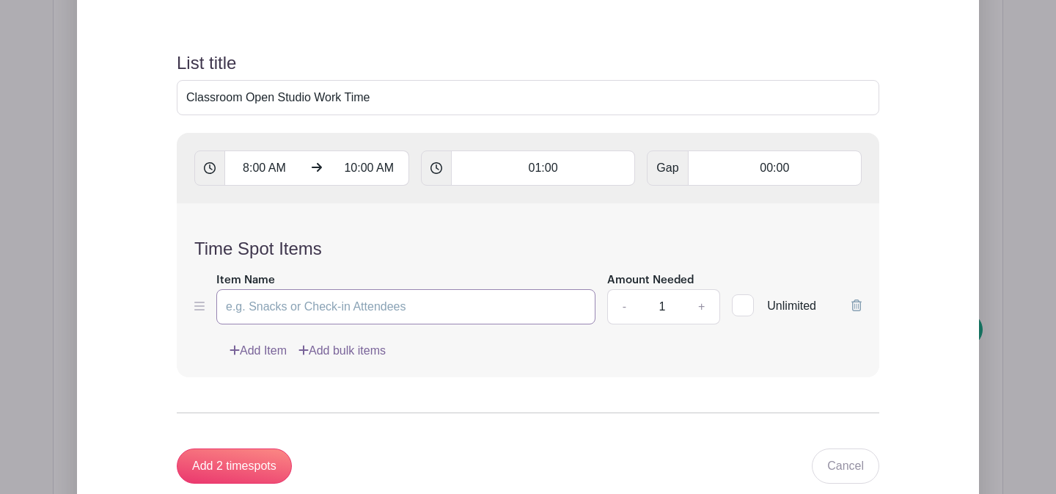
click at [381, 301] on input "Item Name" at bounding box center [405, 306] width 379 height 35
type input "Work Time"
click at [675, 307] on input "1" at bounding box center [662, 306] width 44 height 35
type input "12"
click at [667, 351] on div "Add Item Add bulk items" at bounding box center [546, 351] width 632 height 18
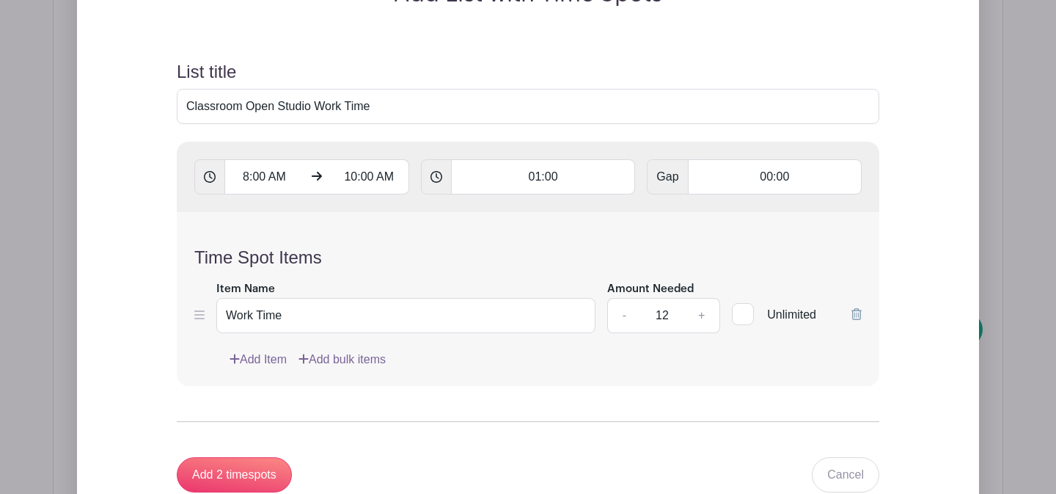
scroll to position [1640, 0]
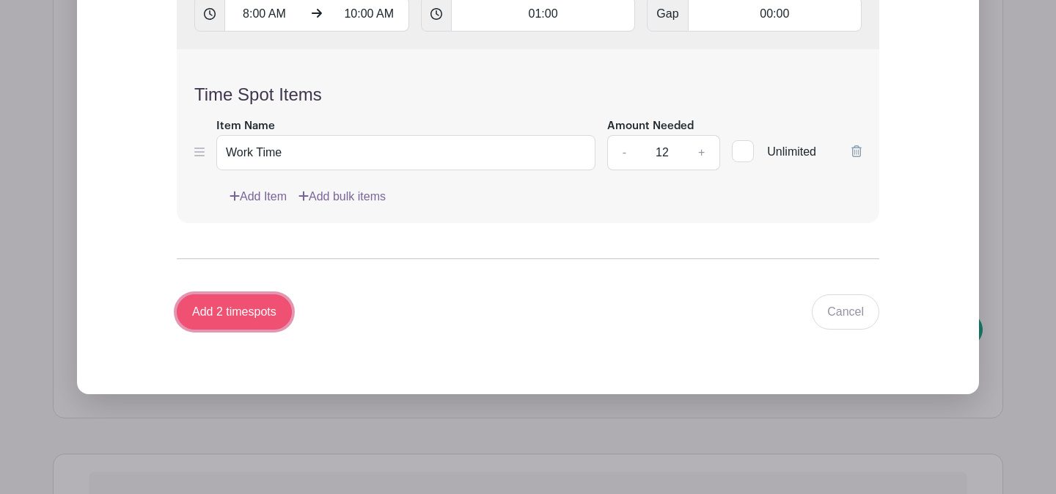
click at [227, 318] on input "Add 2 timespots" at bounding box center [234, 311] width 115 height 35
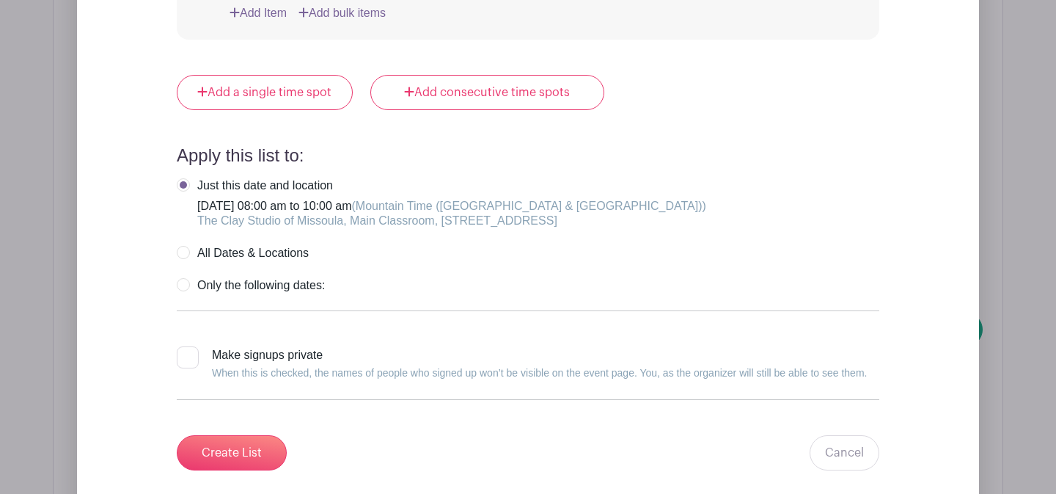
scroll to position [2138, 0]
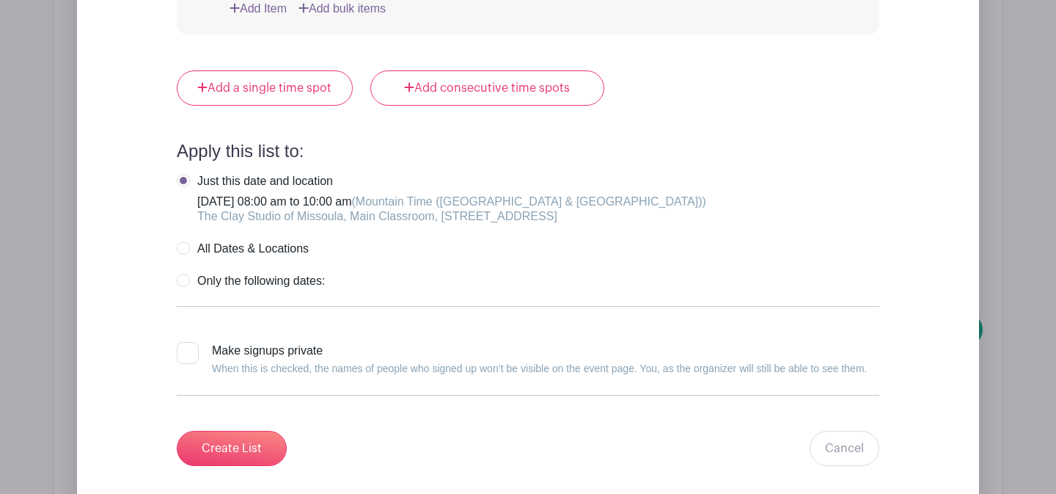
click at [183, 280] on label "Only the following dates:" at bounding box center [251, 281] width 148 height 15
radio input "true"
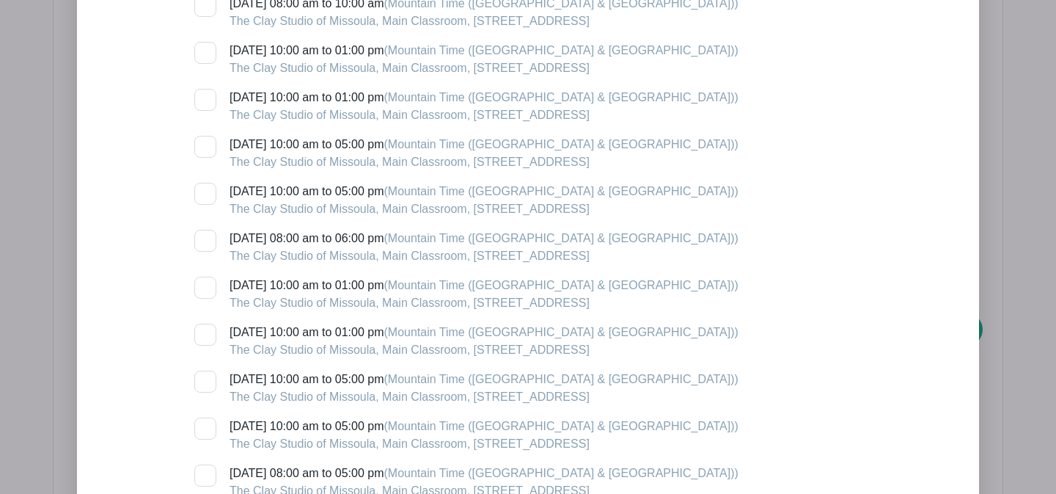
scroll to position [2879, 0]
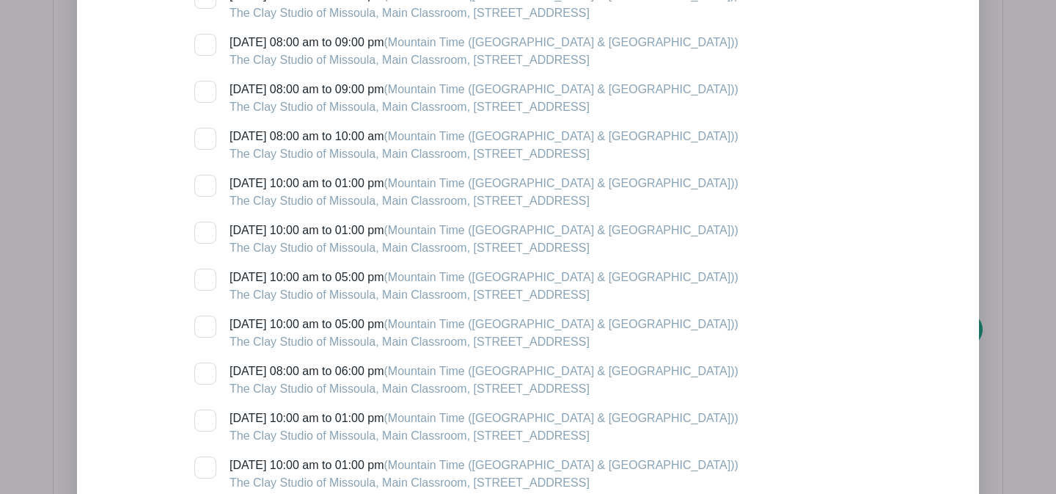
click at [204, 142] on div at bounding box center [205, 139] width 22 height 22
click at [204, 137] on input "[DATE] 08:00 am to 10:00 am (Mountain Time ([GEOGRAPHIC_DATA] & [GEOGRAPHIC_DAT…" at bounding box center [199, 133] width 10 height 10
checkbox input "true"
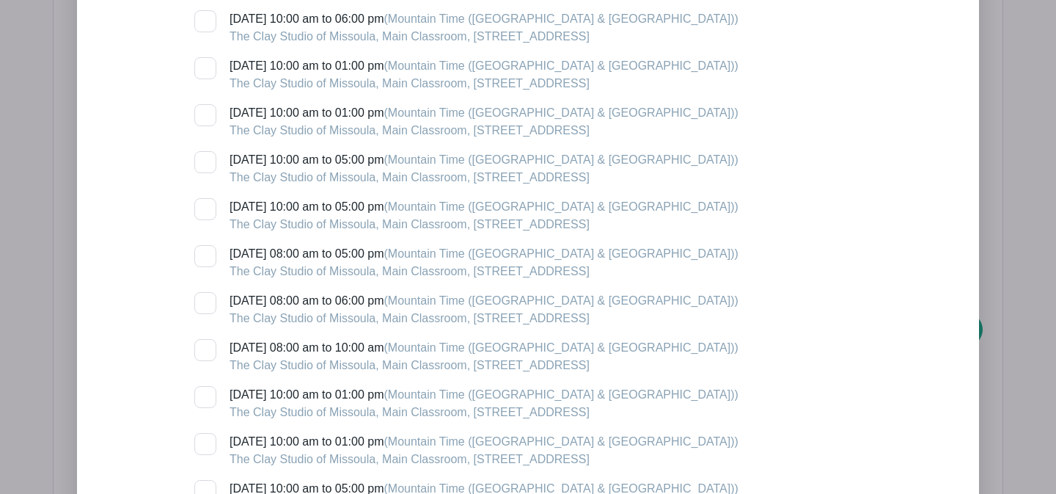
scroll to position [3513, 0]
click at [208, 349] on div at bounding box center [205, 349] width 22 height 22
click at [204, 348] on input "[DATE] 08:00 am to 10:00 am (Mountain Time ([GEOGRAPHIC_DATA] & [GEOGRAPHIC_DAT…" at bounding box center [199, 343] width 10 height 10
checkbox input "true"
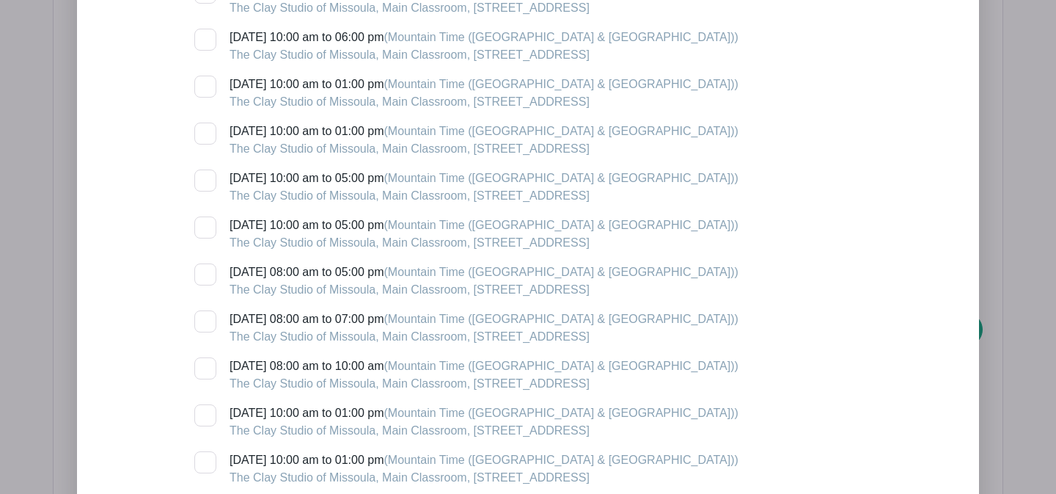
click at [206, 328] on div at bounding box center [205, 321] width 22 height 22
click at [204, 320] on input "[DATE] 08:00 am to 07:00 pm (Mountain Time ([GEOGRAPHIC_DATA] & [GEOGRAPHIC_DAT…" at bounding box center [199, 315] width 10 height 10
checkbox input "true"
click at [206, 367] on div at bounding box center [205, 368] width 22 height 22
click at [204, 367] on input "[DATE] 08:00 am to 10:00 am (Mountain Time ([GEOGRAPHIC_DATA] & [GEOGRAPHIC_DAT…" at bounding box center [199, 362] width 10 height 10
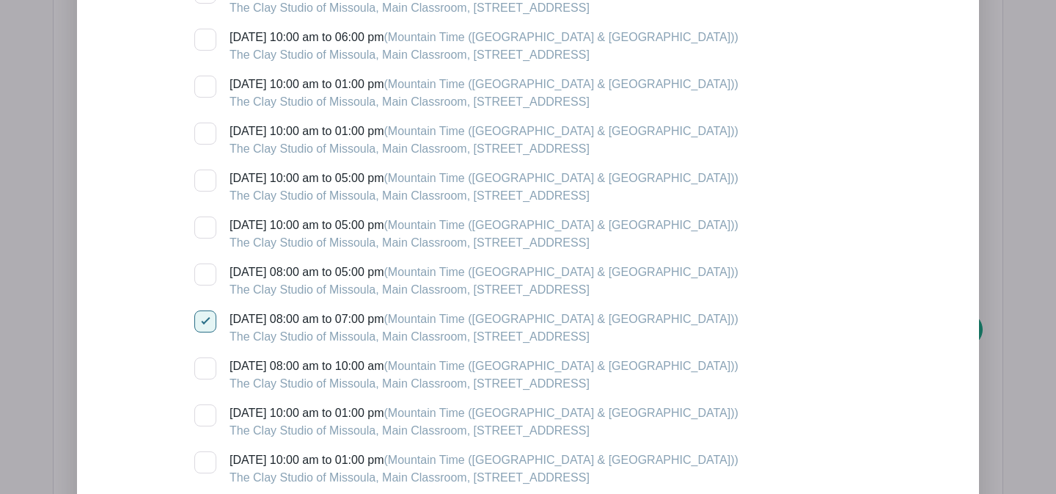
checkbox input "true"
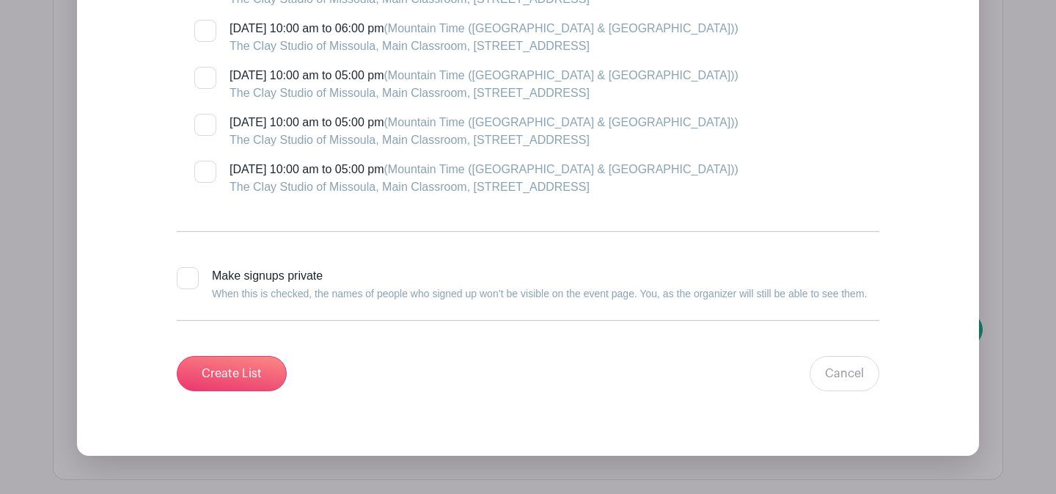
scroll to position [5252, 0]
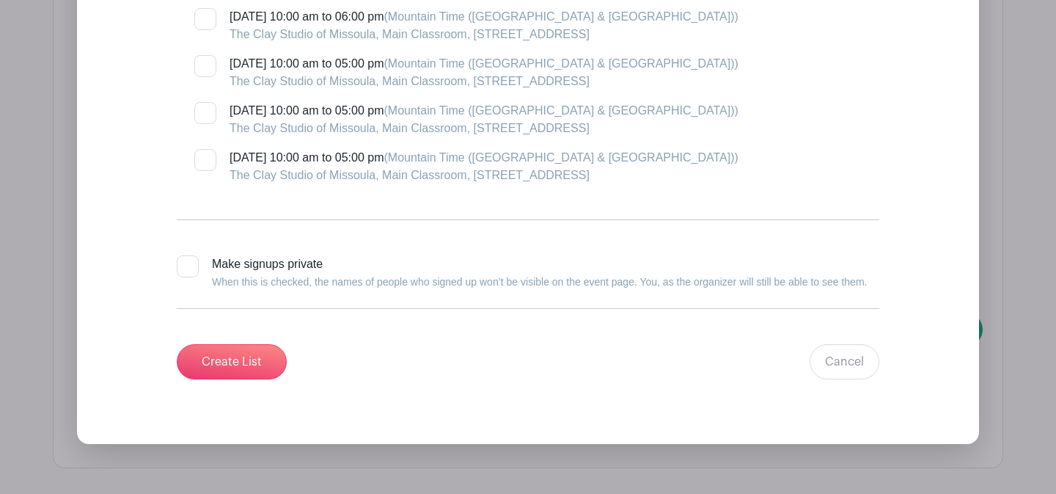
click at [187, 276] on div at bounding box center [188, 266] width 22 height 22
click at [186, 265] on input "Make signups private When this is checked, the names of people who signed up wo…" at bounding box center [182, 260] width 10 height 10
checkbox input "true"
click at [214, 367] on input "Create List" at bounding box center [232, 361] width 110 height 35
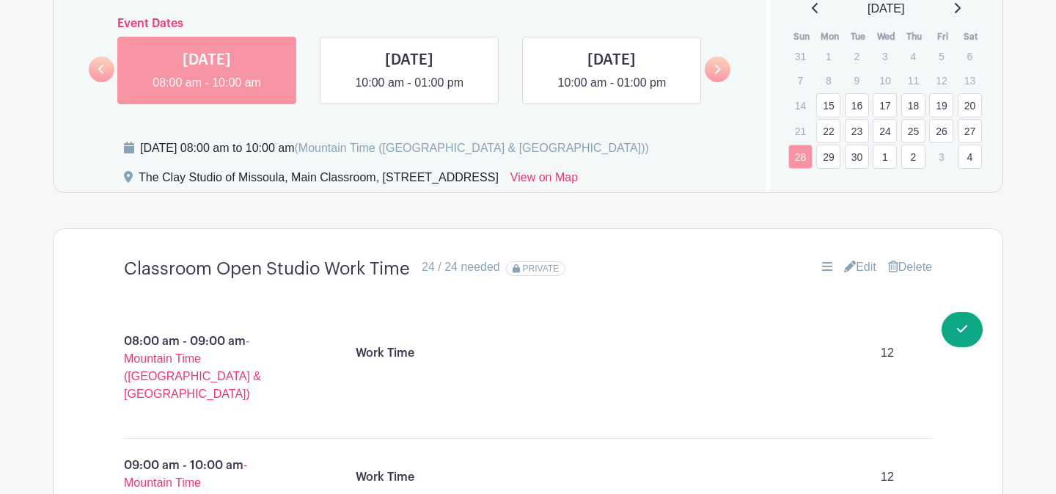
scroll to position [978, 0]
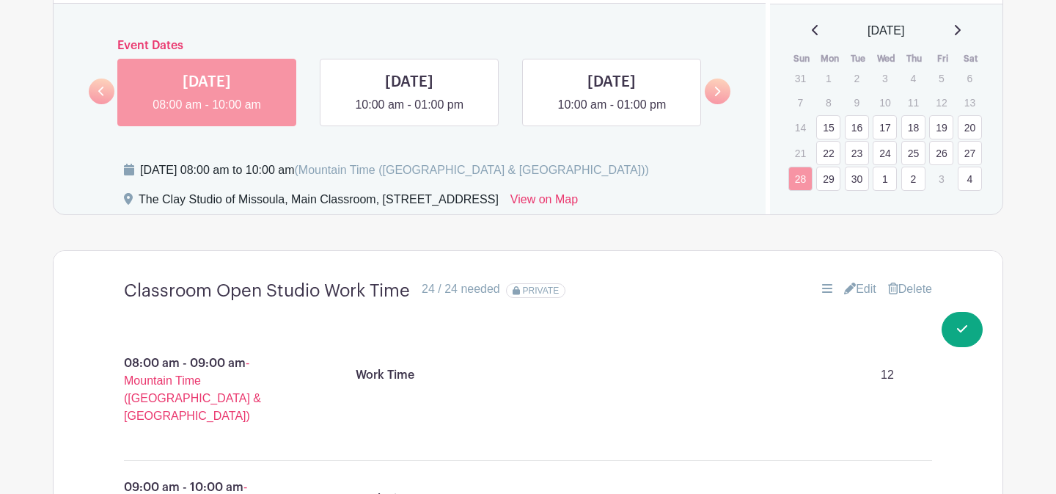
click at [826, 184] on link "29" at bounding box center [828, 178] width 24 height 24
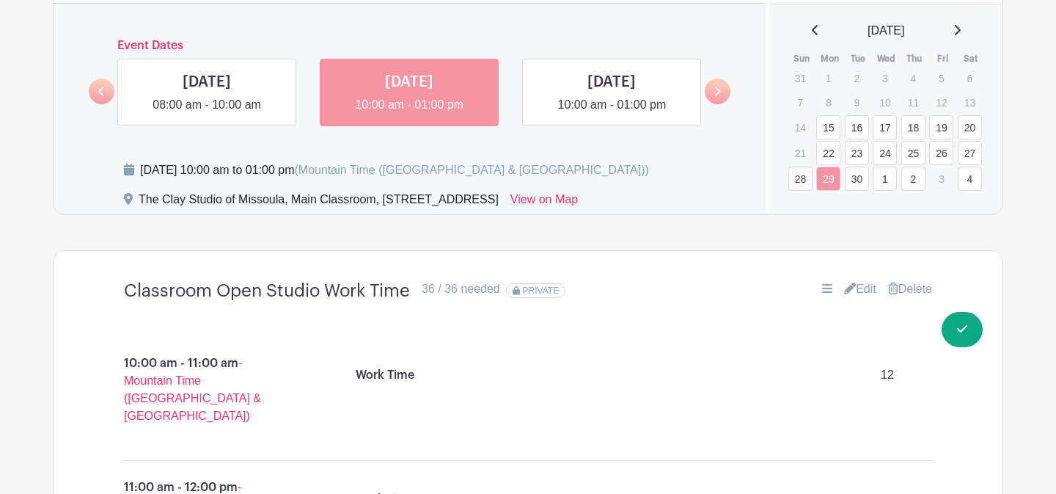
click at [851, 183] on link "30" at bounding box center [857, 178] width 24 height 24
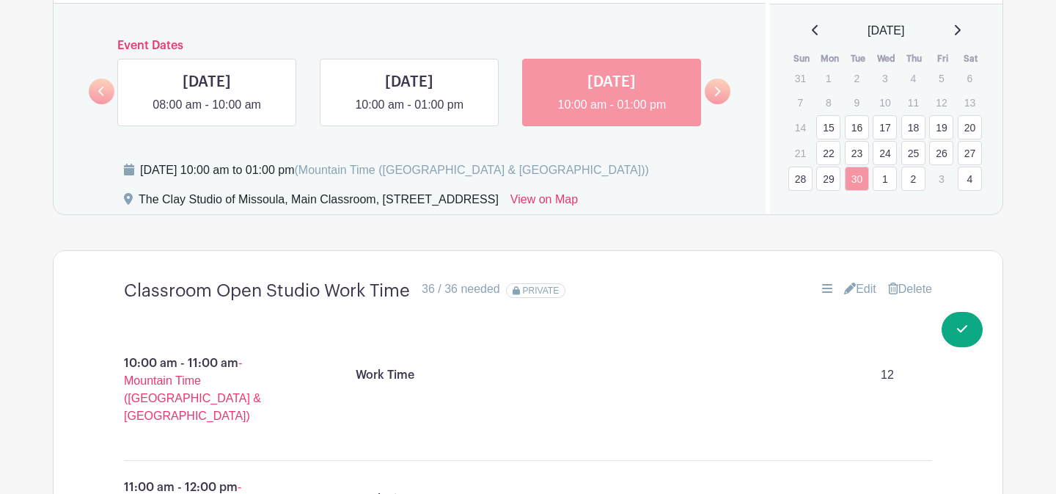
click at [885, 182] on link "1" at bounding box center [885, 178] width 24 height 24
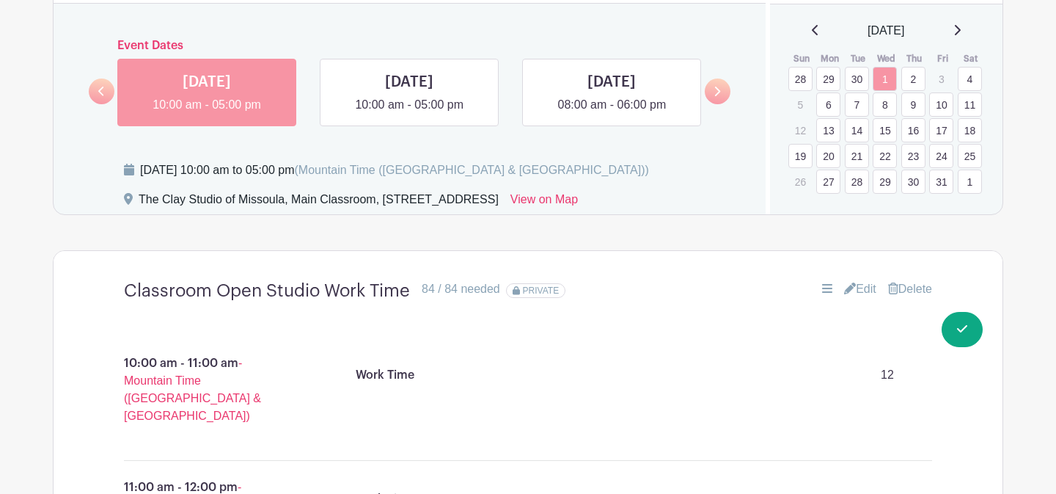
click at [908, 83] on link "2" at bounding box center [913, 79] width 24 height 24
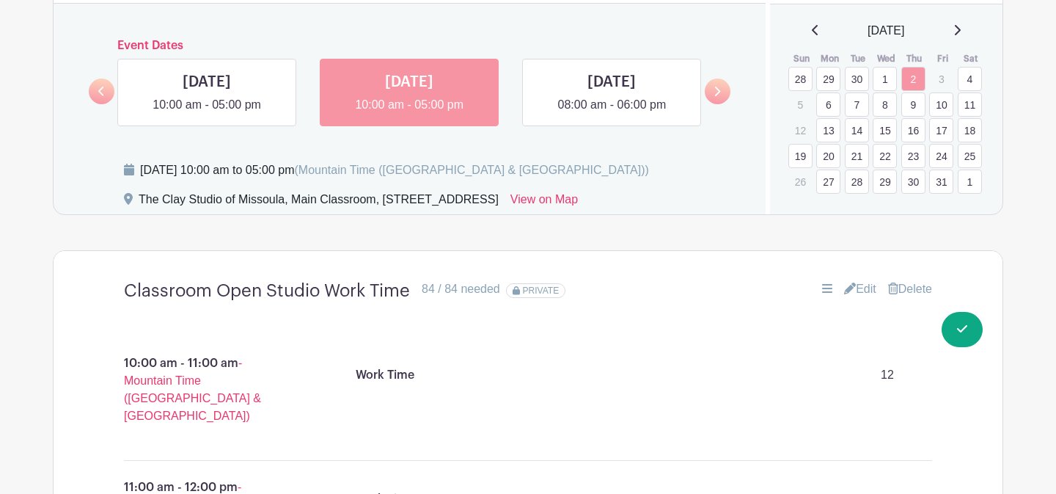
click at [969, 79] on link "4" at bounding box center [970, 79] width 24 height 24
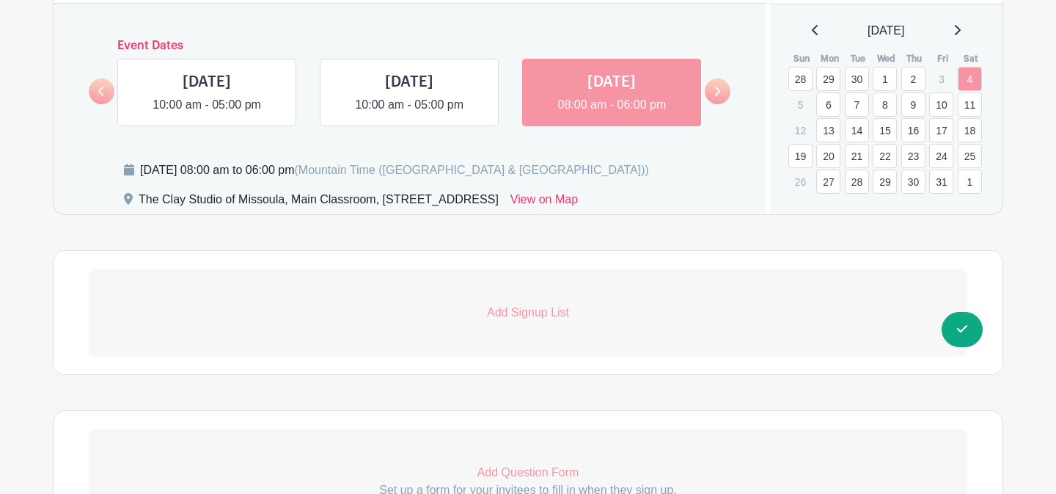
click at [531, 313] on p "Add Signup List" at bounding box center [528, 313] width 879 height 18
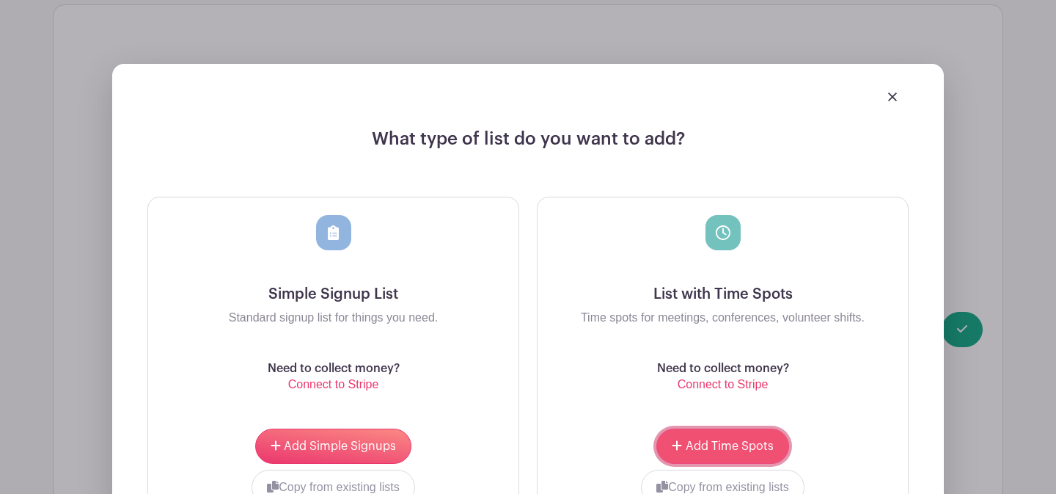
click at [715, 439] on button "Add Time Spots" at bounding box center [722, 445] width 132 height 35
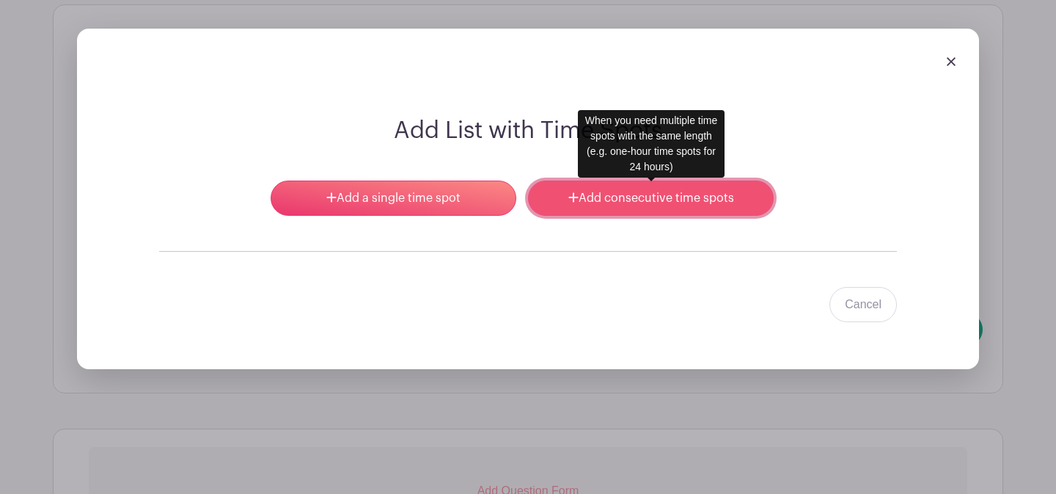
click at [631, 206] on link "Add consecutive time spots" at bounding box center [651, 197] width 246 height 35
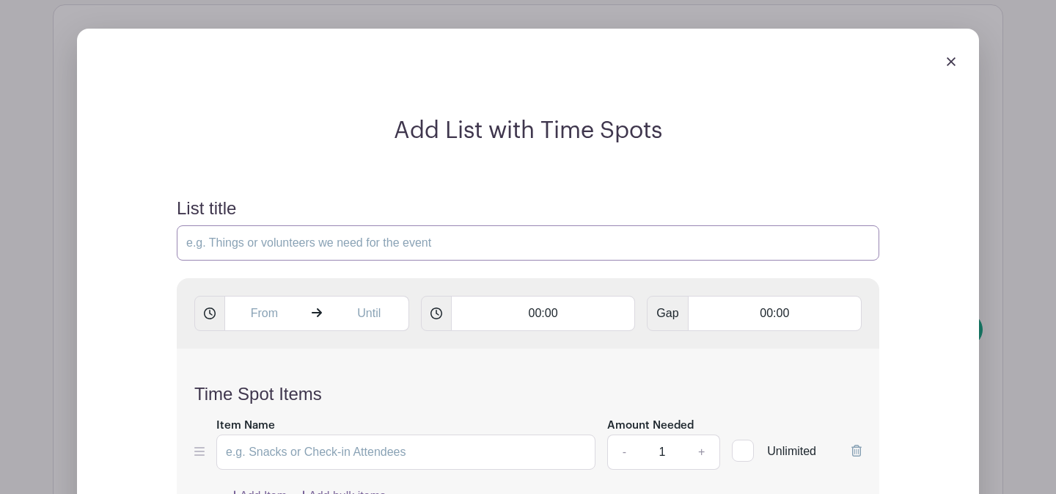
click at [367, 243] on input "List title" at bounding box center [528, 242] width 703 height 35
type input "Classroom Open Studio Work Time"
click at [266, 323] on input "text" at bounding box center [263, 313] width 79 height 35
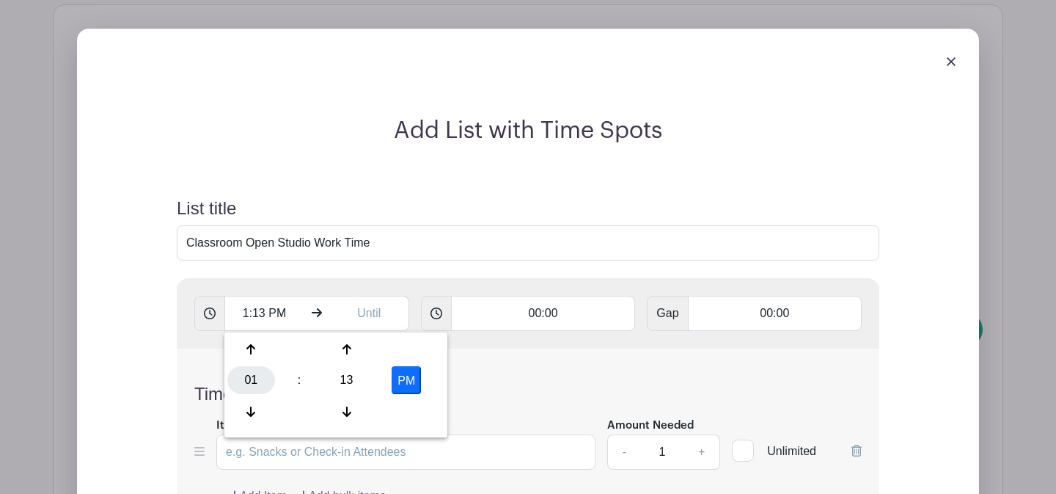
click at [253, 373] on div "01" at bounding box center [251, 380] width 48 height 28
click at [257, 410] on div "08" at bounding box center [251, 411] width 49 height 28
click at [339, 383] on div "13" at bounding box center [347, 380] width 48 height 28
click at [263, 348] on div "00" at bounding box center [251, 349] width 49 height 28
click at [407, 385] on button "PM" at bounding box center [406, 380] width 29 height 28
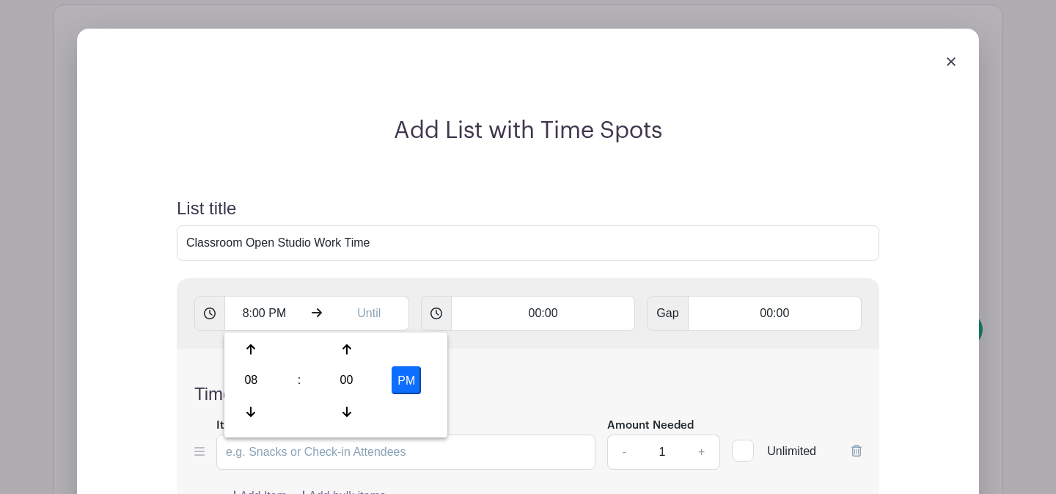
type input "8:00 AM"
click at [367, 312] on input "text" at bounding box center [369, 313] width 79 height 35
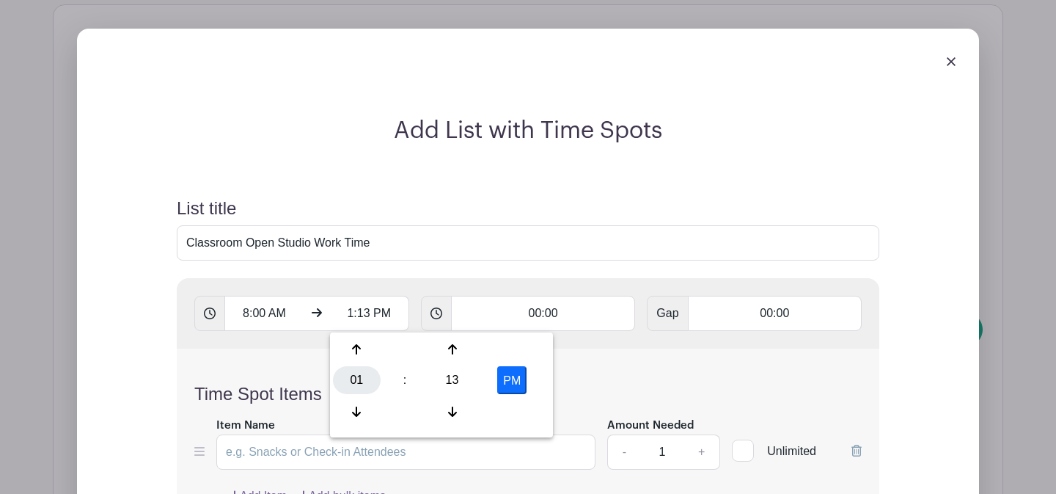
click at [369, 374] on div "01" at bounding box center [357, 380] width 48 height 28
click at [457, 380] on div "06" at bounding box center [465, 380] width 49 height 28
click at [452, 380] on div "13" at bounding box center [452, 380] width 48 height 28
click at [364, 343] on div "00" at bounding box center [357, 349] width 49 height 28
type input "6:00 PM"
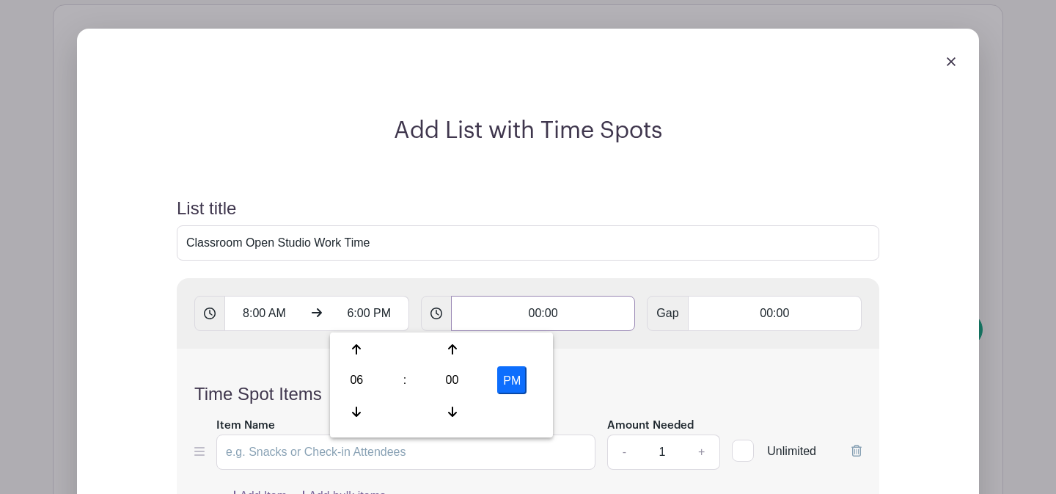
click at [516, 315] on input "00:00" at bounding box center [543, 313] width 185 height 35
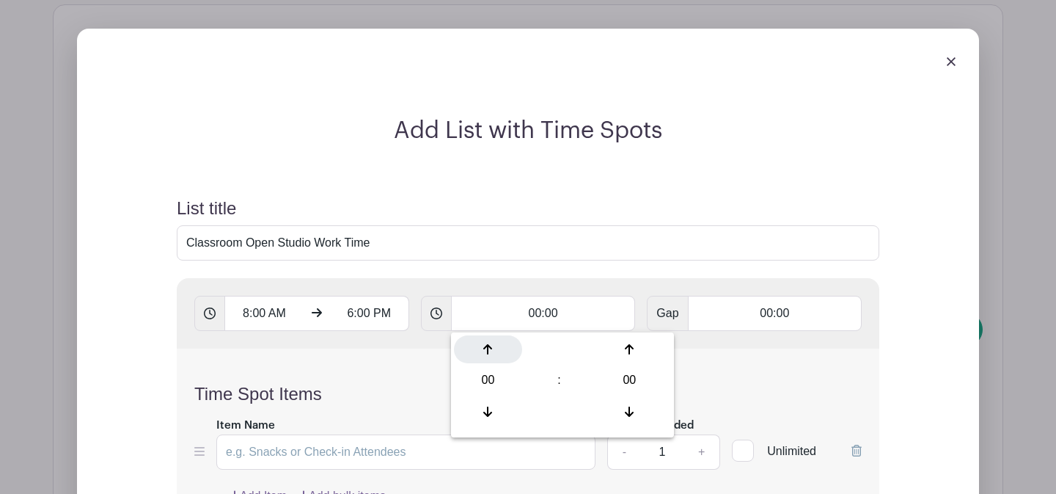
click at [479, 339] on div at bounding box center [488, 349] width 68 height 28
type input "01:00"
type input "Add 10 timespots"
click at [397, 369] on div "Time Spot Items Item Name Amount Needed - 1 + Unlimited Add Item Add bulk items" at bounding box center [528, 435] width 703 height 174
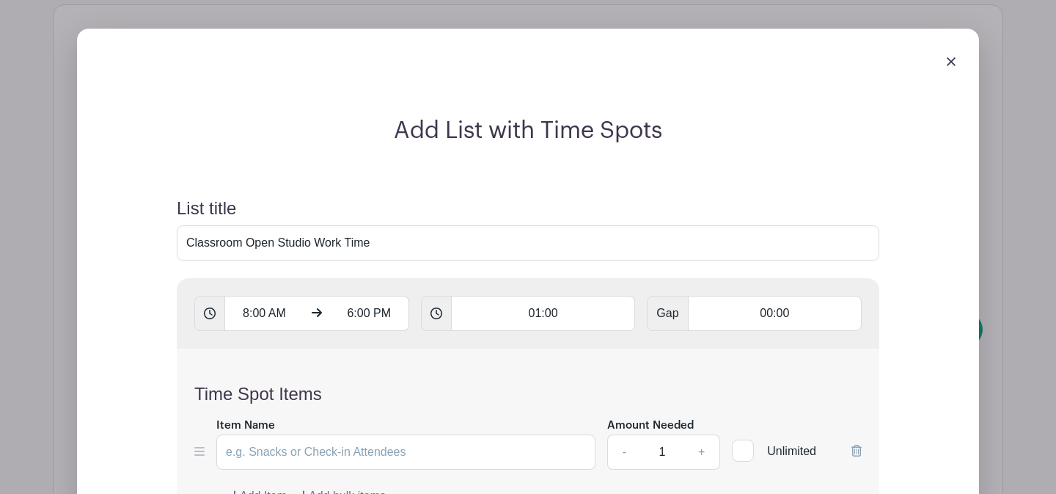
scroll to position [1503, 0]
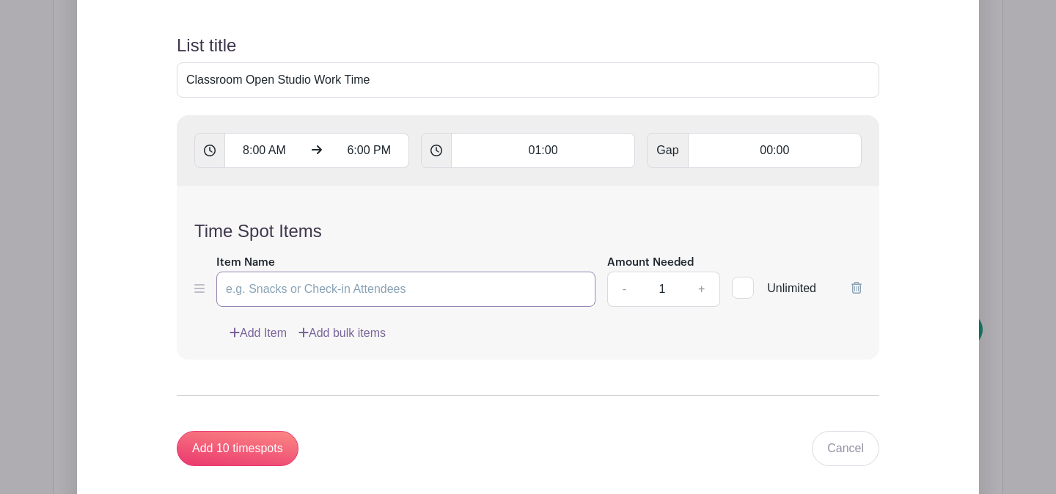
click at [343, 296] on input "Item Name" at bounding box center [405, 288] width 379 height 35
type input "Work Time"
click at [672, 290] on input "1" at bounding box center [662, 288] width 44 height 35
type input "12"
click at [661, 356] on div "Time Spot Items Item Name Work Time Amount Needed - 12 + Unlimited Add Item Add…" at bounding box center [528, 273] width 703 height 174
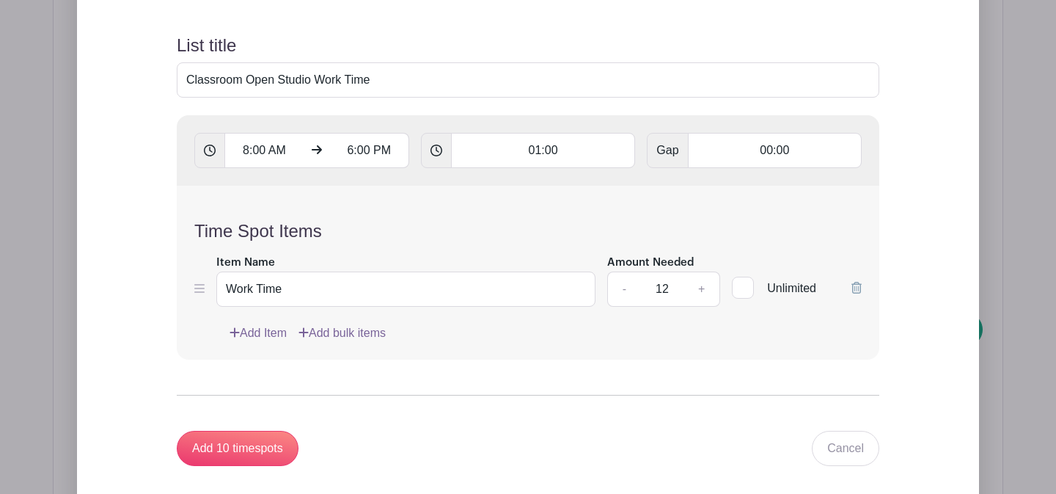
scroll to position [1602, 0]
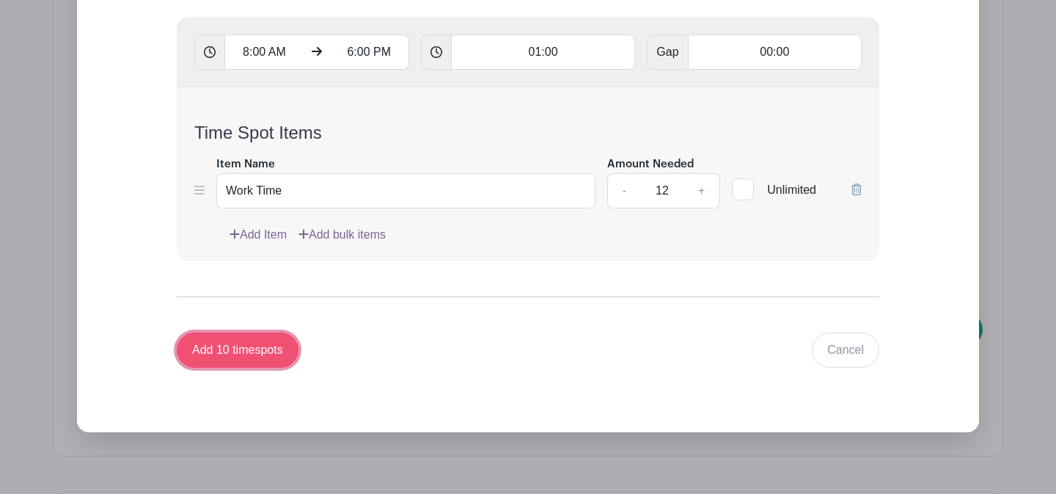
click at [268, 348] on input "Add 10 timespots" at bounding box center [238, 349] width 122 height 35
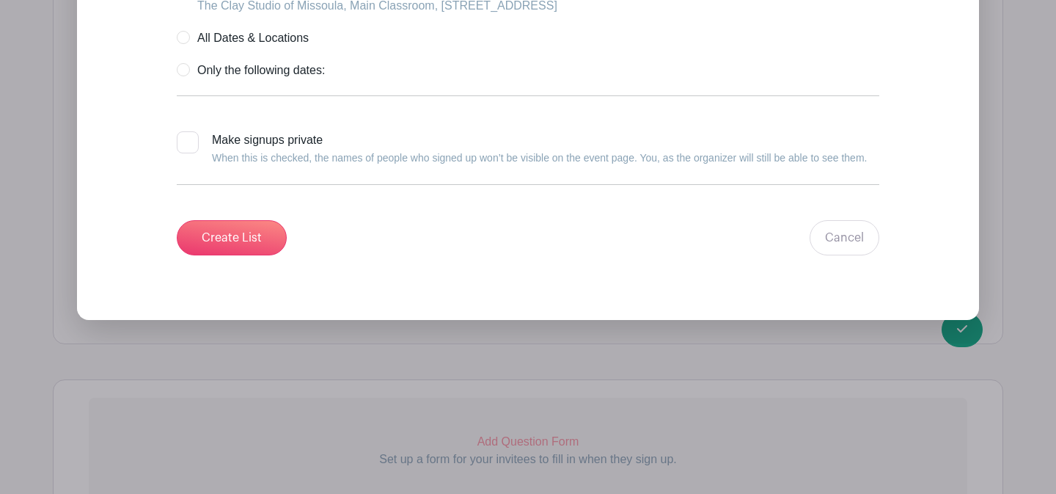
scroll to position [4375, 0]
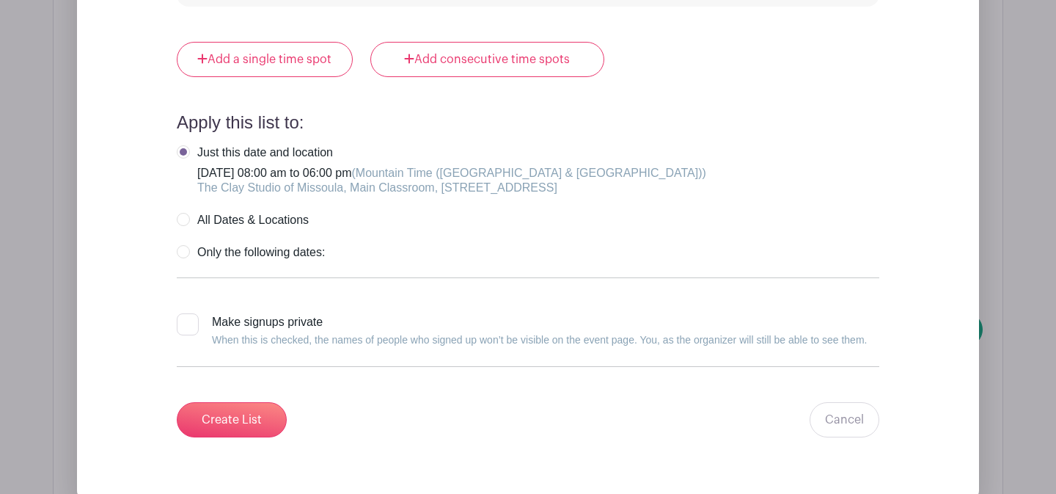
click at [180, 260] on label "Only the following dates:" at bounding box center [251, 252] width 148 height 15
radio input "true"
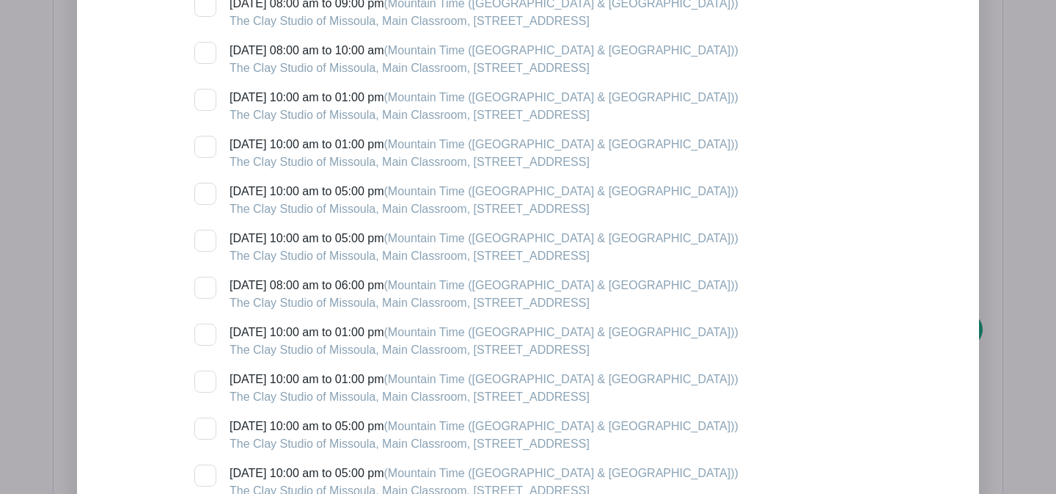
scroll to position [5213, 0]
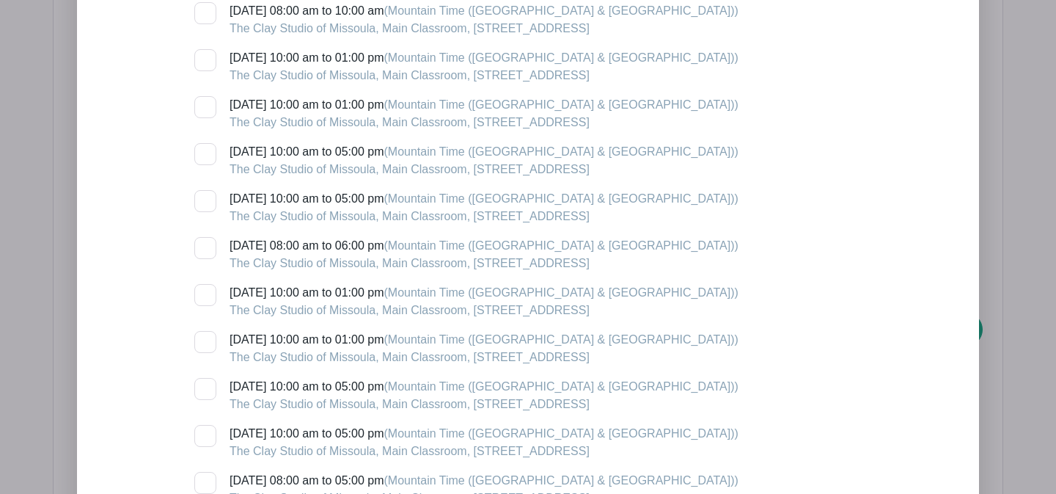
click at [208, 259] on div at bounding box center [205, 248] width 22 height 22
click at [204, 246] on input "[DATE] 08:00 am to 06:00 pm (Mountain Time ([GEOGRAPHIC_DATA] & [GEOGRAPHIC_DAT…" at bounding box center [199, 242] width 10 height 10
checkbox input "true"
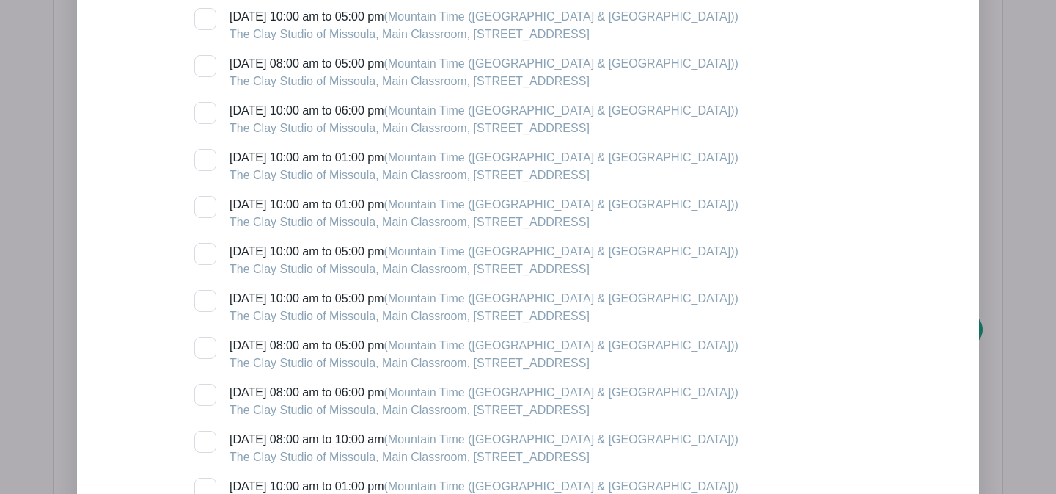
scroll to position [5647, 0]
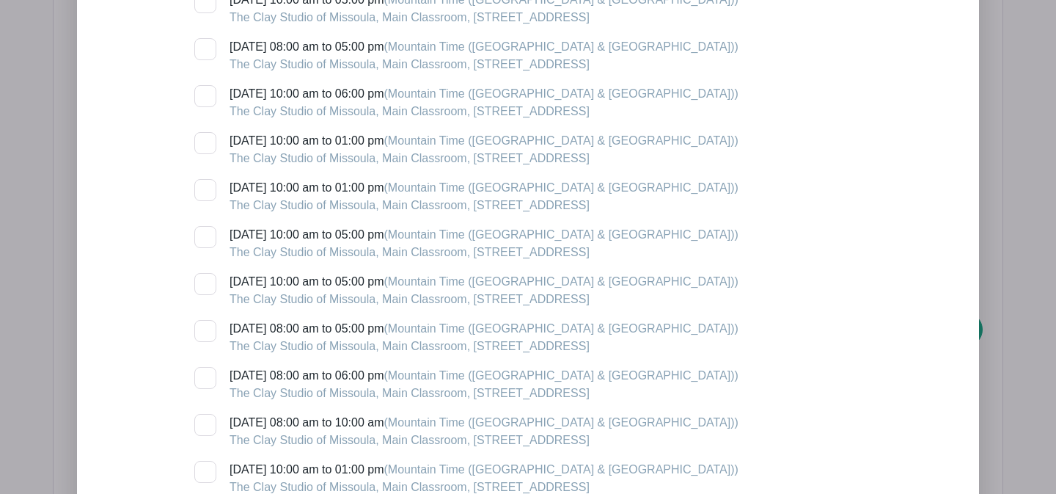
click at [209, 384] on div at bounding box center [205, 378] width 22 height 22
click at [204, 376] on input "[DATE] 08:00 am to 06:00 pm (Mountain Time ([GEOGRAPHIC_DATA] & [GEOGRAPHIC_DAT…" at bounding box center [199, 372] width 10 height 10
checkbox input "true"
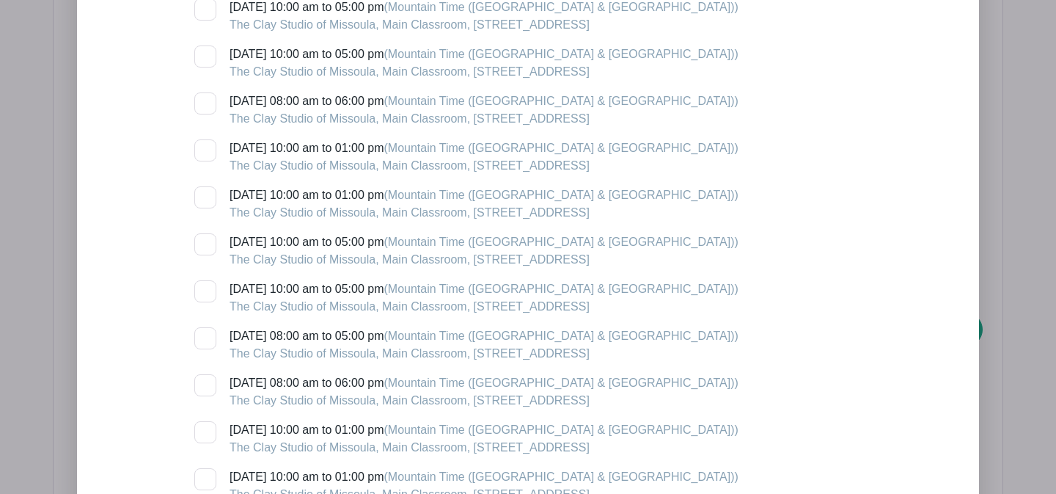
scroll to position [6768, 0]
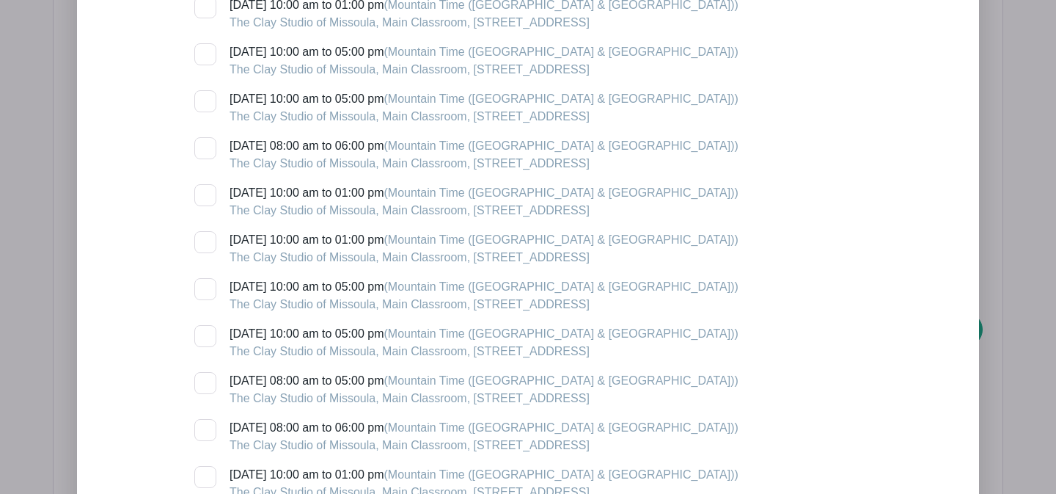
click at [205, 159] on div at bounding box center [205, 148] width 22 height 22
click at [204, 147] on input "[DATE] 08:00 am to 06:00 pm (Mountain Time ([GEOGRAPHIC_DATA] & [GEOGRAPHIC_DAT…" at bounding box center [199, 142] width 10 height 10
checkbox input "true"
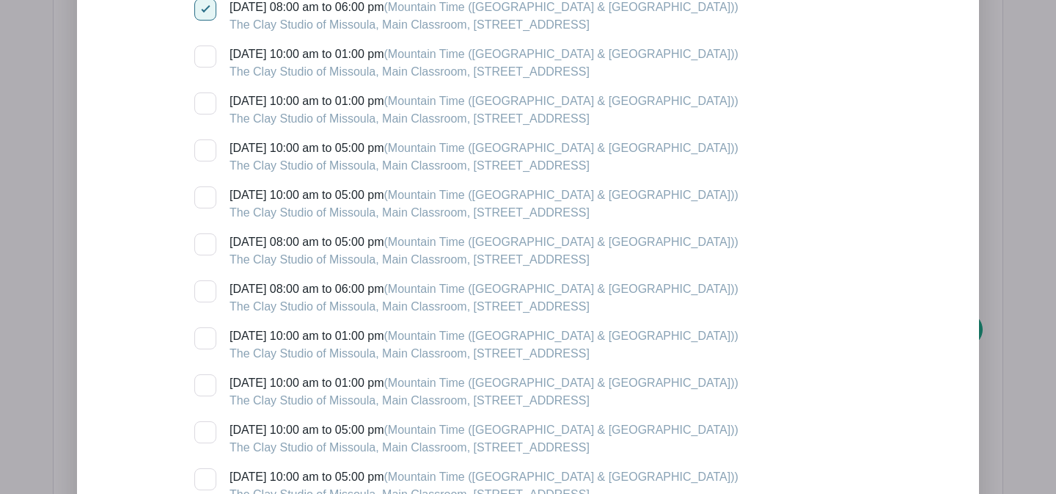
scroll to position [6910, 0]
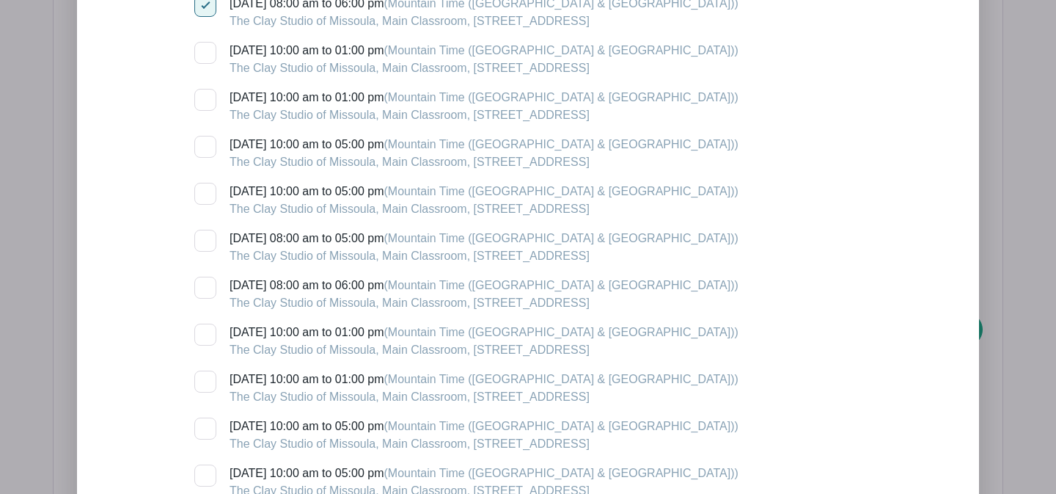
click at [209, 296] on div at bounding box center [205, 287] width 22 height 22
click at [204, 286] on input "[DATE] 08:00 am to 06:00 pm (Mountain Time ([GEOGRAPHIC_DATA] & [GEOGRAPHIC_DAT…" at bounding box center [199, 281] width 10 height 10
checkbox input "true"
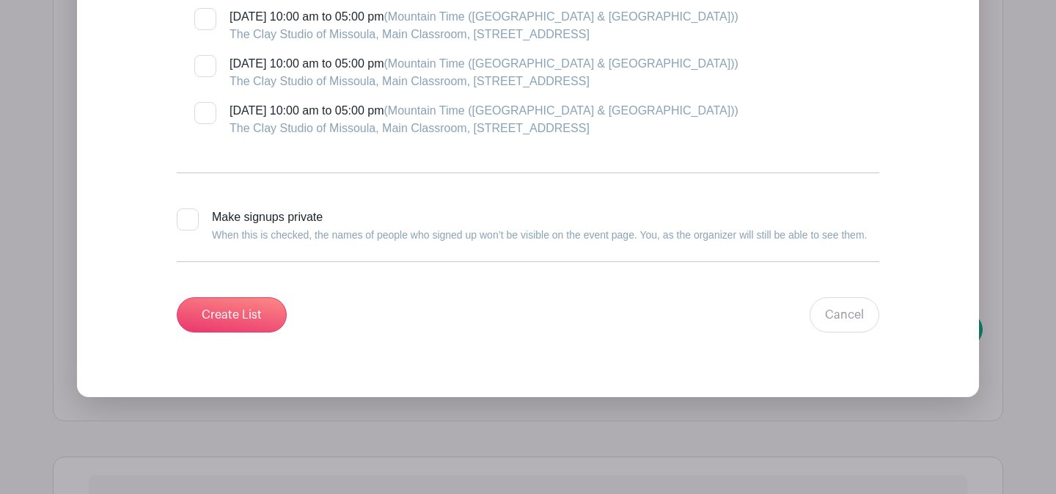
scroll to position [7508, 0]
click at [179, 227] on div at bounding box center [188, 219] width 22 height 22
click at [179, 217] on input "Make signups private When this is checked, the names of people who signed up wo…" at bounding box center [182, 213] width 10 height 10
checkbox input "true"
click at [229, 327] on input "Create List" at bounding box center [232, 313] width 110 height 35
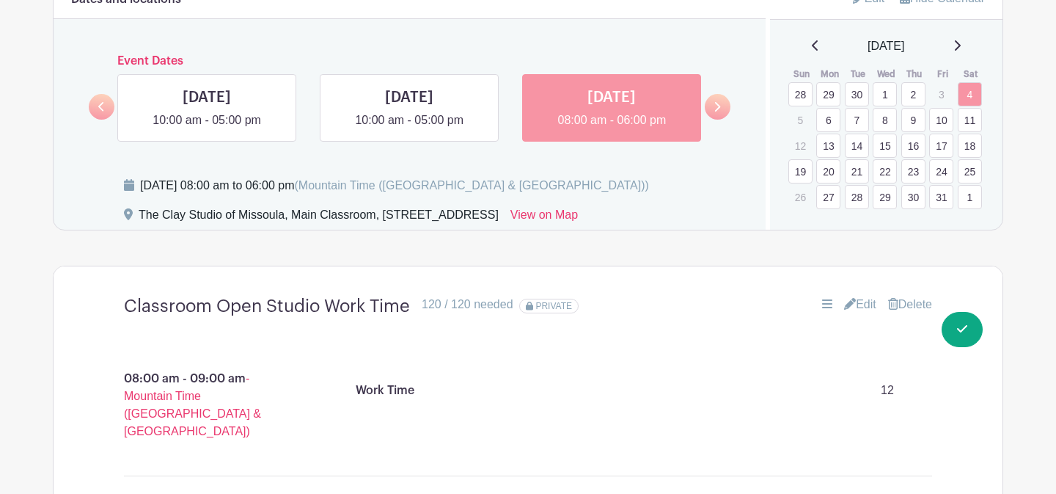
scroll to position [983, 0]
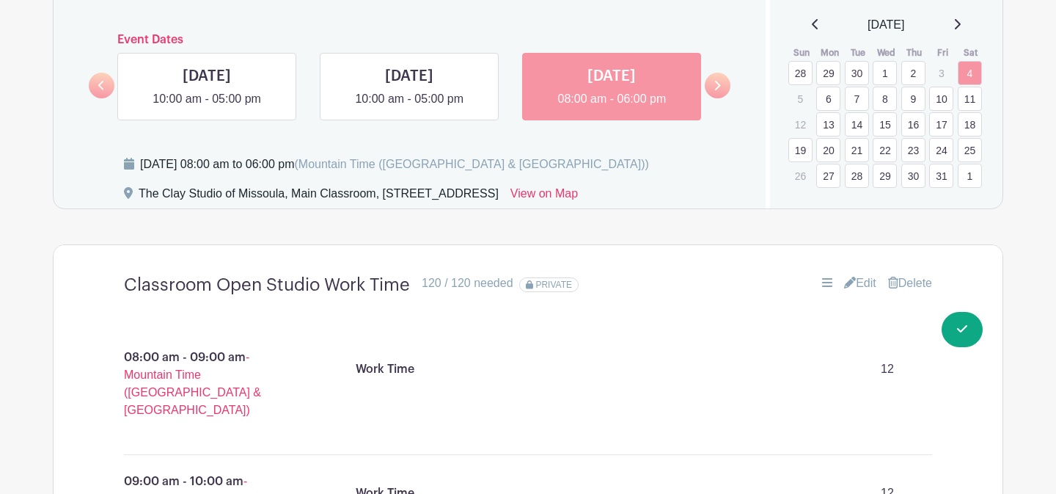
click at [835, 104] on link "6" at bounding box center [828, 99] width 24 height 24
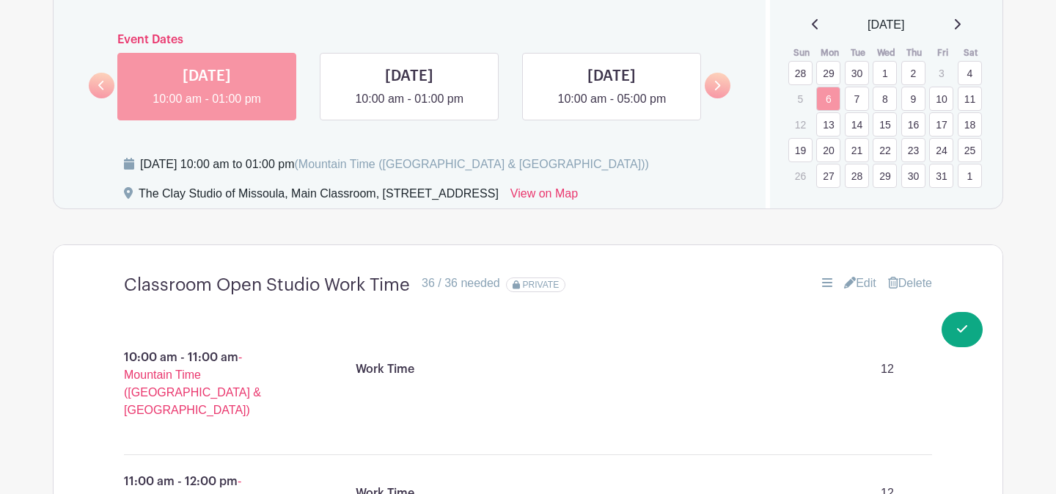
click at [939, 98] on link "10" at bounding box center [941, 99] width 24 height 24
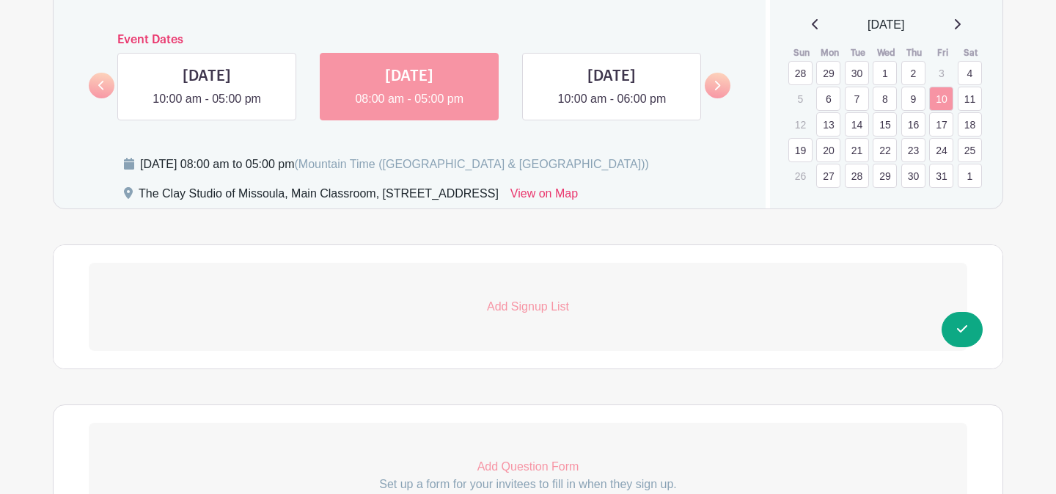
click at [512, 315] on p "Add Signup List" at bounding box center [528, 307] width 879 height 18
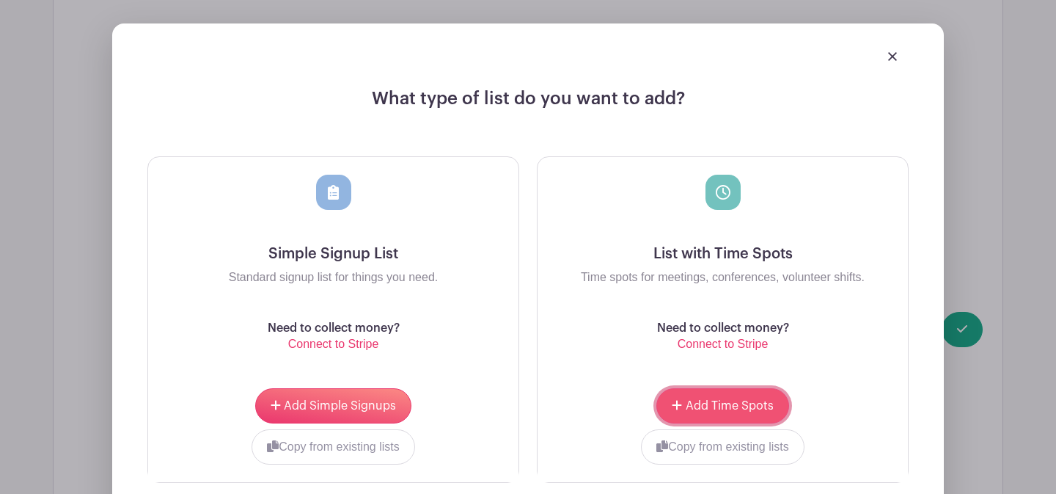
click at [681, 403] on icon "submit" at bounding box center [677, 405] width 10 height 12
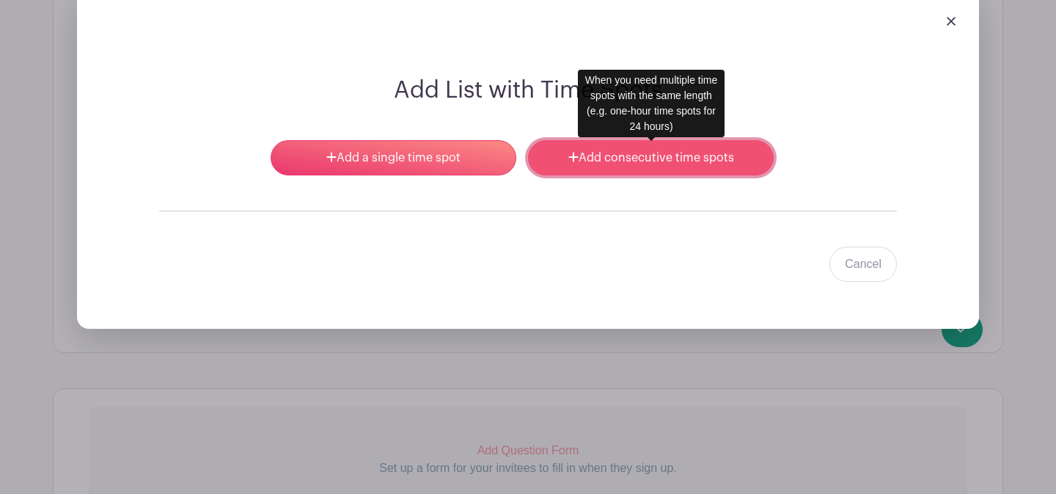
click at [611, 163] on link "Add consecutive time spots" at bounding box center [651, 157] width 246 height 35
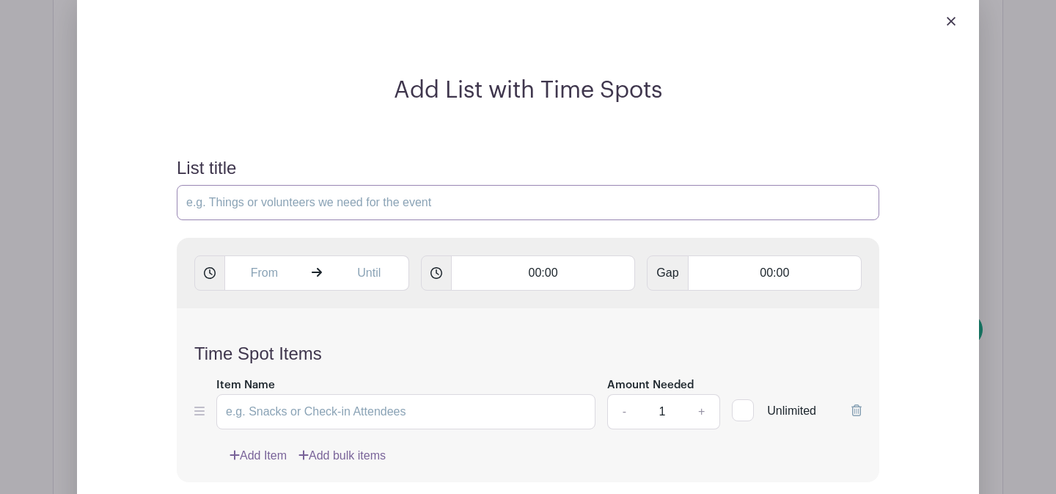
click at [458, 215] on input "List title" at bounding box center [528, 202] width 703 height 35
type input "Classroom Open Studio Work Time"
click at [287, 273] on input "text" at bounding box center [263, 272] width 79 height 35
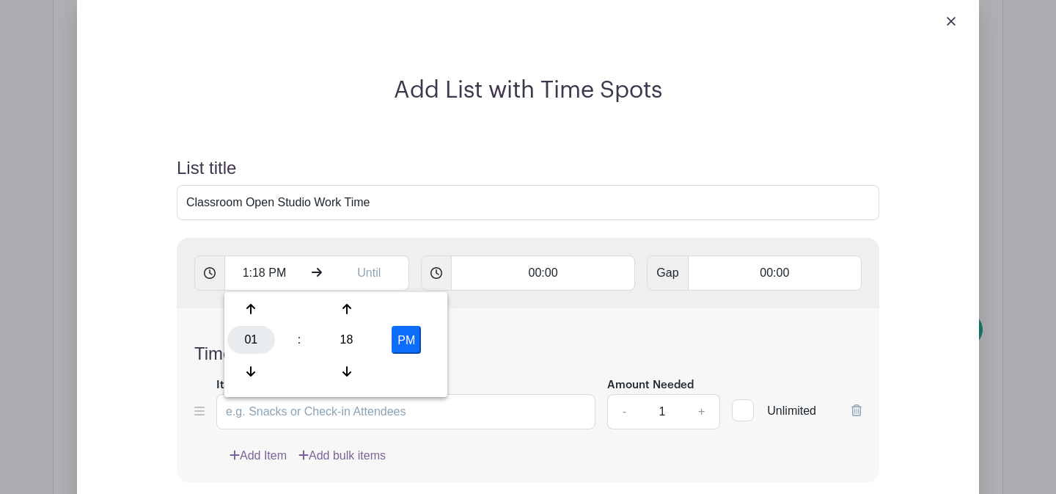
click at [259, 337] on div "01" at bounding box center [251, 340] width 48 height 28
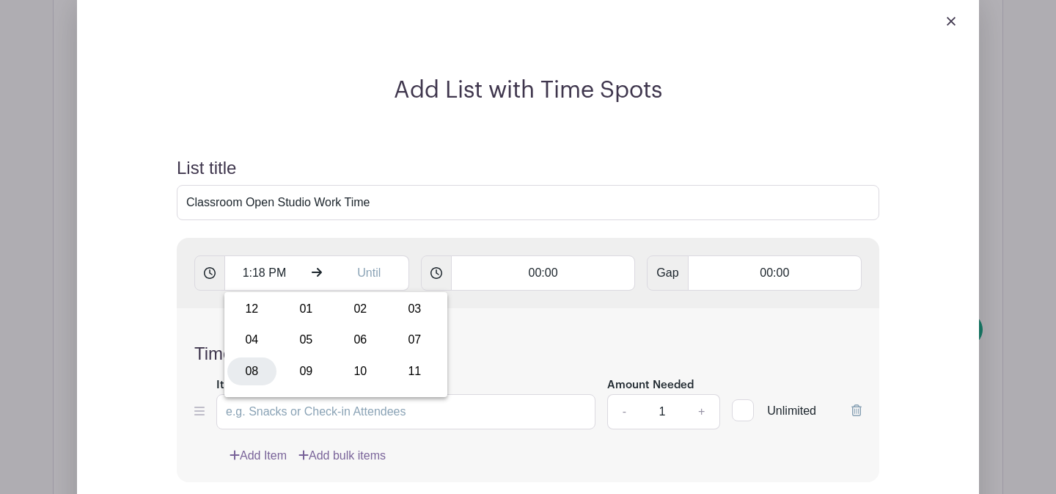
click at [263, 372] on div "08" at bounding box center [251, 371] width 49 height 28
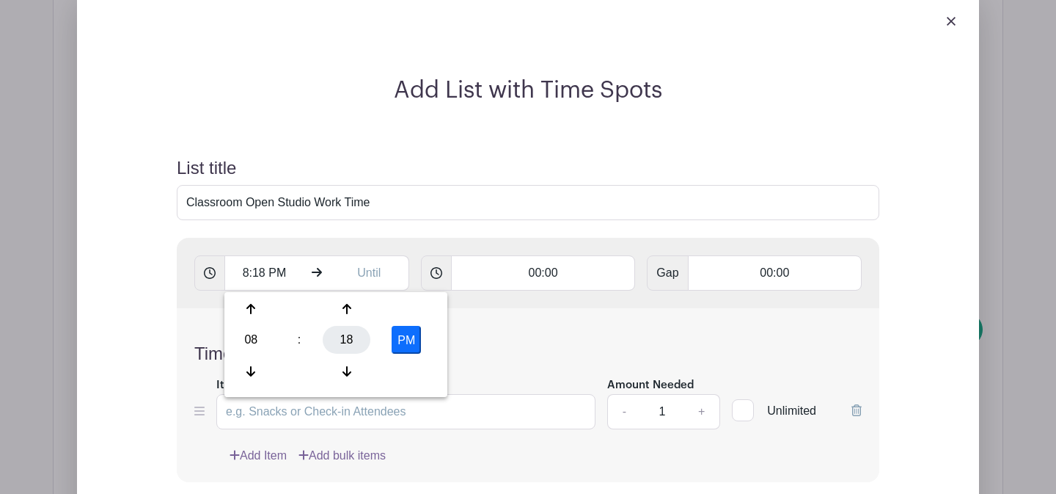
click at [356, 342] on div "18" at bounding box center [347, 340] width 48 height 28
click at [265, 315] on div "00" at bounding box center [251, 309] width 49 height 28
click at [397, 340] on button "PM" at bounding box center [406, 340] width 29 height 28
type input "8:00 AM"
click at [374, 283] on input "text" at bounding box center [369, 272] width 79 height 35
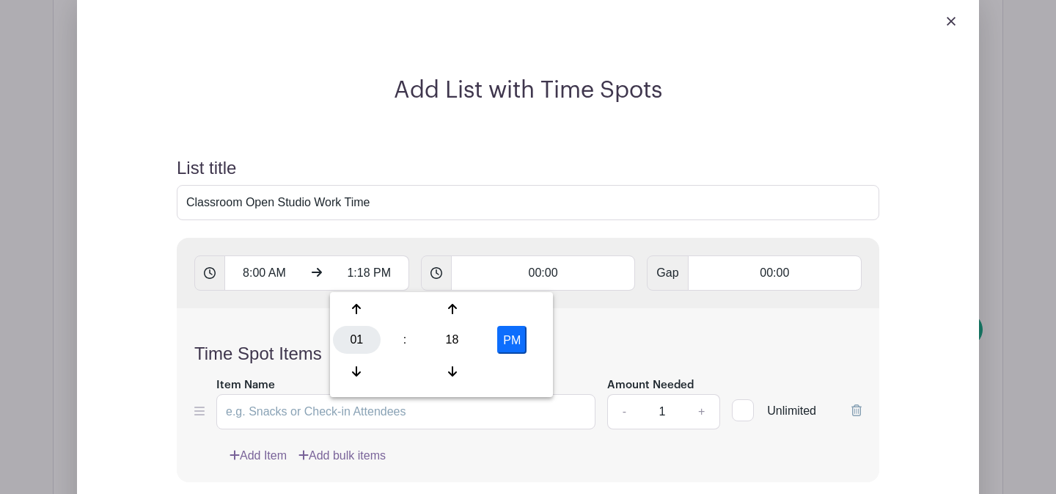
click at [353, 346] on div "01" at bounding box center [357, 340] width 48 height 28
click at [465, 375] on div "10" at bounding box center [465, 371] width 49 height 28
click at [362, 335] on div "10" at bounding box center [357, 340] width 48 height 28
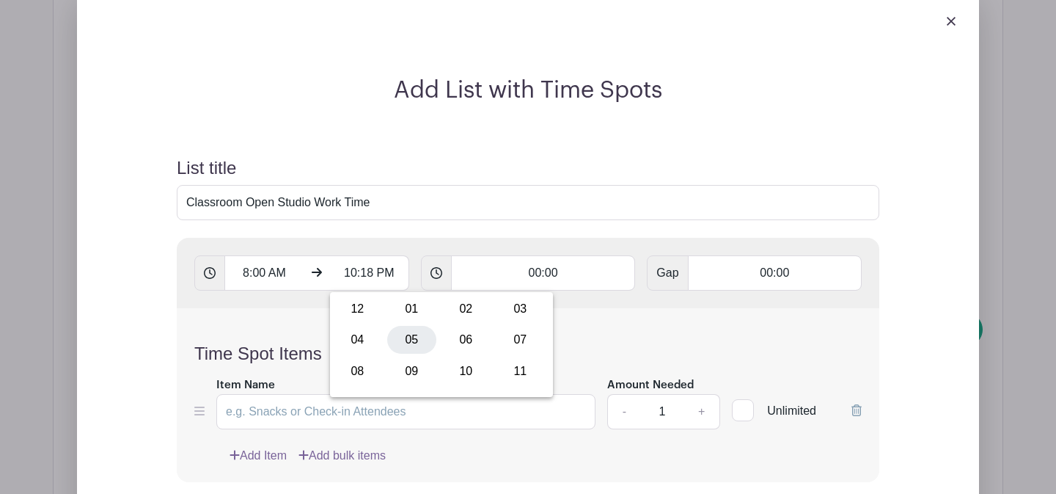
click at [404, 346] on div "05" at bounding box center [411, 340] width 49 height 28
click at [442, 345] on div "18" at bounding box center [452, 340] width 48 height 28
click at [351, 307] on div "00" at bounding box center [357, 309] width 49 height 28
type input "5:00 PM"
click at [507, 276] on input "00:00" at bounding box center [543, 272] width 185 height 35
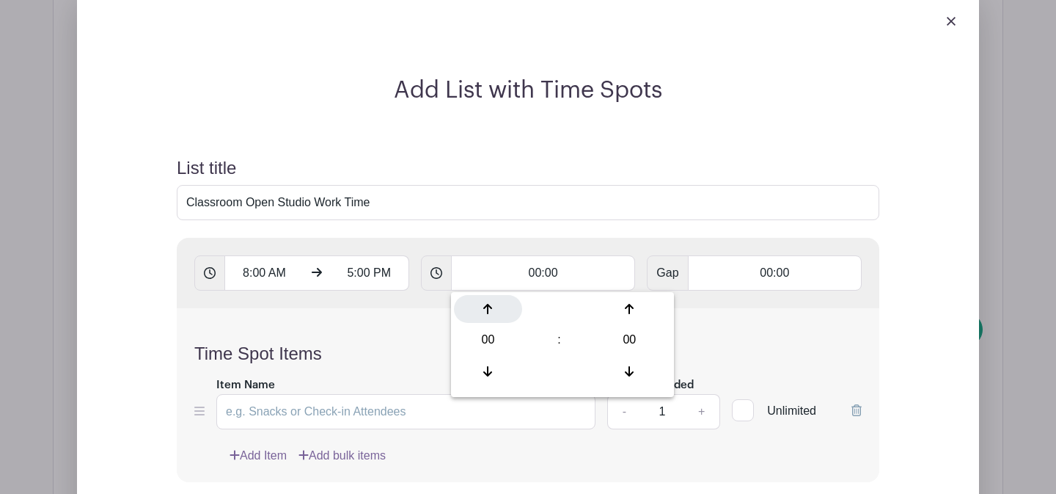
click at [499, 312] on div at bounding box center [488, 309] width 68 height 28
type input "01:00"
type input "Add 9 timespots"
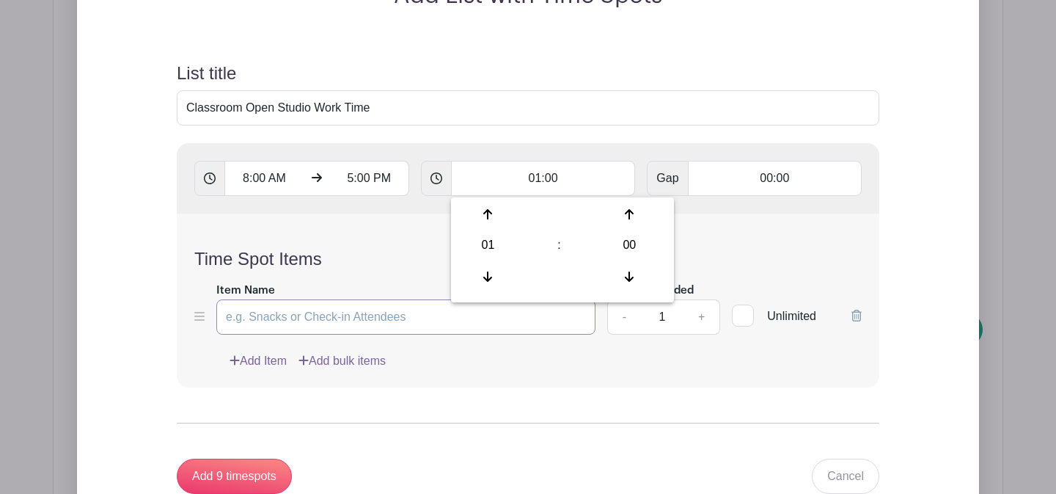
click at [380, 332] on input "Item Name" at bounding box center [405, 316] width 379 height 35
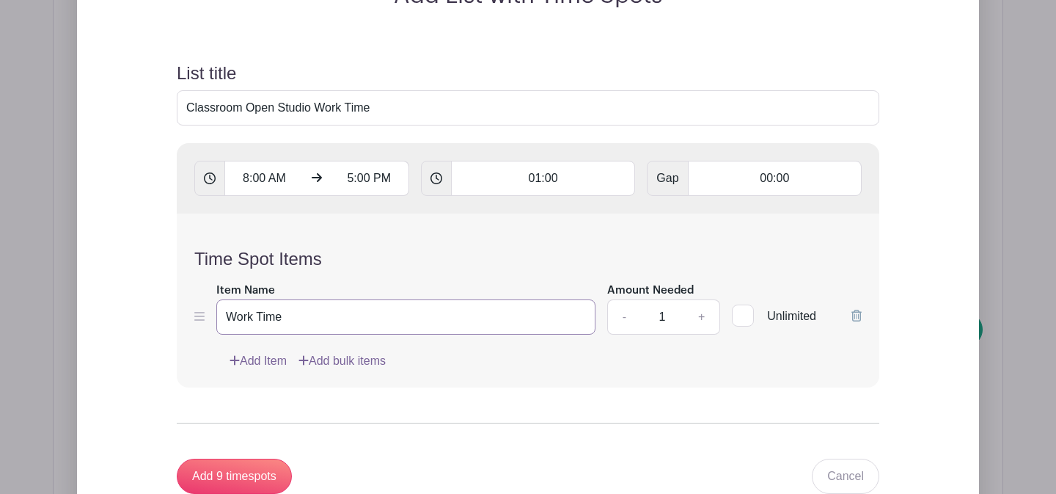
type input "Work Time"
click at [675, 313] on input "1" at bounding box center [662, 316] width 44 height 35
type input "12"
click at [657, 362] on div "Add Item Add bulk items" at bounding box center [546, 361] width 632 height 18
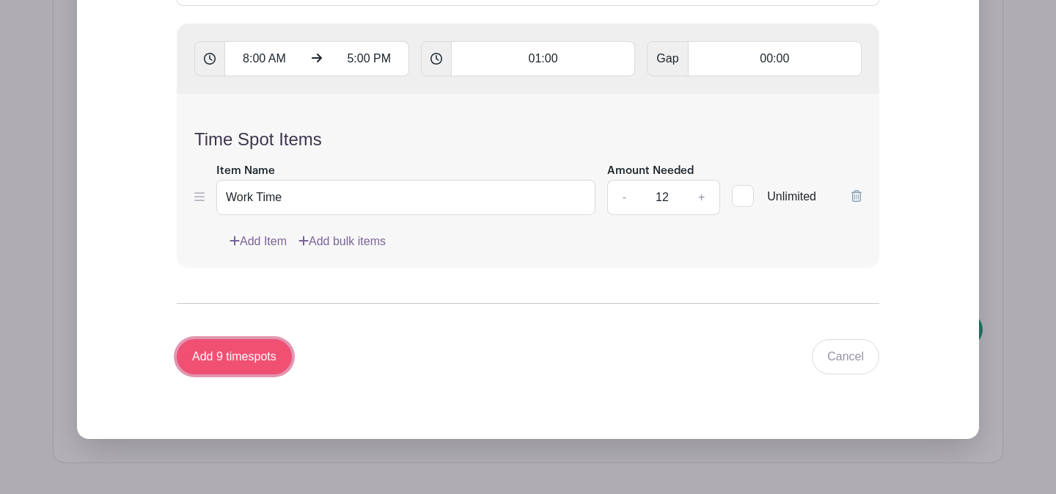
click at [244, 359] on input "Add 9 timespots" at bounding box center [234, 356] width 115 height 35
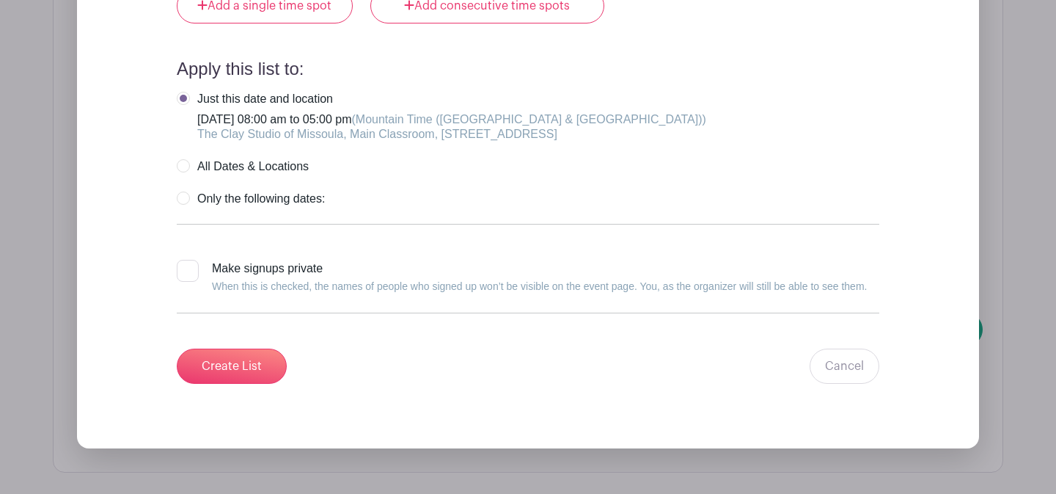
scroll to position [4136, 0]
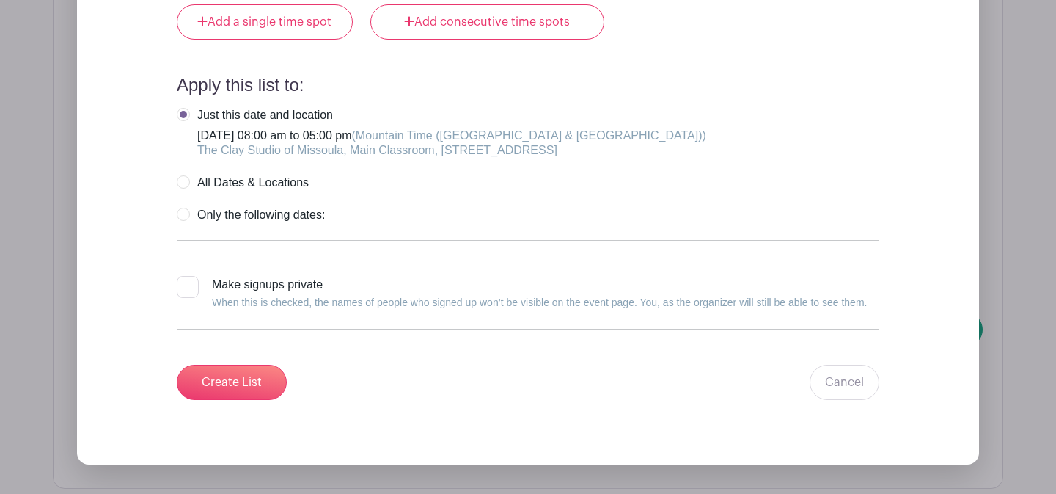
click at [184, 222] on label "Only the following dates:" at bounding box center [251, 215] width 148 height 15
radio input "true"
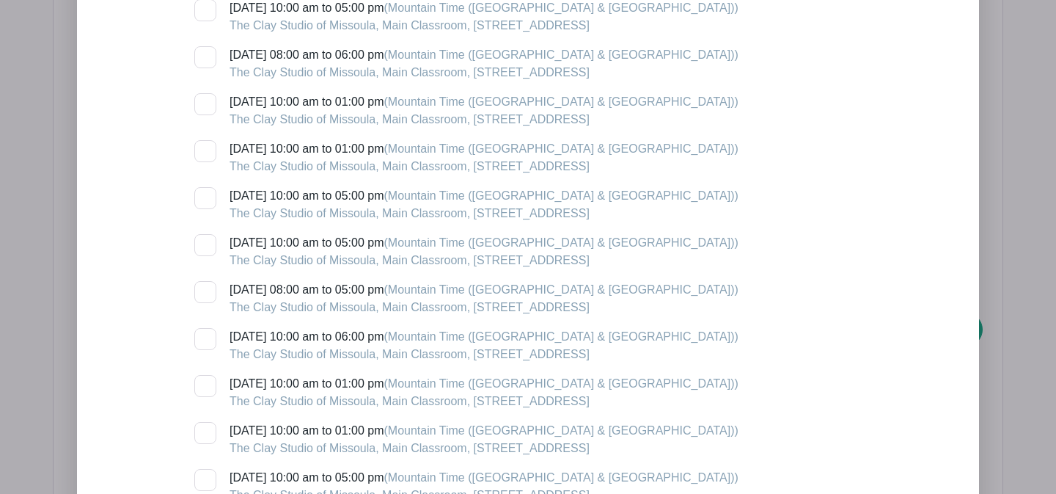
scroll to position [5175, 0]
click at [209, 256] on div at bounding box center [205, 245] width 22 height 22
click at [204, 243] on input "[DATE] 08:00 am to 05:00 pm (Mountain Time ([GEOGRAPHIC_DATA] & [GEOGRAPHIC_DAT…" at bounding box center [199, 239] width 10 height 10
checkbox input "true"
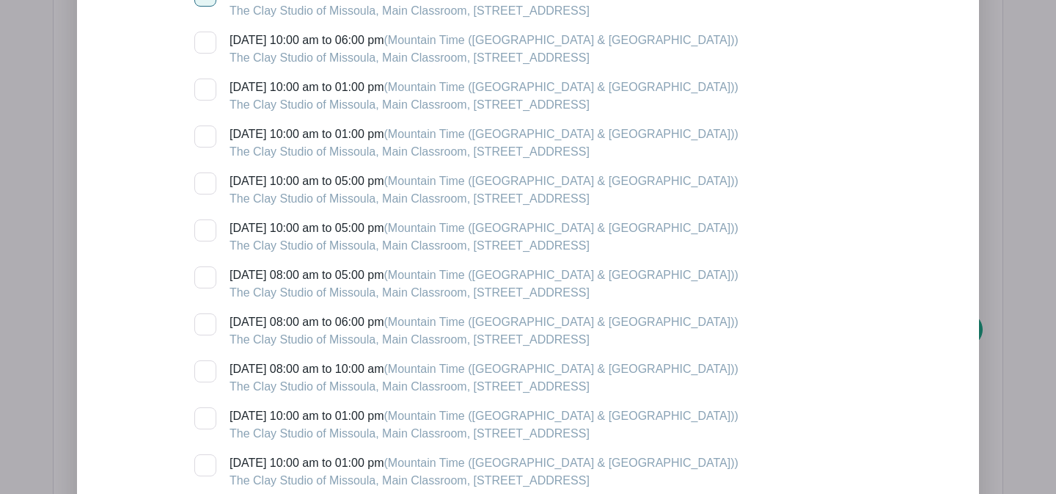
scroll to position [5423, 0]
click at [208, 289] on div at bounding box center [205, 278] width 22 height 22
click at [204, 276] on input "[DATE] 08:00 am to 05:00 pm (Mountain Time ([GEOGRAPHIC_DATA] & [GEOGRAPHIC_DAT…" at bounding box center [199, 272] width 10 height 10
checkbox input "true"
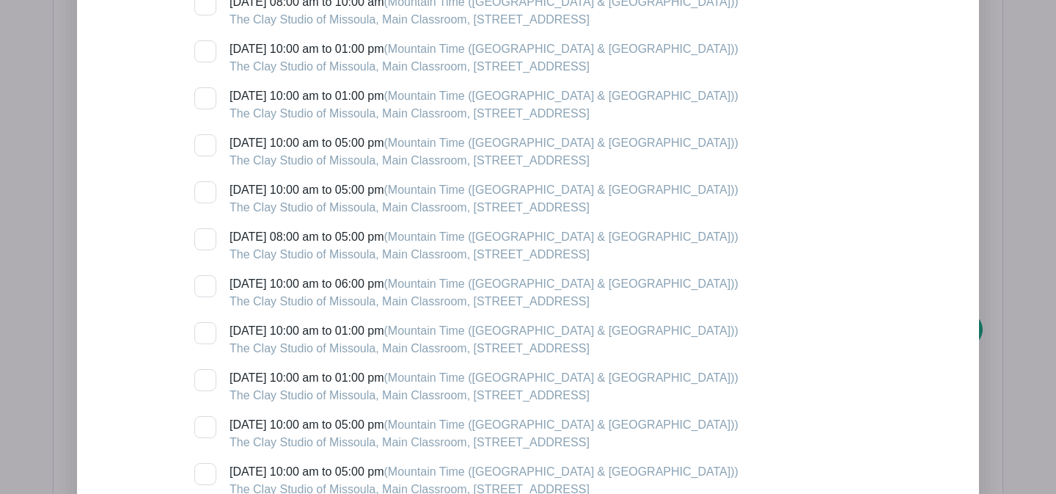
scroll to position [5797, 0]
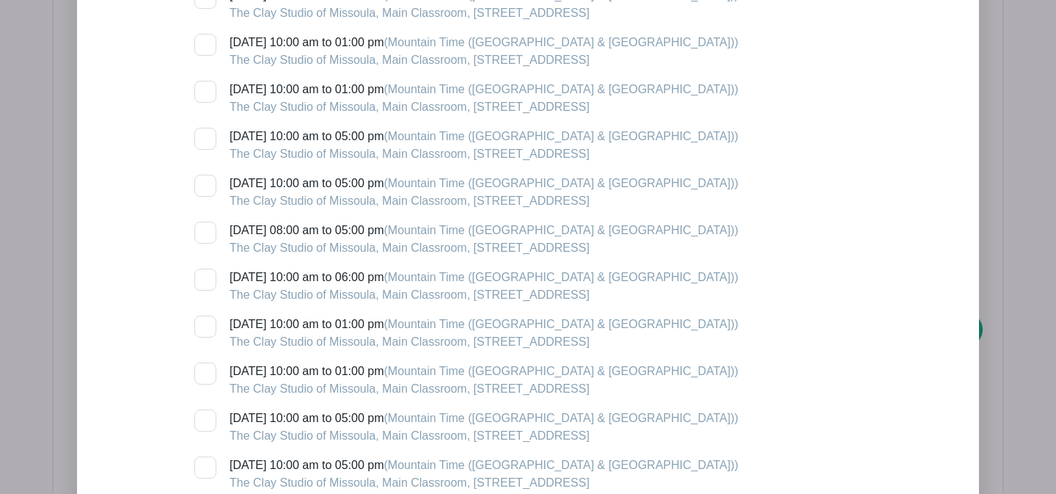
click at [206, 242] on div at bounding box center [205, 232] width 22 height 22
click at [204, 231] on input "[DATE] 08:00 am to 05:00 pm (Mountain Time ([GEOGRAPHIC_DATA] & [GEOGRAPHIC_DAT…" at bounding box center [199, 226] width 10 height 10
checkbox input "true"
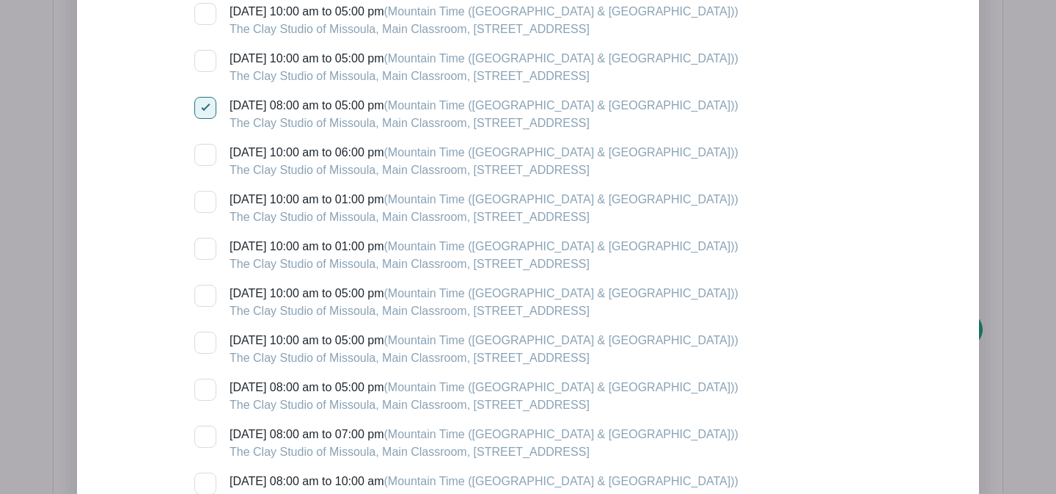
click at [205, 393] on div at bounding box center [205, 389] width 22 height 22
click at [204, 388] on input "[DATE] 08:00 am to 05:00 pm (Mountain Time ([GEOGRAPHIC_DATA] & [GEOGRAPHIC_DAT…" at bounding box center [199, 383] width 10 height 10
checkbox input "true"
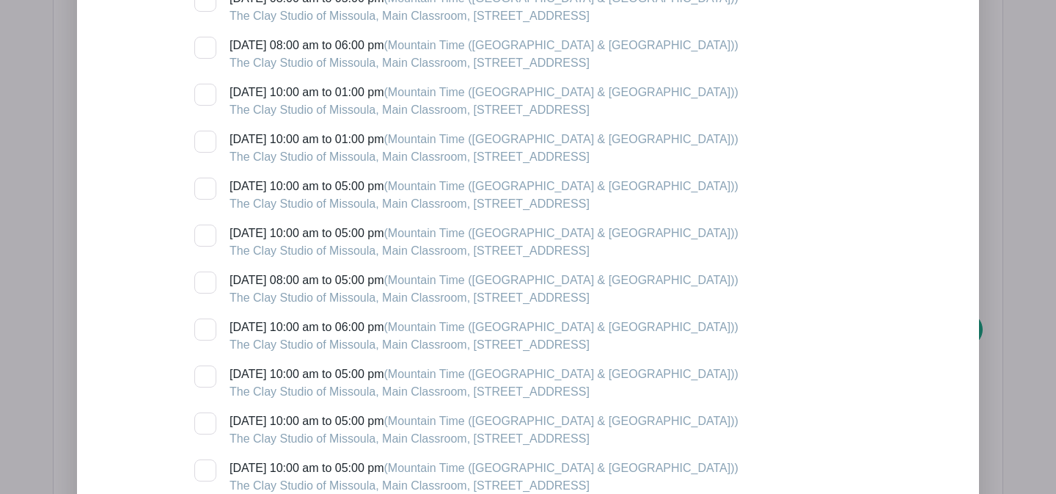
scroll to position [6916, 0]
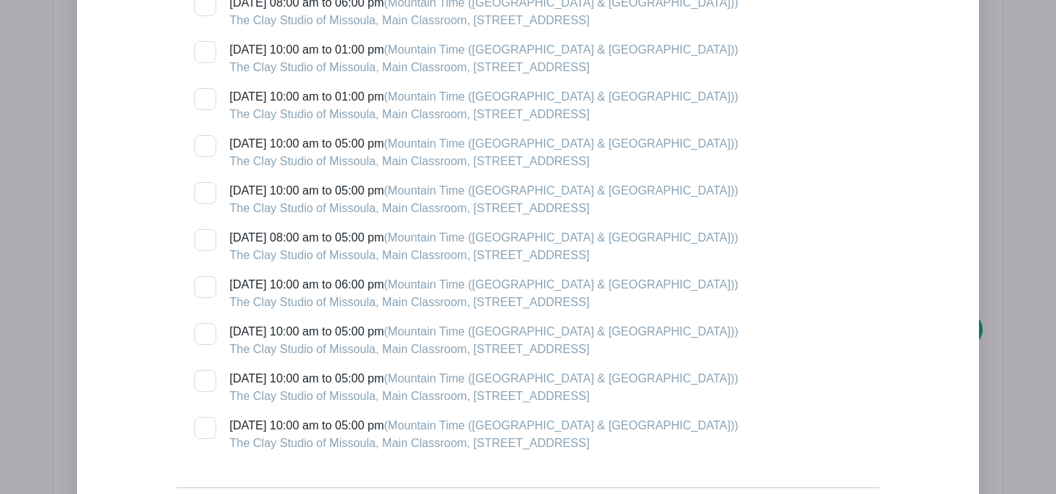
click at [212, 250] on div at bounding box center [205, 240] width 22 height 22
click at [204, 238] on input "[DATE] 08:00 am to 05:00 pm (Mountain Time ([GEOGRAPHIC_DATA] & [GEOGRAPHIC_DAT…" at bounding box center [199, 234] width 10 height 10
checkbox input "true"
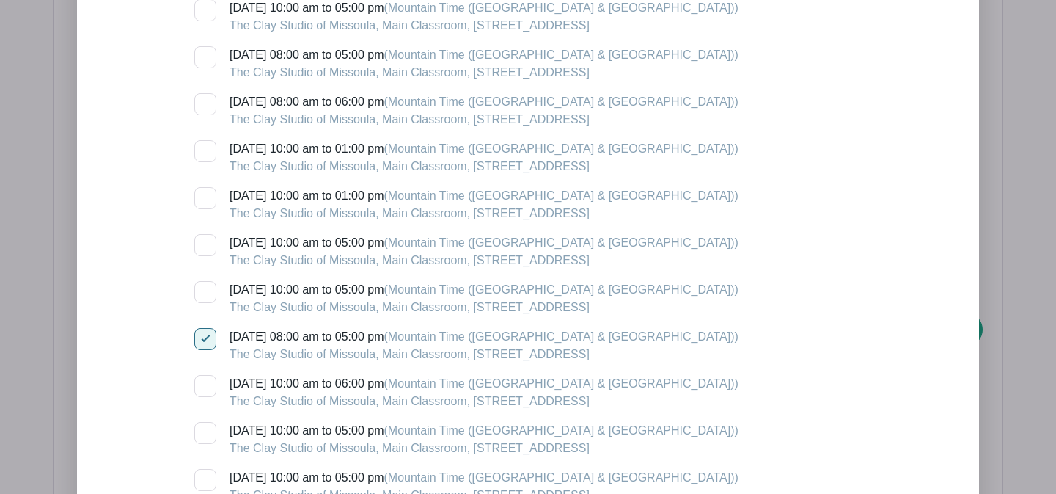
scroll to position [6815, 0]
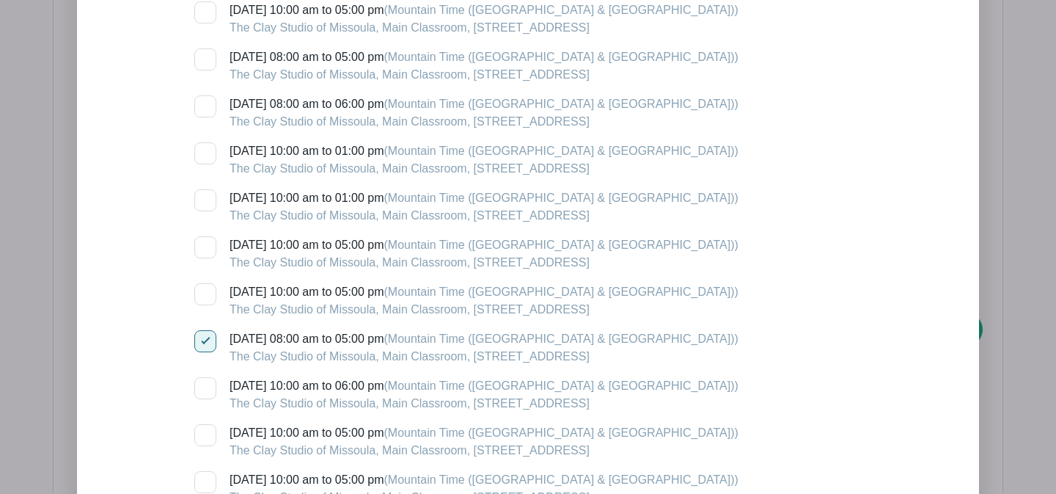
click at [208, 64] on div at bounding box center [205, 59] width 22 height 22
click at [204, 58] on input "[DATE] 08:00 am to 05:00 pm (Mountain Time ([GEOGRAPHIC_DATA] & [GEOGRAPHIC_DAT…" at bounding box center [199, 53] width 10 height 10
checkbox input "true"
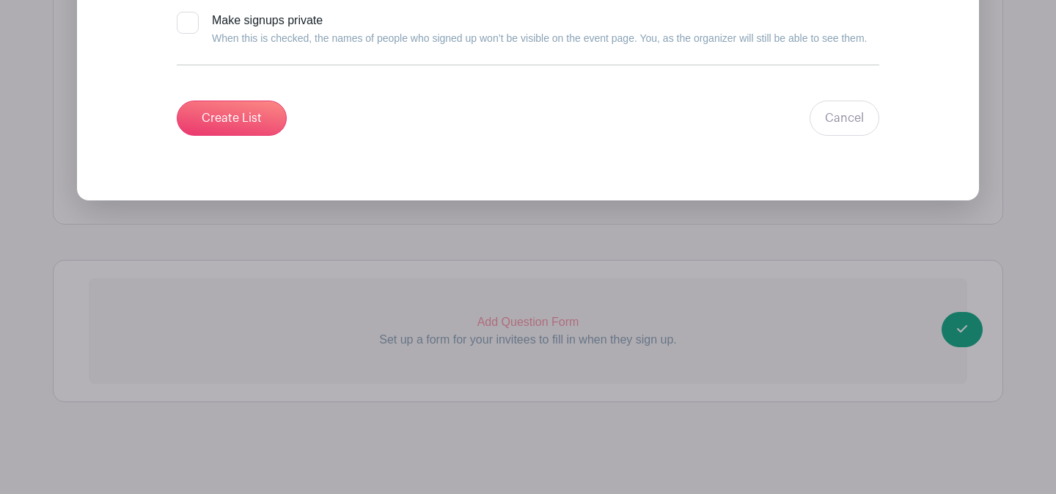
scroll to position [7238, 0]
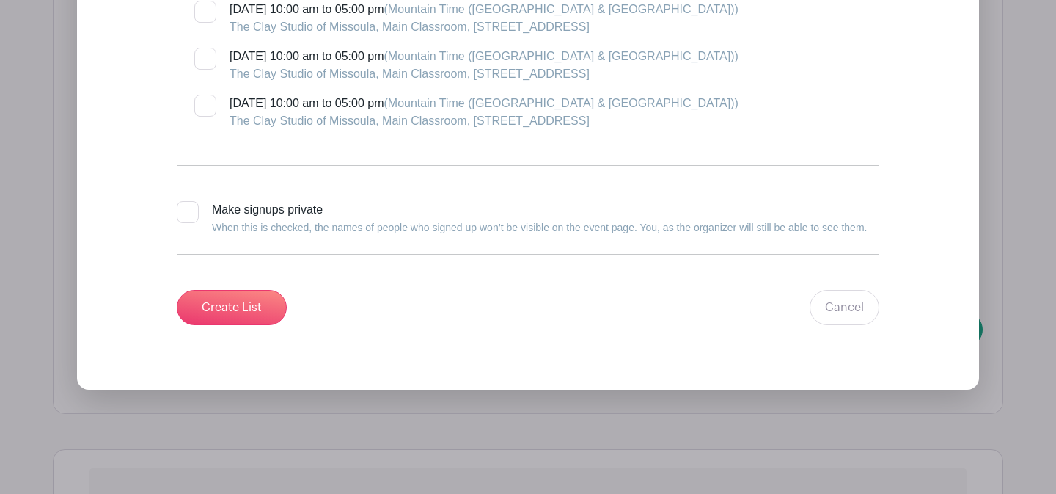
click at [180, 210] on input "Make signups private When this is checked, the names of people who signed up wo…" at bounding box center [182, 206] width 10 height 10
checkbox input "true"
click at [222, 320] on input "Create List" at bounding box center [232, 307] width 110 height 35
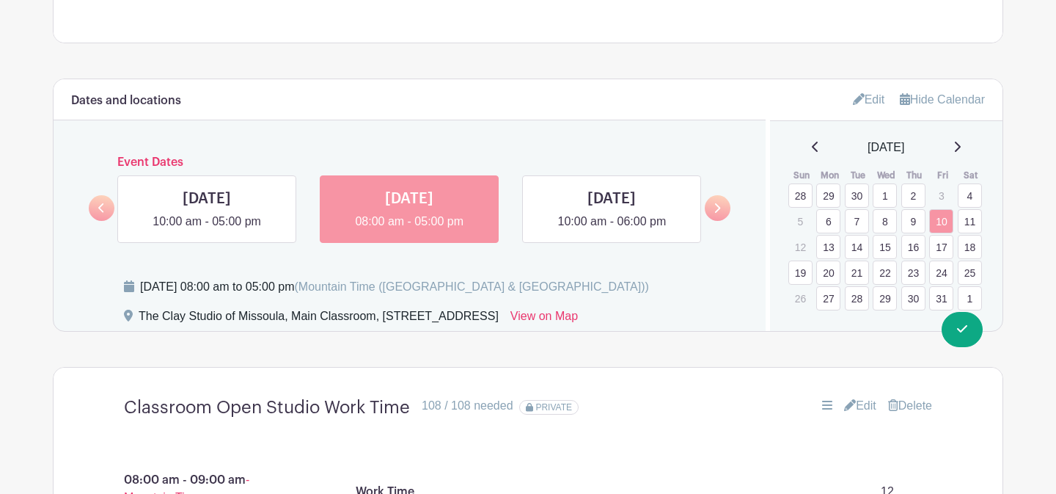
scroll to position [844, 0]
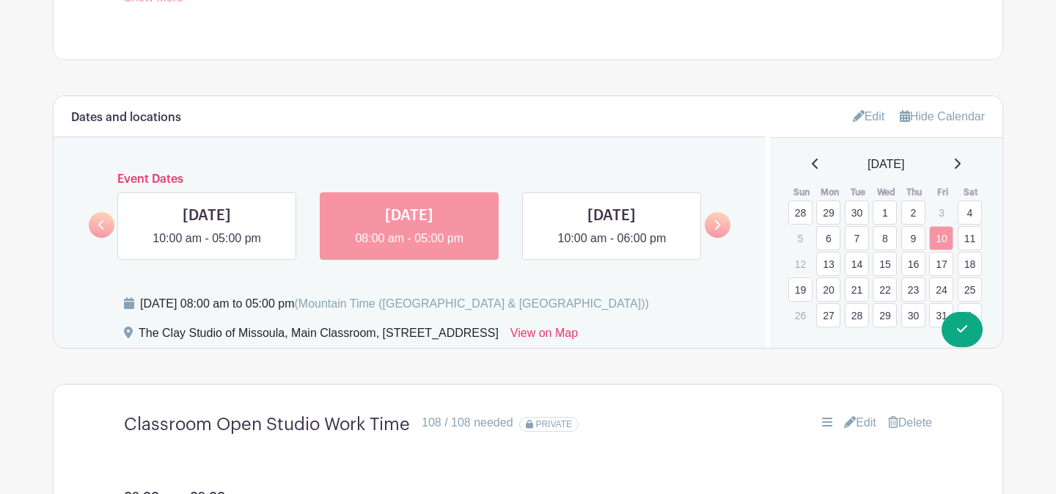
click at [961, 168] on icon at bounding box center [956, 164] width 7 height 12
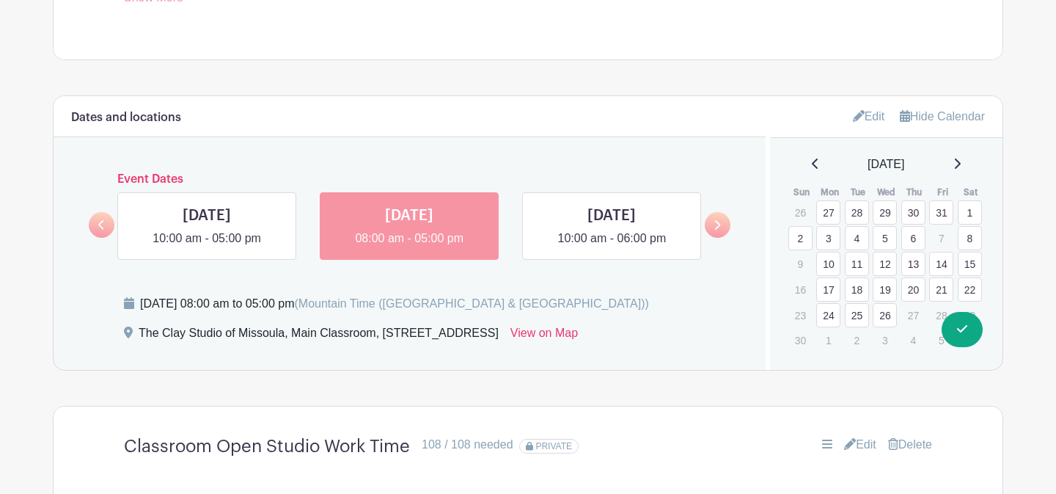
click at [969, 208] on link "1" at bounding box center [970, 212] width 24 height 24
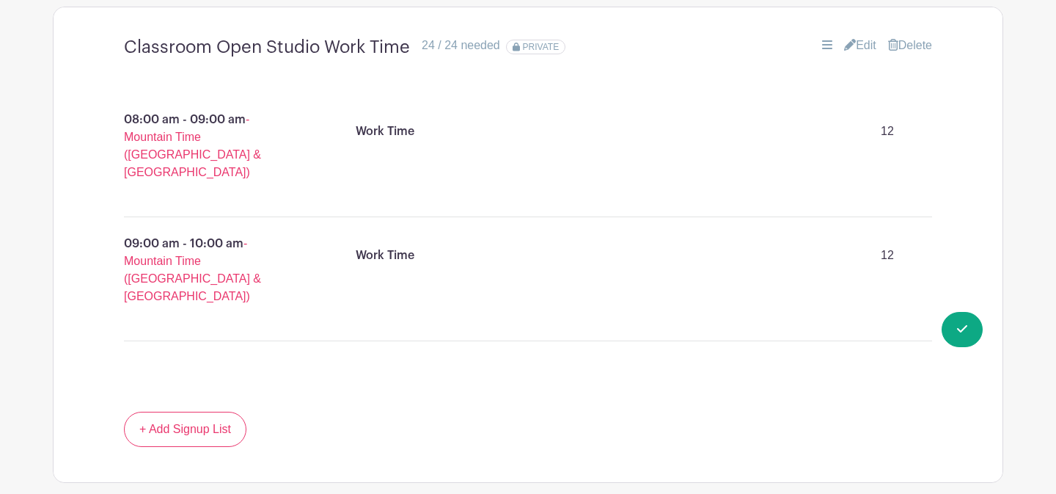
scroll to position [1253, 0]
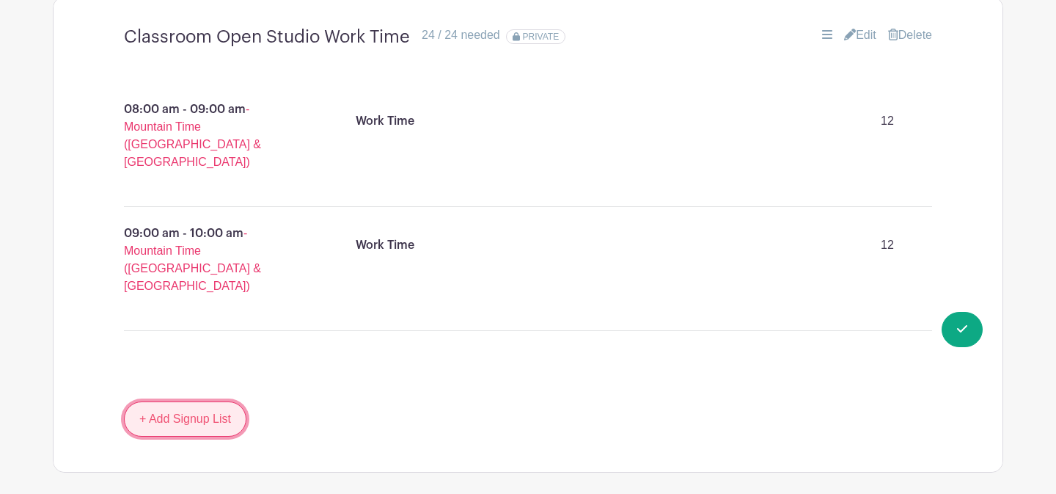
click at [221, 401] on link "+ Add Signup List" at bounding box center [185, 418] width 122 height 35
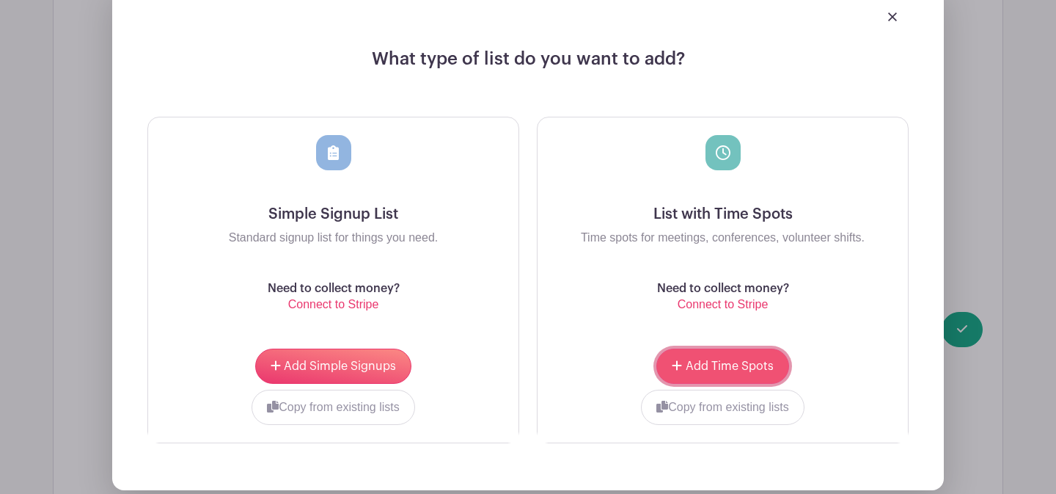
click at [678, 359] on icon "submit" at bounding box center [677, 365] width 10 height 12
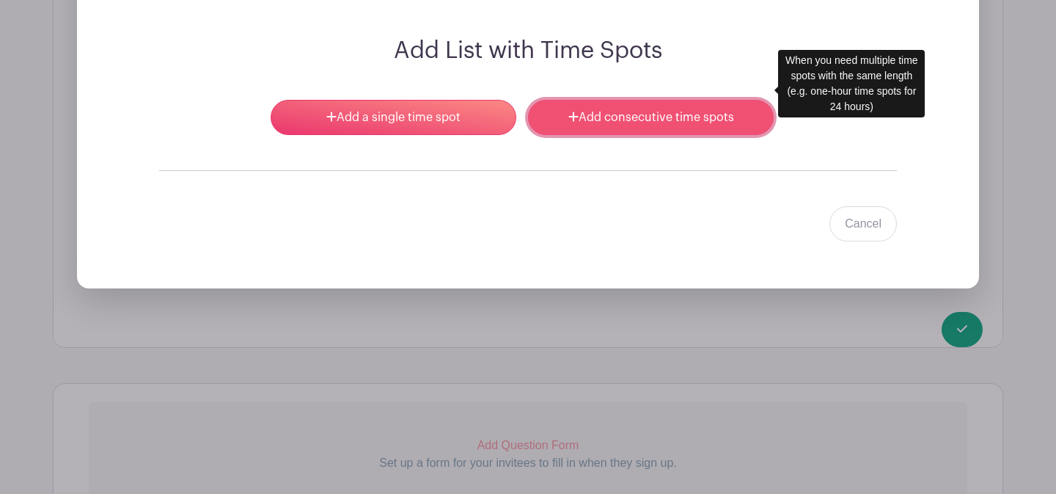
click at [591, 100] on link "Add consecutive time spots" at bounding box center [651, 117] width 246 height 35
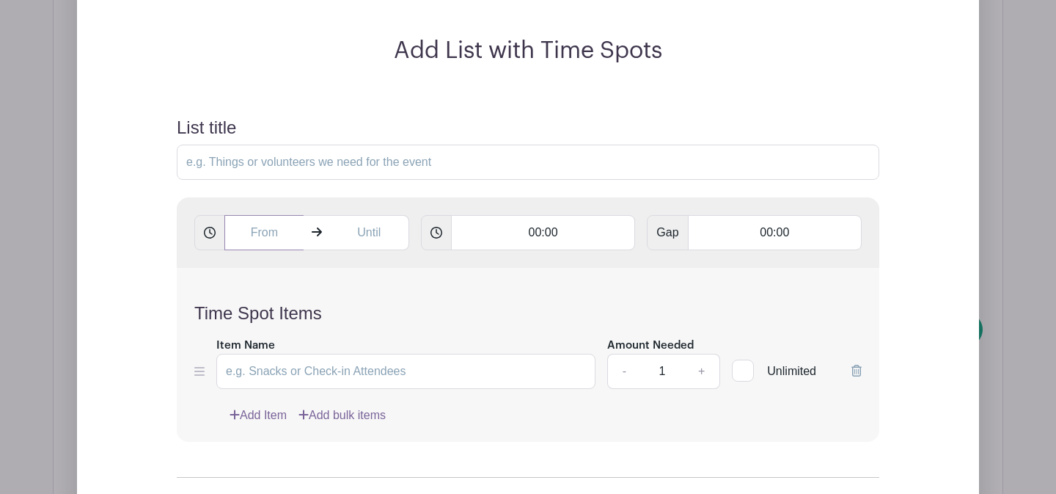
click at [251, 215] on input "text" at bounding box center [263, 232] width 79 height 35
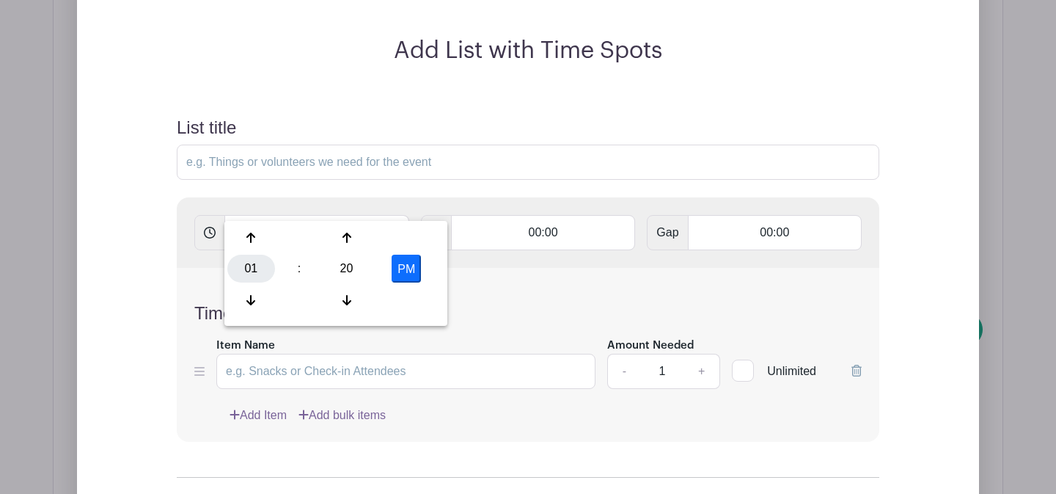
click at [257, 265] on div "01" at bounding box center [251, 268] width 48 height 28
click at [253, 239] on div "12" at bounding box center [251, 238] width 49 height 28
click at [348, 273] on div "20" at bounding box center [347, 268] width 48 height 28
click at [257, 241] on div "00" at bounding box center [251, 238] width 49 height 28
type input "12:00 PM"
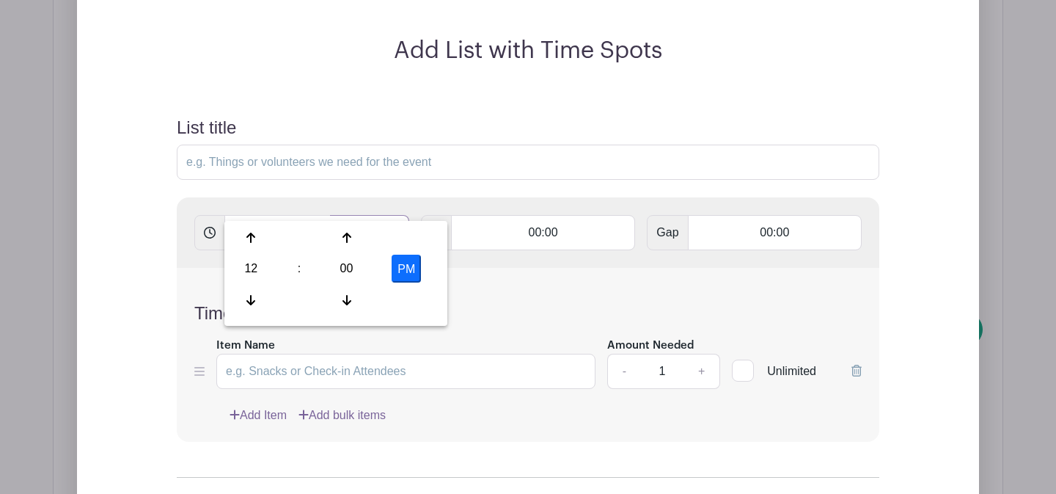
click at [370, 215] on input "text" at bounding box center [369, 232] width 79 height 35
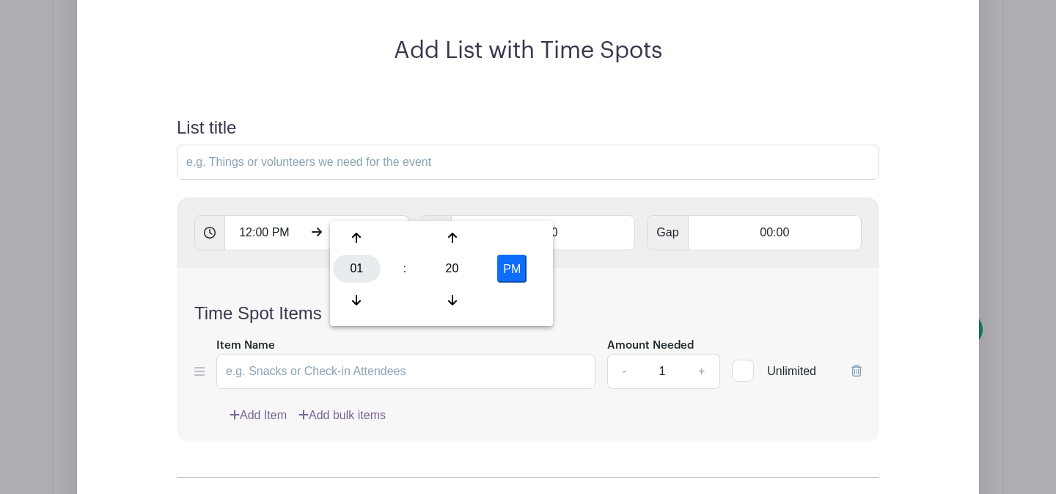
click at [362, 277] on div "01" at bounding box center [357, 268] width 48 height 28
click at [519, 274] on div "07" at bounding box center [520, 268] width 49 height 28
click at [463, 272] on div "20" at bounding box center [452, 268] width 48 height 28
click at [359, 238] on div "00" at bounding box center [357, 238] width 49 height 28
type input "7:00 PM"
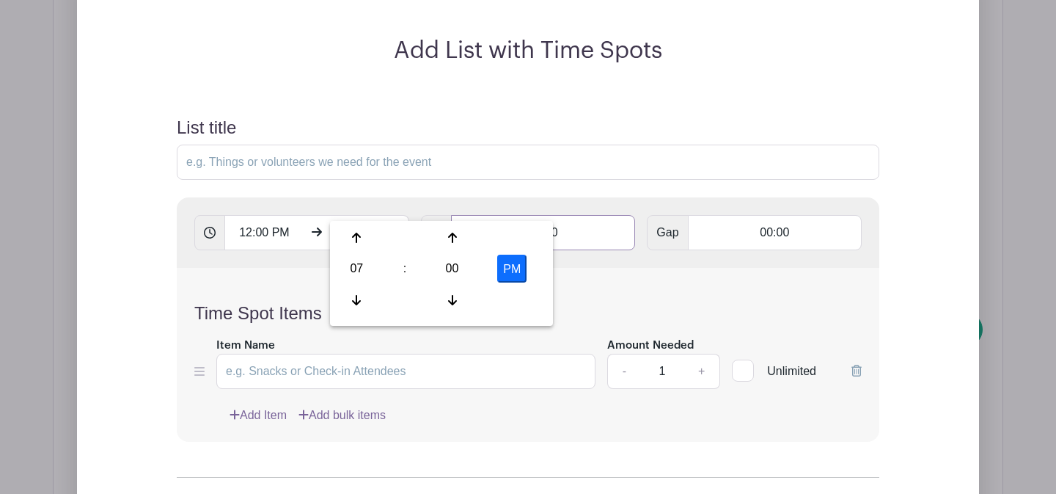
click at [510, 215] on input "00:00" at bounding box center [543, 232] width 185 height 35
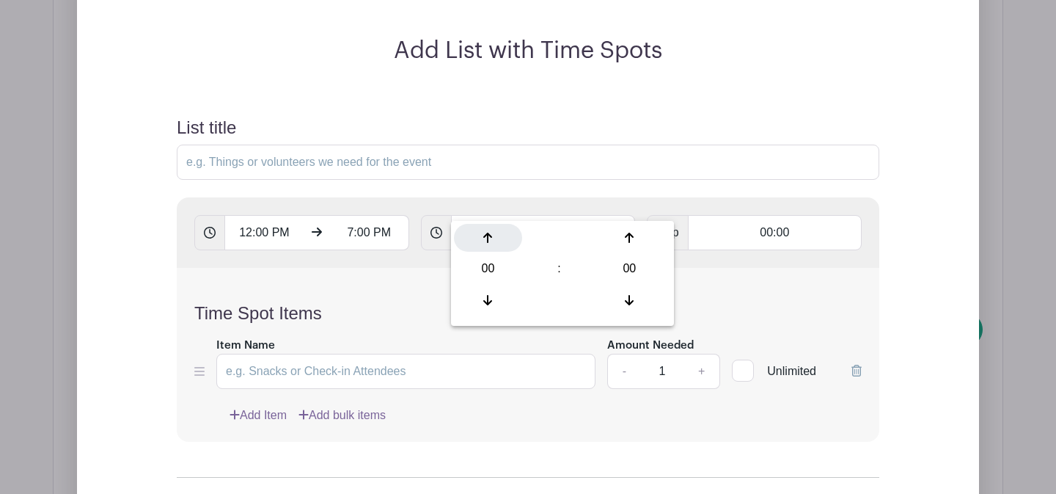
click at [502, 239] on div at bounding box center [488, 238] width 68 height 28
type input "01:00"
type input "Add 7 timespots"
click at [380, 144] on input "List title" at bounding box center [528, 161] width 703 height 35
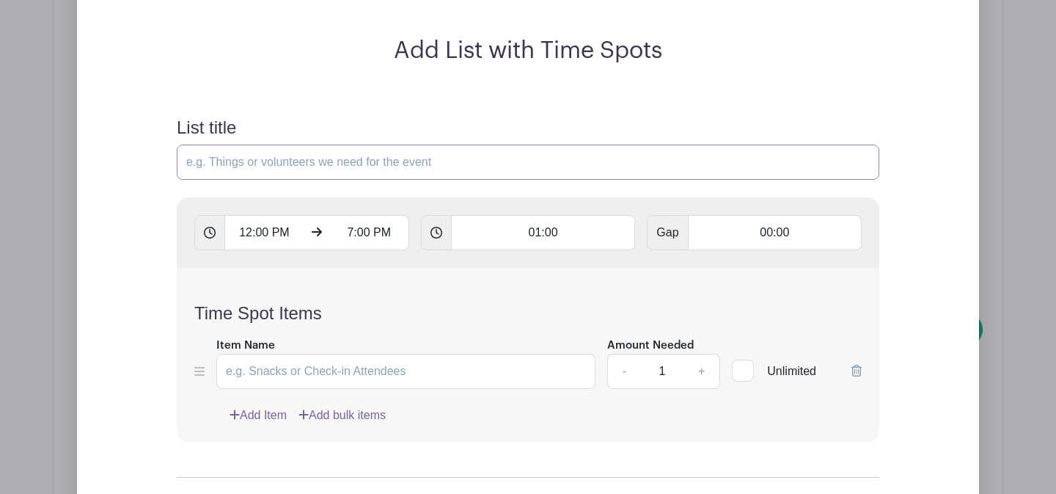
type input "Classroom Open Studio Work Time"
click at [322, 353] on input "Item Name" at bounding box center [405, 370] width 379 height 35
type input "Work Time"
click at [671, 353] on input "1" at bounding box center [662, 370] width 44 height 35
type input "12"
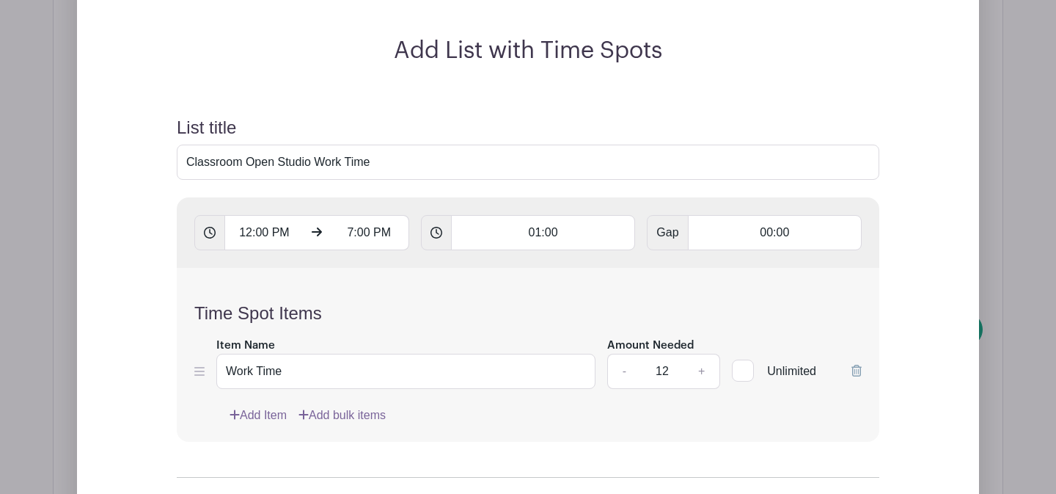
click at [643, 400] on div "Time Spot Items Item Name Work Time Amount Needed - 12 + Unlimited Add Item Add…" at bounding box center [528, 355] width 703 height 174
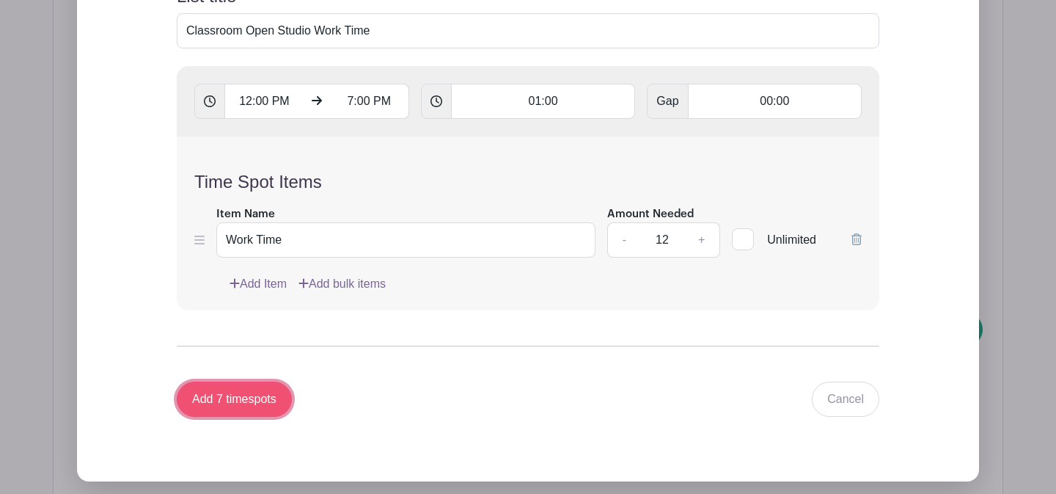
click at [253, 381] on input "Add 7 timespots" at bounding box center [234, 398] width 115 height 35
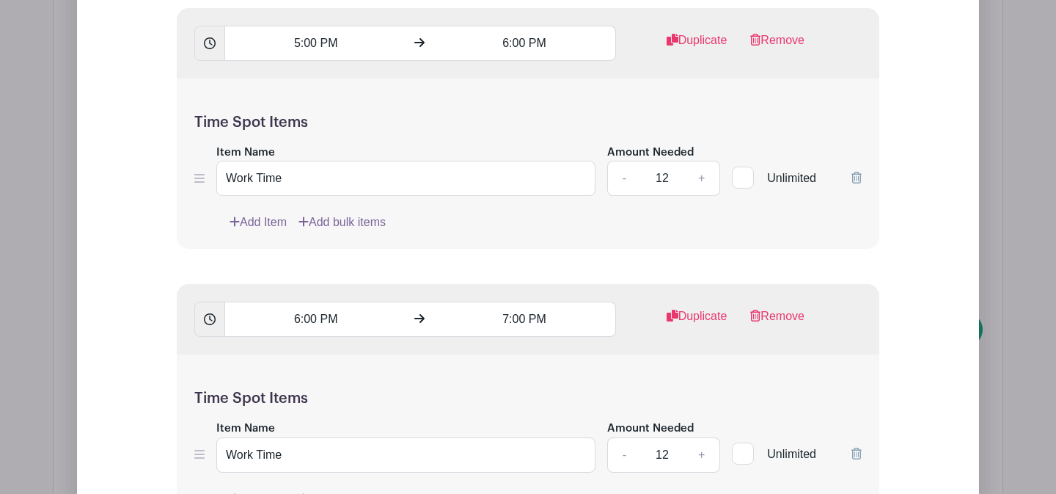
scroll to position [3952, 0]
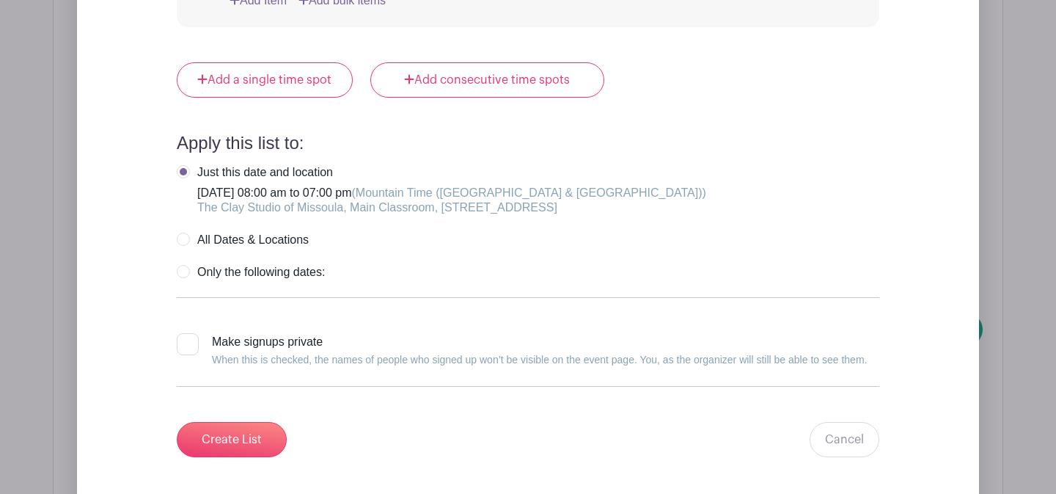
click at [185, 333] on div at bounding box center [188, 344] width 22 height 22
click at [185, 333] on input "Make signups private When this is checked, the names of people who signed up wo…" at bounding box center [182, 338] width 10 height 10
checkbox input "true"
click at [226, 422] on input "Create List" at bounding box center [232, 439] width 110 height 35
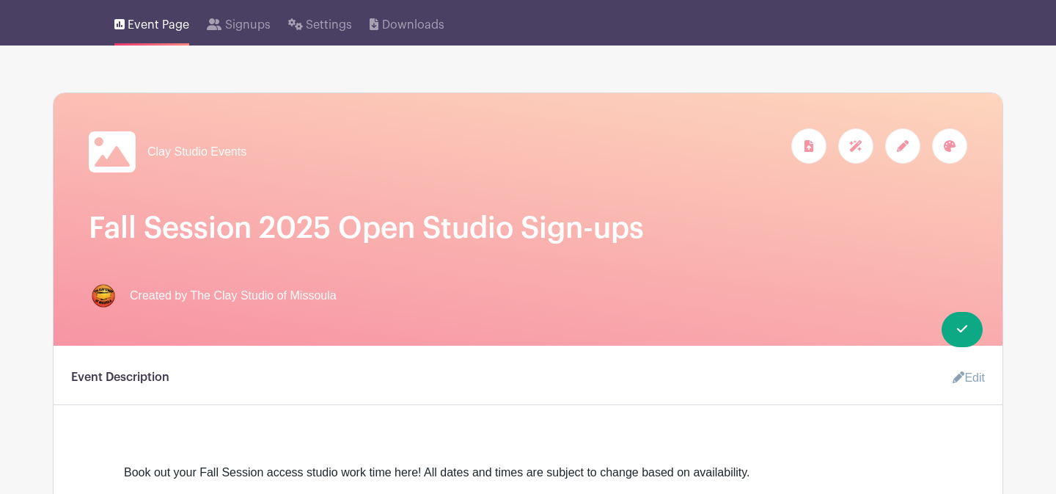
scroll to position [0, 0]
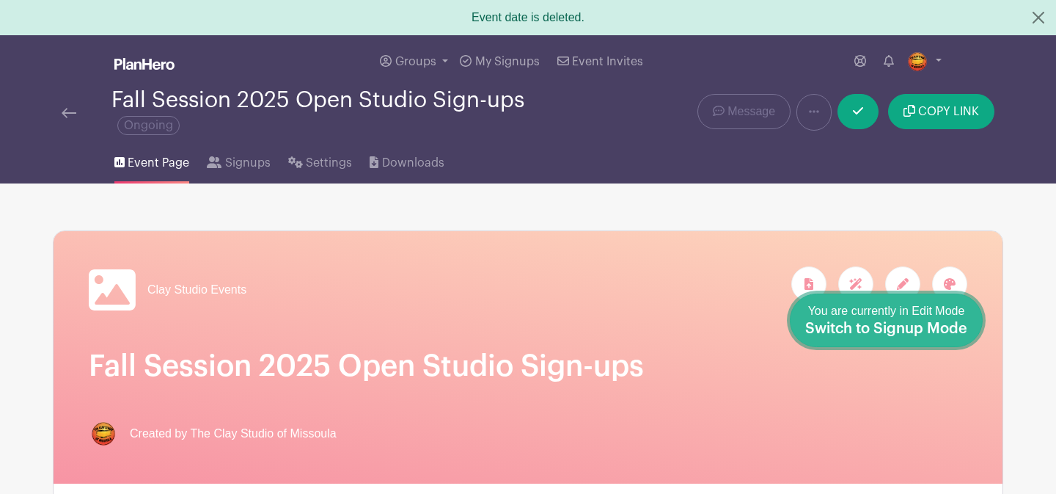
click at [959, 329] on span "Switch to Signup Mode" at bounding box center [886, 328] width 162 height 15
